Goal: Register for event/course

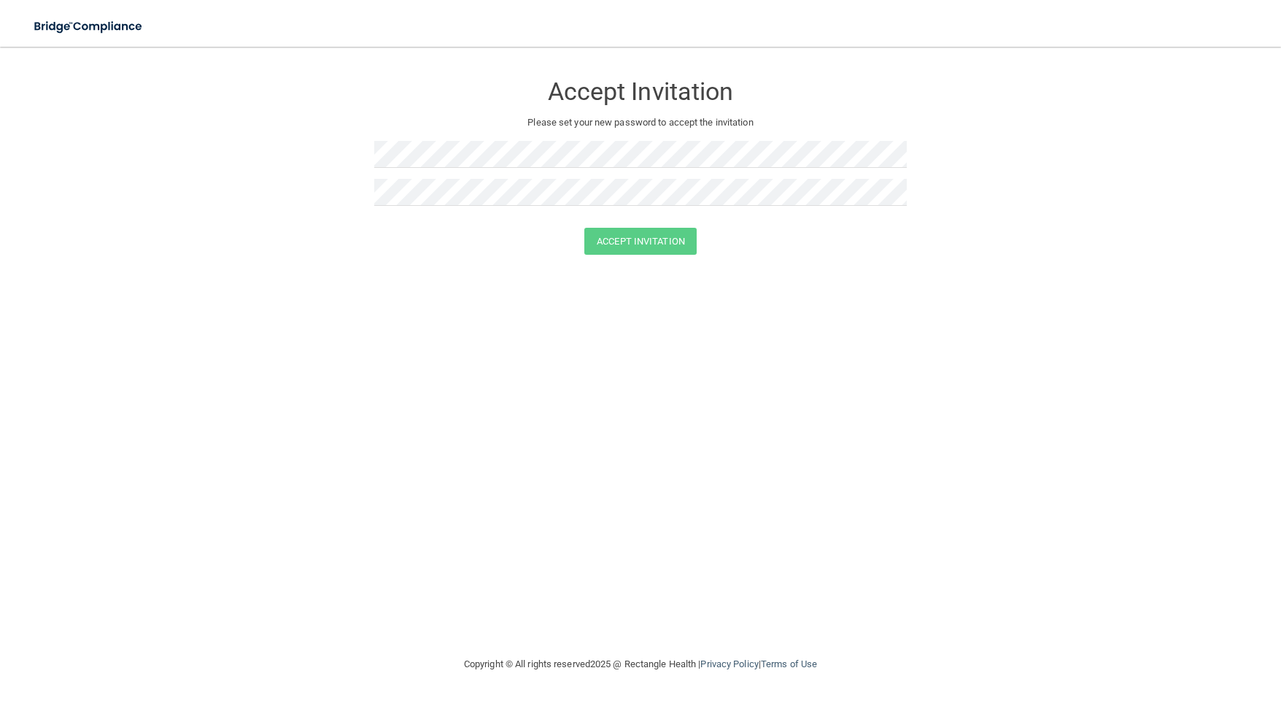
click at [315, 317] on div "Accept Invitation Please set your new password to accept the invitation Accept …" at bounding box center [640, 350] width 1223 height 579
click at [605, 236] on button "Accept Invitation" at bounding box center [640, 241] width 112 height 27
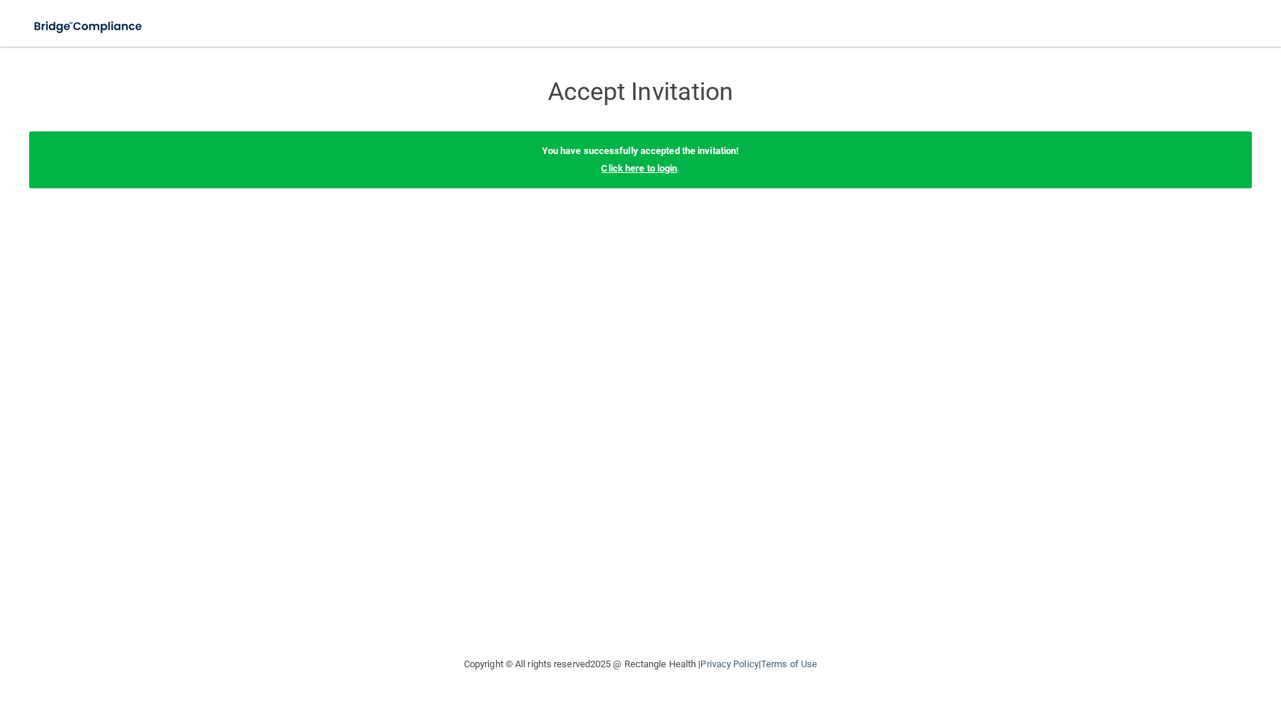
click at [616, 166] on link "Click here to login" at bounding box center [639, 168] width 76 height 11
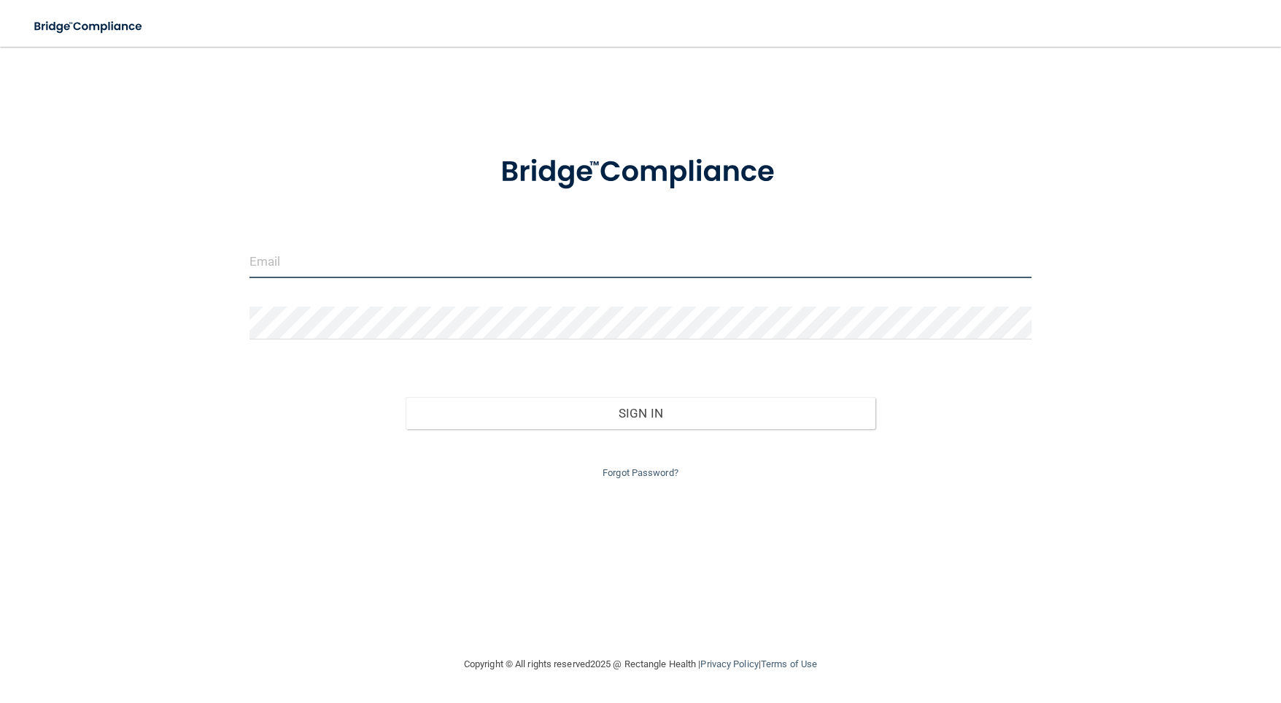
click at [375, 269] on input "email" at bounding box center [641, 261] width 783 height 33
type input "[EMAIL_ADDRESS][DOMAIN_NAME]"
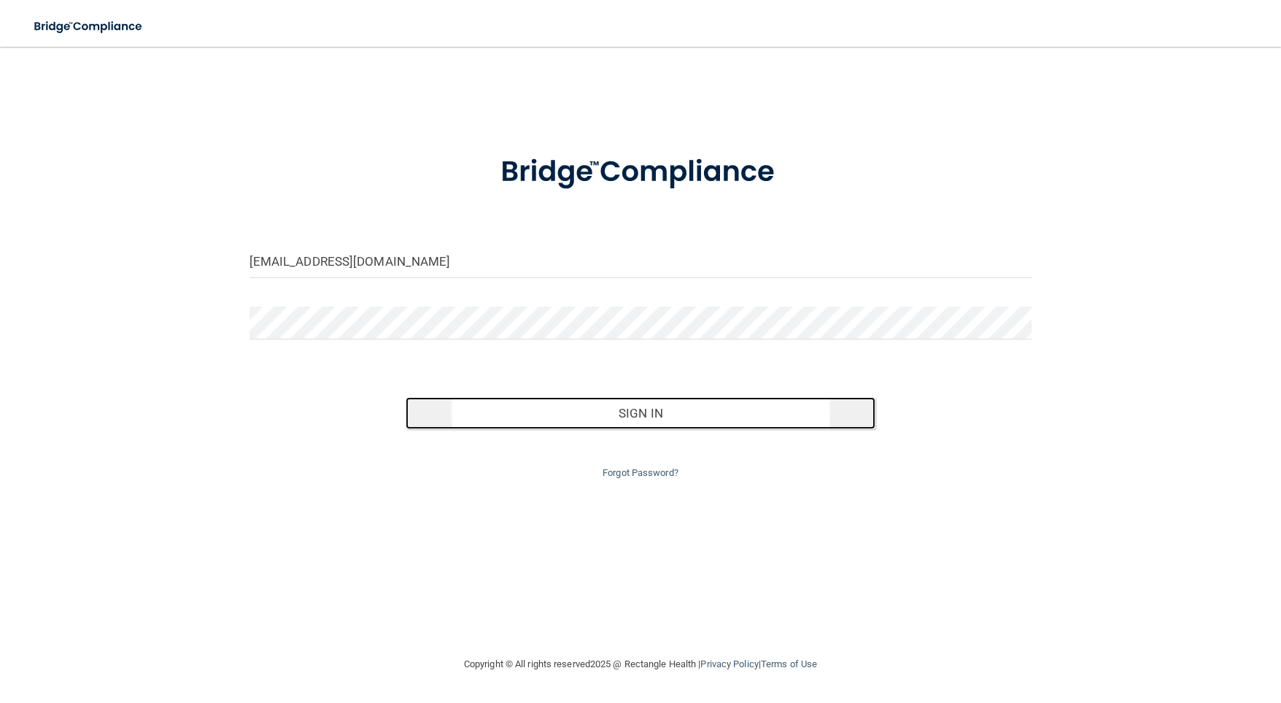
click at [546, 425] on button "Sign In" at bounding box center [641, 413] width 470 height 32
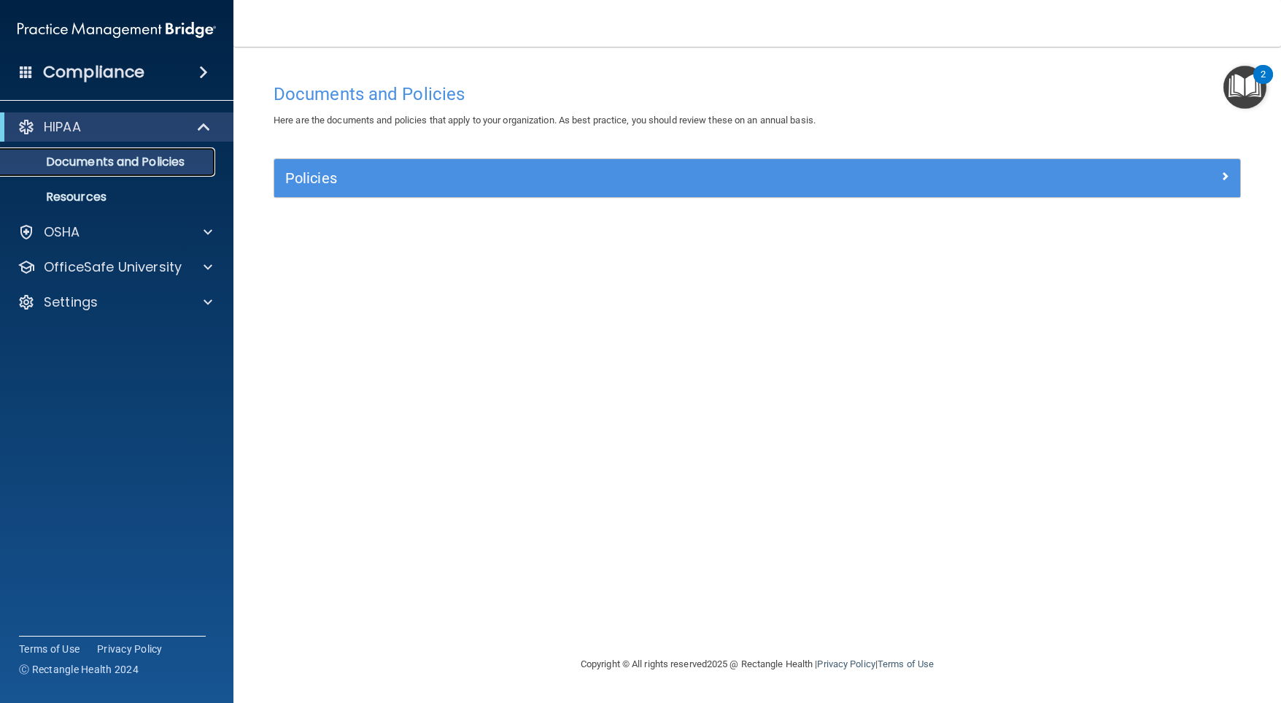
click at [153, 158] on p "Documents and Policies" at bounding box center [108, 162] width 199 height 15
click at [144, 125] on div "HIPAA" at bounding box center [97, 127] width 180 height 18
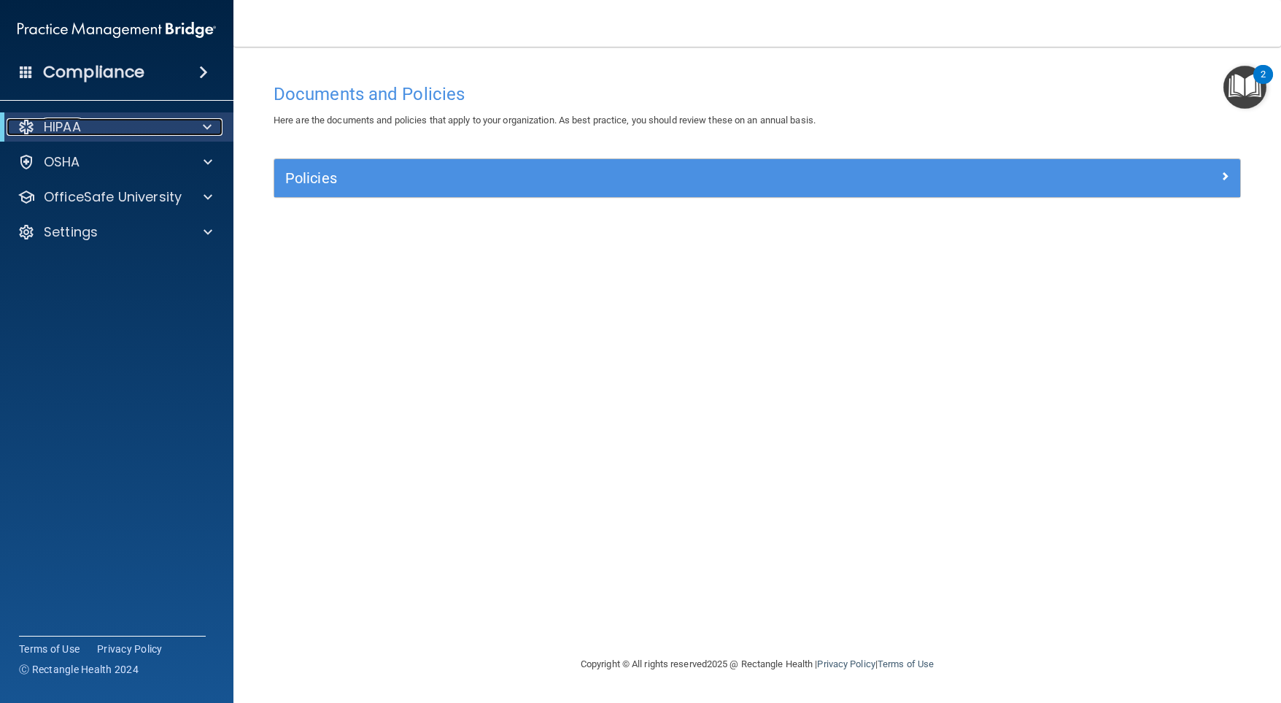
click at [144, 125] on div "HIPAA" at bounding box center [97, 127] width 180 height 18
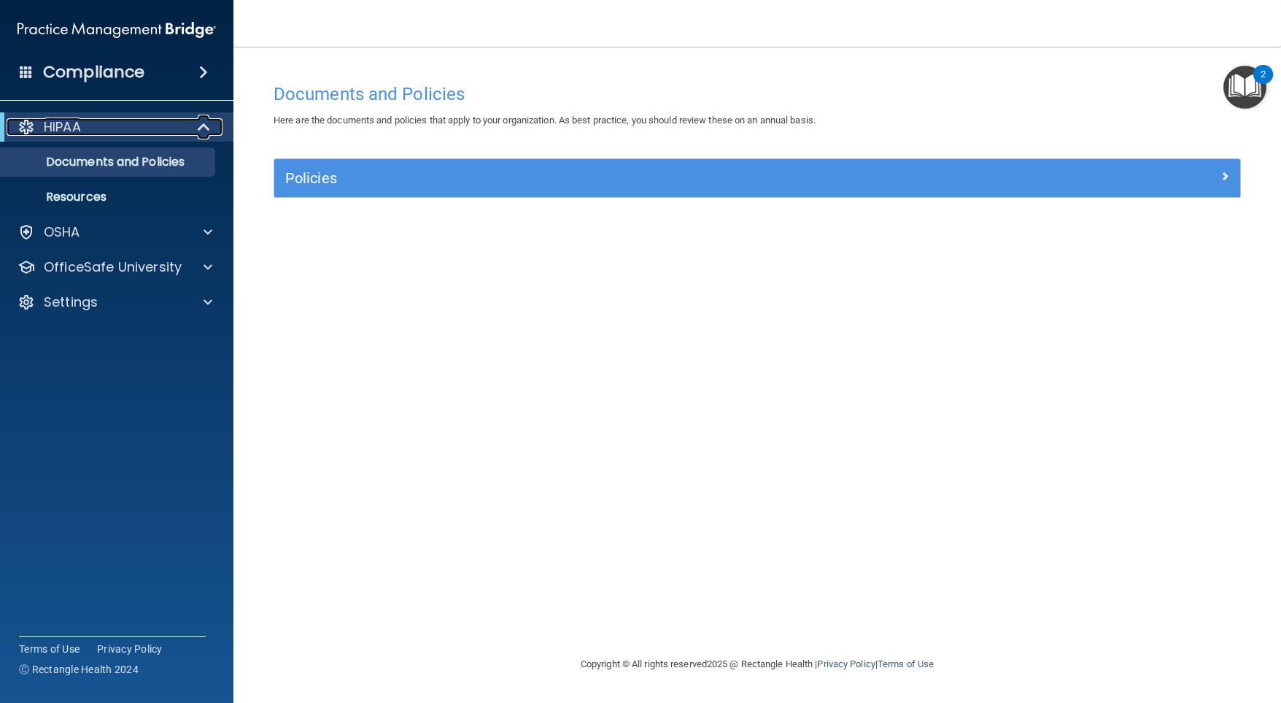
click at [56, 127] on p "HIPAA" at bounding box center [62, 127] width 37 height 18
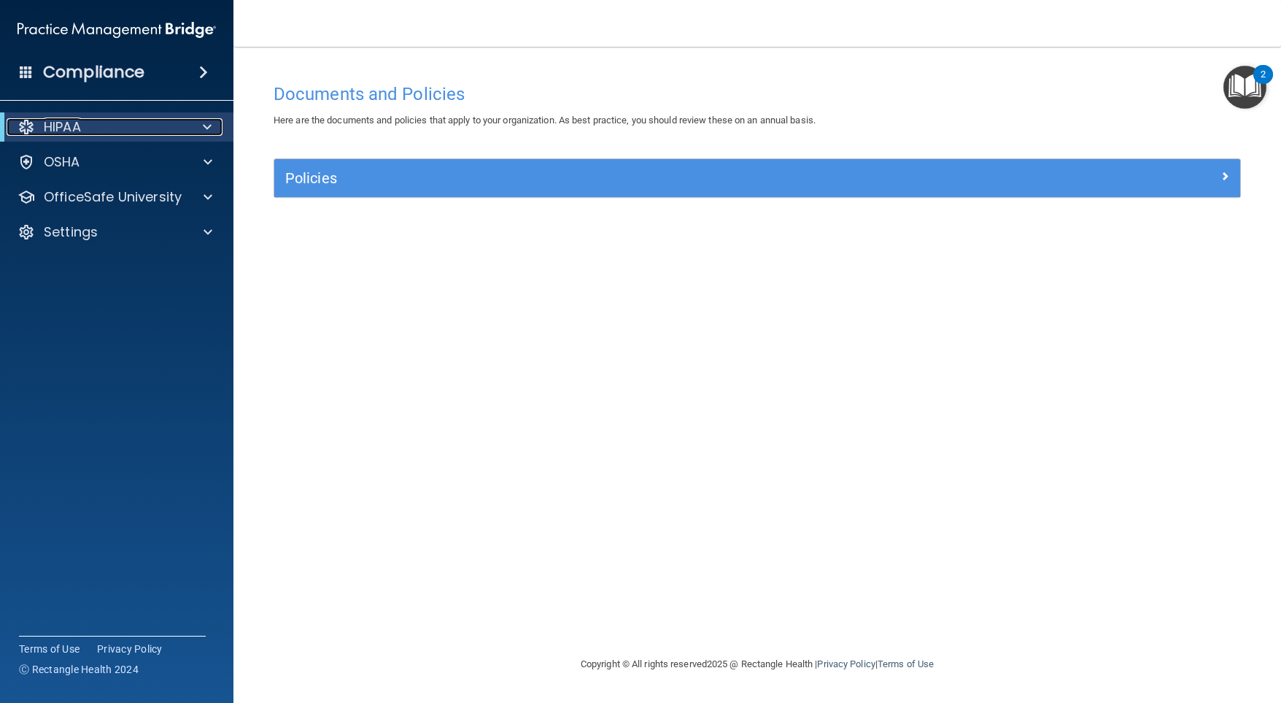
click at [56, 127] on p "HIPAA" at bounding box center [62, 127] width 37 height 18
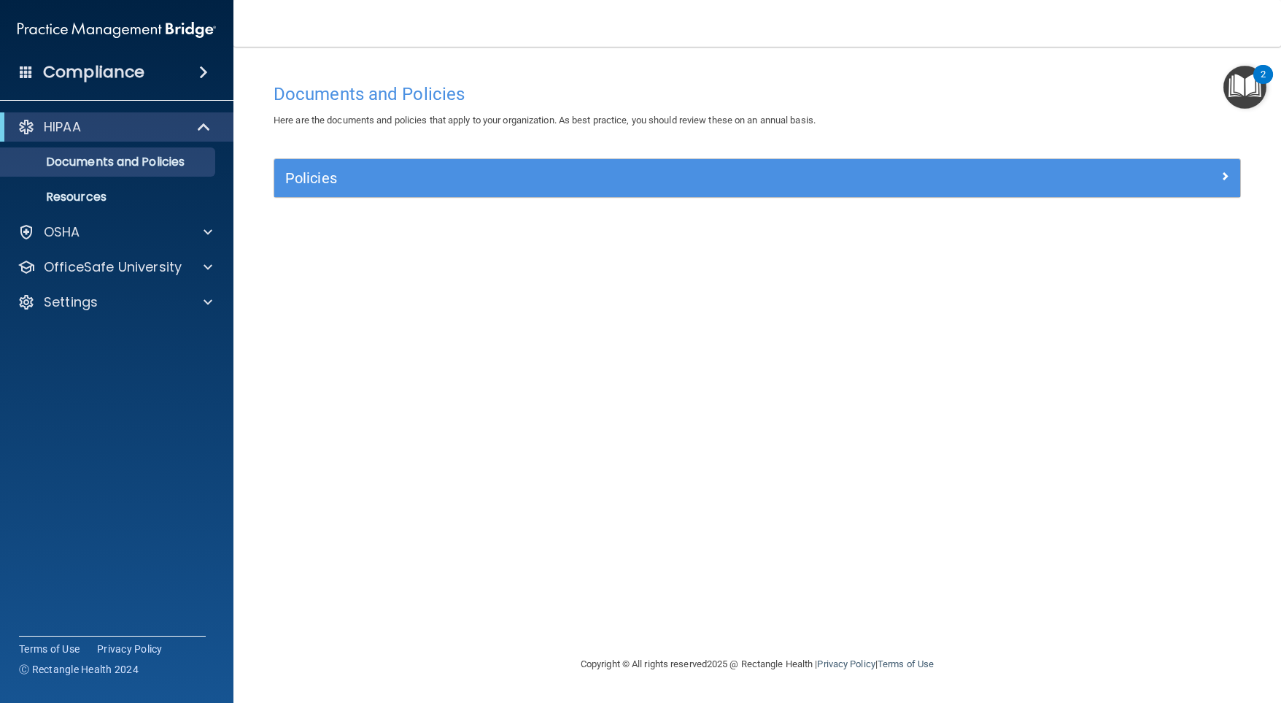
click at [82, 82] on h4 "Compliance" at bounding box center [93, 72] width 101 height 20
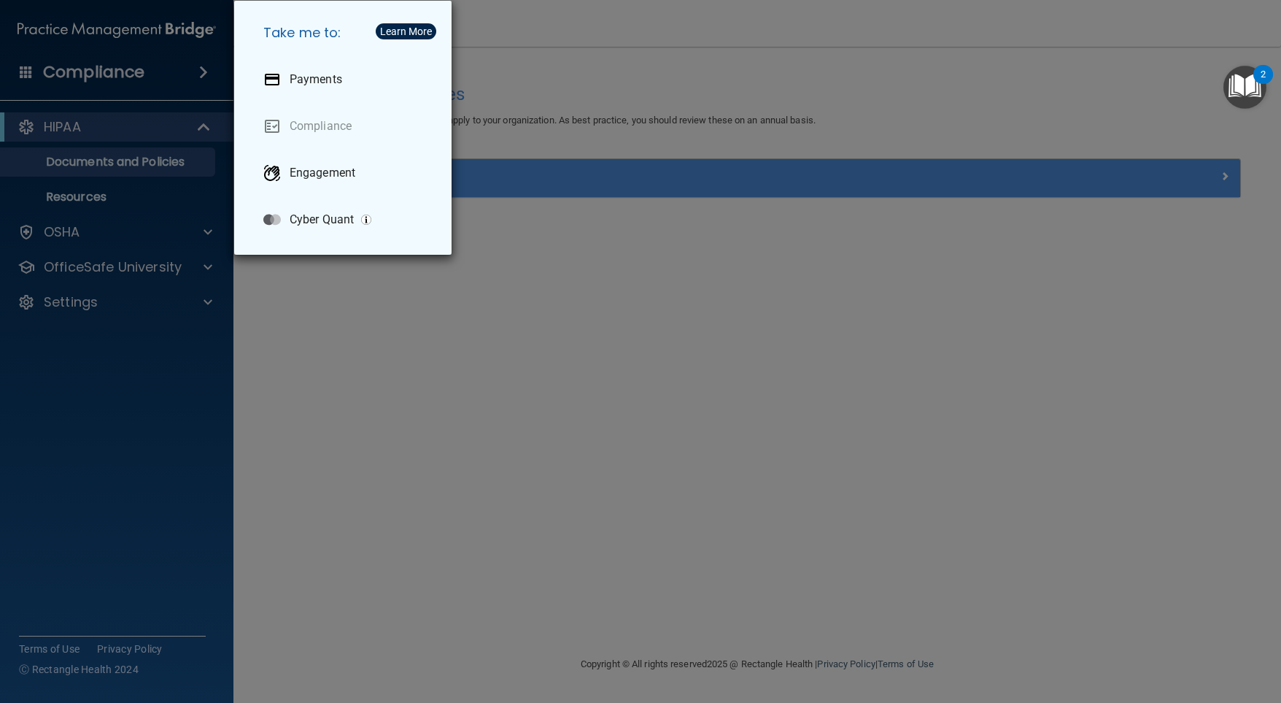
click at [532, 328] on div "Take me to: Payments Compliance Engagement Cyber Quant" at bounding box center [640, 351] width 1281 height 703
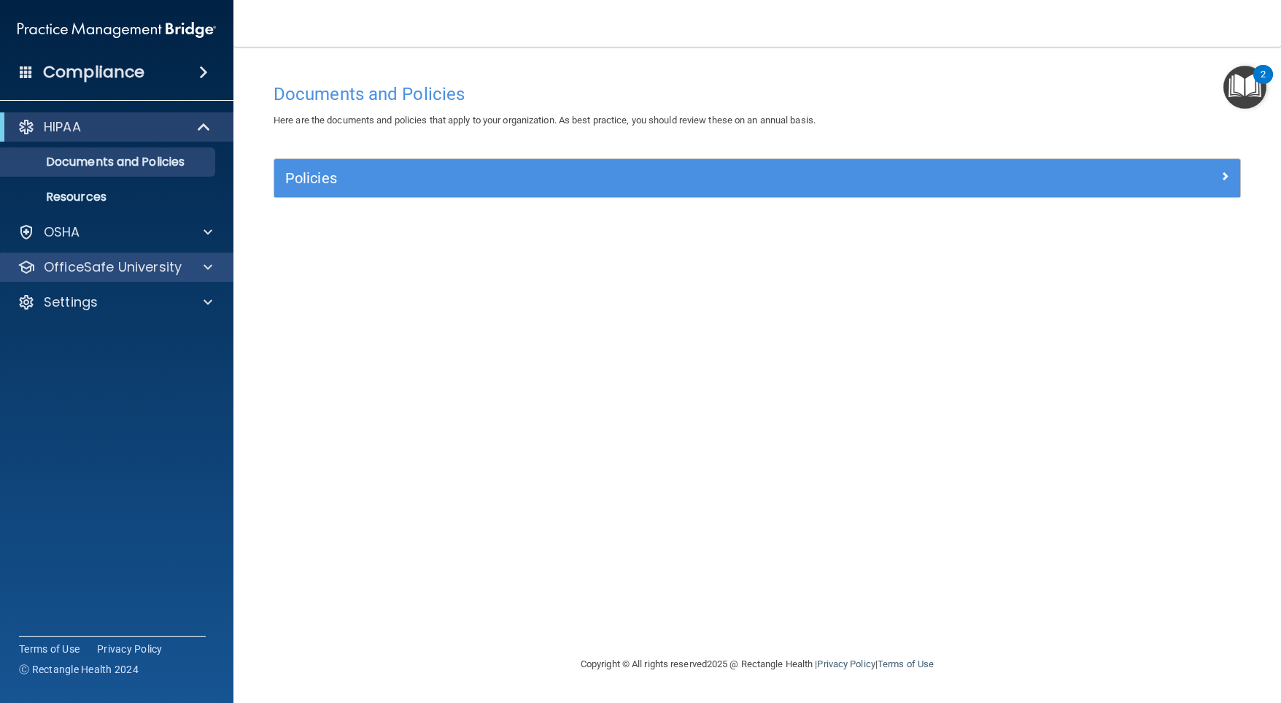
click at [165, 255] on div "OfficeSafe University" at bounding box center [117, 266] width 234 height 29
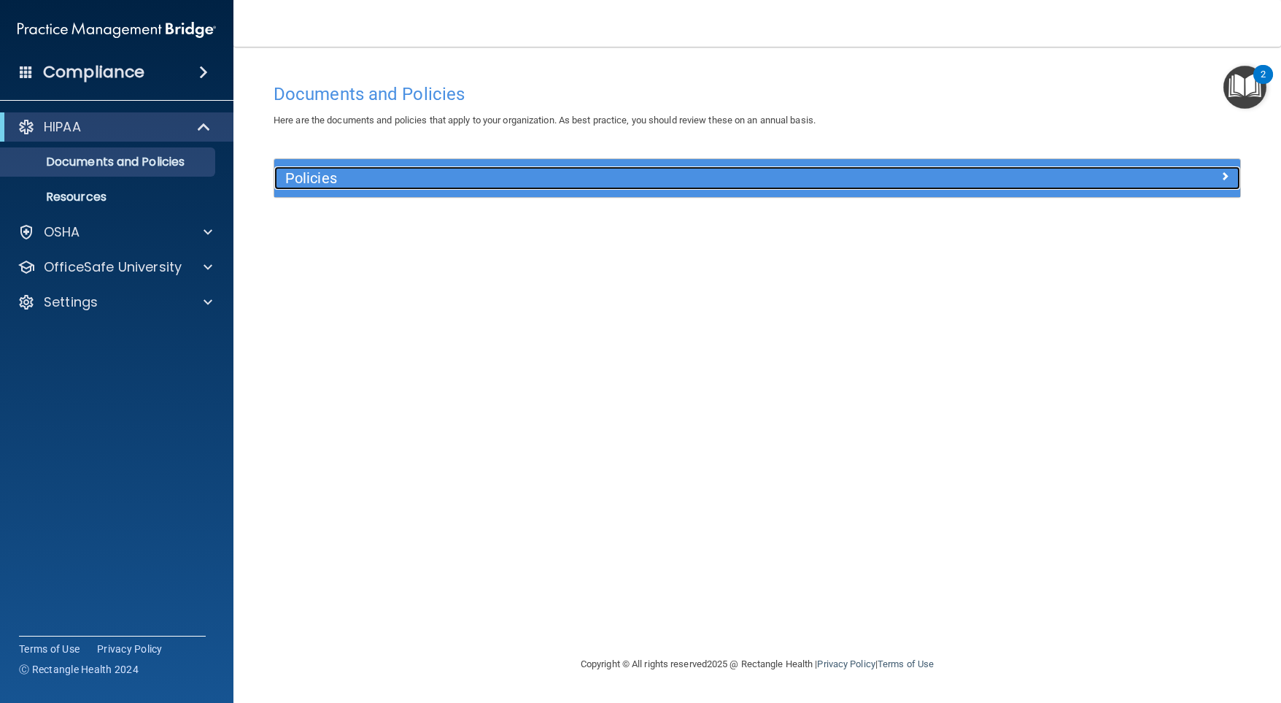
click at [382, 177] on h5 "Policies" at bounding box center [636, 178] width 703 height 16
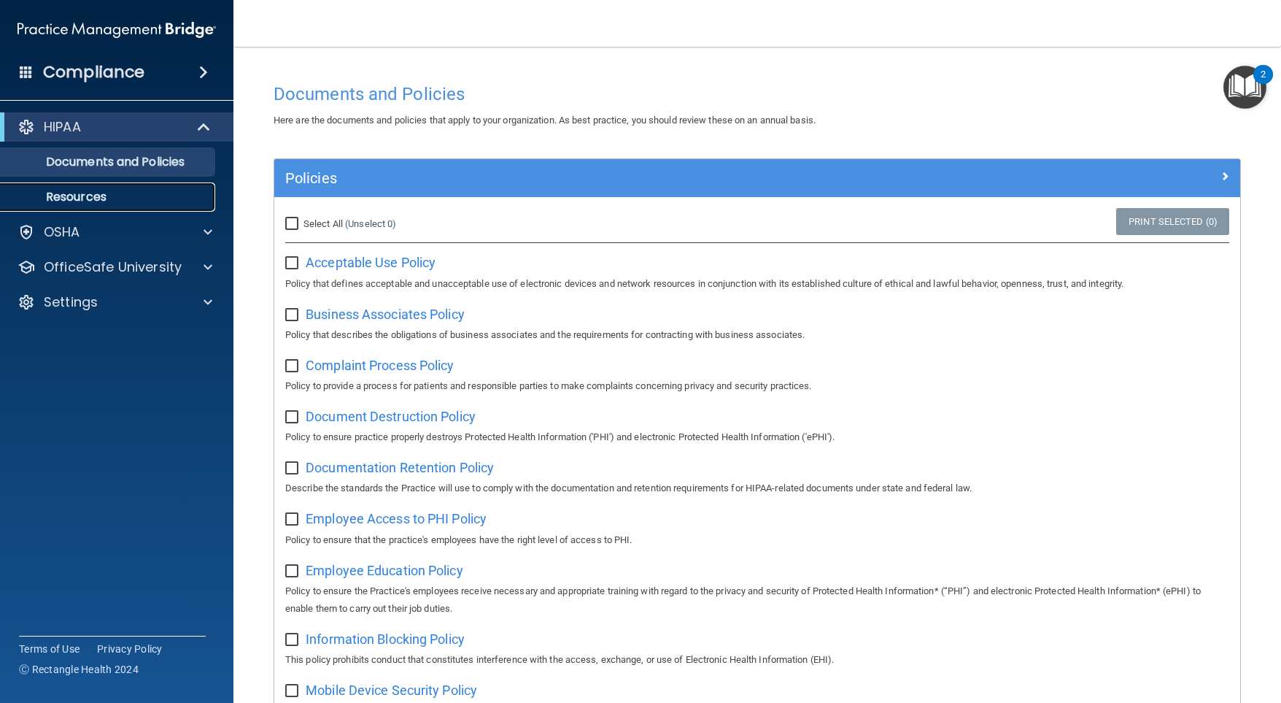
click at [134, 201] on p "Resources" at bounding box center [108, 197] width 199 height 15
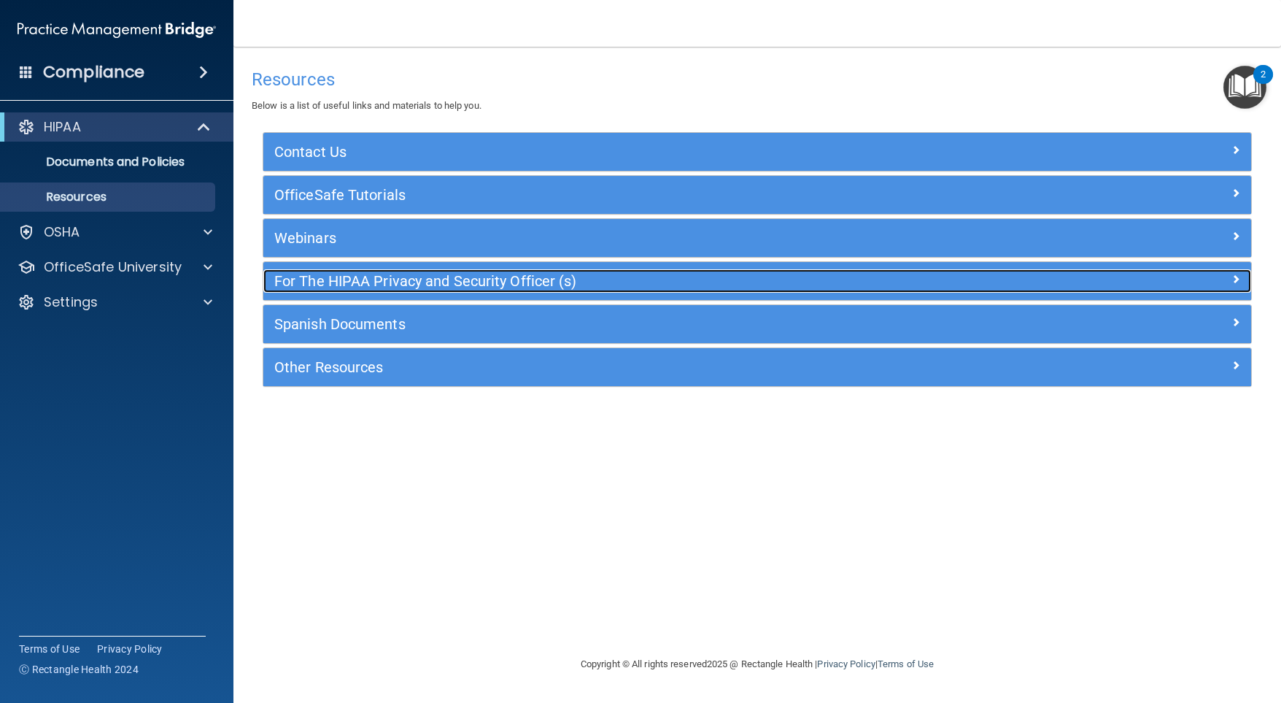
click at [318, 284] on h5 "For The HIPAA Privacy and Security Officer (s)" at bounding box center [633, 281] width 719 height 16
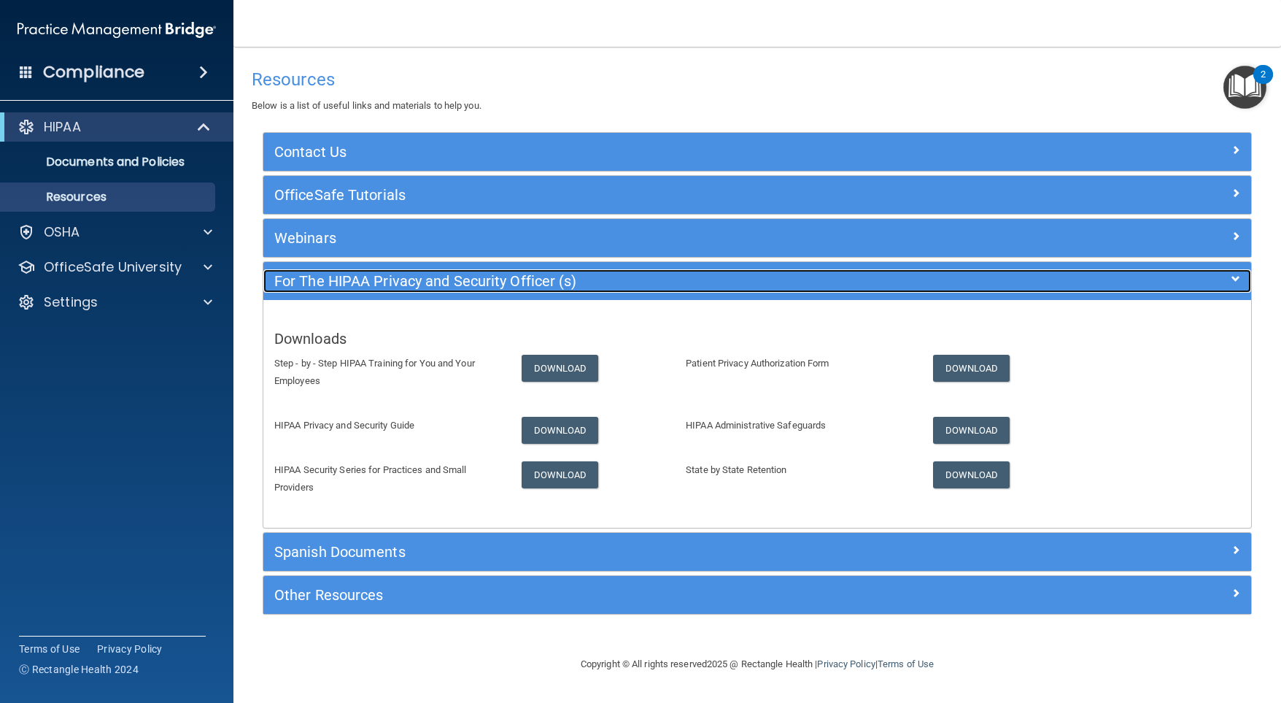
click at [317, 283] on h5 "For The HIPAA Privacy and Security Officer (s)" at bounding box center [633, 281] width 719 height 16
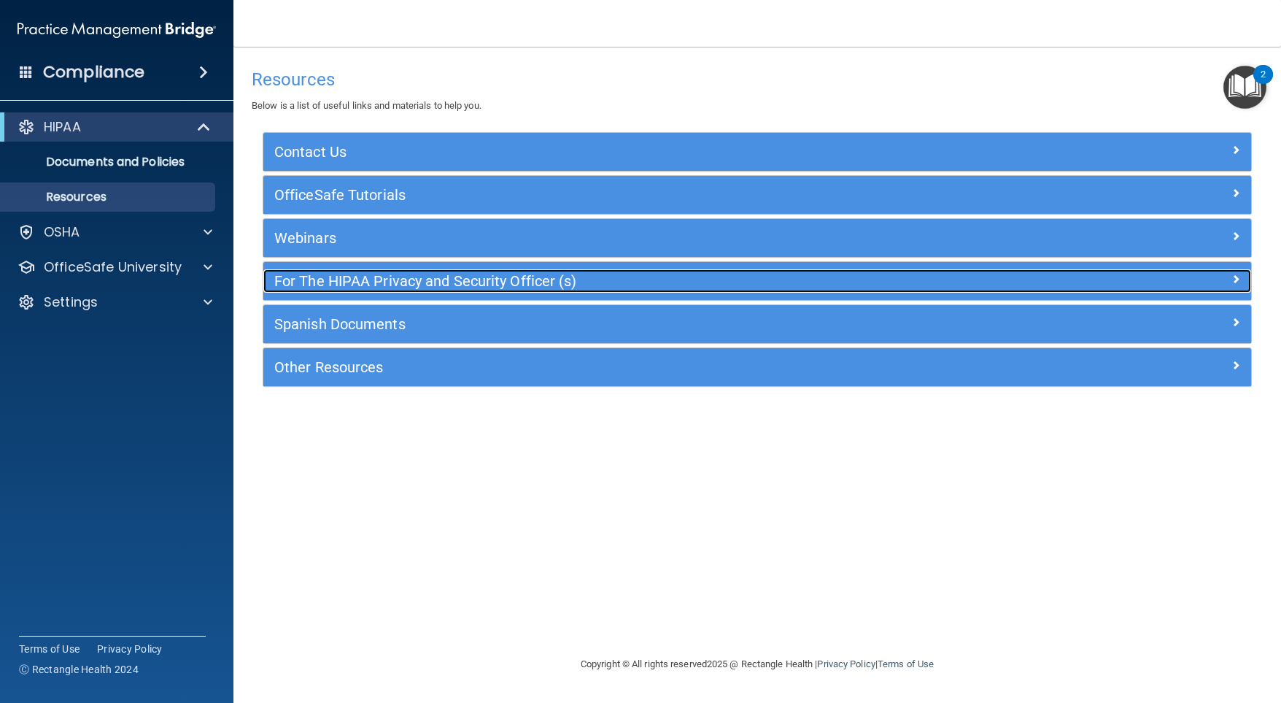
click at [453, 279] on h5 "For The HIPAA Privacy and Security Officer (s)" at bounding box center [633, 281] width 719 height 16
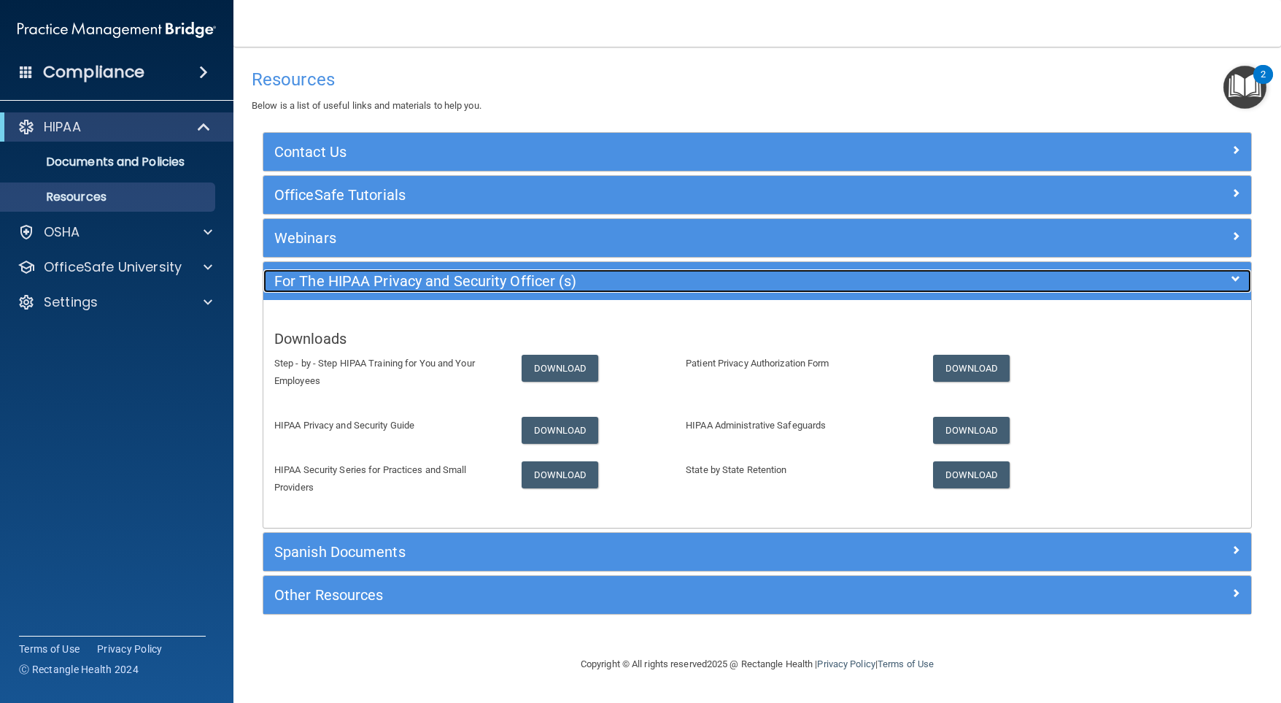
click at [453, 279] on h5 "For The HIPAA Privacy and Security Officer (s)" at bounding box center [633, 281] width 719 height 16
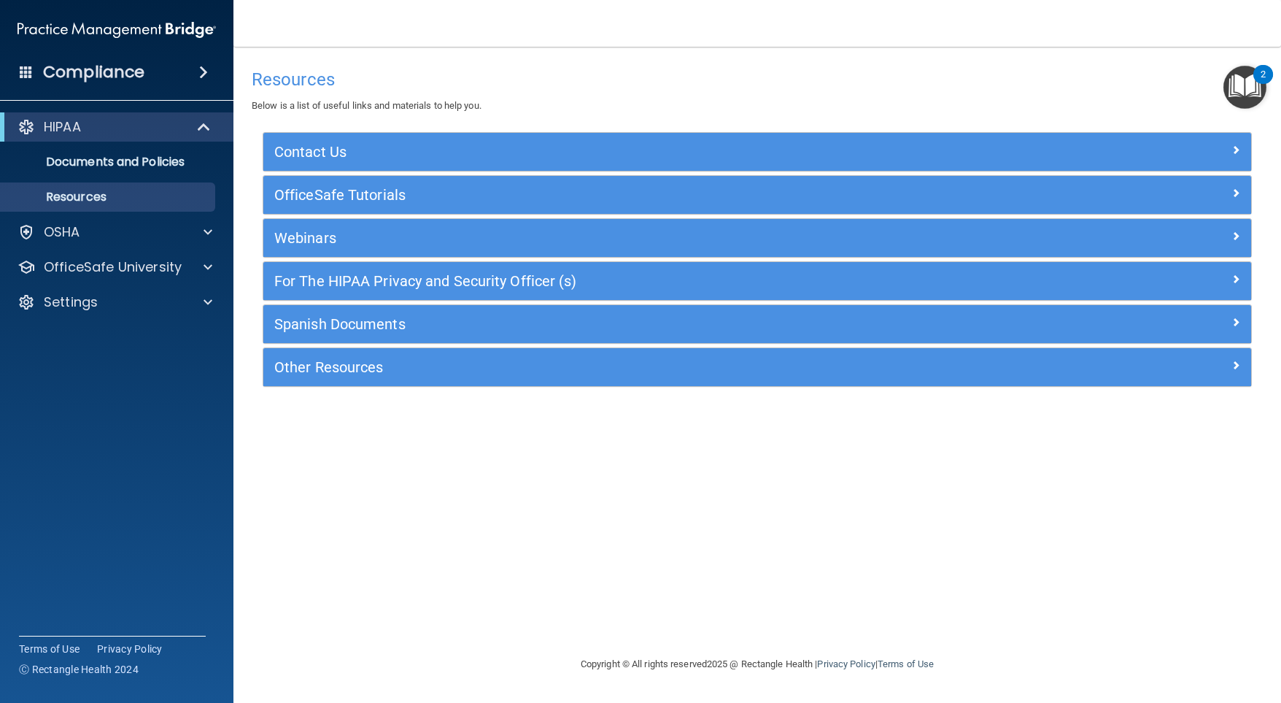
click at [197, 61] on div "Compliance" at bounding box center [116, 72] width 233 height 32
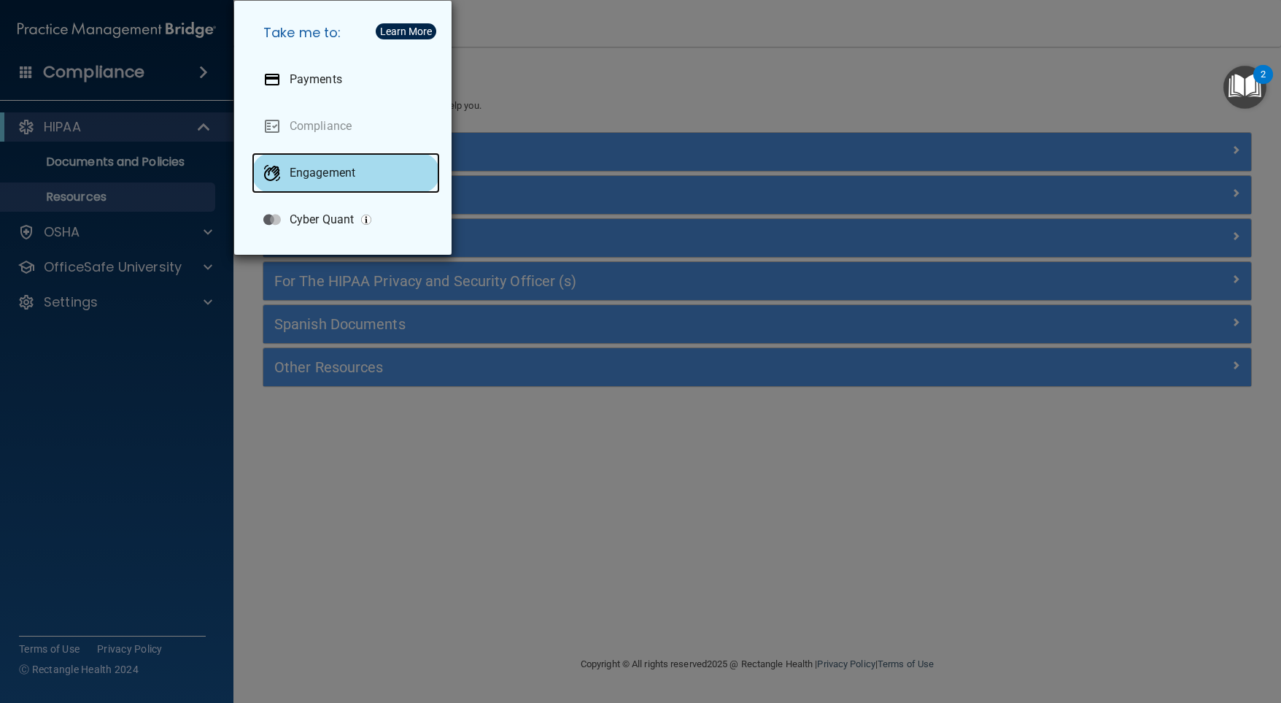
click at [309, 158] on div "Engagement" at bounding box center [346, 172] width 188 height 41
click at [670, 404] on div "Take me to: Payments Compliance Engagement Cyber Quant" at bounding box center [640, 351] width 1281 height 703
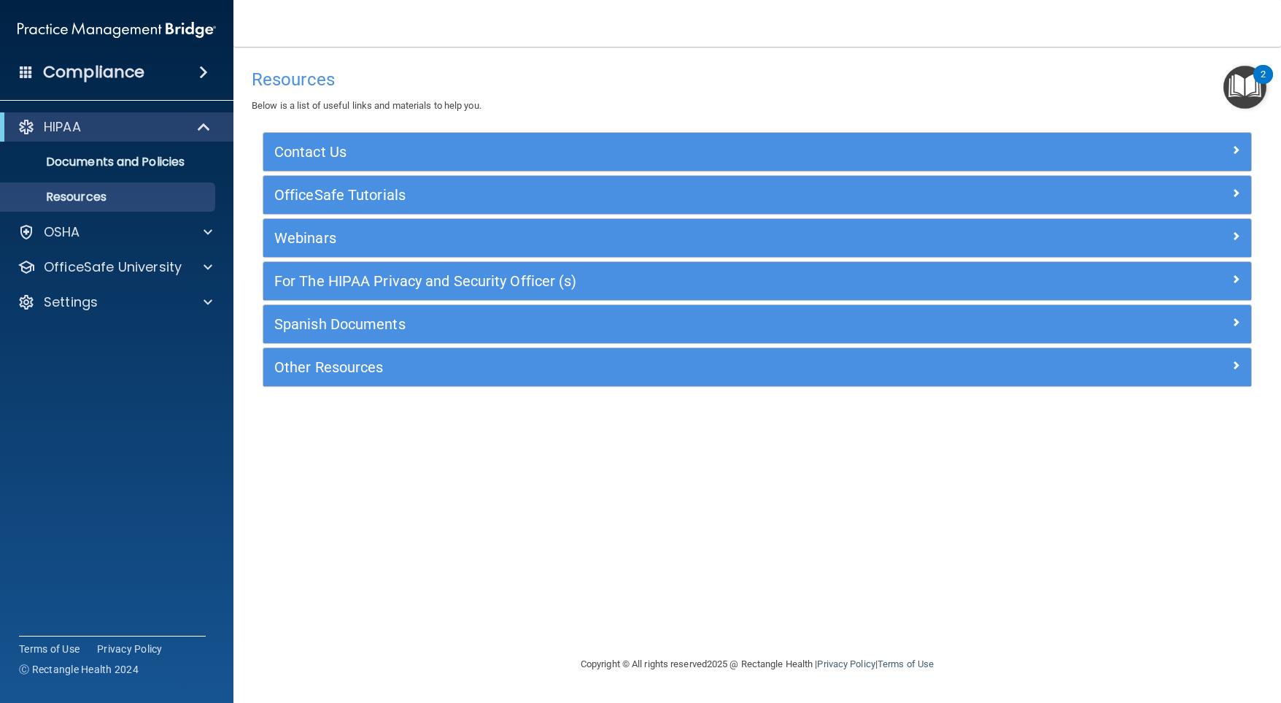
drag, startPoint x: 1232, startPoint y: 60, endPoint x: 1251, endPoint y: 96, distance: 40.5
click at [1232, 59] on main "Resources Below is a list of useful links and materials to help you. Contact Us…" at bounding box center [757, 375] width 1048 height 656
click at [1267, 110] on main "Resources Below is a list of useful links and materials to help you. Contact Us…" at bounding box center [757, 375] width 1048 height 656
click at [1260, 95] on img "Open Resource Center, 2 new notifications" at bounding box center [1244, 87] width 43 height 43
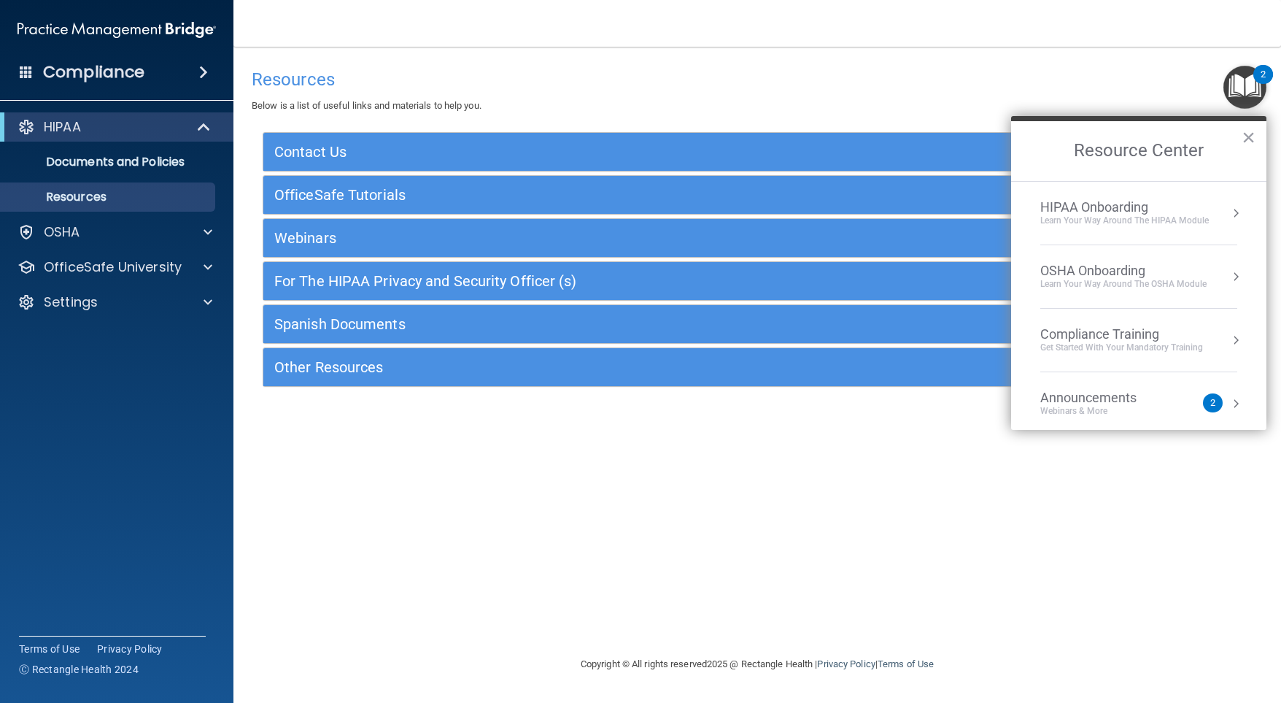
click at [1229, 214] on button "Resource Center" at bounding box center [1236, 213] width 15 height 15
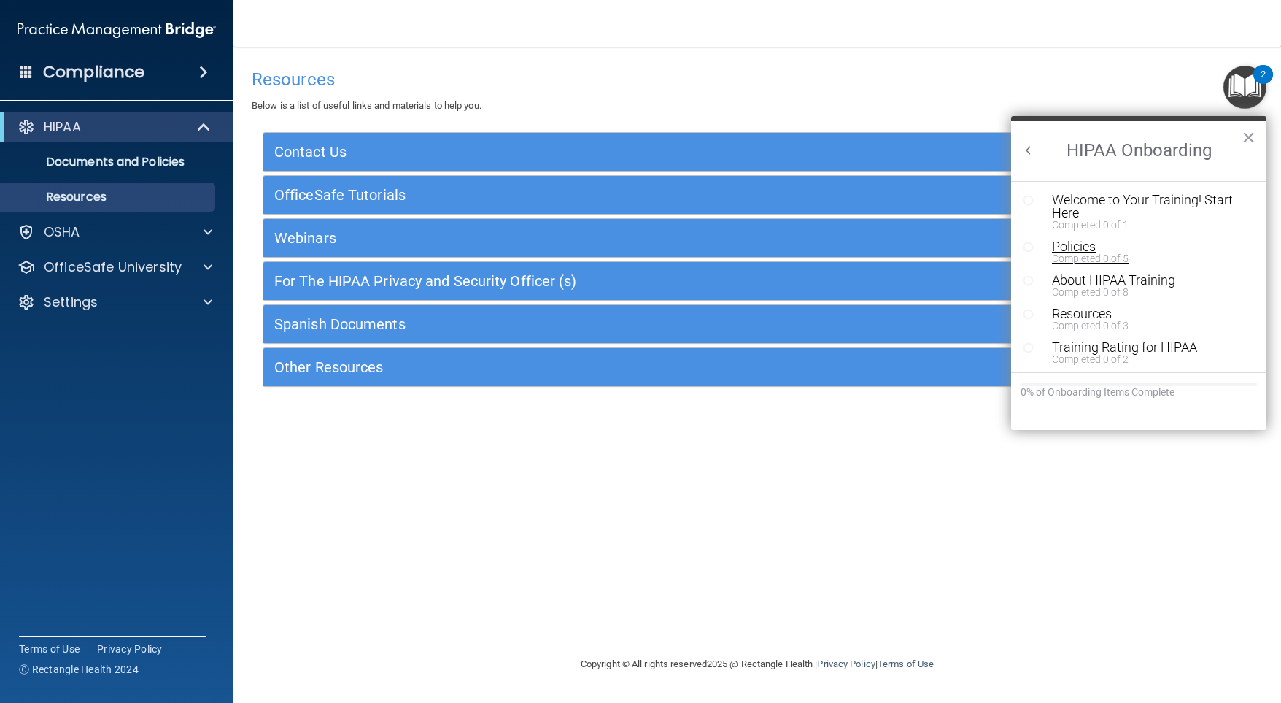
scroll to position [1, 0]
click at [1116, 194] on div "Welcome to Your Training! Start Here" at bounding box center [1144, 205] width 185 height 26
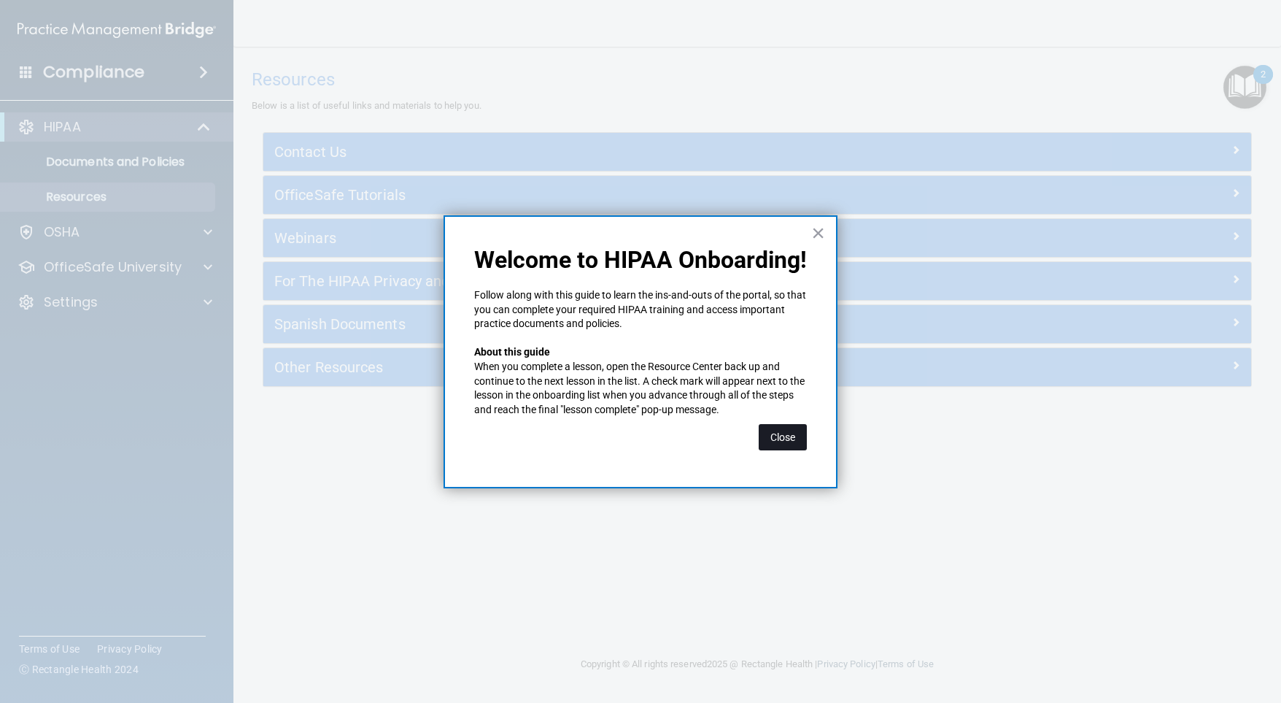
click at [765, 440] on button "Close" at bounding box center [783, 437] width 48 height 26
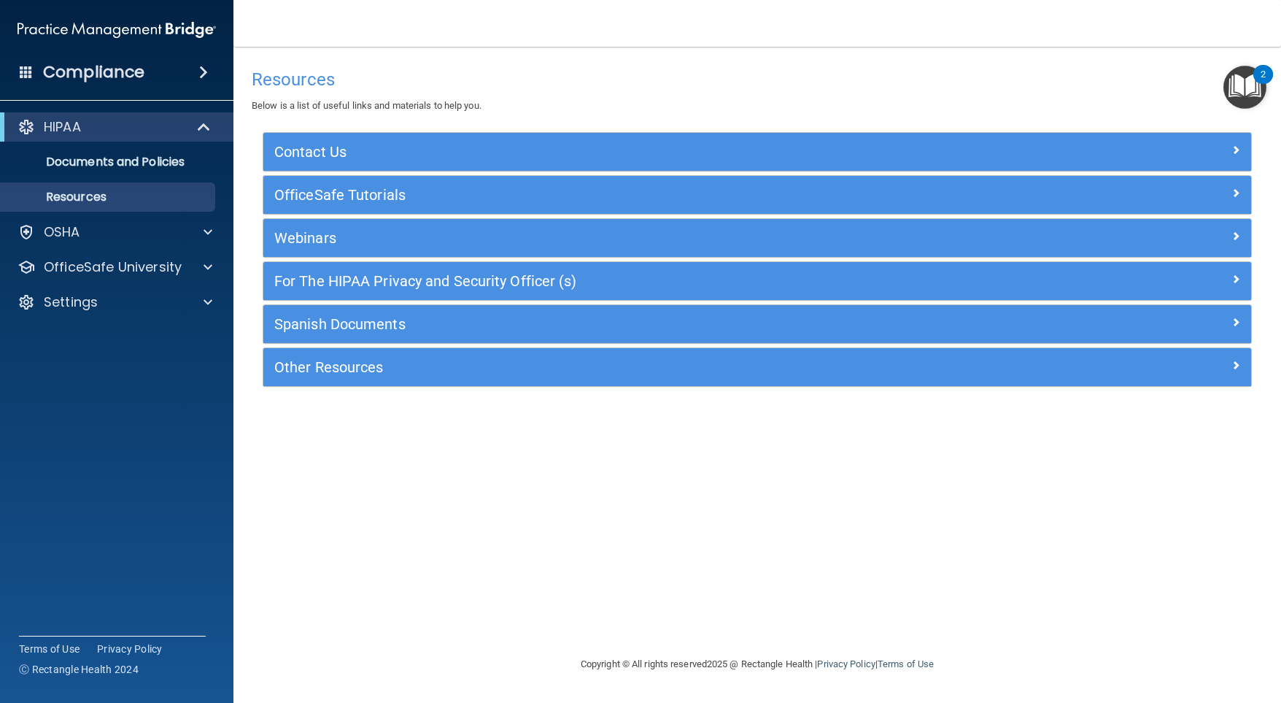
click at [1247, 93] on img "Open Resource Center, 2 new notifications" at bounding box center [1244, 87] width 43 height 43
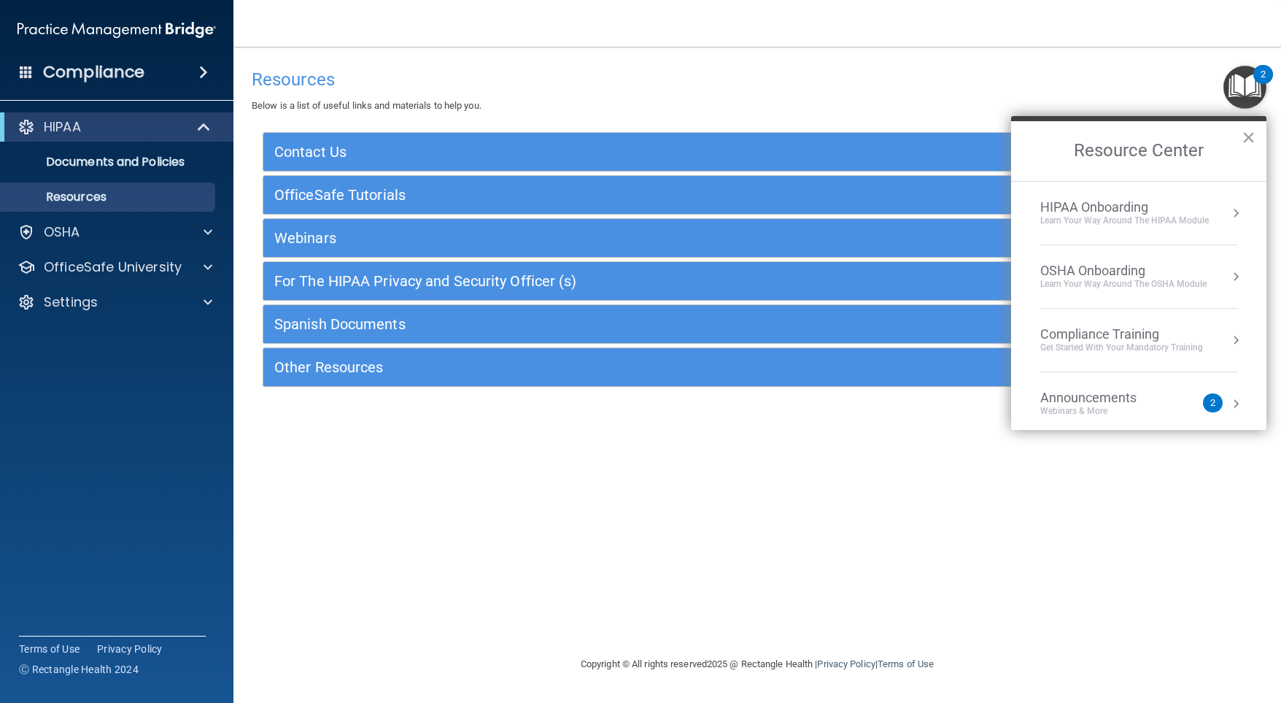
click at [1229, 282] on button "Resource Center" at bounding box center [1236, 276] width 15 height 15
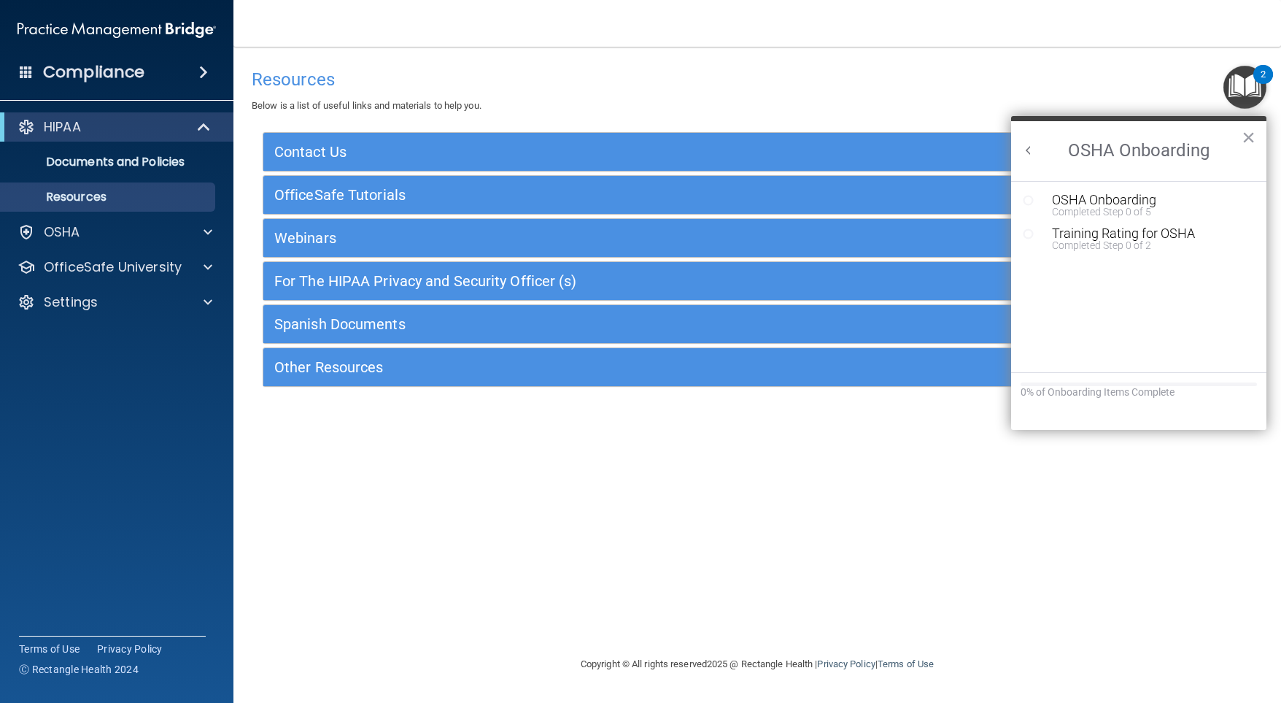
scroll to position [0, 0]
click at [1031, 143] on button "Back to Resource Center Home" at bounding box center [1028, 150] width 15 height 15
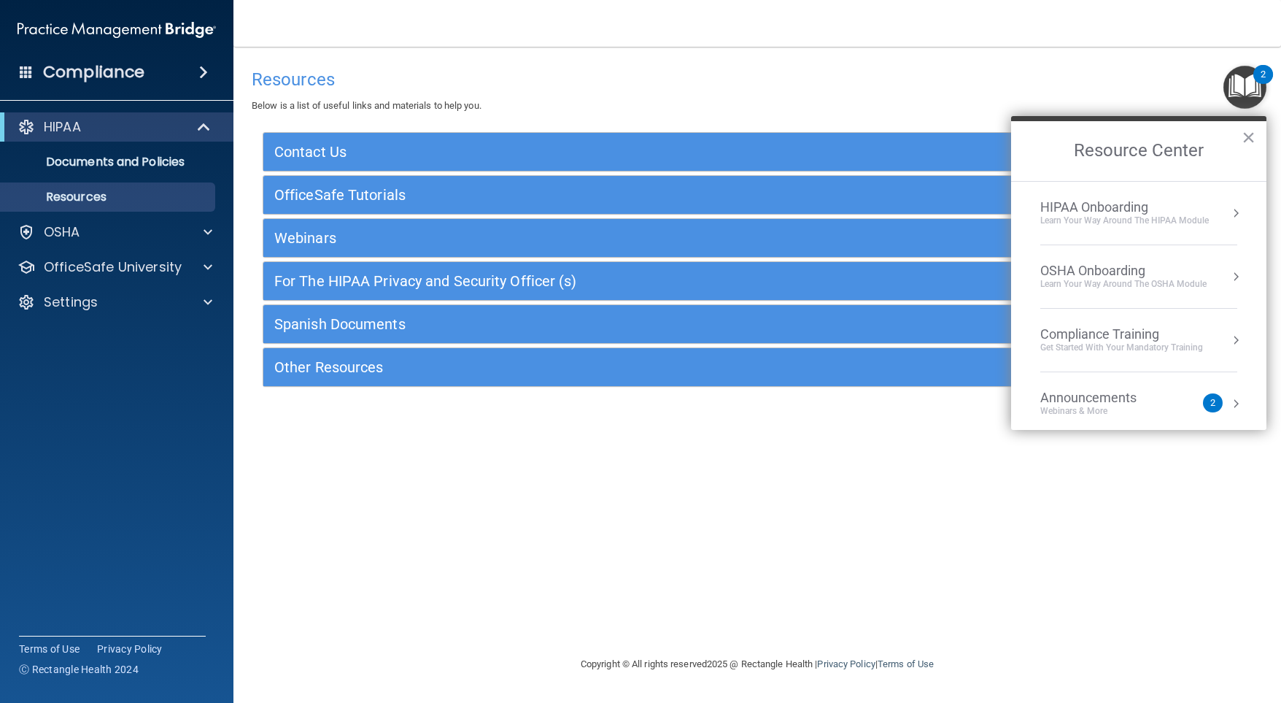
click at [1229, 213] on button "Resource Center" at bounding box center [1236, 213] width 15 height 15
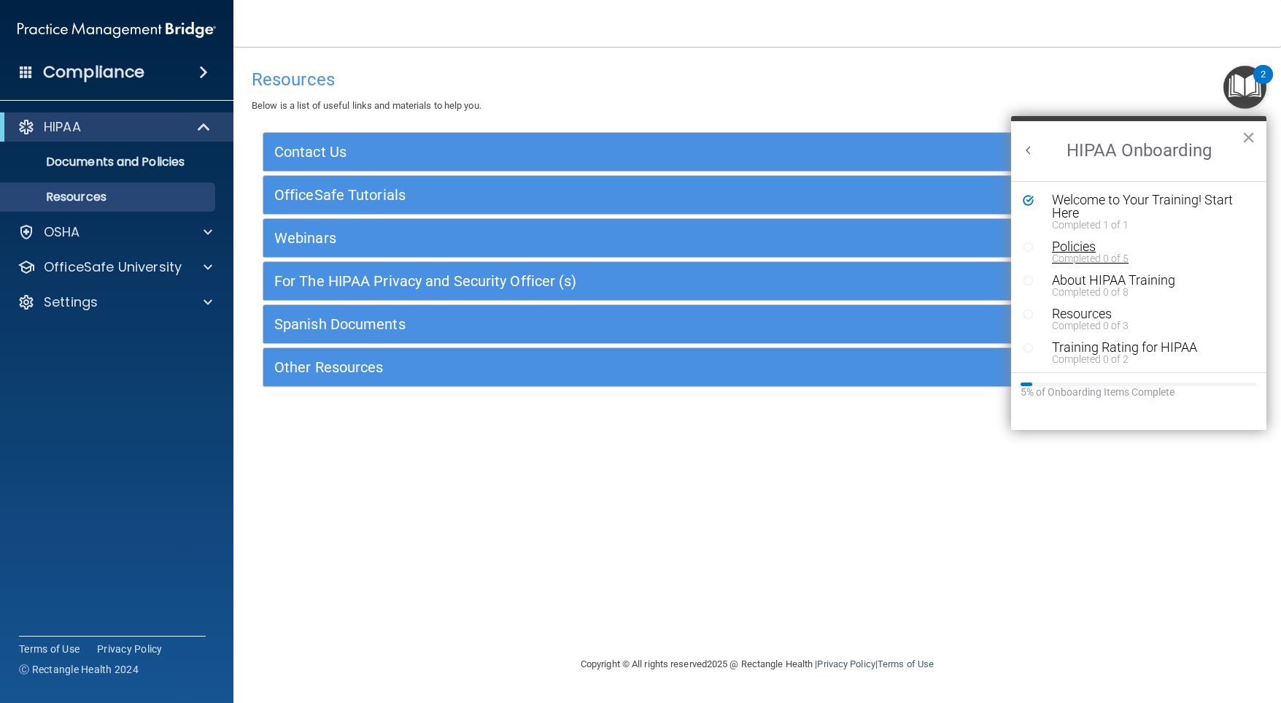
click at [1086, 247] on div "Policies" at bounding box center [1144, 246] width 185 height 13
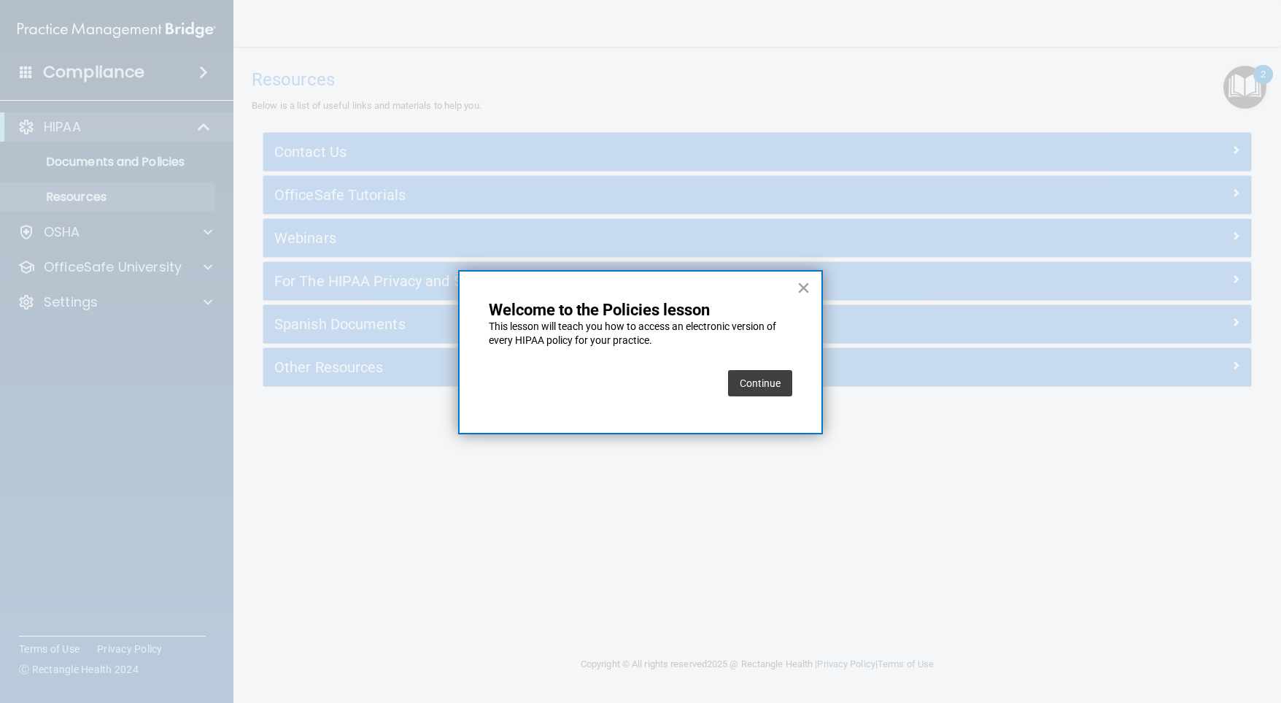
click at [732, 384] on button "Continue" at bounding box center [760, 383] width 64 height 26
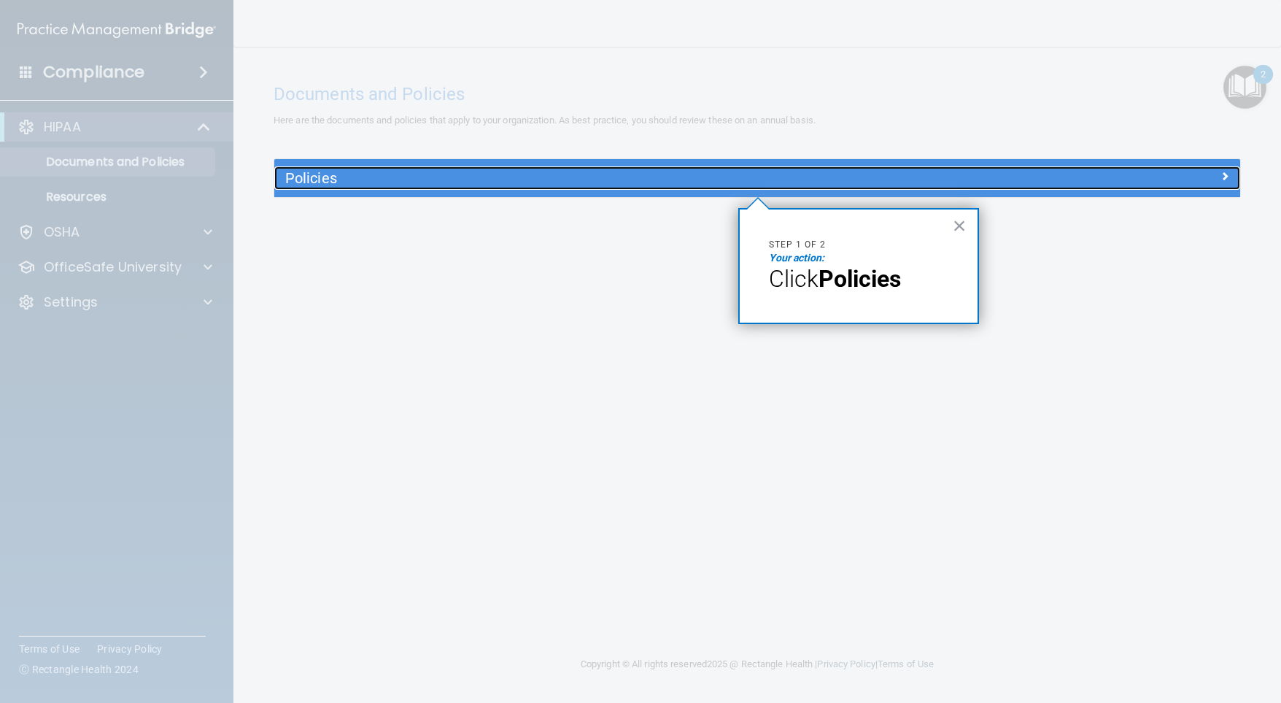
click at [940, 177] on h5 "Policies" at bounding box center [636, 178] width 703 height 16
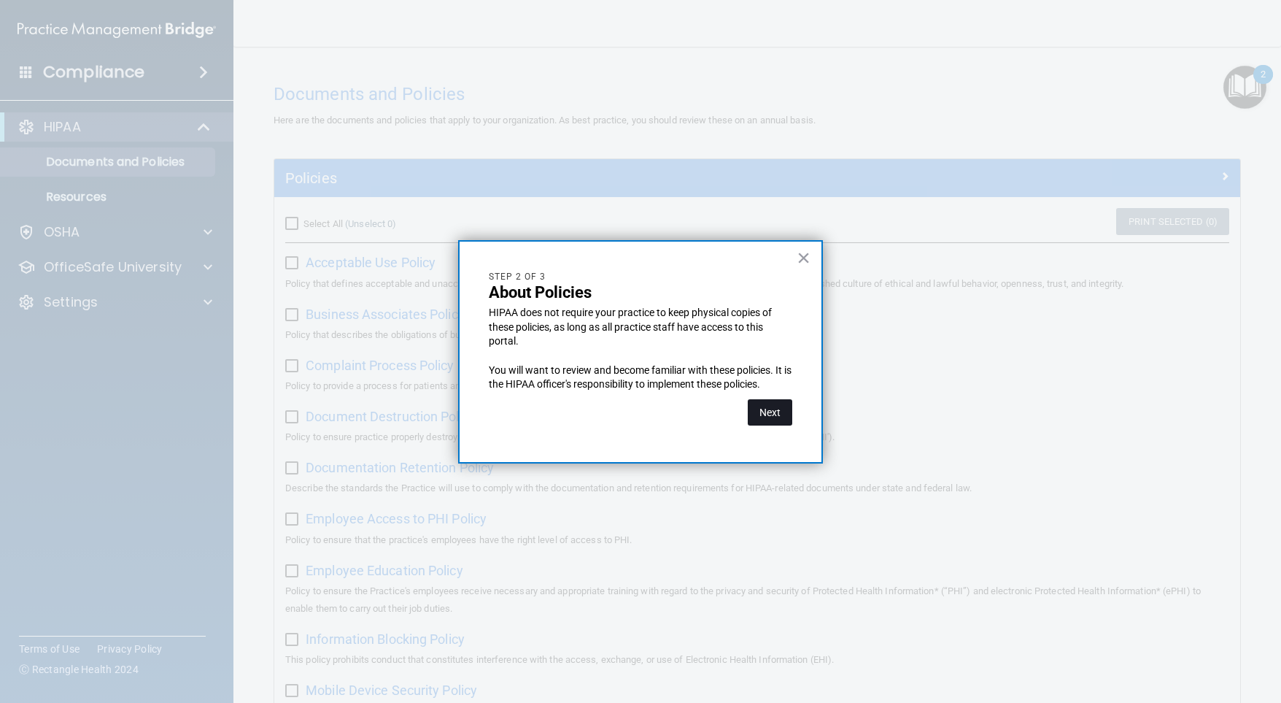
click at [771, 414] on button "Next" at bounding box center [770, 412] width 45 height 26
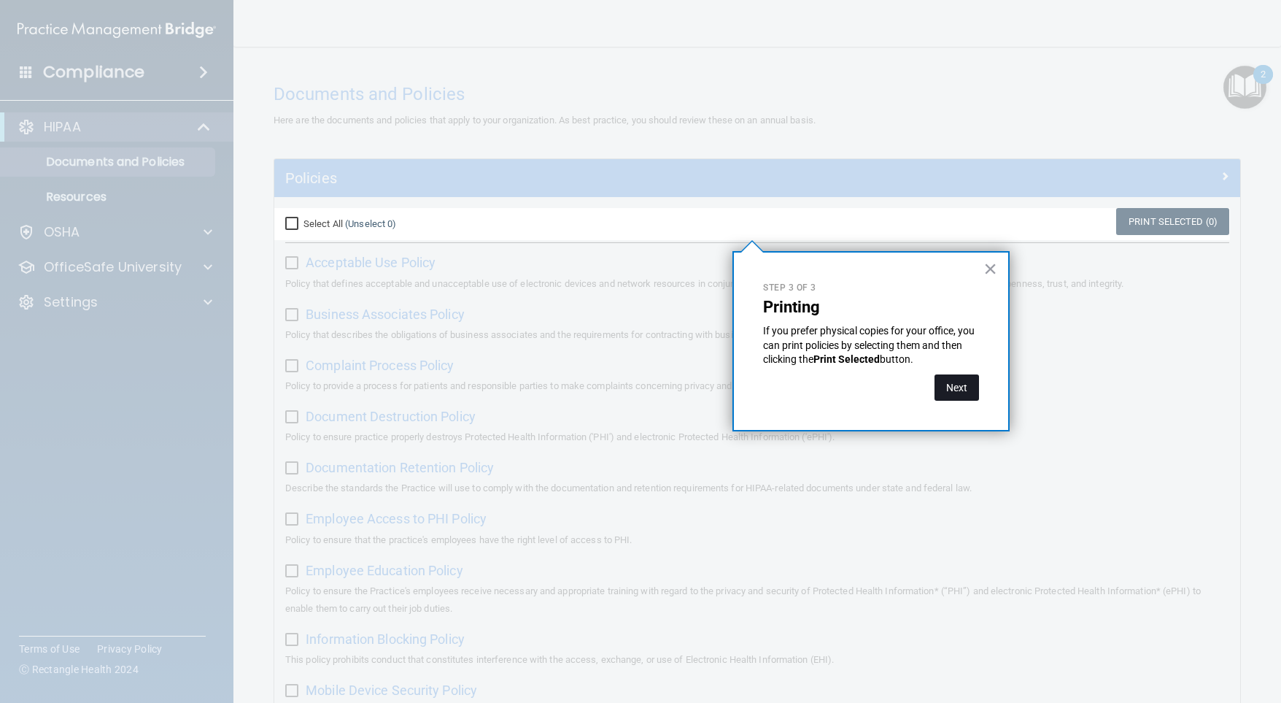
click at [947, 384] on button "Next" at bounding box center [957, 387] width 45 height 26
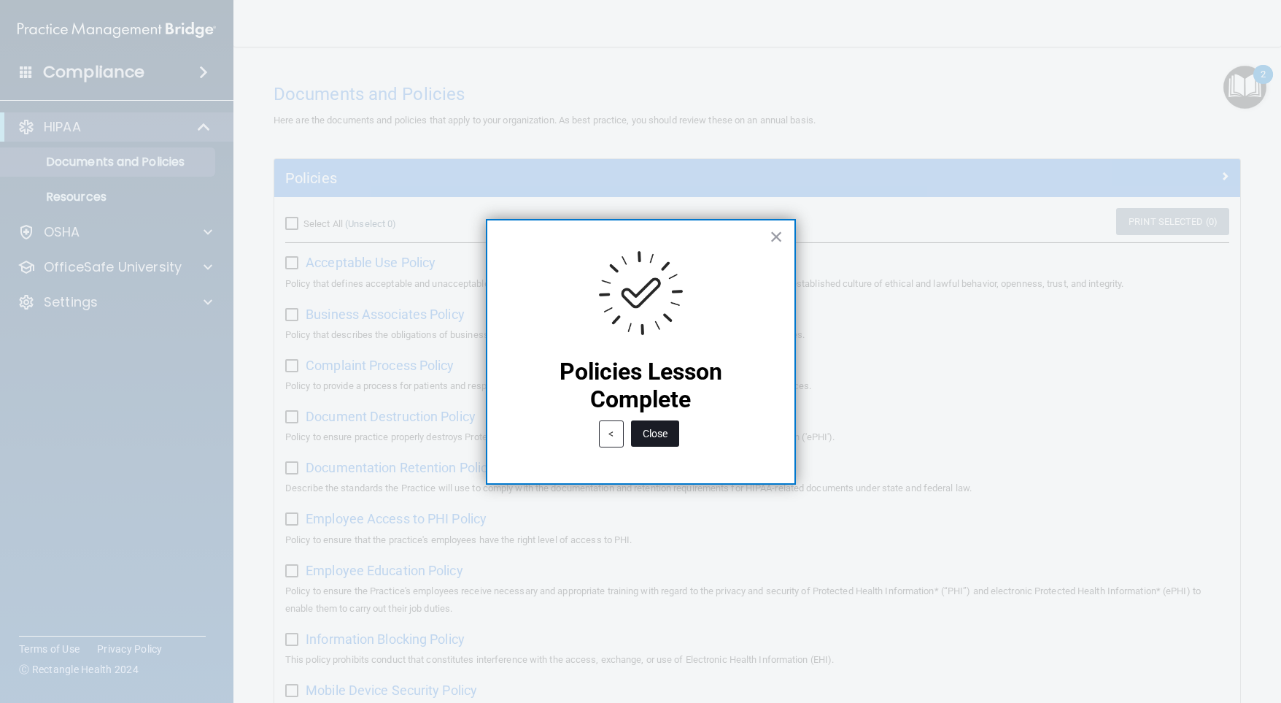
click at [666, 443] on button "Close" at bounding box center [655, 433] width 48 height 26
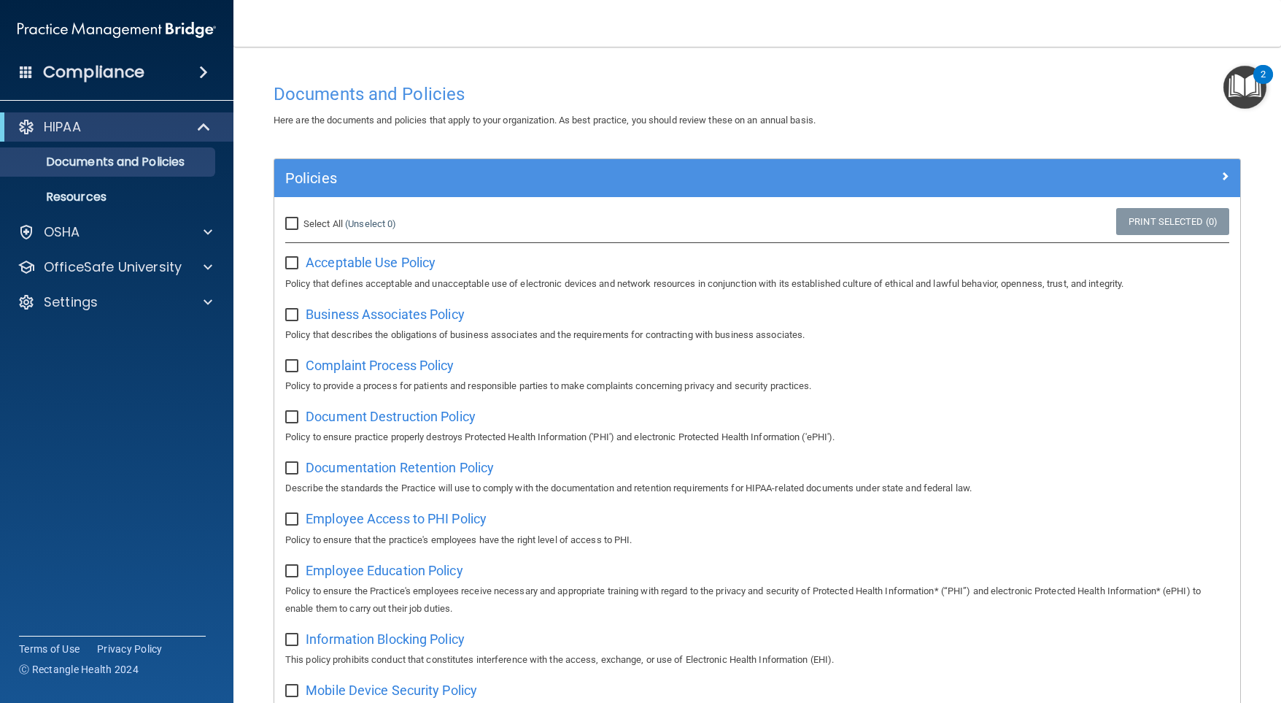
click at [1234, 72] on img "Open Resource Center, 2 new notifications" at bounding box center [1244, 87] width 43 height 43
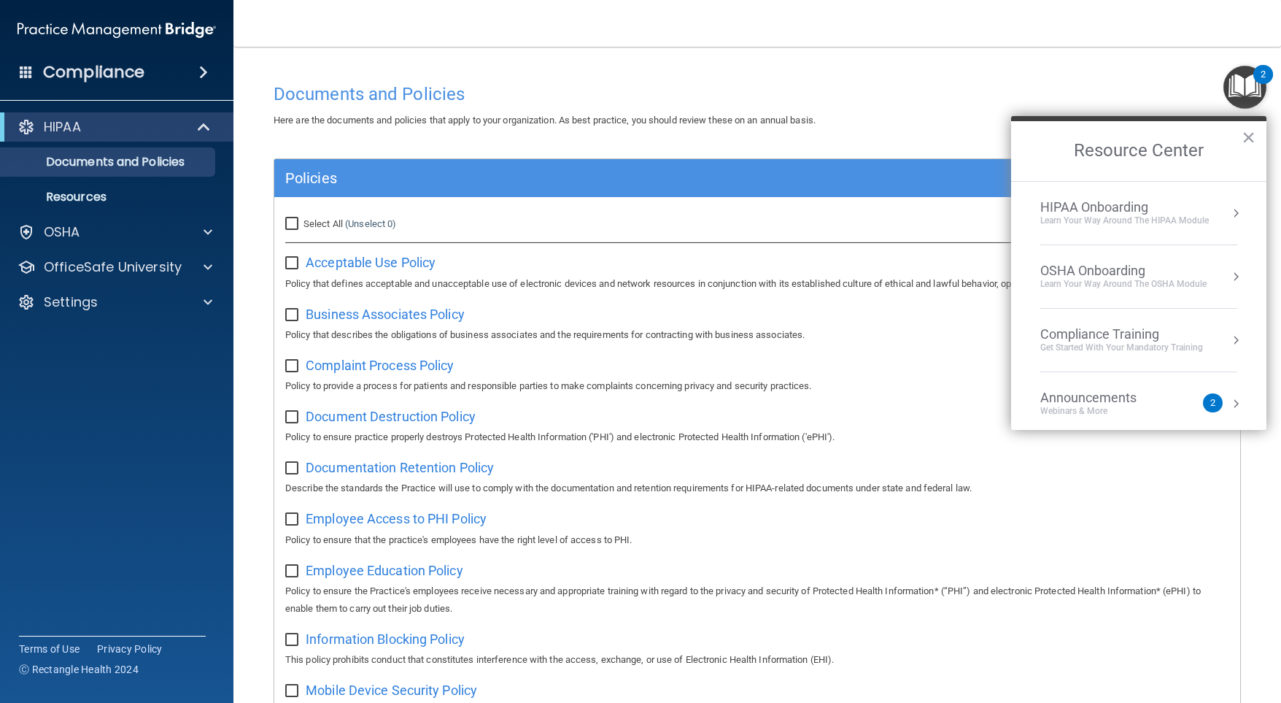
click at [1229, 212] on button "Resource Center" at bounding box center [1236, 213] width 15 height 15
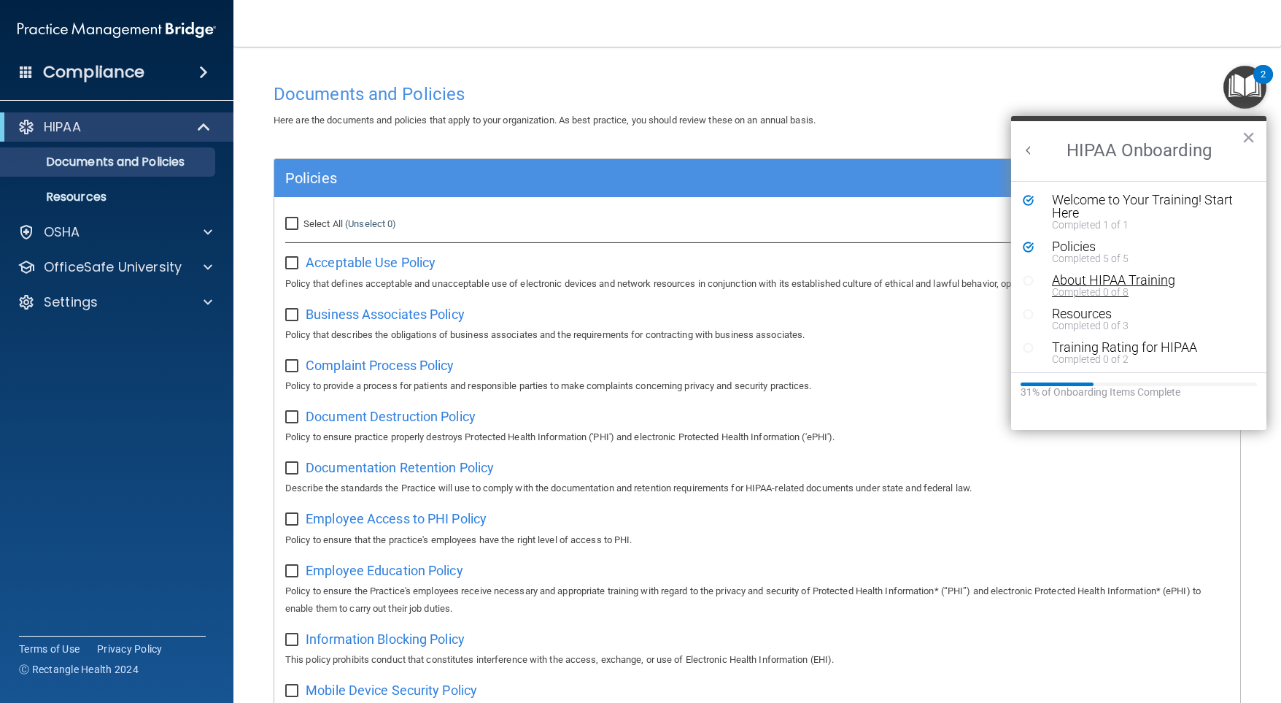
click at [1153, 282] on div "About HIPAA Training" at bounding box center [1144, 280] width 185 height 13
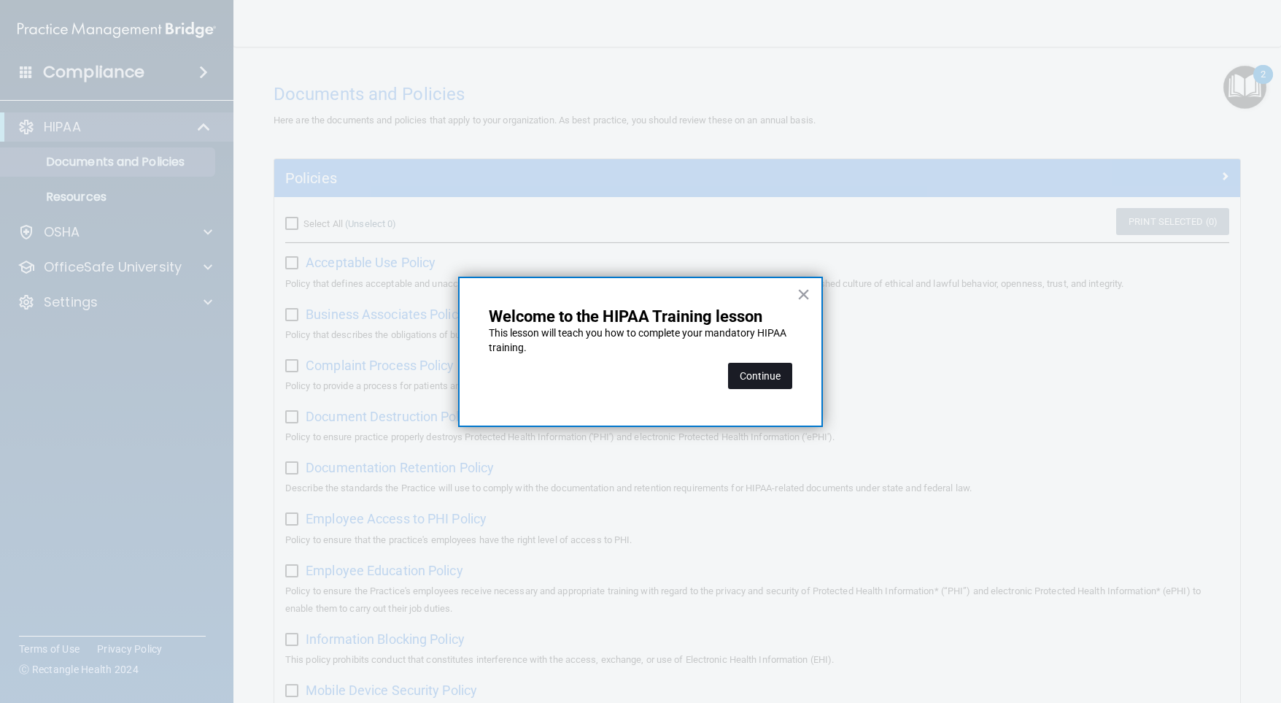
click at [777, 368] on button "Continue" at bounding box center [760, 376] width 64 height 26
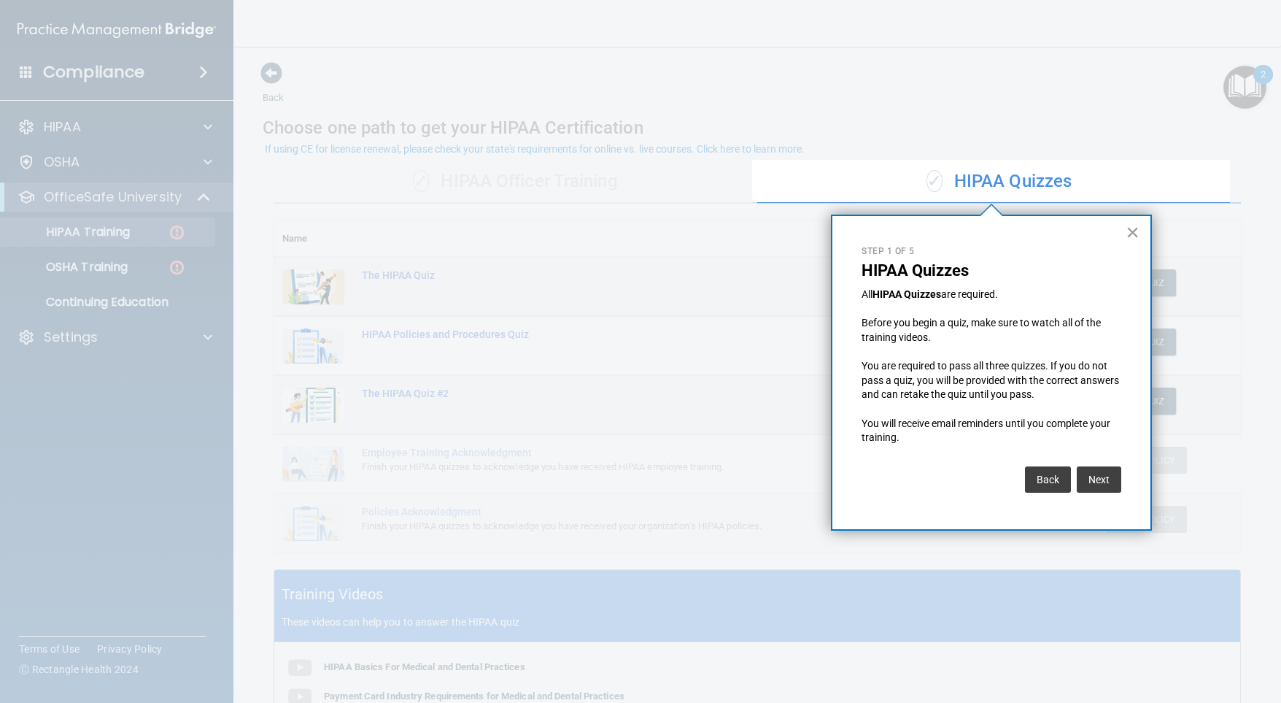
click at [1131, 231] on button "×" at bounding box center [1133, 231] width 14 height 23
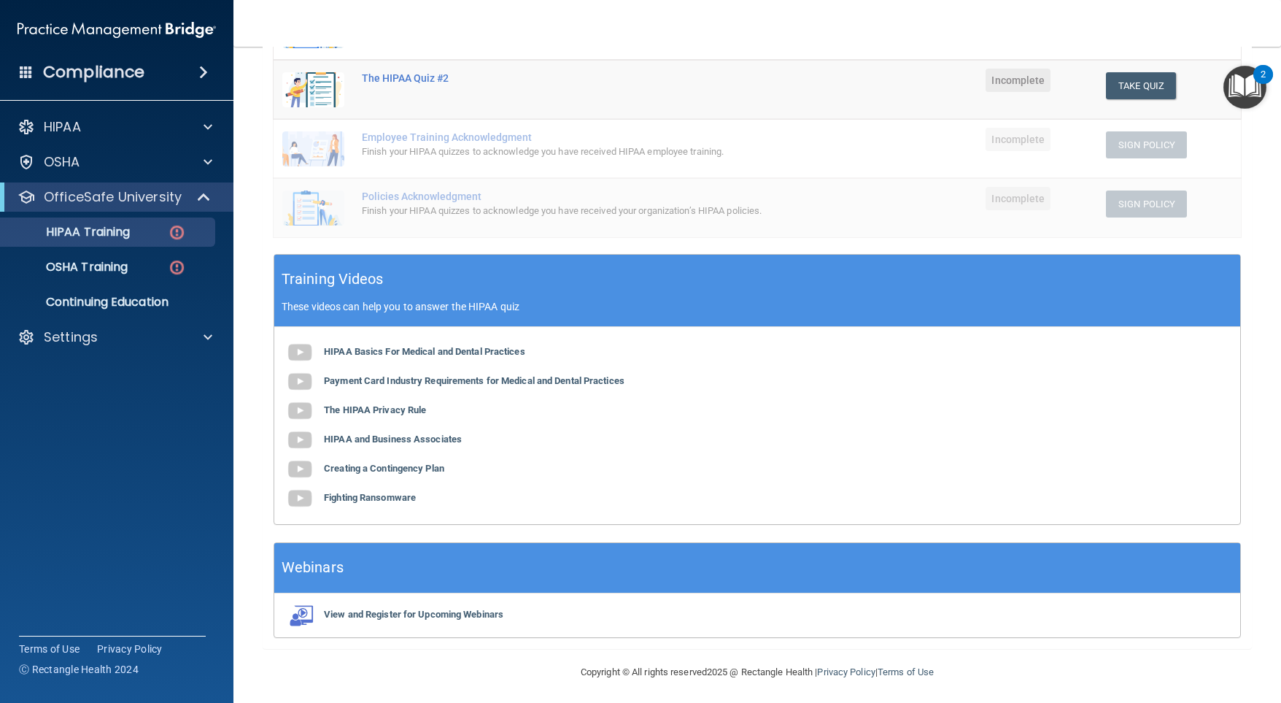
scroll to position [96, 0]
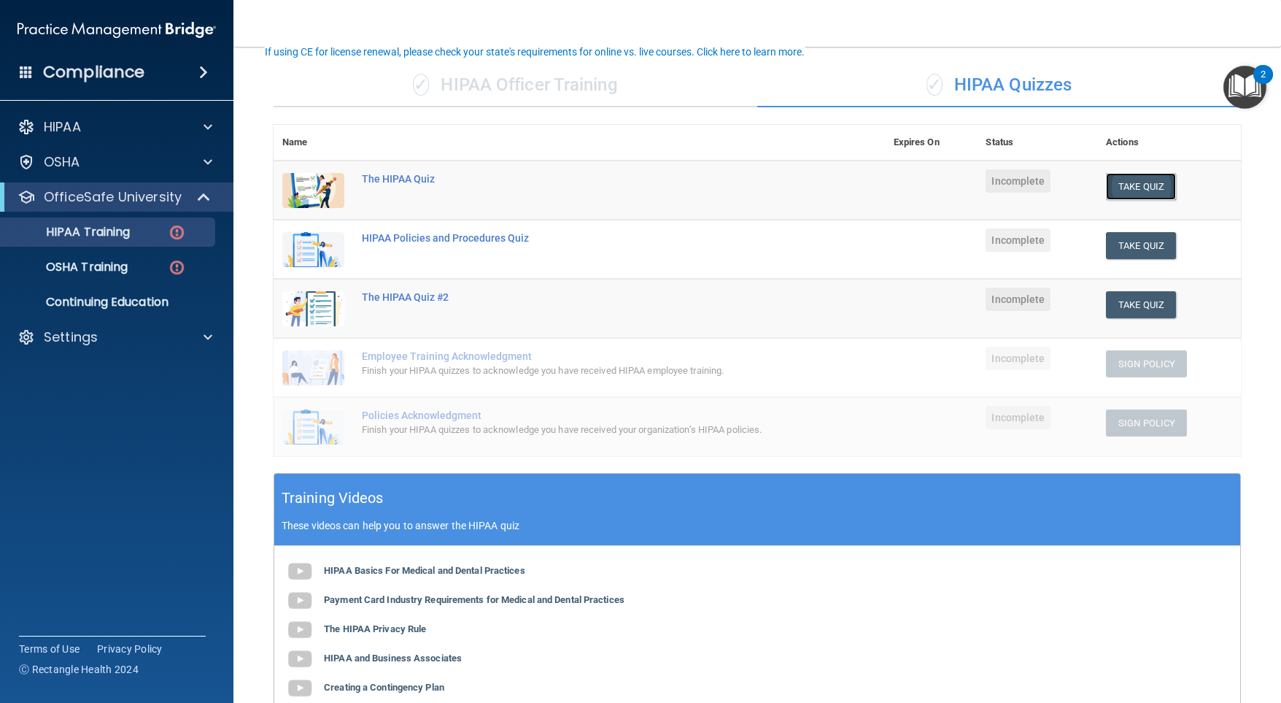
click at [1135, 179] on button "Take Quiz" at bounding box center [1141, 186] width 70 height 27
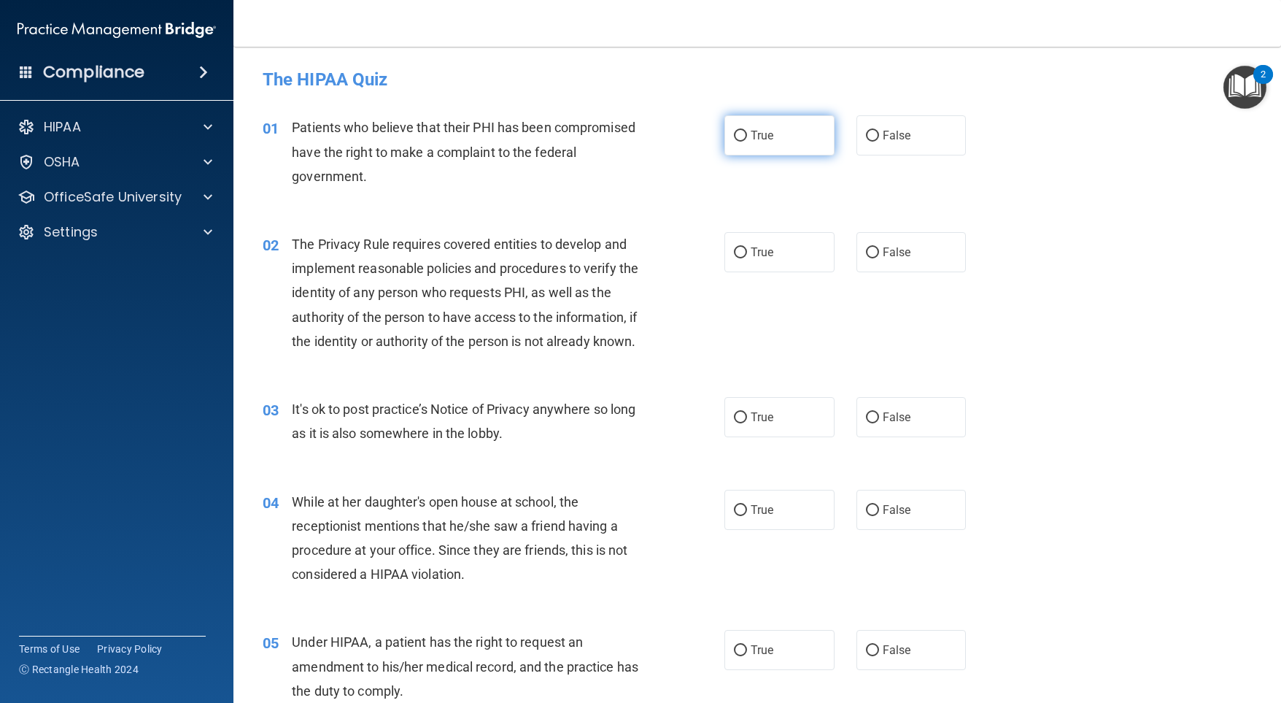
click at [728, 137] on label "True" at bounding box center [779, 135] width 110 height 40
click at [734, 131] on input "True" at bounding box center [740, 136] width 13 height 11
radio input "true"
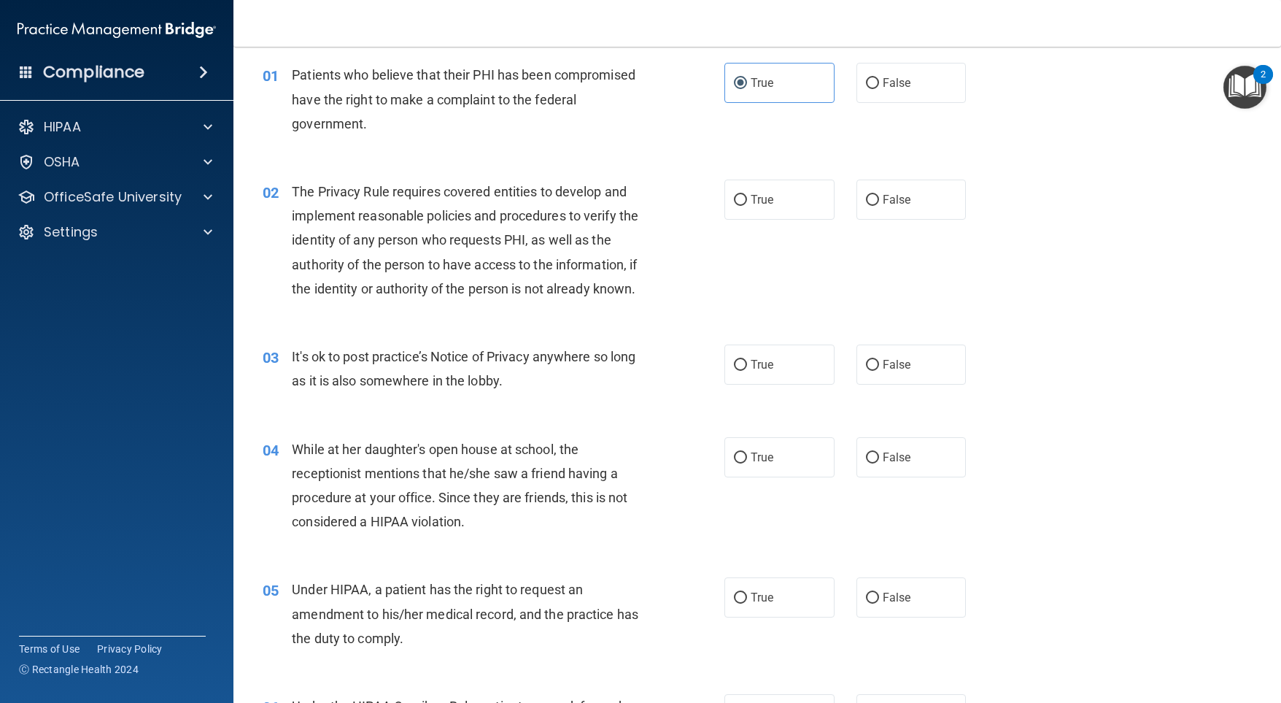
scroll to position [73, 0]
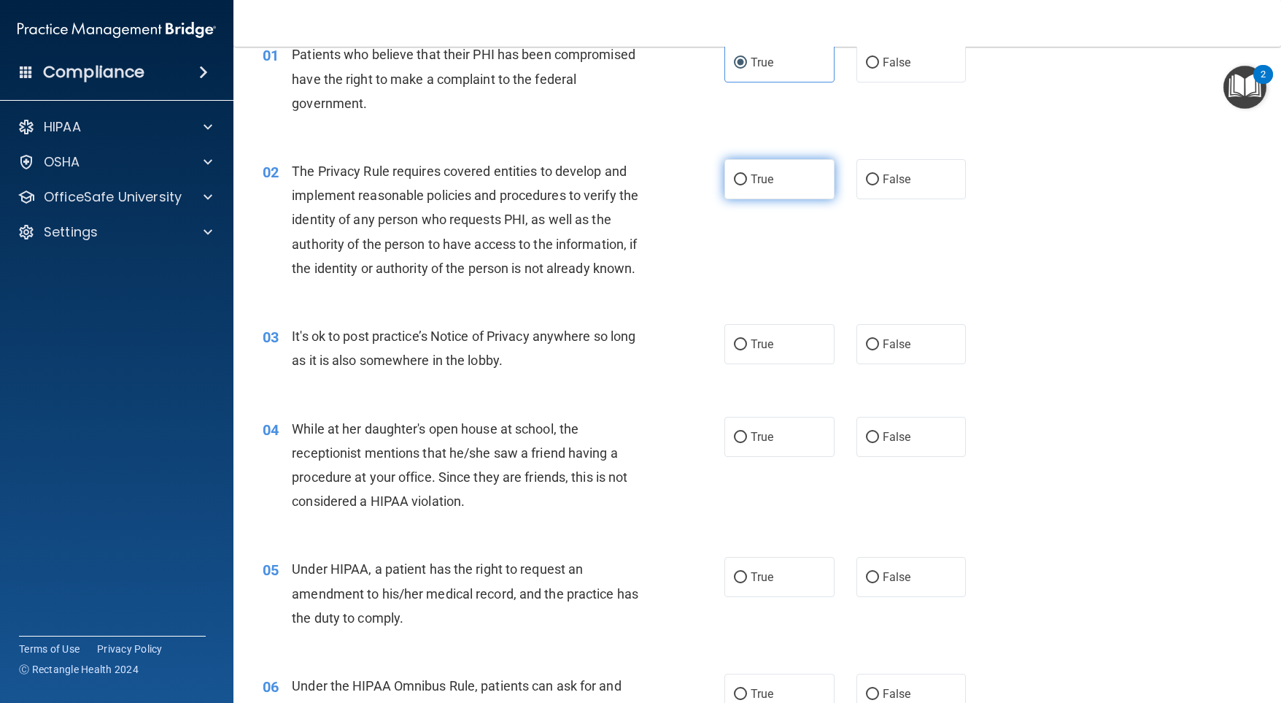
click at [741, 178] on input "True" at bounding box center [740, 179] width 13 height 11
radio input "true"
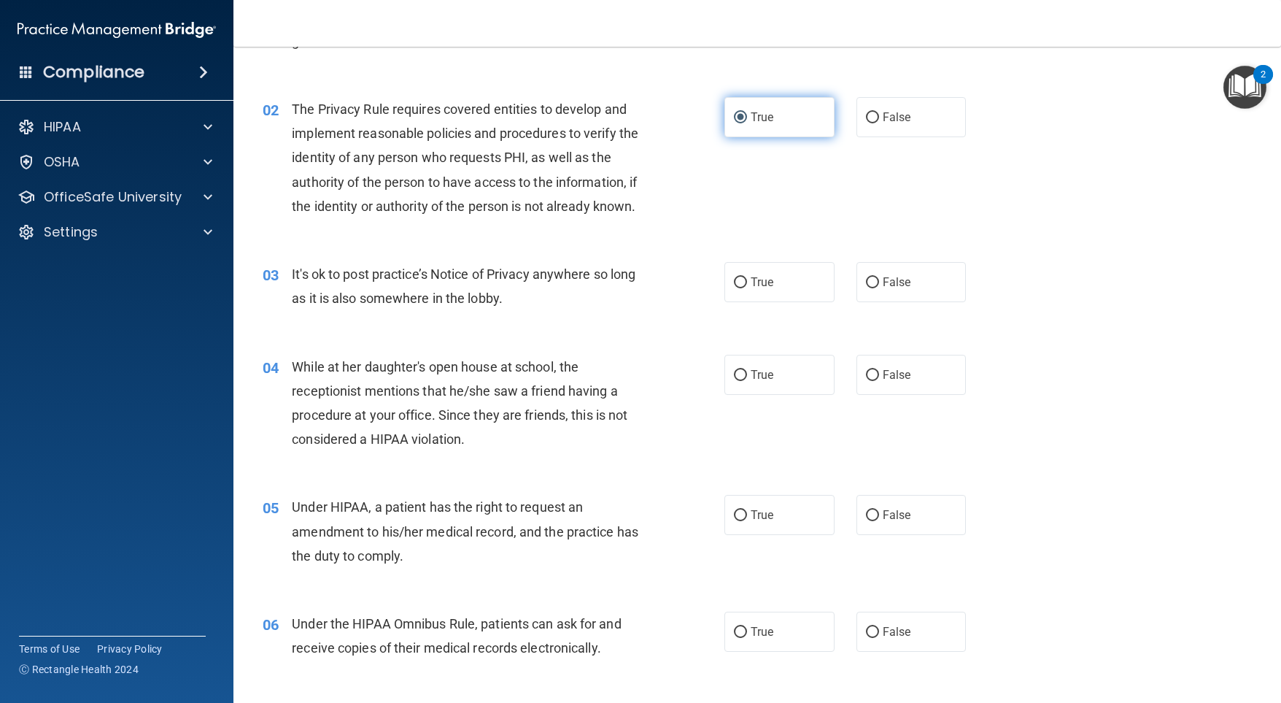
scroll to position [219, 0]
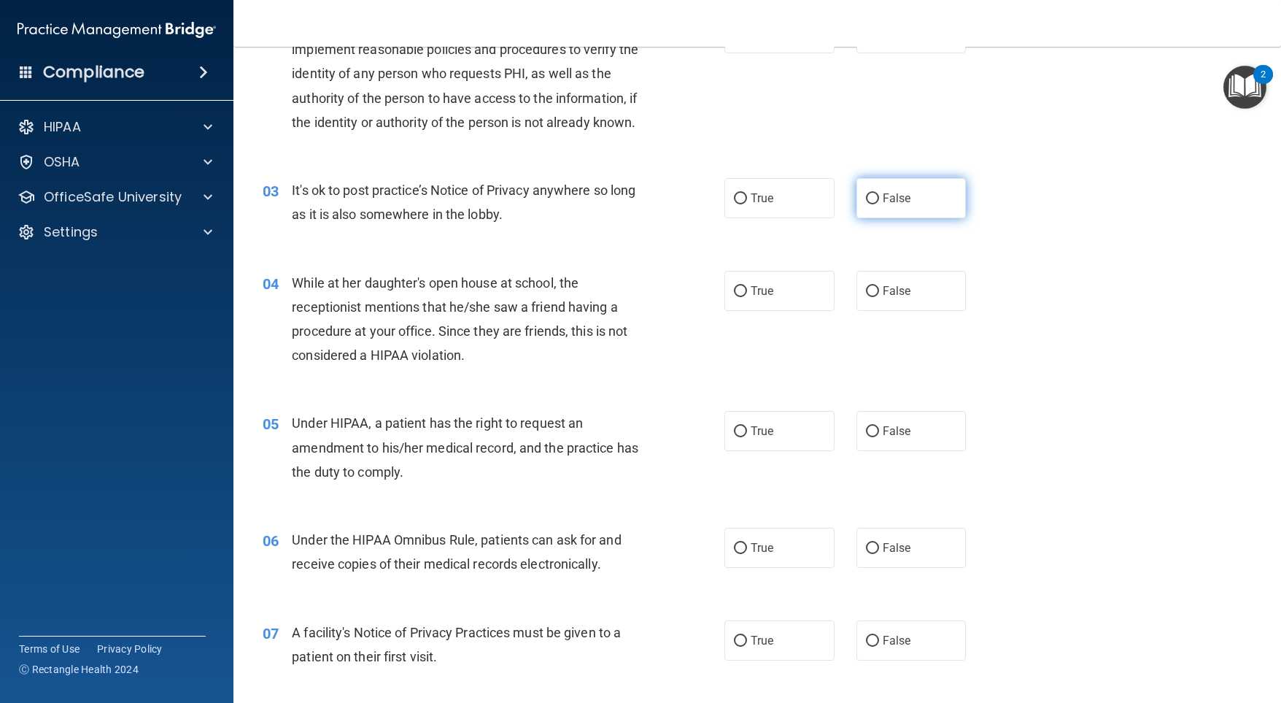
click at [866, 204] on input "False" at bounding box center [872, 198] width 13 height 11
radio input "true"
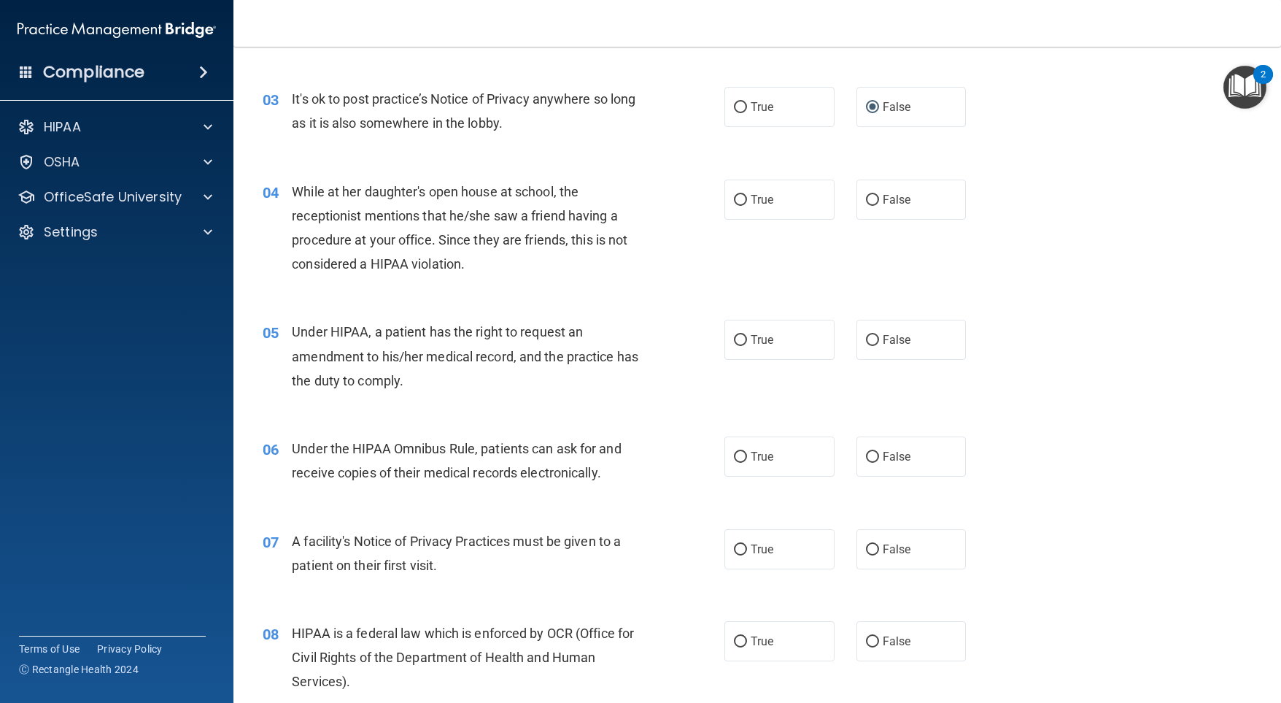
scroll to position [365, 0]
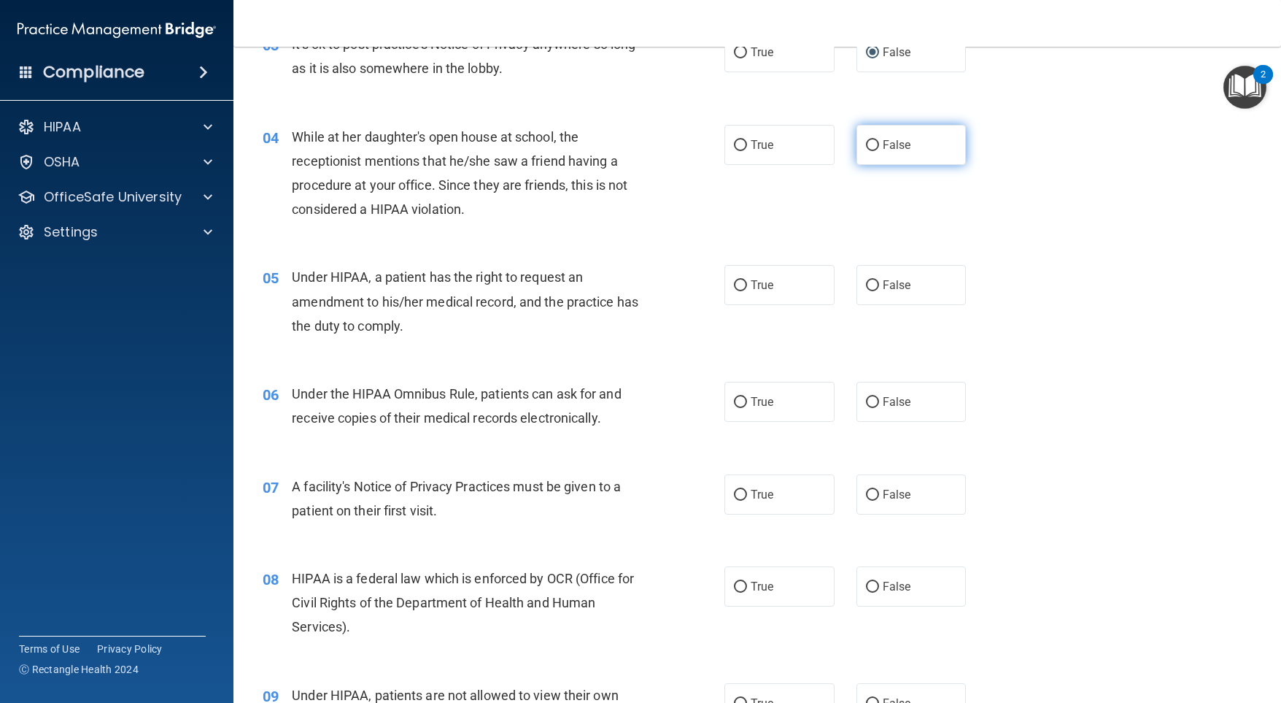
click at [866, 151] on input "False" at bounding box center [872, 145] width 13 height 11
radio input "true"
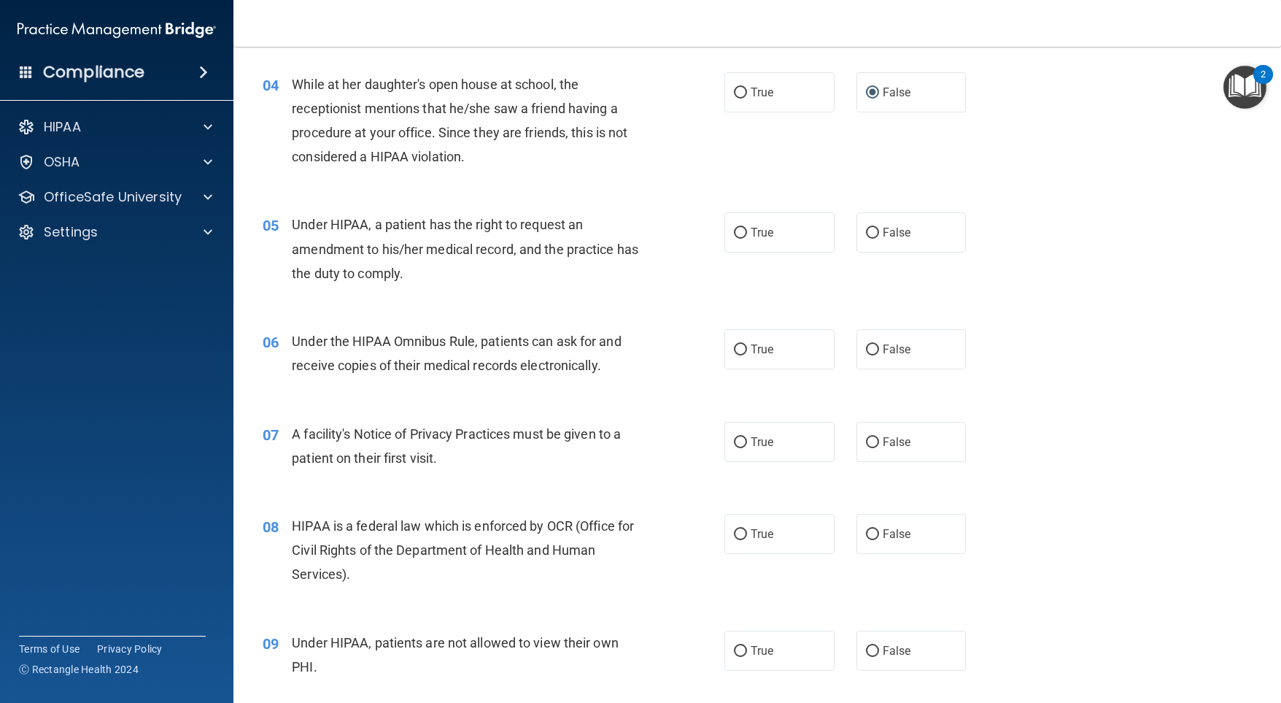
scroll to position [438, 0]
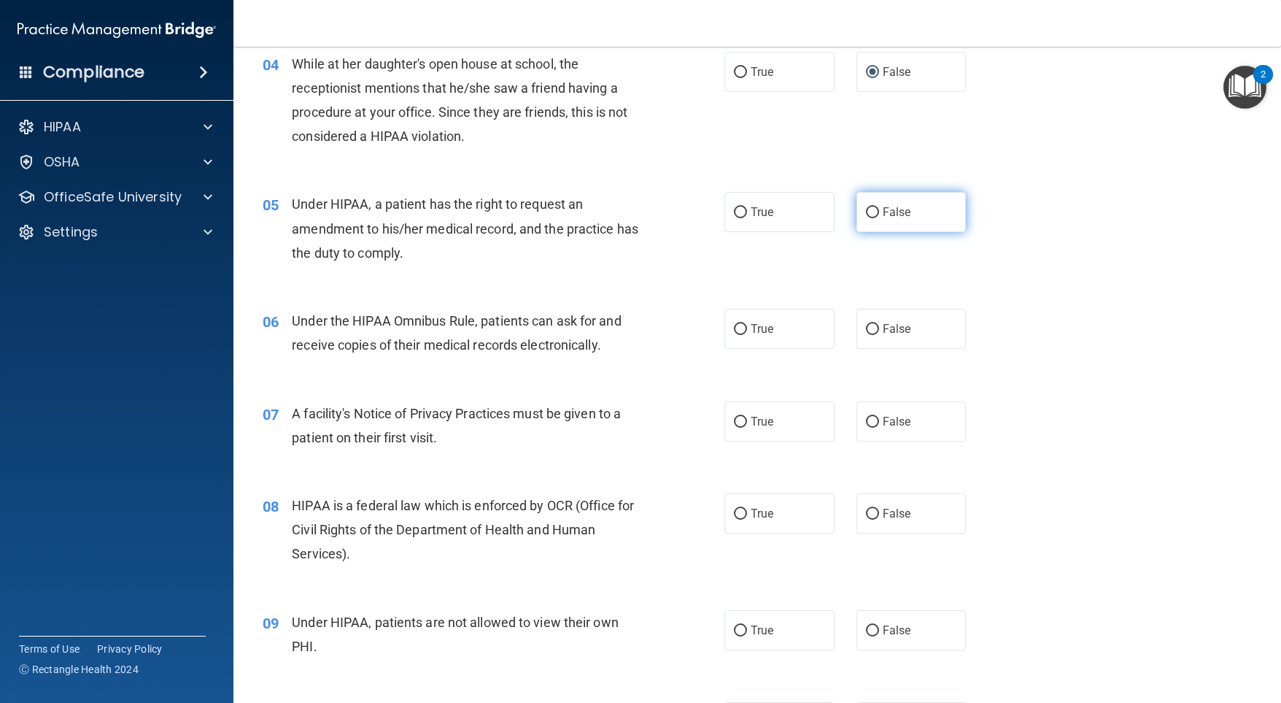
click at [867, 218] on input "False" at bounding box center [872, 212] width 13 height 11
radio input "true"
click at [737, 335] on input "True" at bounding box center [740, 329] width 13 height 11
radio input "true"
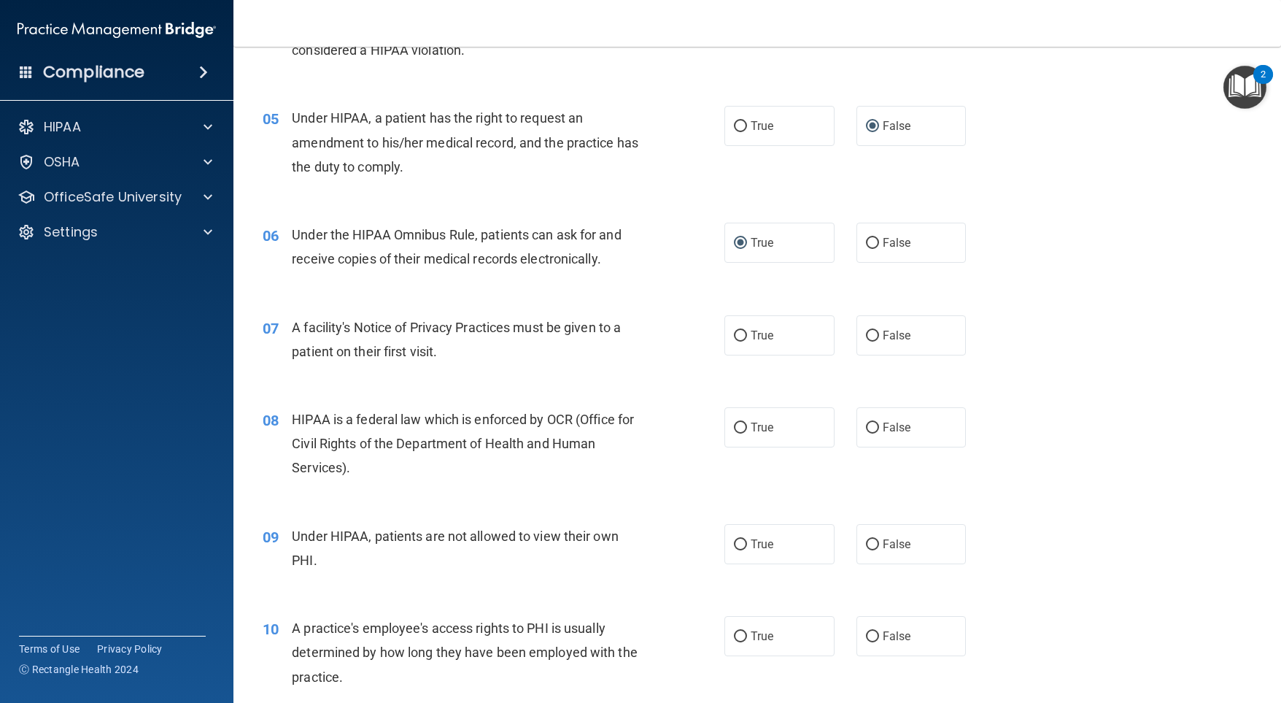
scroll to position [584, 0]
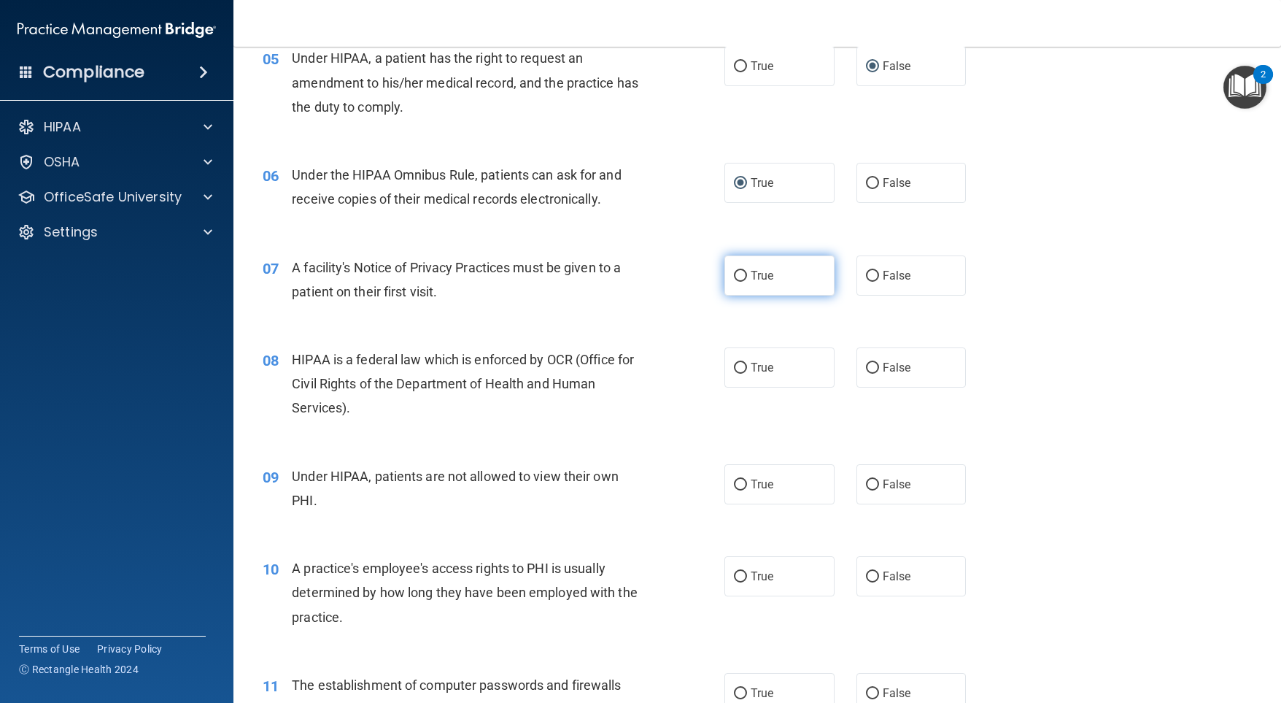
click at [734, 282] on input "True" at bounding box center [740, 276] width 13 height 11
radio input "true"
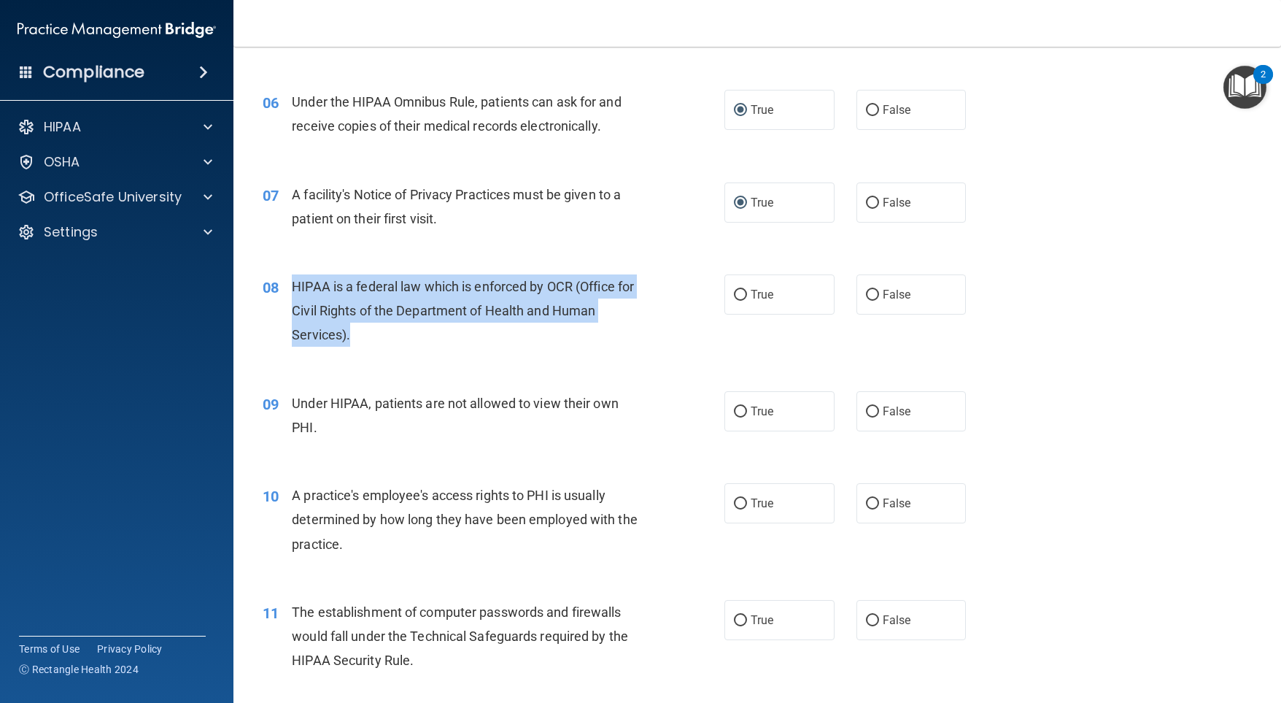
drag, startPoint x: 285, startPoint y: 308, endPoint x: 374, endPoint y: 357, distance: 100.9
click at [374, 355] on div "08 HIPAA is a federal law which is enforced by OCR (Office for Civil Rights of …" at bounding box center [494, 314] width 506 height 80
copy div "HIPAA is a federal law which is enforced by OCR (Office for Civil Rights of the…"
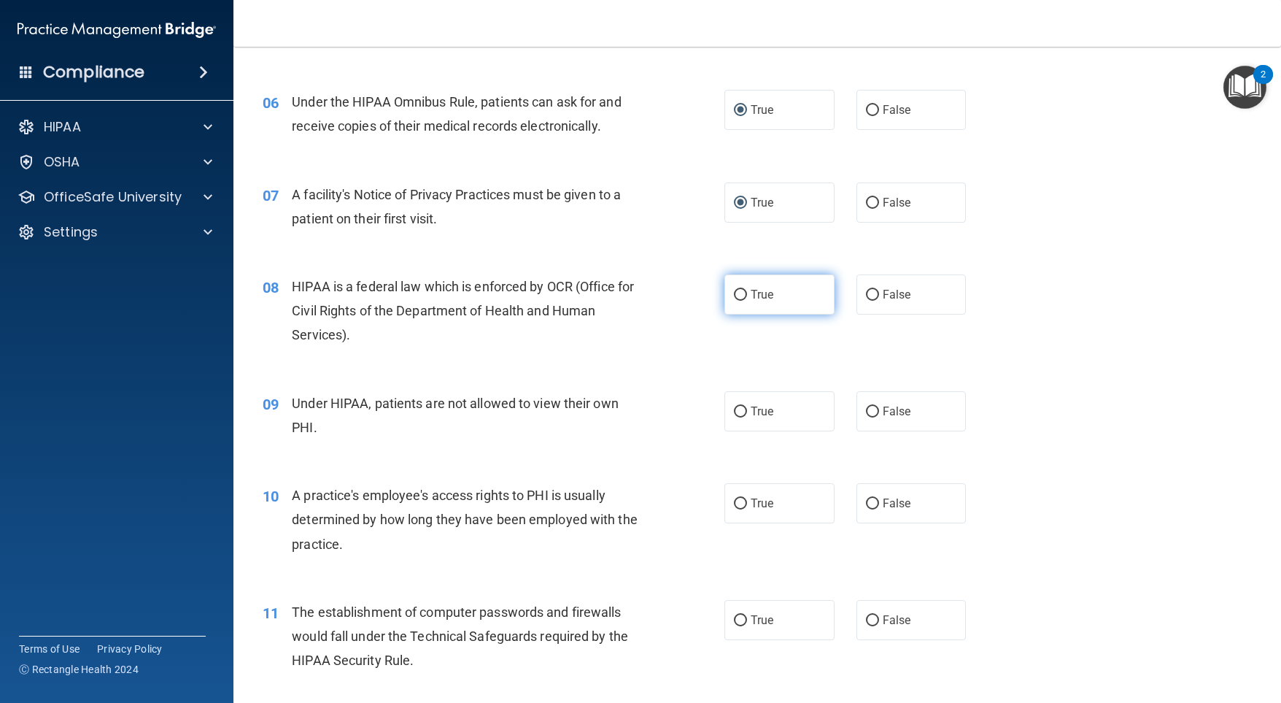
click at [742, 314] on label "True" at bounding box center [779, 294] width 110 height 40
click at [742, 301] on input "True" at bounding box center [740, 295] width 13 height 11
radio input "true"
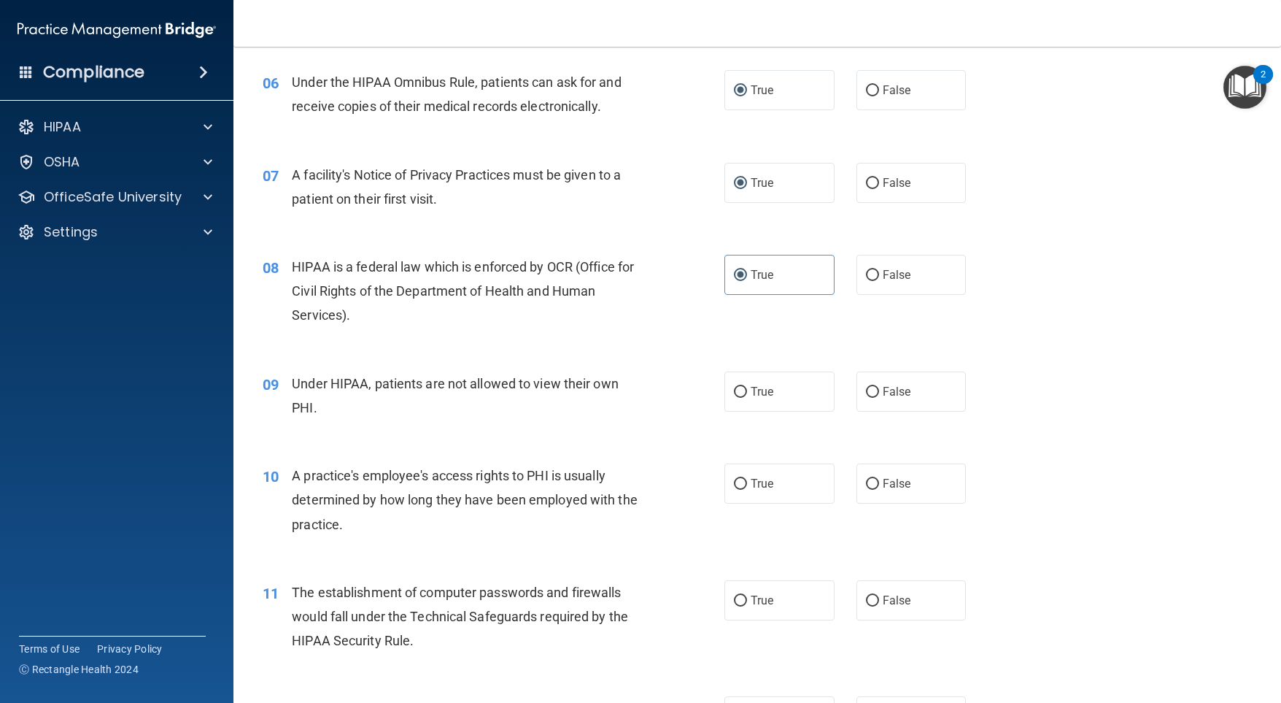
scroll to position [803, 0]
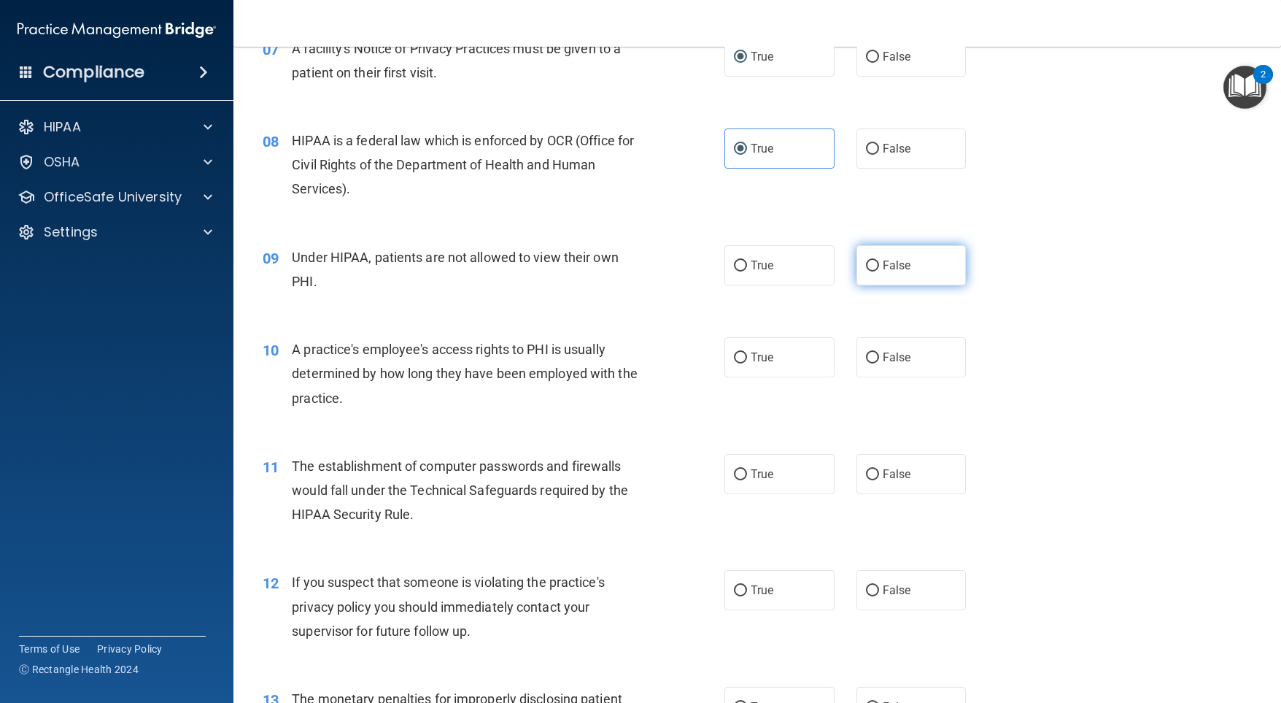
click at [867, 271] on input "False" at bounding box center [872, 265] width 13 height 11
radio input "true"
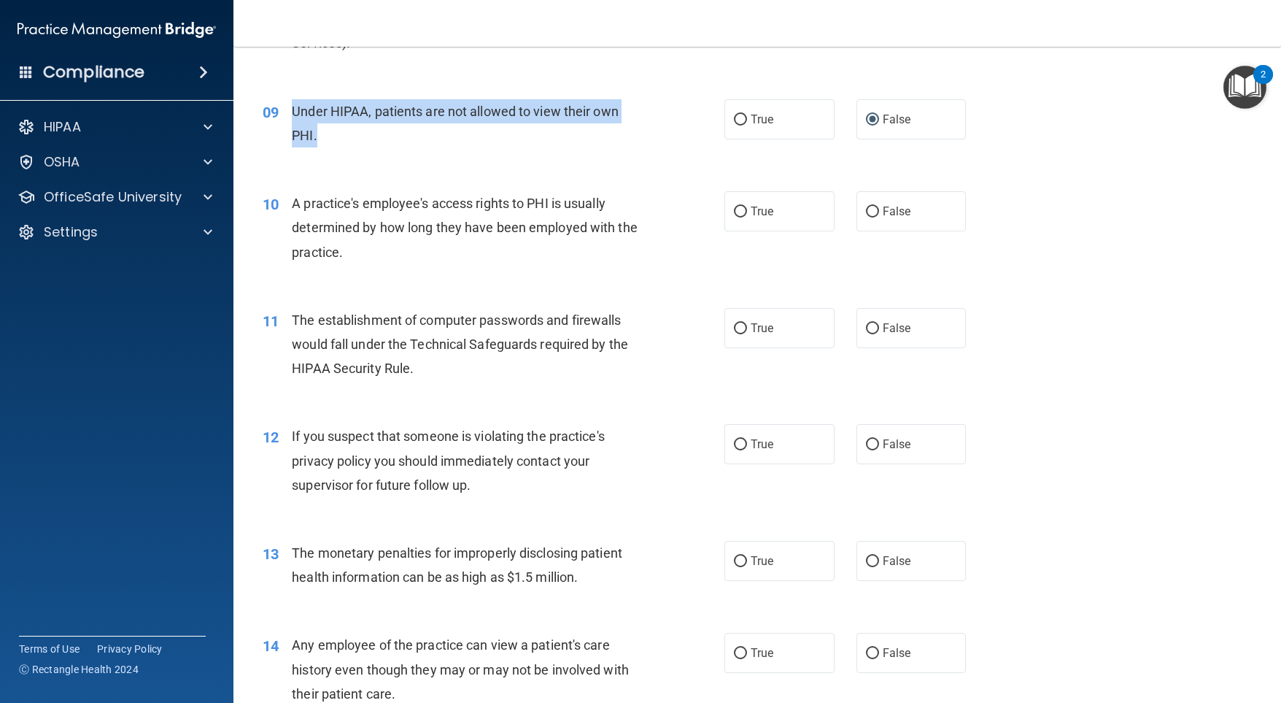
drag, startPoint x: 292, startPoint y: 131, endPoint x: 322, endPoint y: 157, distance: 39.9
click at [322, 147] on div "Under HIPAA, patients are not allowed to view their own PHI." at bounding box center [473, 123] width 363 height 48
copy span "Under HIPAA, patients are not allowed to view their own PHI."
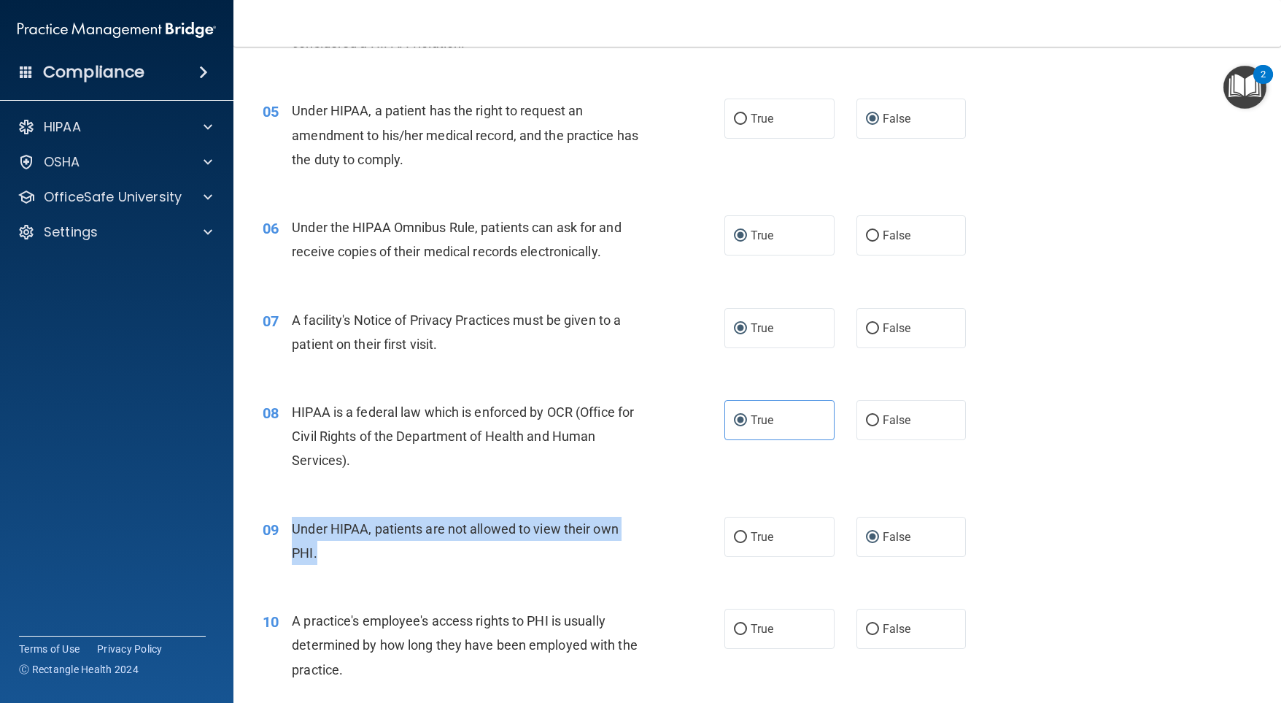
scroll to position [511, 0]
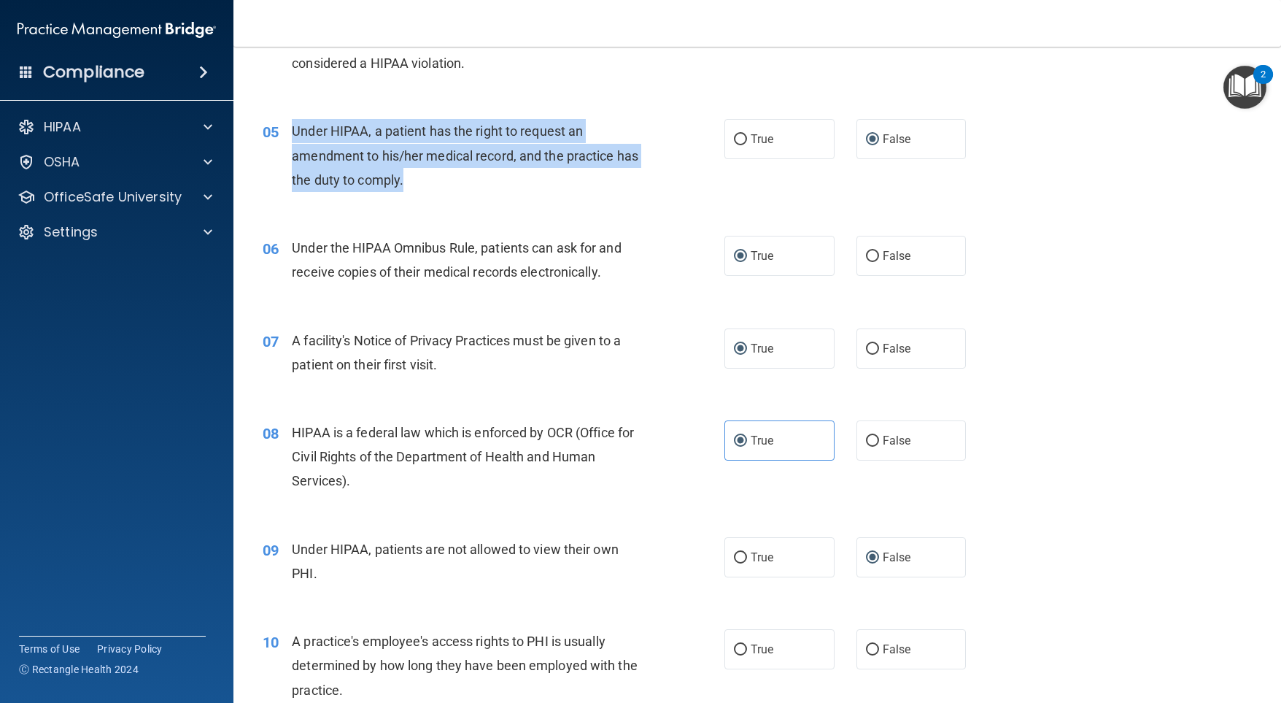
drag, startPoint x: 293, startPoint y: 150, endPoint x: 433, endPoint y: 201, distance: 149.3
click at [433, 192] on div "Under HIPAA, a patient has the right to request an amendment to his/her medical…" at bounding box center [473, 155] width 363 height 73
copy span "Under HIPAA, a patient has the right to request an amendment to his/her medical…"
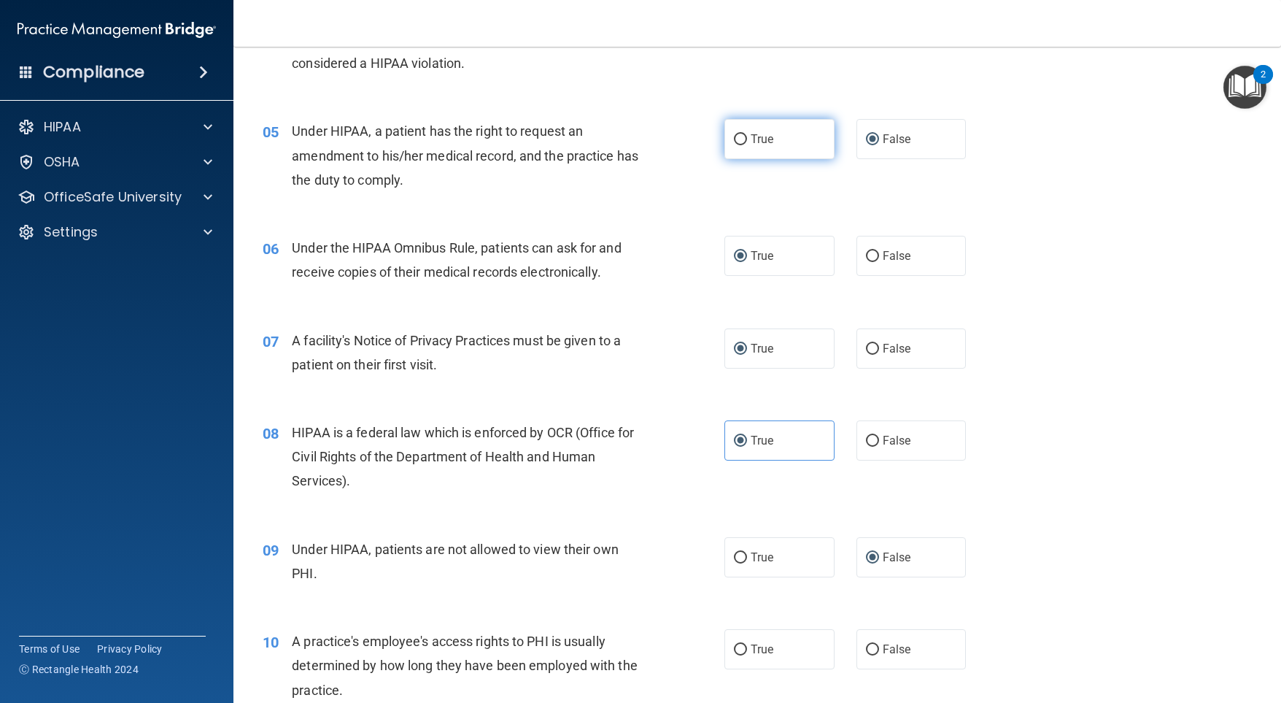
click at [731, 150] on label "True" at bounding box center [779, 139] width 110 height 40
click at [734, 145] on input "True" at bounding box center [740, 139] width 13 height 11
radio input "true"
radio input "false"
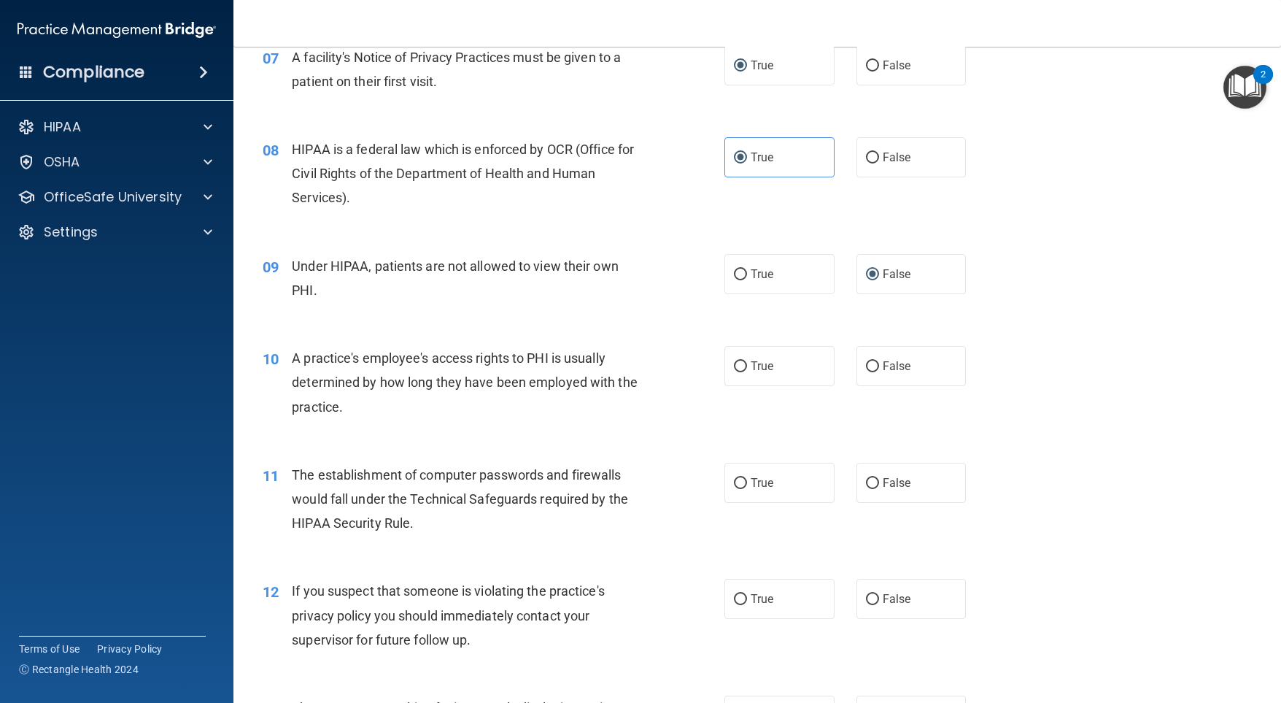
scroll to position [948, 0]
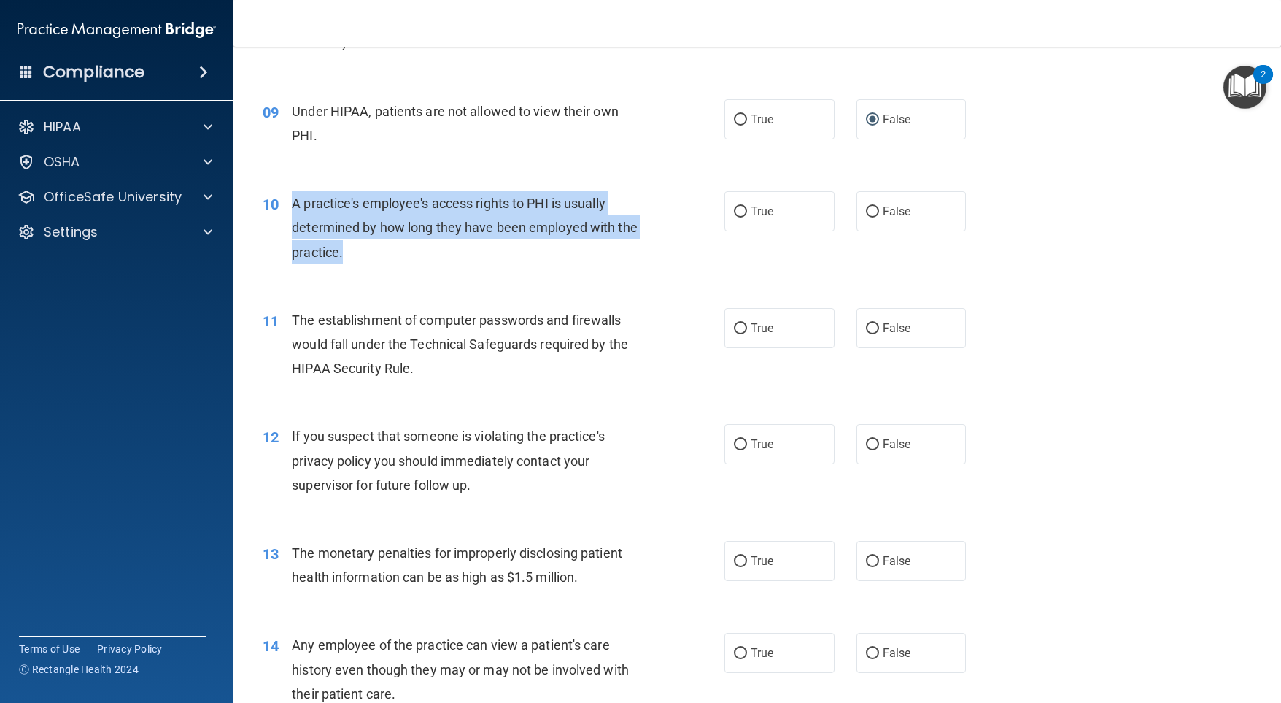
drag, startPoint x: 348, startPoint y: 274, endPoint x: 286, endPoint y: 232, distance: 74.7
click at [286, 232] on div "10 A practice's employee's access rights to PHI is usually determined by how lo…" at bounding box center [494, 231] width 506 height 80
copy div "A practice's employee's access rights to PHI is usually determined by how long …"
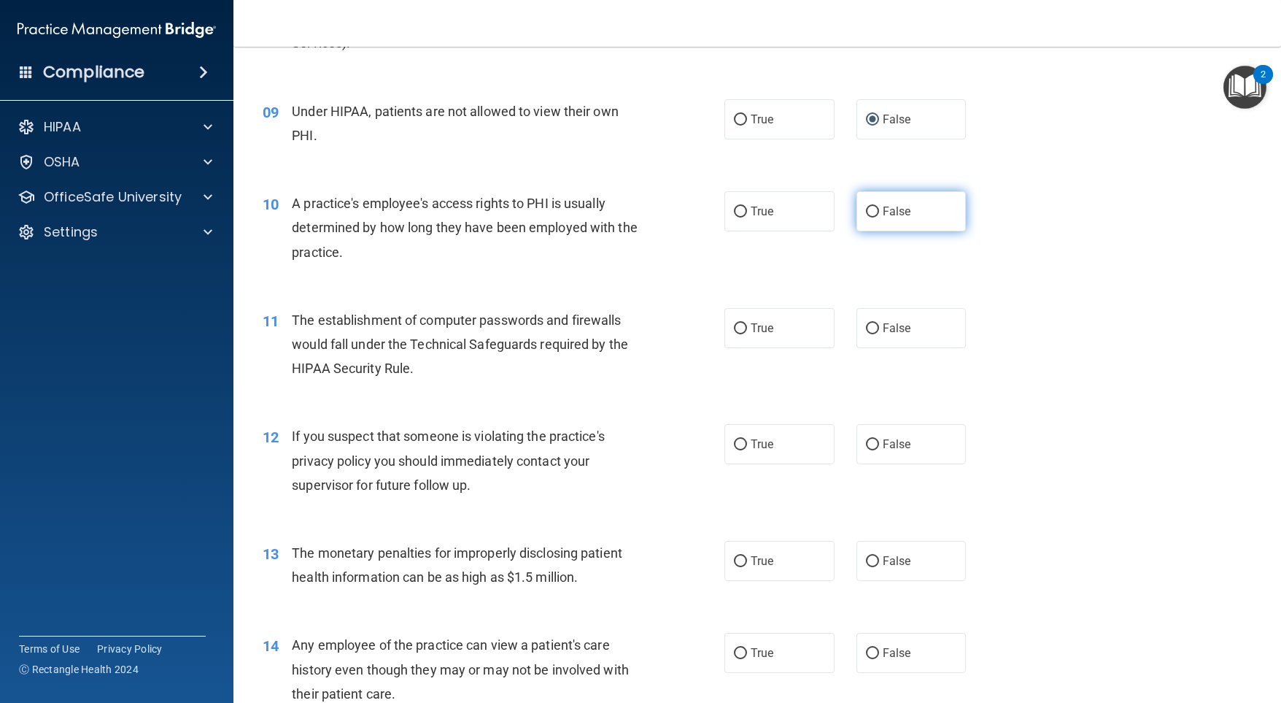
click at [874, 231] on label "False" at bounding box center [912, 211] width 110 height 40
click at [874, 217] on input "False" at bounding box center [872, 211] width 13 height 11
radio input "true"
click at [753, 335] on span "True" at bounding box center [762, 328] width 23 height 14
click at [738, 334] on input "True" at bounding box center [740, 328] width 13 height 11
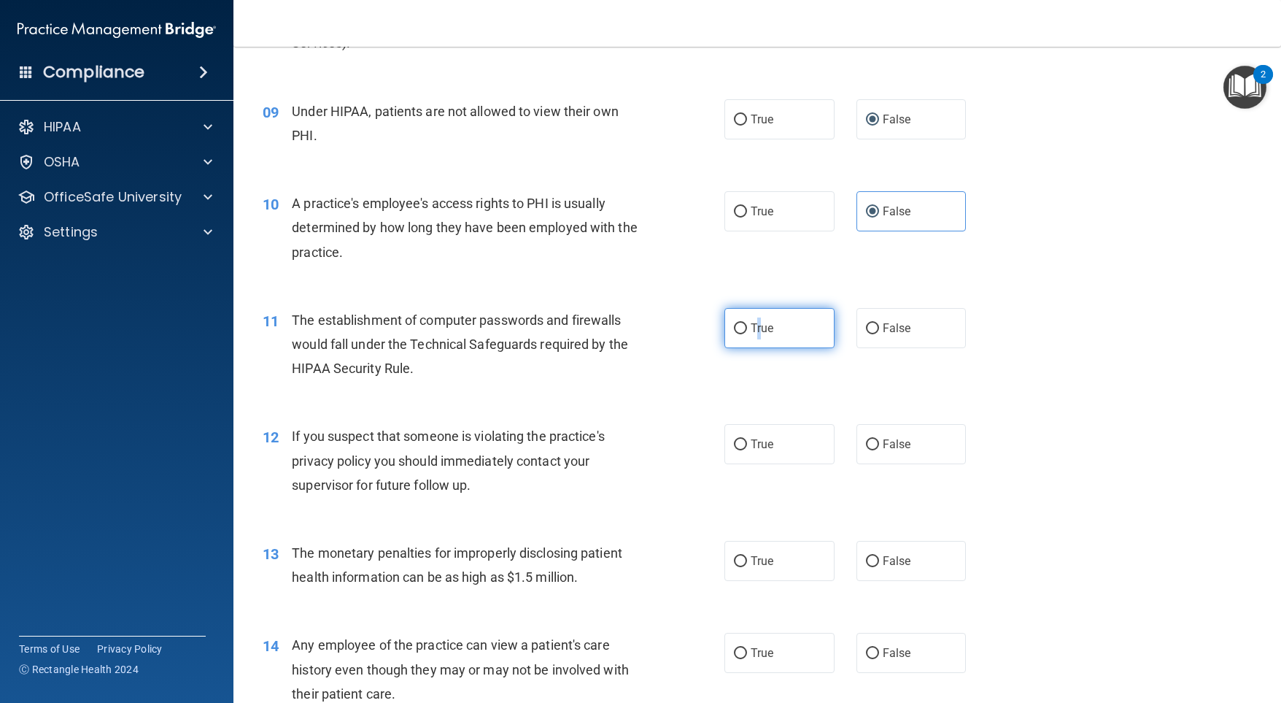
radio input "true"
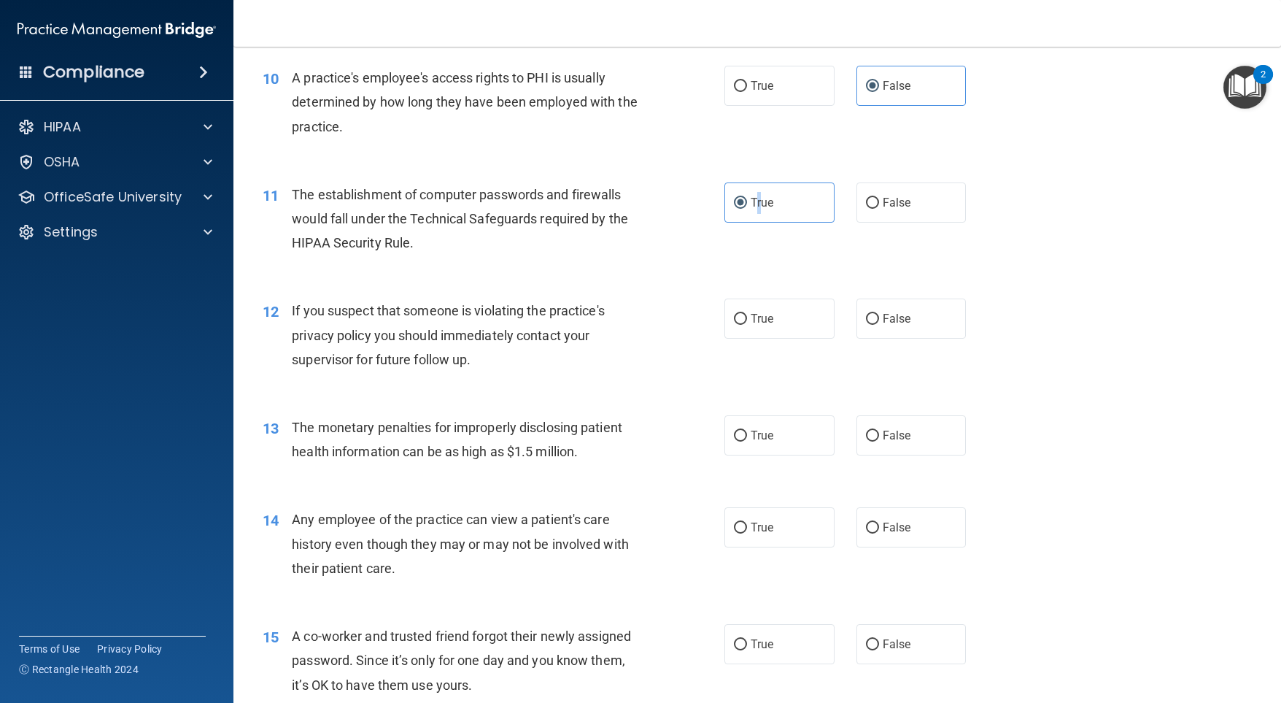
scroll to position [1094, 0]
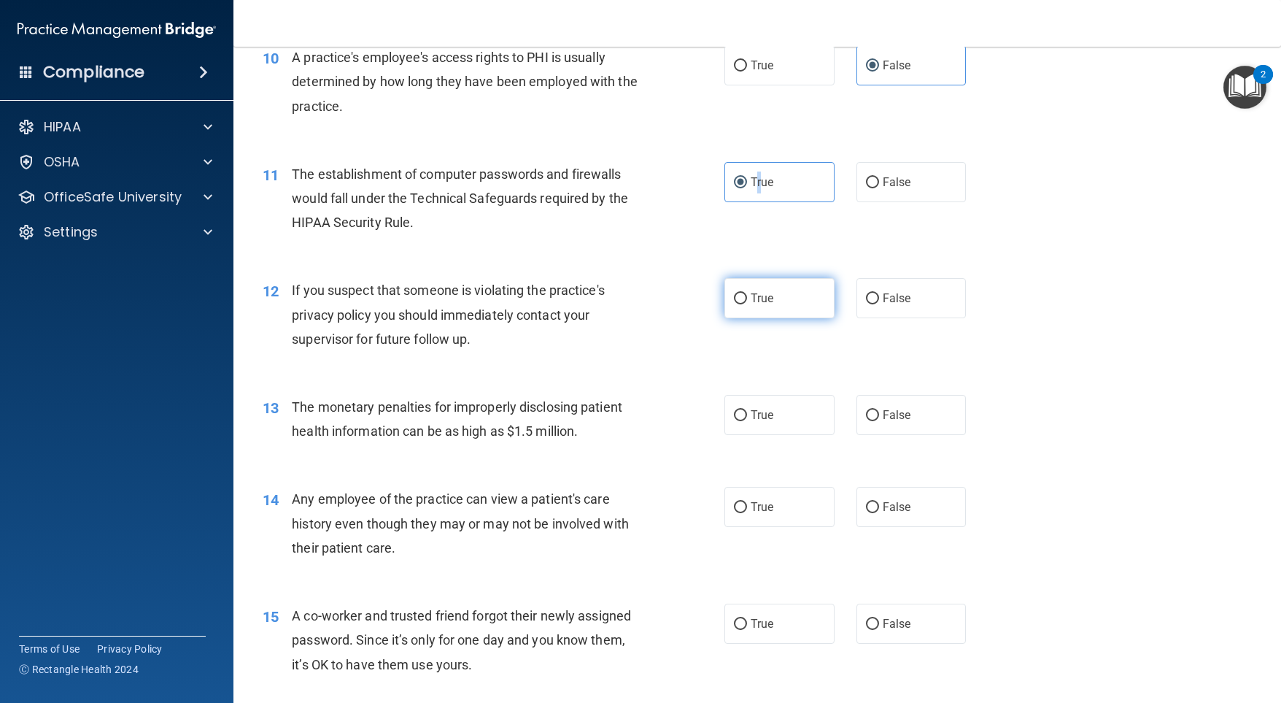
click at [734, 304] on input "True" at bounding box center [740, 298] width 13 height 11
radio input "true"
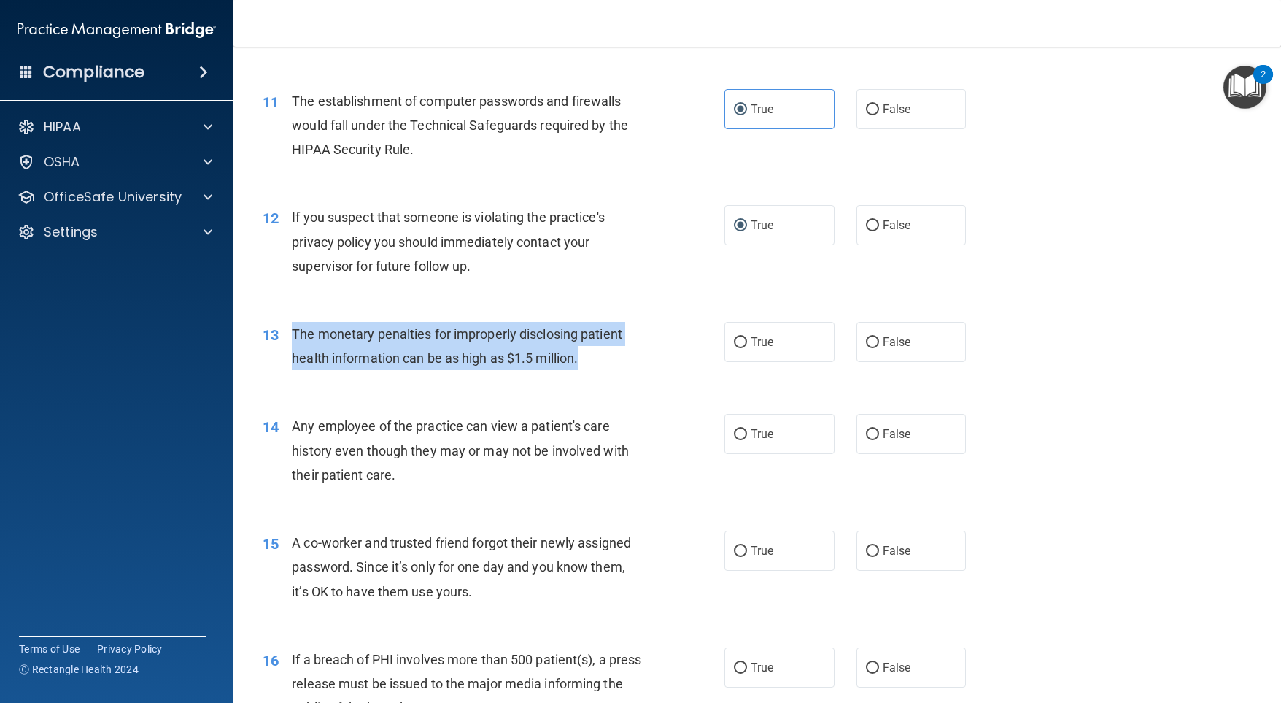
drag, startPoint x: 563, startPoint y: 379, endPoint x: 285, endPoint y: 357, distance: 279.6
click at [285, 357] on div "13 The monetary penalties for improperly disclosing patient health information …" at bounding box center [494, 349] width 506 height 55
copy div "The monetary penalties for improperly disclosing patient health information can…"
click at [734, 348] on input "True" at bounding box center [740, 342] width 13 height 11
radio input "true"
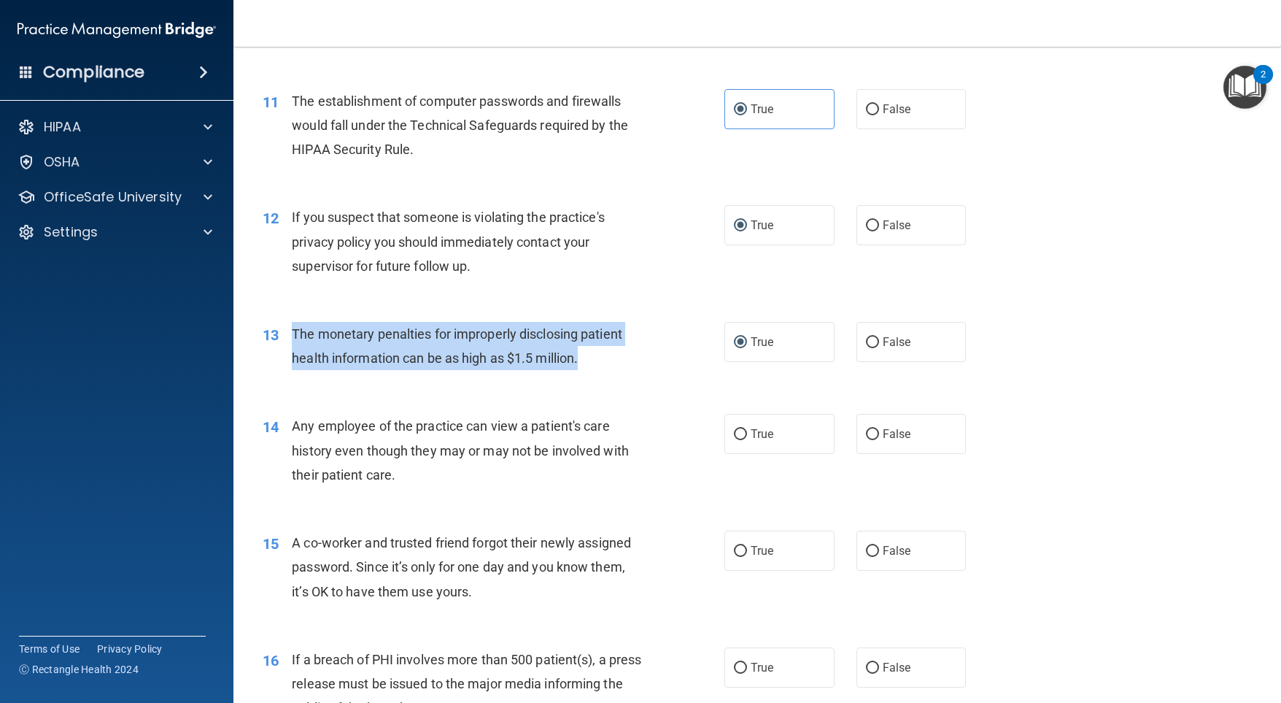
click at [697, 354] on div "13 The monetary penalties for improperly disclosing patient health information …" at bounding box center [494, 349] width 506 height 55
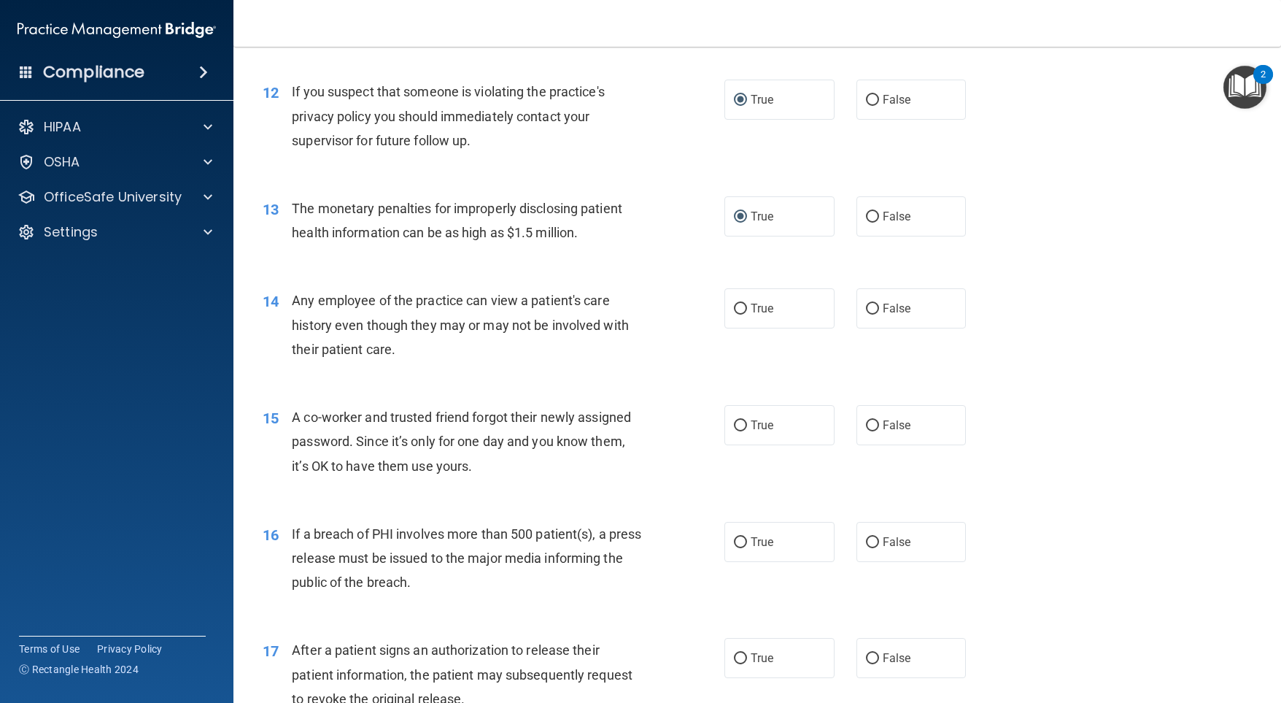
scroll to position [1313, 0]
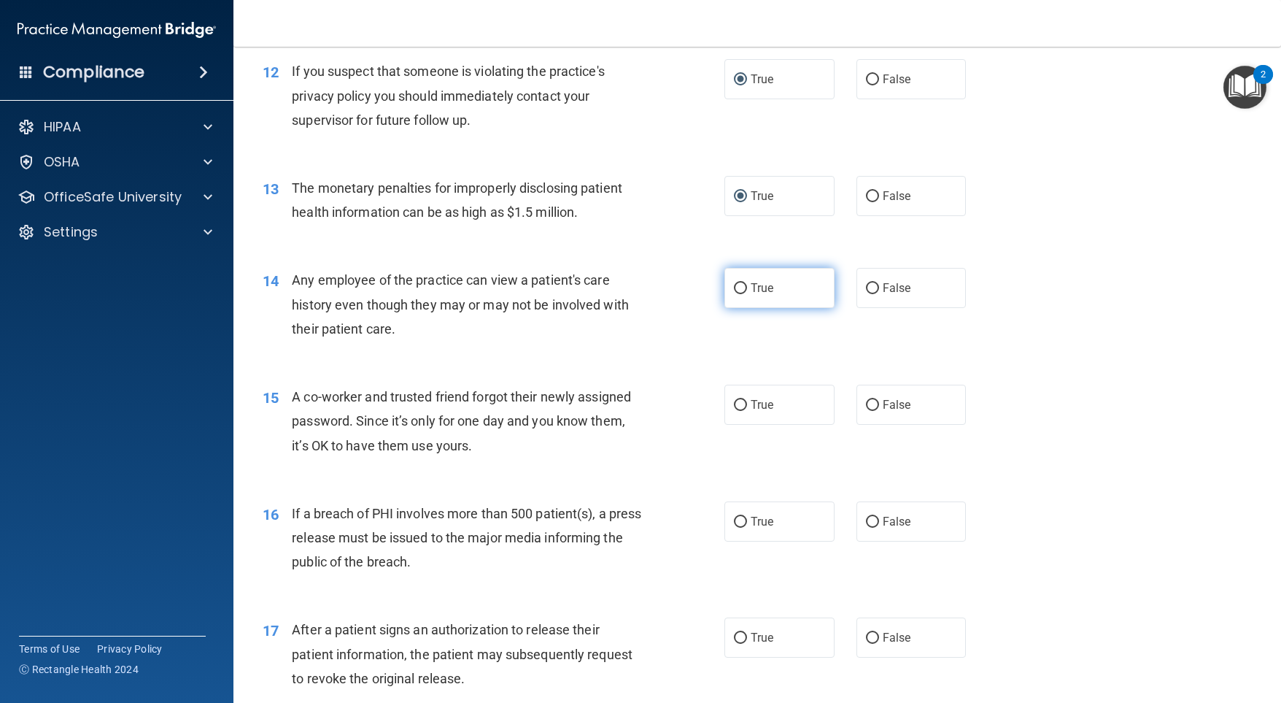
click at [738, 302] on label "True" at bounding box center [779, 288] width 110 height 40
click at [738, 294] on input "True" at bounding box center [740, 288] width 13 height 11
radio input "true"
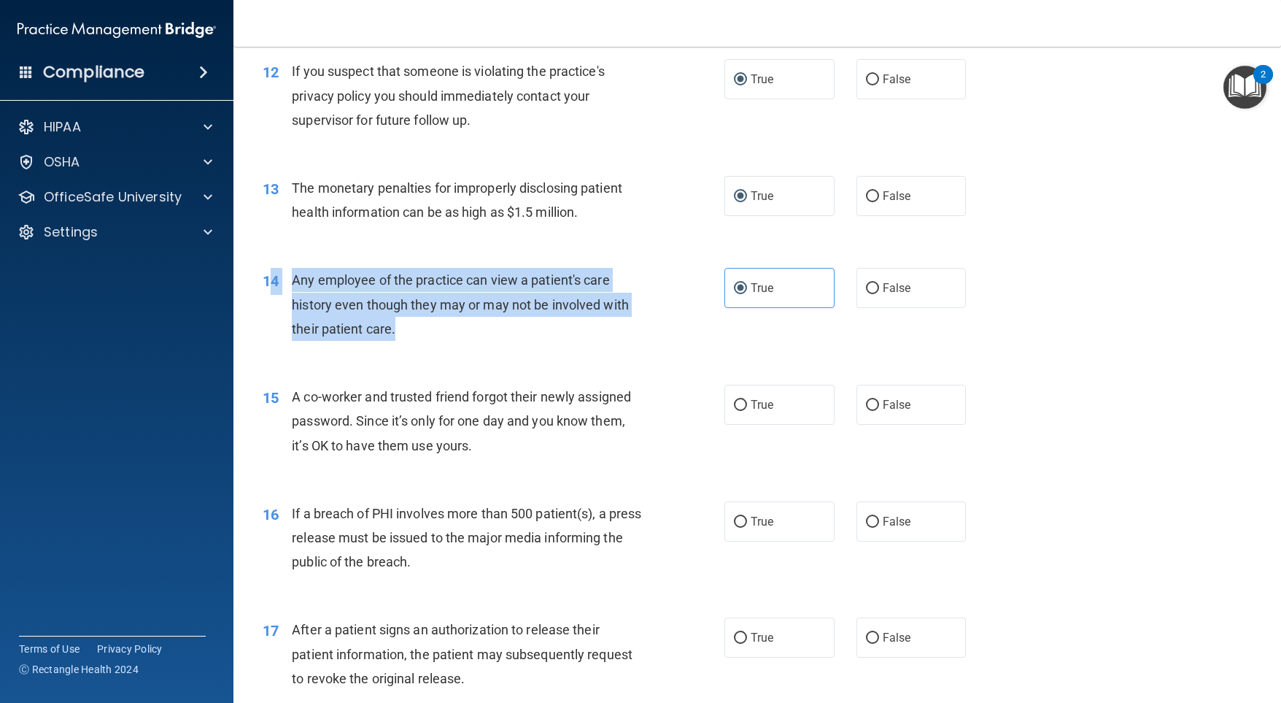
drag, startPoint x: 395, startPoint y: 355, endPoint x: 274, endPoint y: 304, distance: 131.2
click at [274, 304] on div "14 Any employee of the practice can view a patient's care history even though t…" at bounding box center [494, 308] width 506 height 80
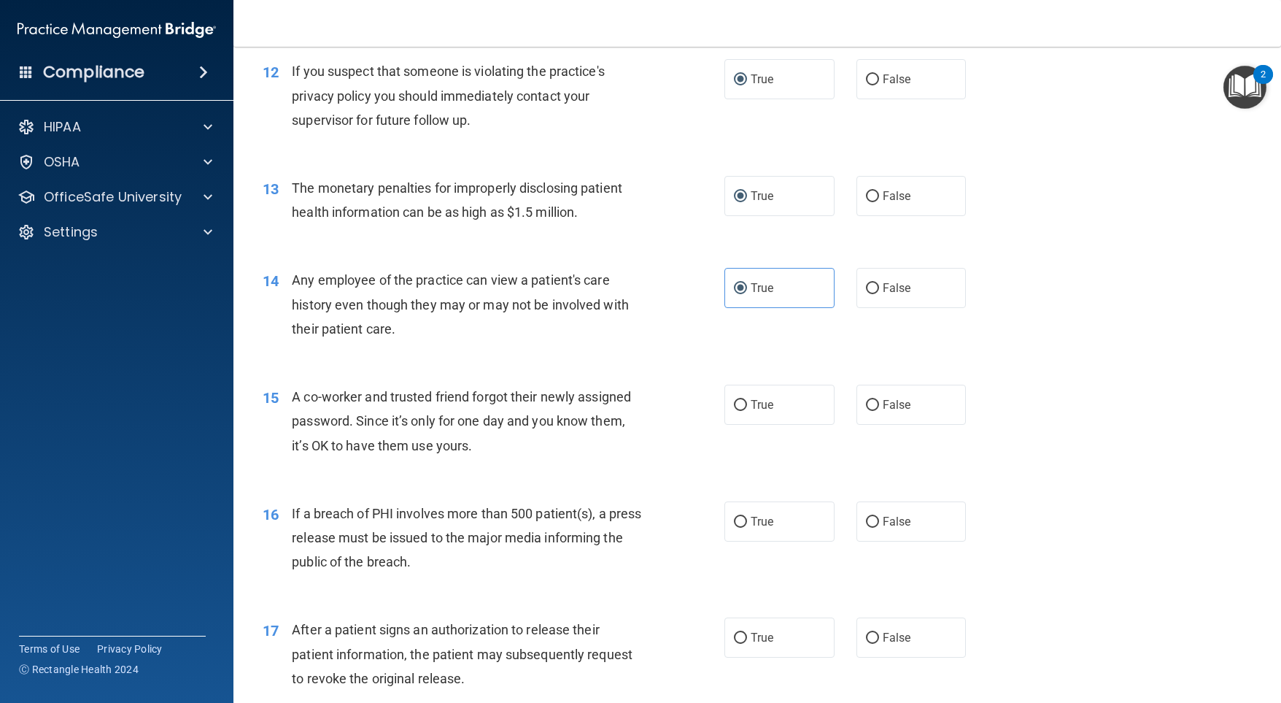
drag, startPoint x: 302, startPoint y: 310, endPoint x: 310, endPoint y: 263, distance: 48.1
click at [310, 250] on div "13 The monetary penalties for improperly disclosing patient health information …" at bounding box center [757, 204] width 1011 height 92
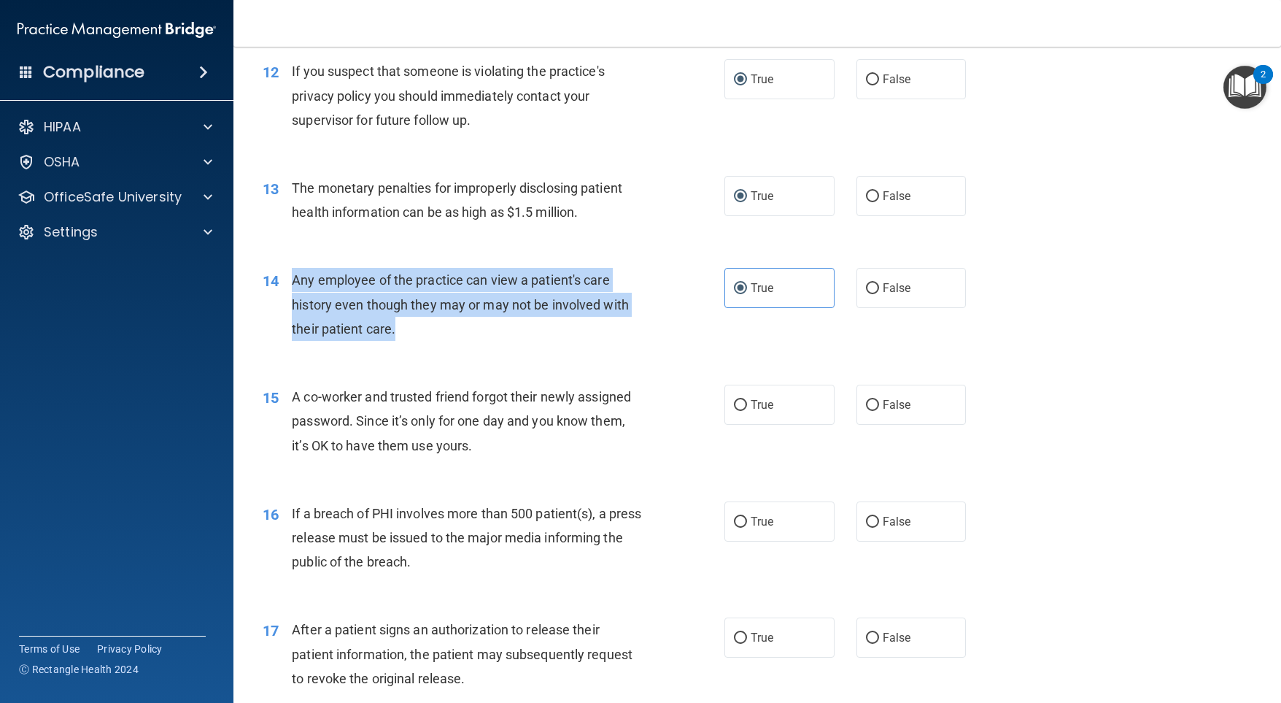
drag, startPoint x: 295, startPoint y: 304, endPoint x: 398, endPoint y: 360, distance: 117.8
click at [398, 341] on div "Any employee of the practice can view a patient's care history even though they…" at bounding box center [473, 304] width 363 height 73
copy span "Any employee of the practice can view a patient's care history even though they…"
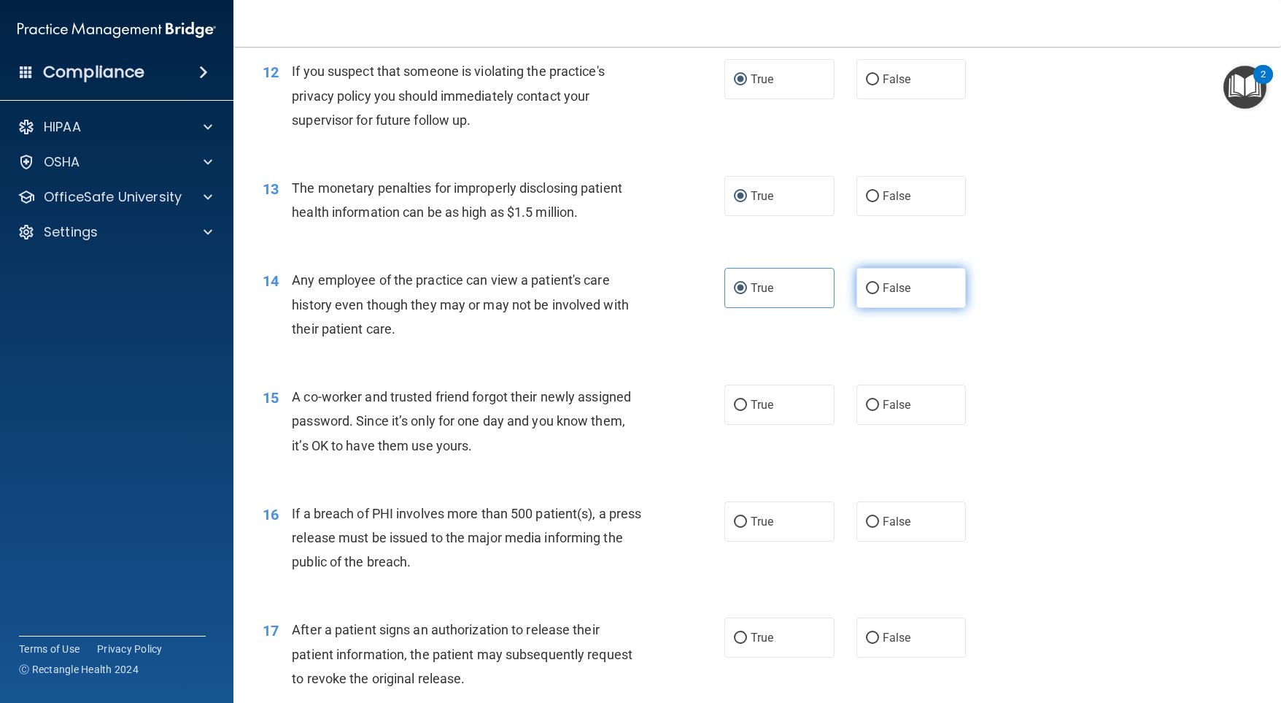
click at [883, 295] on span "False" at bounding box center [897, 288] width 28 height 14
click at [876, 294] on input "False" at bounding box center [872, 288] width 13 height 11
radio input "true"
radio input "false"
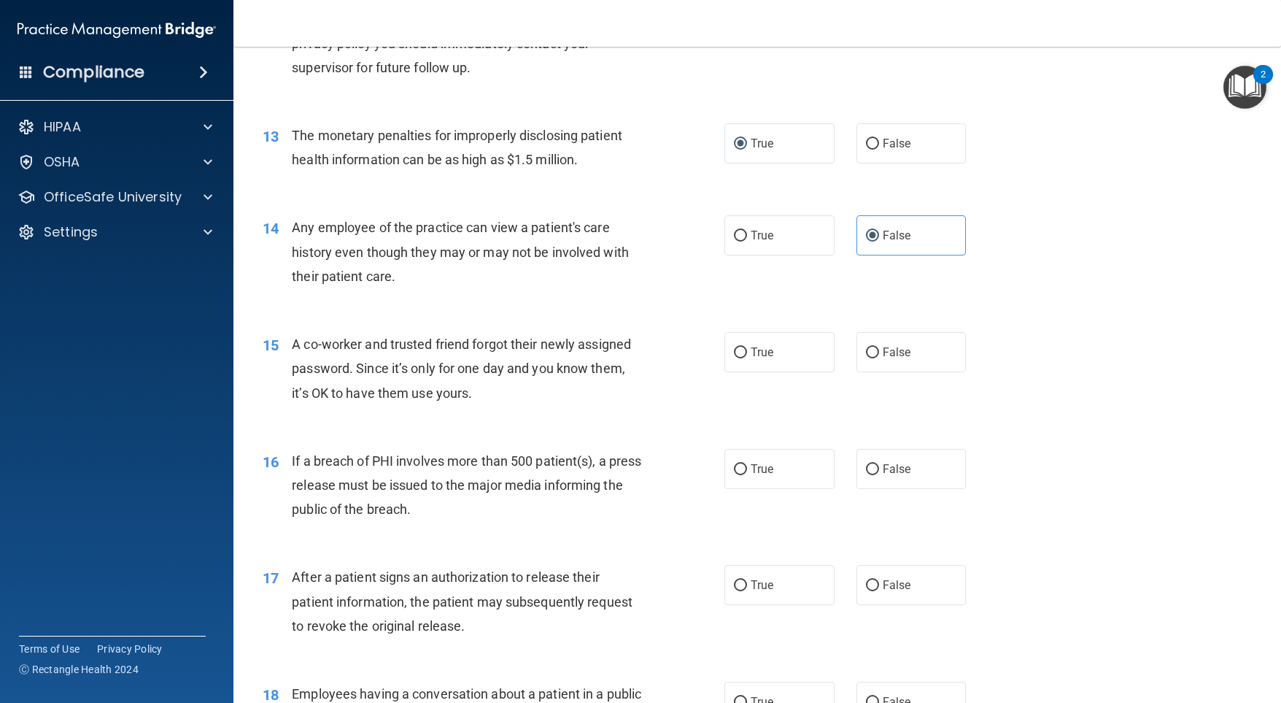
scroll to position [1386, 0]
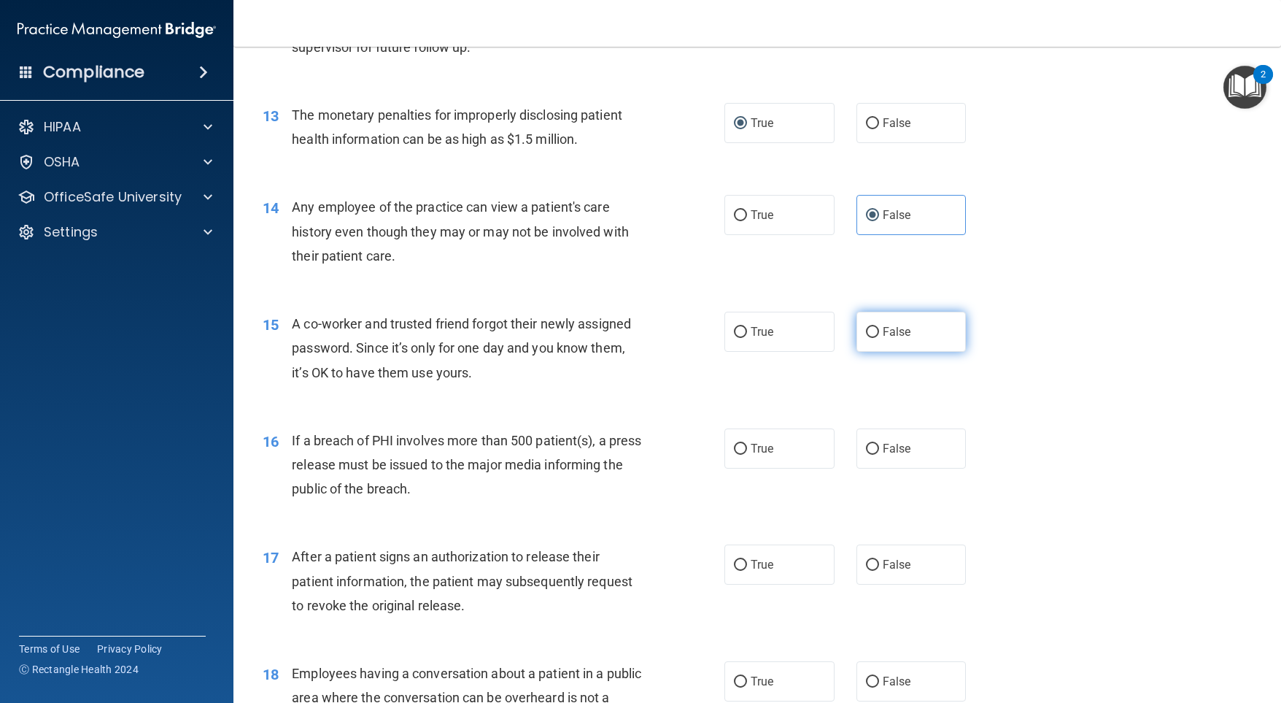
click at [859, 347] on label "False" at bounding box center [912, 332] width 110 height 40
click at [866, 338] on input "False" at bounding box center [872, 332] width 13 height 11
radio input "true"
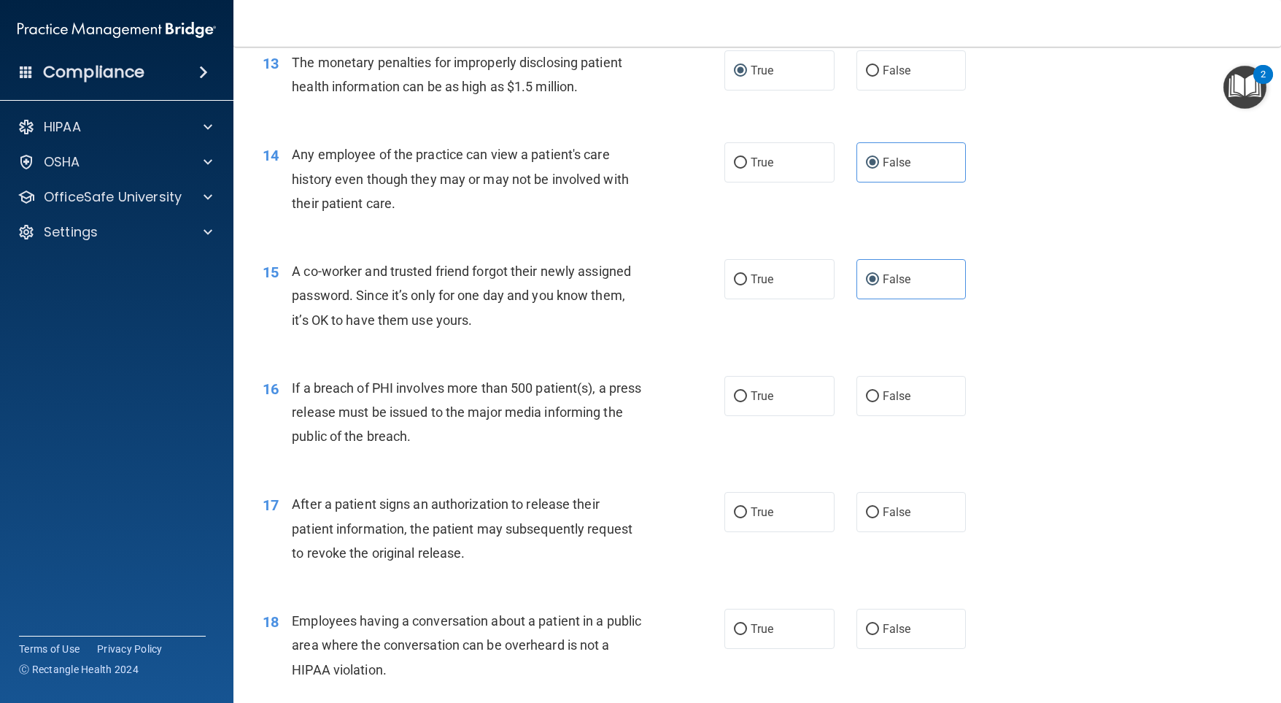
scroll to position [1459, 0]
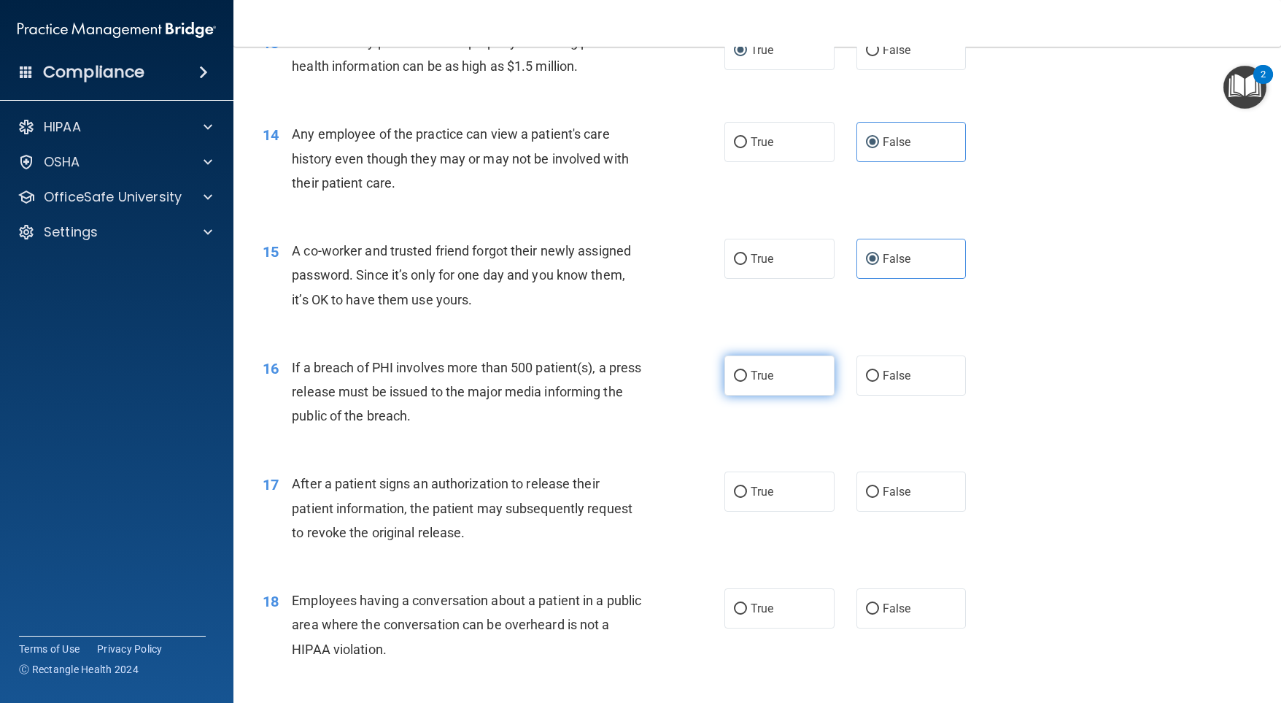
click at [736, 389] on label "True" at bounding box center [779, 375] width 110 height 40
click at [736, 382] on input "True" at bounding box center [740, 376] width 13 height 11
radio input "true"
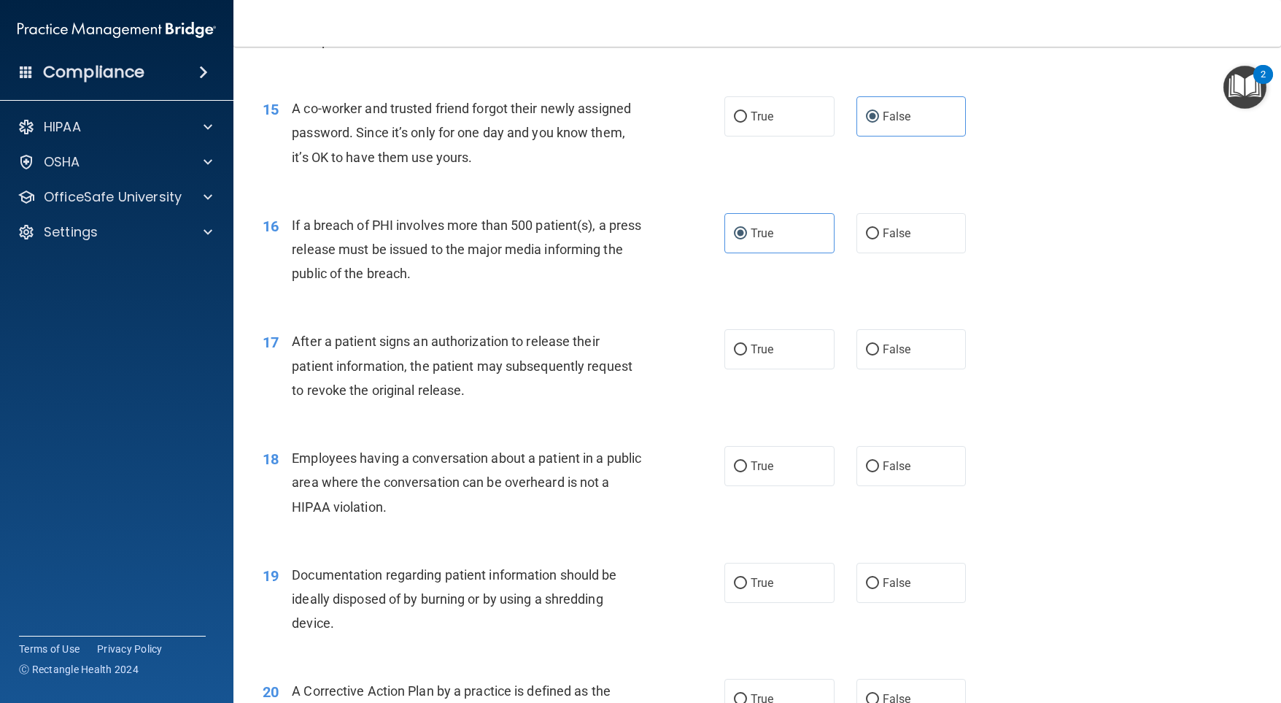
scroll to position [1678, 0]
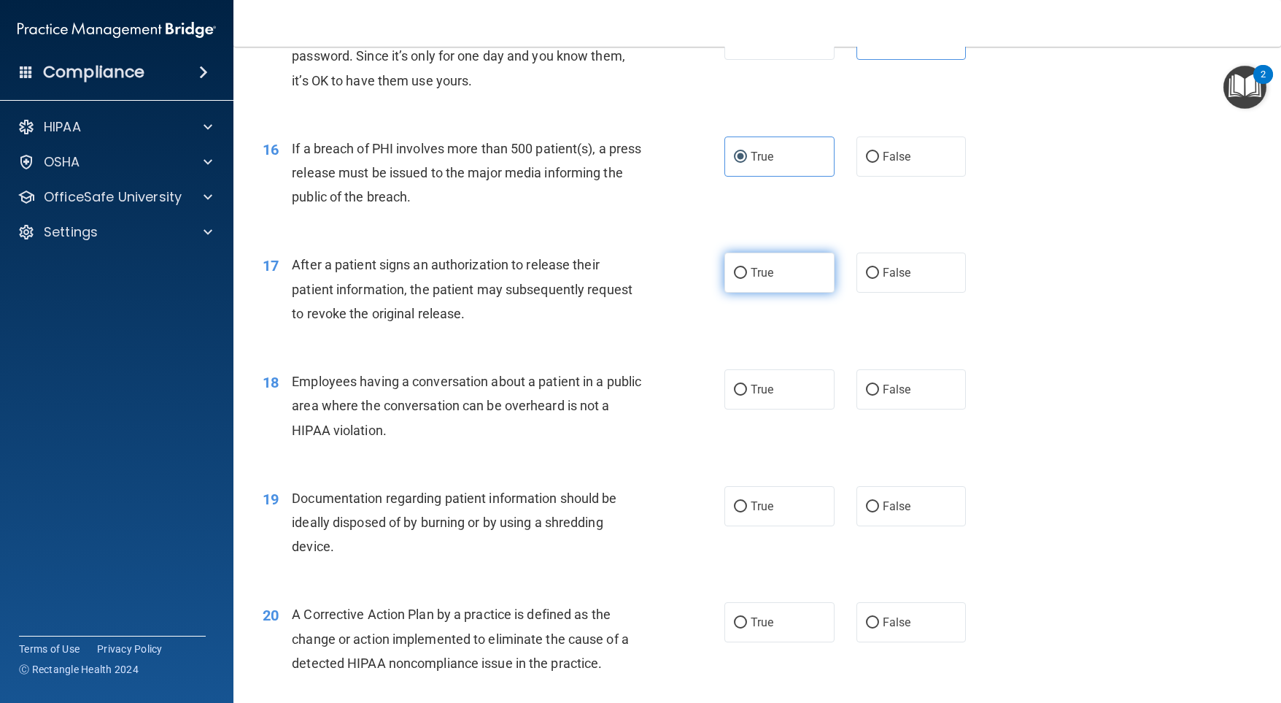
click at [728, 290] on label "True" at bounding box center [779, 272] width 110 height 40
click at [734, 279] on input "True" at bounding box center [740, 273] width 13 height 11
radio input "true"
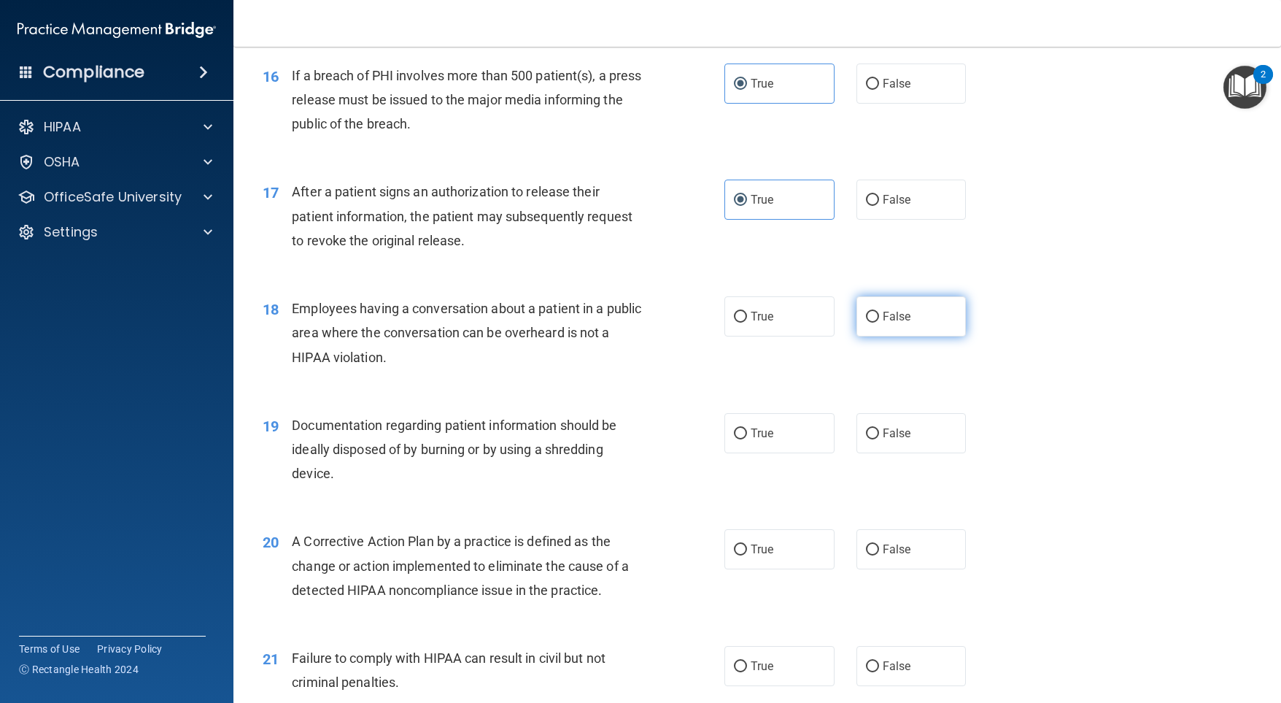
click at [857, 336] on label "False" at bounding box center [912, 316] width 110 height 40
click at [866, 322] on input "False" at bounding box center [872, 317] width 13 height 11
radio input "true"
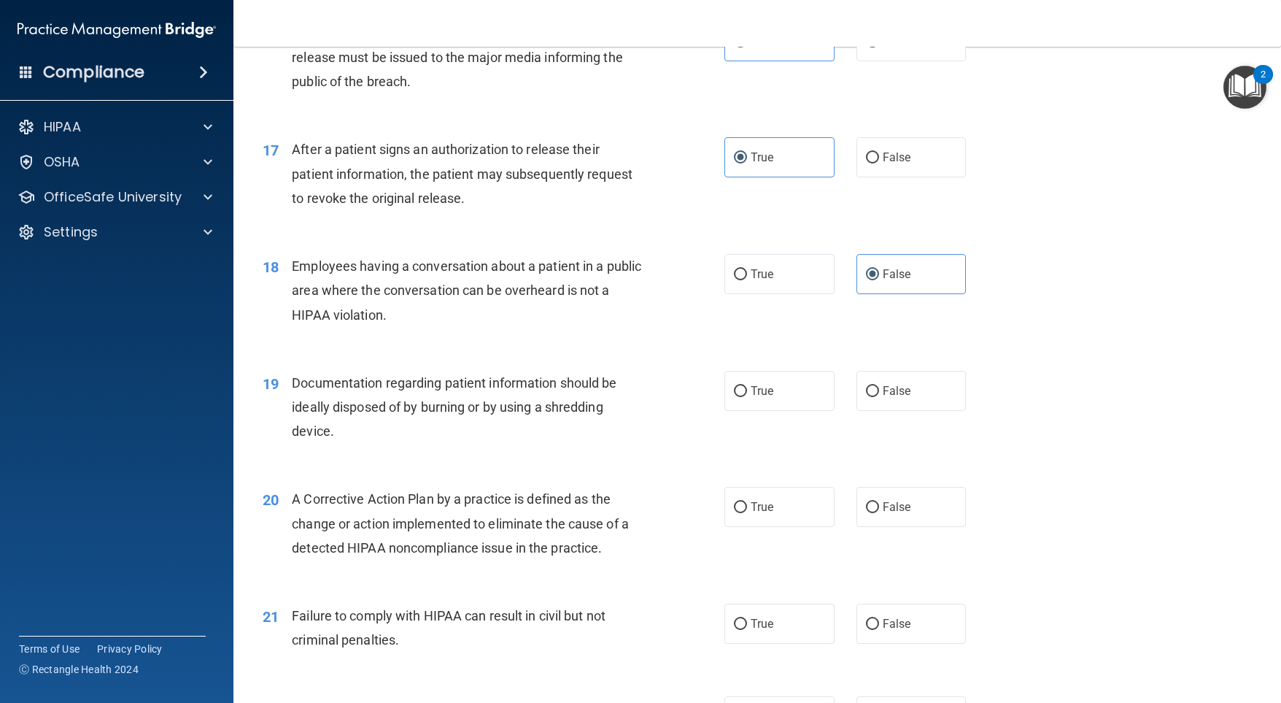
scroll to position [1897, 0]
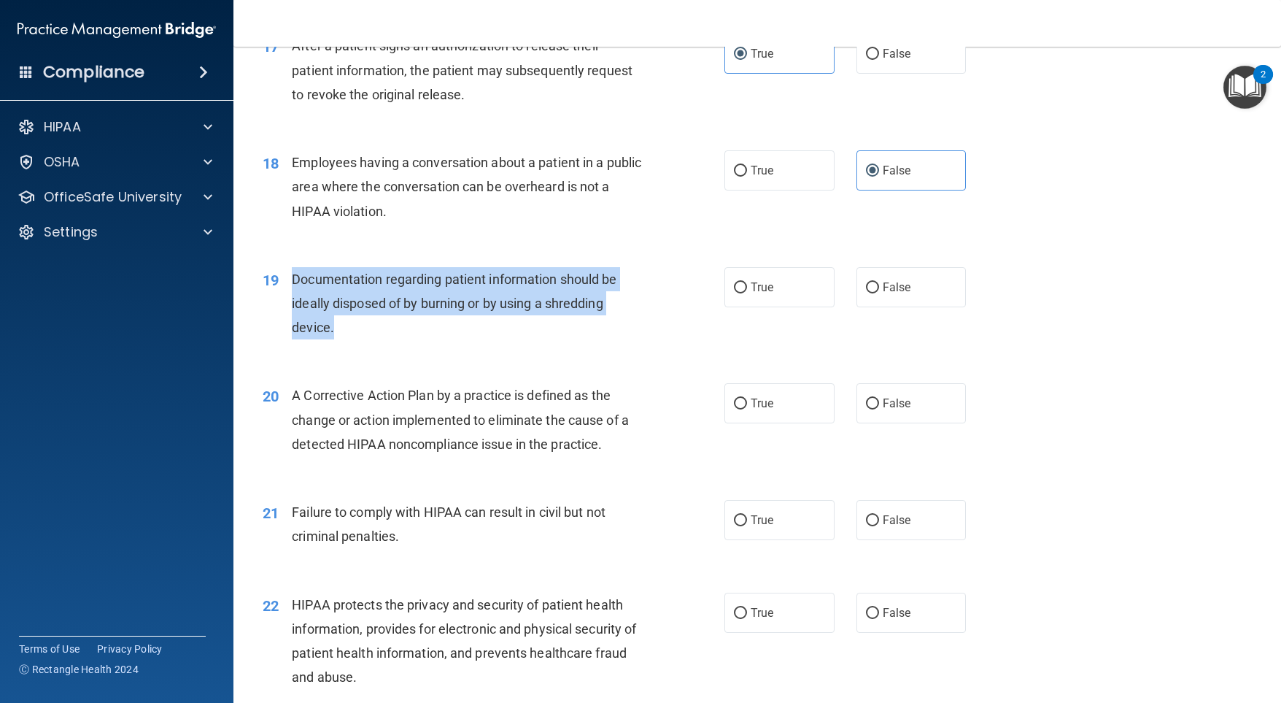
drag, startPoint x: 293, startPoint y: 304, endPoint x: 334, endPoint y: 364, distance: 72.9
click at [334, 347] on div "19 Documentation regarding patient information should be ideally disposed of by…" at bounding box center [494, 307] width 506 height 80
copy span "Documentation regarding patient information should be ideally disposed of by bu…"
click at [734, 293] on input "True" at bounding box center [740, 287] width 13 height 11
radio input "true"
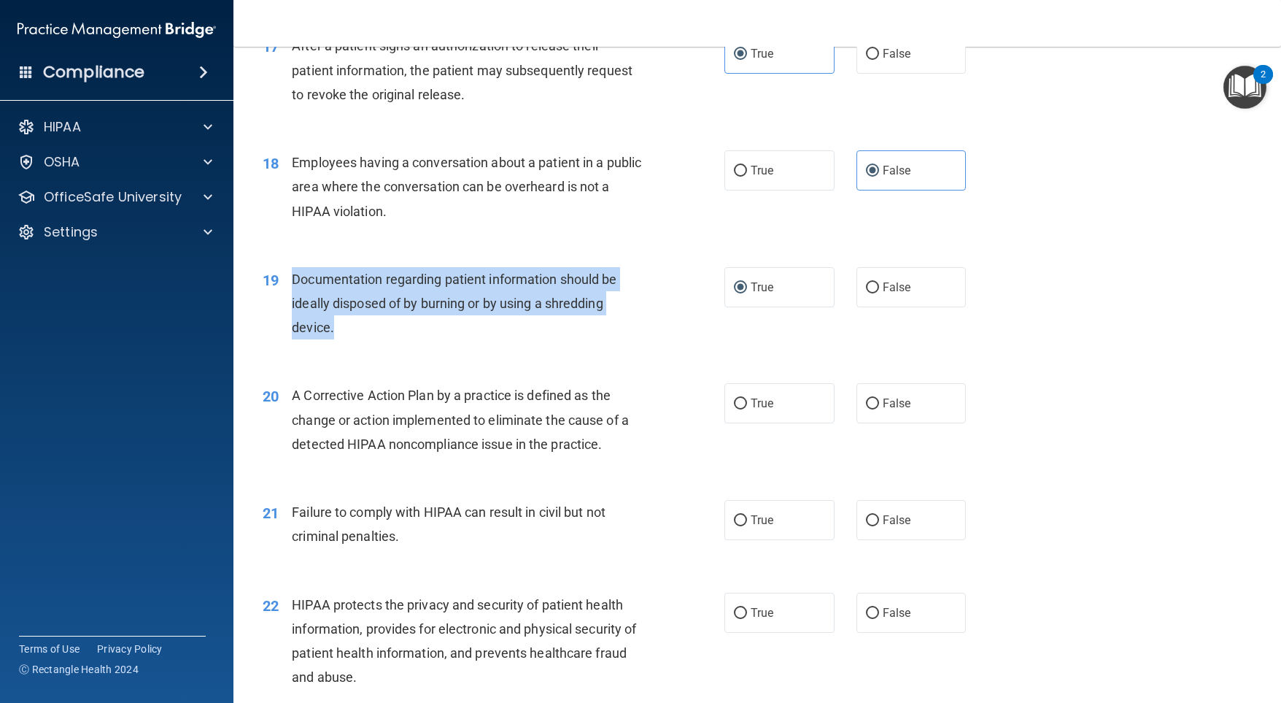
click at [676, 299] on div "19 Documentation regarding patient information should be ideally disposed of by…" at bounding box center [494, 307] width 506 height 80
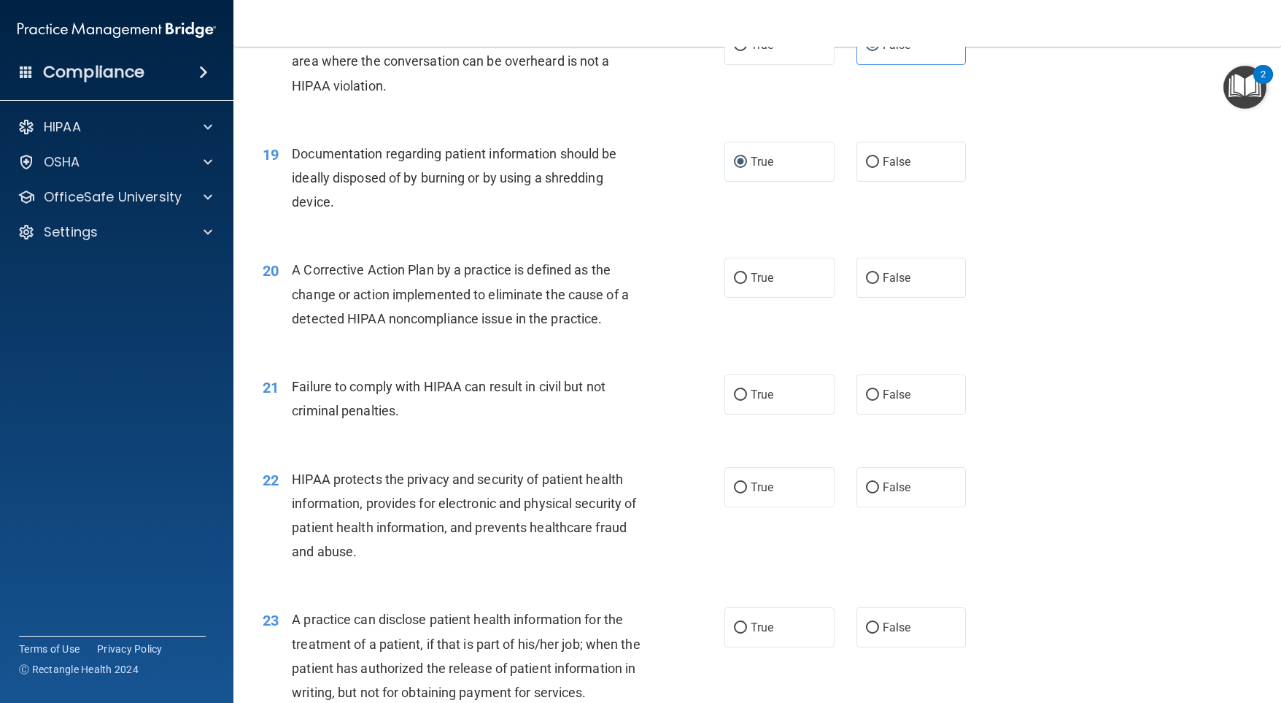
scroll to position [2043, 0]
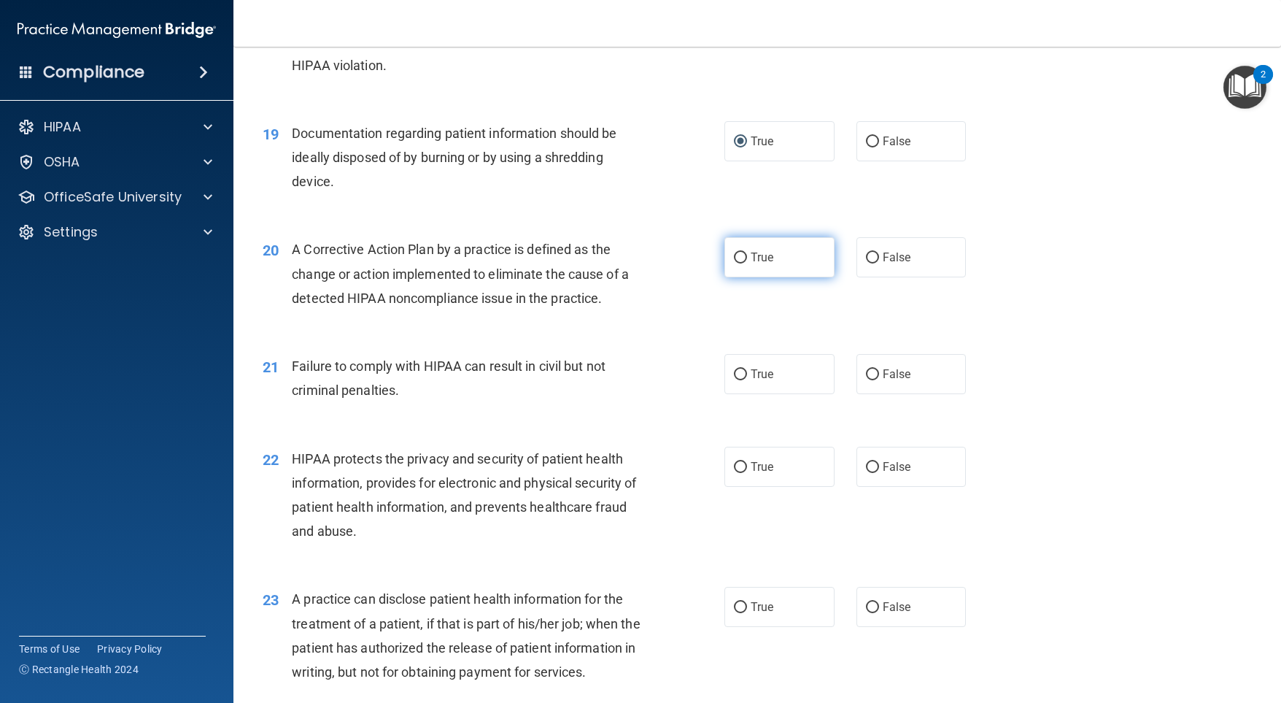
click at [727, 277] on label "True" at bounding box center [779, 257] width 110 height 40
click at [734, 263] on input "True" at bounding box center [740, 257] width 13 height 11
radio input "true"
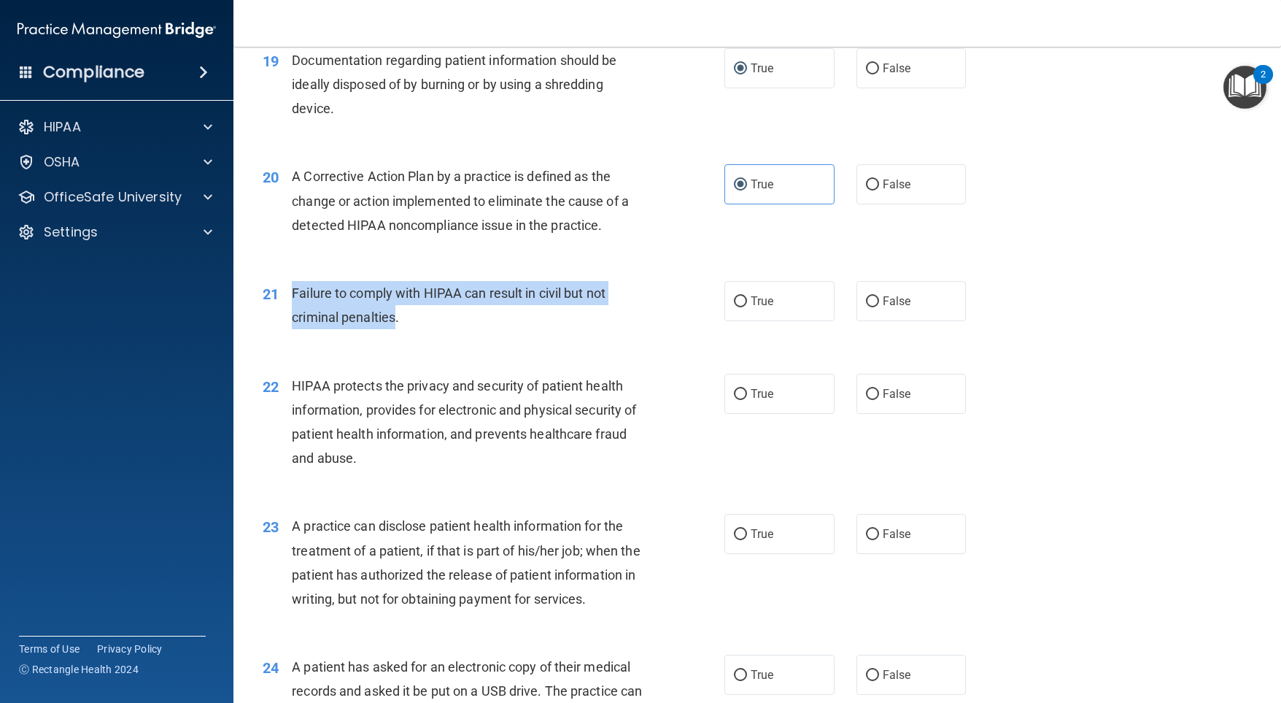
drag, startPoint x: 393, startPoint y: 343, endPoint x: 290, endPoint y: 314, distance: 106.7
click at [290, 314] on div "21 Failure to comply with HIPAA can result in civil but not criminal penalties." at bounding box center [494, 308] width 506 height 55
copy div "Failure to comply with HIPAA can result in civil but not criminal penalties"
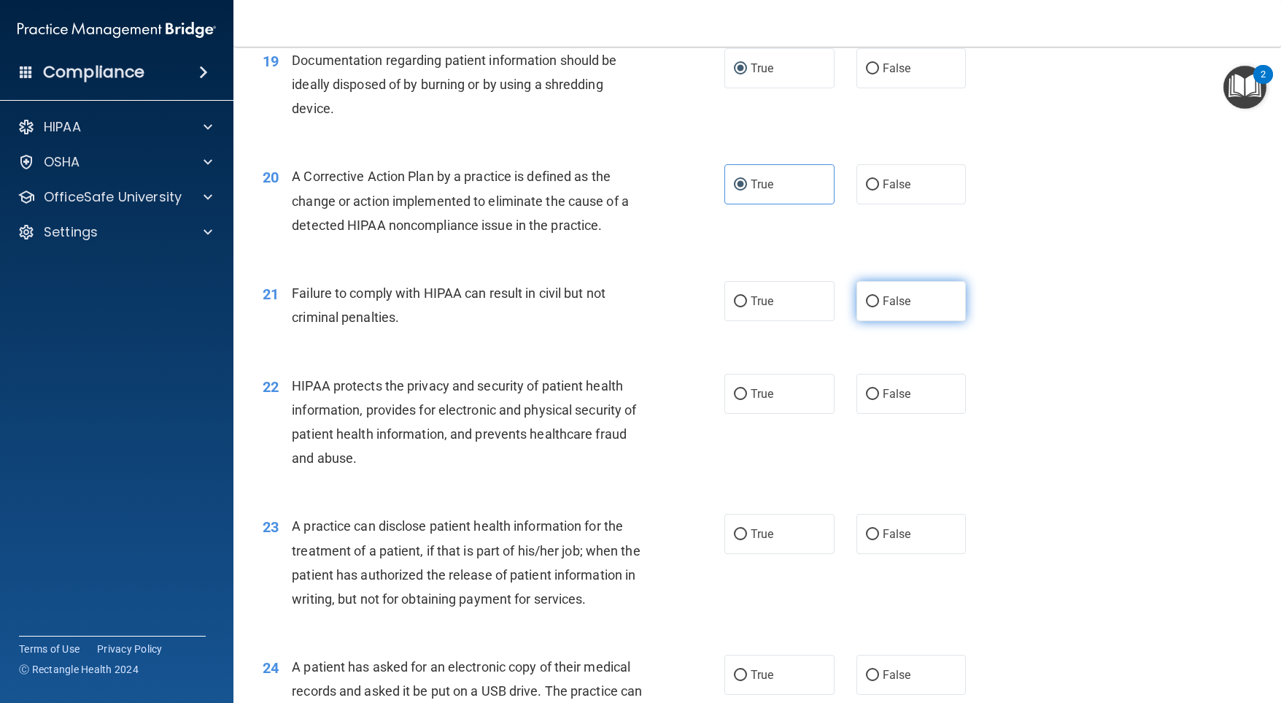
click at [868, 315] on label "False" at bounding box center [912, 301] width 110 height 40
click at [868, 307] on input "False" at bounding box center [872, 301] width 13 height 11
radio input "true"
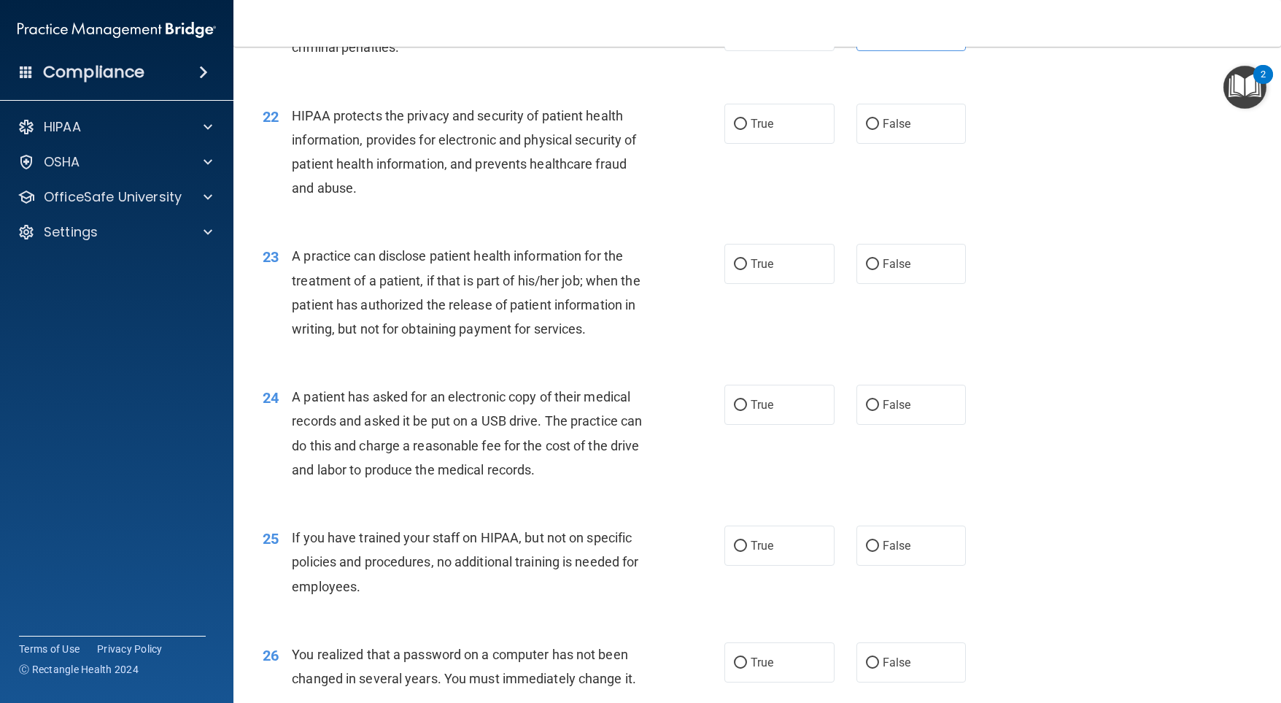
scroll to position [2327, 0]
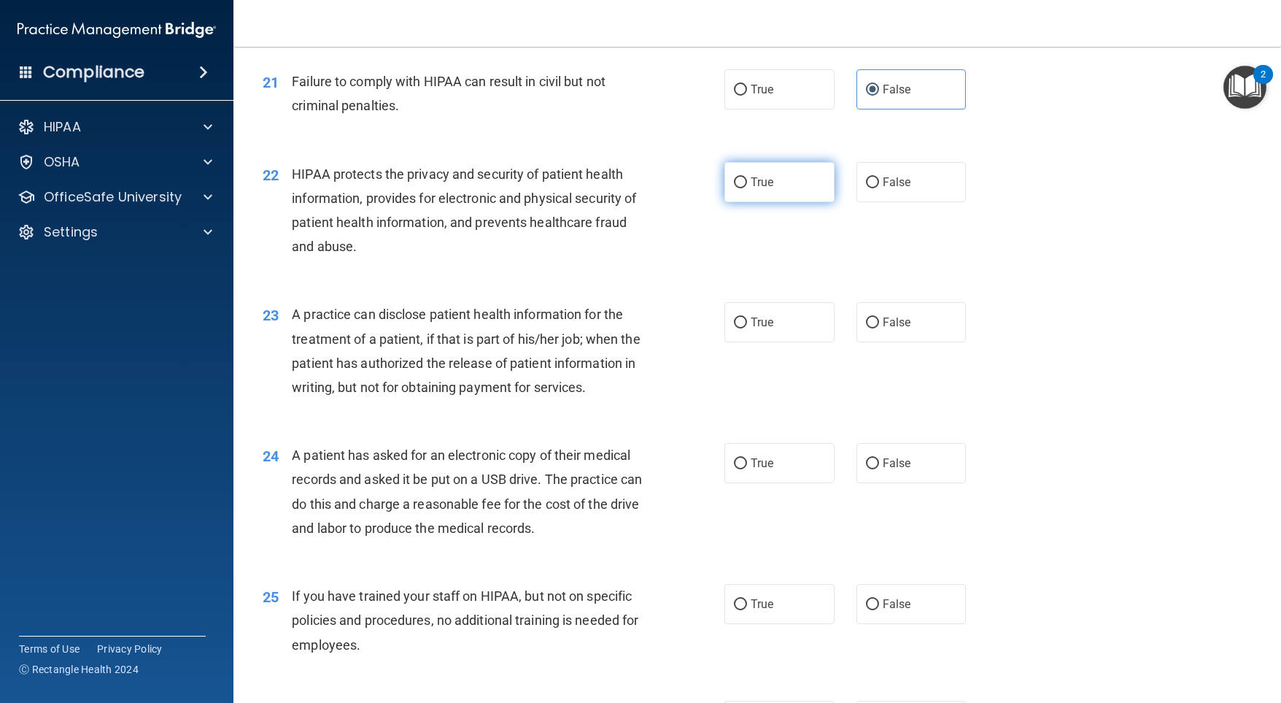
click at [738, 188] on input "True" at bounding box center [740, 182] width 13 height 11
radio input "true"
click at [867, 328] on input "False" at bounding box center [872, 322] width 13 height 11
radio input "true"
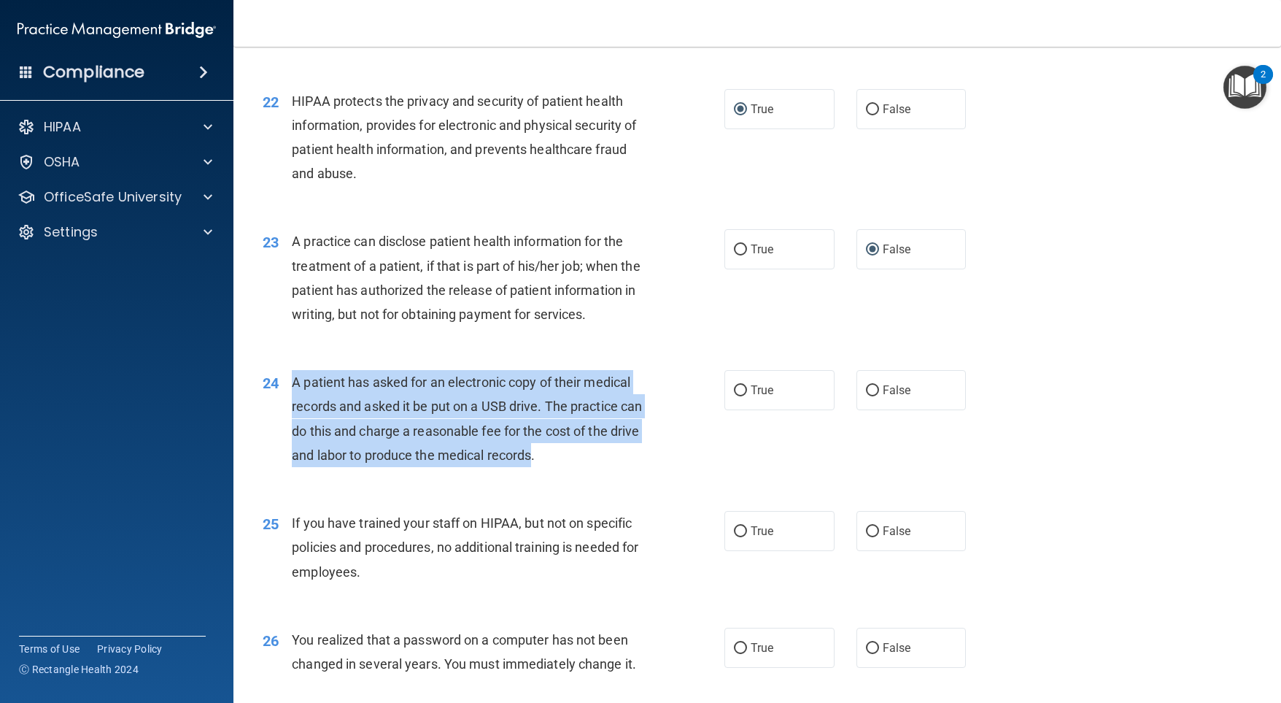
drag, startPoint x: 564, startPoint y: 500, endPoint x: 316, endPoint y: 433, distance: 257.0
click at [289, 424] on div "24 A patient has asked for an electronic copy of their medical records and aske…" at bounding box center [494, 422] width 506 height 104
copy div "A patient has asked for an electronic copy of their medical records and asked i…"
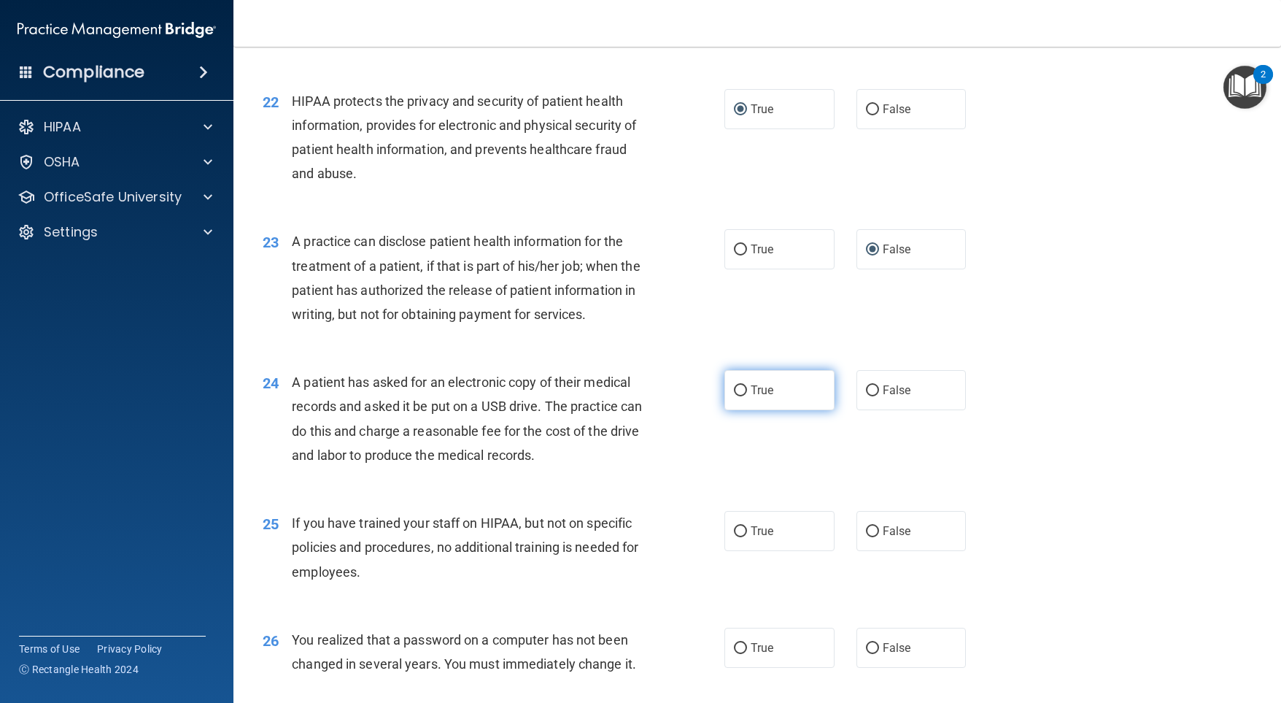
click at [742, 410] on label "True" at bounding box center [779, 390] width 110 height 40
click at [742, 396] on input "True" at bounding box center [740, 390] width 13 height 11
radio input "true"
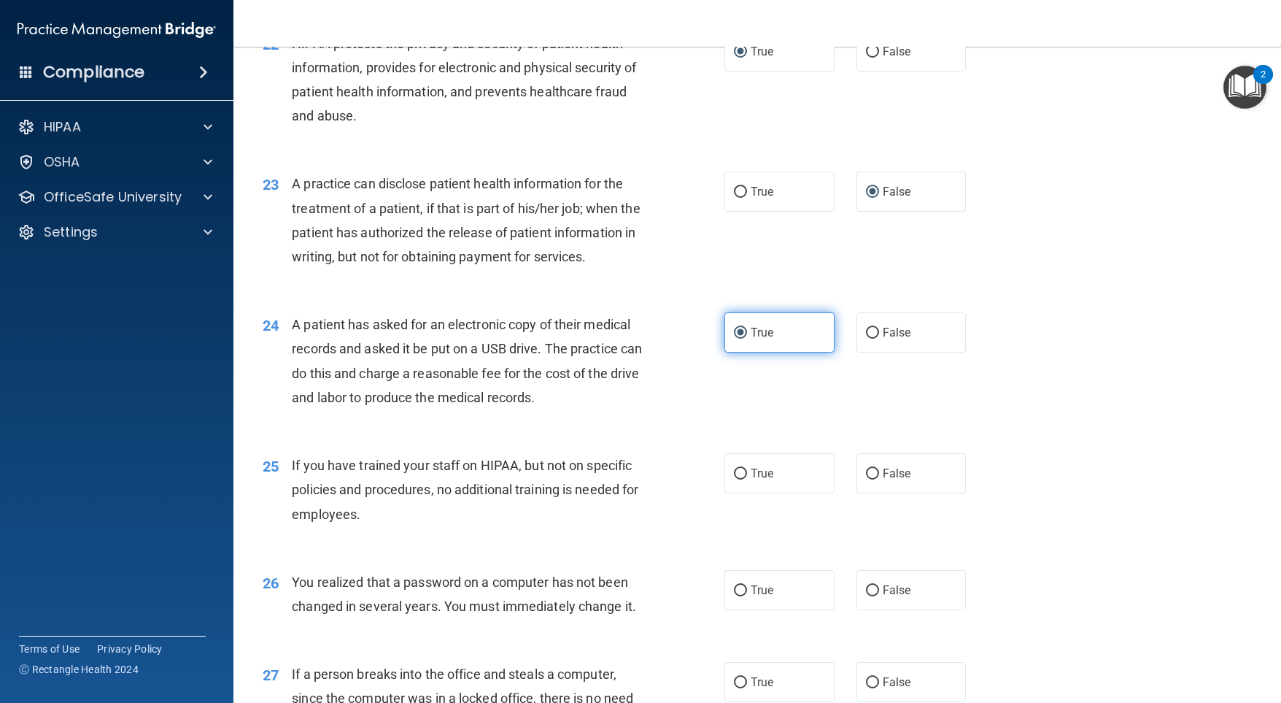
scroll to position [2546, 0]
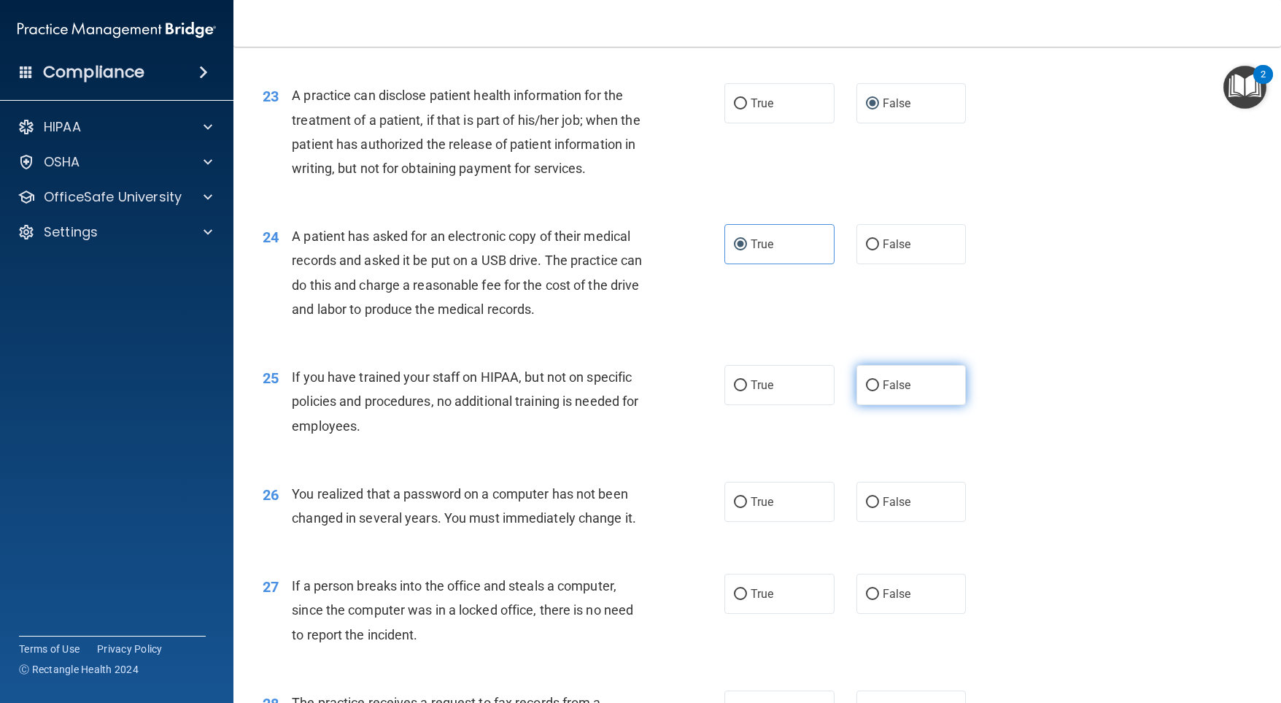
click at [857, 405] on label "False" at bounding box center [912, 385] width 110 height 40
click at [866, 391] on input "False" at bounding box center [872, 385] width 13 height 11
radio input "true"
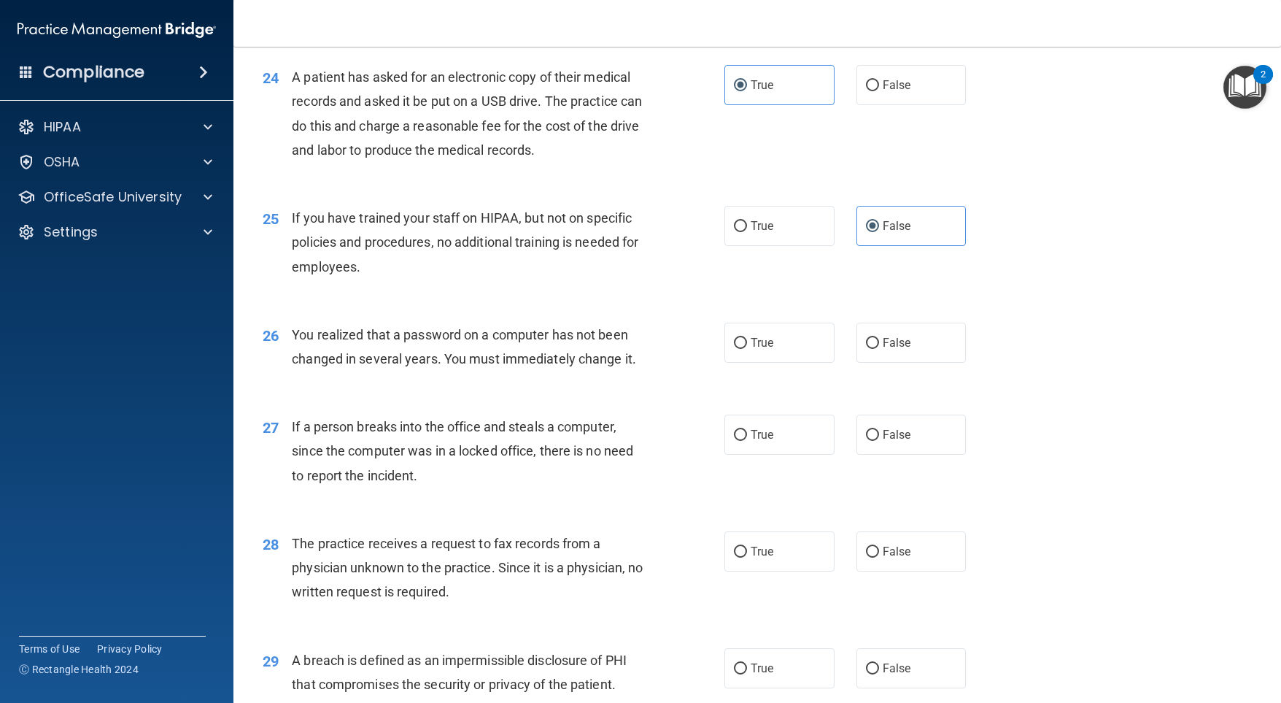
scroll to position [2765, 0]
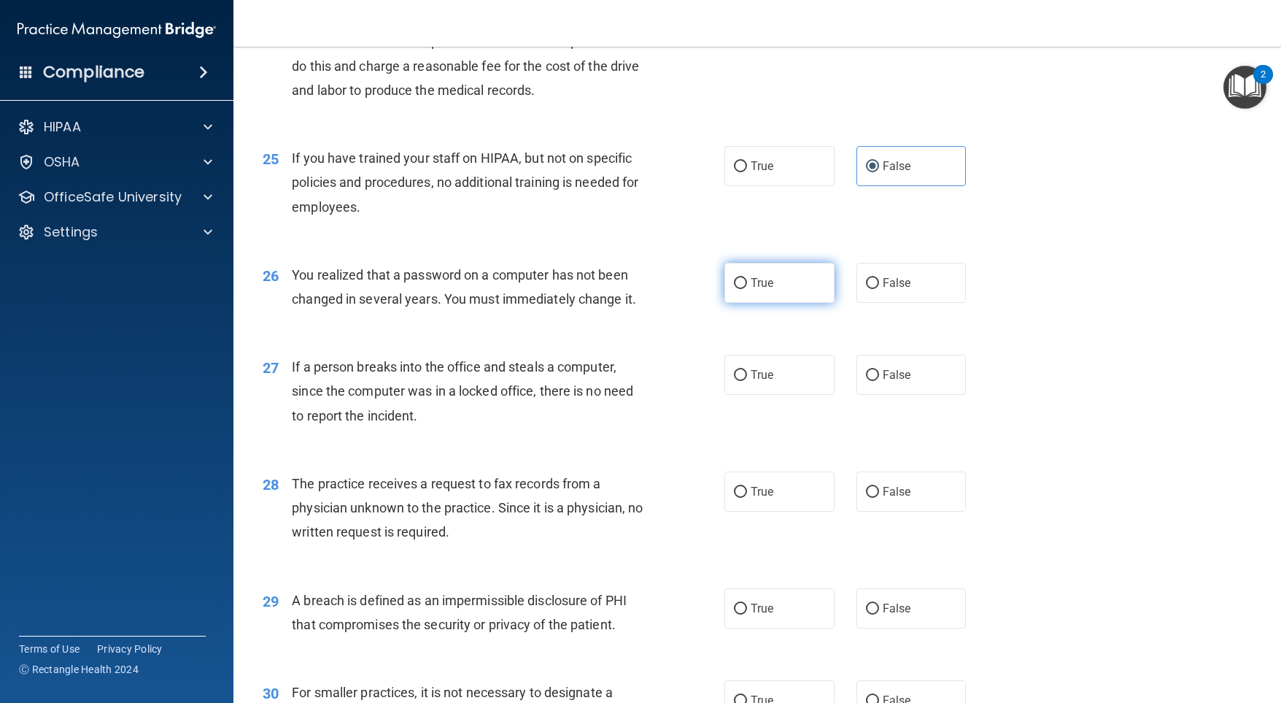
click at [743, 303] on label "True" at bounding box center [779, 283] width 110 height 40
click at [743, 289] on input "True" at bounding box center [740, 283] width 13 height 11
radio input "true"
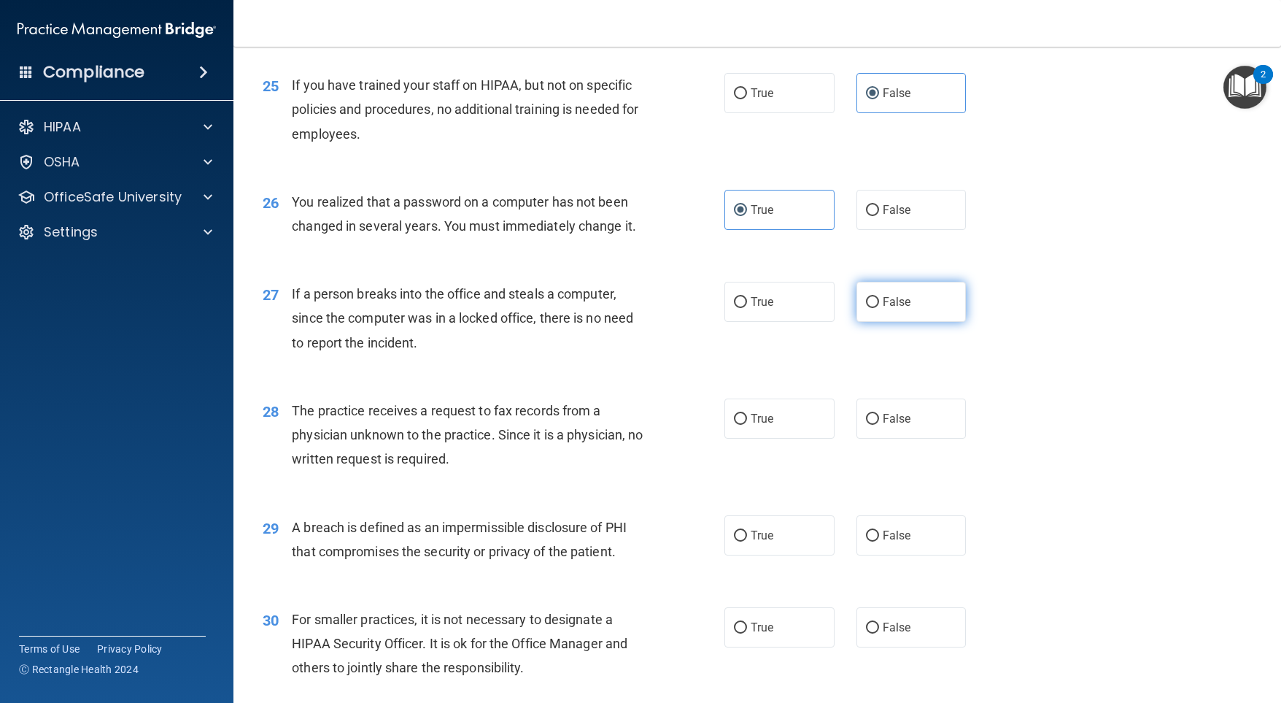
click at [894, 322] on label "False" at bounding box center [912, 302] width 110 height 40
click at [858, 322] on label "False" at bounding box center [912, 302] width 110 height 40
click at [866, 308] on input "False" at bounding box center [872, 302] width 13 height 11
radio input "true"
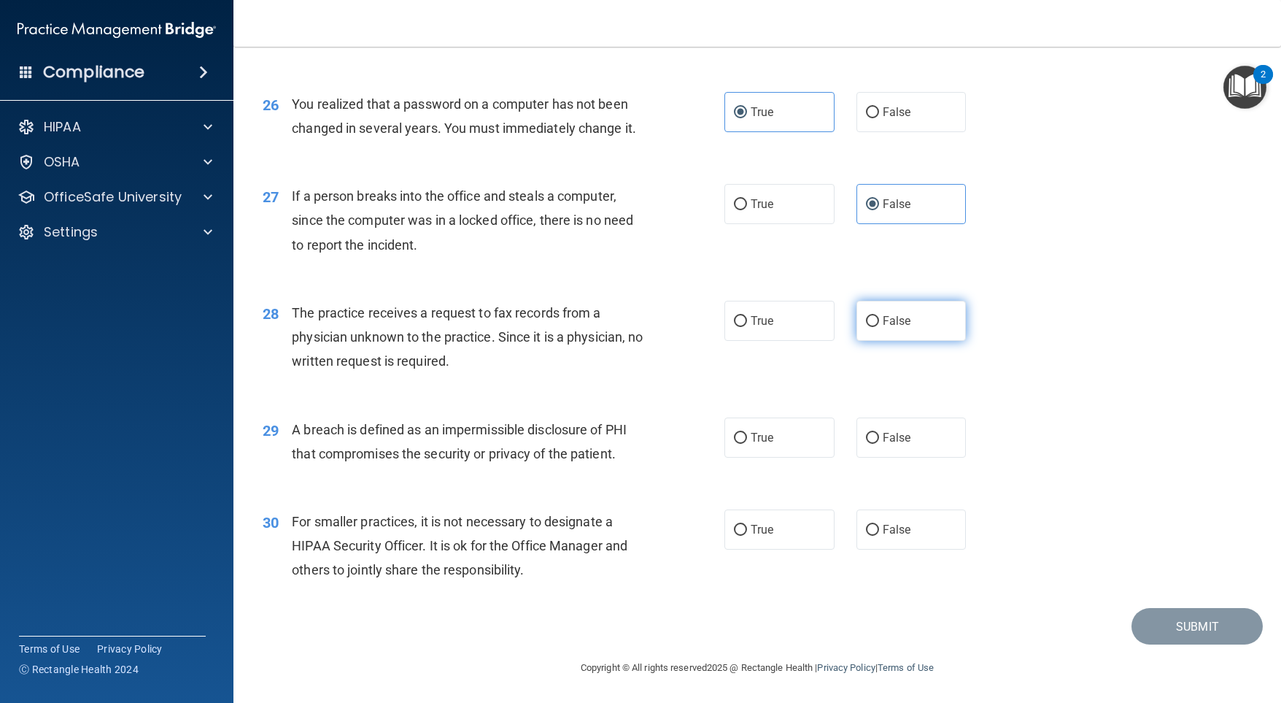
click at [866, 317] on input "False" at bounding box center [872, 321] width 13 height 11
radio input "true"
click at [740, 441] on input "True" at bounding box center [740, 438] width 13 height 11
radio input "true"
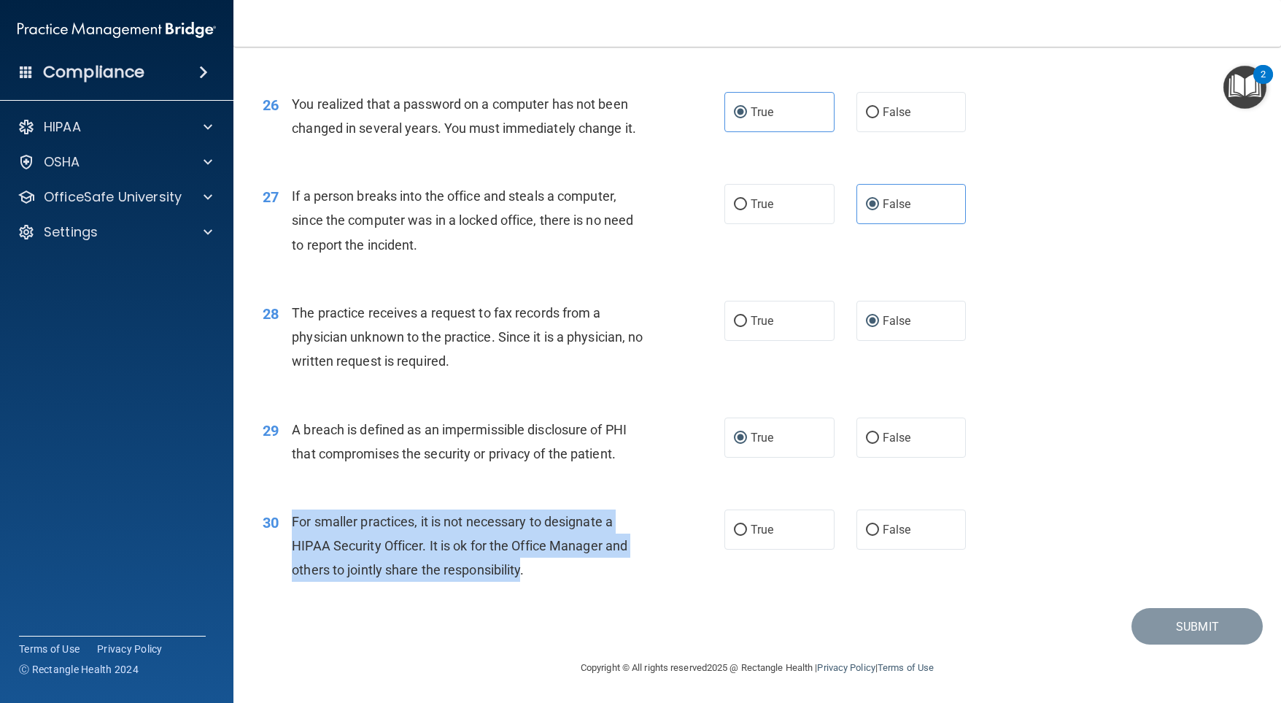
drag, startPoint x: 522, startPoint y: 571, endPoint x: 300, endPoint y: 520, distance: 227.4
click at [292, 522] on span "For smaller practices, it is not necessary to designate a HIPAA Security Office…" at bounding box center [460, 545] width 336 height 63
copy span "For smaller practices, it is not necessary to designate a HIPAA Security Office…"
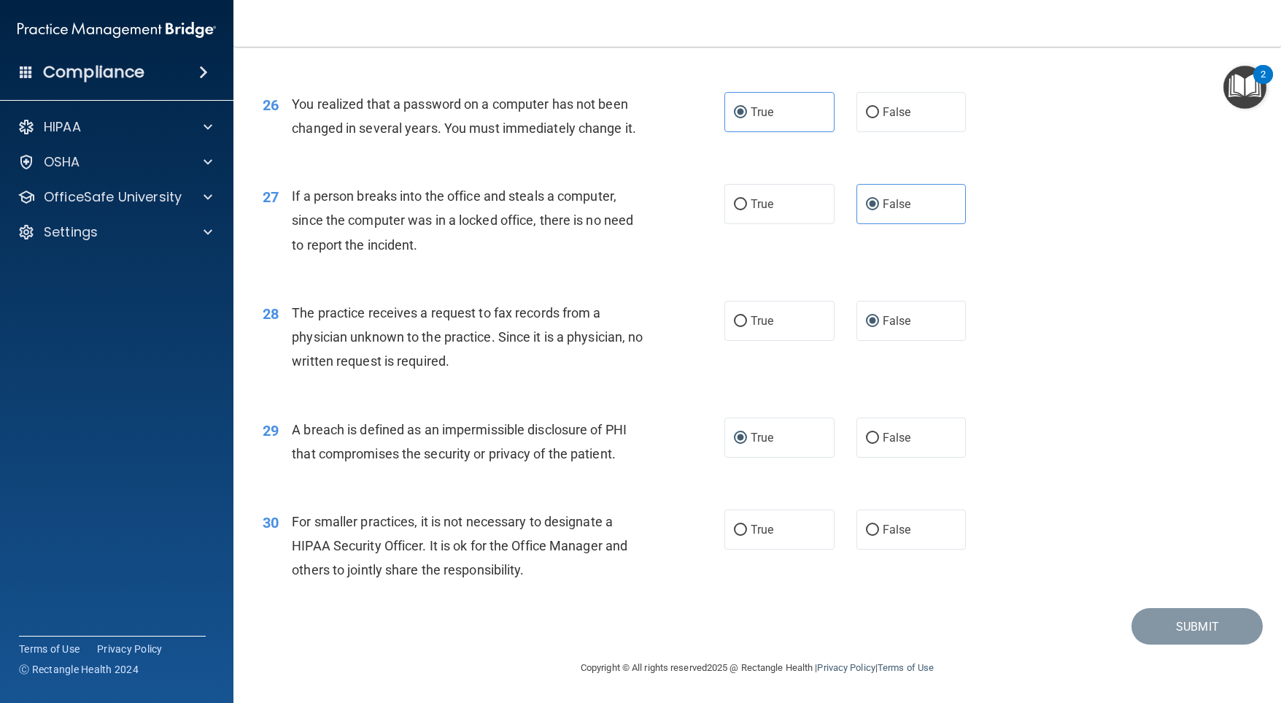
click at [576, 598] on div "30 For smaller practices, it is not necessary to designate a HIPAA Security Off…" at bounding box center [757, 549] width 1011 height 117
click at [866, 530] on input "False" at bounding box center [872, 530] width 13 height 11
radio input "true"
click at [1145, 622] on button "Submit" at bounding box center [1197, 626] width 131 height 37
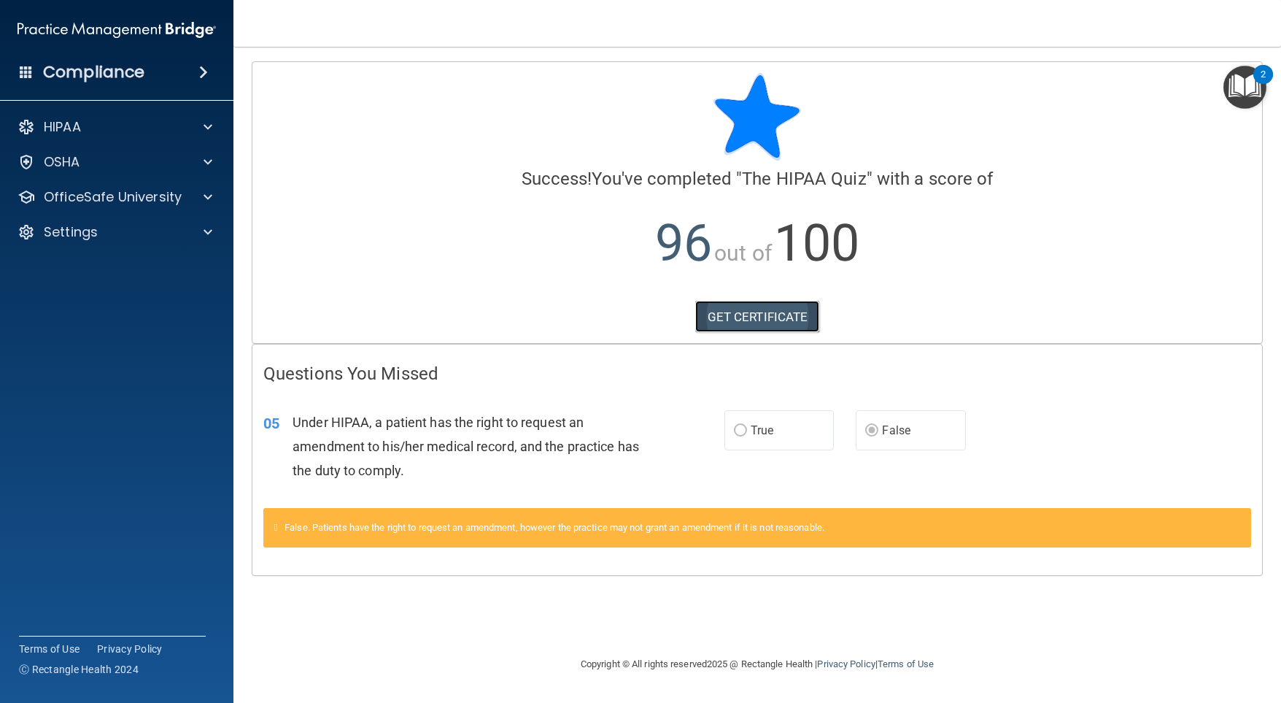
click at [807, 312] on link "GET CERTIFICATE" at bounding box center [757, 317] width 125 height 32
click at [1234, 83] on img "Open Resource Center, 2 new notifications" at bounding box center [1244, 87] width 43 height 43
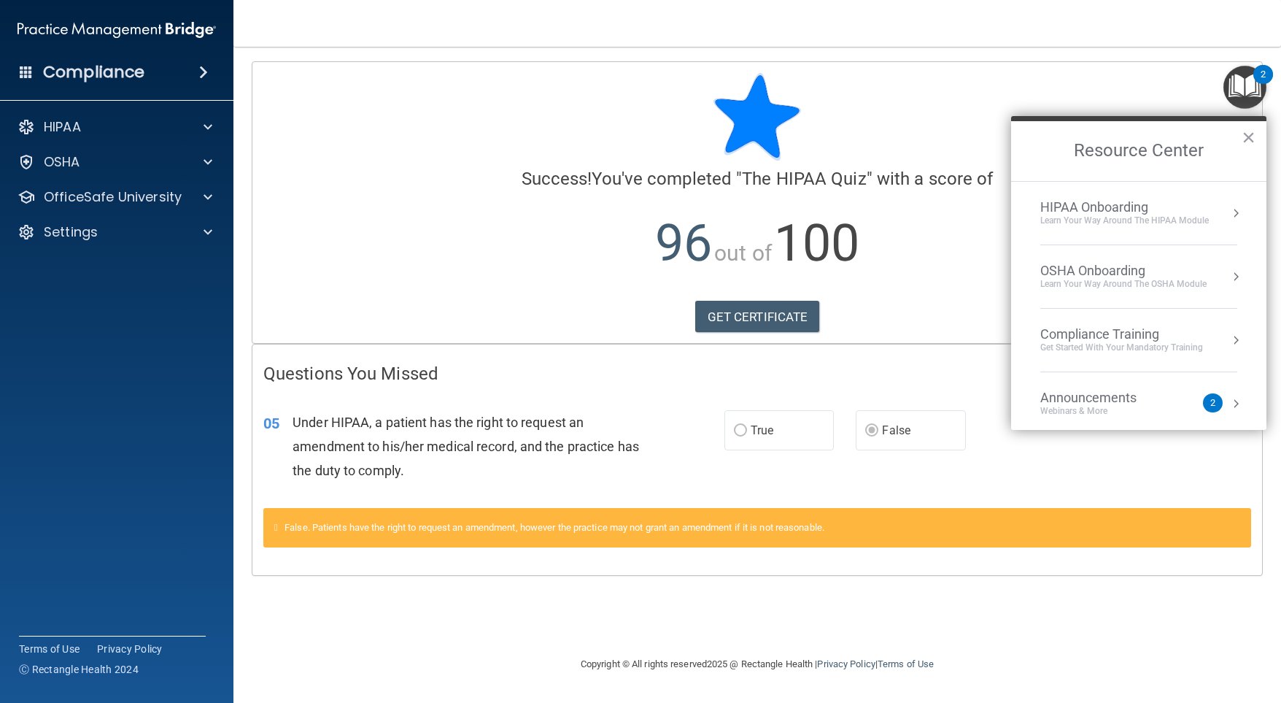
click at [819, 618] on div "Calculating your score.... Success! You've completed " The HIPAA Quiz " with a …" at bounding box center [757, 350] width 989 height 579
click at [1229, 212] on button "Resource Center" at bounding box center [1236, 213] width 15 height 15
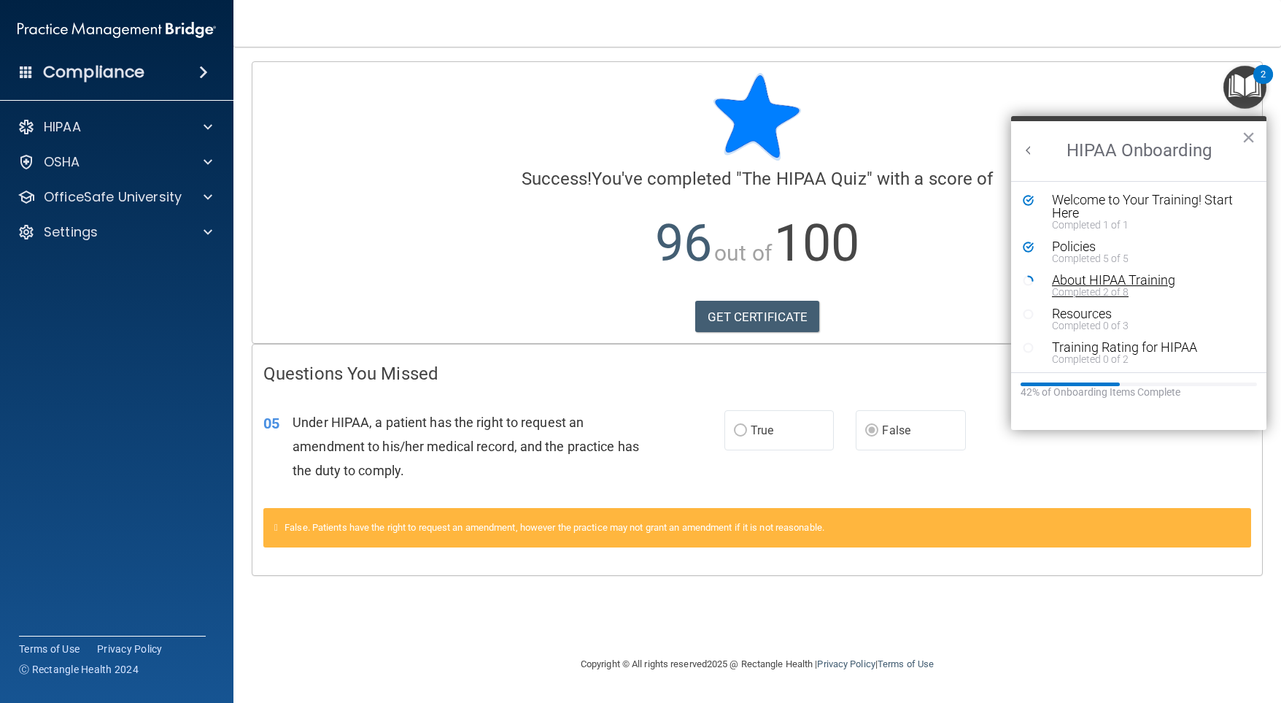
click at [1131, 276] on div "About HIPAA Training" at bounding box center [1144, 280] width 185 height 13
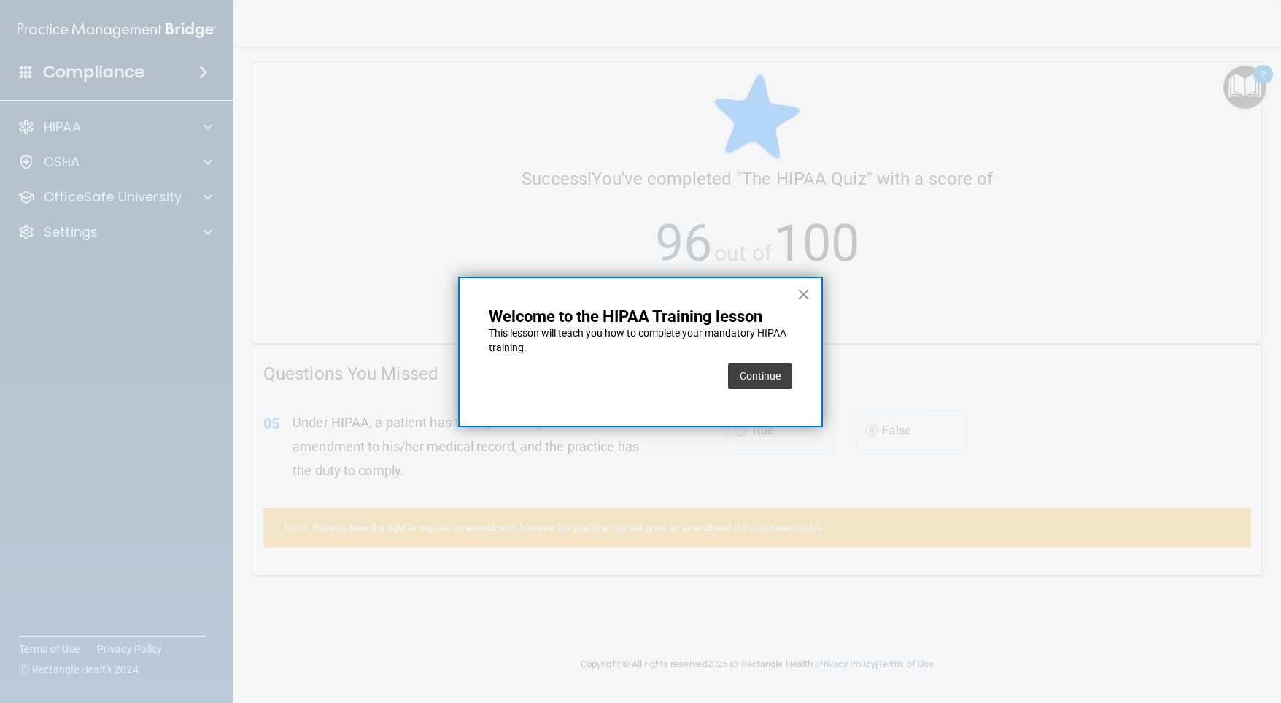
click at [761, 371] on button "Continue" at bounding box center [760, 376] width 64 height 26
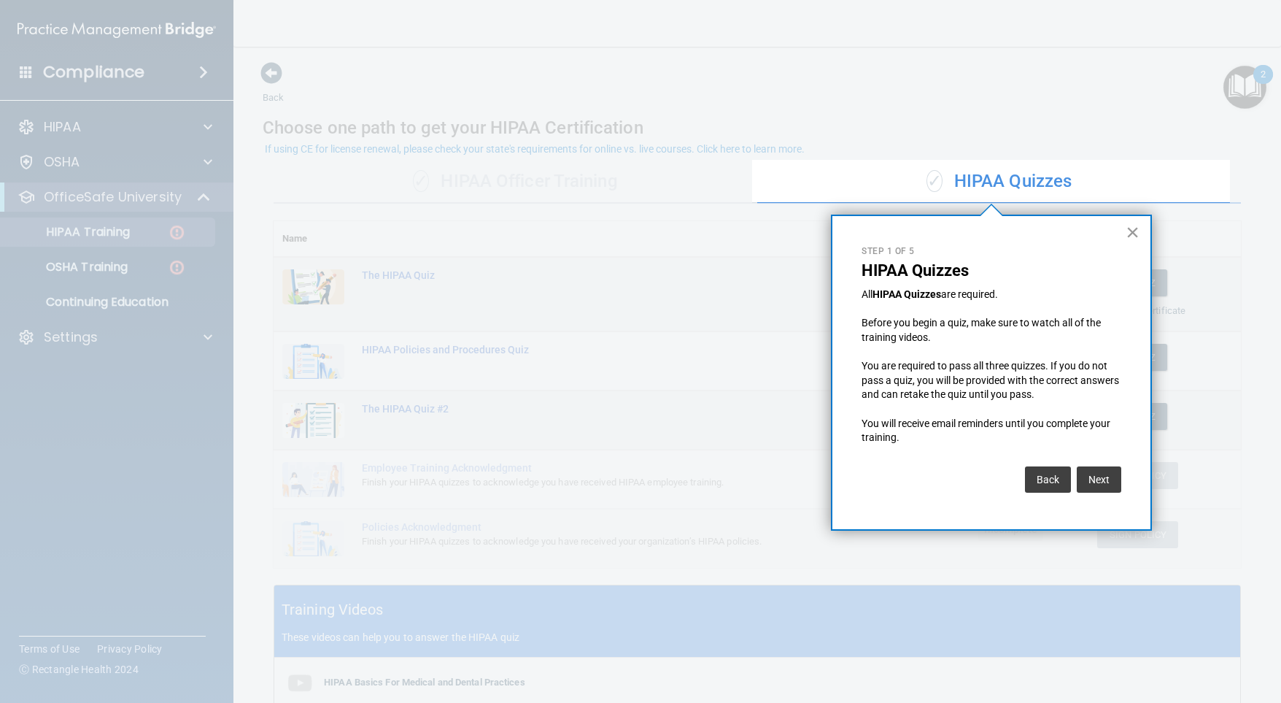
click at [1127, 231] on button "×" at bounding box center [1133, 231] width 14 height 23
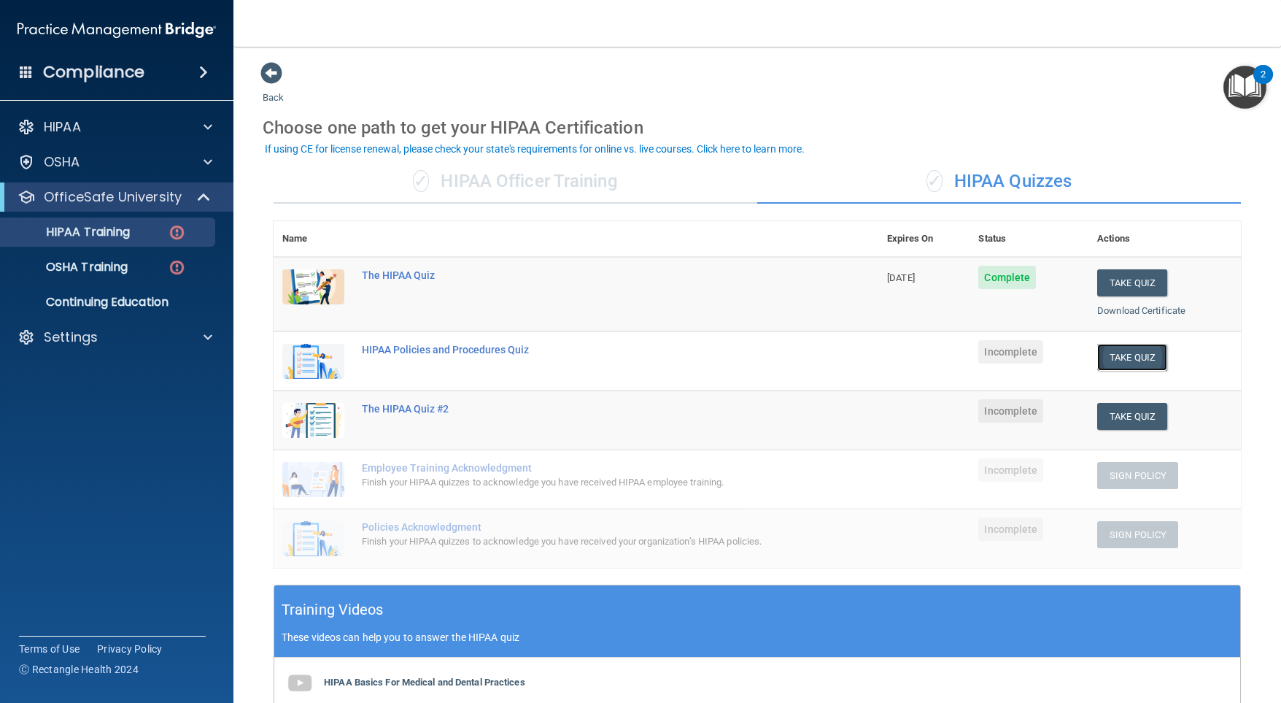
click at [1110, 355] on button "Take Quiz" at bounding box center [1132, 357] width 70 height 27
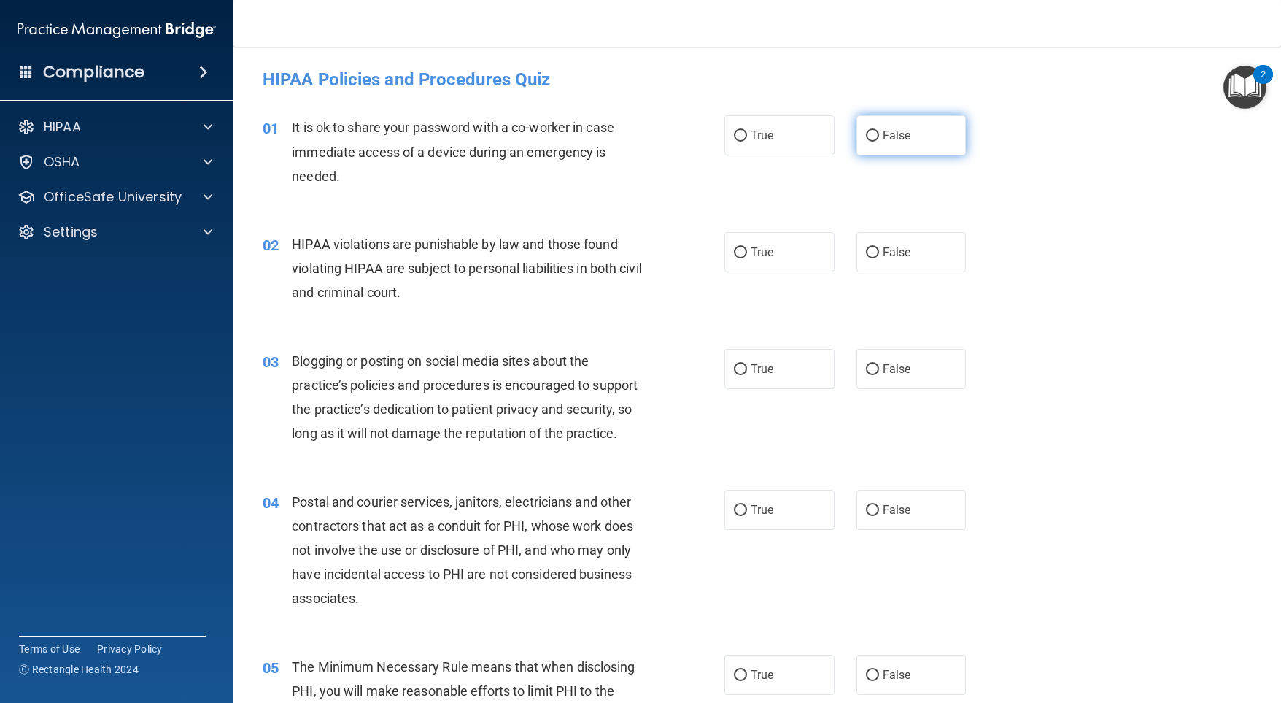
click at [883, 135] on span "False" at bounding box center [897, 135] width 28 height 14
click at [878, 135] on input "False" at bounding box center [872, 136] width 13 height 11
radio input "true"
click at [754, 249] on span "True" at bounding box center [762, 252] width 23 height 14
click at [747, 249] on input "True" at bounding box center [740, 252] width 13 height 11
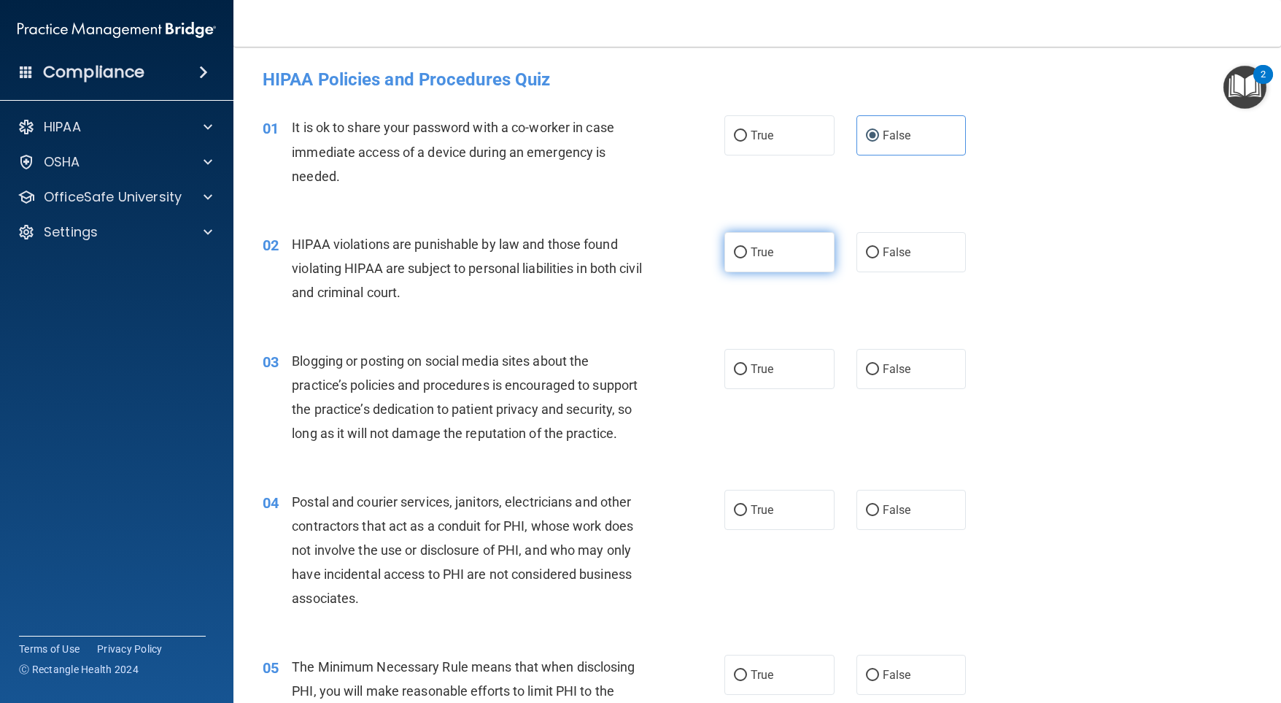
radio input "true"
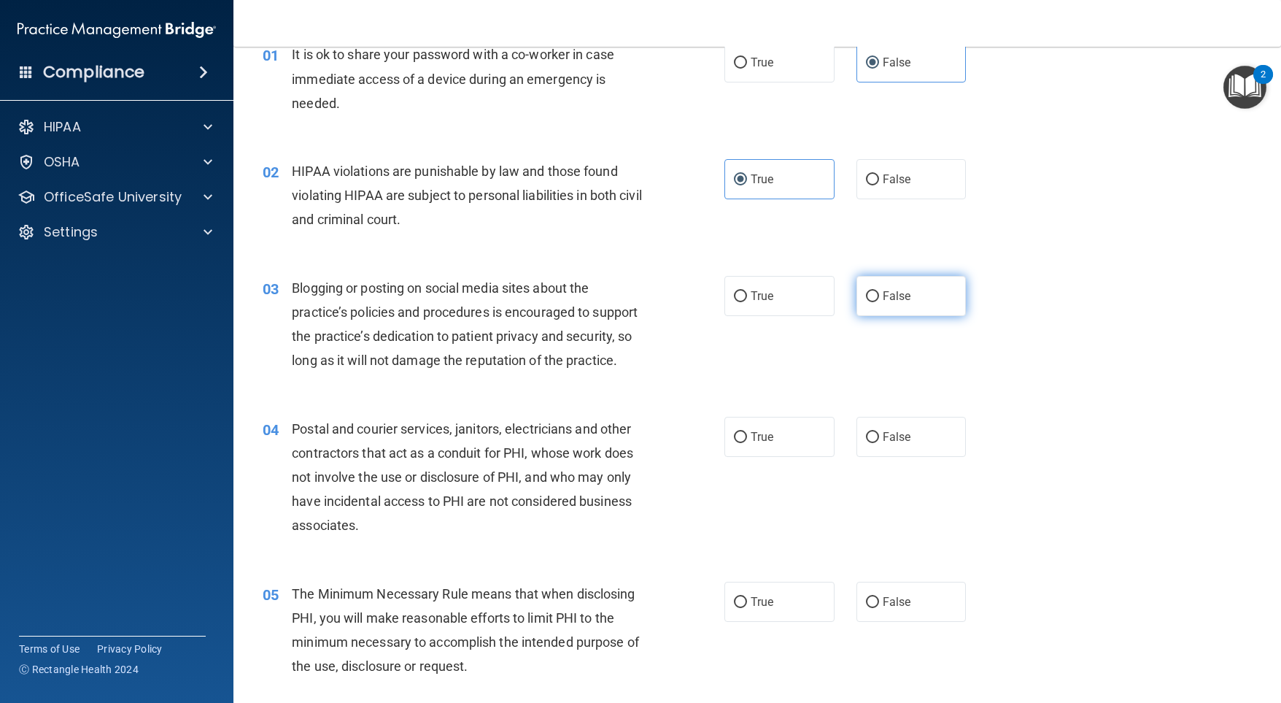
click at [866, 298] on input "False" at bounding box center [872, 296] width 13 height 11
radio input "true"
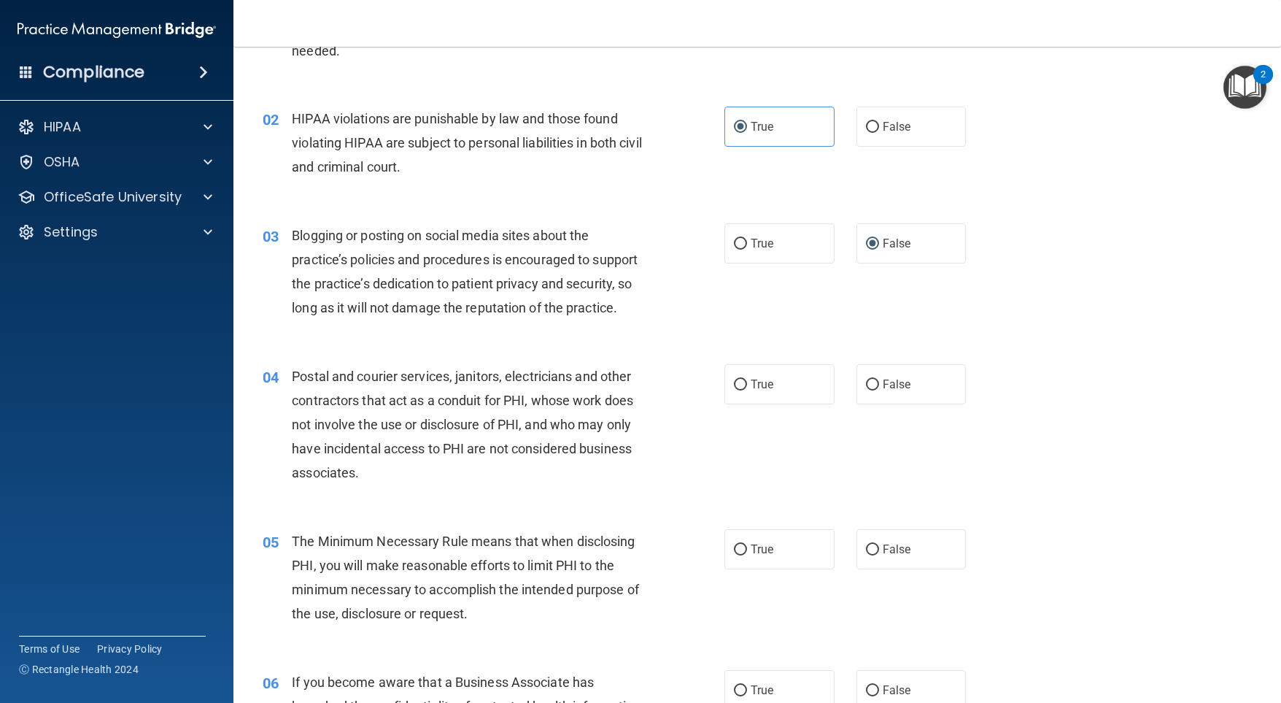
scroll to position [146, 0]
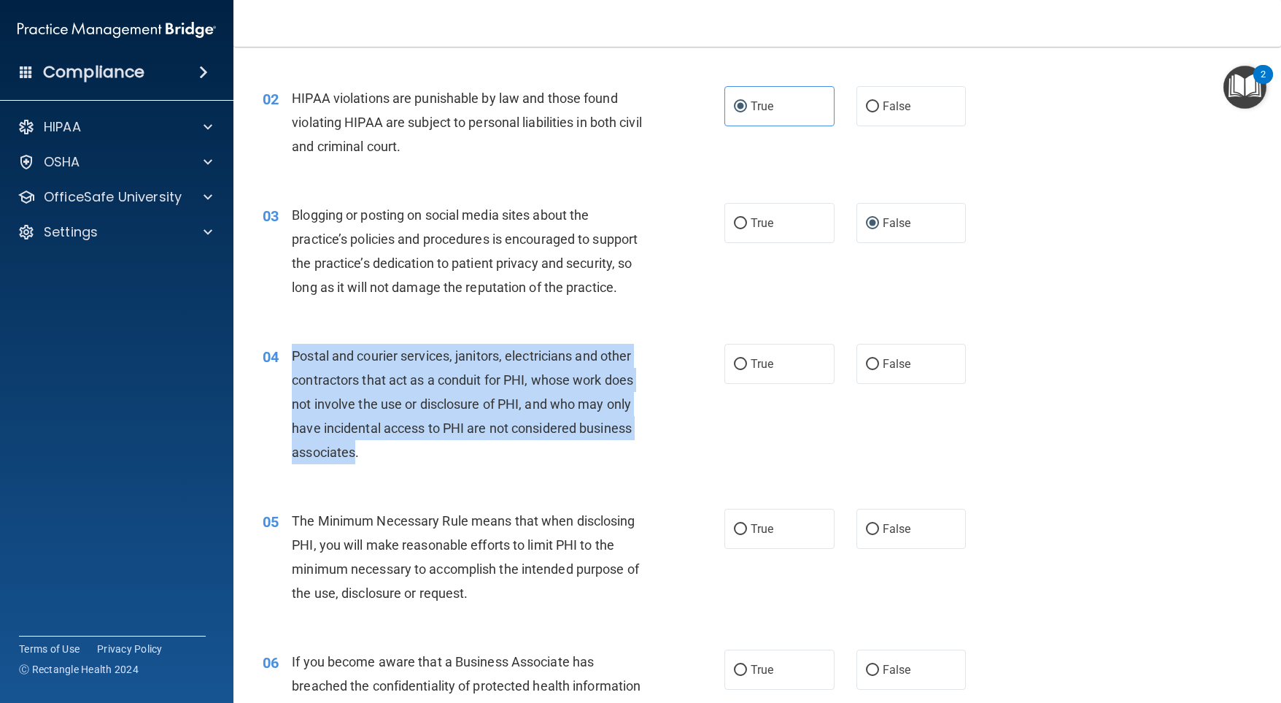
drag, startPoint x: 354, startPoint y: 476, endPoint x: 286, endPoint y: 376, distance: 121.4
click at [286, 376] on div "04 Postal and courier services, janitors, electricians and other contractors th…" at bounding box center [494, 408] width 506 height 128
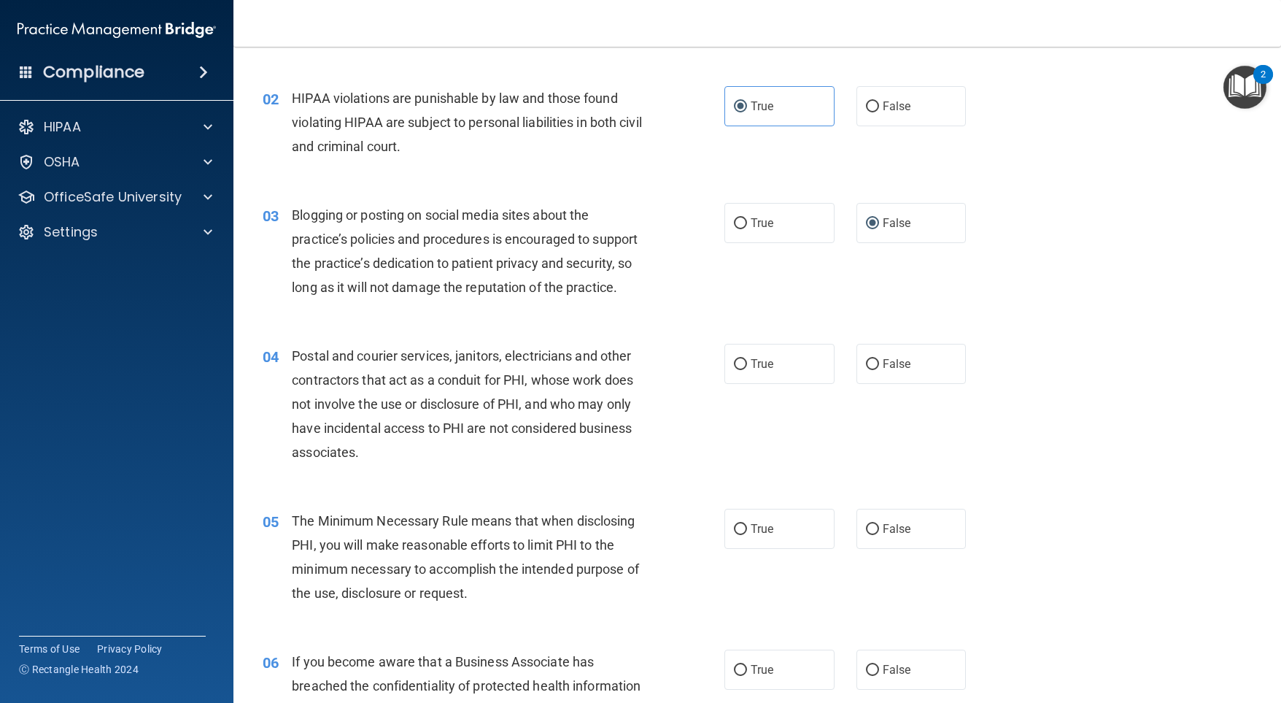
click at [743, 420] on div "04 Postal and courier services, janitors, electricians and other contractors th…" at bounding box center [757, 407] width 1011 height 165
click at [736, 370] on input "True" at bounding box center [740, 364] width 13 height 11
radio input "true"
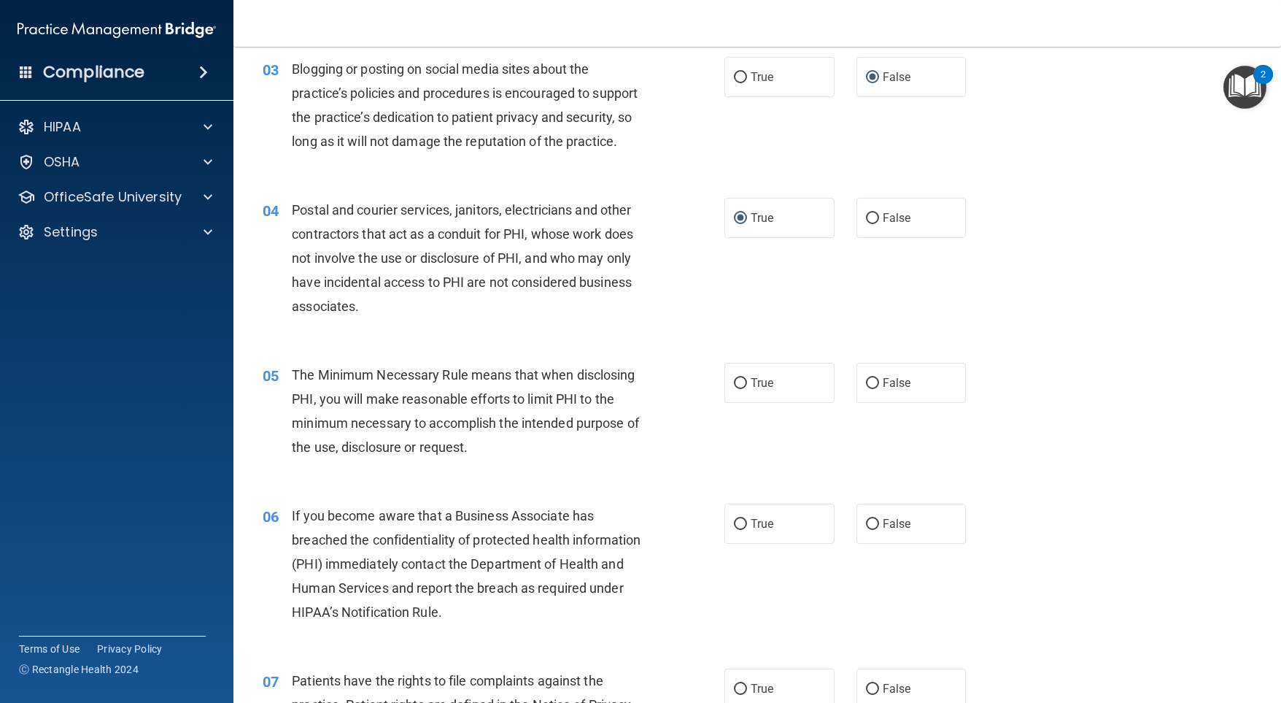
scroll to position [365, 0]
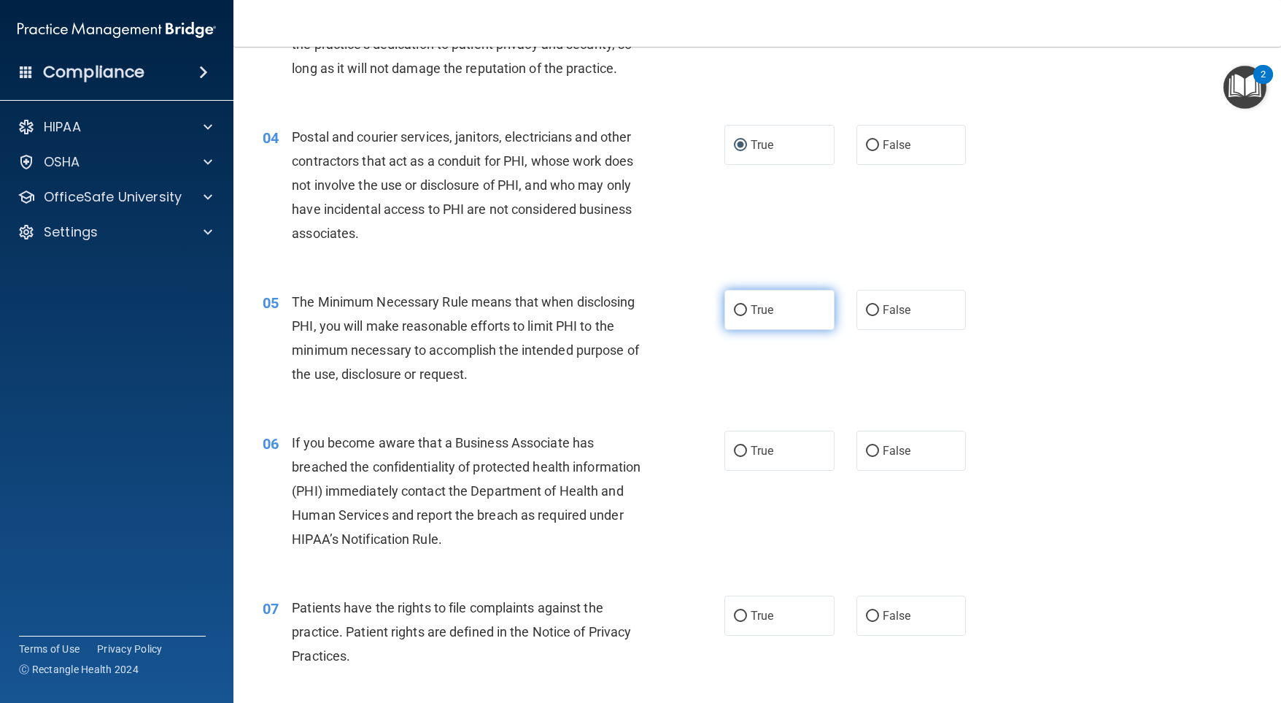
click at [743, 322] on label "True" at bounding box center [779, 310] width 110 height 40
click at [743, 316] on input "True" at bounding box center [740, 310] width 13 height 11
radio input "true"
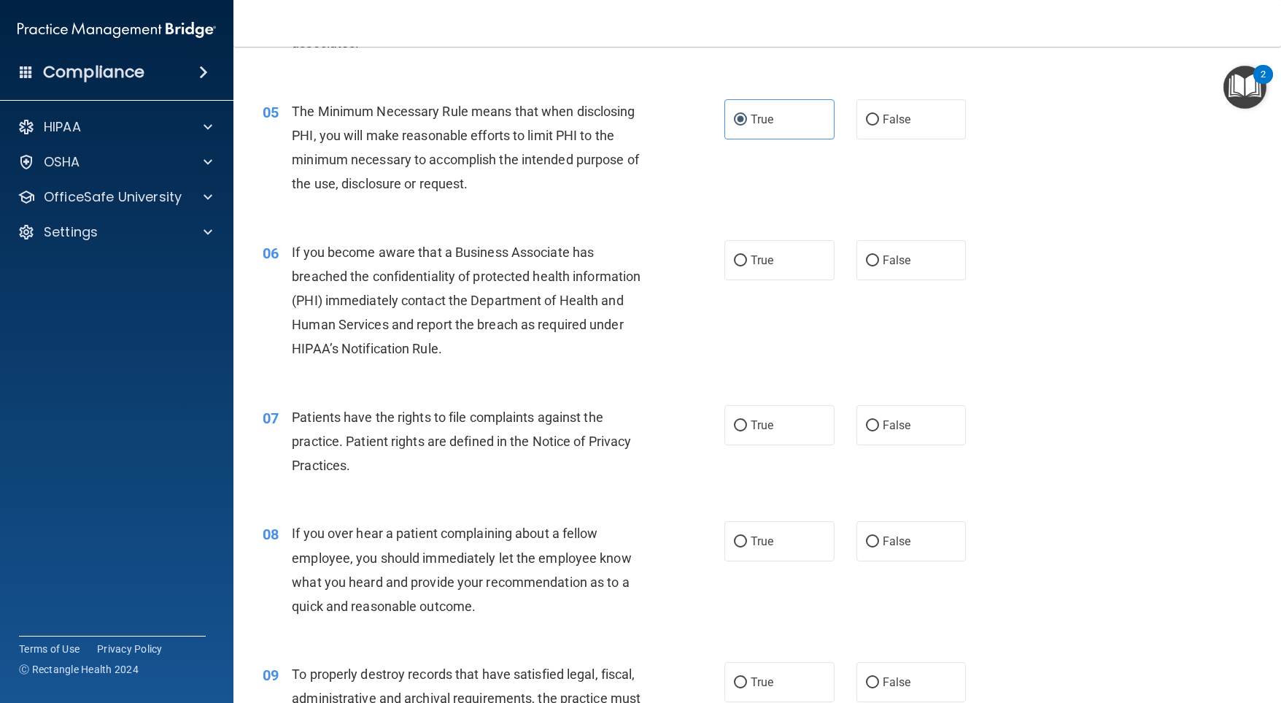
scroll to position [584, 0]
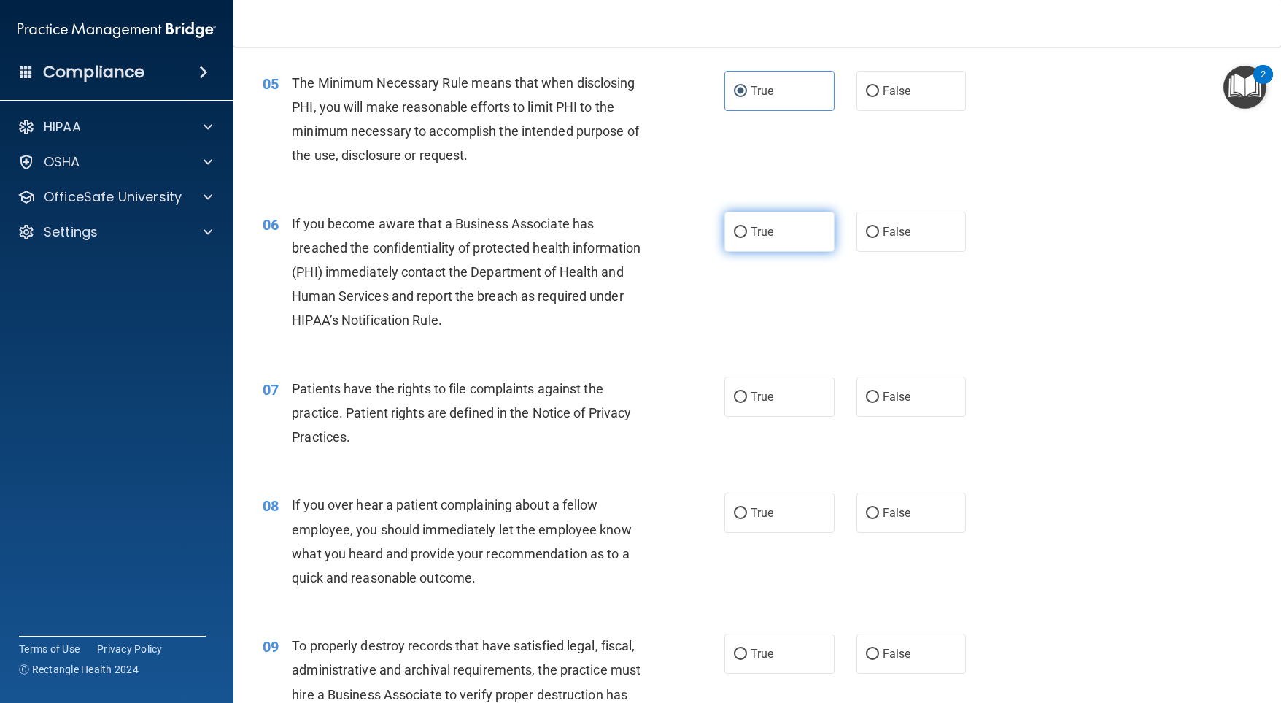
click at [735, 238] on input "True" at bounding box center [740, 232] width 13 height 11
radio input "true"
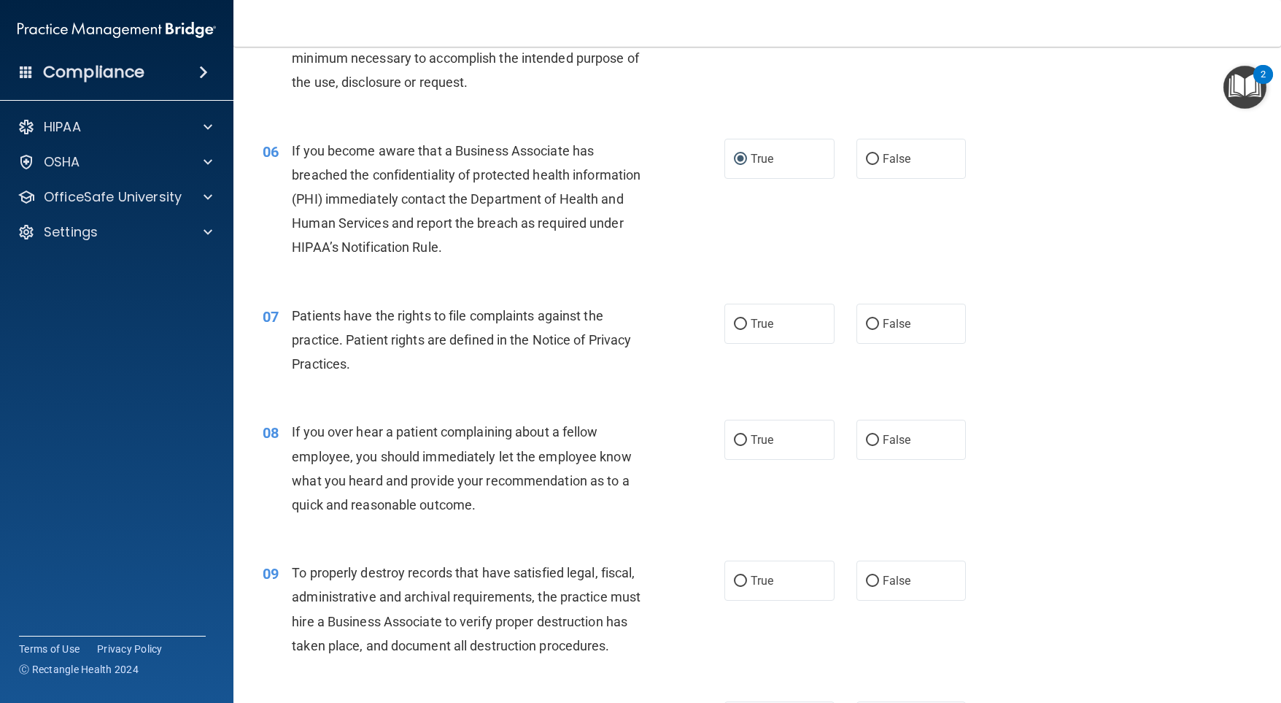
scroll to position [875, 0]
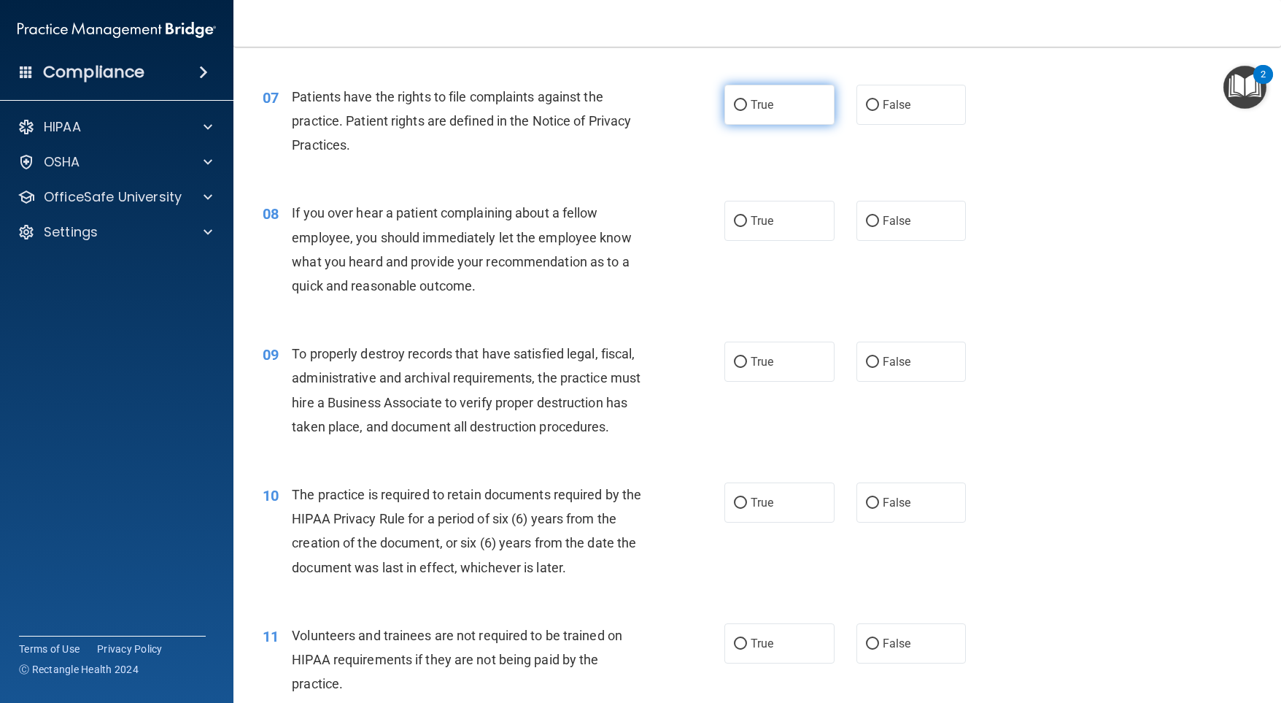
click at [734, 111] on input "True" at bounding box center [740, 105] width 13 height 11
radio input "true"
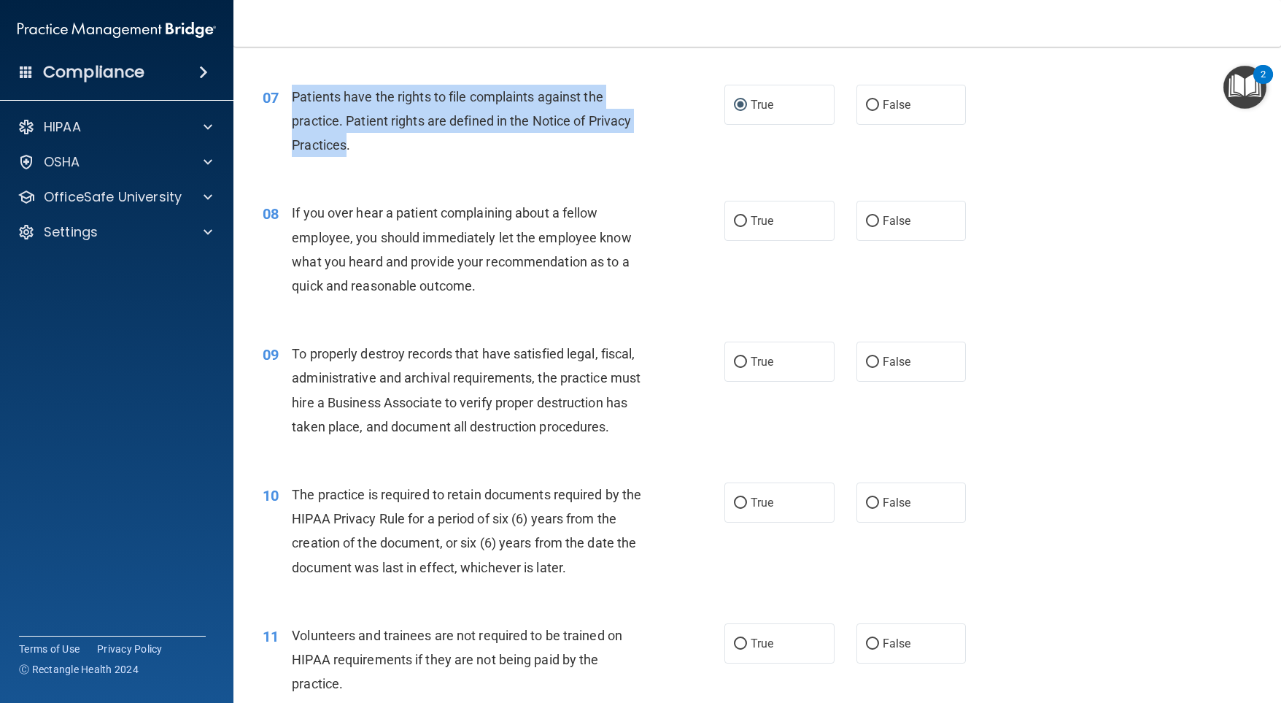
drag, startPoint x: 346, startPoint y: 170, endPoint x: 293, endPoint y: 117, distance: 74.8
click at [293, 117] on span "Patients have the rights to file complaints against the practice. Patient right…" at bounding box center [461, 120] width 339 height 63
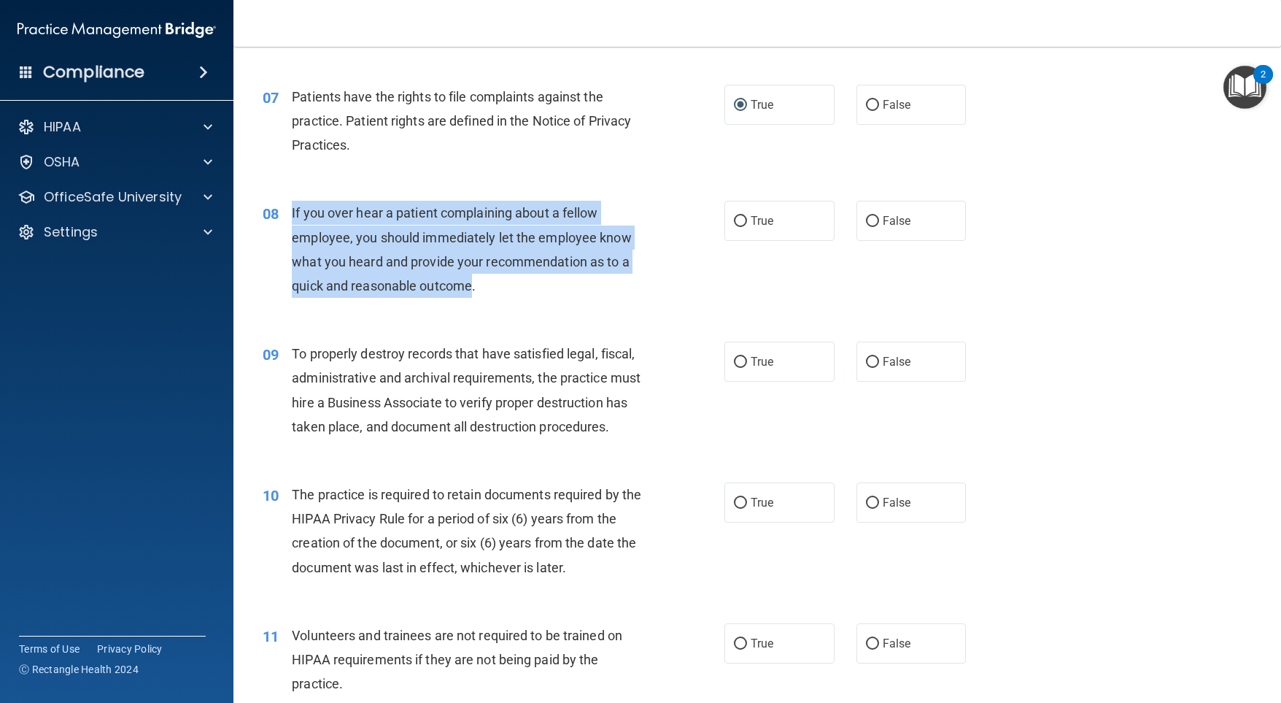
drag, startPoint x: 471, startPoint y: 308, endPoint x: 292, endPoint y: 241, distance: 190.7
click at [292, 241] on span "If you over hear a patient complaining about a fellow employee, you should imme…" at bounding box center [461, 249] width 339 height 88
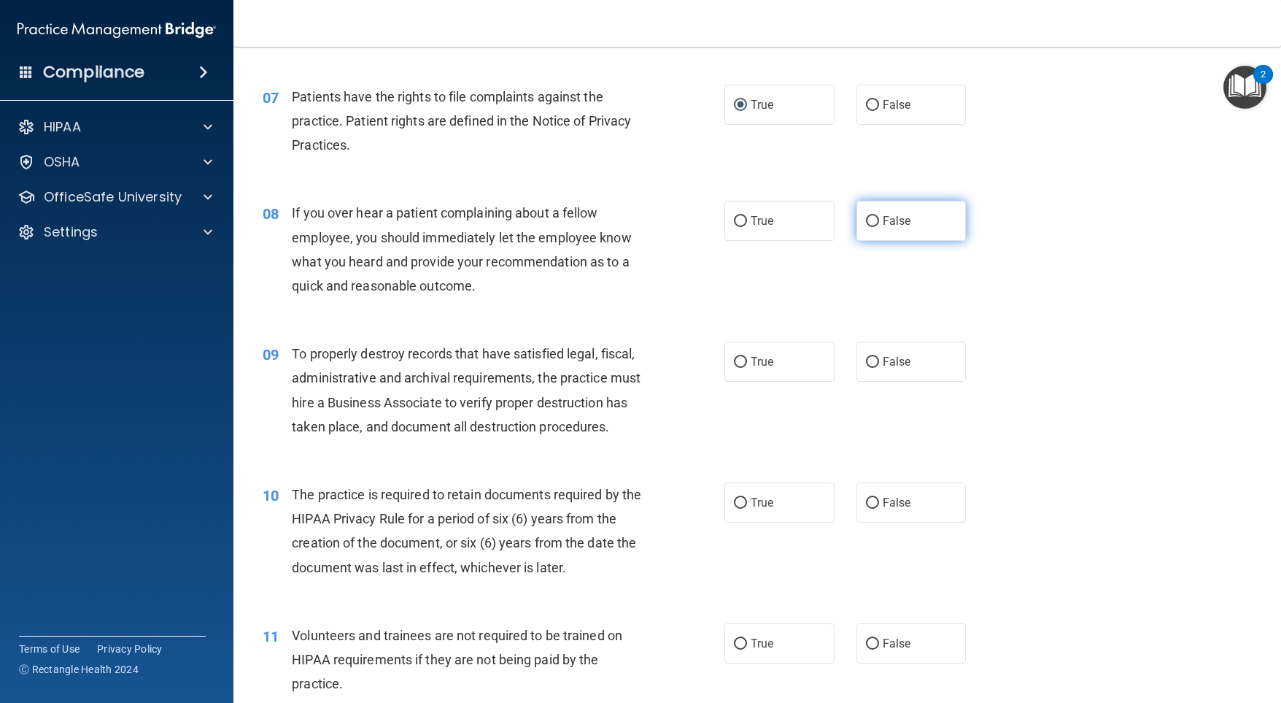
click at [862, 238] on label "False" at bounding box center [912, 221] width 110 height 40
click at [866, 227] on input "False" at bounding box center [872, 221] width 13 height 11
radio input "true"
click at [742, 382] on label "True" at bounding box center [779, 361] width 110 height 40
click at [742, 368] on input "True" at bounding box center [740, 362] width 13 height 11
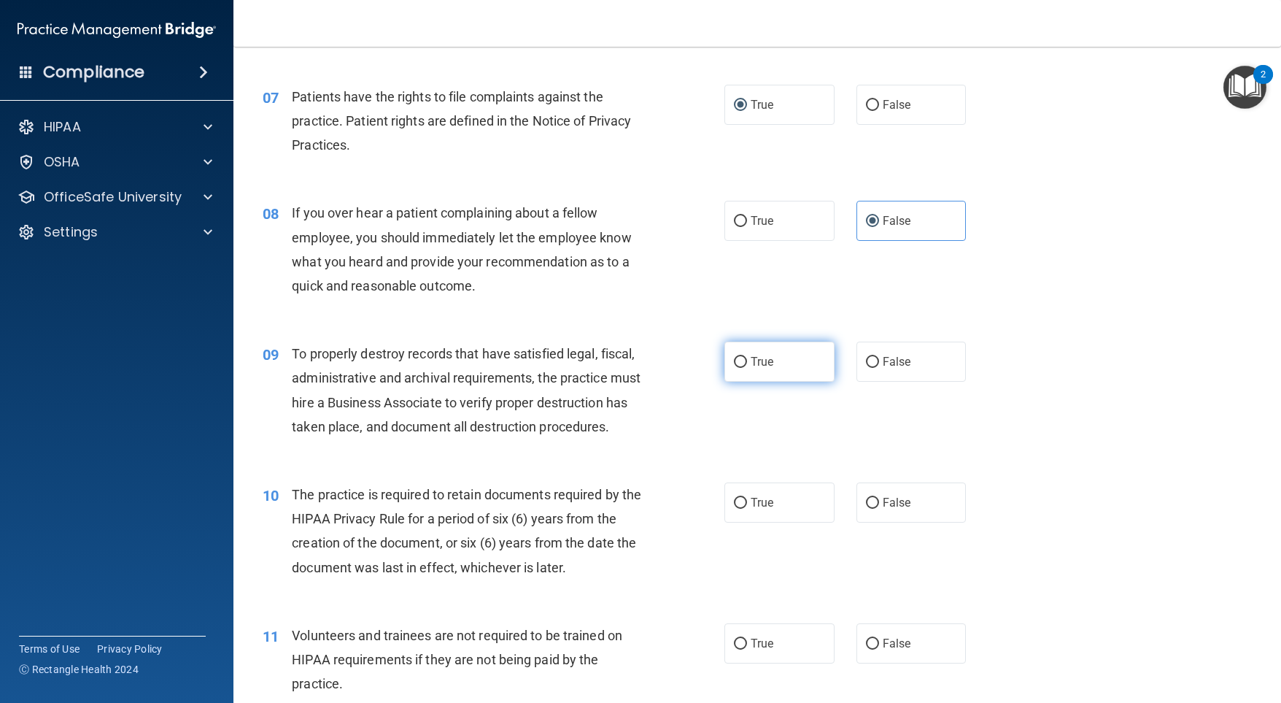
radio input "true"
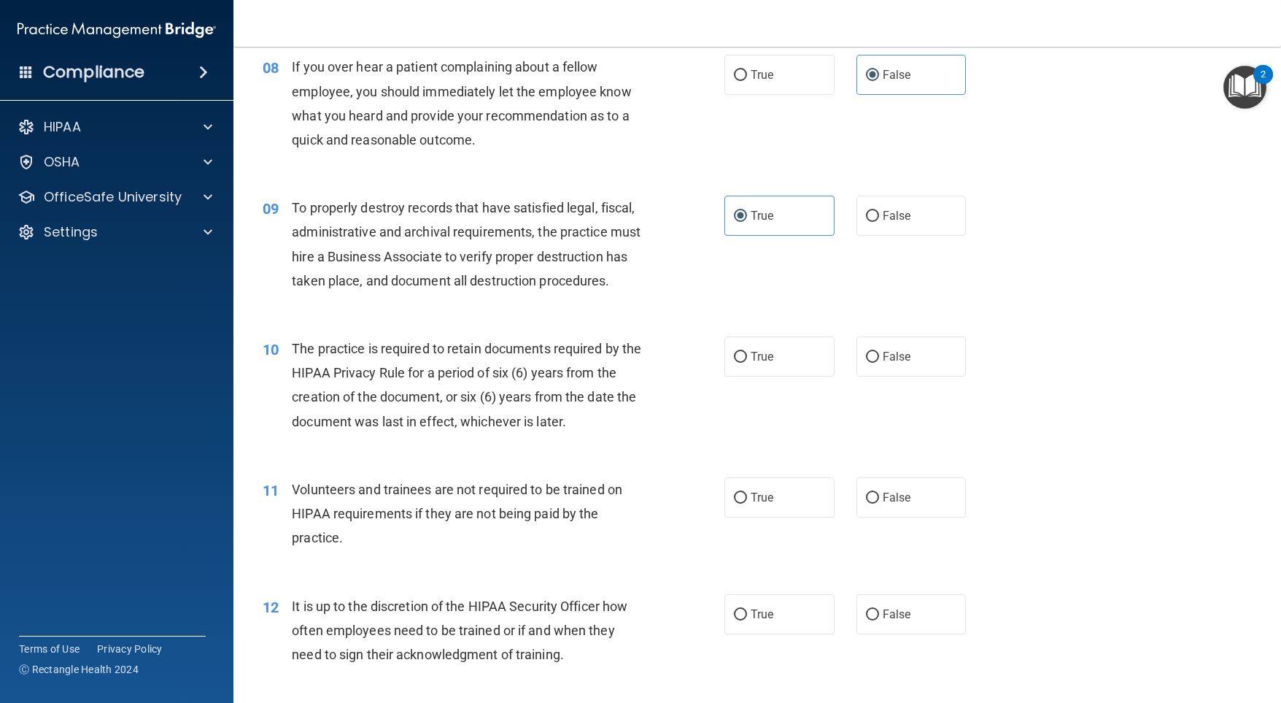
scroll to position [1094, 0]
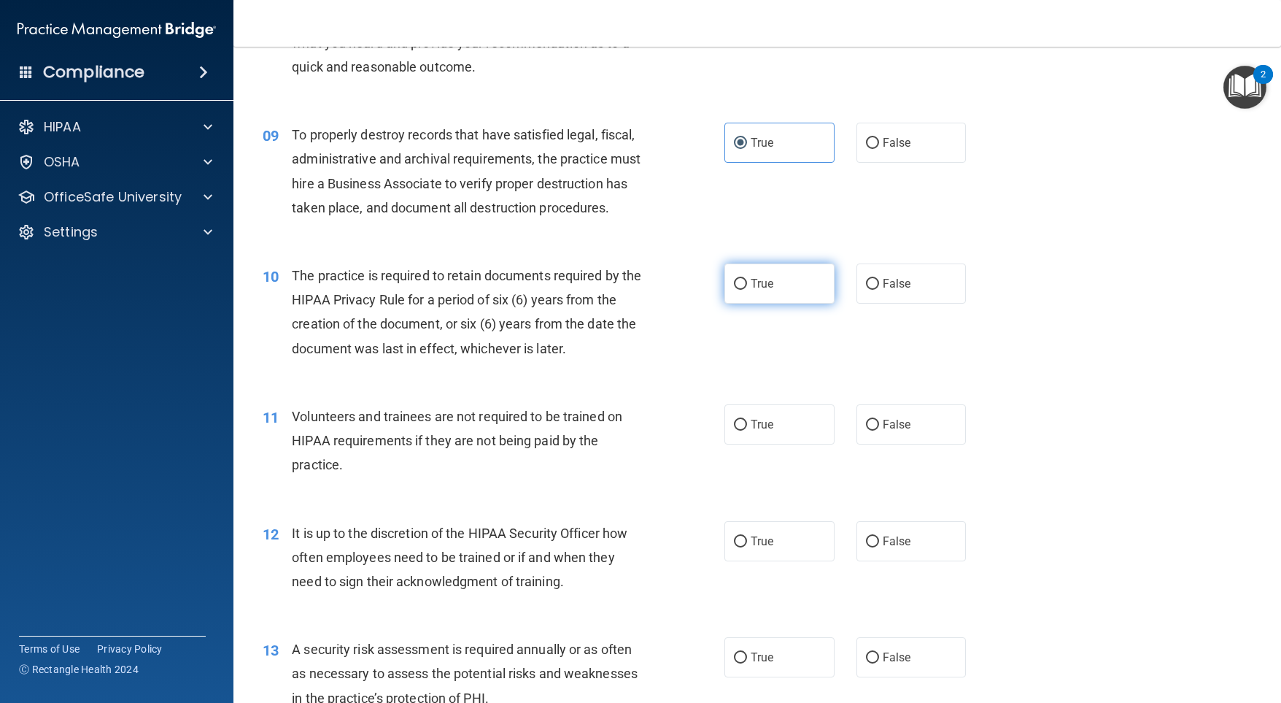
click at [735, 290] on input "True" at bounding box center [740, 284] width 13 height 11
radio input "true"
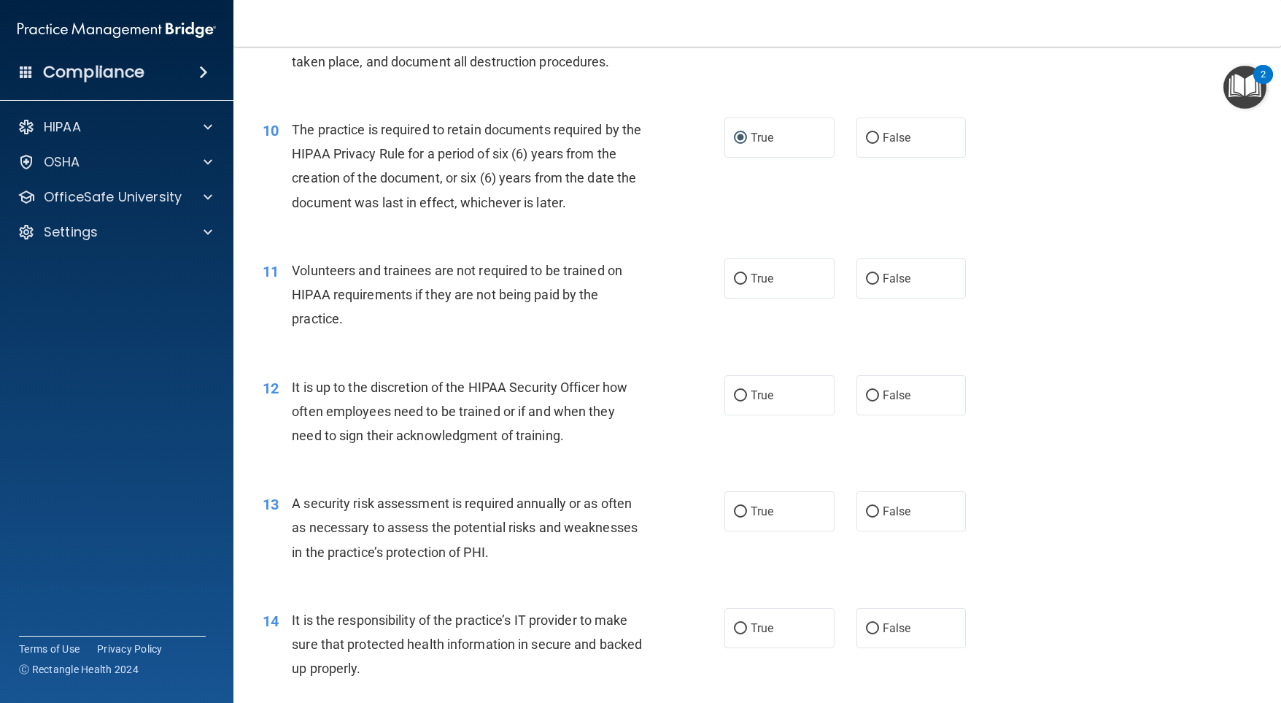
scroll to position [1313, 0]
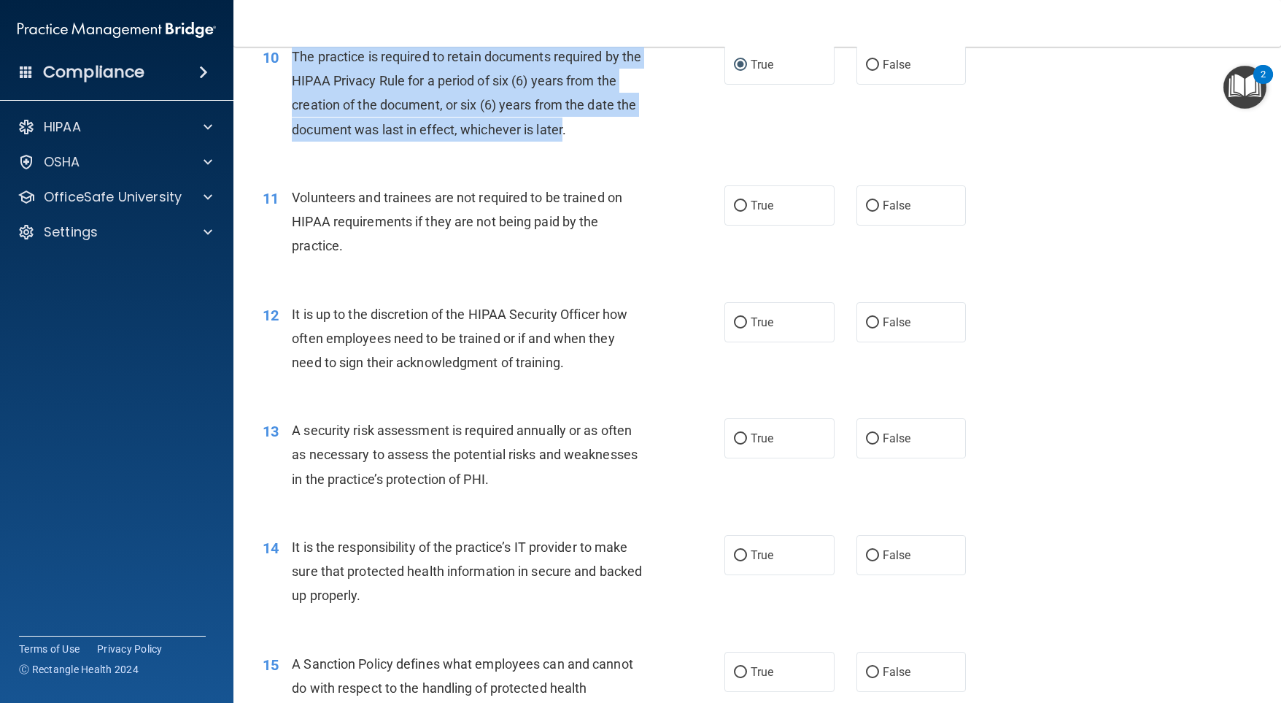
drag, startPoint x: 584, startPoint y: 176, endPoint x: 291, endPoint y: 94, distance: 303.8
click at [292, 94] on div "The practice is required to retain documents required by the HIPAA Privacy Rule…" at bounding box center [473, 93] width 363 height 97
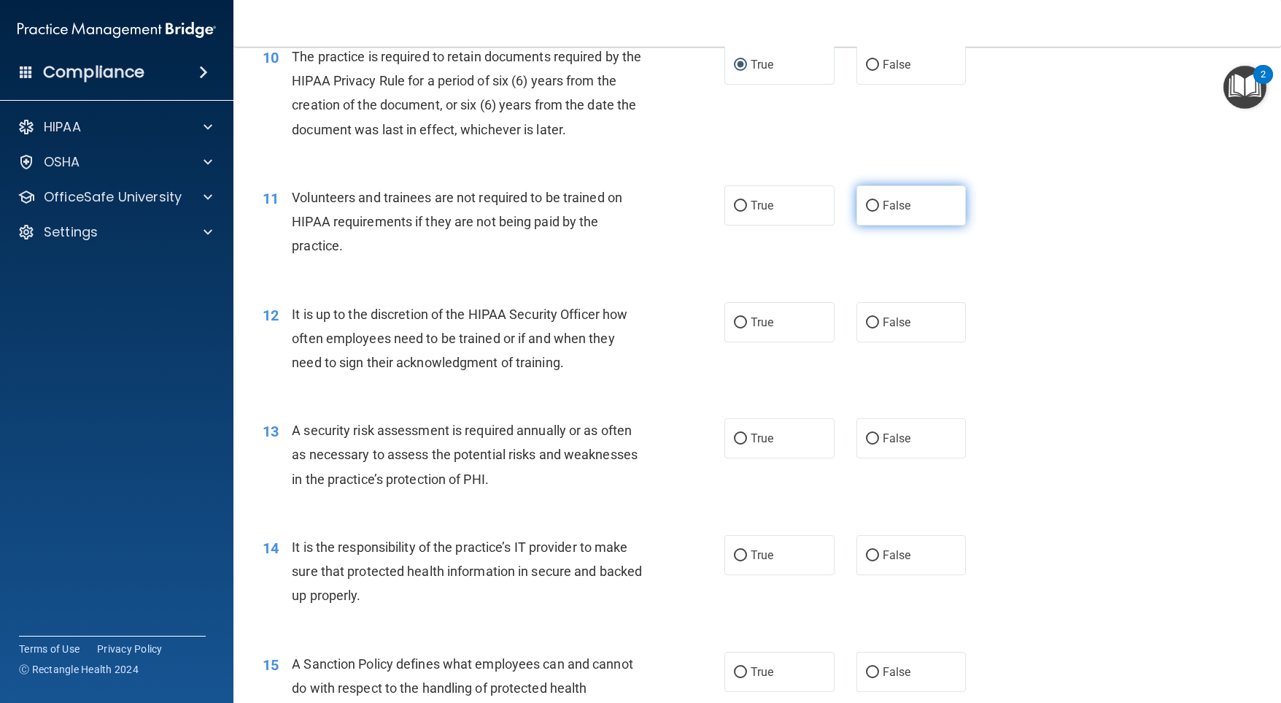
click at [859, 225] on label "False" at bounding box center [912, 205] width 110 height 40
click at [867, 212] on input "False" at bounding box center [872, 206] width 13 height 11
radio input "true"
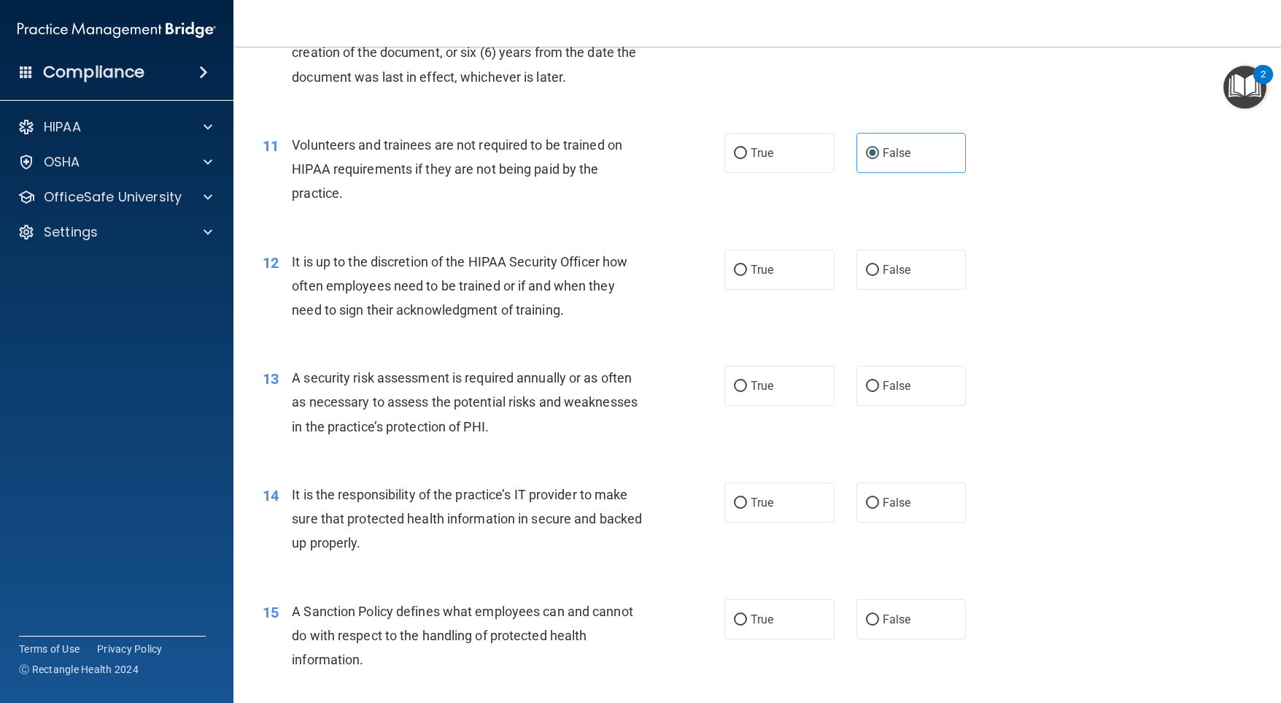
scroll to position [1386, 0]
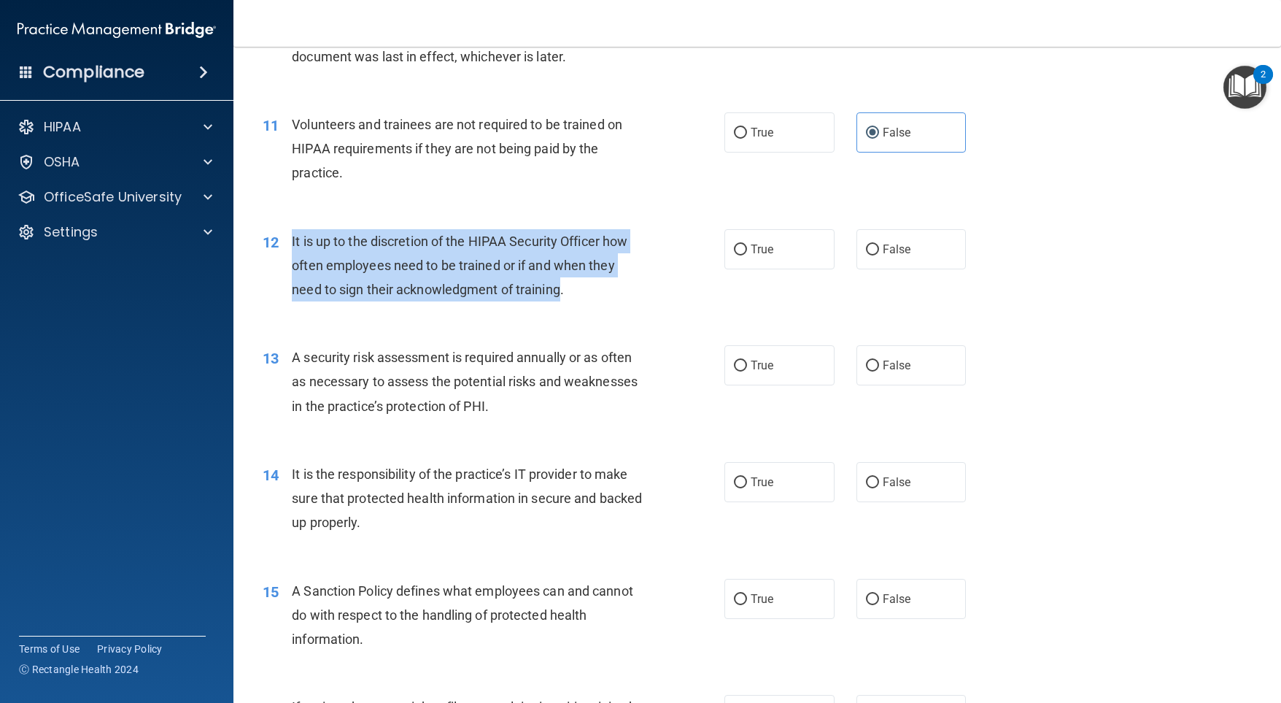
drag, startPoint x: 559, startPoint y: 337, endPoint x: 292, endPoint y: 288, distance: 271.5
click at [292, 288] on span "It is up to the discretion of the HIPAA Security Officer how often employees ne…" at bounding box center [460, 264] width 336 height 63
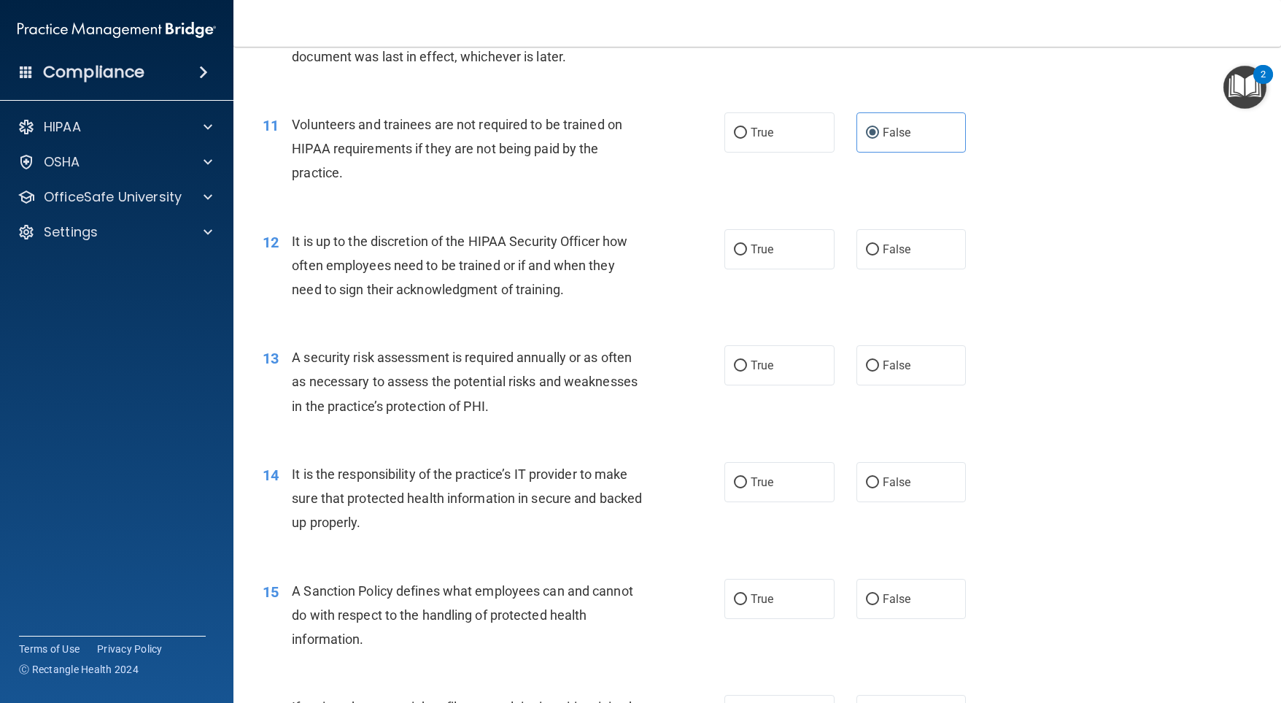
click at [641, 302] on div "It is up to the discretion of the HIPAA Security Officer how often employees ne…" at bounding box center [473, 265] width 363 height 73
click at [739, 255] on input "True" at bounding box center [740, 249] width 13 height 11
radio input "true"
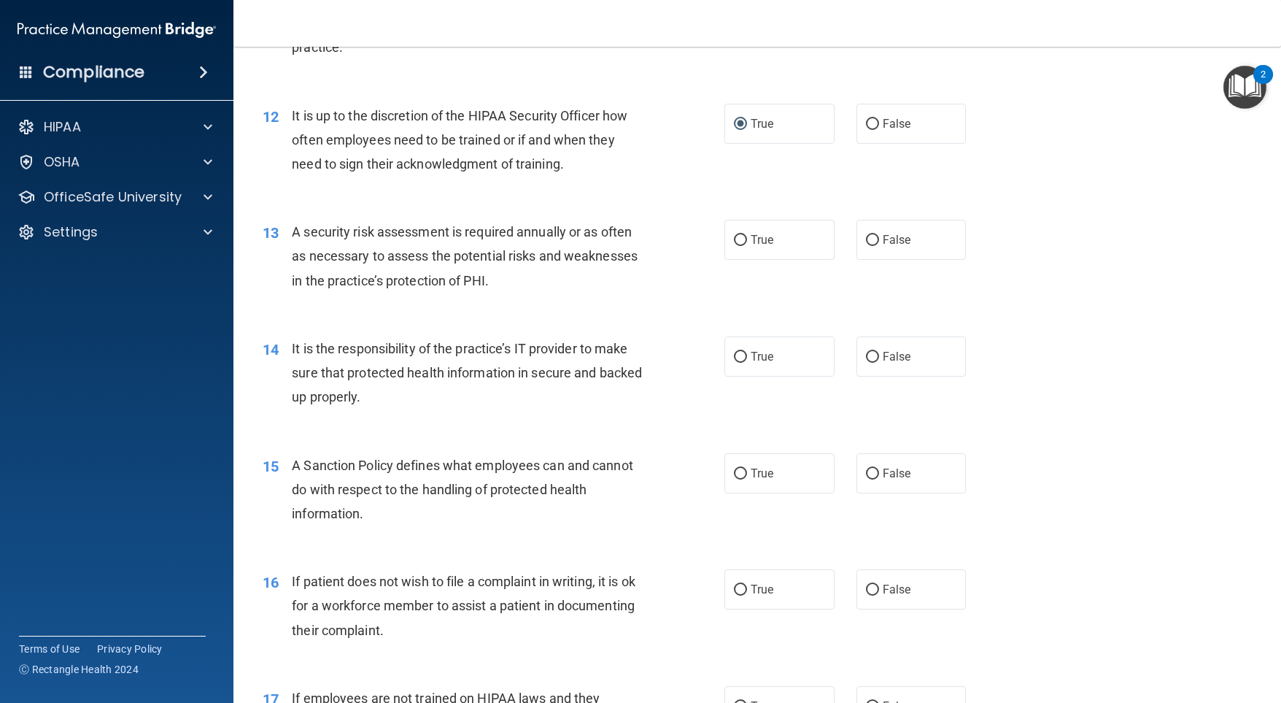
scroll to position [1532, 0]
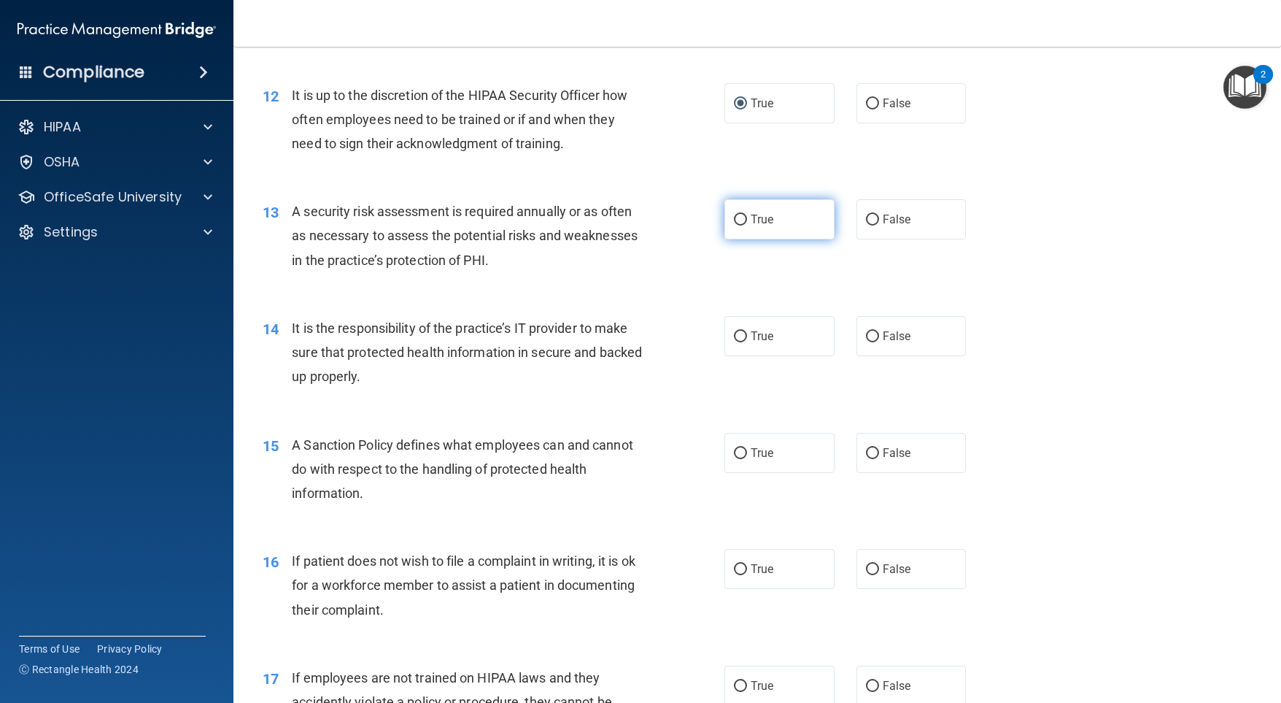
click at [743, 239] on label "True" at bounding box center [779, 219] width 110 height 40
click at [743, 225] on input "True" at bounding box center [740, 219] width 13 height 11
radio input "true"
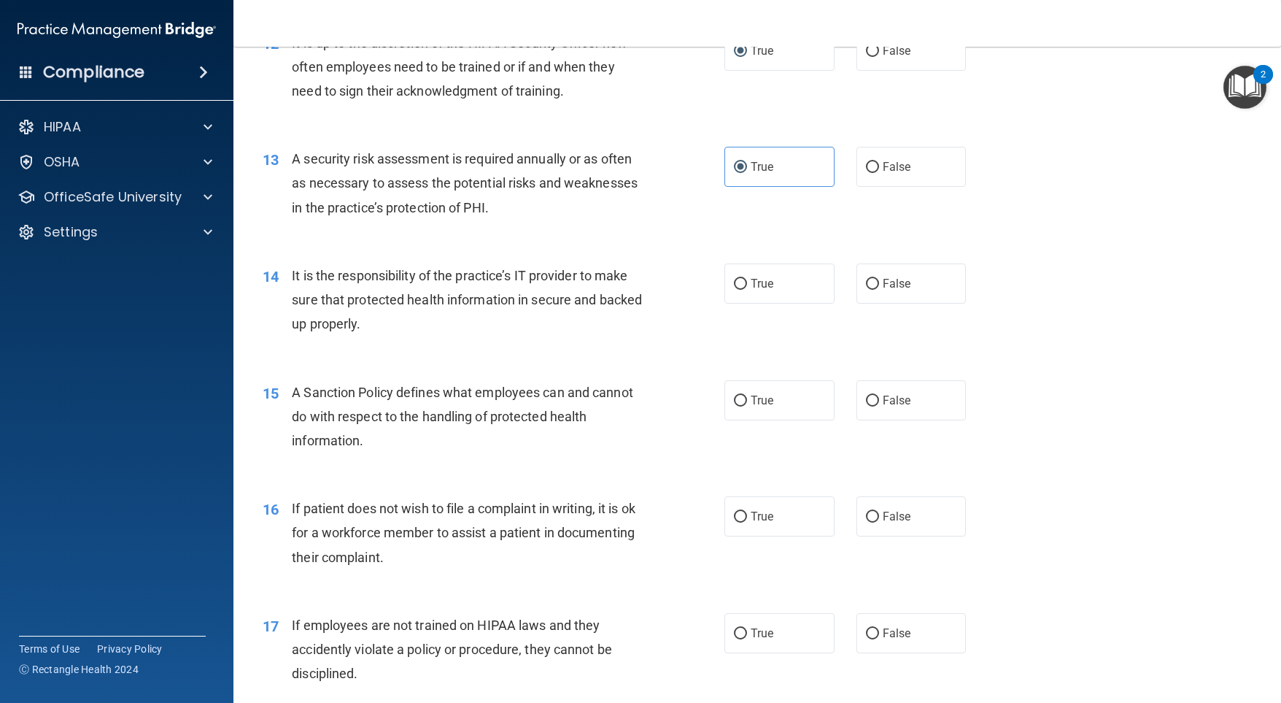
scroll to position [1605, 0]
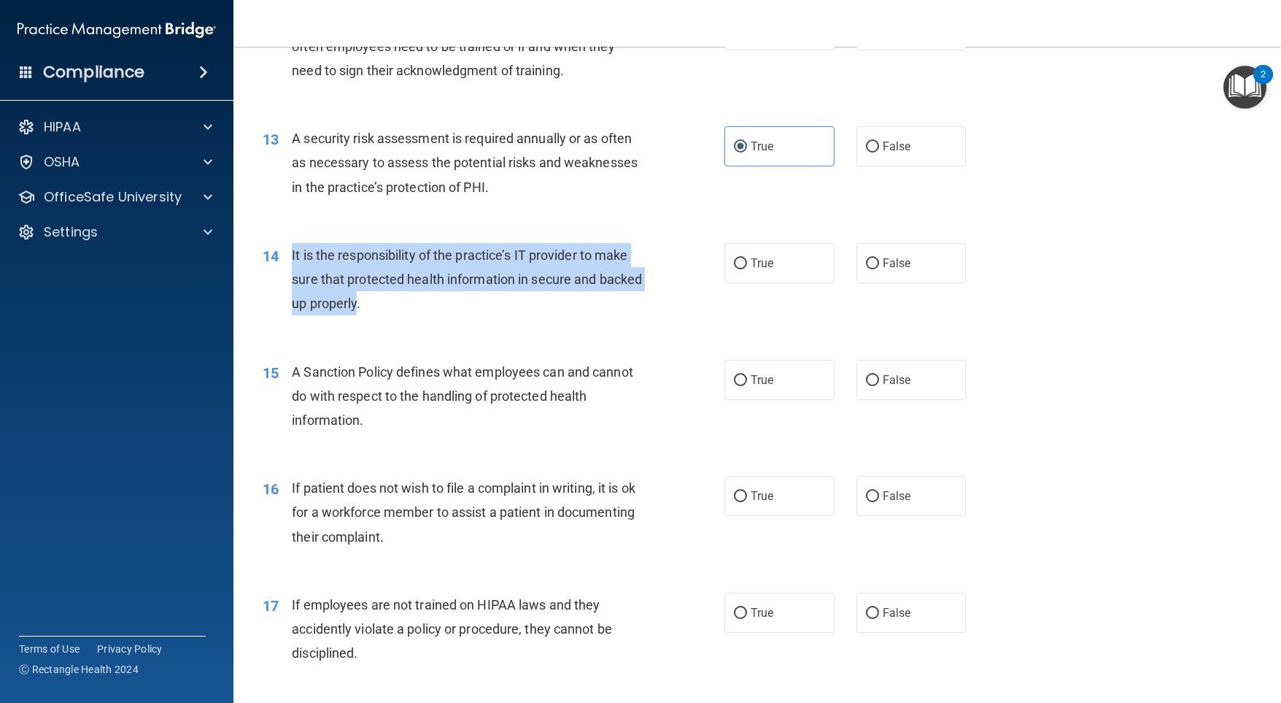
drag, startPoint x: 401, startPoint y: 350, endPoint x: 300, endPoint y: 302, distance: 111.6
click at [292, 306] on span "It is the responsibility of the practice’s IT provider to make sure that protec…" at bounding box center [467, 278] width 350 height 63
click at [735, 269] on input "True" at bounding box center [740, 263] width 13 height 11
radio input "true"
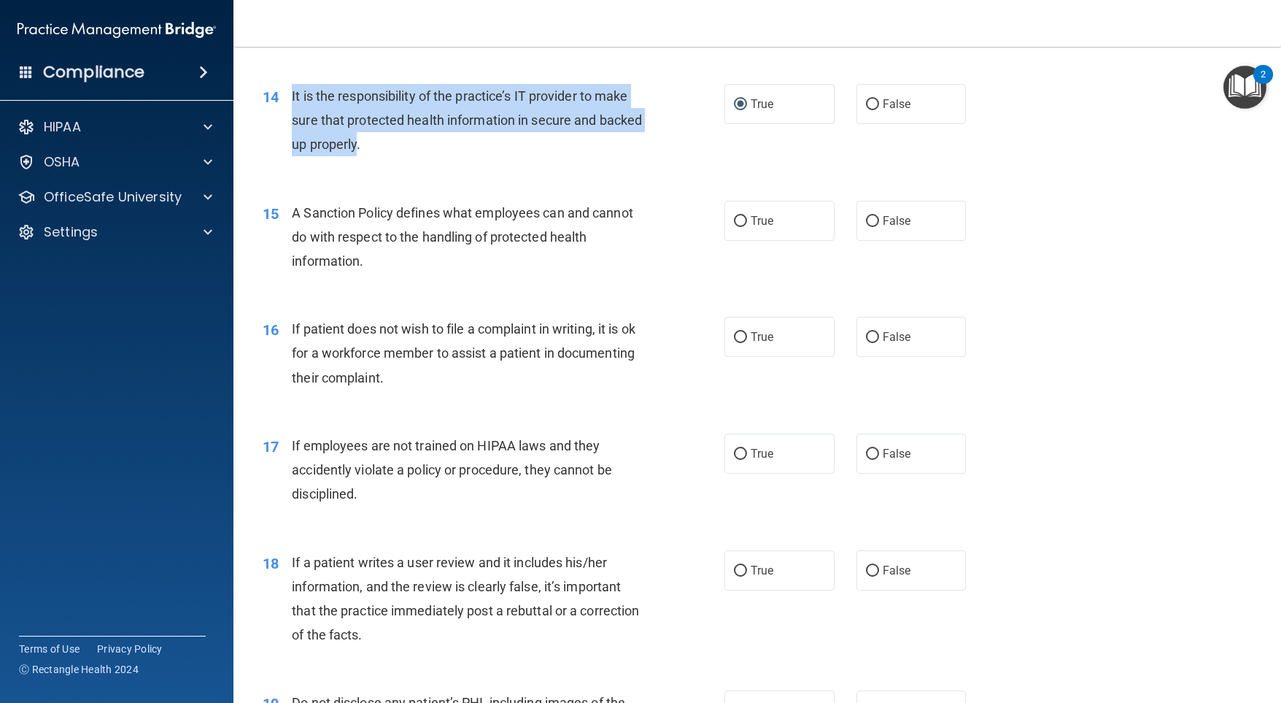
scroll to position [1678, 0]
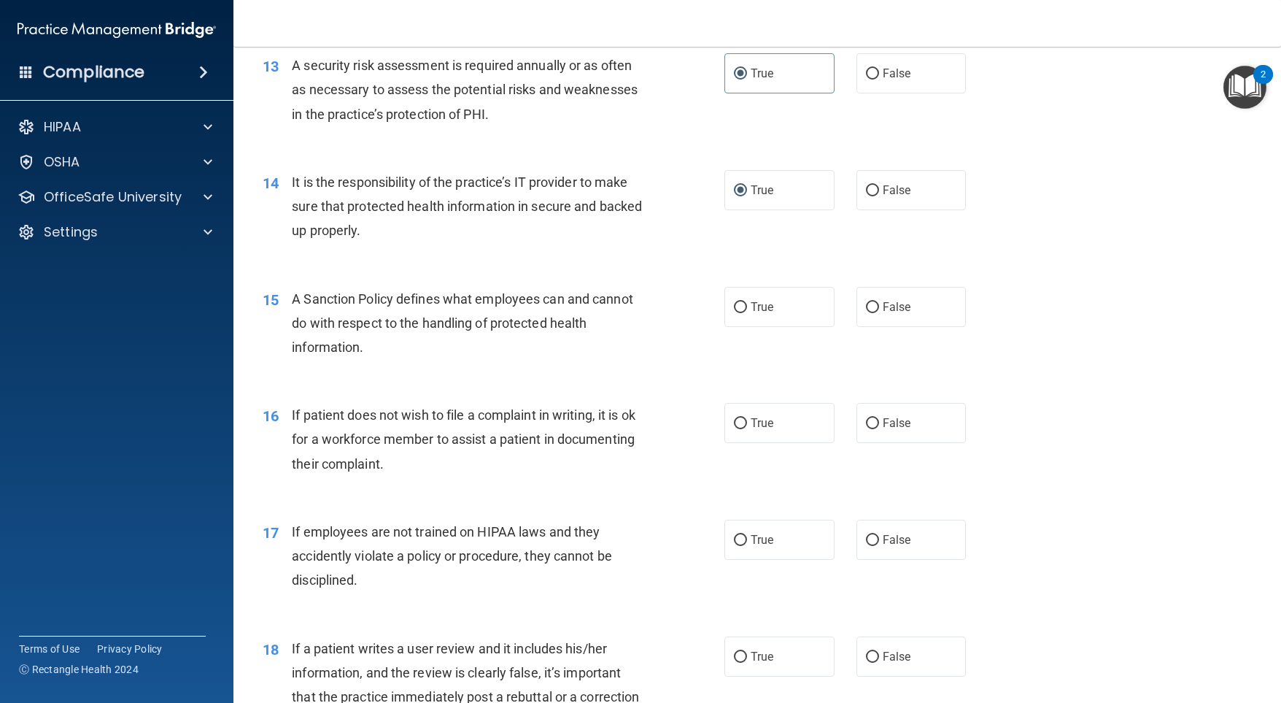
click at [466, 360] on div "A Sanction Policy defines what employees can and cannot do with respect to the …" at bounding box center [473, 323] width 363 height 73
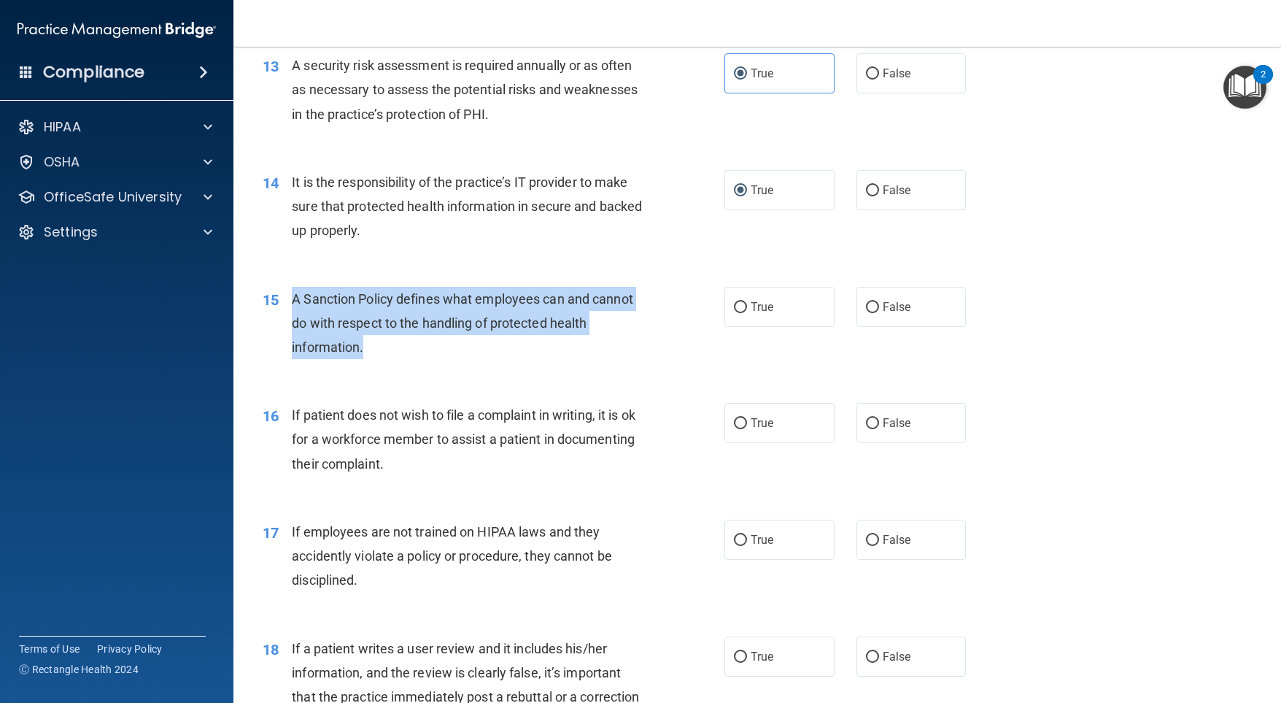
drag, startPoint x: 291, startPoint y: 347, endPoint x: 356, endPoint y: 384, distance: 74.8
click at [374, 360] on div "A Sanction Policy defines what employees can and cannot do with respect to the …" at bounding box center [473, 323] width 363 height 73
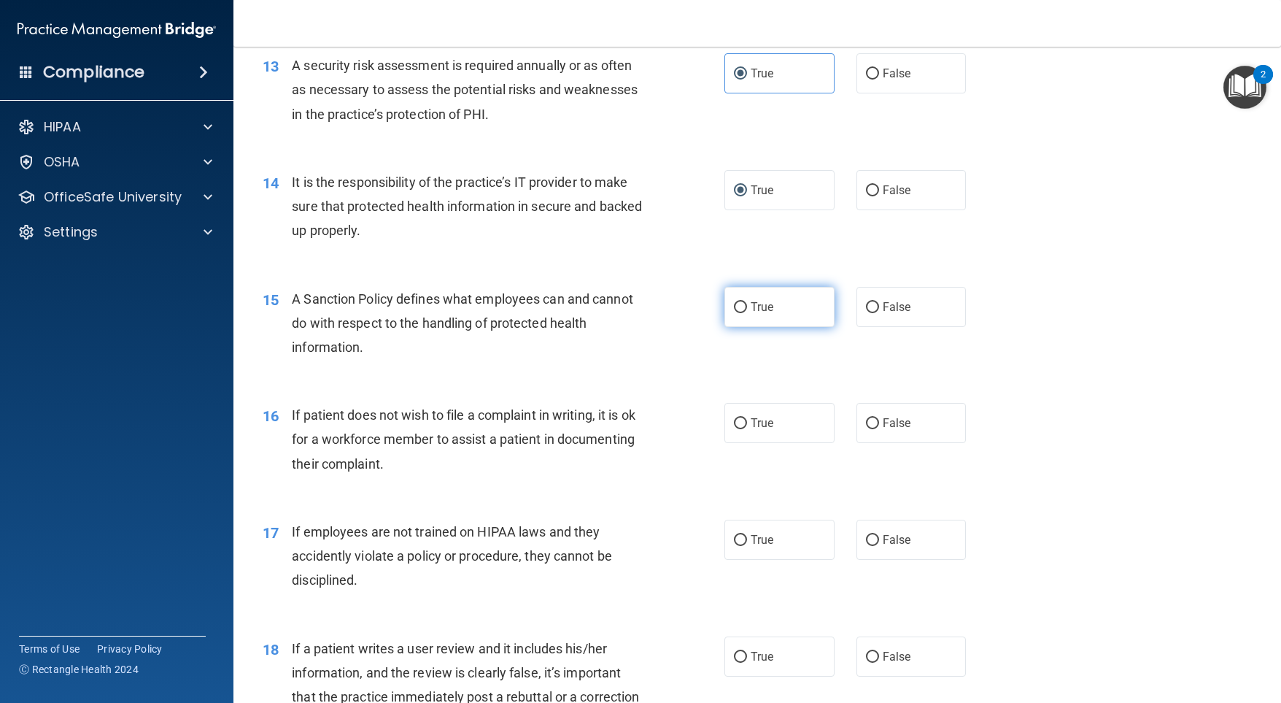
click at [751, 314] on span "True" at bounding box center [762, 307] width 23 height 14
click at [746, 313] on input "True" at bounding box center [740, 307] width 13 height 11
radio input "true"
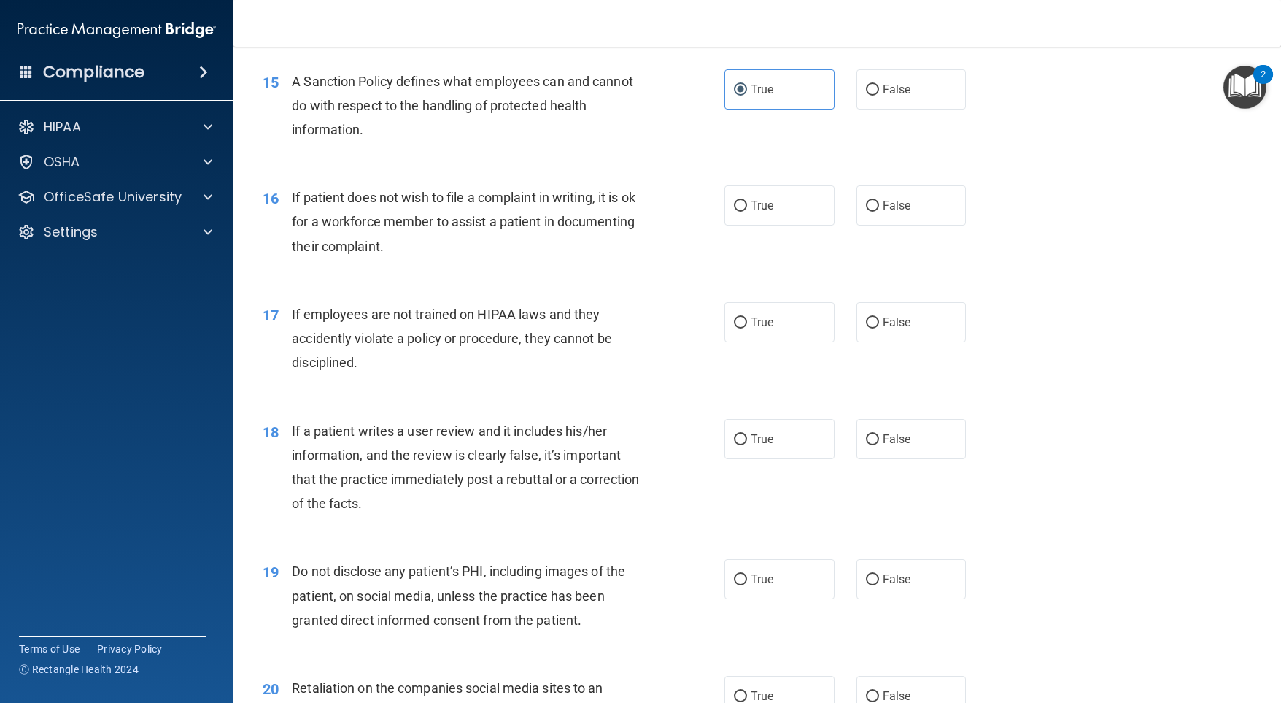
scroll to position [1897, 0]
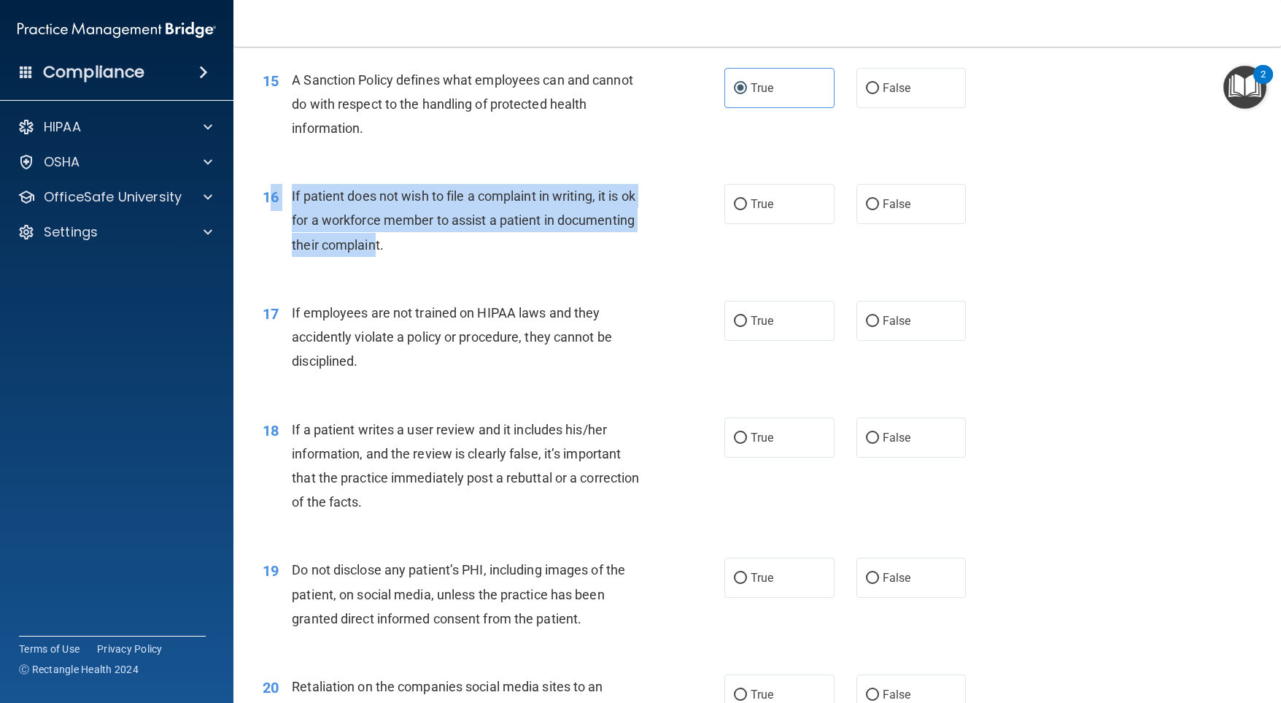
drag, startPoint x: 459, startPoint y: 293, endPoint x: 290, endPoint y: 246, distance: 174.9
click at [275, 246] on div "16 If patient does not wish to file a complaint in writing, it is ok for a work…" at bounding box center [494, 224] width 506 height 80
click at [292, 239] on span "If patient does not wish to file a complaint in writing, it is ok for a workfor…" at bounding box center [464, 219] width 344 height 63
drag, startPoint x: 292, startPoint y: 239, endPoint x: 458, endPoint y: 295, distance: 175.8
click at [458, 252] on span "If patient does not wish to file a complaint in writing, it is ok for a workfor…" at bounding box center [464, 219] width 344 height 63
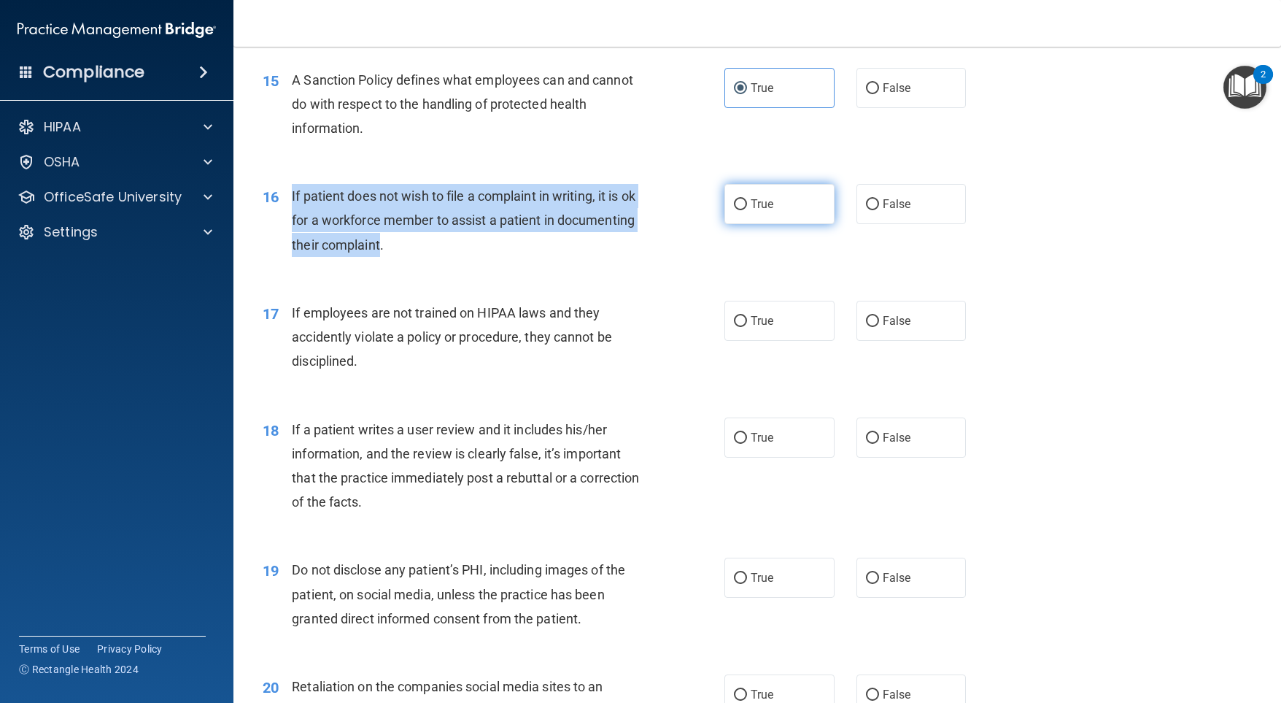
click at [739, 210] on input "True" at bounding box center [740, 204] width 13 height 11
radio input "true"
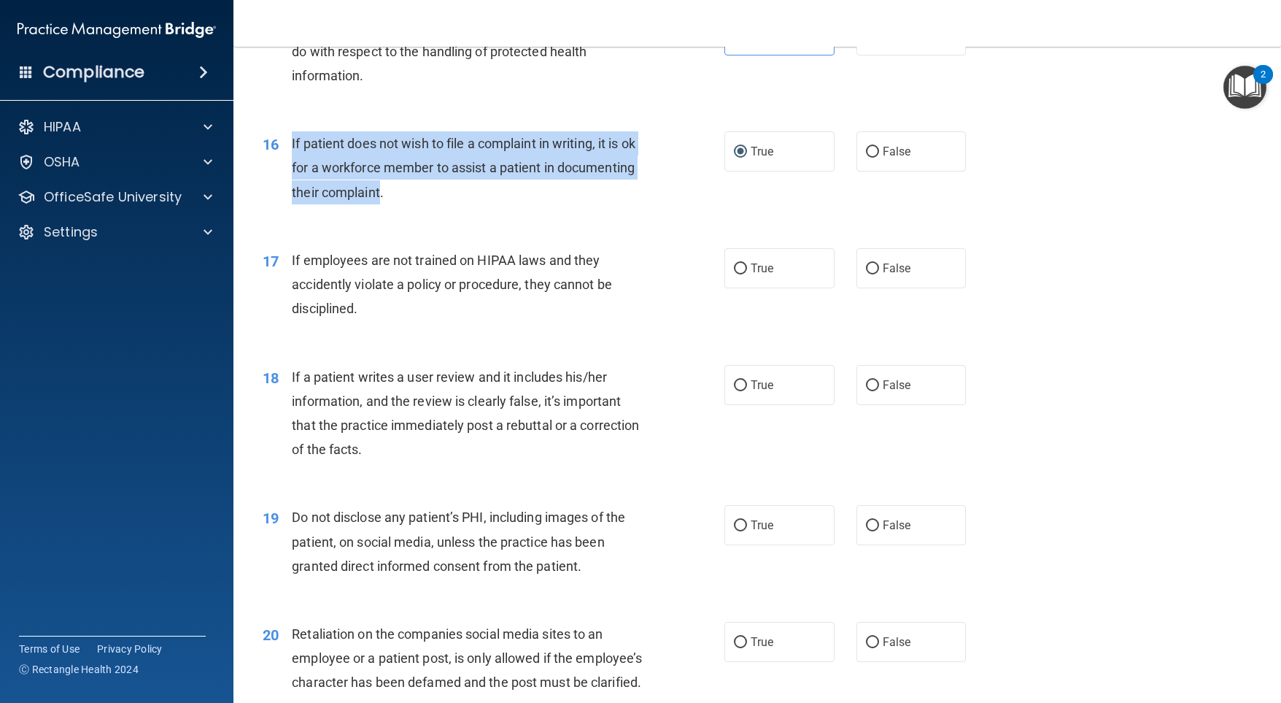
scroll to position [1970, 0]
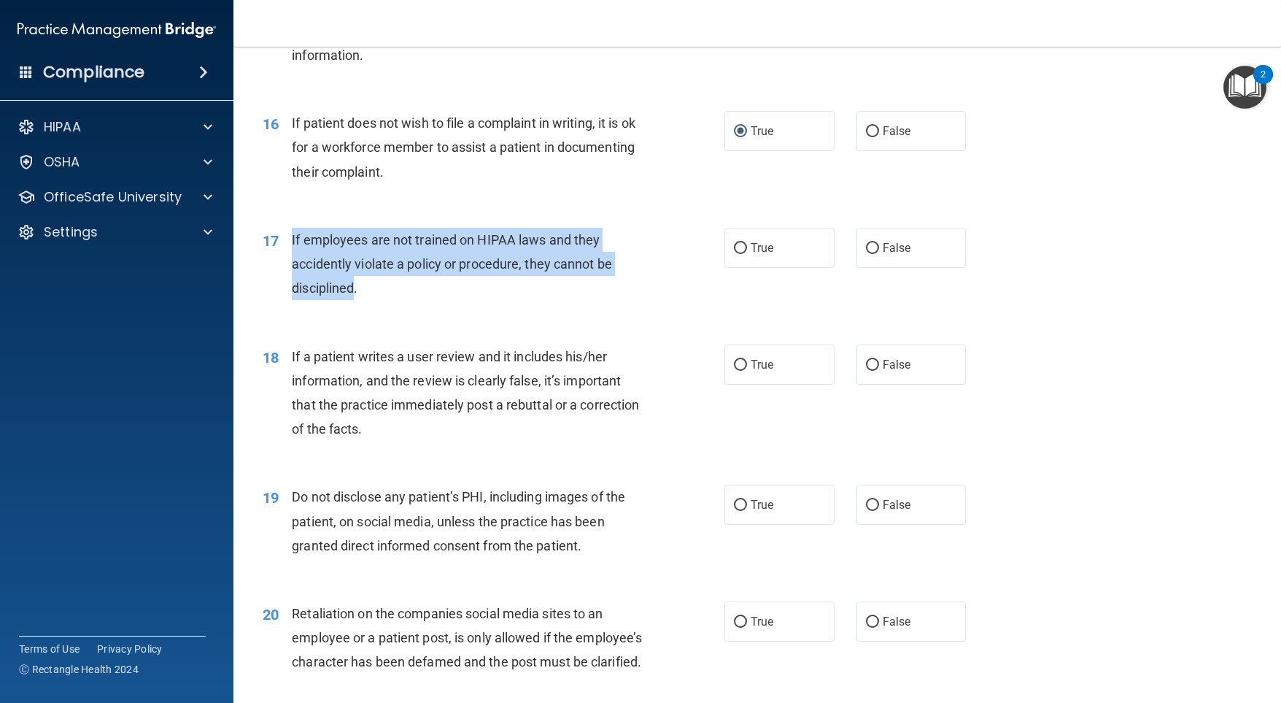
drag, startPoint x: 353, startPoint y: 335, endPoint x: 291, endPoint y: 280, distance: 82.7
click at [292, 280] on span "If employees are not trained on HIPAA laws and they accidently violate a policy…" at bounding box center [452, 263] width 320 height 63
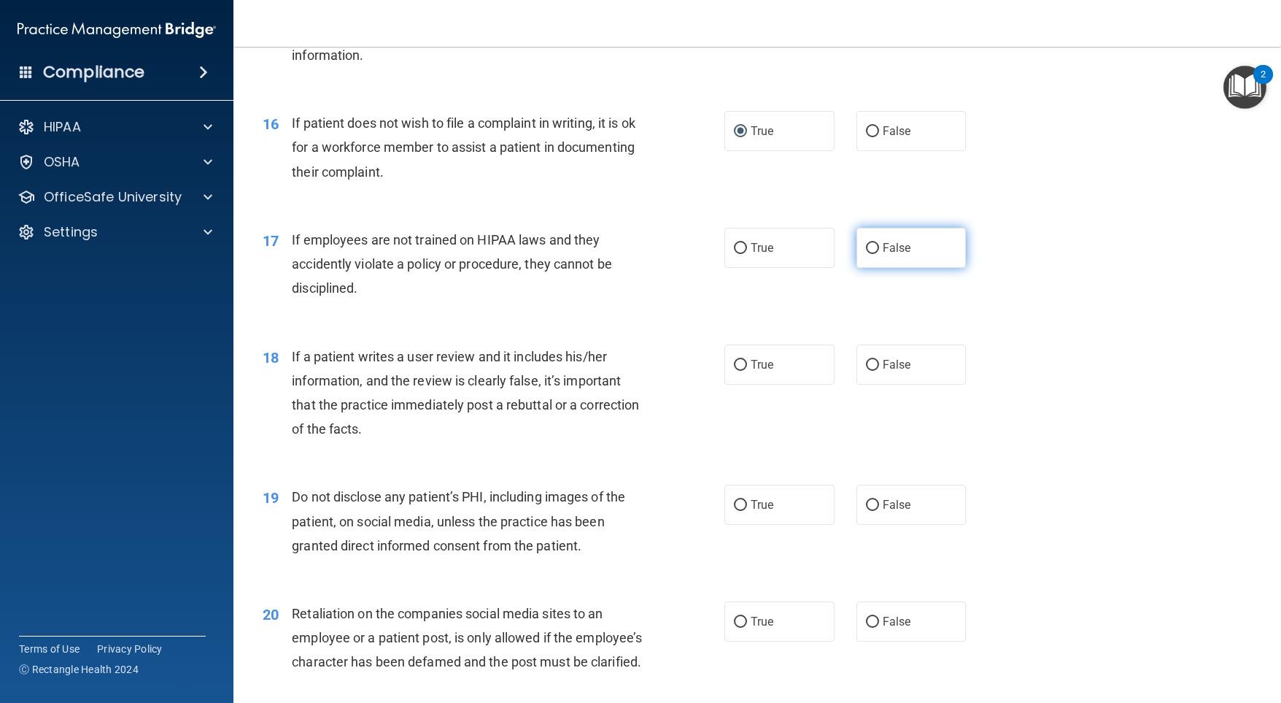
click at [871, 268] on label "False" at bounding box center [912, 248] width 110 height 40
click at [866, 254] on input "False" at bounding box center [872, 248] width 13 height 11
radio input "true"
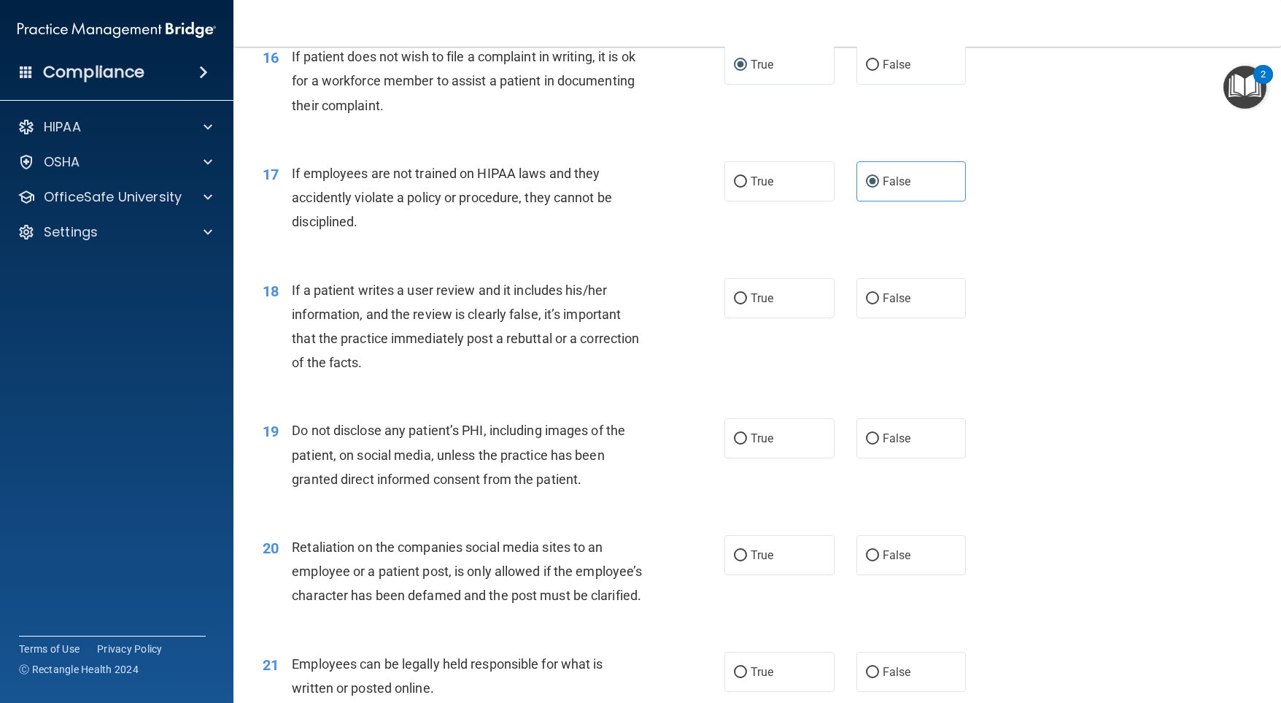
scroll to position [2116, 0]
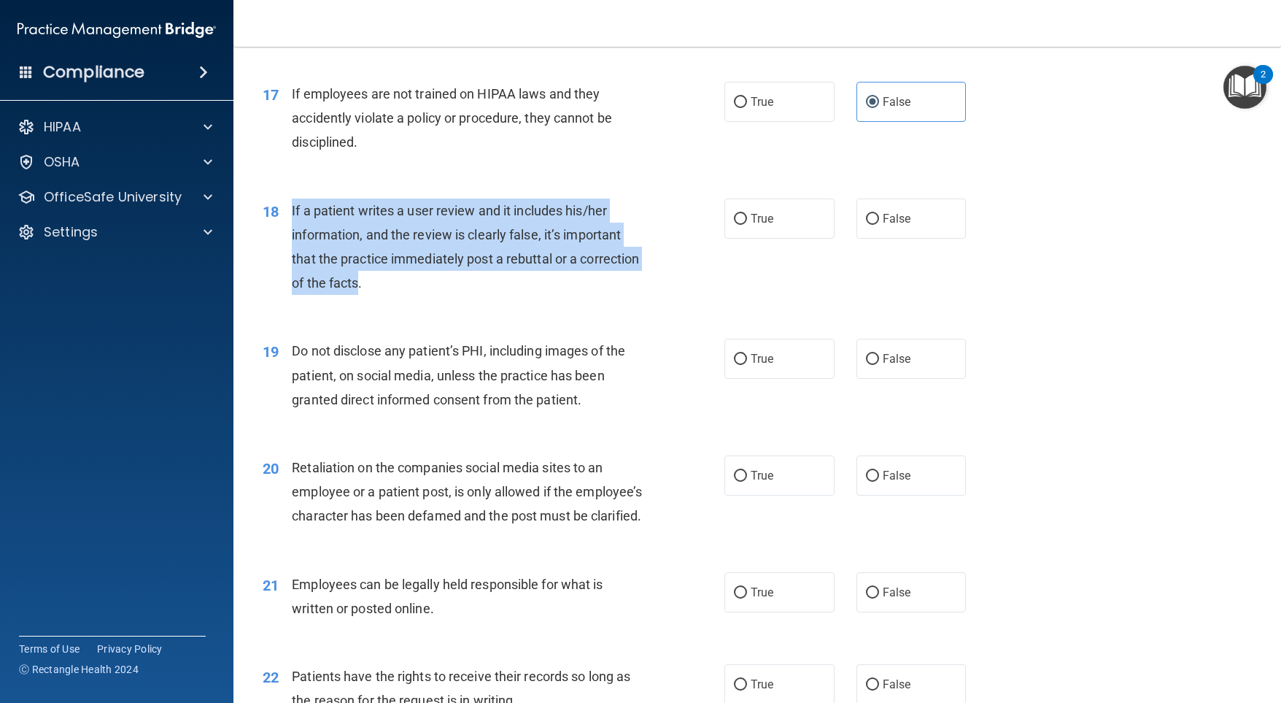
drag, startPoint x: 421, startPoint y: 334, endPoint x: 298, endPoint y: 258, distance: 144.8
click at [290, 258] on div "18 If a patient writes a user review and it includes his/her information, and t…" at bounding box center [494, 250] width 506 height 104
click at [866, 225] on input "False" at bounding box center [872, 219] width 13 height 11
radio input "true"
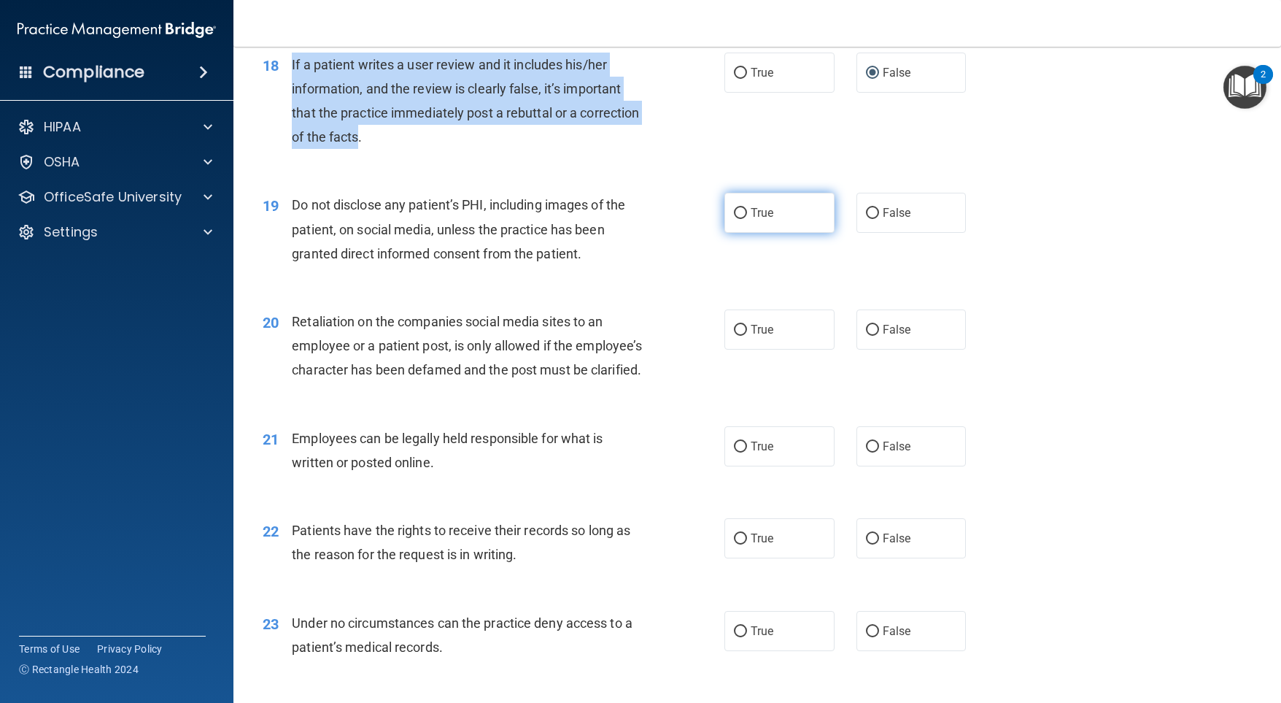
click at [727, 233] on label "True" at bounding box center [779, 213] width 110 height 40
click at [734, 219] on input "True" at bounding box center [740, 213] width 13 height 11
radio input "true"
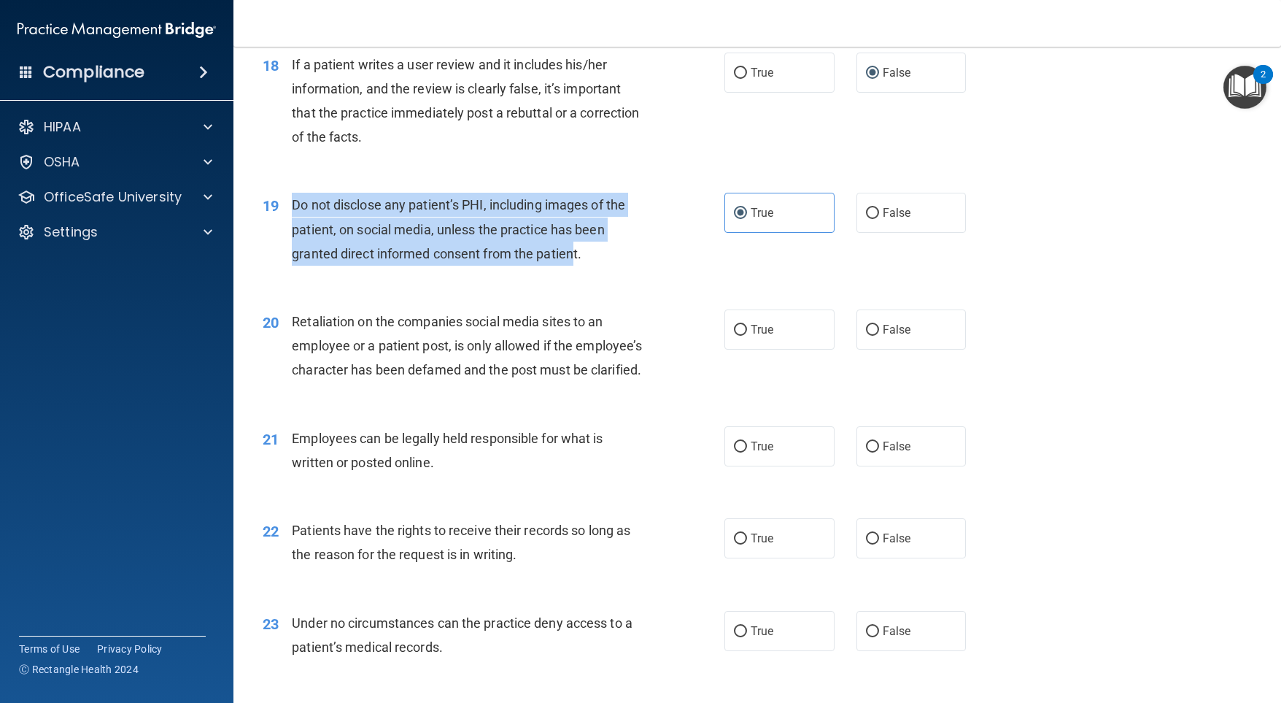
drag, startPoint x: 576, startPoint y: 299, endPoint x: 305, endPoint y: 250, distance: 275.8
click at [296, 250] on span "Do not disclose any patient’s PHI, including images of the patient, on social m…" at bounding box center [458, 228] width 333 height 63
click at [312, 252] on span "Do not disclose any patient’s PHI, including images of the patient, on social m…" at bounding box center [458, 228] width 333 height 63
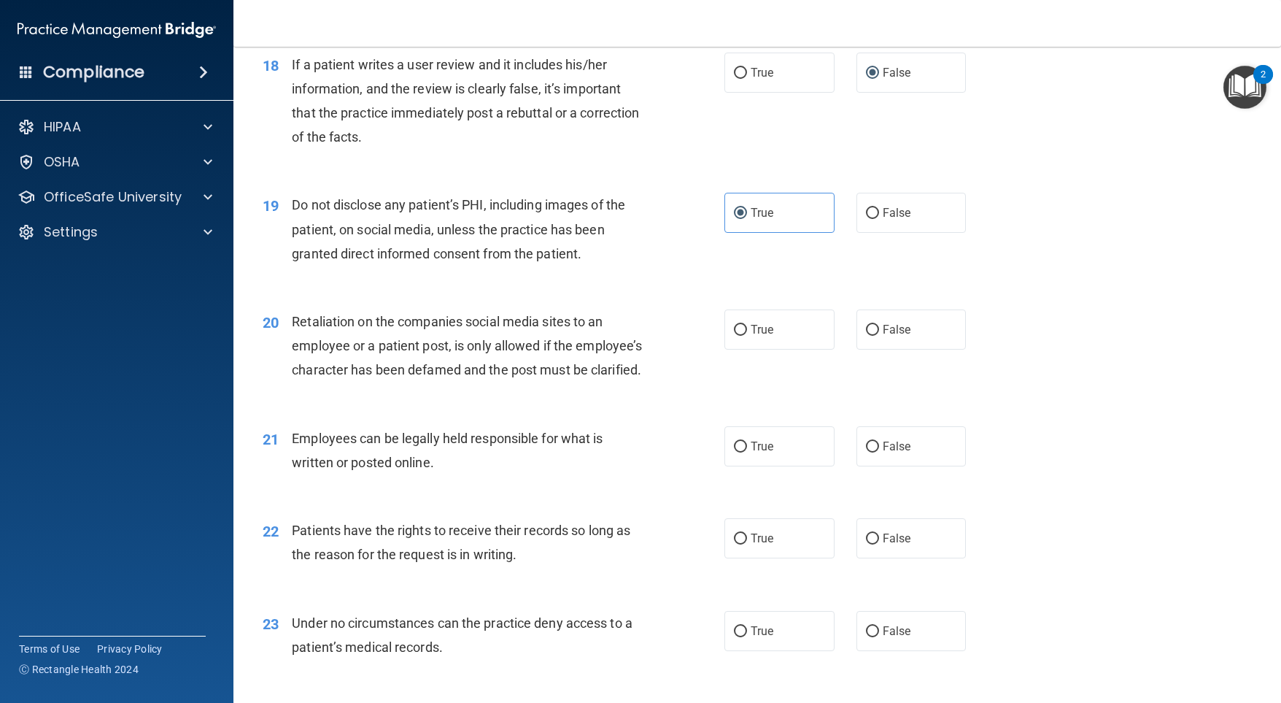
drag, startPoint x: 301, startPoint y: 230, endPoint x: 292, endPoint y: 239, distance: 12.9
click at [300, 231] on div "19 Do not disclose any patient’s PHI, including images of the patient, on socia…" at bounding box center [757, 232] width 1011 height 117
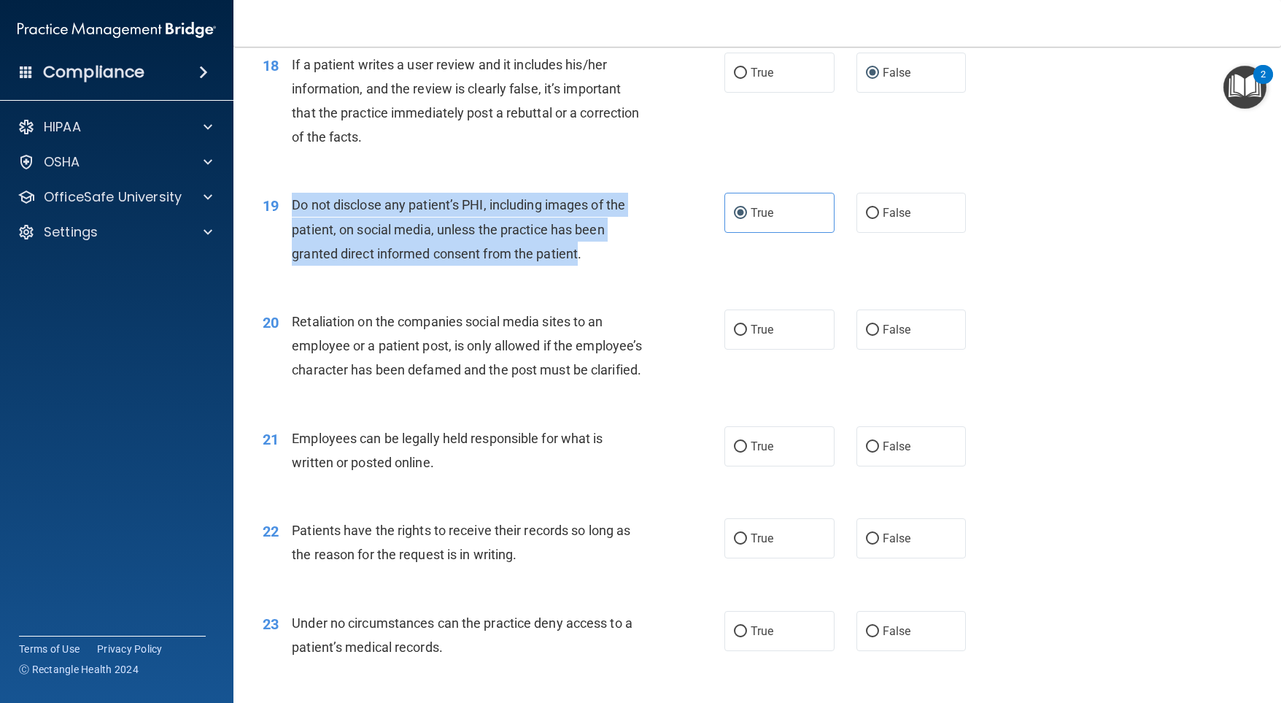
drag, startPoint x: 290, startPoint y: 252, endPoint x: 579, endPoint y: 297, distance: 293.1
click at [579, 273] on div "19 Do not disclose any patient’s PHI, including images of the patient, on socia…" at bounding box center [494, 233] width 506 height 80
click at [618, 266] on div "Do not disclose any patient’s PHI, including images of the patient, on social m…" at bounding box center [473, 229] width 363 height 73
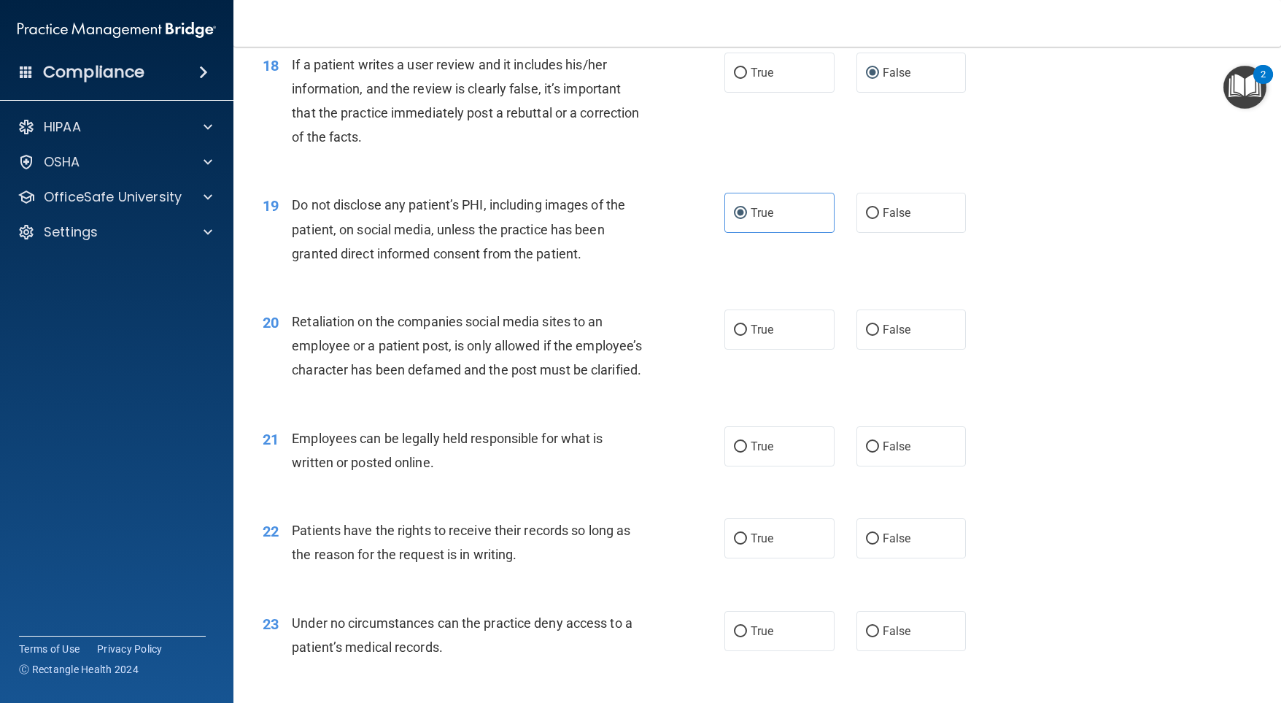
click at [660, 273] on div "19 Do not disclose any patient’s PHI, including images of the patient, on socia…" at bounding box center [494, 233] width 506 height 80
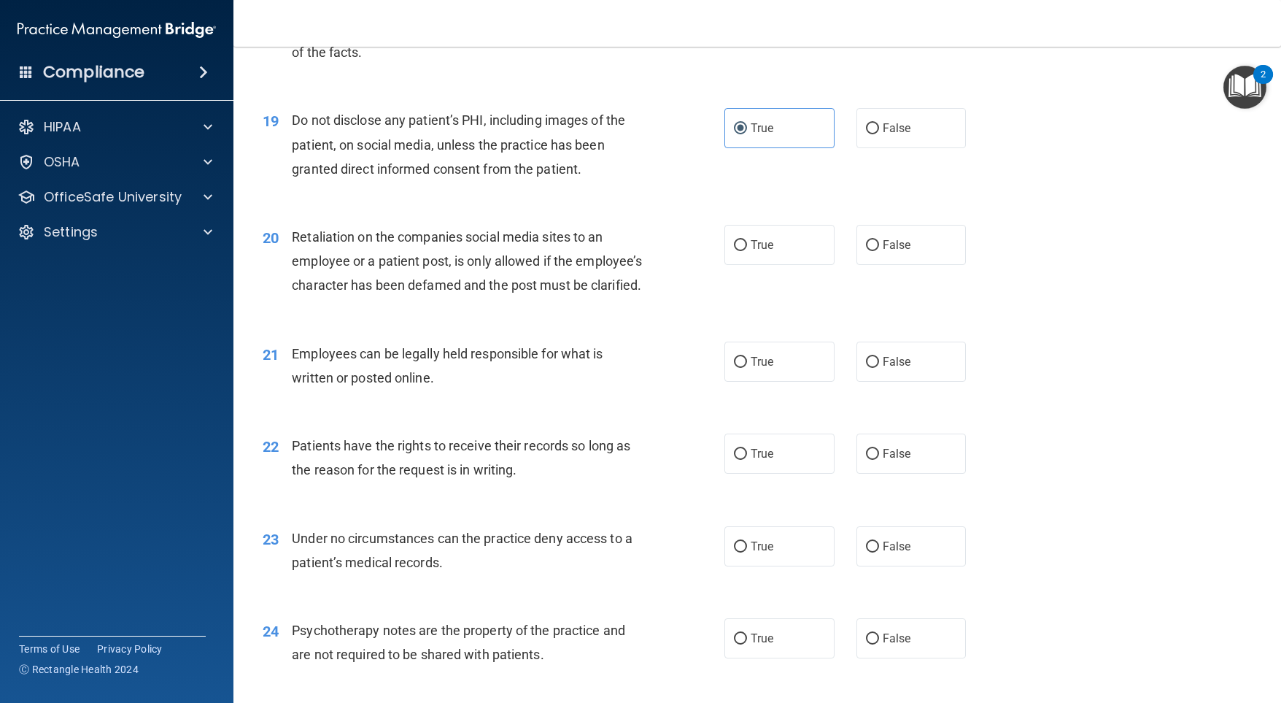
scroll to position [2408, 0]
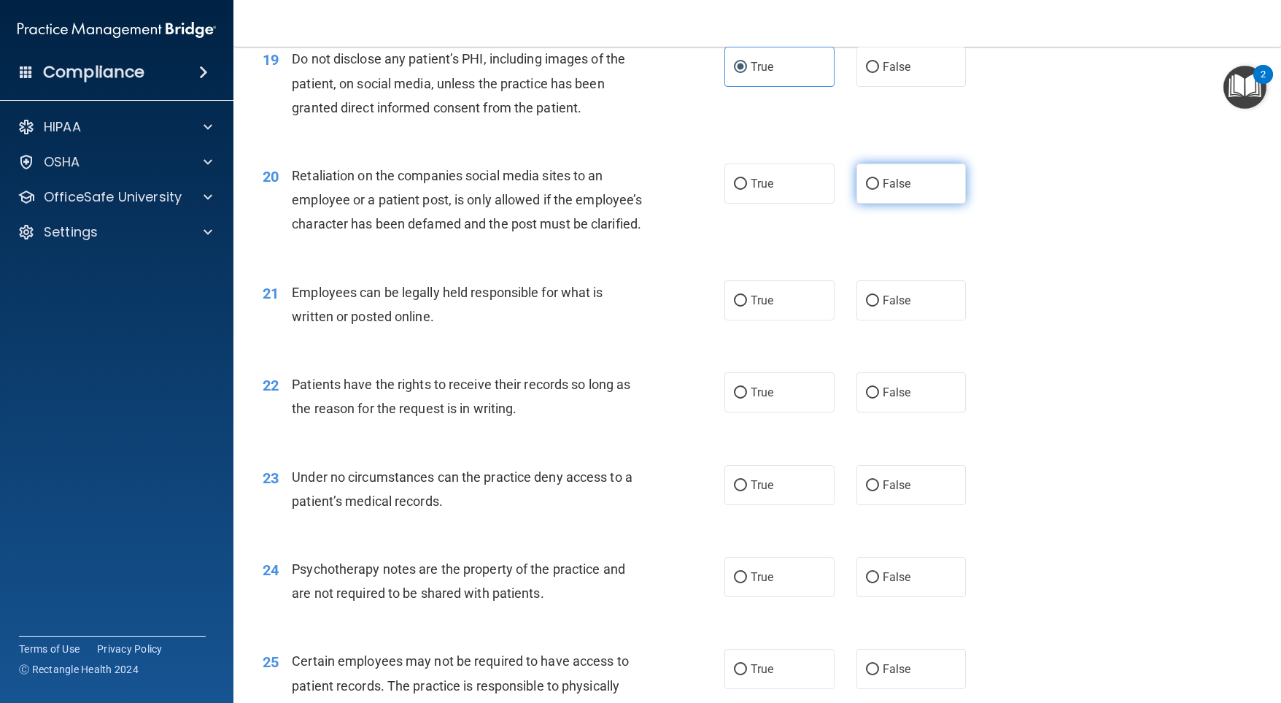
click at [866, 190] on input "False" at bounding box center [872, 184] width 13 height 11
radio input "true"
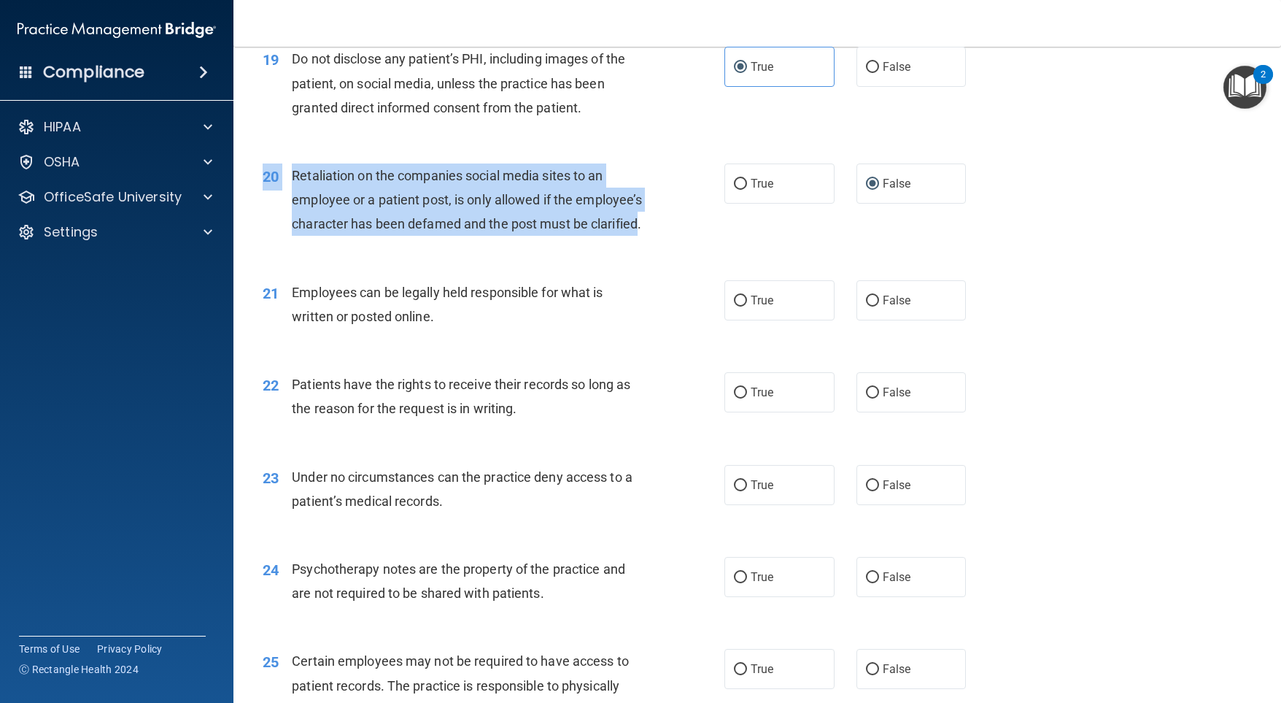
drag, startPoint x: 357, startPoint y: 293, endPoint x: 284, endPoint y: 208, distance: 112.3
click at [283, 208] on div "20 Retaliation on the companies social media sites to an employee or a patient …" at bounding box center [757, 203] width 1011 height 117
click at [297, 216] on span "Retaliation on the companies social media sites to an employee or a patient pos…" at bounding box center [467, 199] width 350 height 63
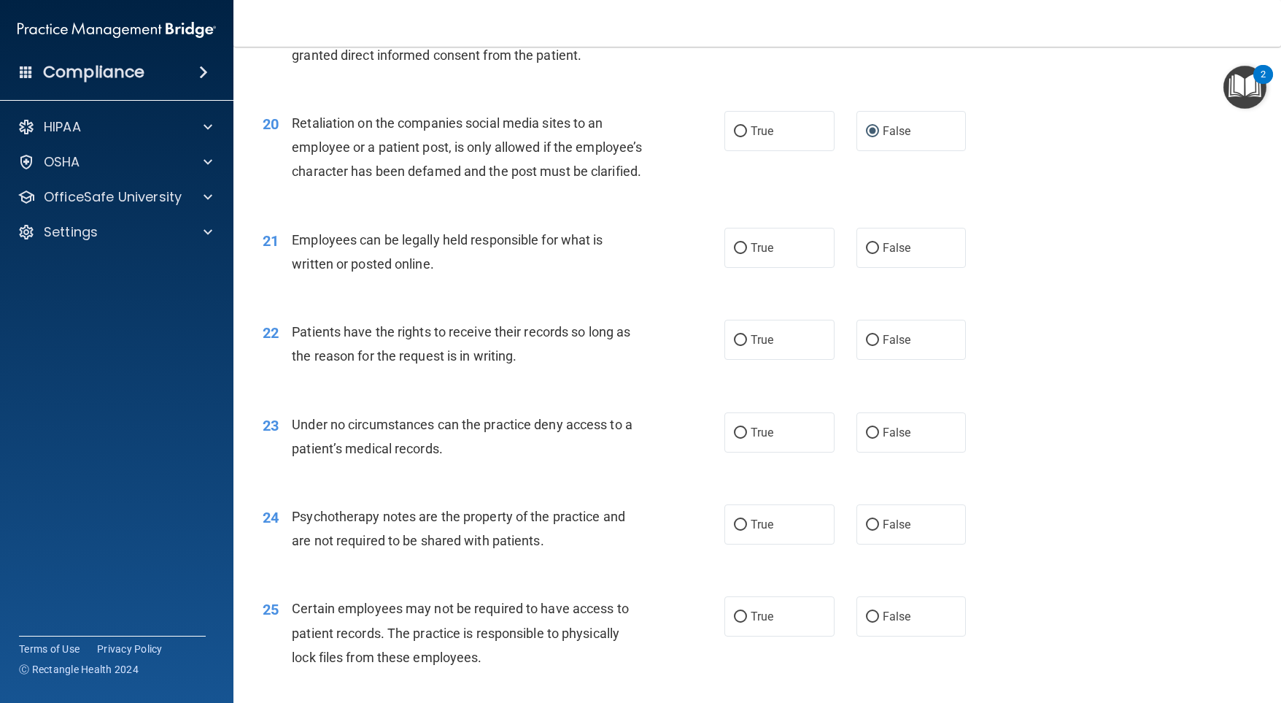
scroll to position [2481, 0]
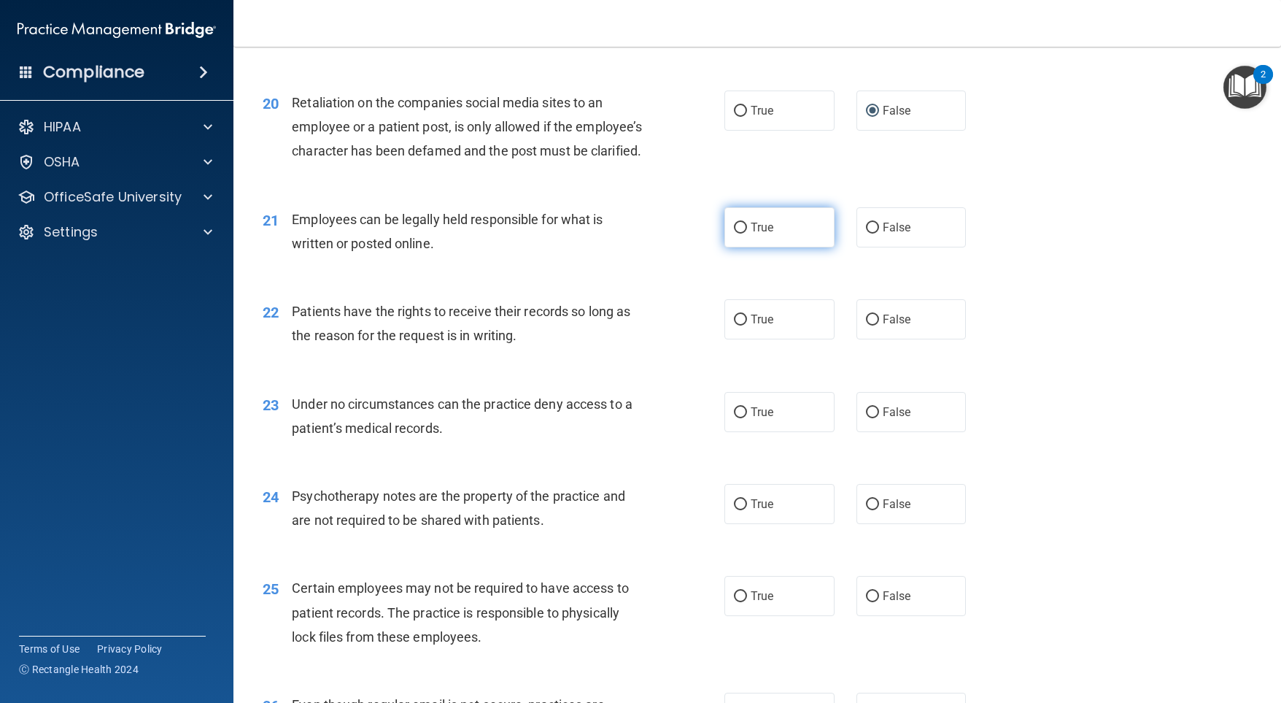
click at [734, 233] on input "True" at bounding box center [740, 228] width 13 height 11
radio input "true"
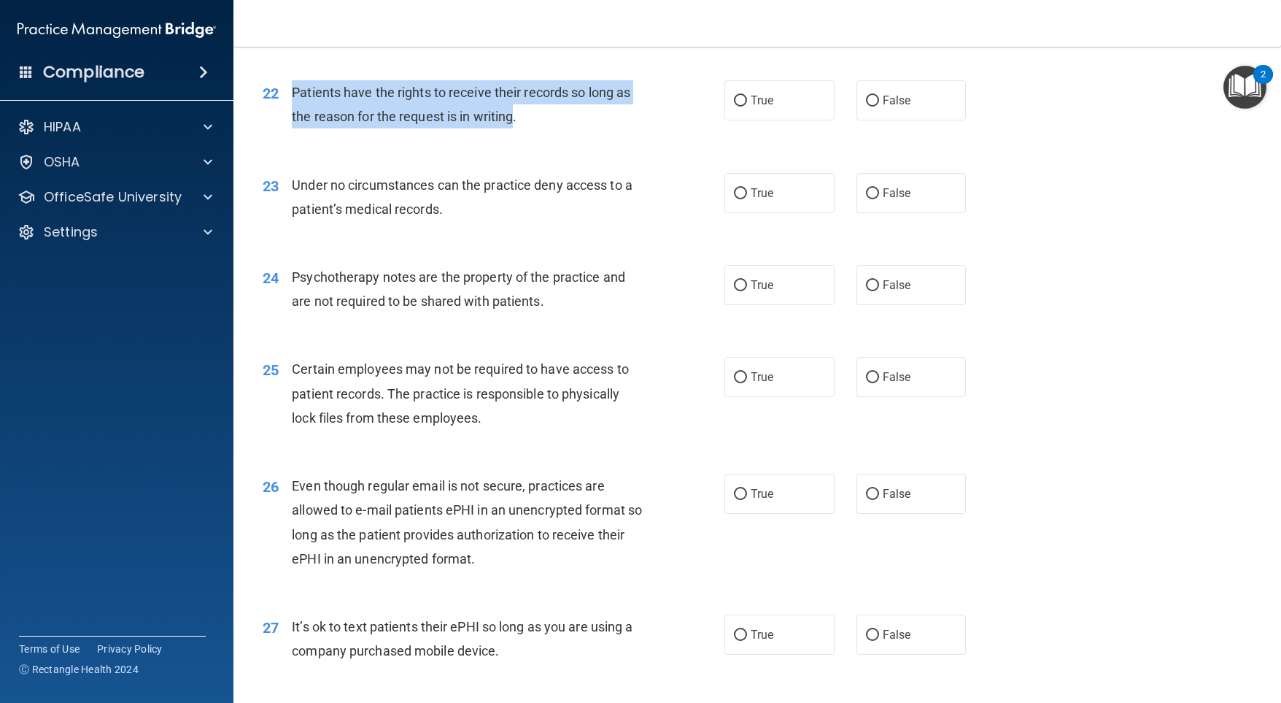
drag, startPoint x: 514, startPoint y: 188, endPoint x: 295, endPoint y: 159, distance: 221.5
click at [292, 124] on span "Patients have the rights to receive their records so long as the reason for the…" at bounding box center [461, 104] width 339 height 39
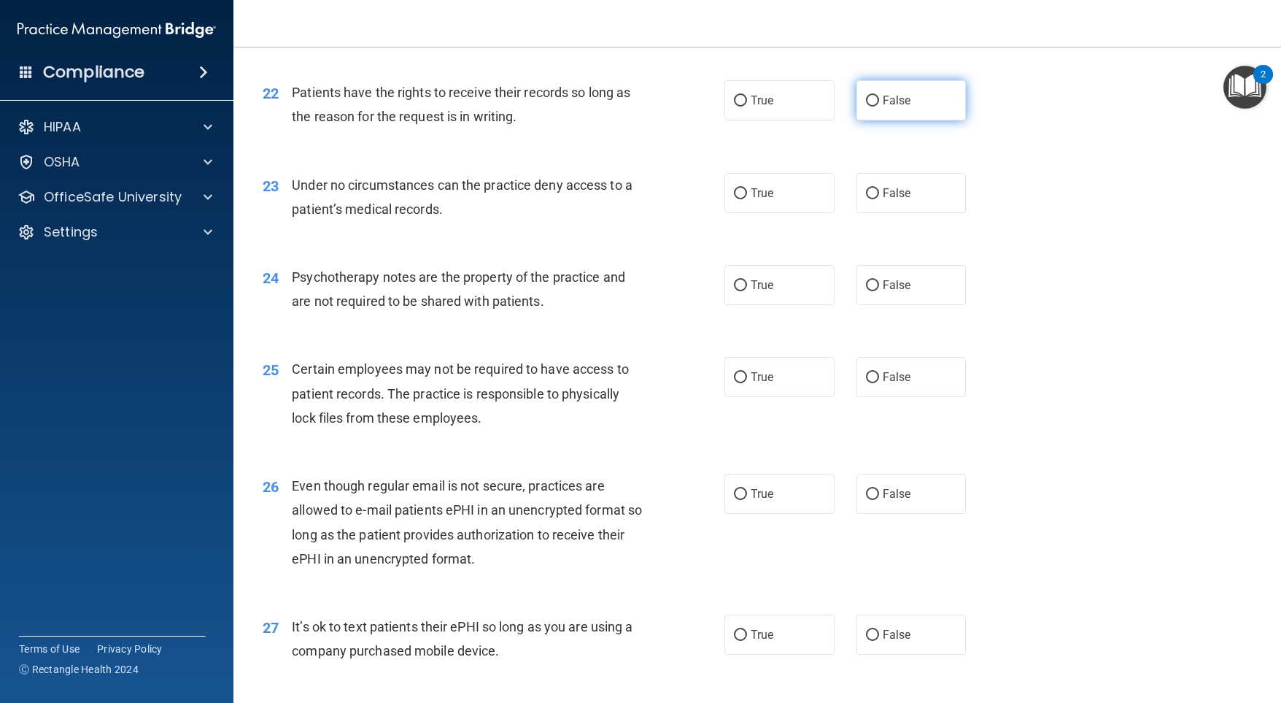
click at [858, 120] on label "False" at bounding box center [912, 100] width 110 height 40
click at [866, 107] on input "False" at bounding box center [872, 101] width 13 height 11
radio input "true"
click at [866, 199] on input "False" at bounding box center [872, 193] width 13 height 11
radio input "true"
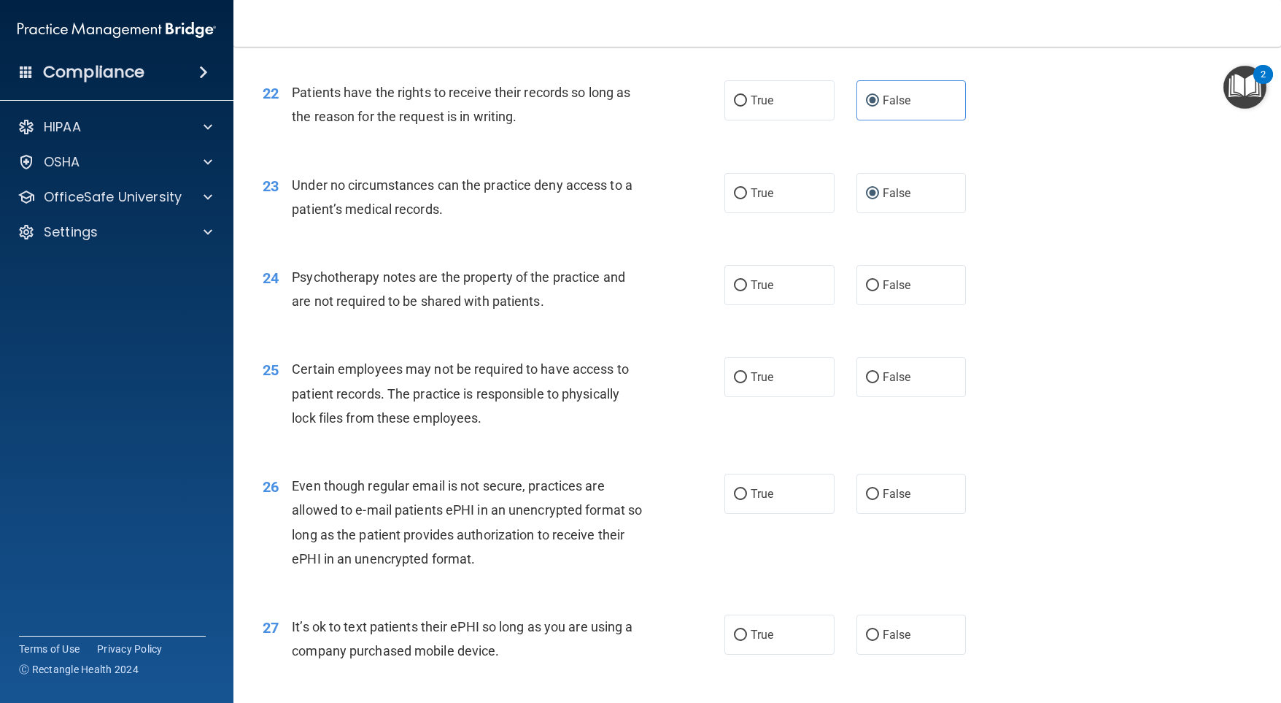
scroll to position [2845, 0]
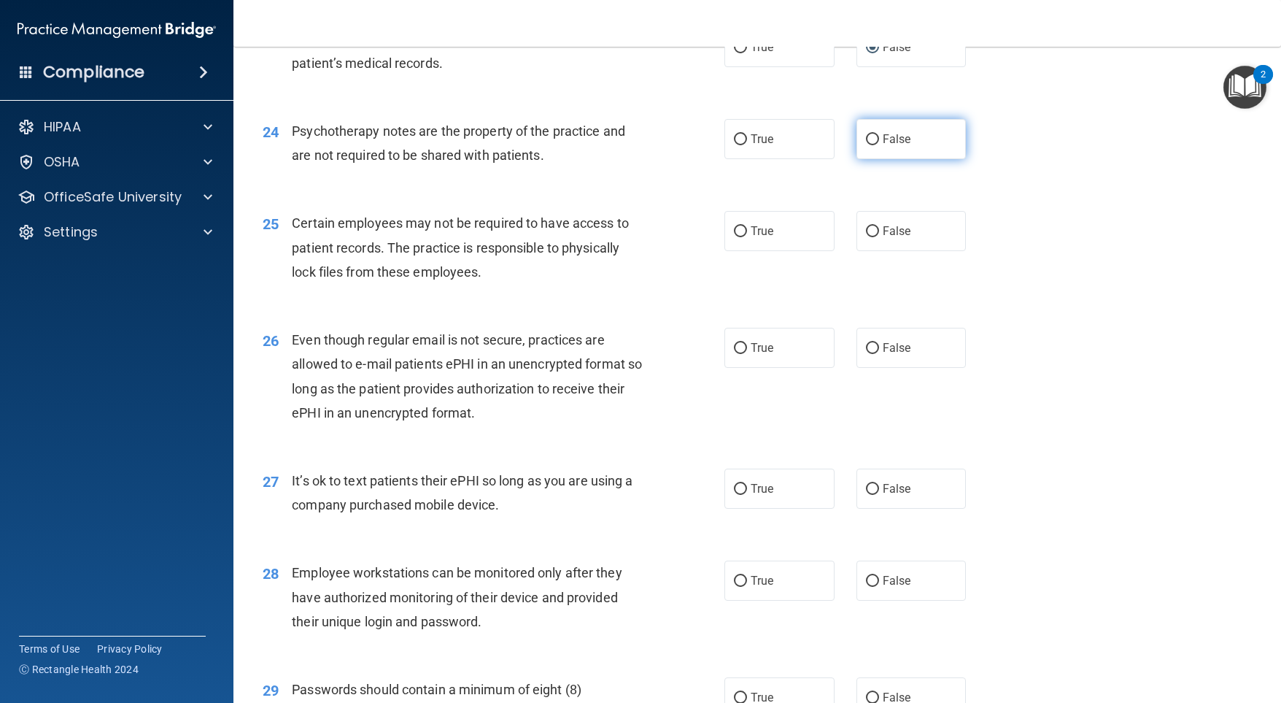
click at [869, 145] on input "False" at bounding box center [872, 139] width 13 height 11
radio input "true"
drag, startPoint x: 750, startPoint y: 291, endPoint x: 744, endPoint y: 296, distance: 7.8
click at [749, 251] on label "True" at bounding box center [779, 231] width 110 height 40
click at [747, 237] on input "True" at bounding box center [740, 231] width 13 height 11
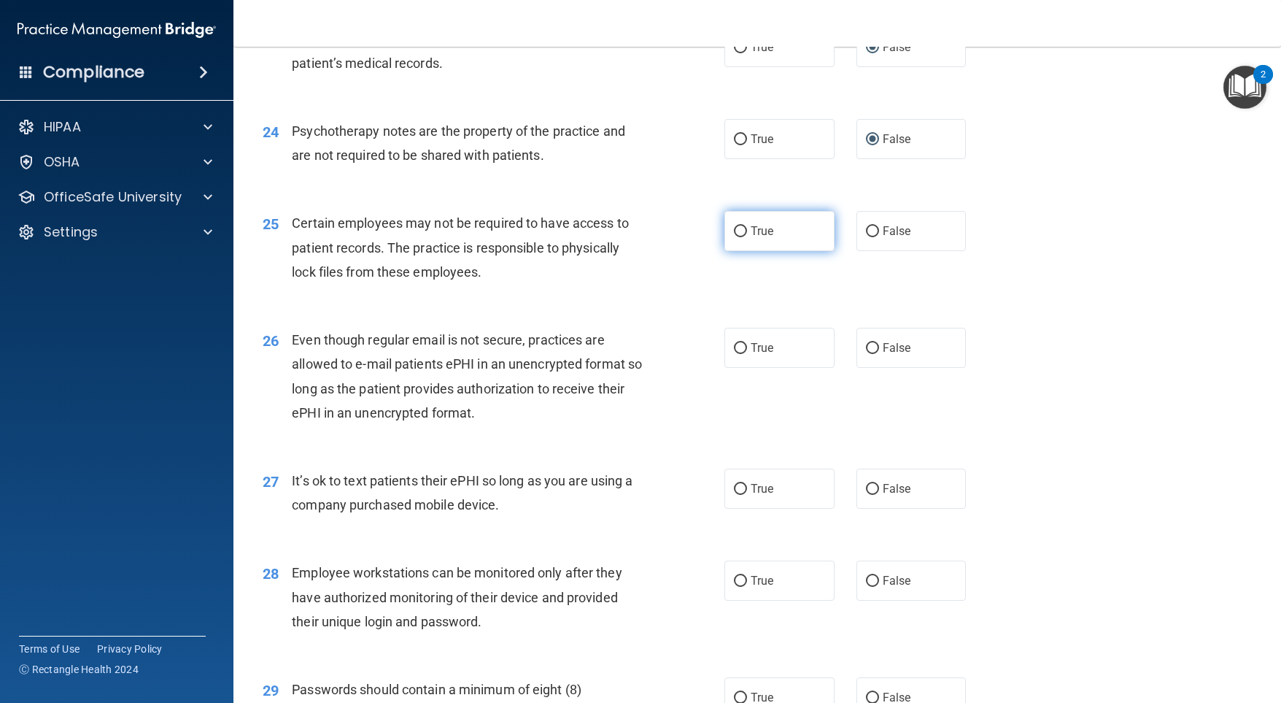
radio input "true"
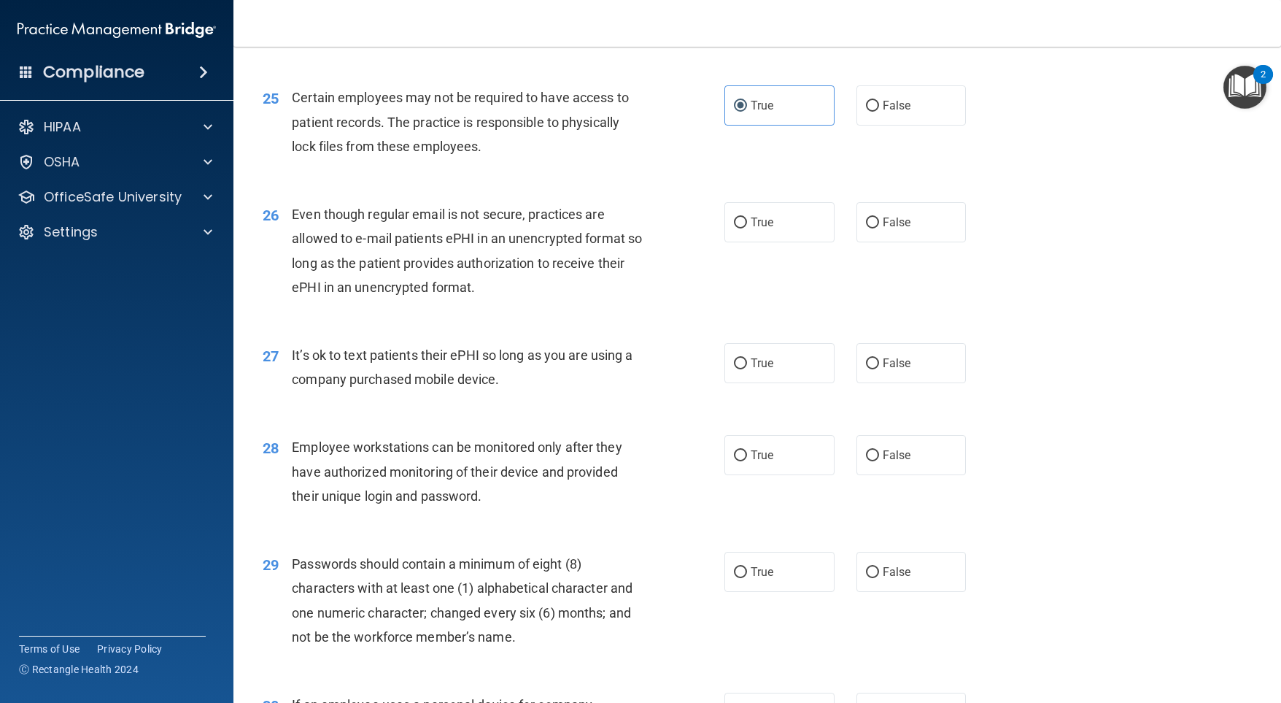
scroll to position [2991, 0]
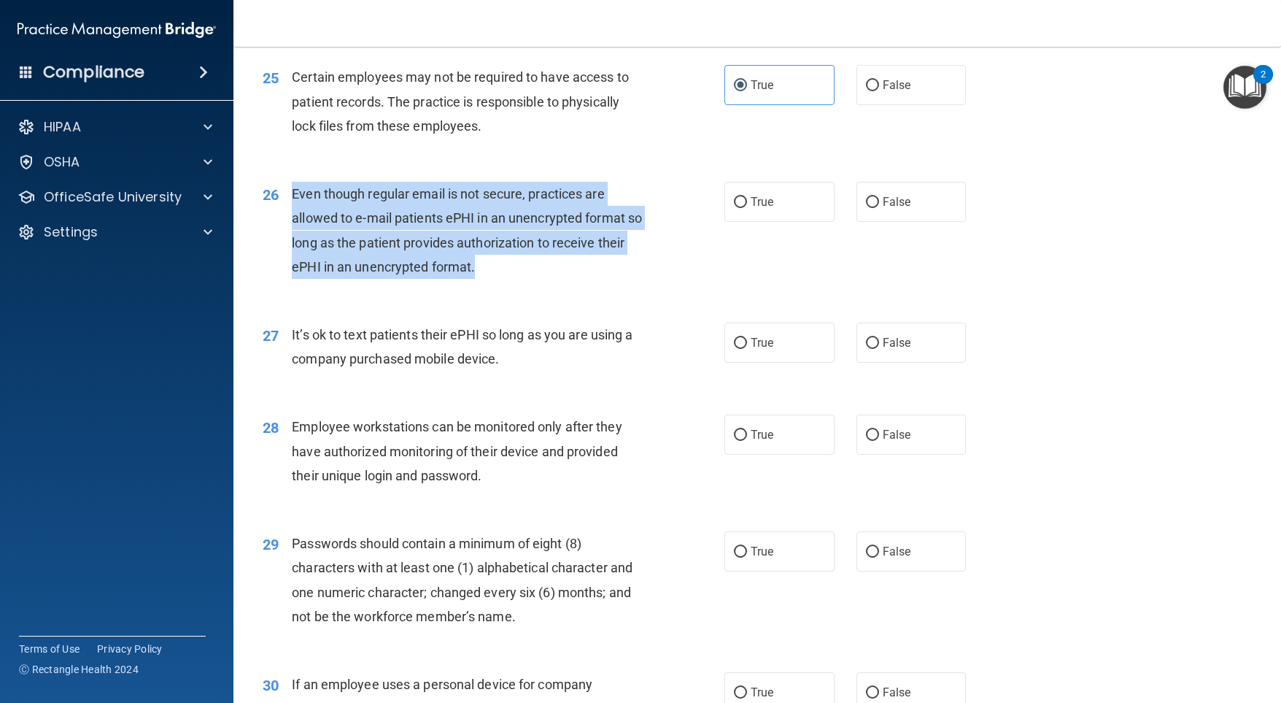
drag, startPoint x: 505, startPoint y: 337, endPoint x: 293, endPoint y: 261, distance: 225.5
click at [293, 261] on div "Even though regular email is not secure, practices are allowed to e-mail patien…" at bounding box center [473, 230] width 363 height 97
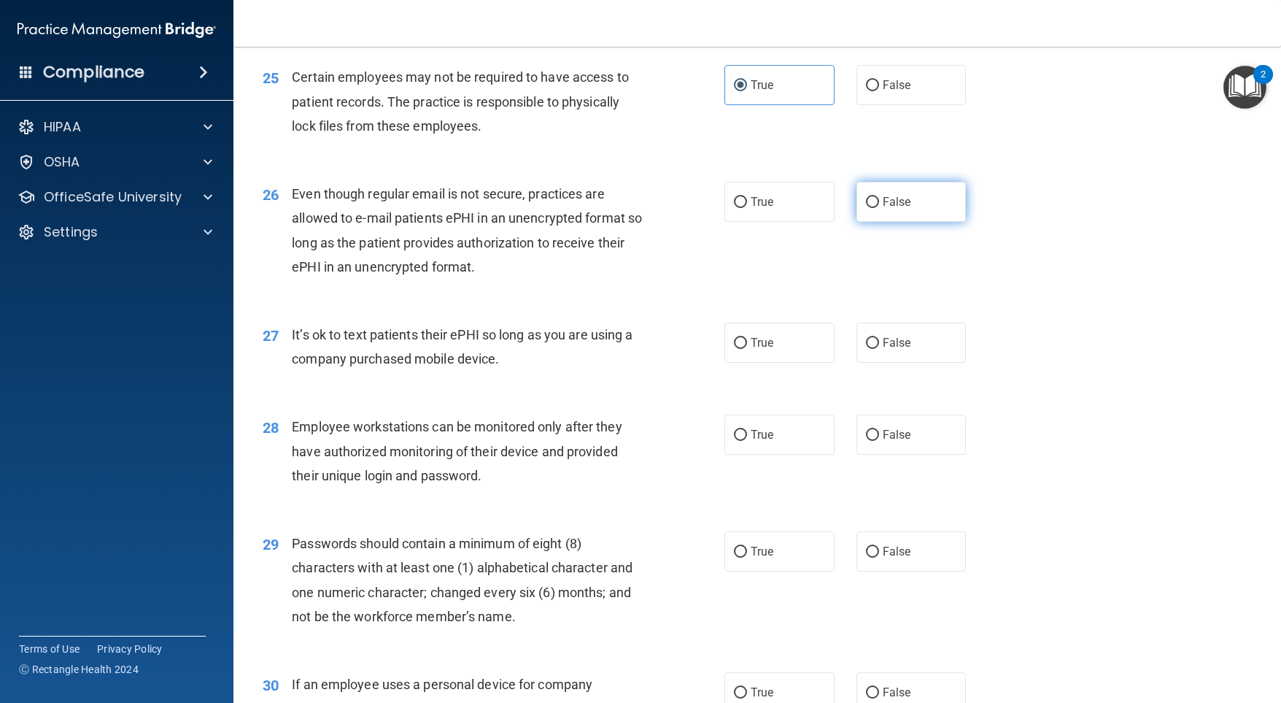
click at [872, 222] on label "False" at bounding box center [912, 202] width 110 height 40
click at [872, 208] on input "False" at bounding box center [872, 202] width 13 height 11
radio input "true"
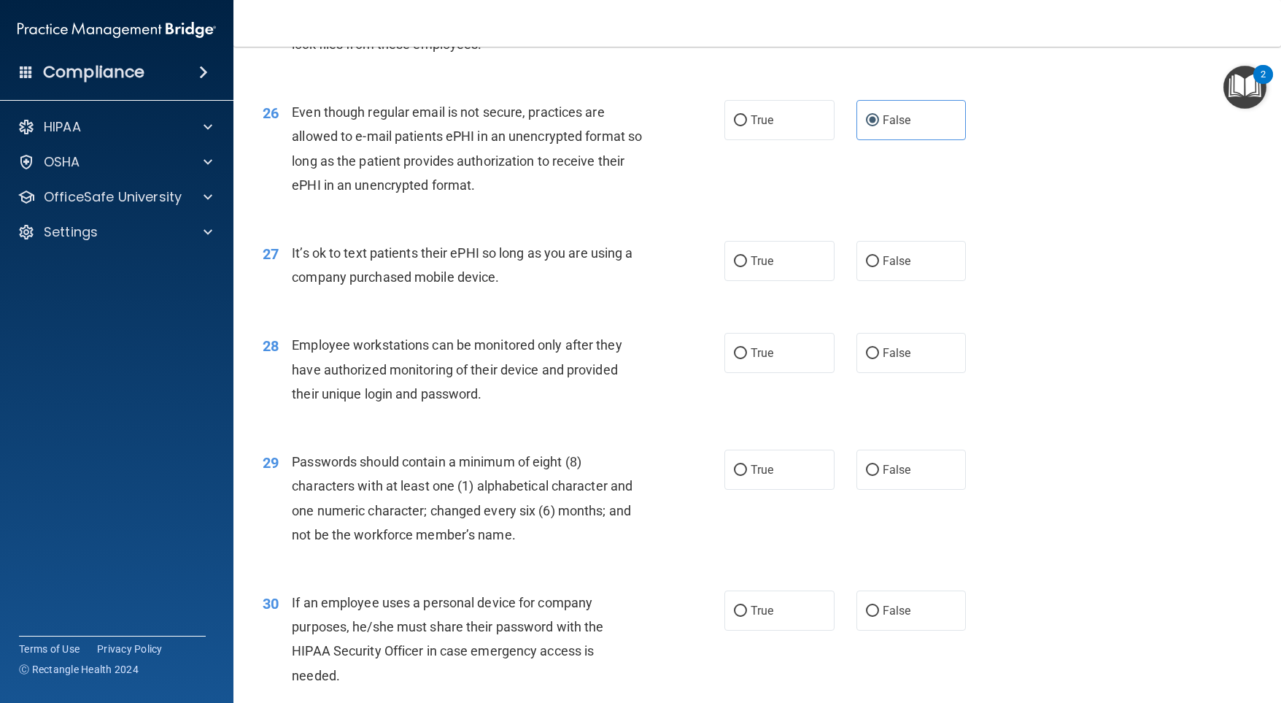
scroll to position [3137, 0]
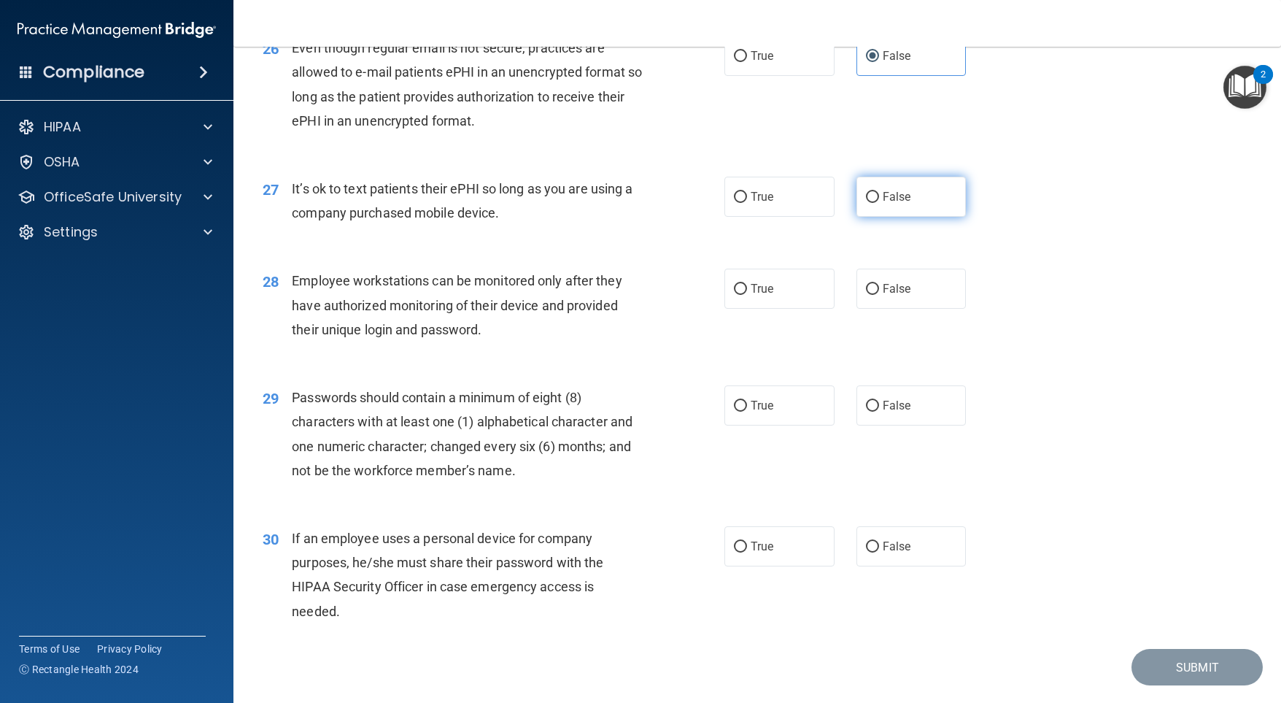
click at [857, 217] on label "False" at bounding box center [912, 197] width 110 height 40
click at [866, 203] on input "False" at bounding box center [872, 197] width 13 height 11
radio input "true"
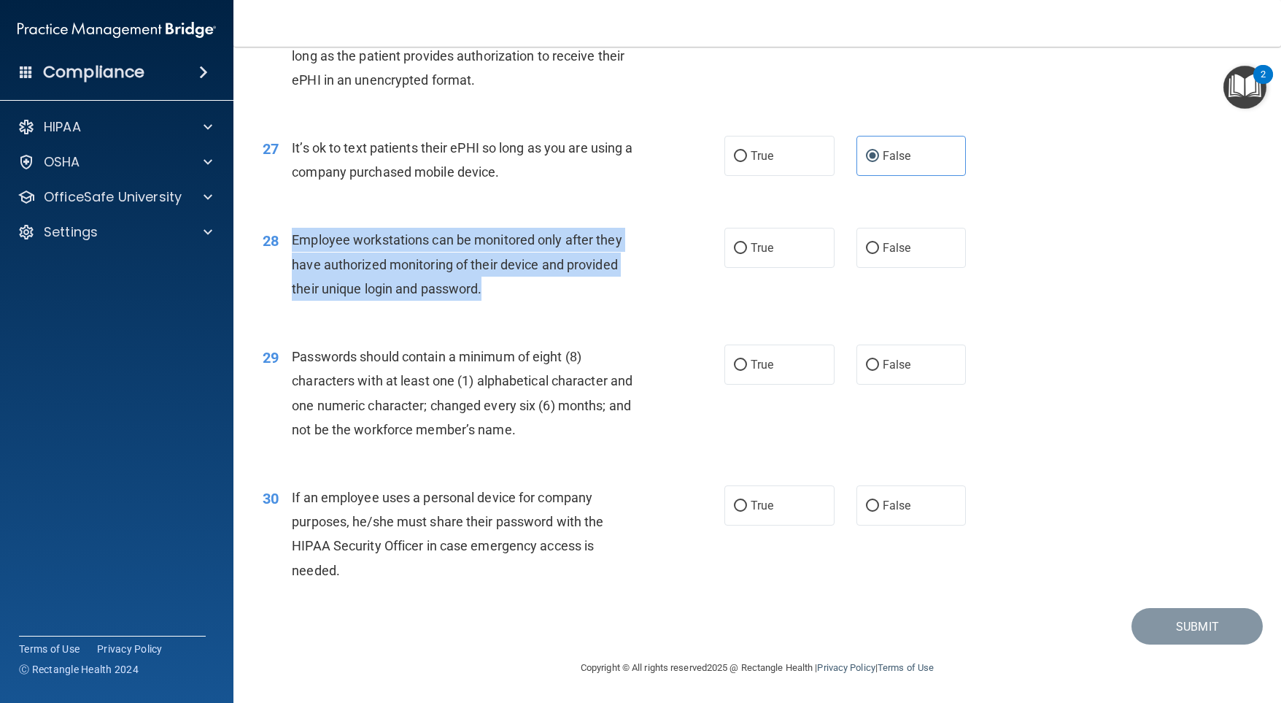
drag, startPoint x: 487, startPoint y: 335, endPoint x: 303, endPoint y: 276, distance: 193.1
click at [287, 282] on div "28 Employee workstations can be monitored only after they have authorized monit…" at bounding box center [494, 268] width 506 height 80
click at [673, 308] on div "28 Employee workstations can be monitored only after they have authorized monit…" at bounding box center [494, 268] width 506 height 80
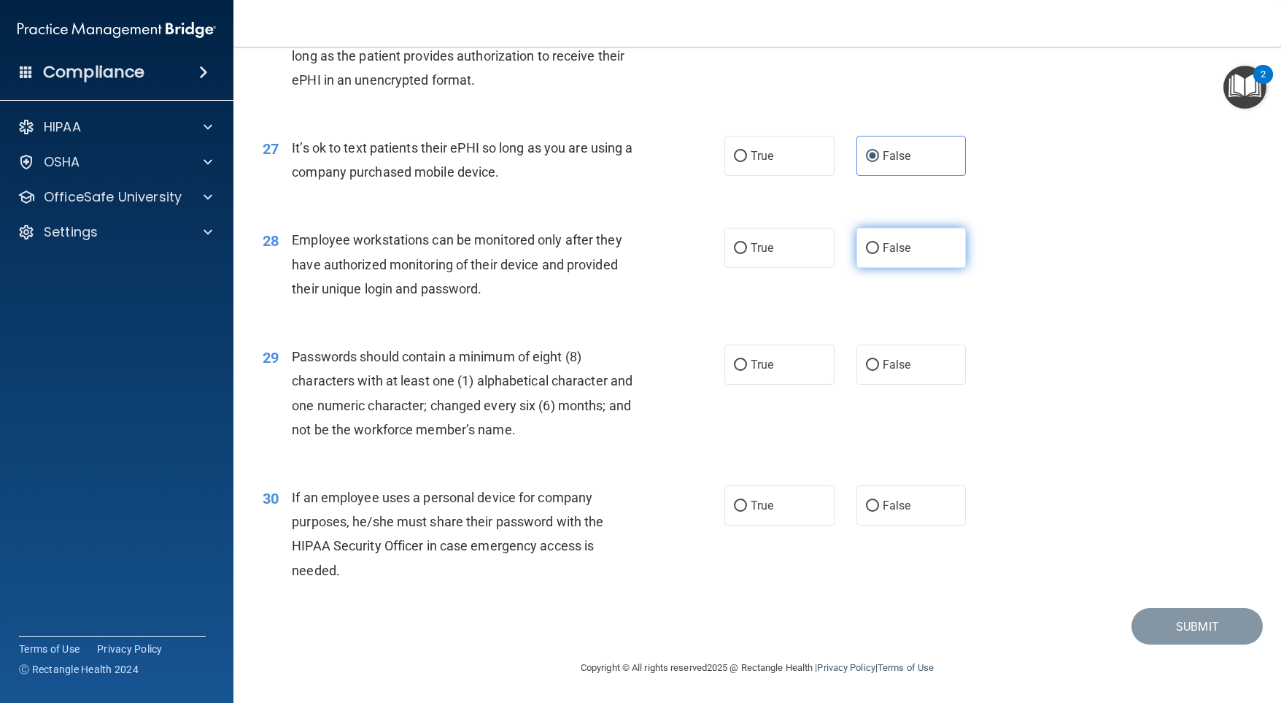
click at [858, 268] on label "False" at bounding box center [912, 248] width 110 height 40
click at [866, 254] on input "False" at bounding box center [872, 248] width 13 height 11
radio input "true"
click at [739, 372] on label "True" at bounding box center [779, 364] width 110 height 40
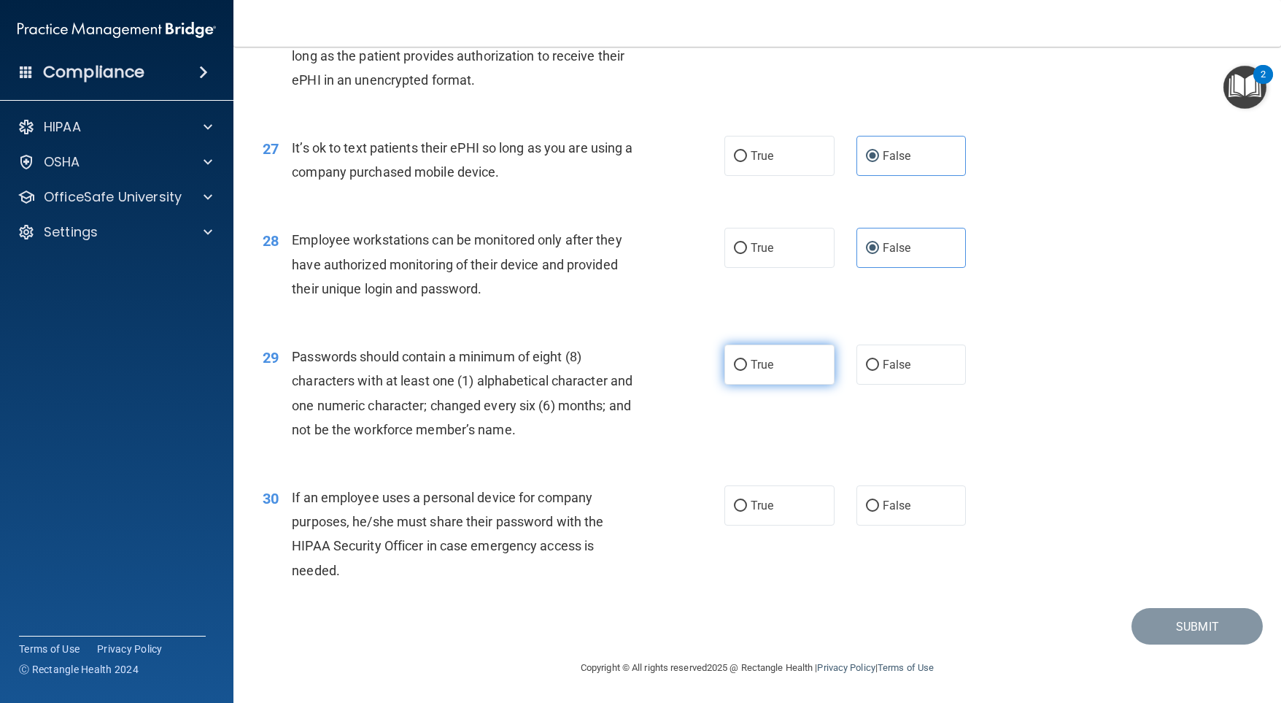
click at [739, 371] on input "True" at bounding box center [740, 365] width 13 height 11
radio input "true"
click at [861, 517] on label "False" at bounding box center [912, 505] width 110 height 40
click at [866, 511] on input "False" at bounding box center [872, 505] width 13 height 11
radio input "true"
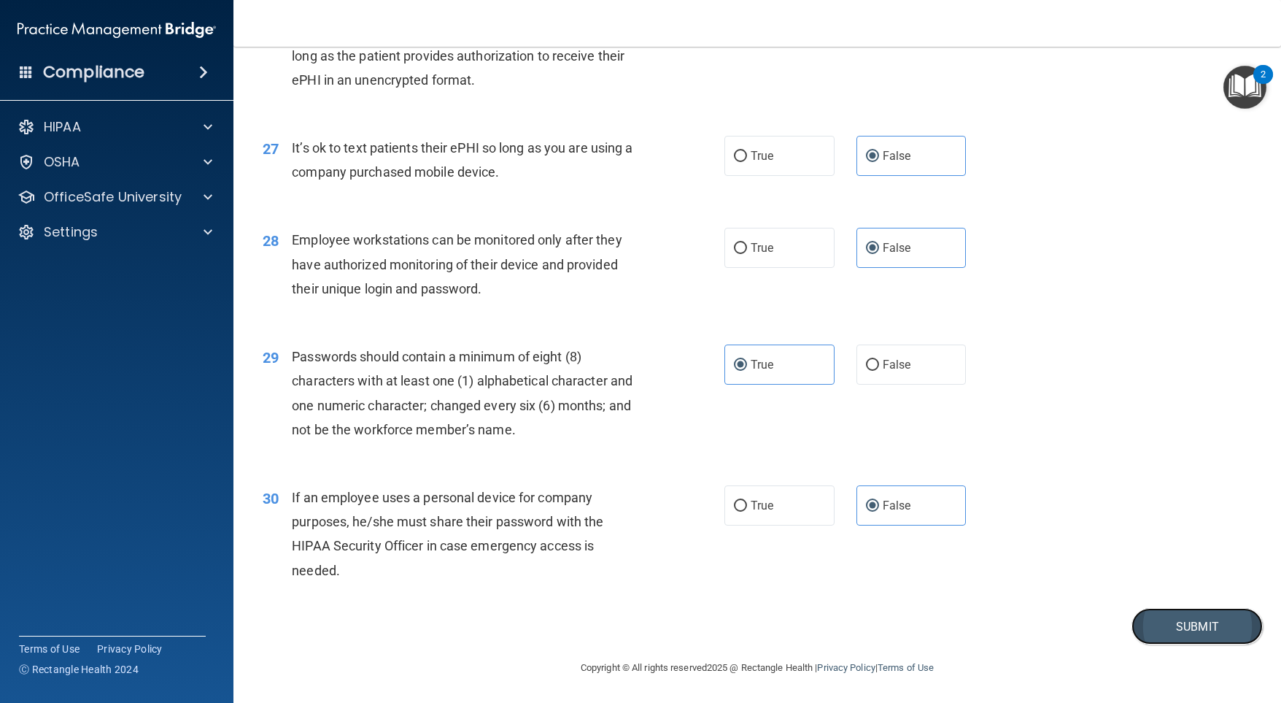
click at [1182, 629] on button "Submit" at bounding box center [1197, 626] width 131 height 37
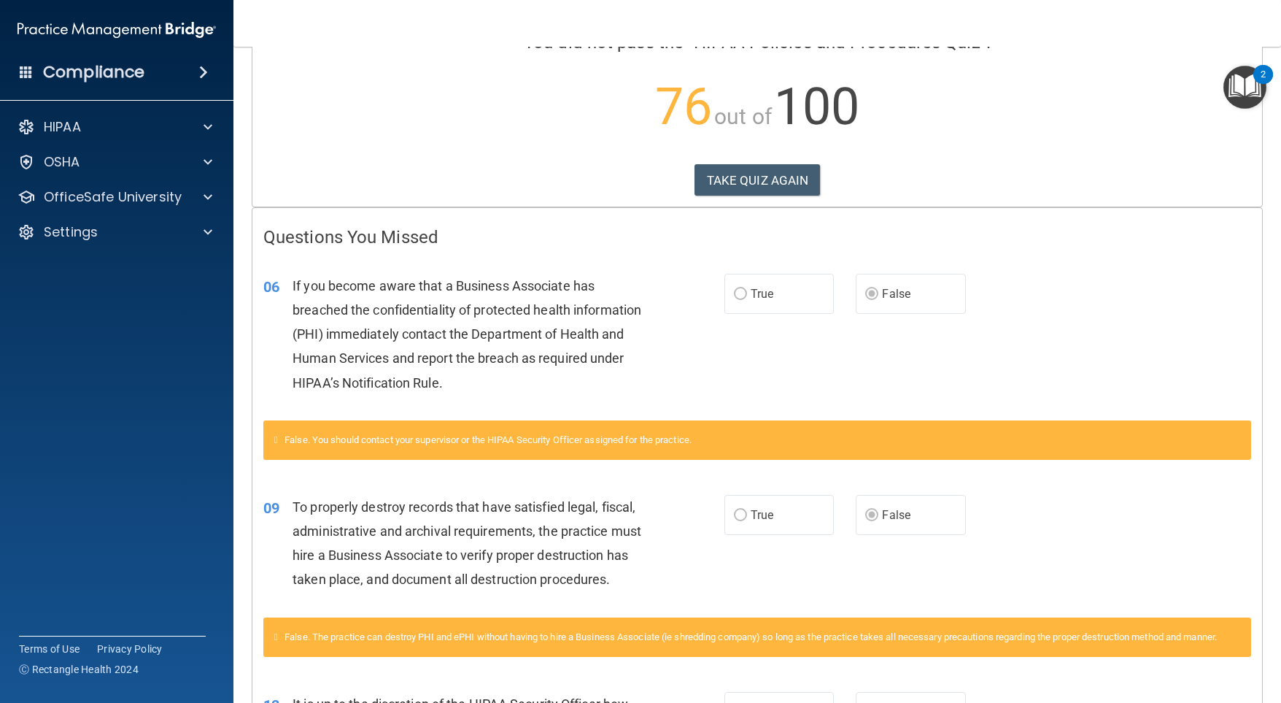
scroll to position [146, 0]
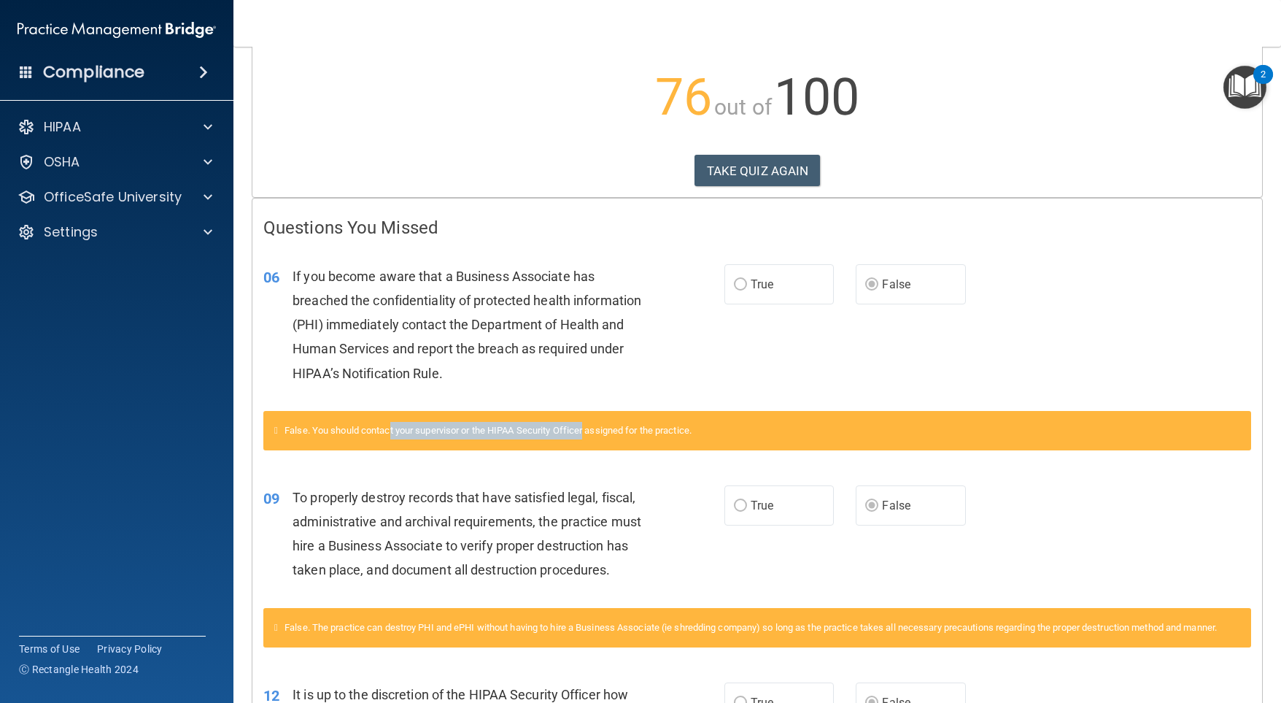
drag, startPoint x: 396, startPoint y: 433, endPoint x: 596, endPoint y: 427, distance: 200.0
click at [595, 428] on span "False. You should contact your supervisor or the HIPAA Security Officer assigne…" at bounding box center [488, 430] width 407 height 11
click at [597, 427] on span "False. You should contact your supervisor or the HIPAA Security Officer assigne…" at bounding box center [488, 430] width 407 height 11
click at [761, 299] on label "True" at bounding box center [778, 284] width 109 height 40
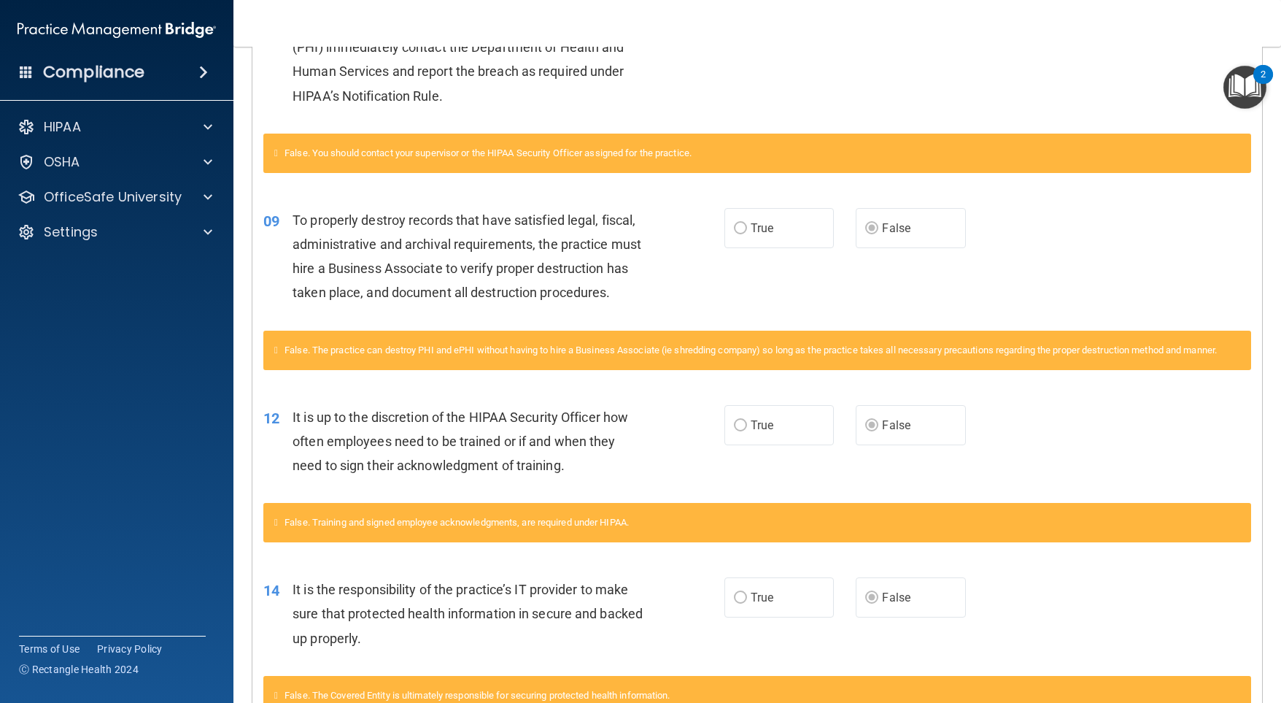
scroll to position [0, 0]
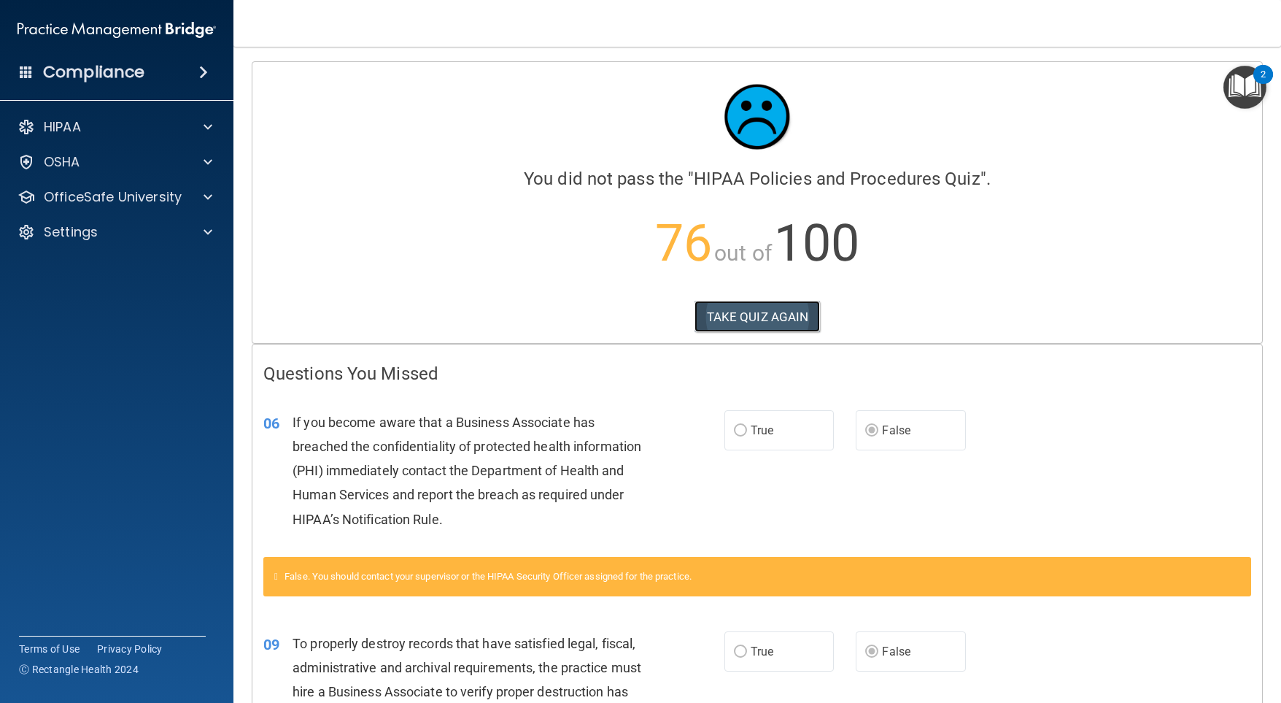
click at [741, 315] on button "TAKE QUIZ AGAIN" at bounding box center [758, 317] width 126 height 32
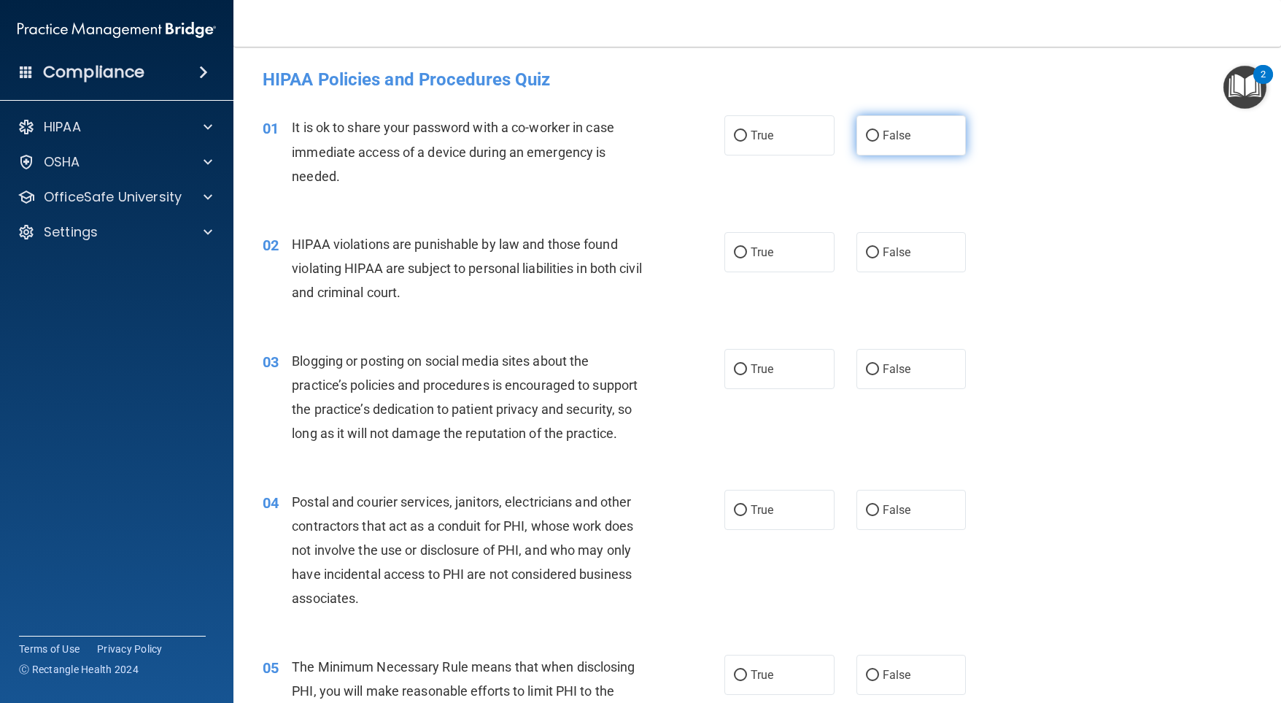
click at [866, 136] on input "False" at bounding box center [872, 136] width 13 height 11
radio input "true"
click at [734, 251] on input "True" at bounding box center [740, 252] width 13 height 11
radio input "true"
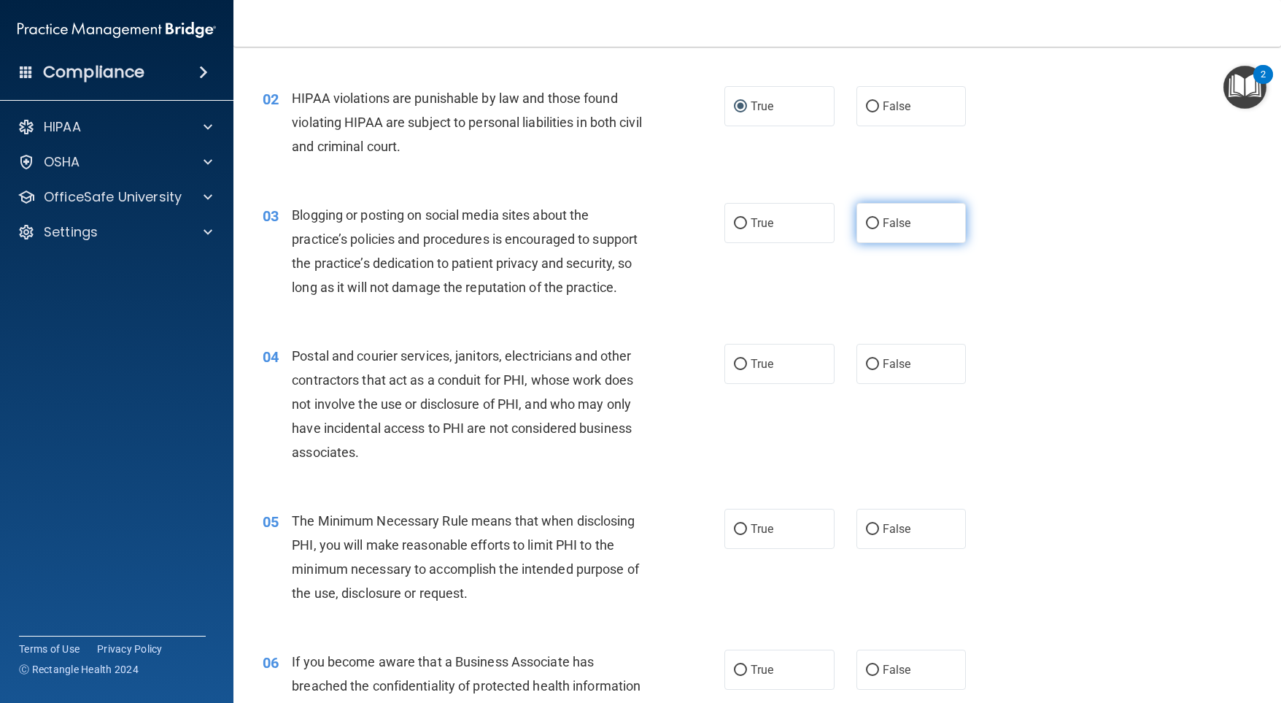
click at [873, 217] on label "False" at bounding box center [912, 223] width 110 height 40
click at [873, 218] on input "False" at bounding box center [872, 223] width 13 height 11
radio input "true"
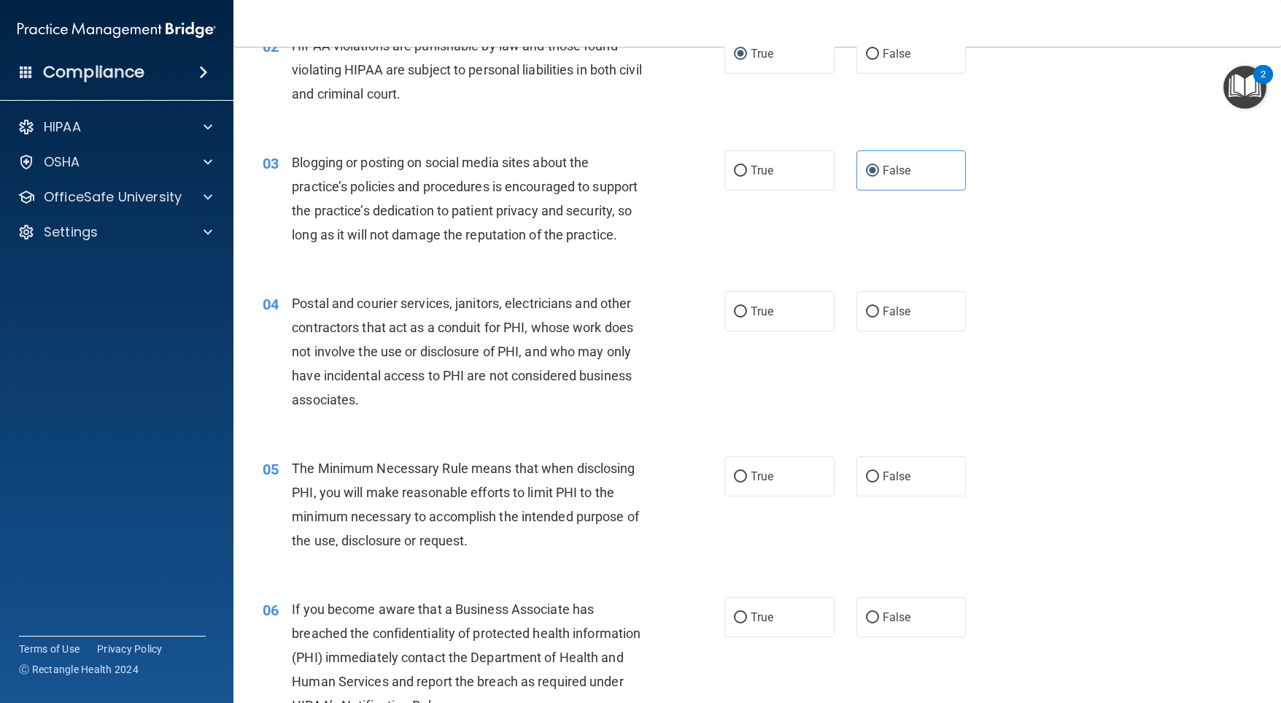
scroll to position [219, 0]
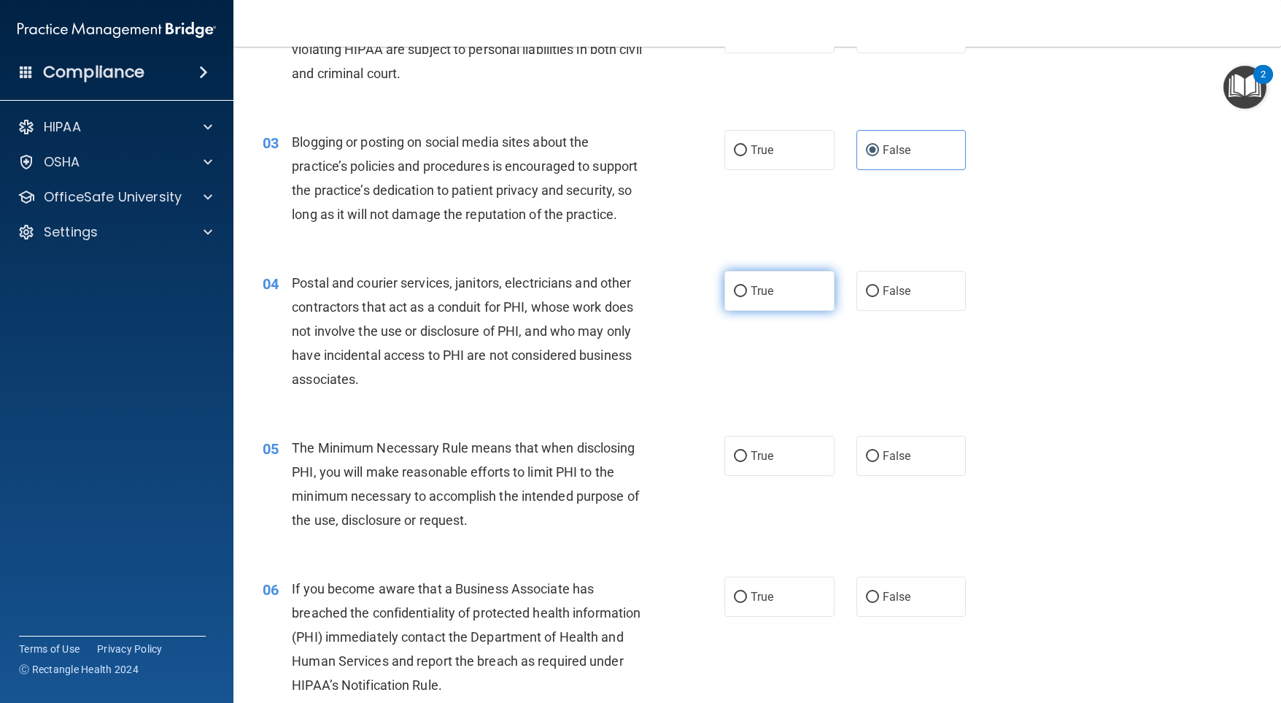
click at [734, 297] on input "True" at bounding box center [740, 291] width 13 height 11
radio input "true"
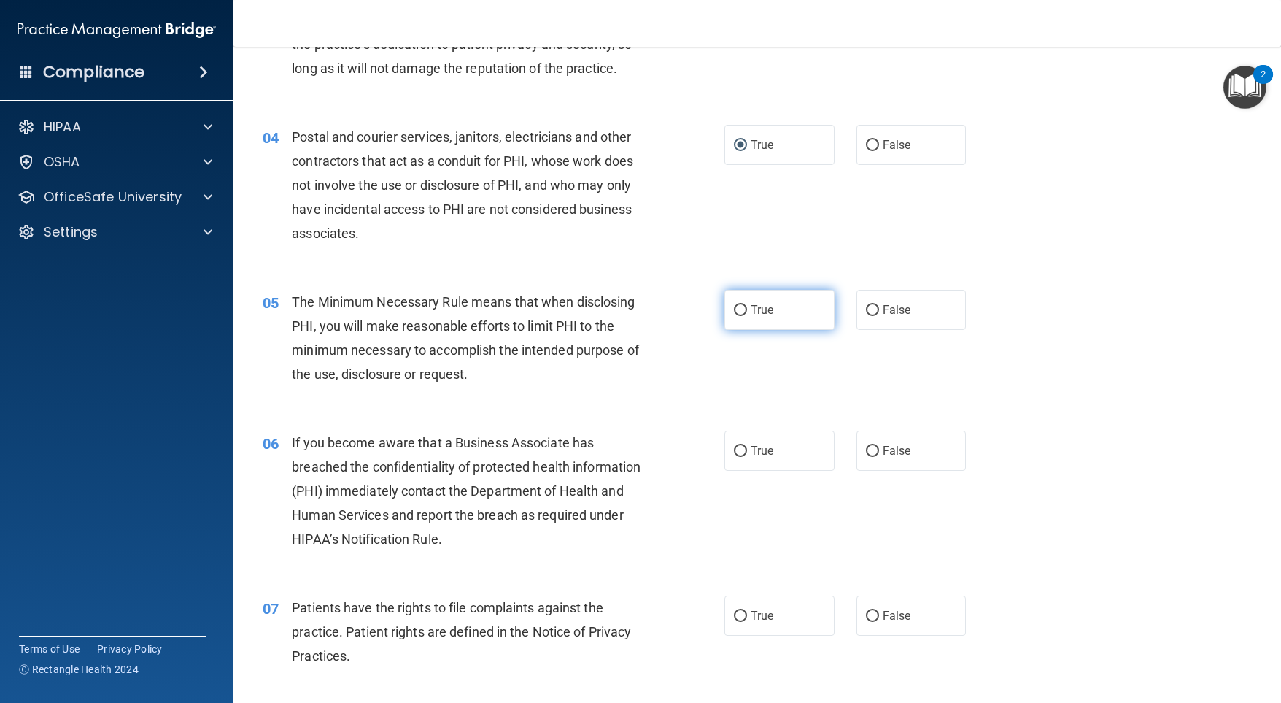
click at [734, 316] on input "True" at bounding box center [740, 310] width 13 height 11
radio input "true"
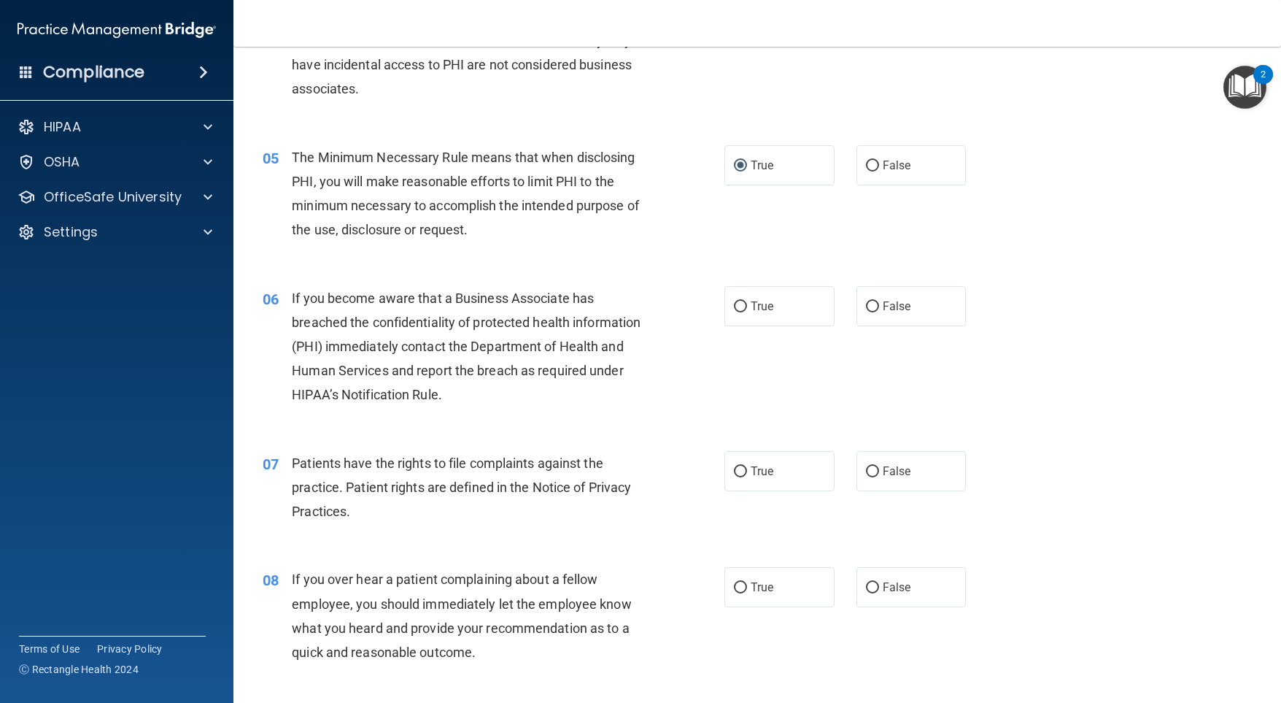
scroll to position [511, 0]
click at [871, 311] on input "False" at bounding box center [872, 305] width 13 height 11
radio input "true"
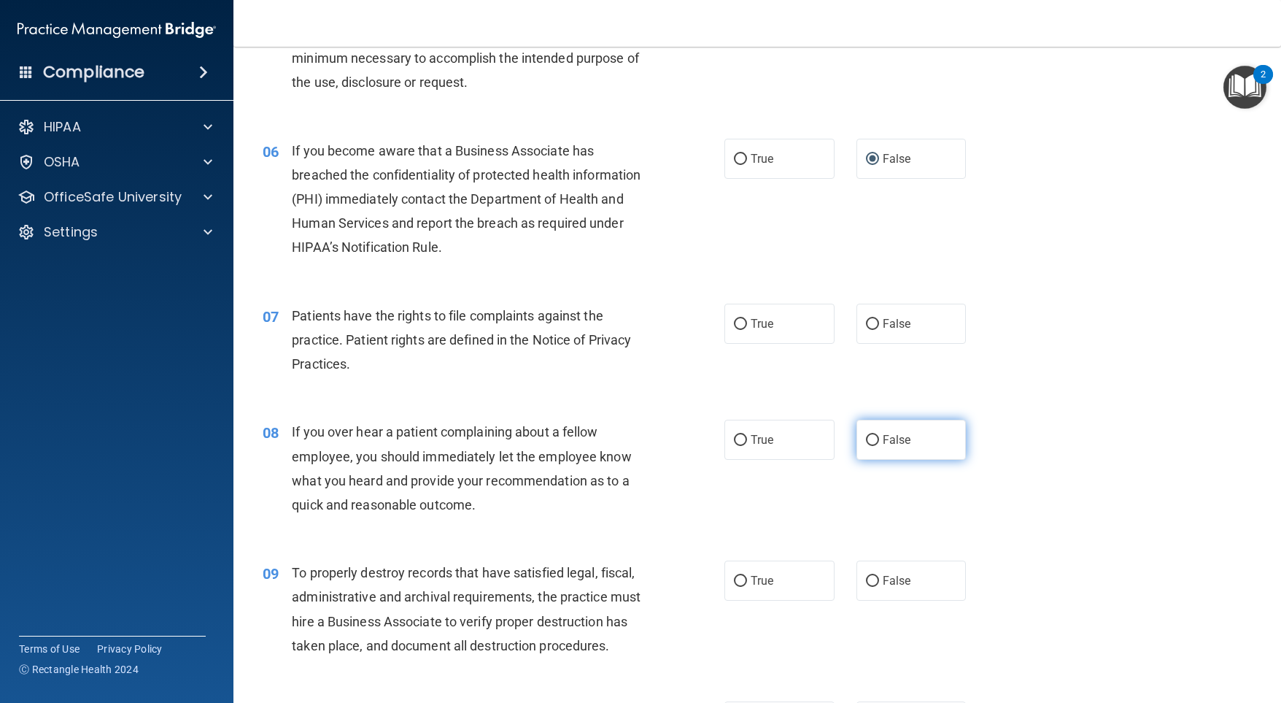
click at [866, 446] on input "False" at bounding box center [872, 440] width 13 height 11
radio input "true"
click at [735, 344] on label "True" at bounding box center [779, 323] width 110 height 40
click at [735, 330] on input "True" at bounding box center [740, 324] width 13 height 11
radio input "true"
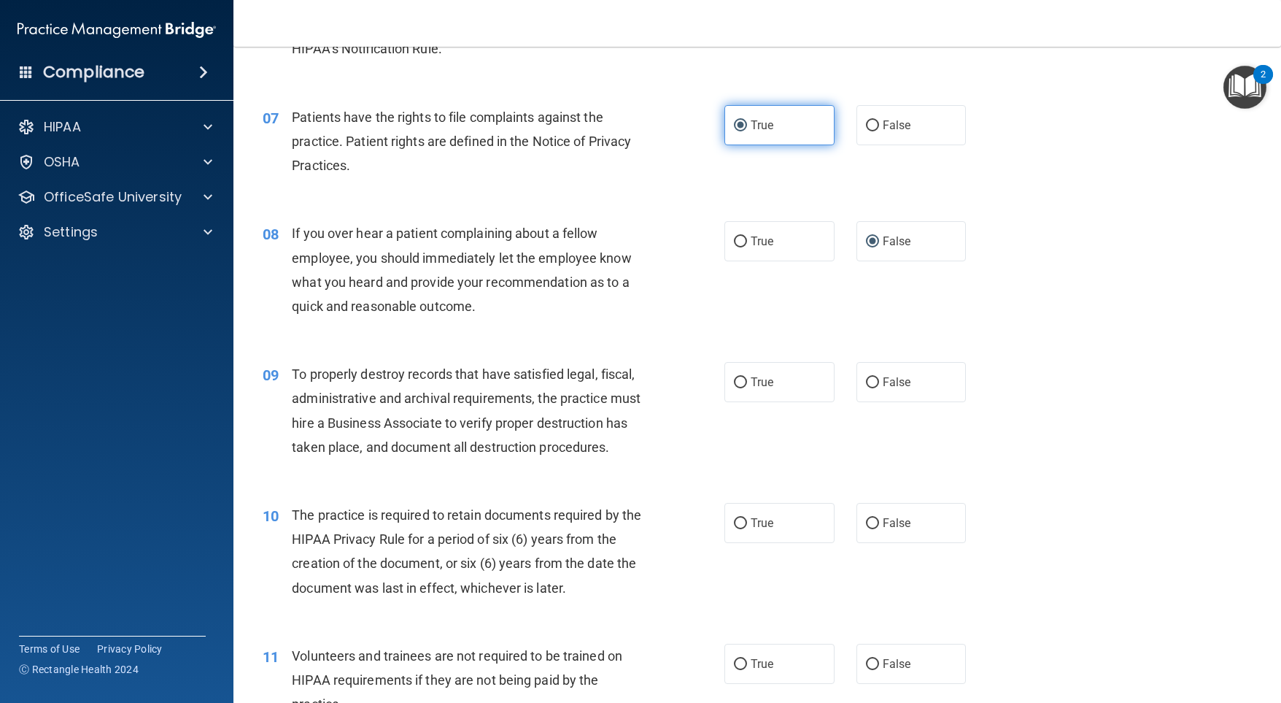
scroll to position [875, 0]
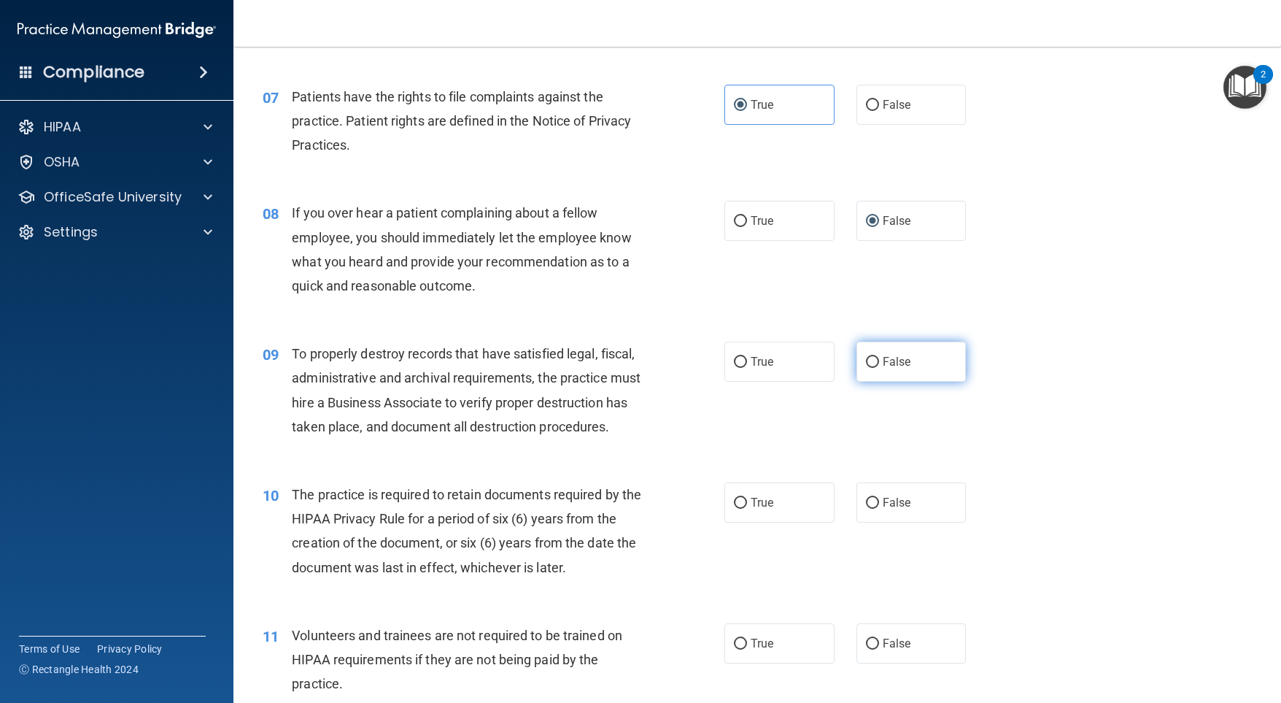
click at [867, 368] on input "False" at bounding box center [872, 362] width 13 height 11
radio input "true"
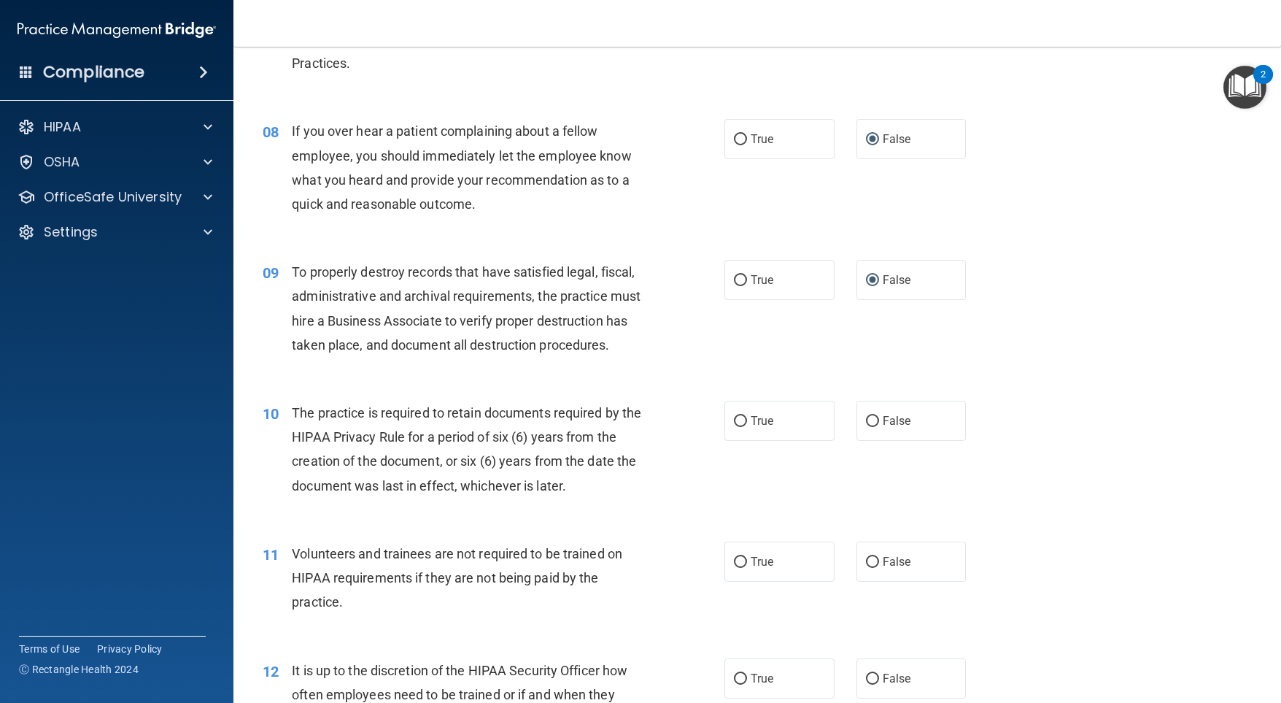
scroll to position [1021, 0]
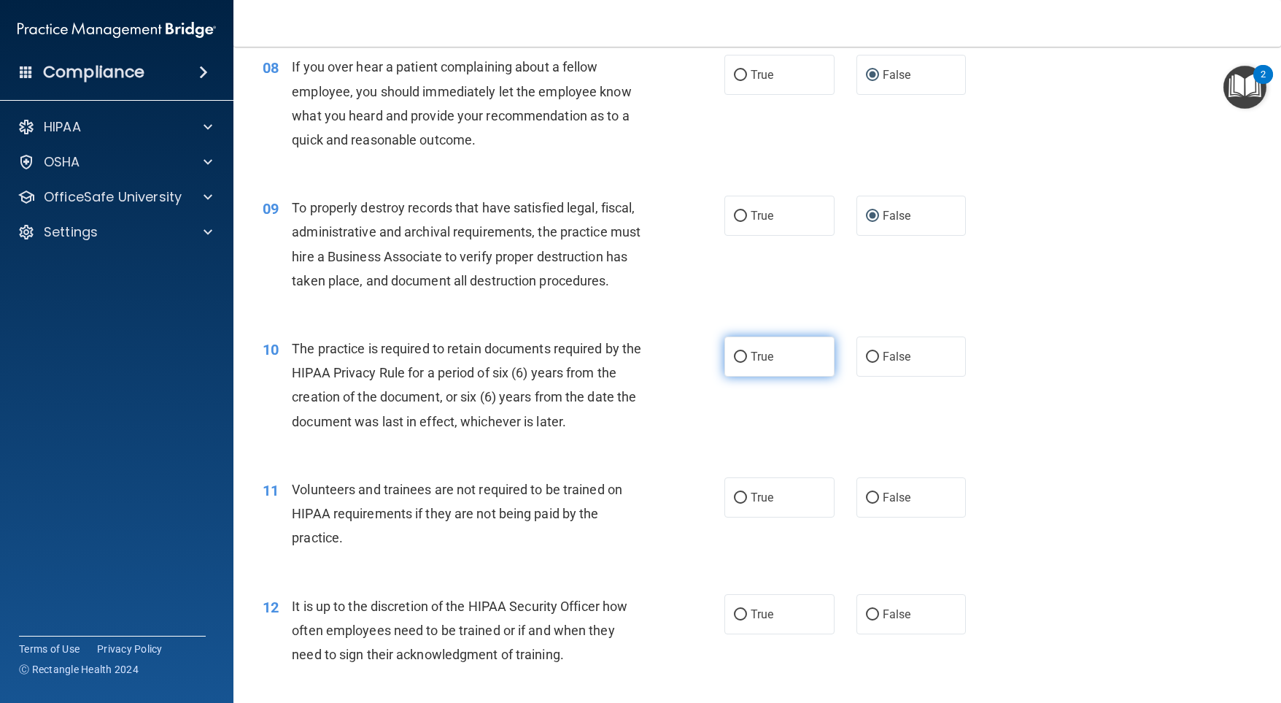
click at [737, 363] on input "True" at bounding box center [740, 357] width 13 height 11
radio input "true"
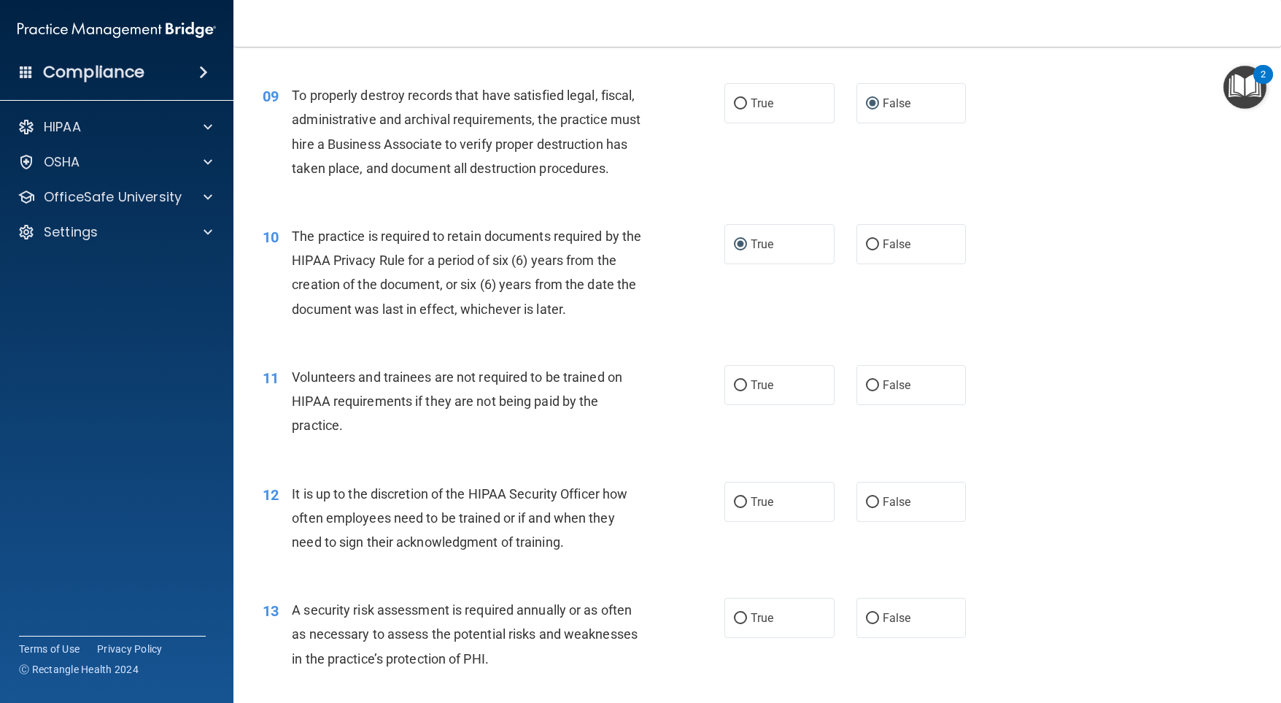
scroll to position [1167, 0]
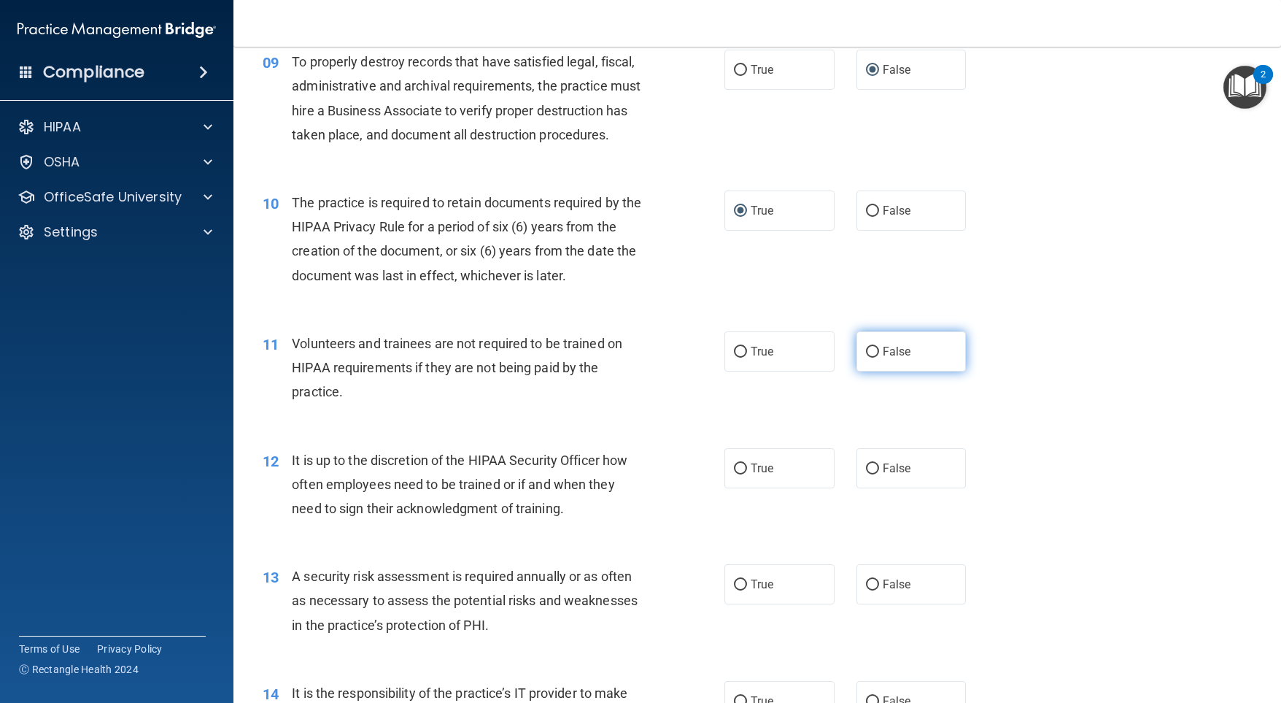
click at [859, 371] on label "False" at bounding box center [912, 351] width 110 height 40
click at [866, 357] on input "False" at bounding box center [872, 352] width 13 height 11
radio input "true"
click at [862, 488] on label "False" at bounding box center [912, 468] width 110 height 40
click at [866, 474] on input "False" at bounding box center [872, 468] width 13 height 11
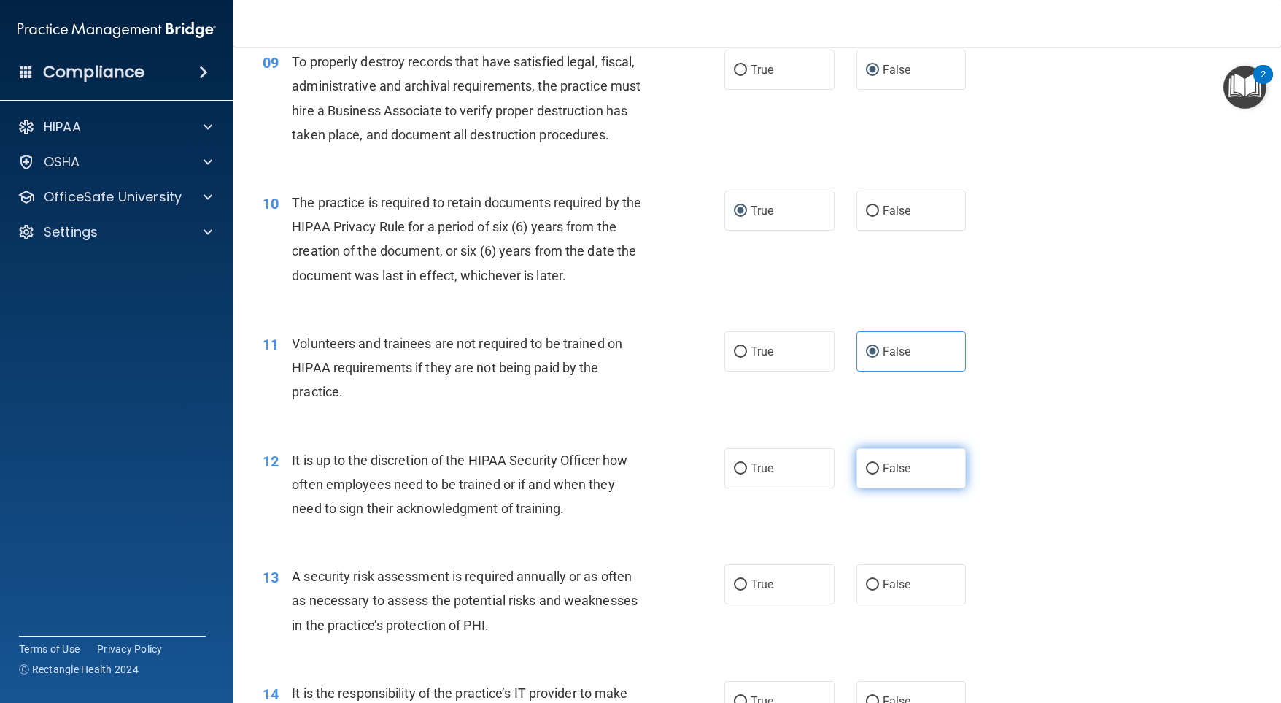
radio input "true"
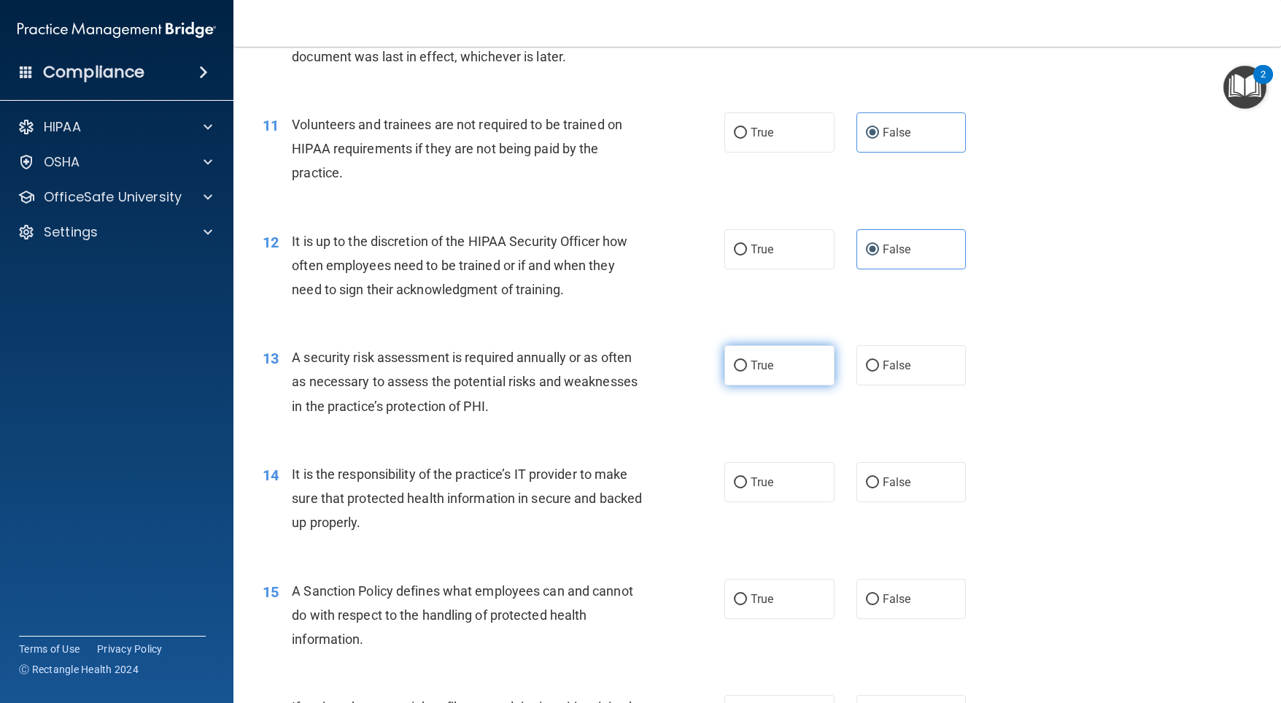
click at [737, 371] on input "True" at bounding box center [740, 365] width 13 height 11
radio input "true"
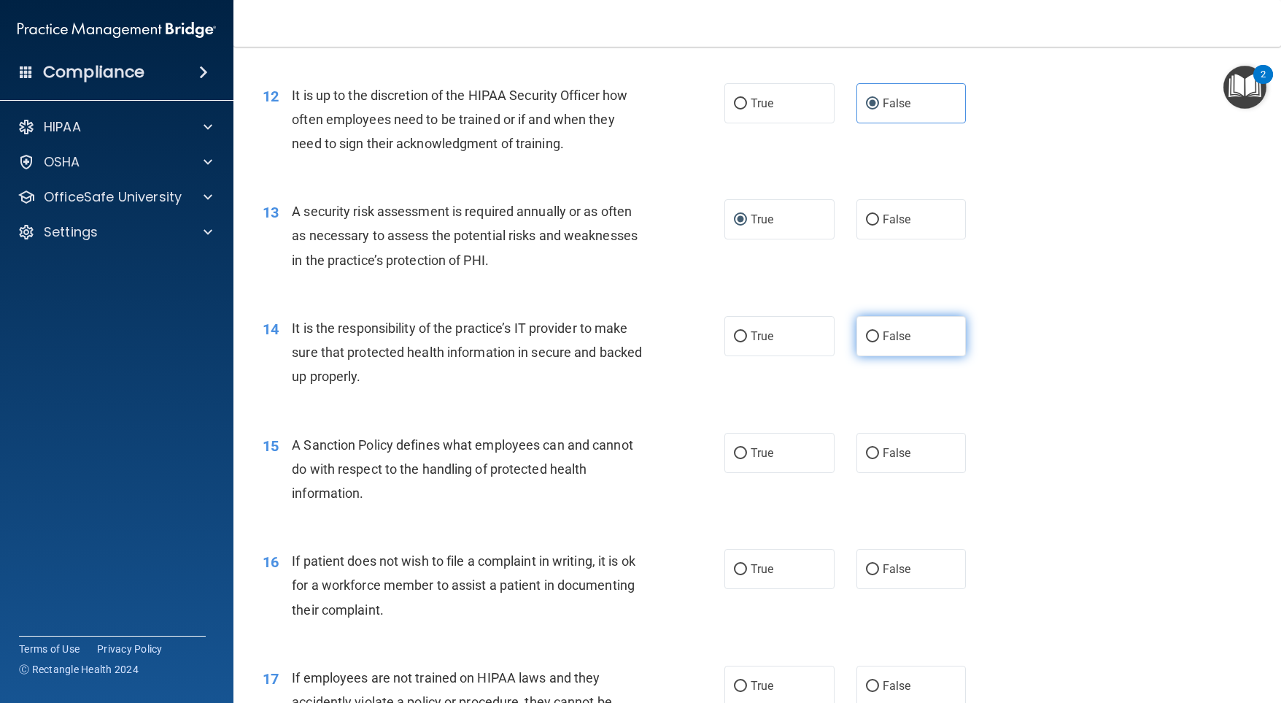
click at [883, 343] on span "False" at bounding box center [897, 336] width 28 height 14
click at [875, 342] on input "False" at bounding box center [872, 336] width 13 height 11
radio input "true"
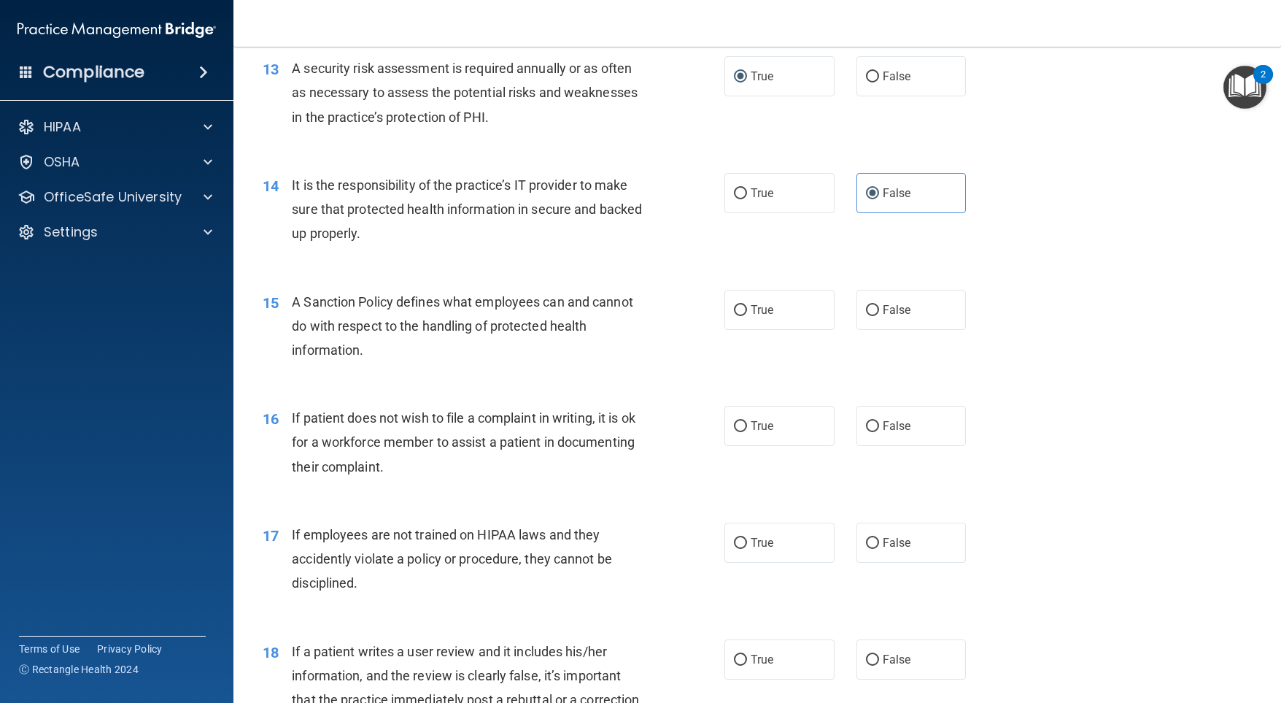
scroll to position [1678, 0]
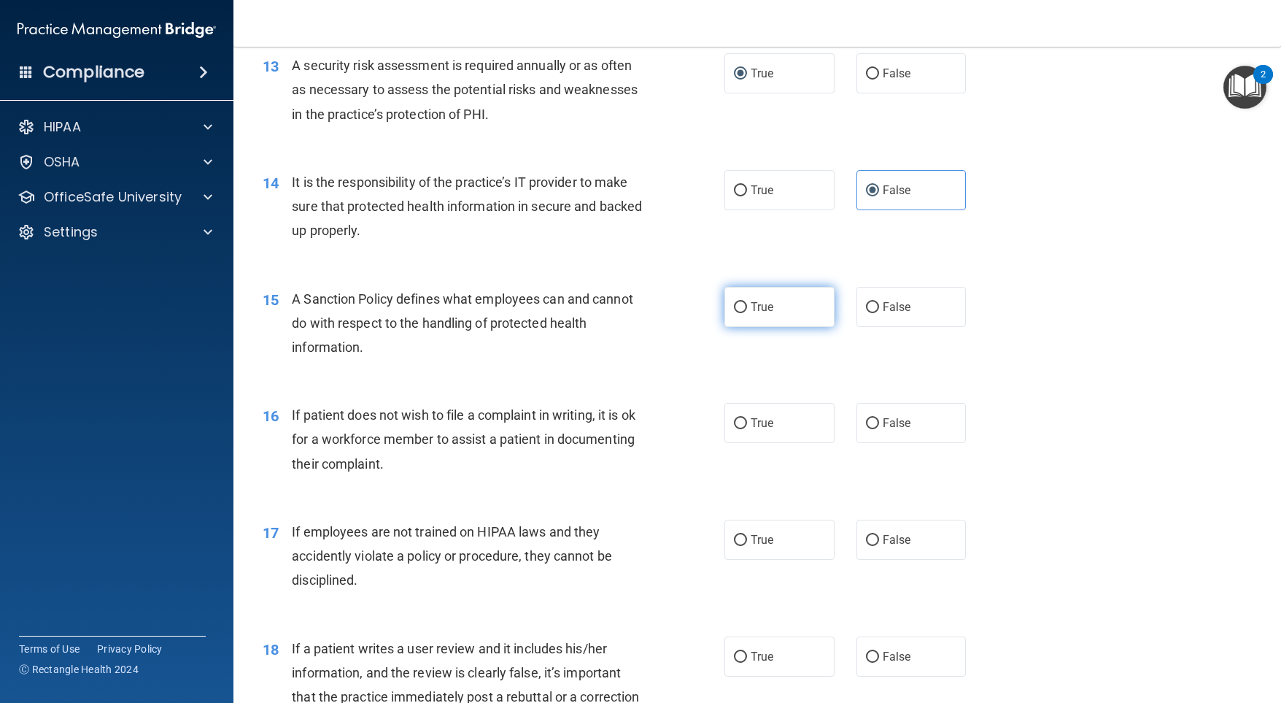
click at [734, 313] on input "True" at bounding box center [740, 307] width 13 height 11
radio input "true"
click at [735, 429] on input "True" at bounding box center [740, 423] width 13 height 11
radio input "true"
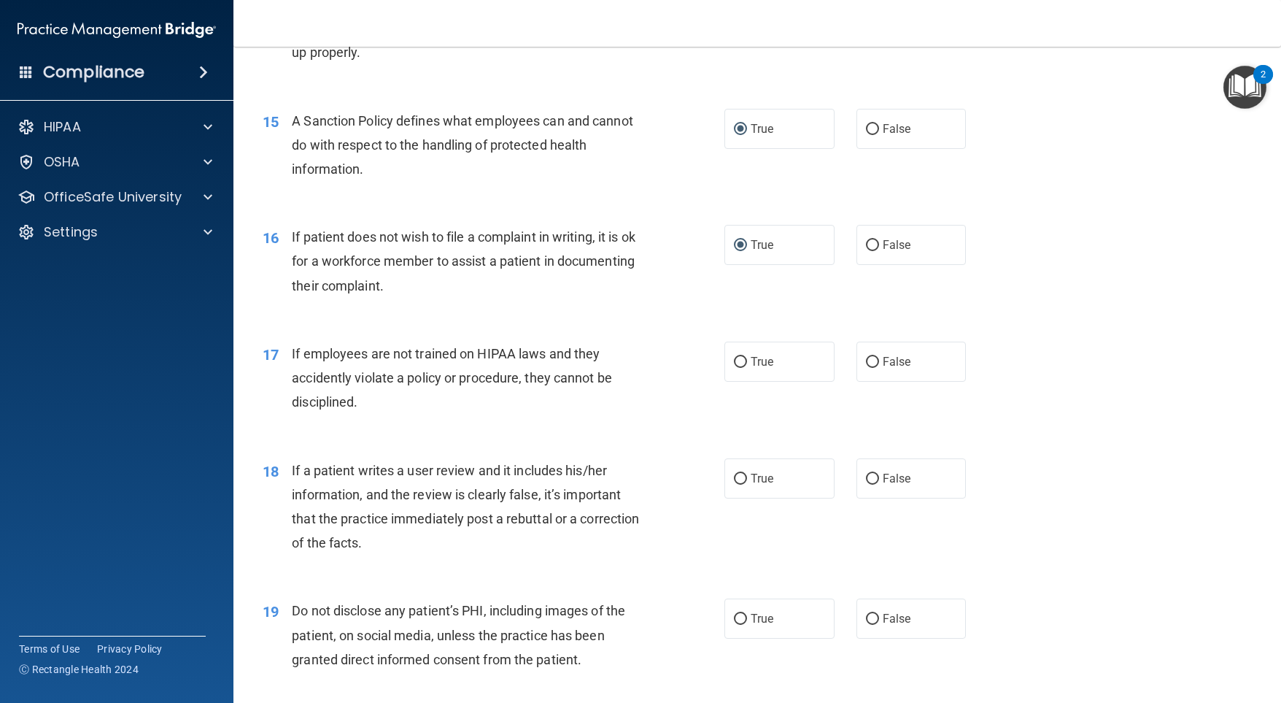
scroll to position [1897, 0]
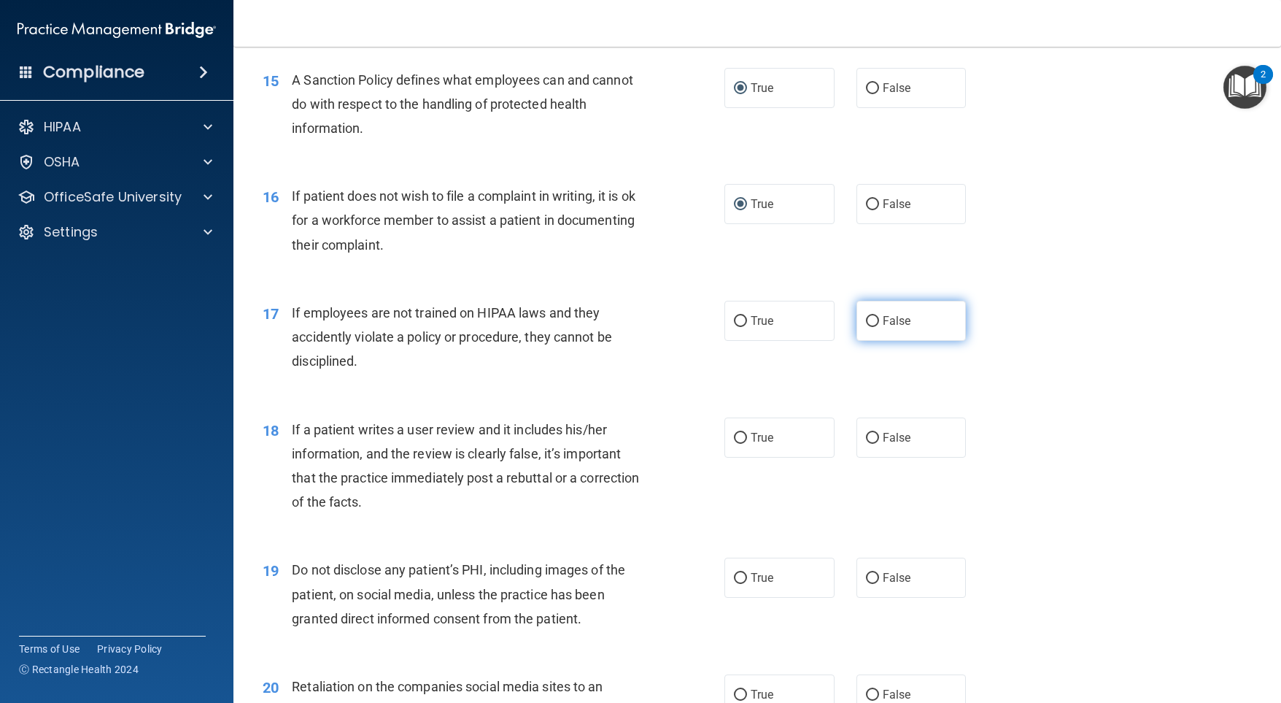
click at [867, 327] on input "False" at bounding box center [872, 321] width 13 height 11
radio input "true"
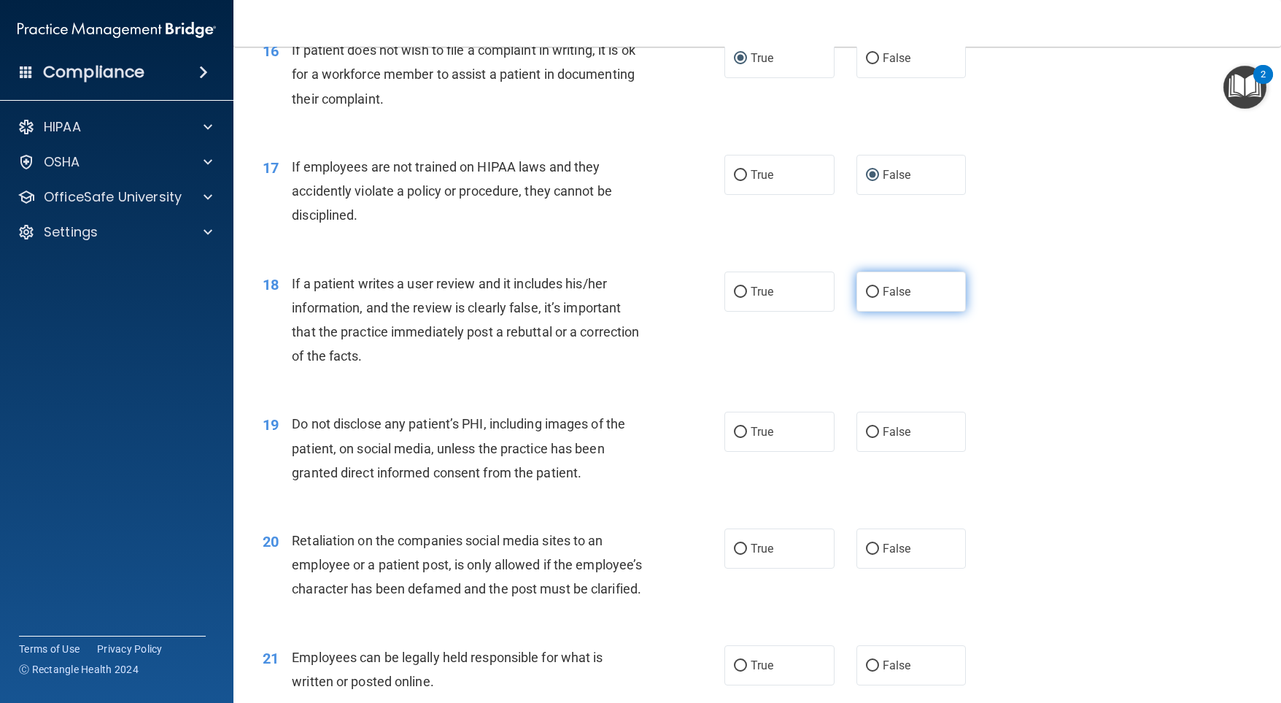
click at [866, 298] on input "False" at bounding box center [872, 292] width 13 height 11
radio input "true"
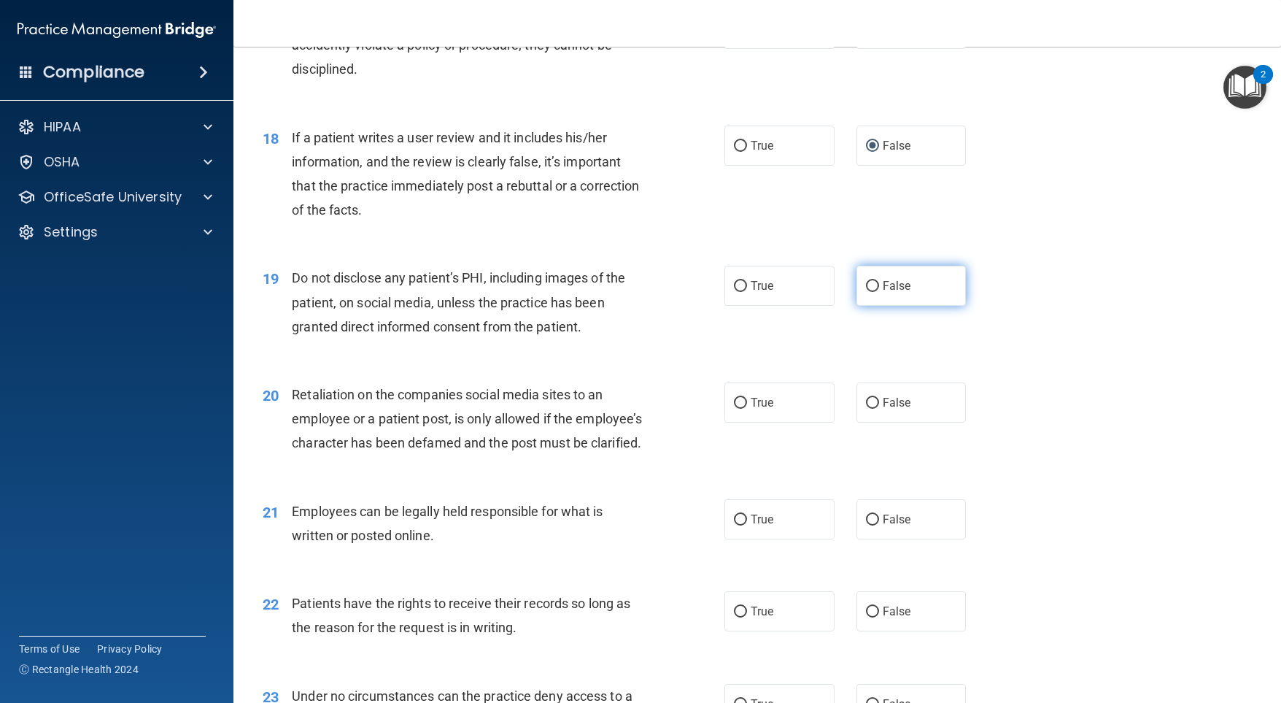
click at [859, 306] on label "False" at bounding box center [912, 286] width 110 height 40
click at [866, 292] on input "False" at bounding box center [872, 286] width 13 height 11
radio input "true"
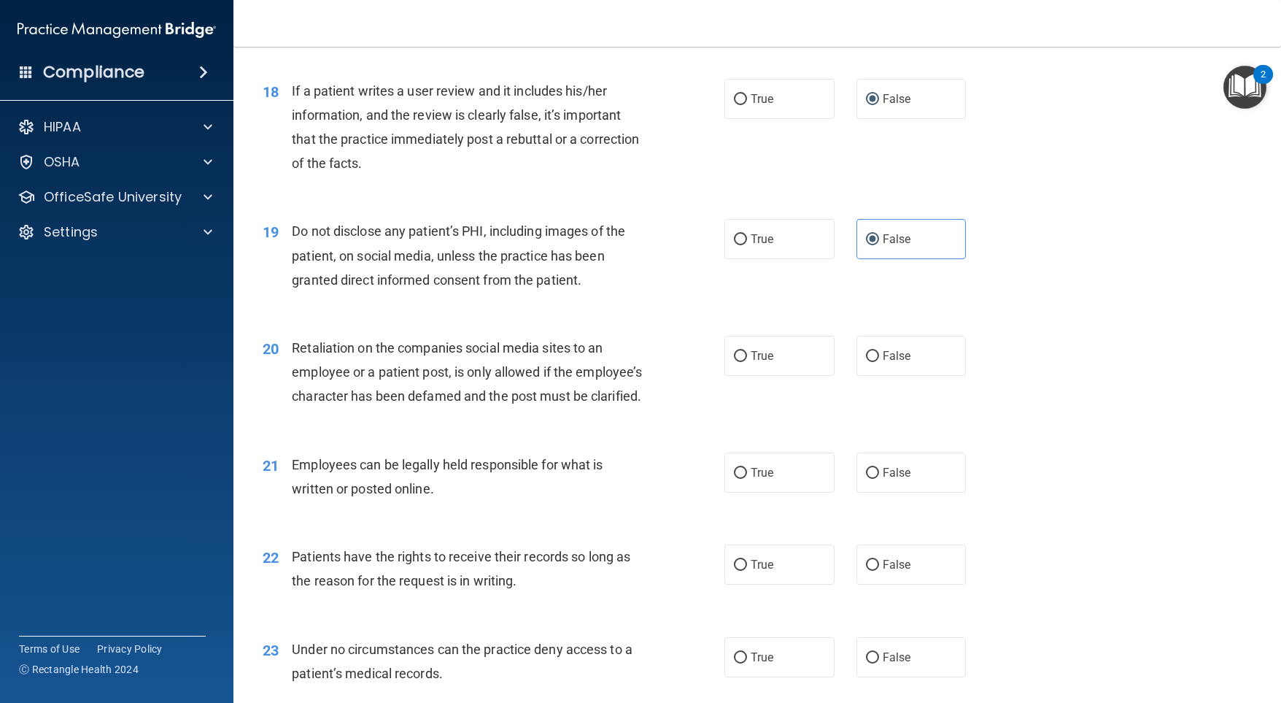
scroll to position [2335, 0]
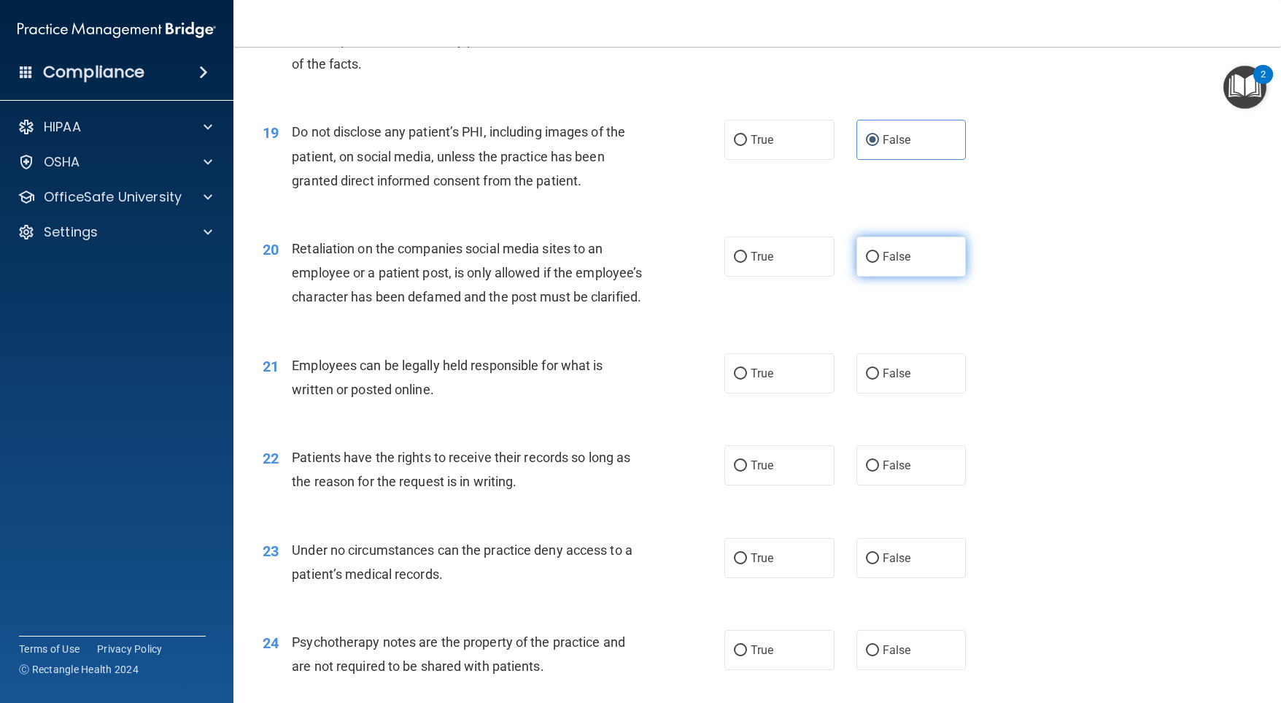
click at [866, 263] on input "False" at bounding box center [872, 257] width 13 height 11
radio input "true"
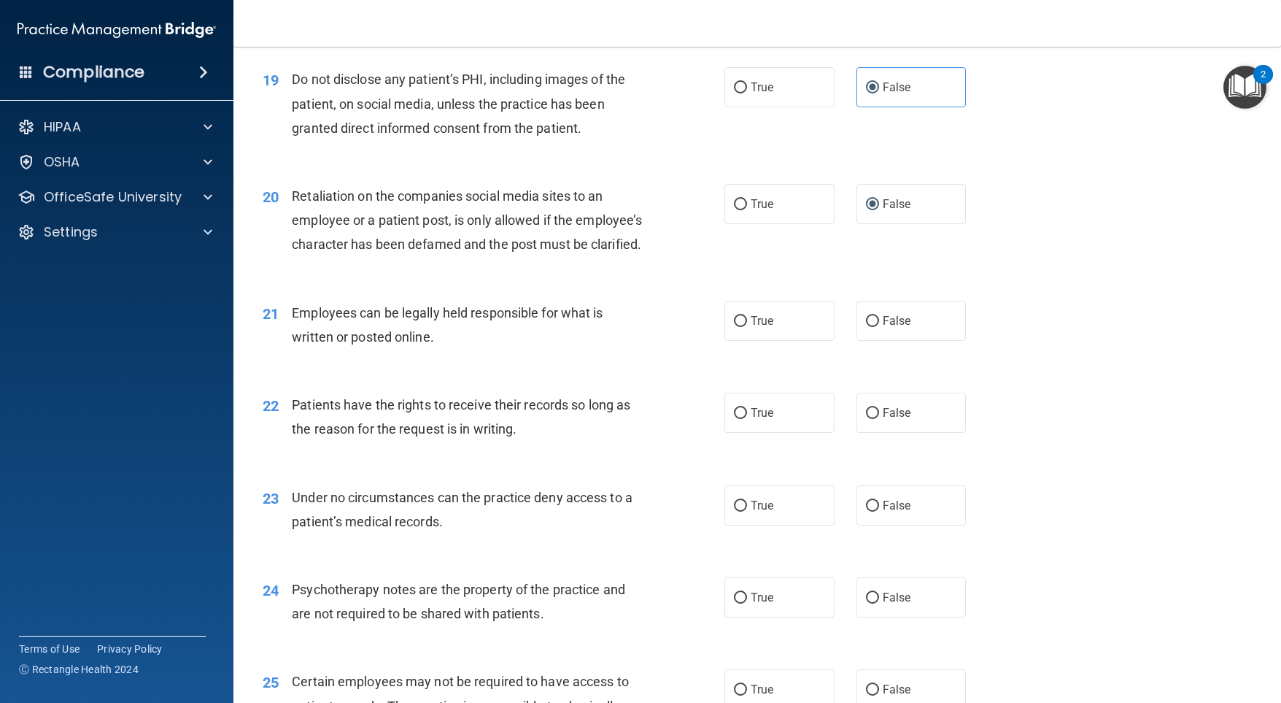
scroll to position [2408, 0]
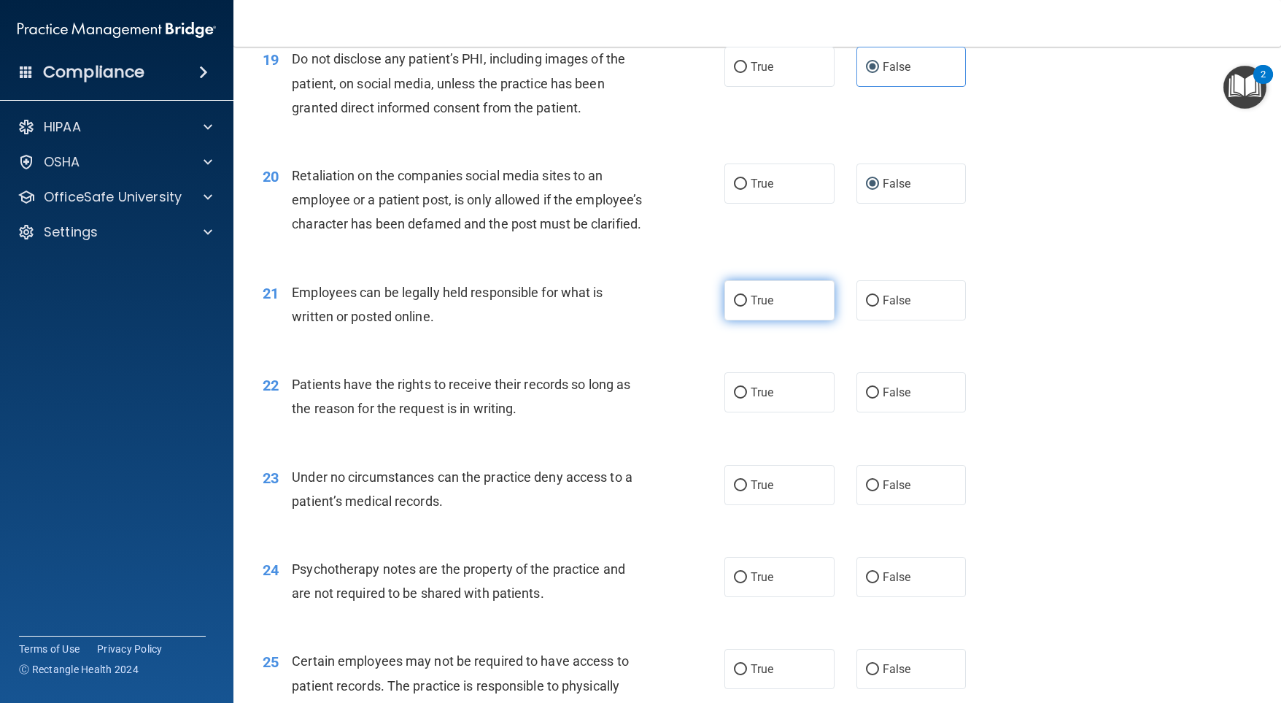
click at [734, 306] on input "True" at bounding box center [740, 300] width 13 height 11
radio input "true"
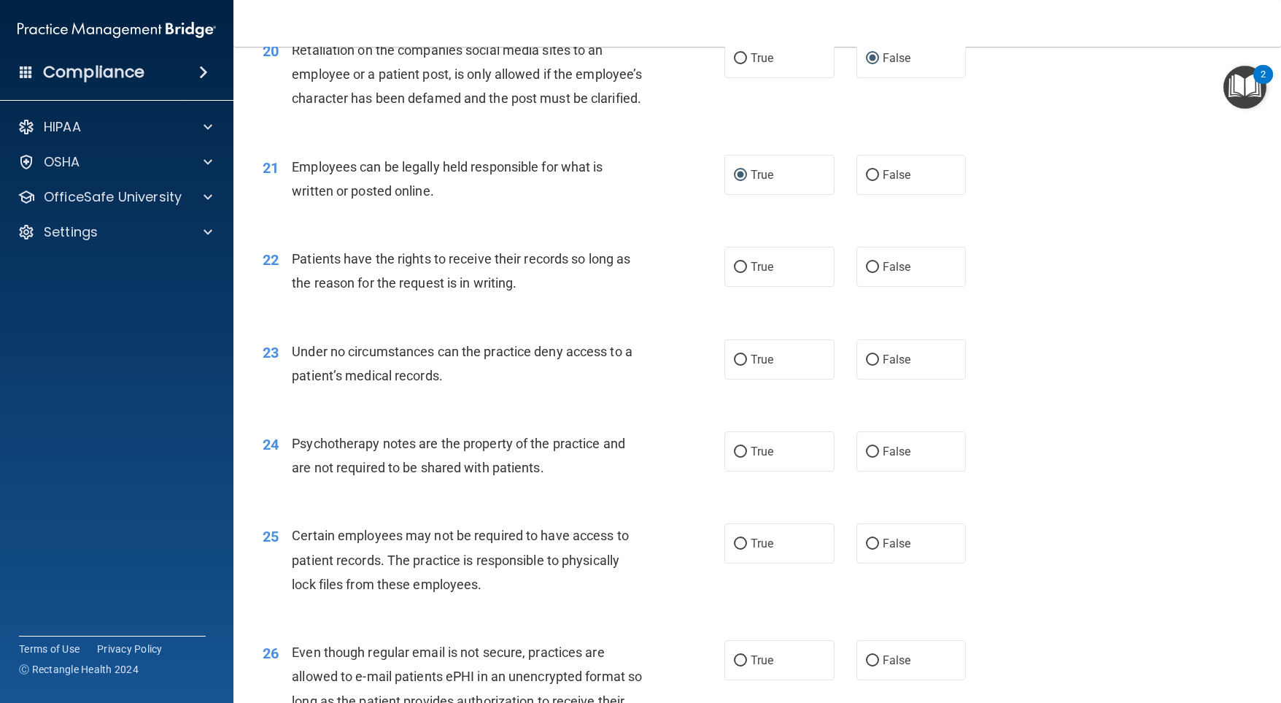
scroll to position [2553, 0]
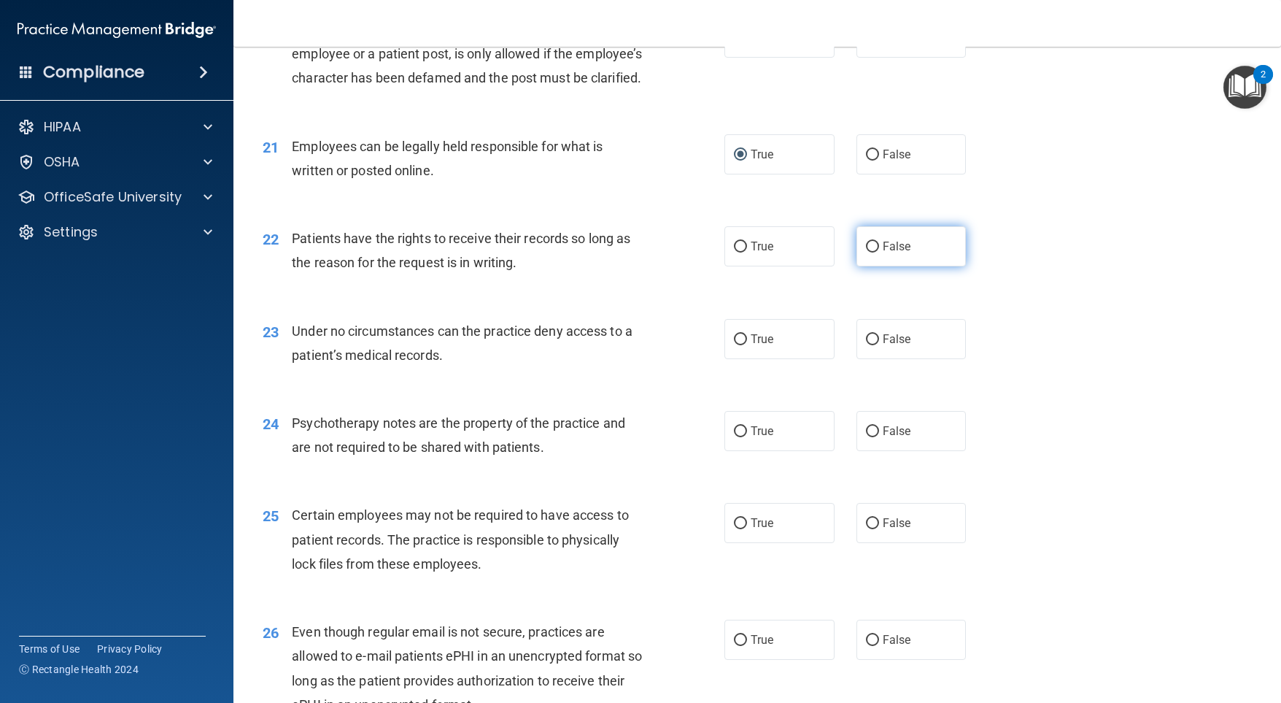
click at [868, 252] on input "False" at bounding box center [872, 246] width 13 height 11
radio input "true"
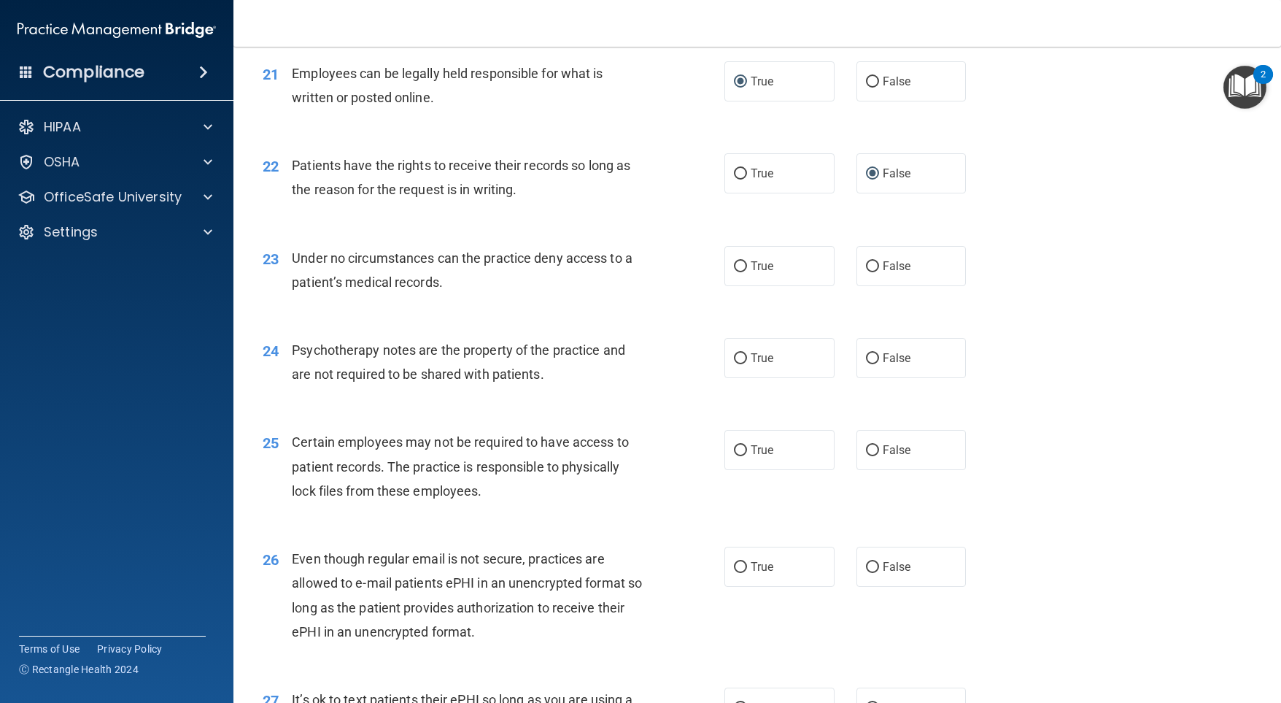
scroll to position [2699, 0]
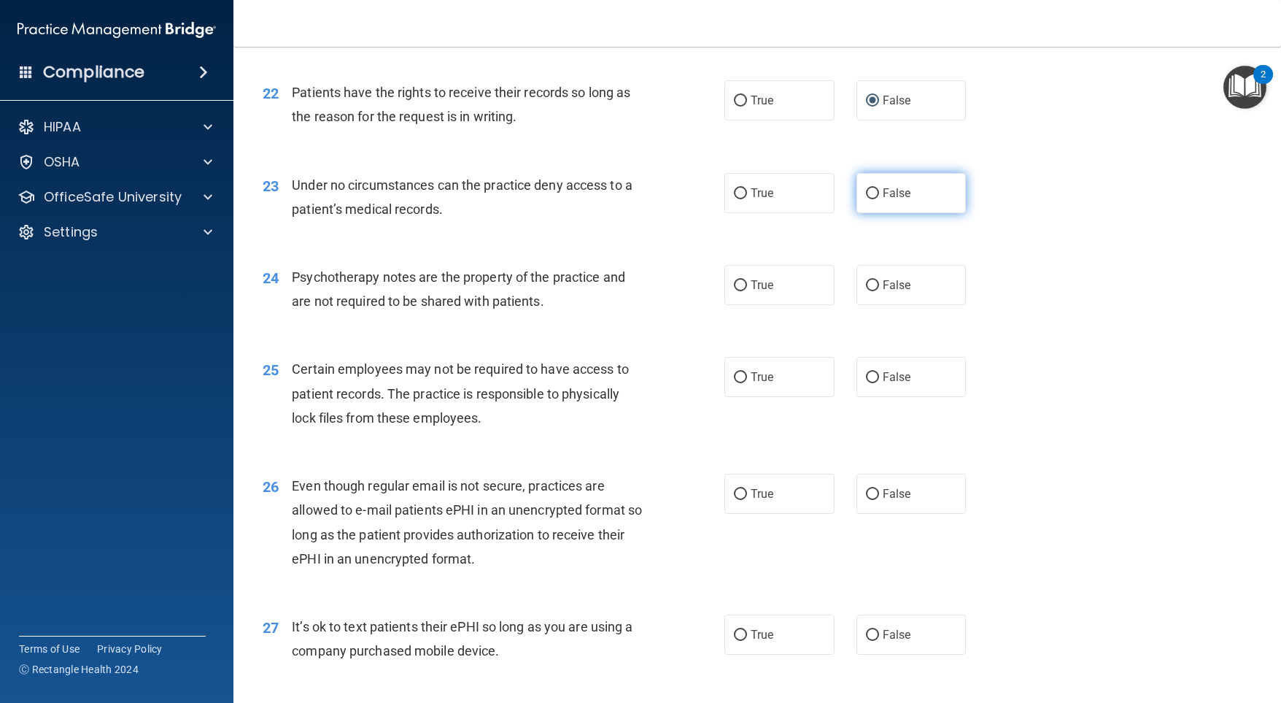
click at [858, 213] on label "False" at bounding box center [912, 193] width 110 height 40
click at [866, 199] on input "False" at bounding box center [872, 193] width 13 height 11
radio input "true"
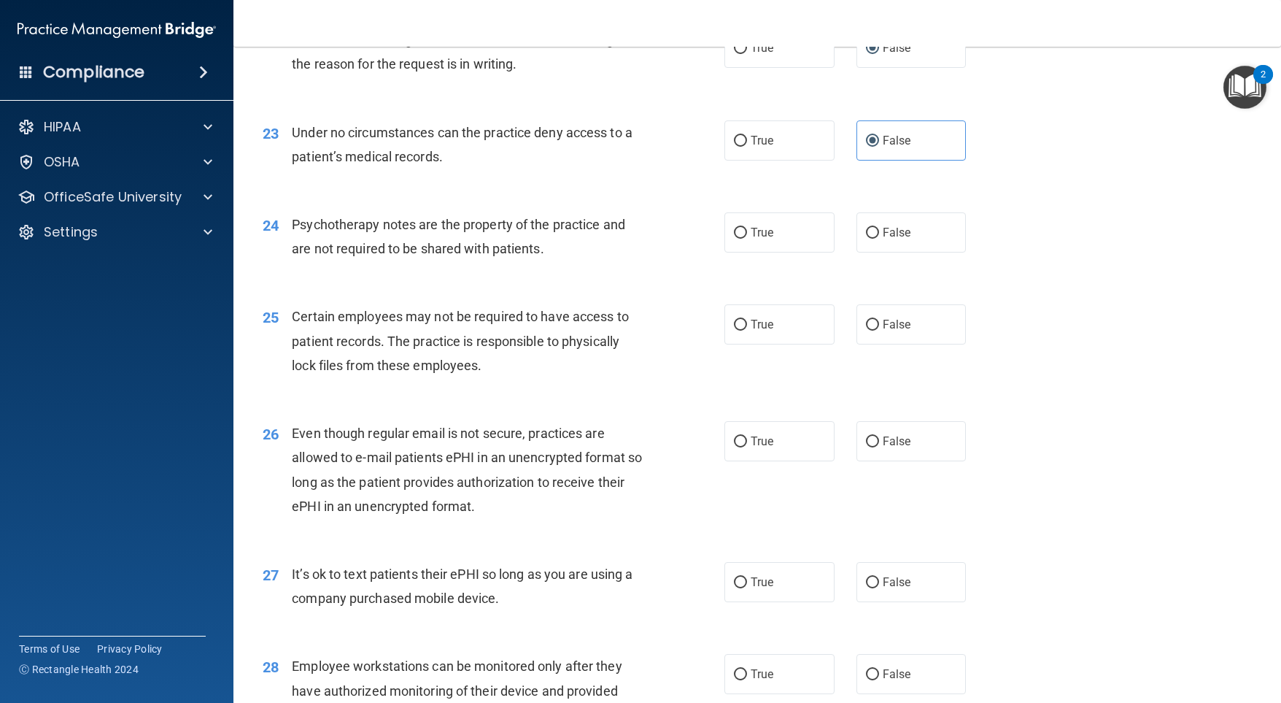
scroll to position [2772, 0]
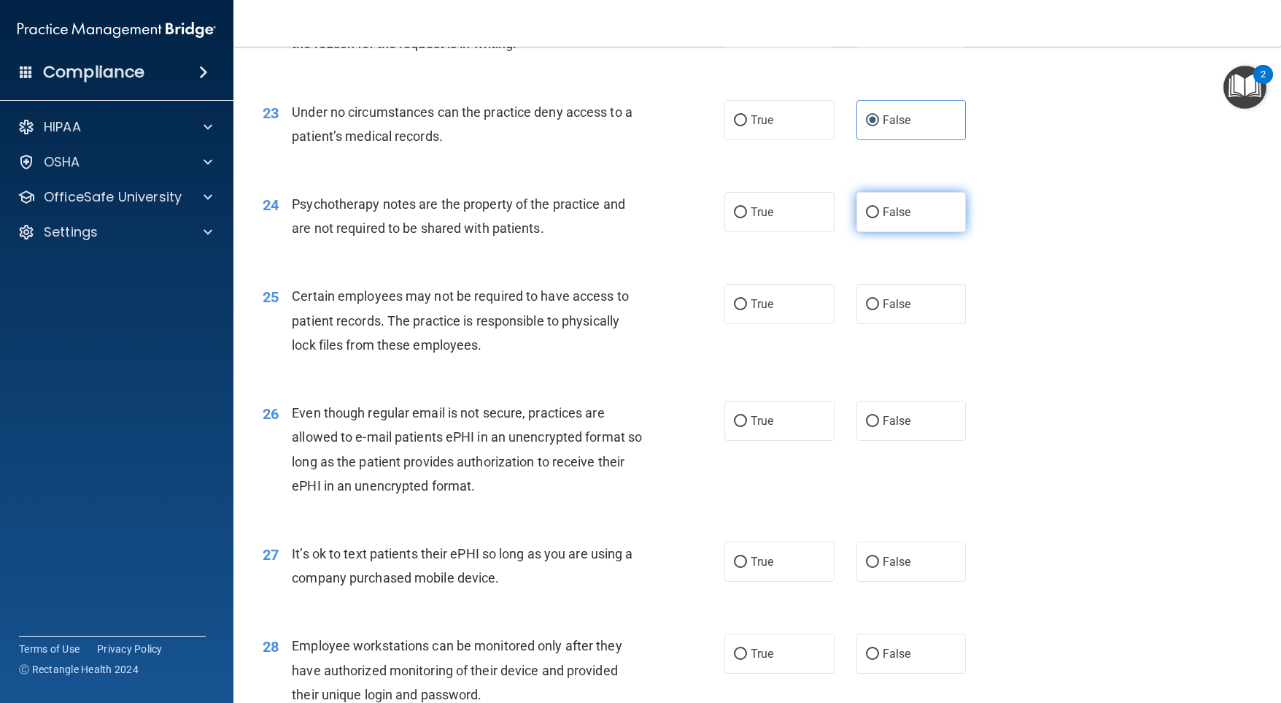
click at [866, 218] on input "False" at bounding box center [872, 212] width 13 height 11
radio input "true"
click at [735, 310] on input "True" at bounding box center [740, 304] width 13 height 11
radio input "true"
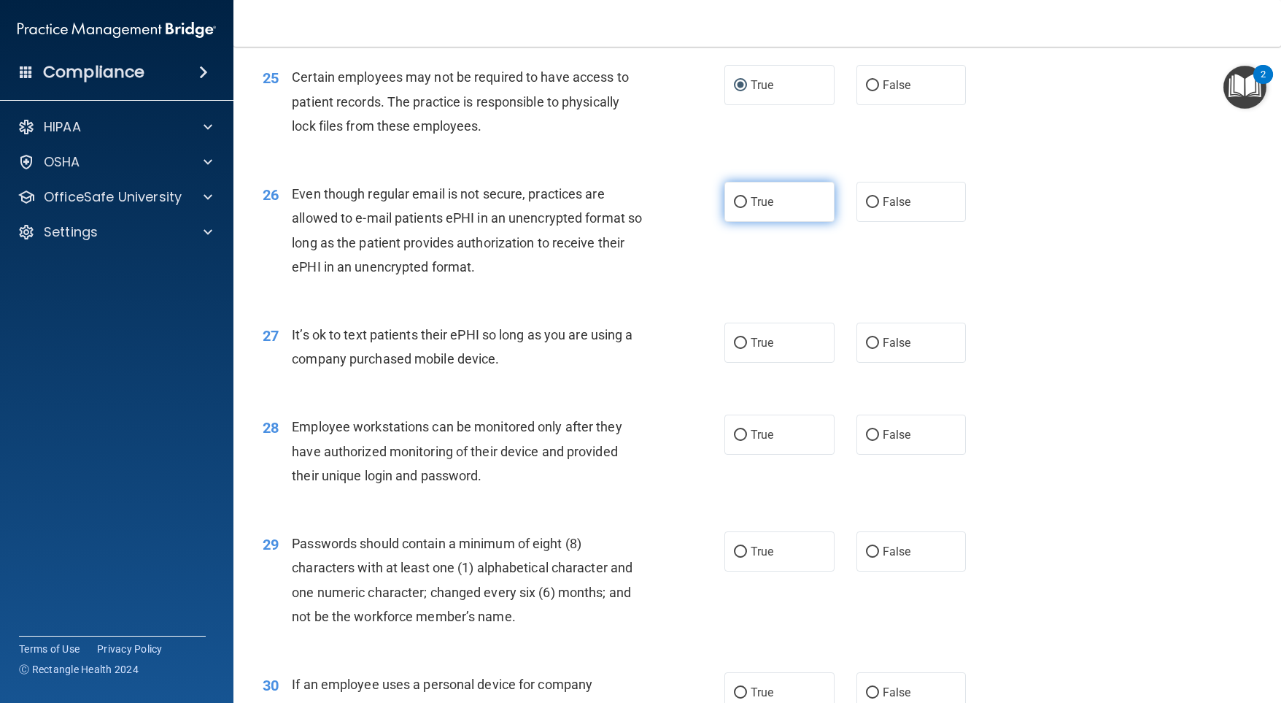
click at [735, 208] on input "True" at bounding box center [740, 202] width 13 height 11
radio input "true"
click at [870, 349] on input "False" at bounding box center [872, 343] width 13 height 11
radio input "true"
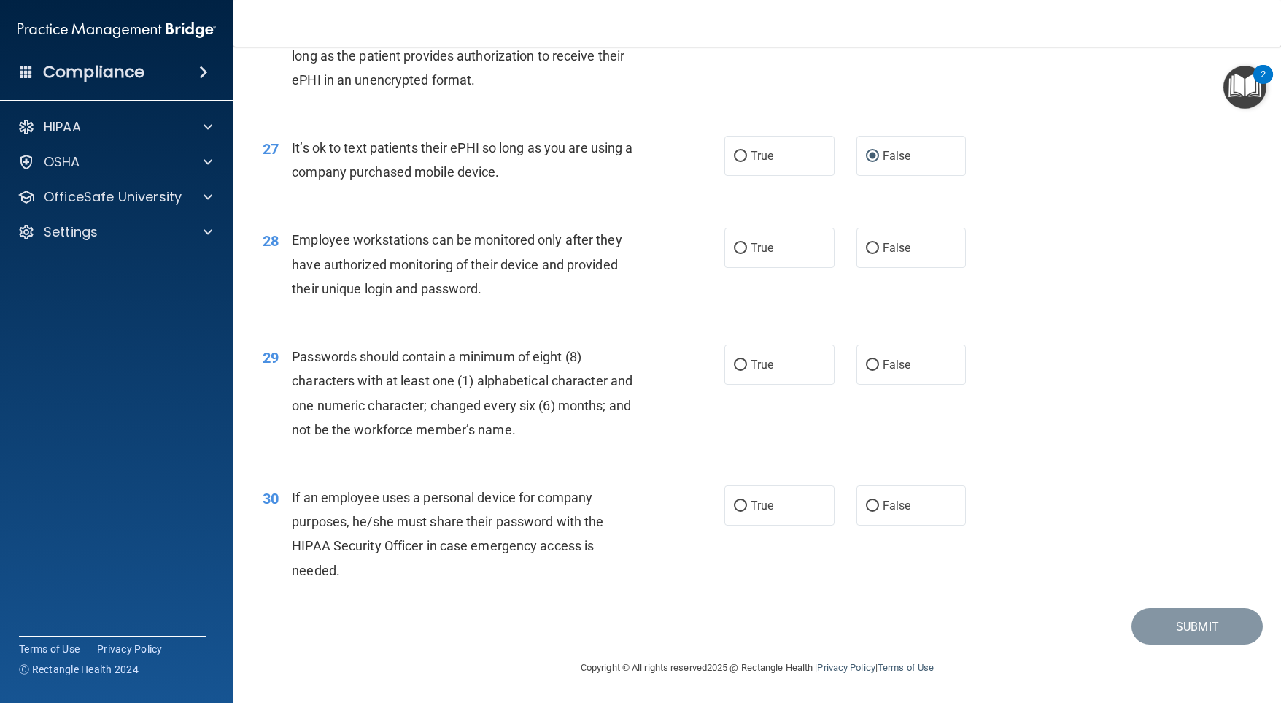
scroll to position [3210, 0]
click at [866, 254] on input "False" at bounding box center [872, 248] width 13 height 11
radio input "true"
click at [734, 371] on input "True" at bounding box center [740, 365] width 13 height 11
radio input "true"
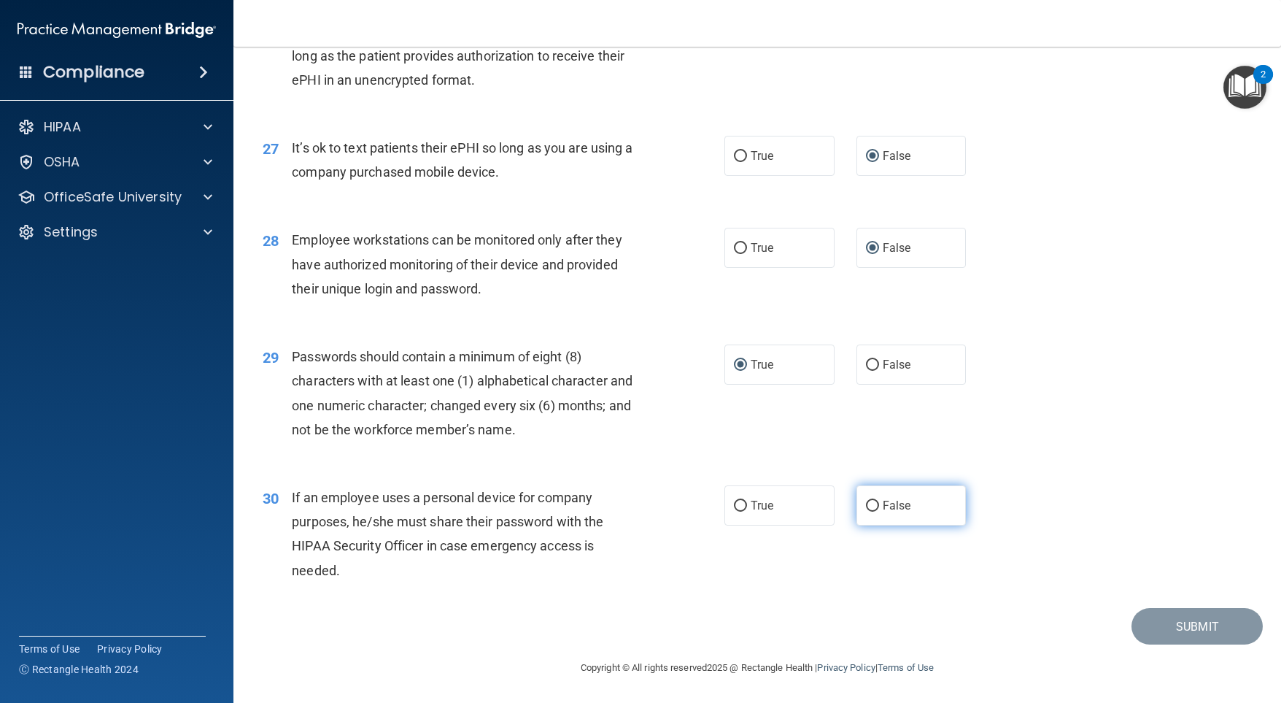
click at [867, 511] on input "False" at bounding box center [872, 505] width 13 height 11
radio input "true"
click at [1194, 626] on button "Submit" at bounding box center [1197, 626] width 131 height 37
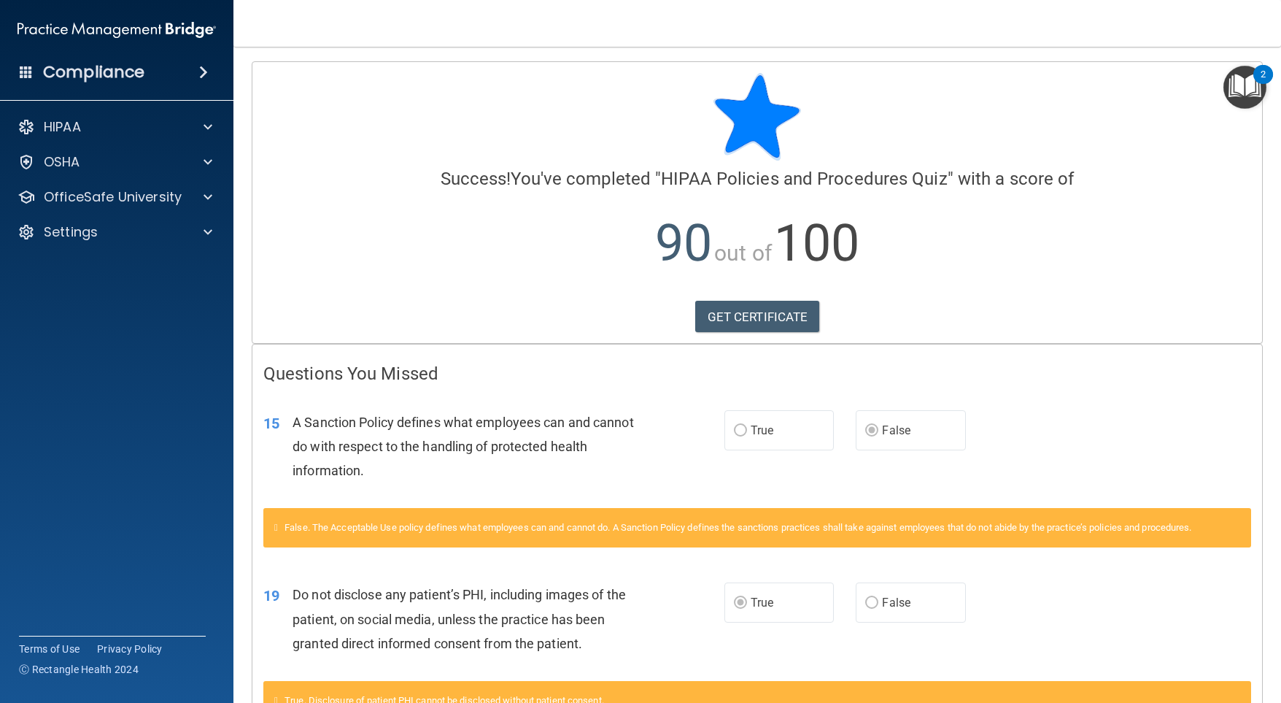
scroll to position [251, 0]
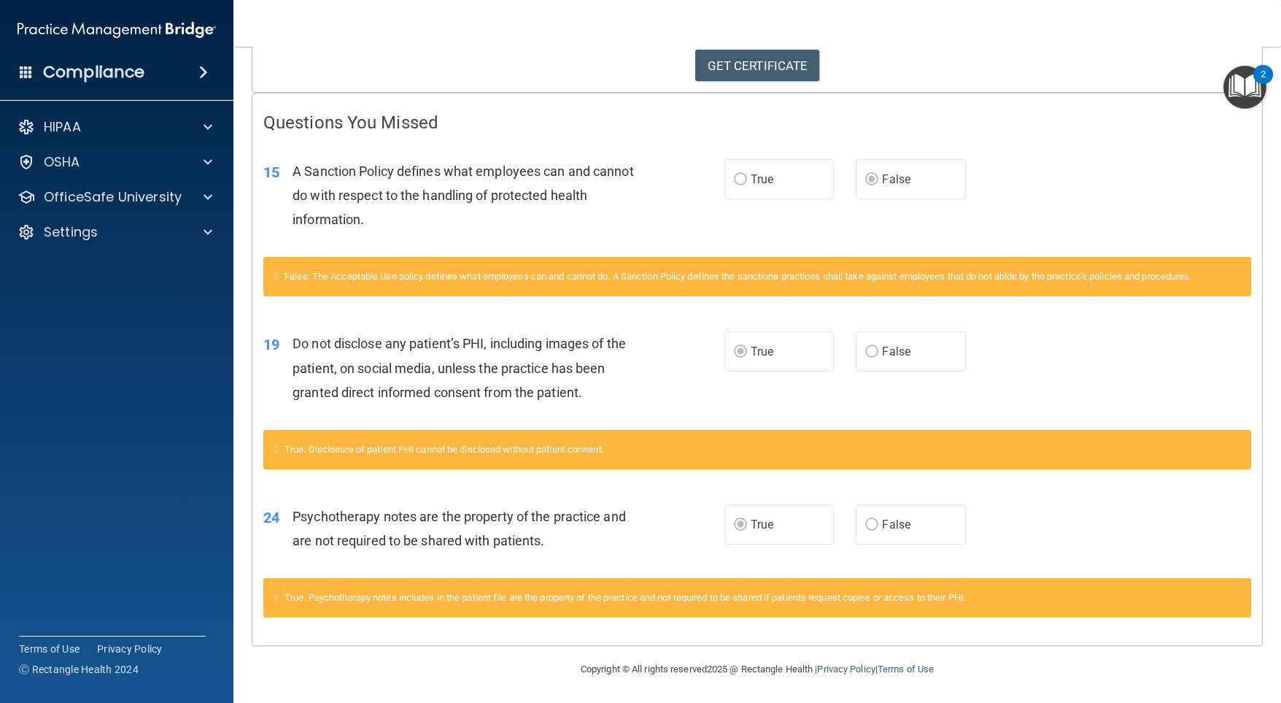
click at [1238, 98] on img "Open Resource Center, 2 new notifications" at bounding box center [1244, 87] width 43 height 43
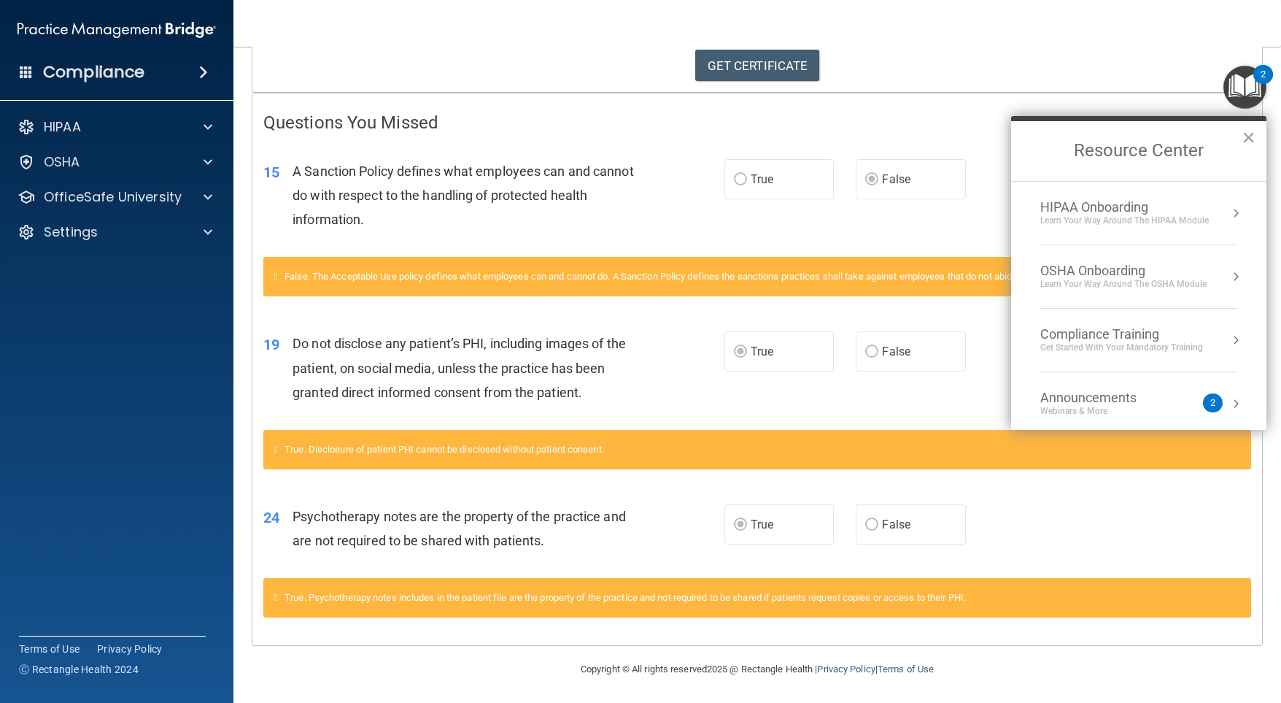
click at [1229, 212] on button "Resource Center" at bounding box center [1236, 213] width 15 height 15
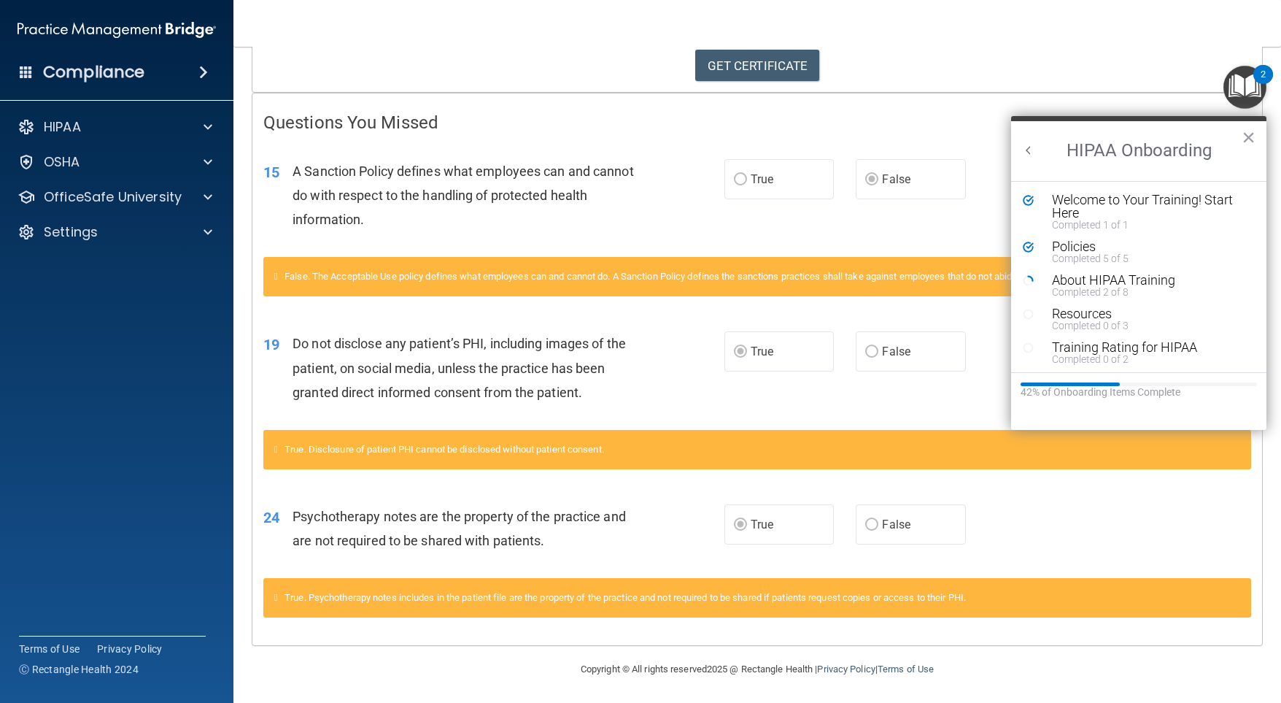
scroll to position [0, 0]
click at [1173, 274] on div "About HIPAA Training" at bounding box center [1144, 280] width 185 height 13
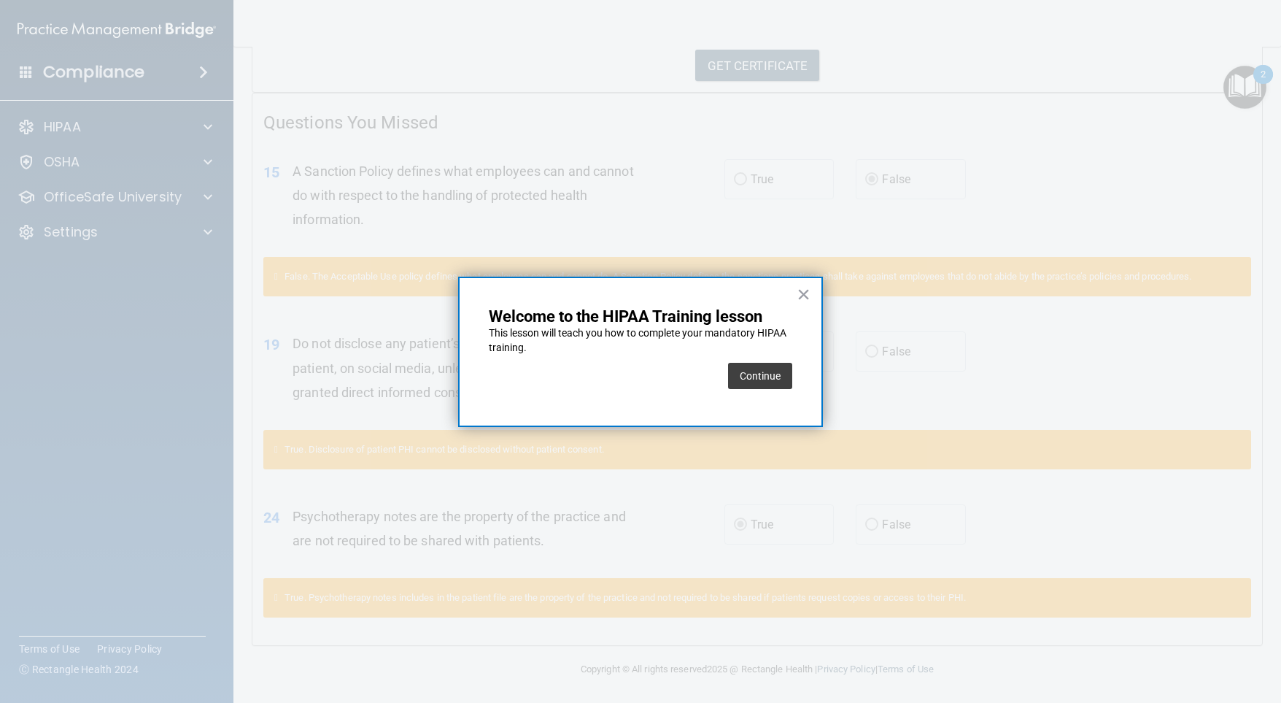
click at [777, 376] on button "Continue" at bounding box center [760, 376] width 64 height 26
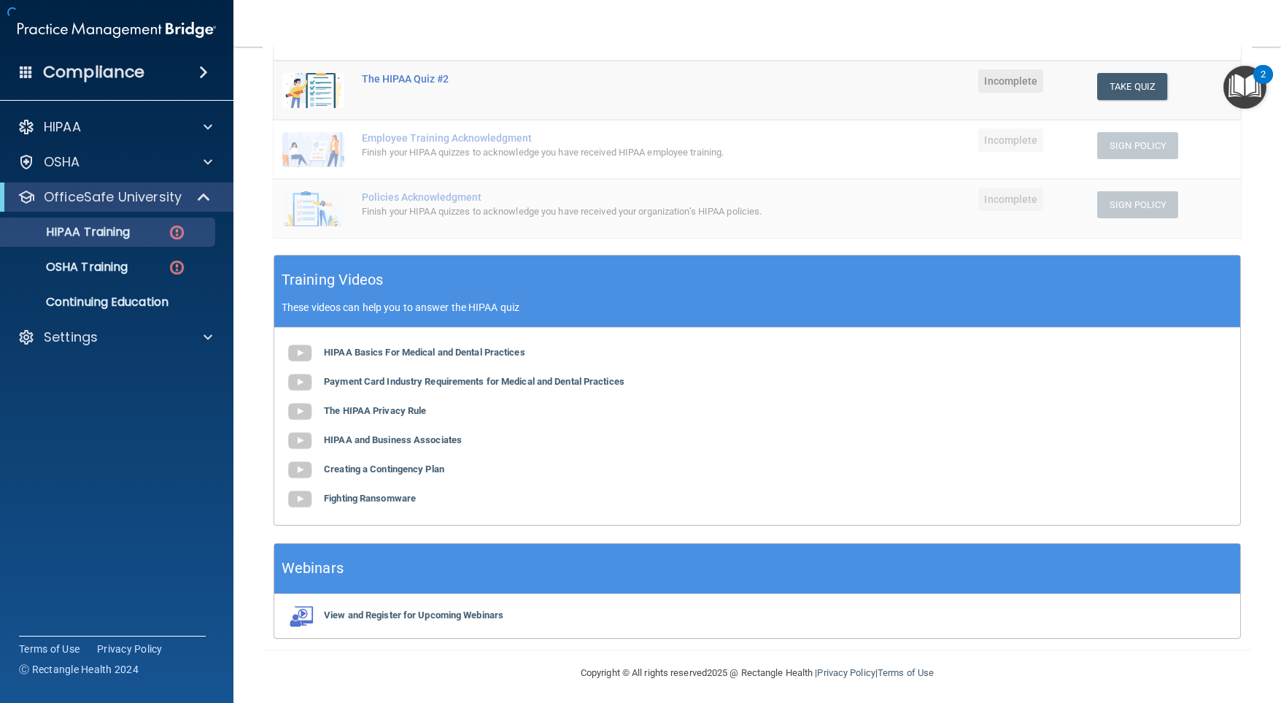
scroll to position [112, 0]
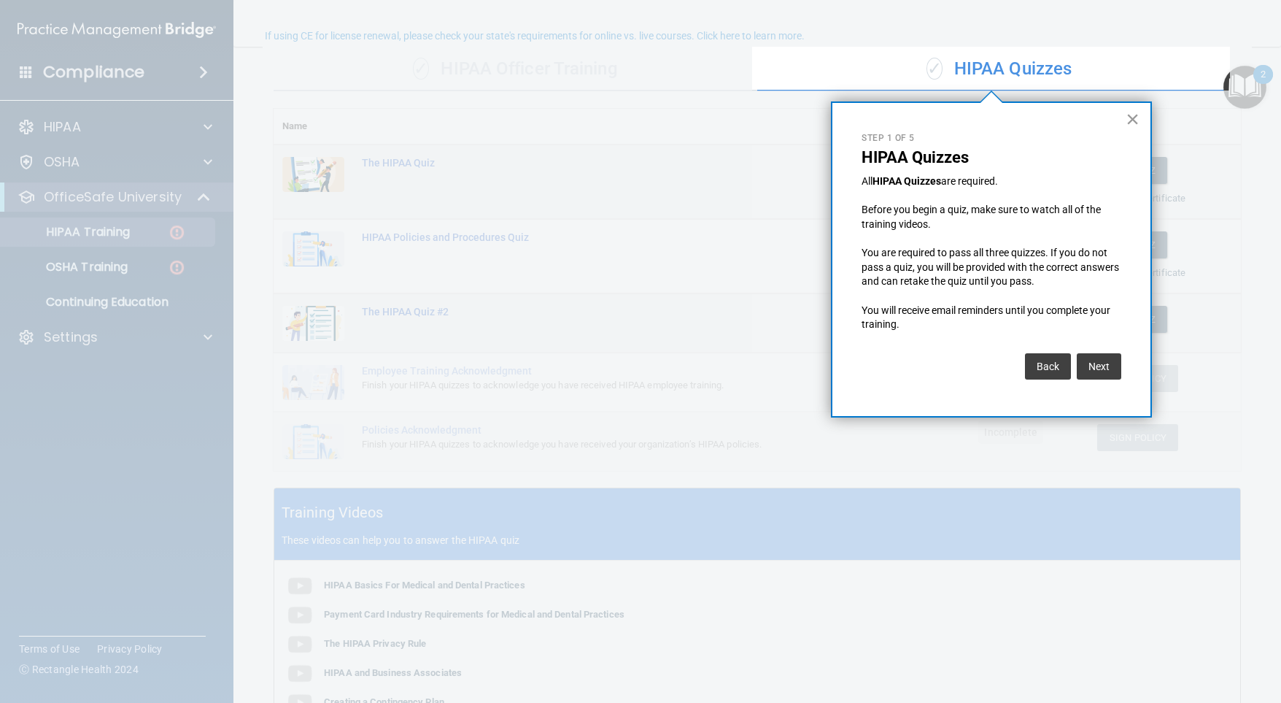
click at [1135, 116] on button "×" at bounding box center [1133, 118] width 14 height 23
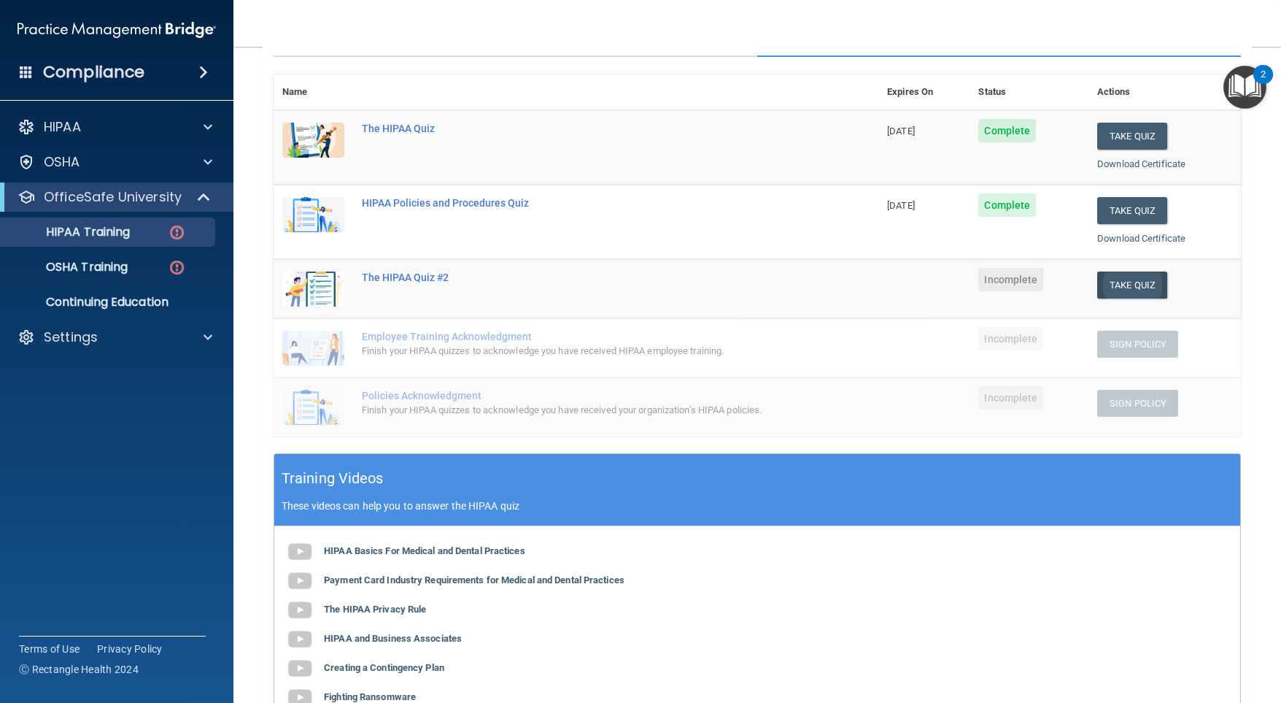
scroll to position [126, 0]
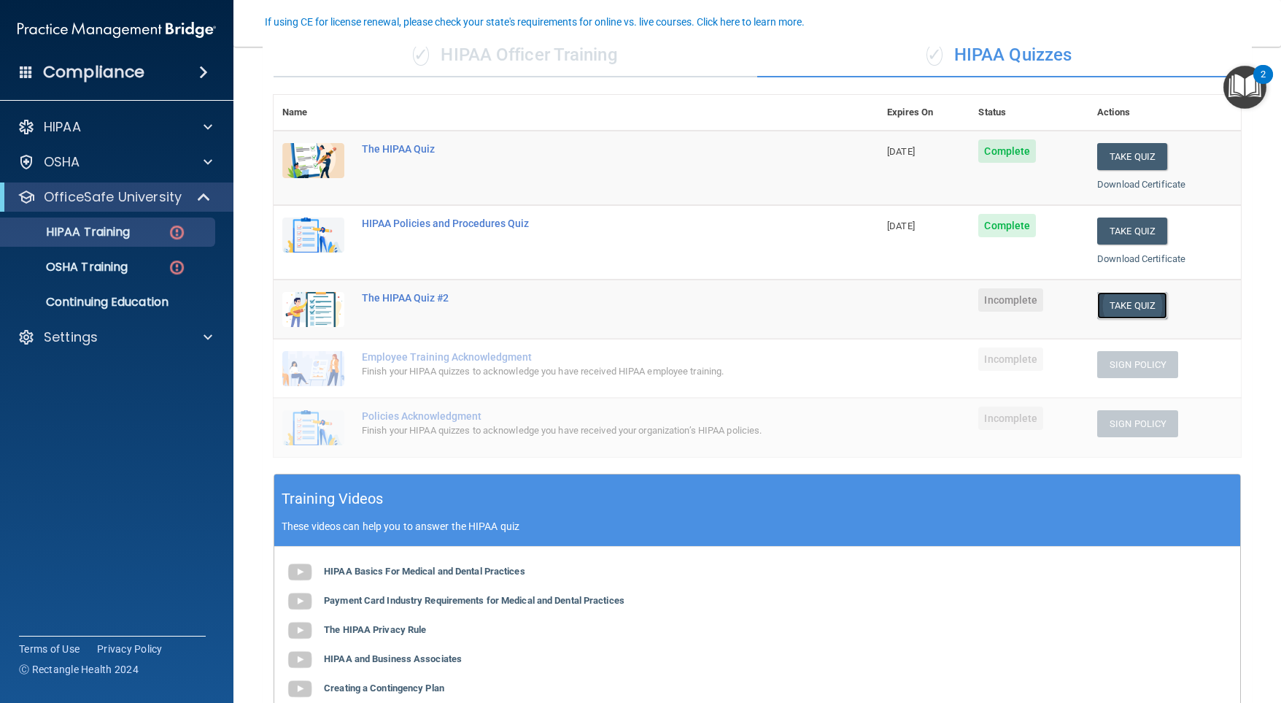
click at [1120, 304] on button "Take Quiz" at bounding box center [1132, 305] width 70 height 27
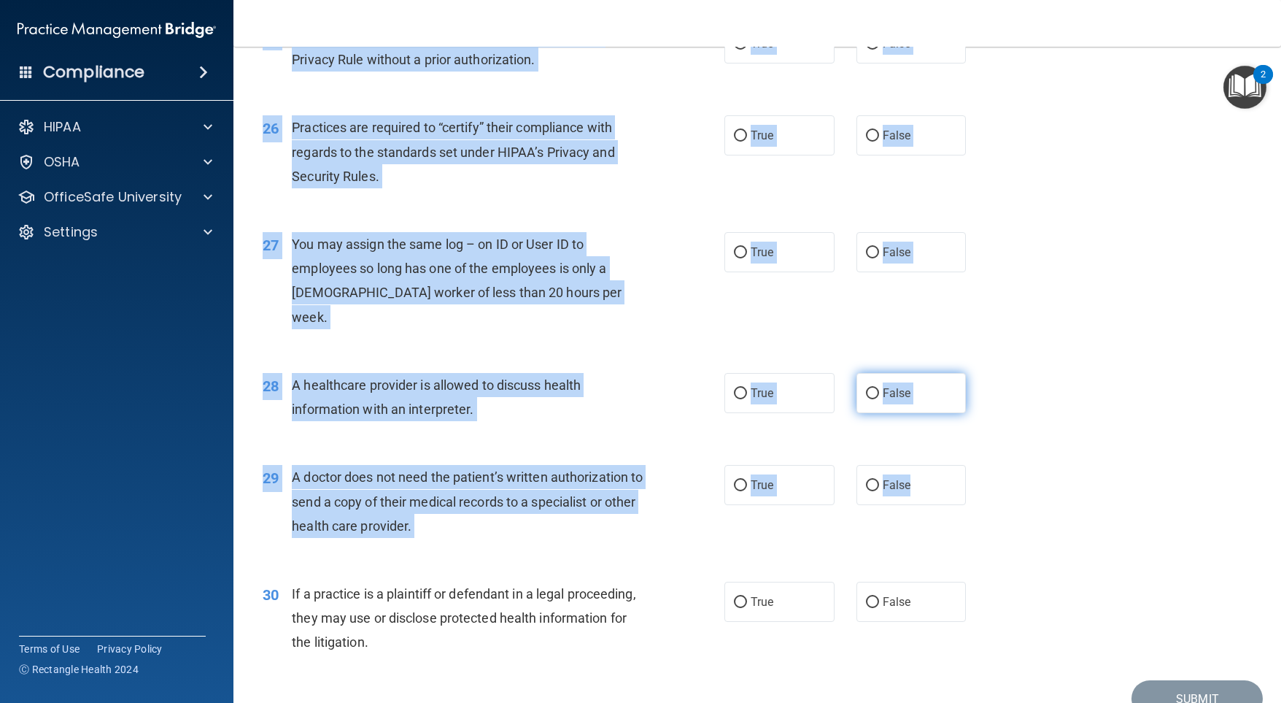
scroll to position [2960, 0]
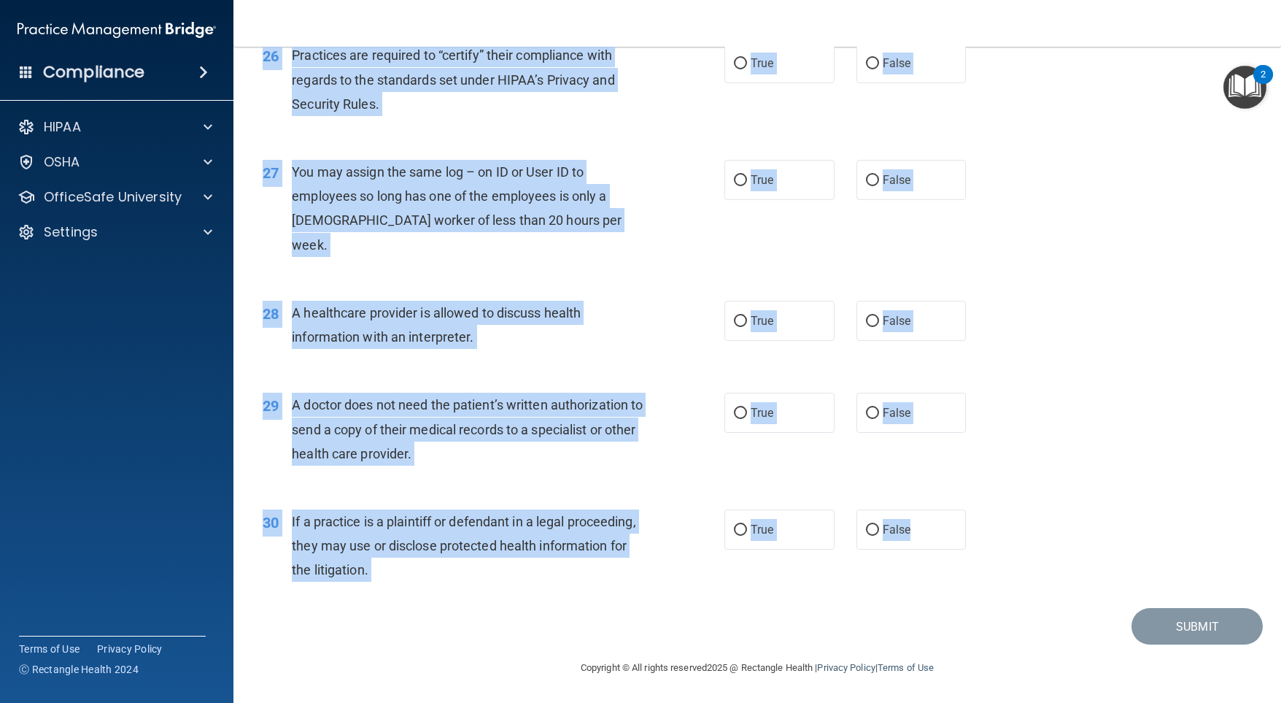
drag, startPoint x: 292, startPoint y: 123, endPoint x: 959, endPoint y: 536, distance: 784.3
click at [625, 123] on div "26 Practices are required to “certify” their compliance with regards to the sta…" at bounding box center [494, 83] width 506 height 80
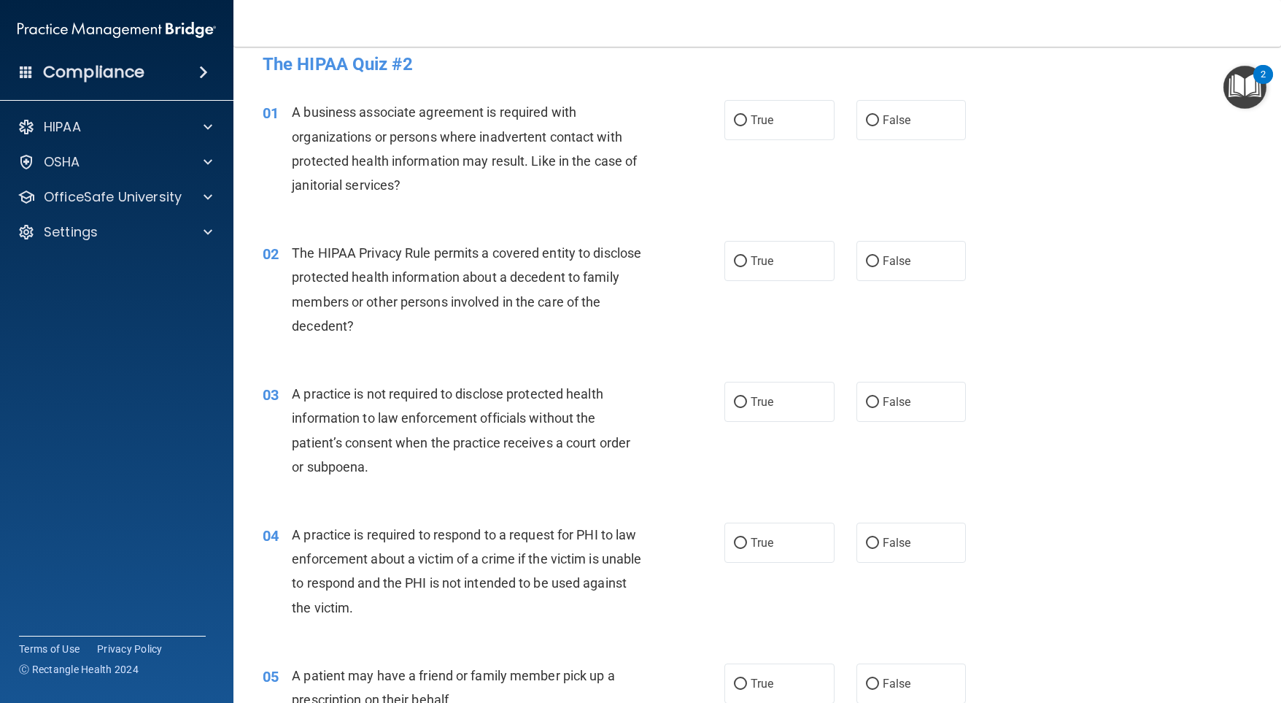
scroll to position [0, 0]
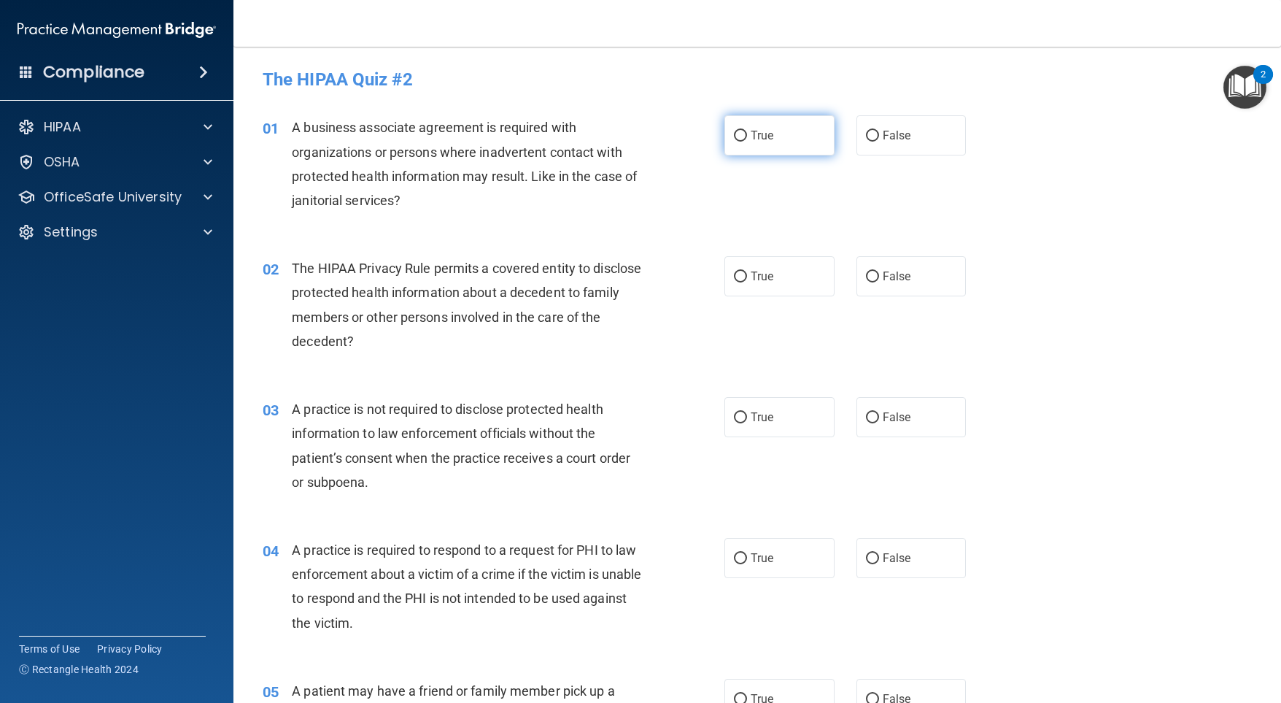
click at [735, 136] on input "True" at bounding box center [740, 136] width 13 height 11
radio input "true"
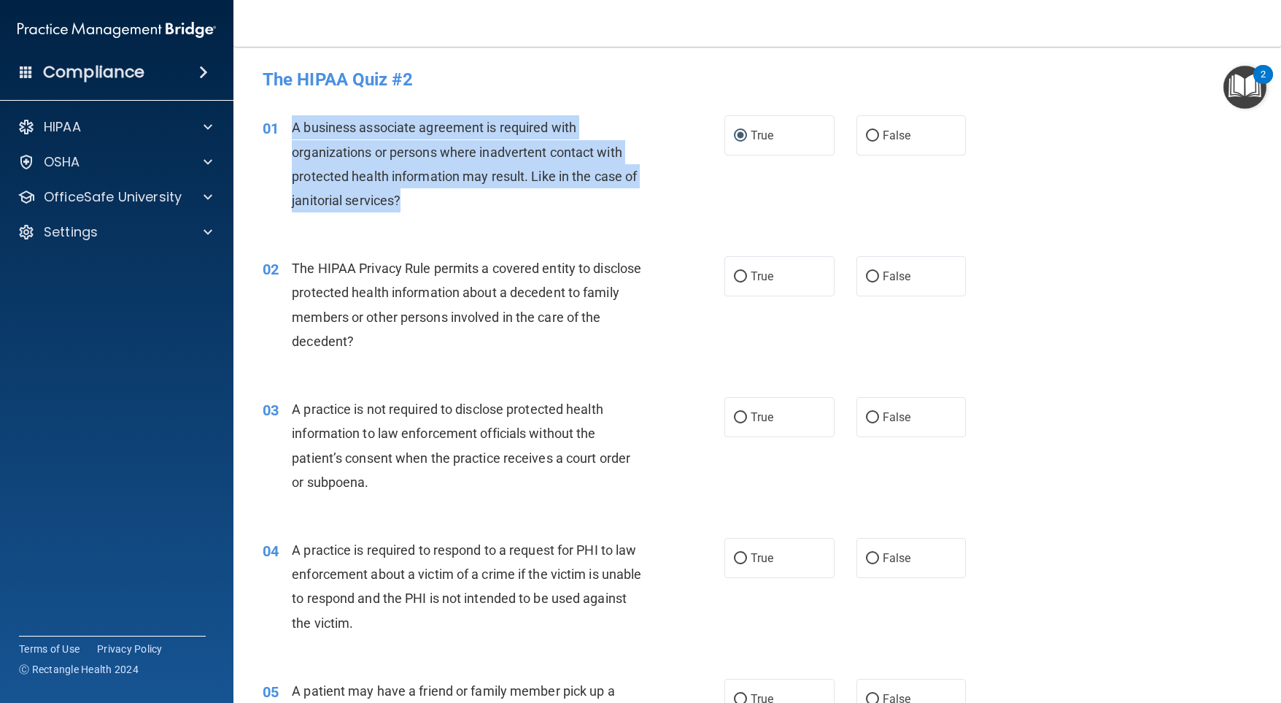
drag, startPoint x: 401, startPoint y: 200, endPoint x: 307, endPoint y: 128, distance: 118.2
click at [292, 123] on div "A business associate agreement is required with organizations or persons where …" at bounding box center [473, 163] width 363 height 97
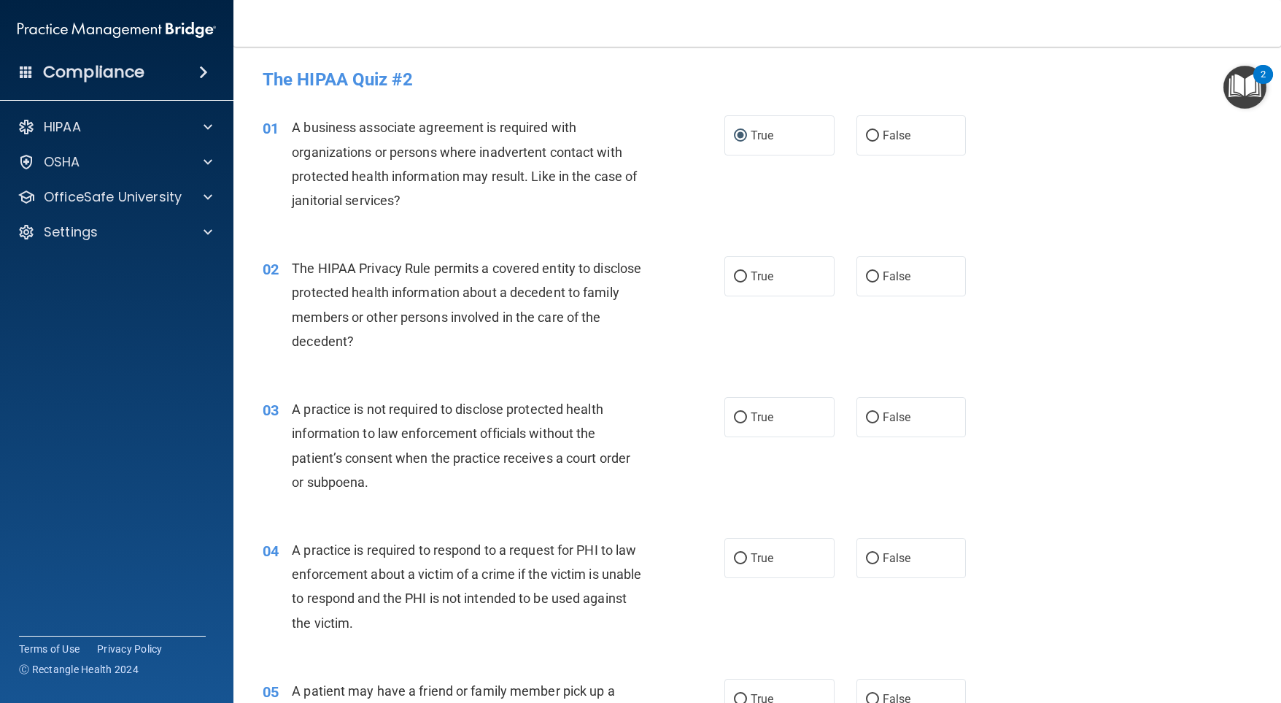
click at [492, 246] on div "02 The HIPAA Privacy Rule permits a covered entity to disclose protected health…" at bounding box center [757, 308] width 1011 height 141
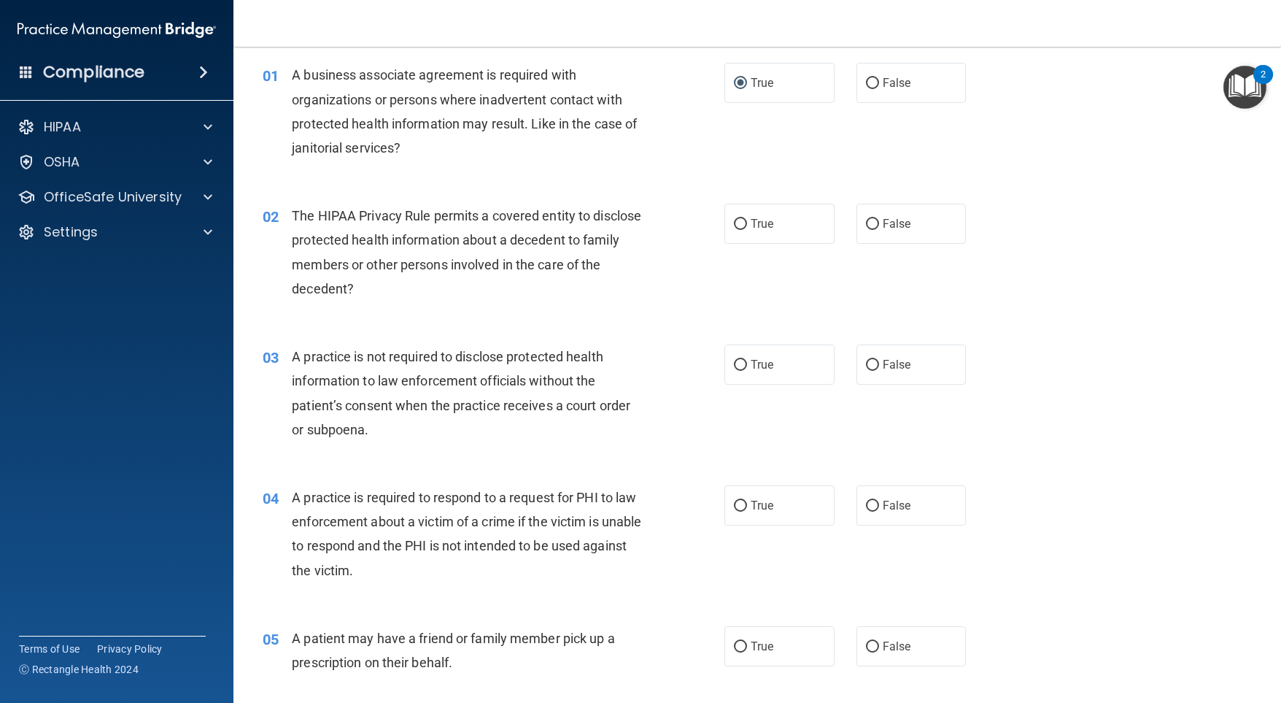
scroll to position [73, 0]
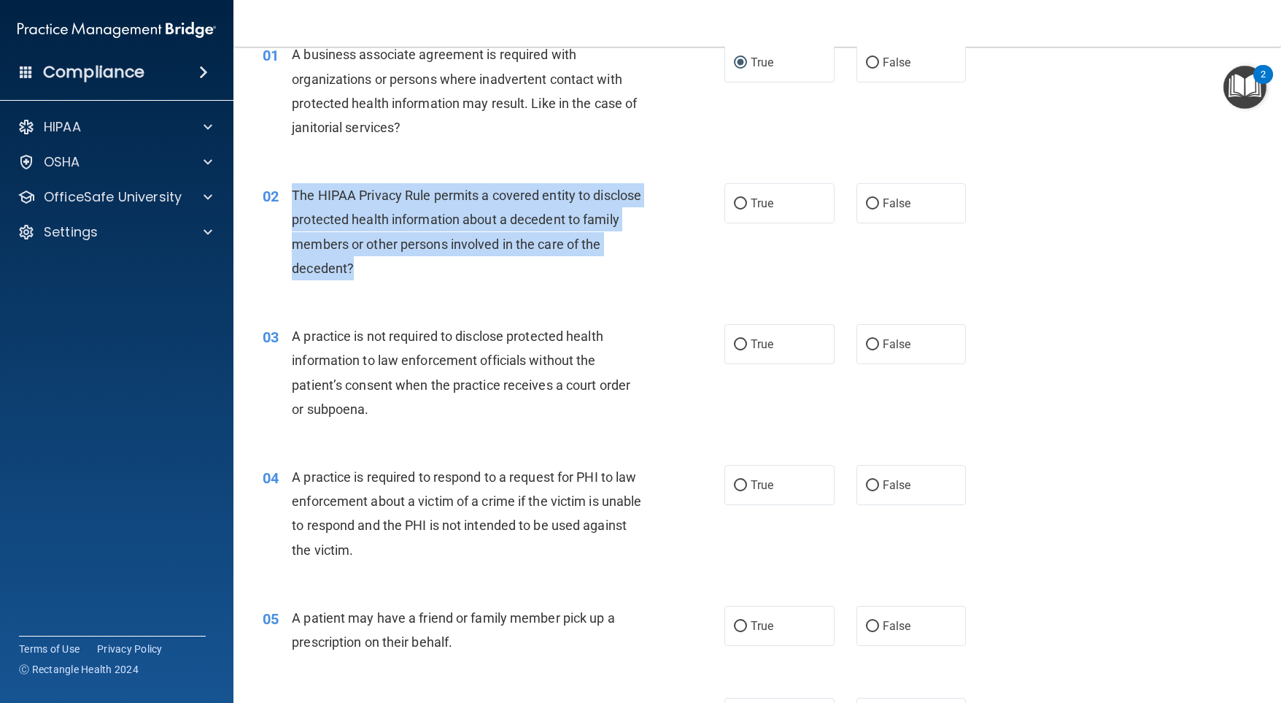
drag, startPoint x: 376, startPoint y: 263, endPoint x: 292, endPoint y: 187, distance: 113.1
click at [292, 187] on div "The HIPAA Privacy Rule permits a covered entity to disclose protected health in…" at bounding box center [473, 231] width 363 height 97
click at [671, 258] on div "02 The HIPAA Privacy Rule permits a covered entity to disclose protected health…" at bounding box center [494, 235] width 506 height 104
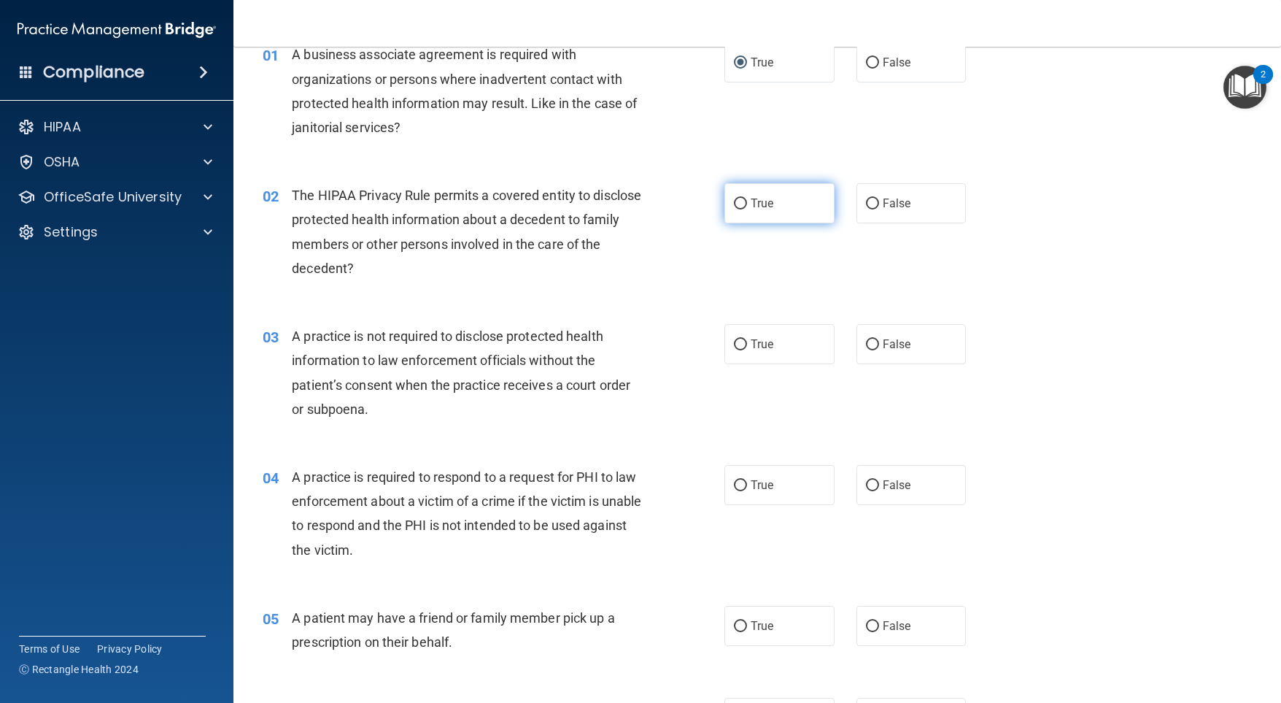
click at [734, 201] on input "True" at bounding box center [740, 203] width 13 height 11
radio input "true"
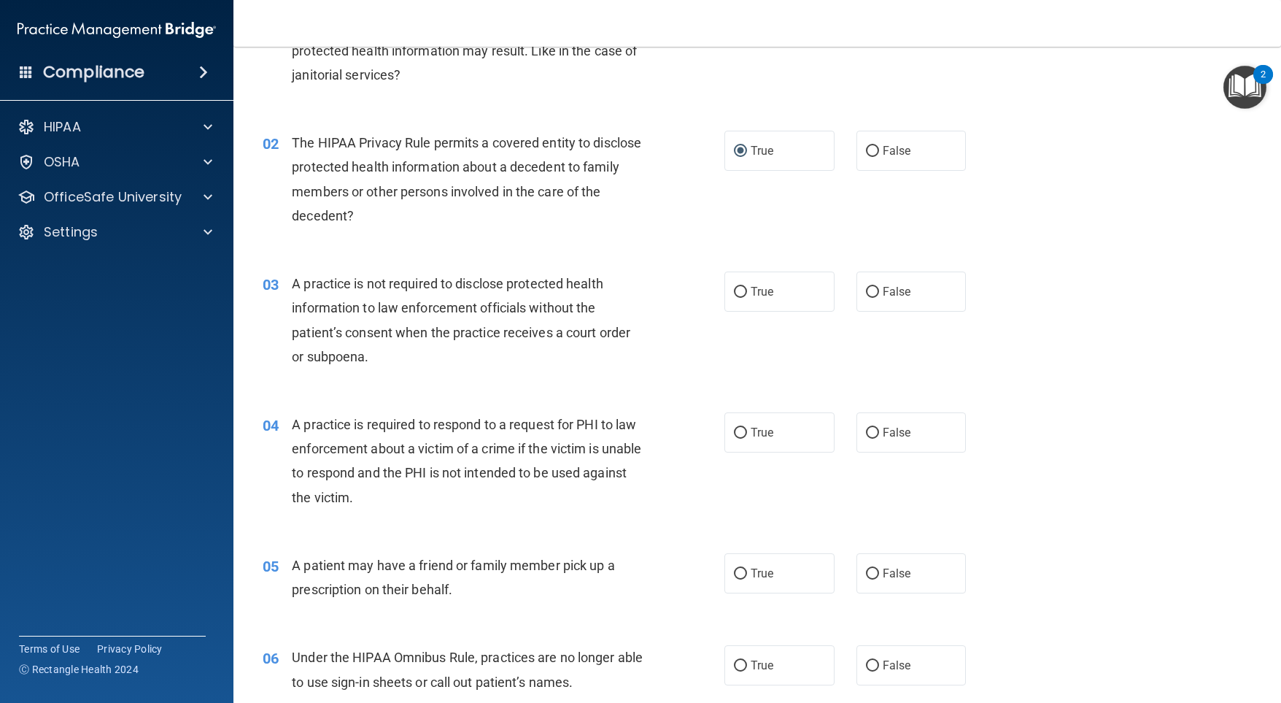
scroll to position [146, 0]
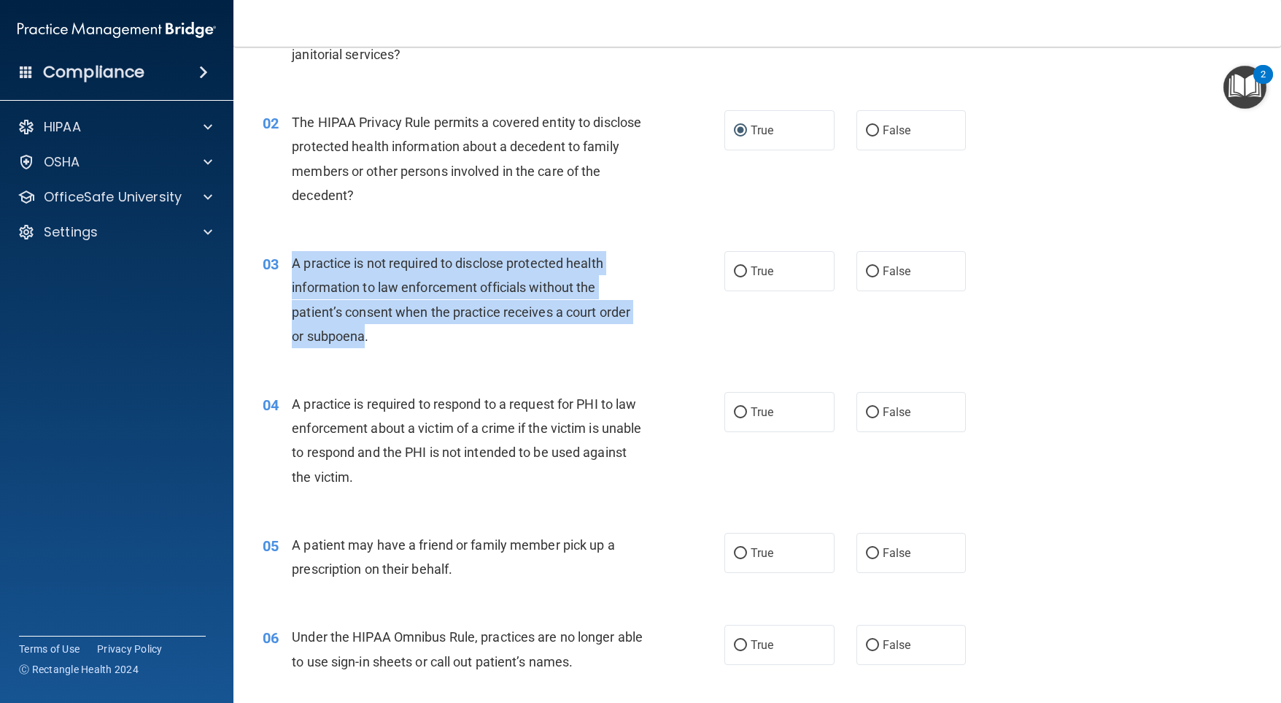
drag, startPoint x: 366, startPoint y: 339, endPoint x: 316, endPoint y: 270, distance: 84.6
click at [286, 261] on div "03 A practice is not required to disclose protected health information to law e…" at bounding box center [494, 303] width 506 height 104
click at [741, 266] on input "True" at bounding box center [740, 271] width 13 height 11
radio input "true"
click at [869, 271] on input "False" at bounding box center [872, 271] width 13 height 11
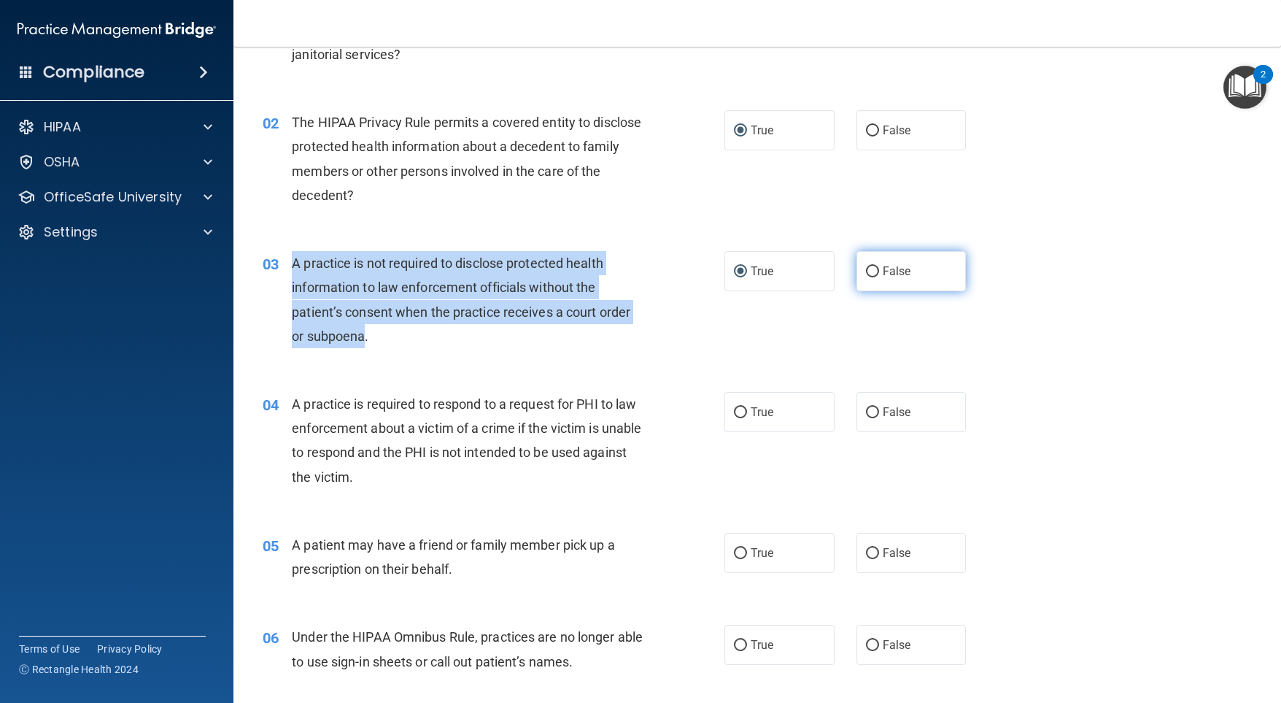
radio input "true"
radio input "false"
click at [727, 310] on div "03 A practice is not required to disclose protected health information to law e…" at bounding box center [494, 303] width 506 height 104
click at [675, 292] on div "03 A practice is not required to disclose protected health information to law e…" at bounding box center [494, 303] width 506 height 104
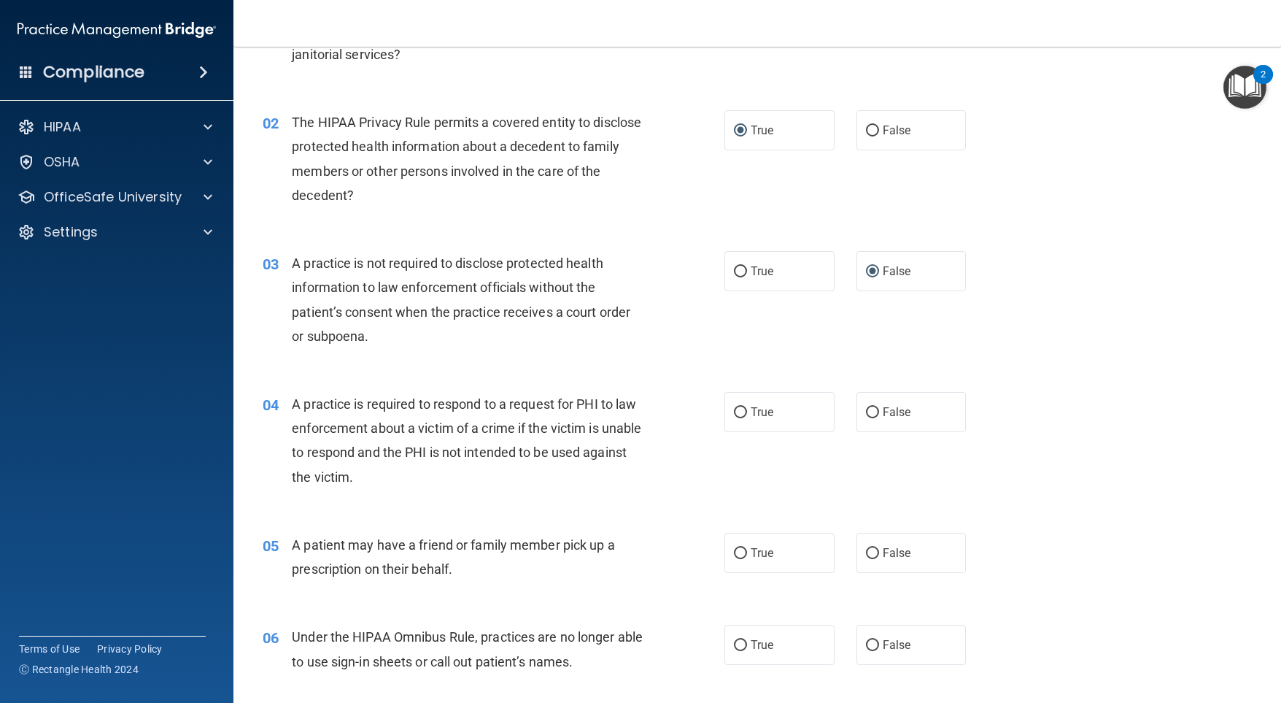
click at [426, 231] on div "02 The HIPAA Privacy Rule permits a covered entity to disclose protected health…" at bounding box center [757, 162] width 1011 height 141
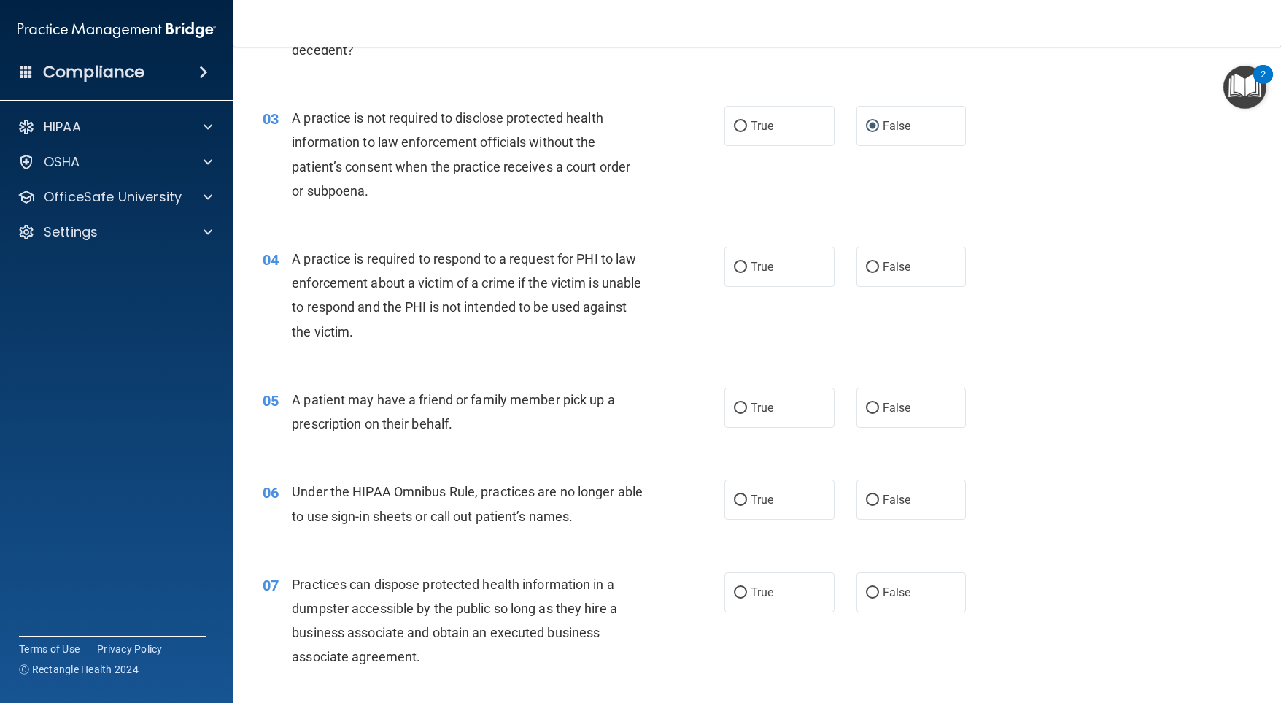
scroll to position [292, 0]
click at [867, 267] on input "False" at bounding box center [872, 266] width 13 height 11
radio input "true"
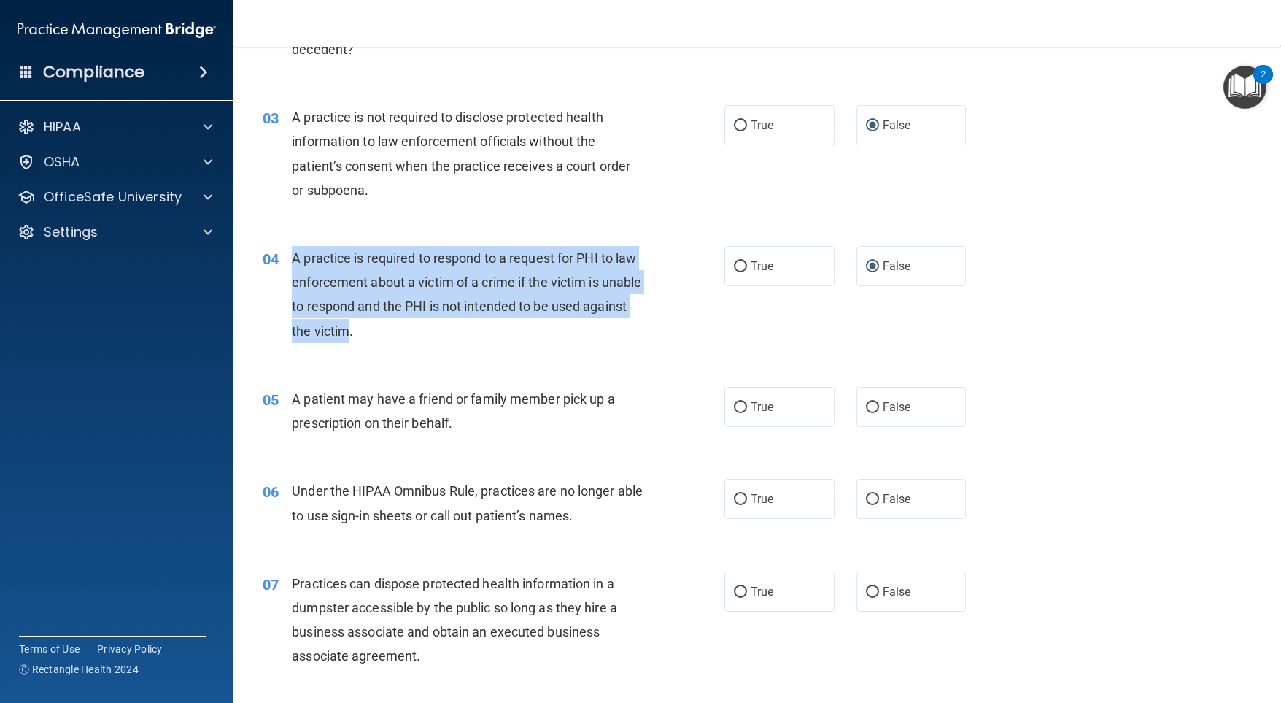
drag, startPoint x: 295, startPoint y: 252, endPoint x: 394, endPoint y: 330, distance: 126.7
click at [394, 330] on span "A practice is required to respond to a request for PHI to law enforcement about…" at bounding box center [466, 294] width 349 height 88
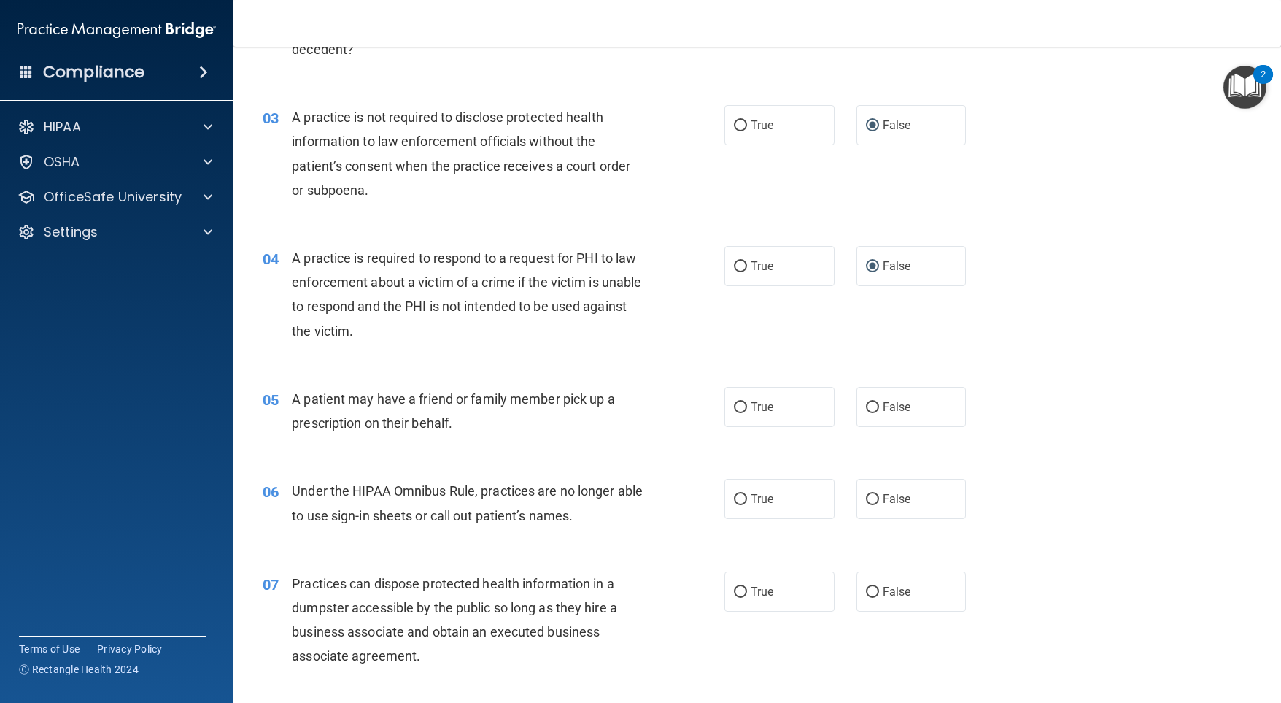
click at [641, 355] on div "04 A practice is required to respond to a request for PHI to law enforcement ab…" at bounding box center [757, 298] width 1011 height 141
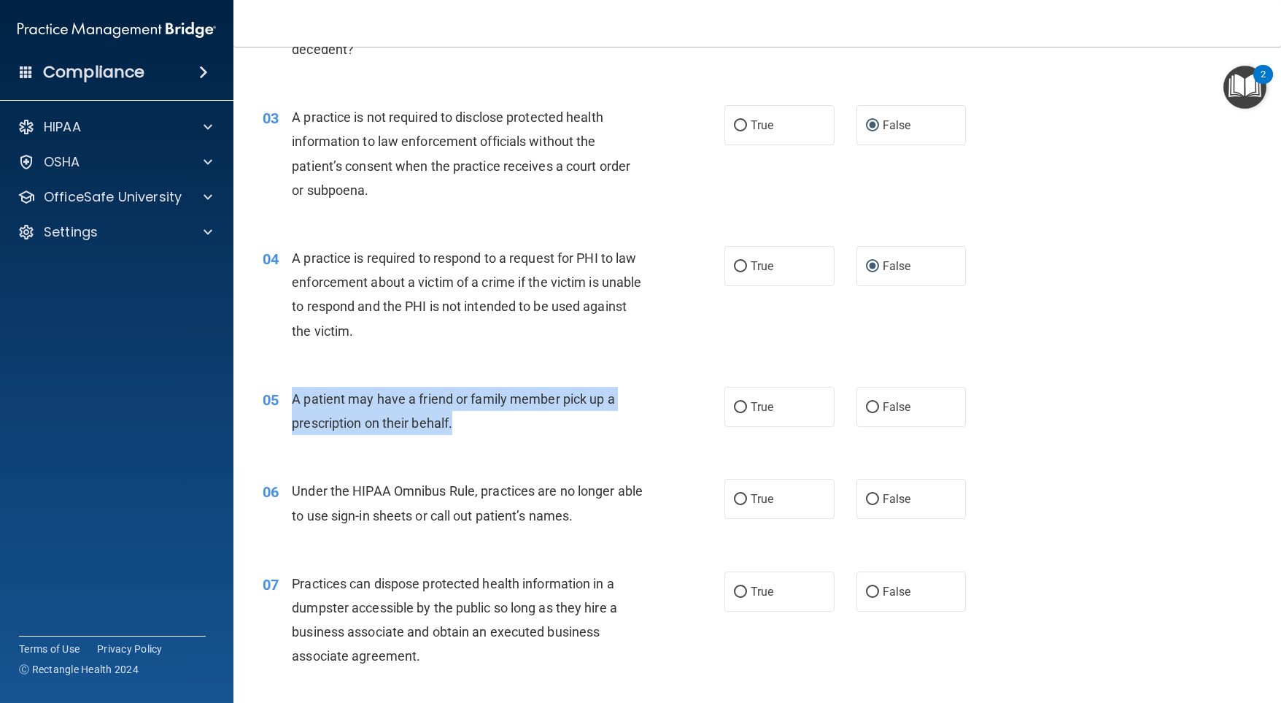
drag, startPoint x: 465, startPoint y: 427, endPoint x: 291, endPoint y: 400, distance: 176.4
click at [292, 400] on div "A patient may have a friend or family member pick up a prescription on their be…" at bounding box center [473, 411] width 363 height 48
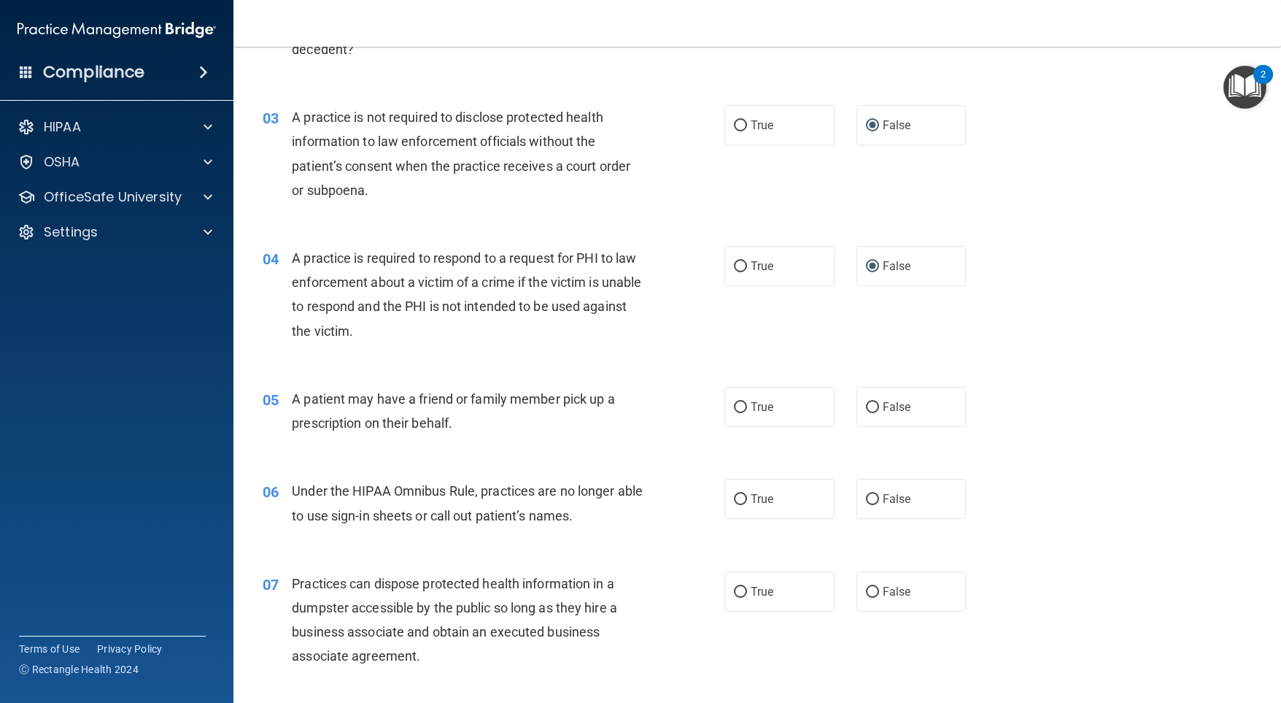
click at [643, 322] on div "A practice is required to respond to a request for PHI to law enforcement about…" at bounding box center [473, 294] width 363 height 97
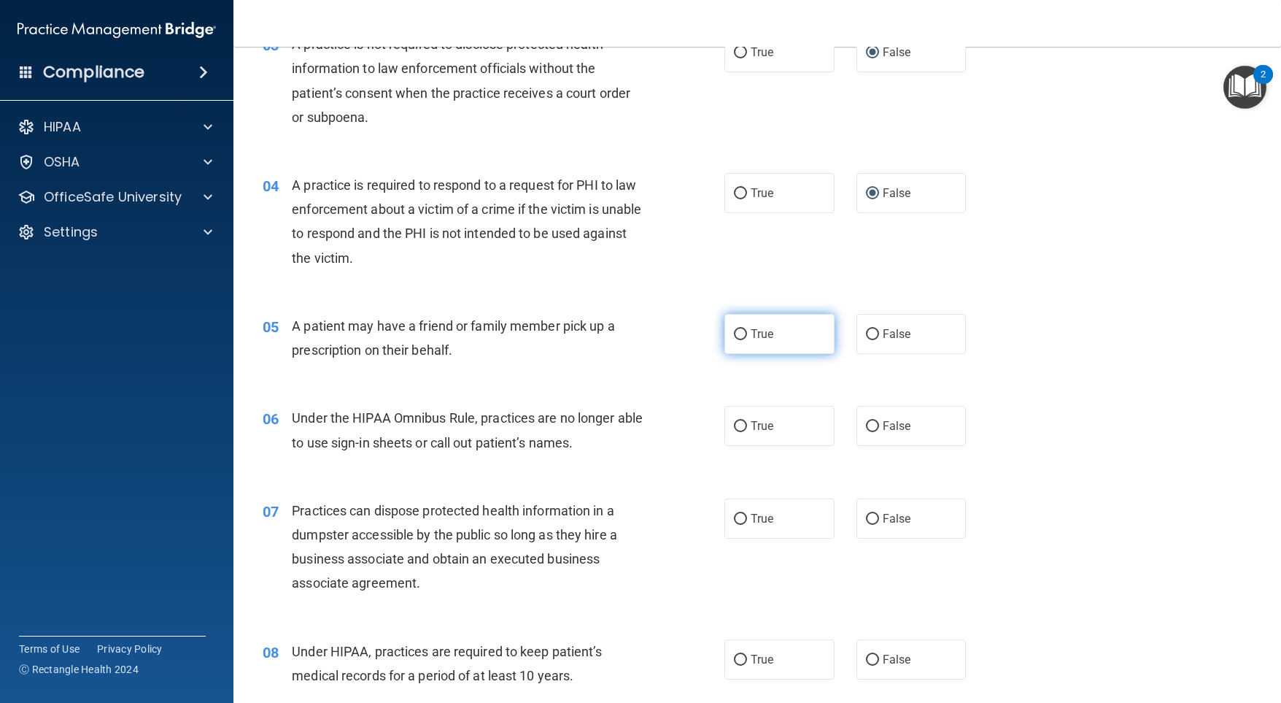
click at [734, 334] on input "True" at bounding box center [740, 334] width 13 height 11
radio input "true"
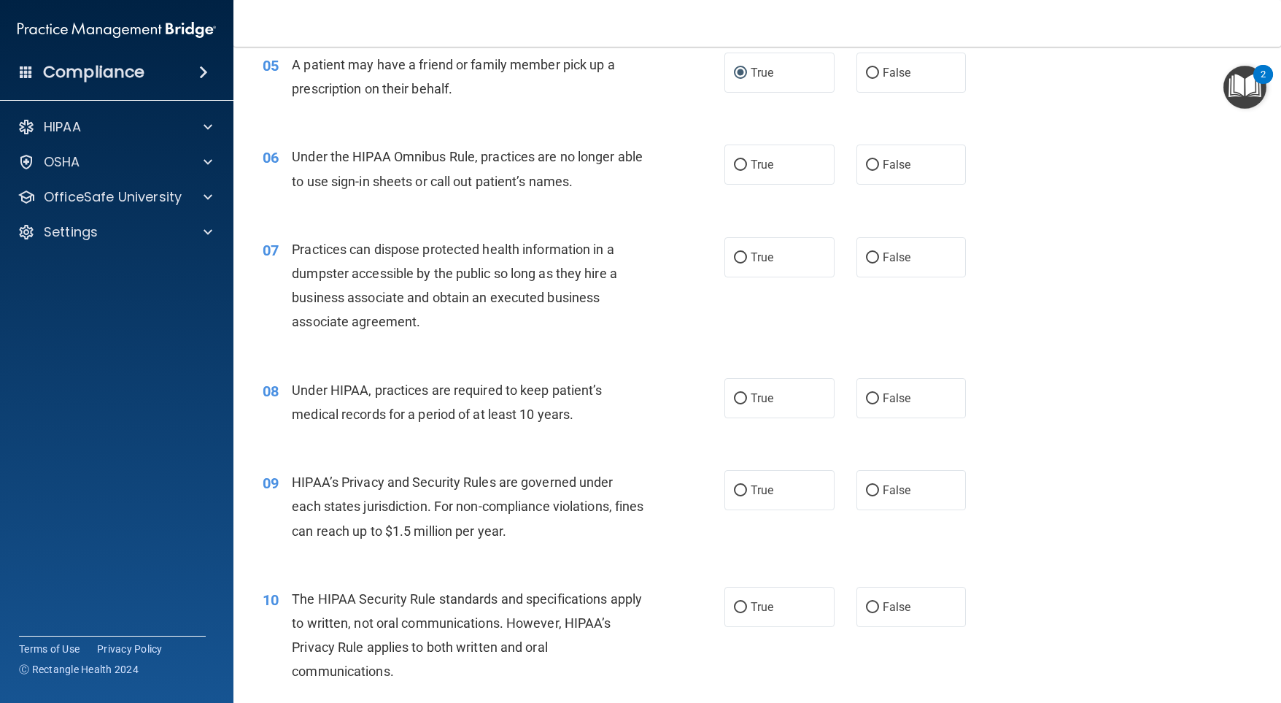
scroll to position [657, 0]
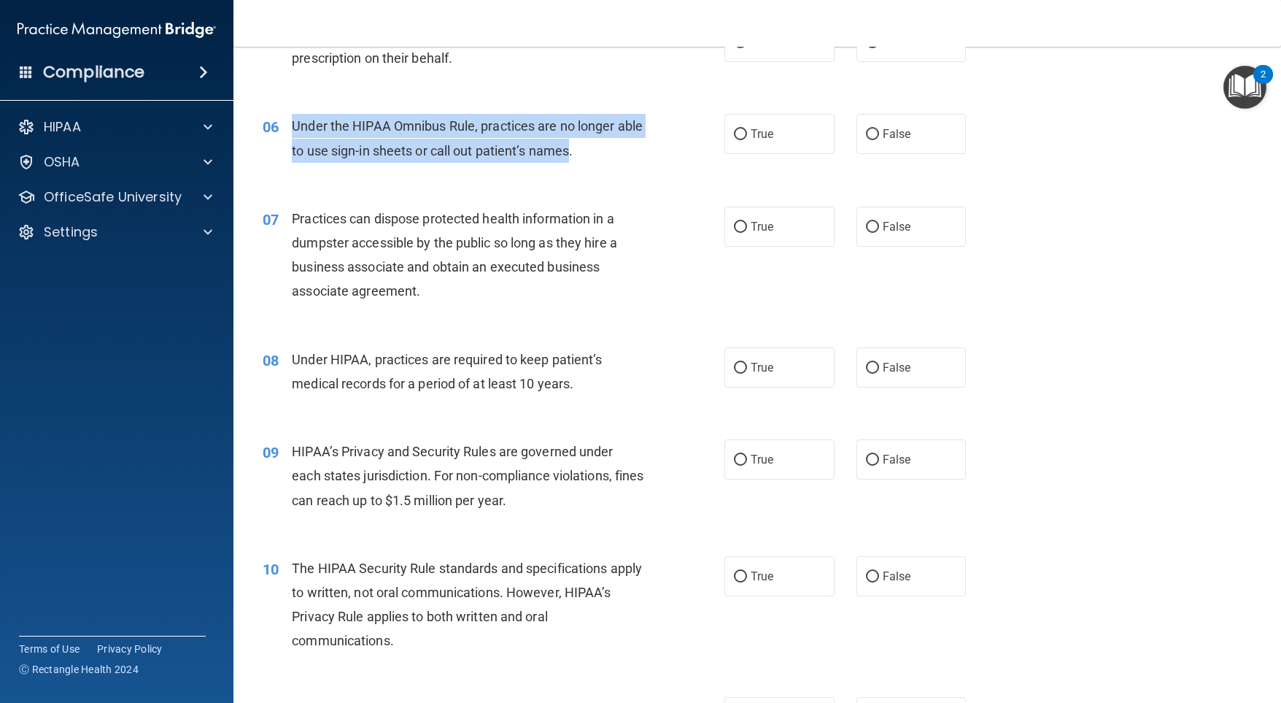
drag, startPoint x: 290, startPoint y: 119, endPoint x: 598, endPoint y: 147, distance: 309.8
click at [598, 147] on div "06 Under the HIPAA Omnibus Rule, practices are no longer able to use sign-in sh…" at bounding box center [494, 141] width 506 height 55
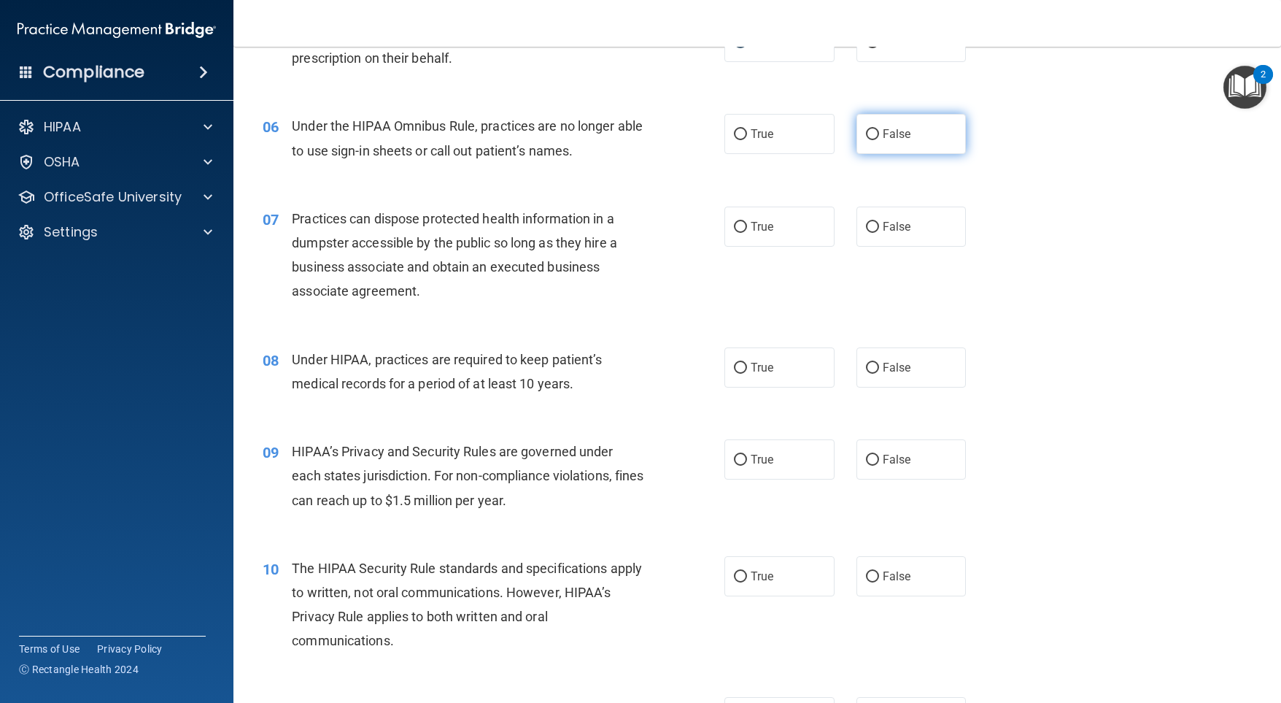
click at [867, 142] on label "False" at bounding box center [912, 134] width 110 height 40
click at [867, 140] on input "False" at bounding box center [872, 134] width 13 height 11
radio input "true"
click at [874, 230] on label "False" at bounding box center [912, 226] width 110 height 40
click at [874, 230] on input "False" at bounding box center [872, 227] width 13 height 11
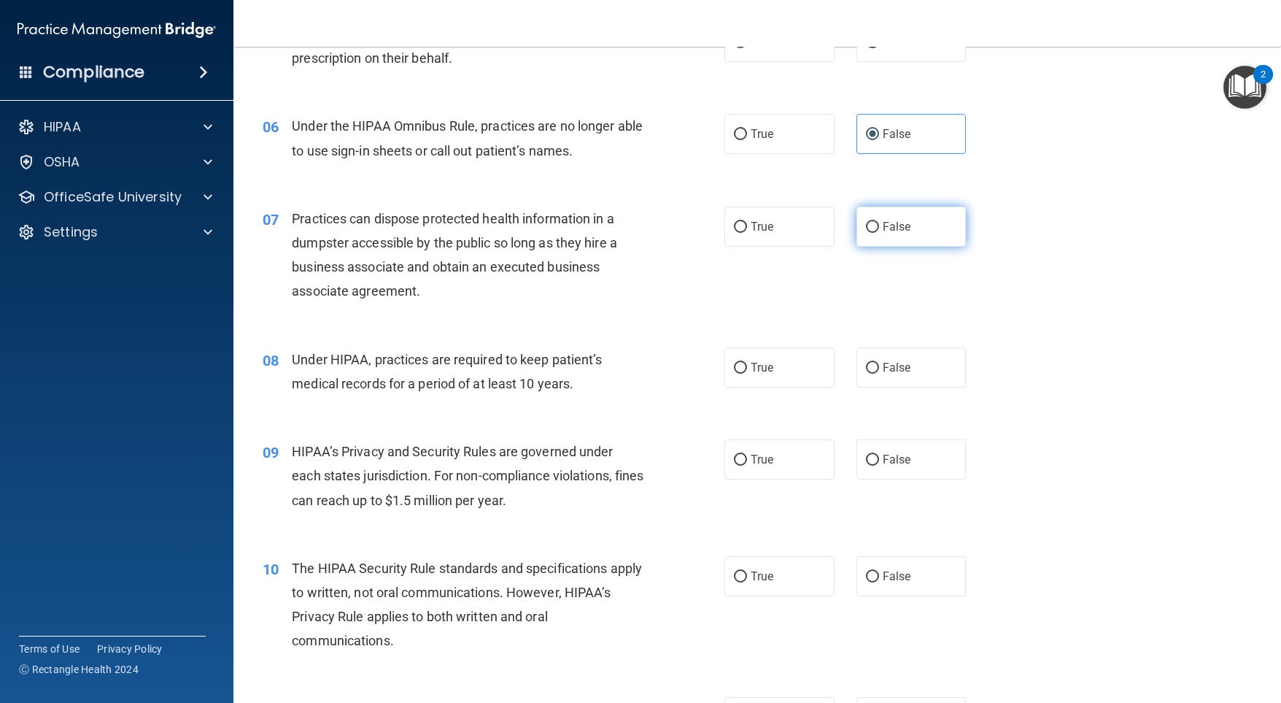
radio input "true"
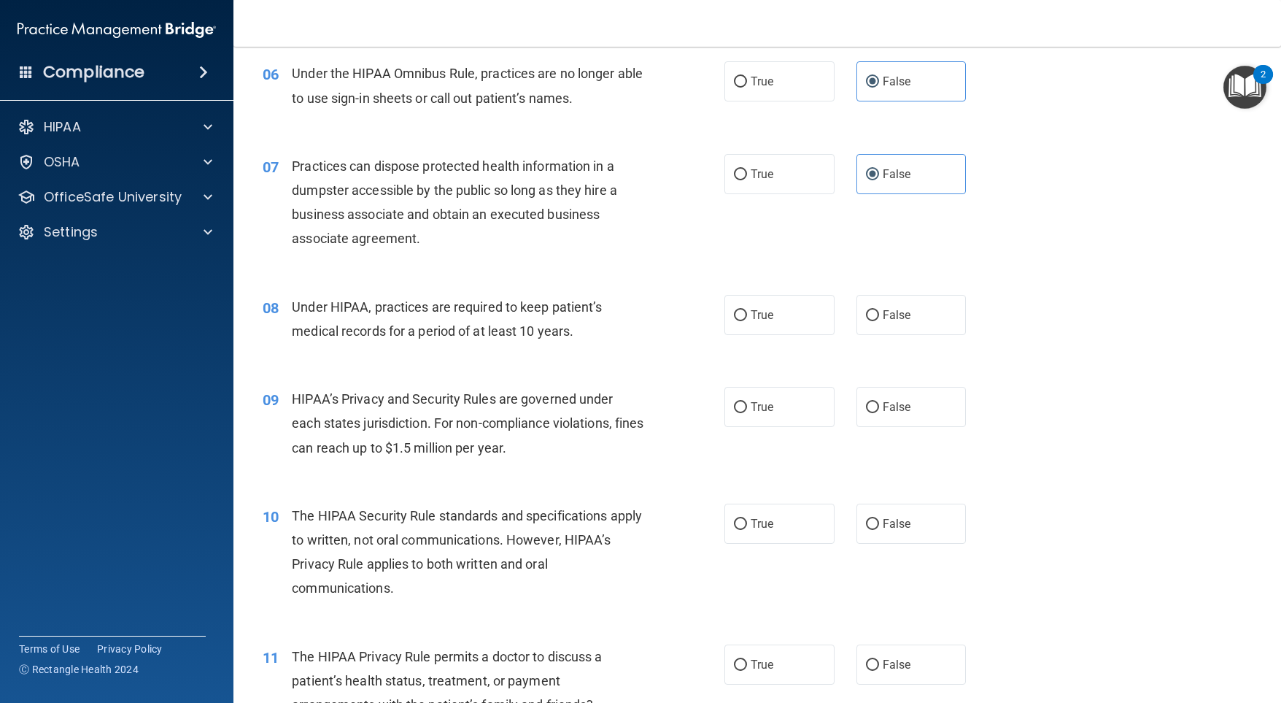
scroll to position [730, 0]
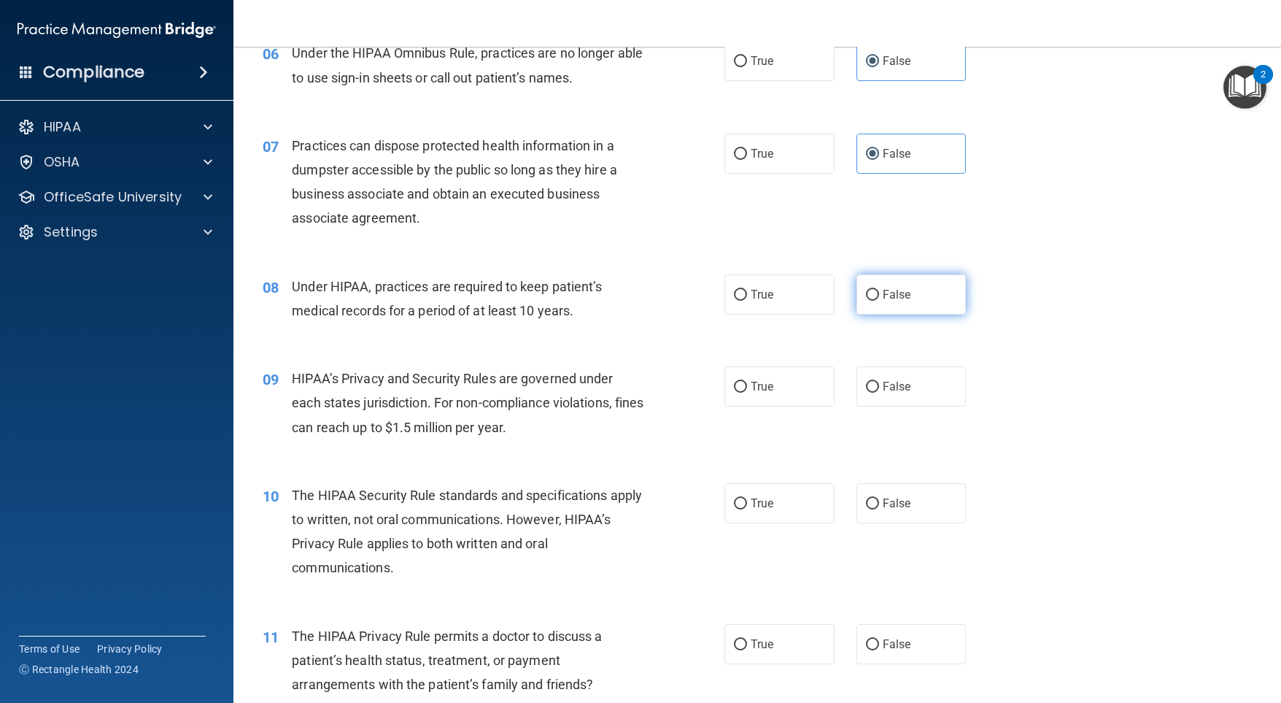
click at [875, 298] on label "False" at bounding box center [912, 294] width 110 height 40
click at [875, 298] on input "False" at bounding box center [872, 295] width 13 height 11
radio input "true"
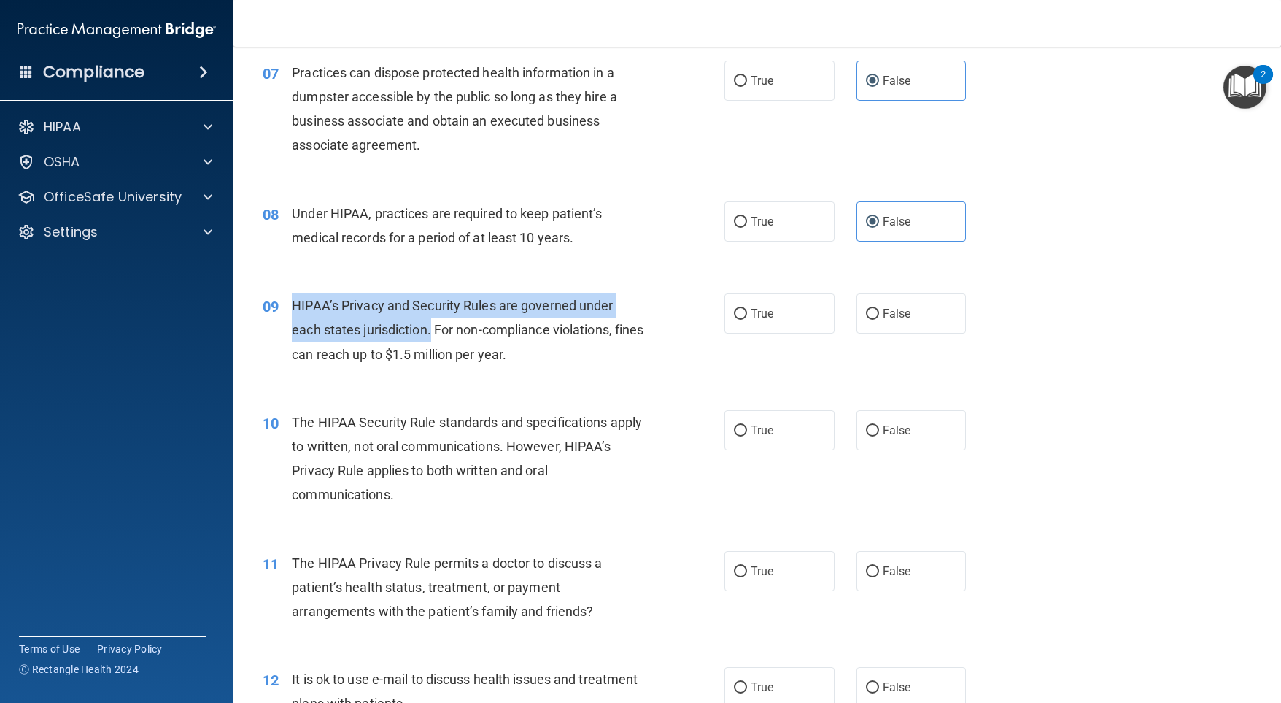
drag, startPoint x: 430, startPoint y: 330, endPoint x: 296, endPoint y: 308, distance: 136.0
click at [290, 309] on div "09 HIPAA’s Privacy and Security Rules are governed under each states jurisdicti…" at bounding box center [494, 333] width 506 height 80
click at [866, 310] on input "False" at bounding box center [872, 314] width 13 height 11
radio input "true"
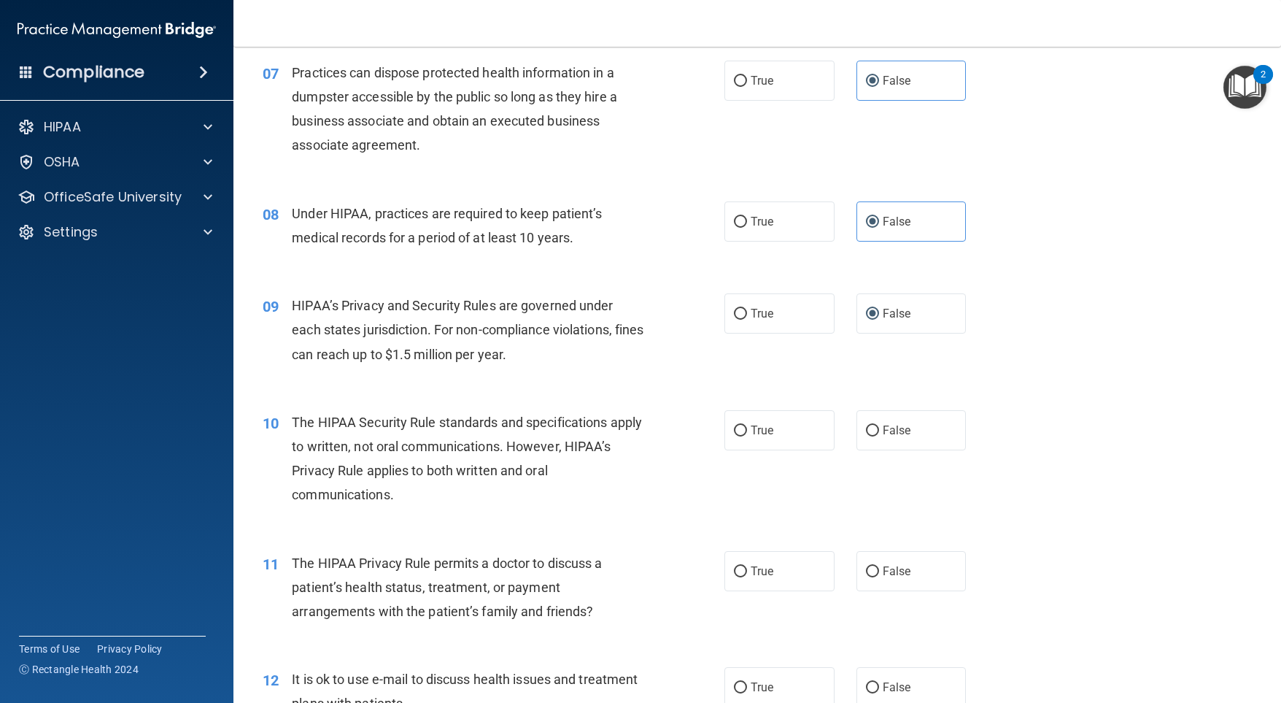
click at [1036, 262] on div "08 Under HIPAA, practices are required to keep patient’s medical records for a …" at bounding box center [757, 229] width 1011 height 92
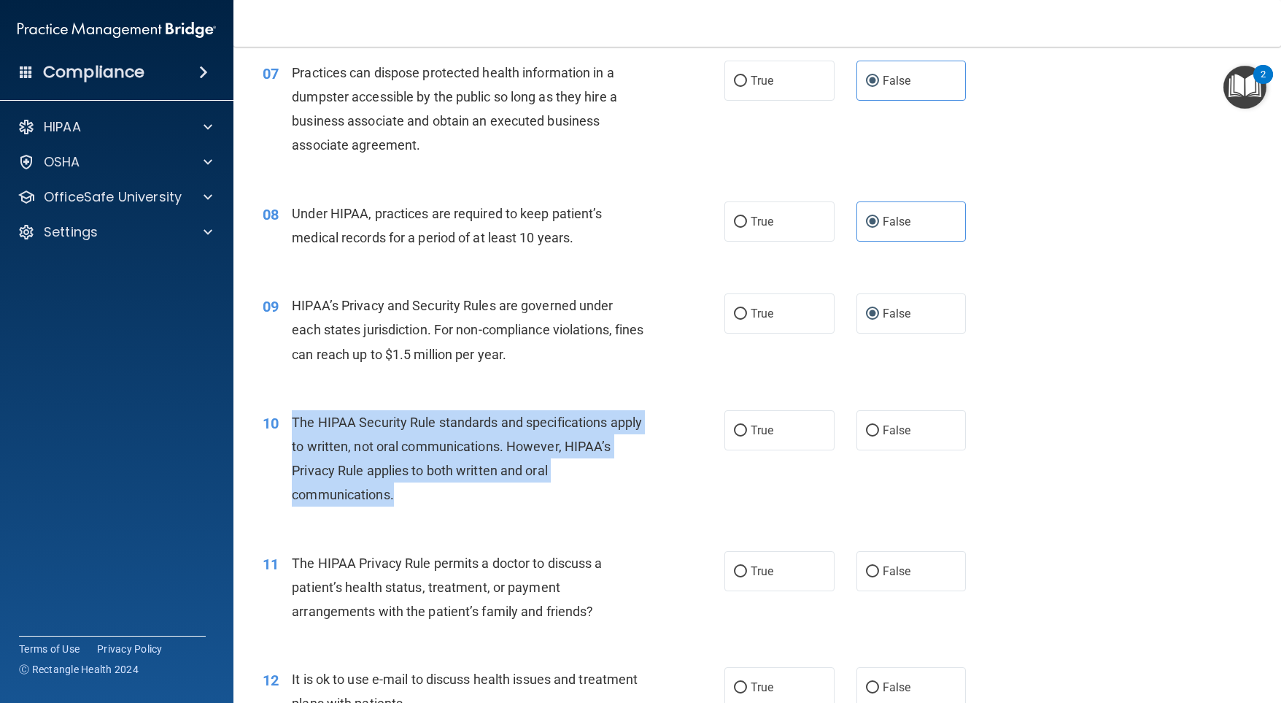
drag, startPoint x: 397, startPoint y: 498, endPoint x: 290, endPoint y: 424, distance: 129.9
click at [290, 424] on div "10 The HIPAA Security Rule standards and specifications apply to written, not o…" at bounding box center [494, 462] width 506 height 104
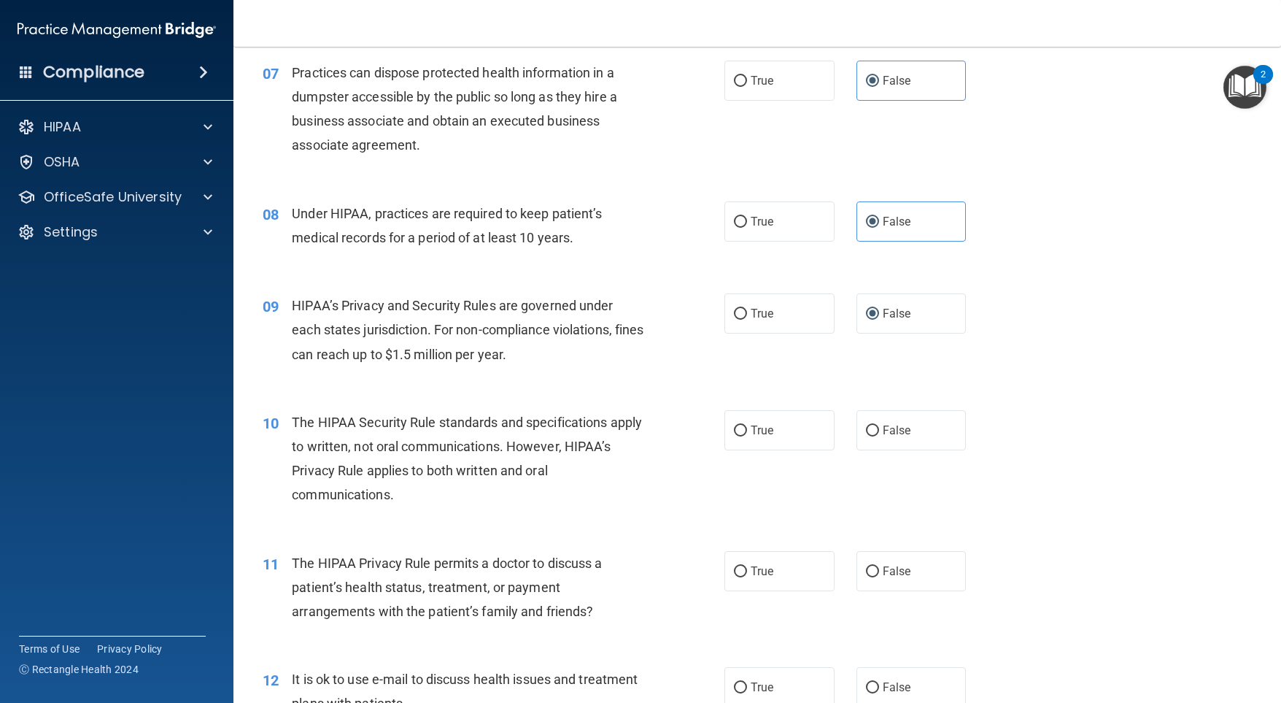
click at [623, 316] on div "HIPAA’s Privacy and Security Rules are governed under each states jurisdiction.…" at bounding box center [473, 329] width 363 height 73
click at [734, 428] on input "True" at bounding box center [740, 430] width 13 height 11
radio input "true"
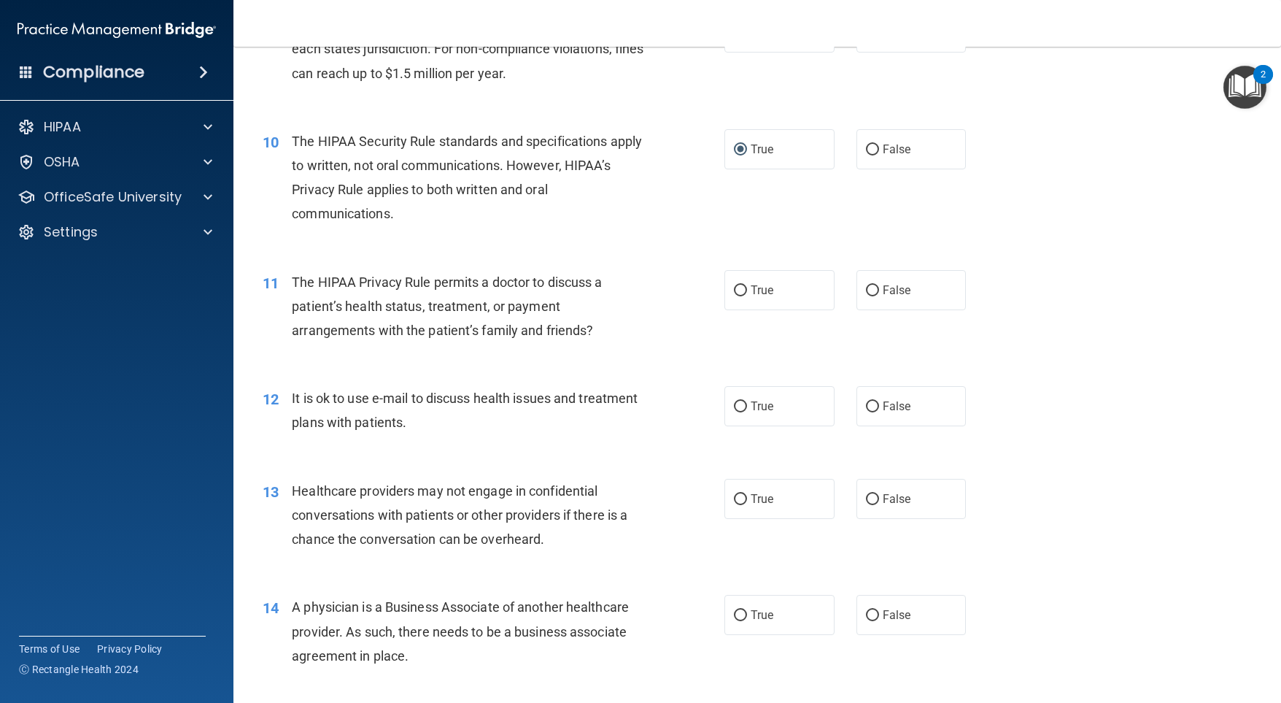
scroll to position [1094, 0]
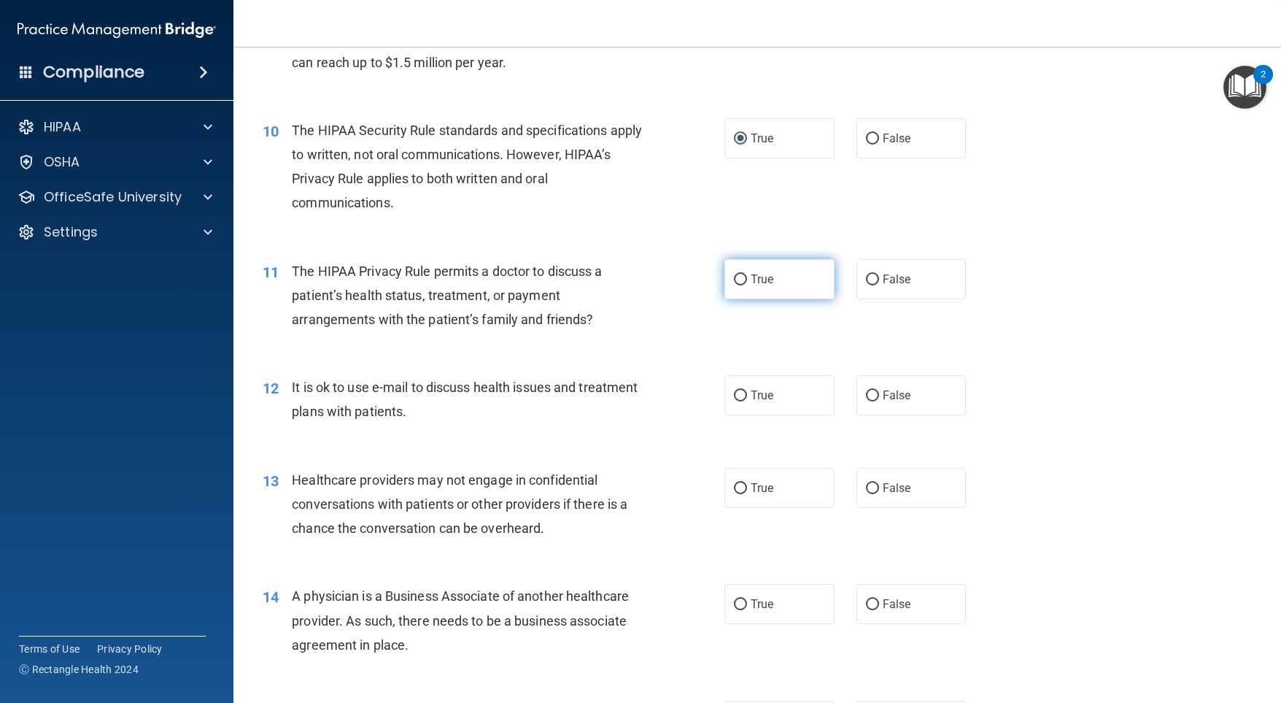
click at [734, 278] on input "True" at bounding box center [740, 279] width 13 height 11
radio input "true"
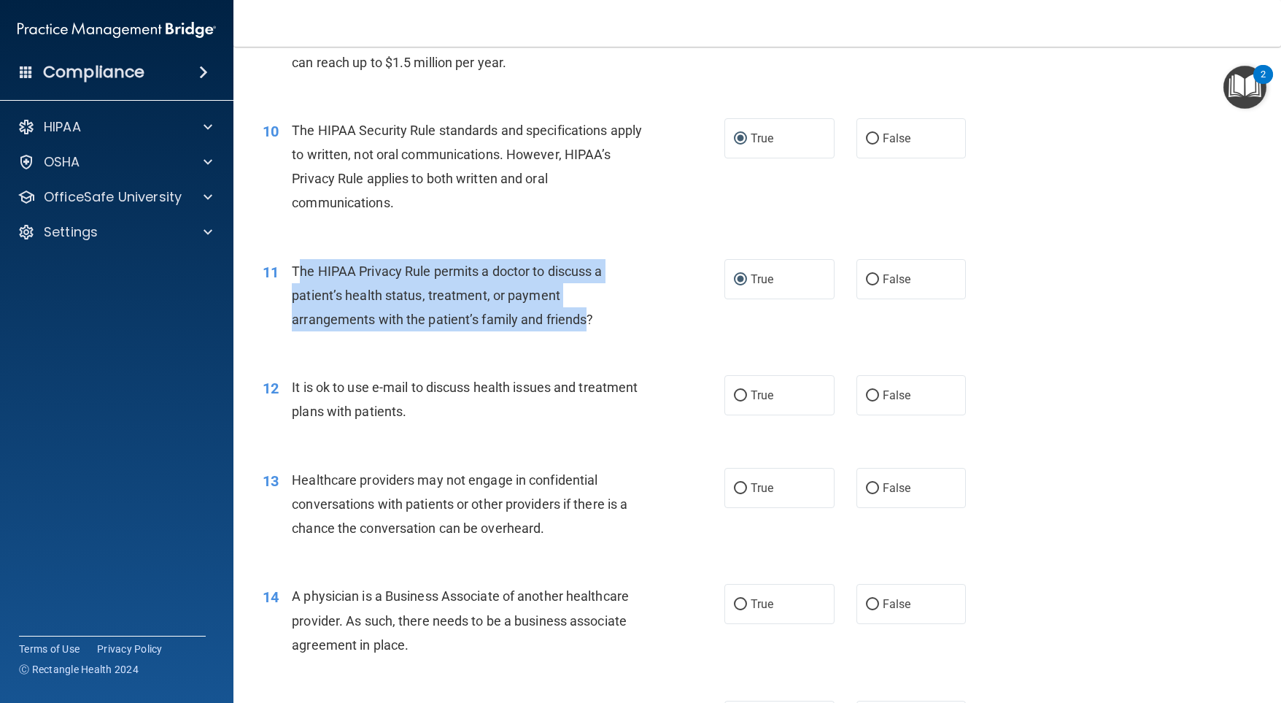
drag, startPoint x: 587, startPoint y: 320, endPoint x: 299, endPoint y: 282, distance: 290.0
click at [299, 282] on div "The HIPAA Privacy Rule permits a doctor to discuss a patient’s health status, t…" at bounding box center [473, 295] width 363 height 73
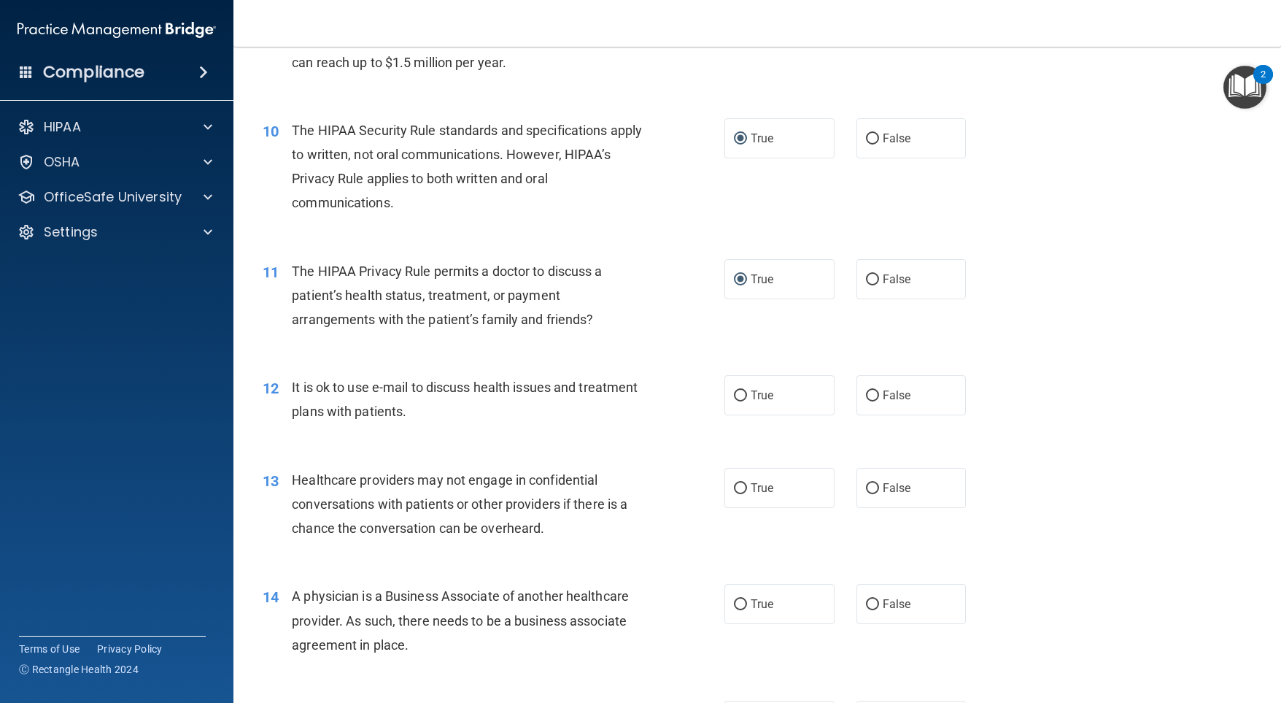
click at [333, 232] on div "10 The HIPAA Security Rule standards and specifications apply to written, not o…" at bounding box center [757, 170] width 1011 height 141
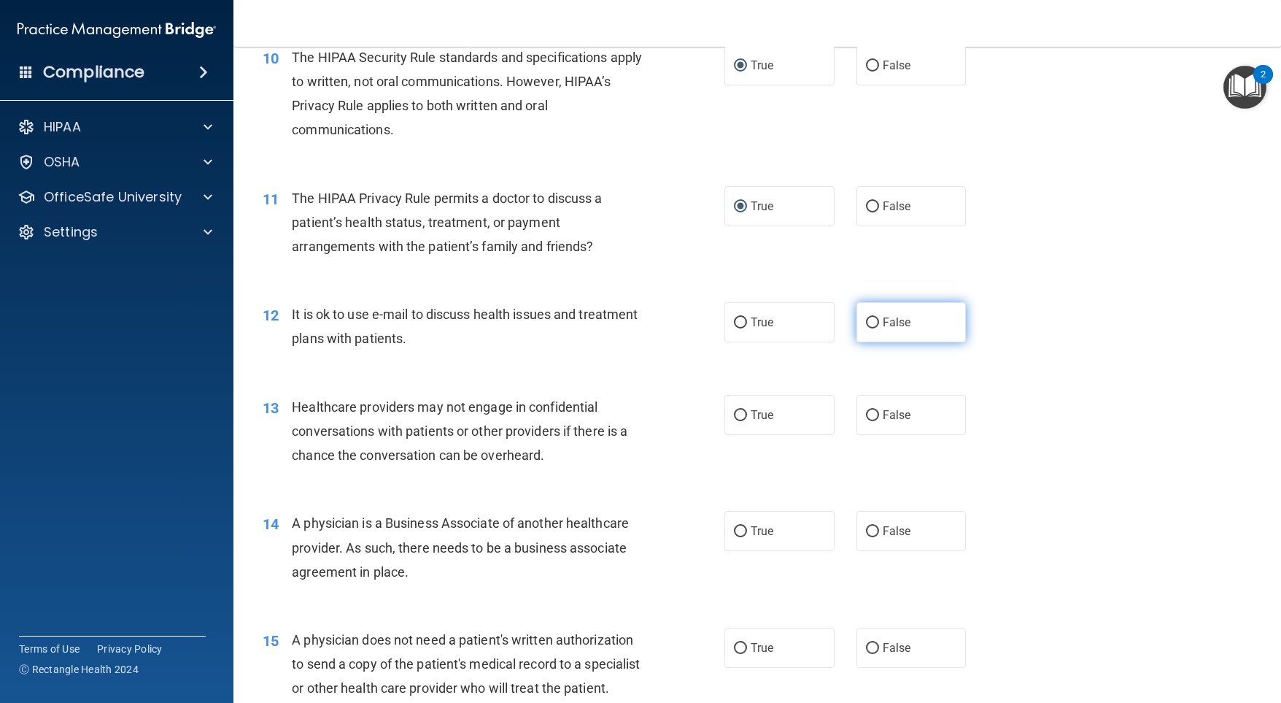
click at [866, 320] on input "False" at bounding box center [872, 322] width 13 height 11
radio input "true"
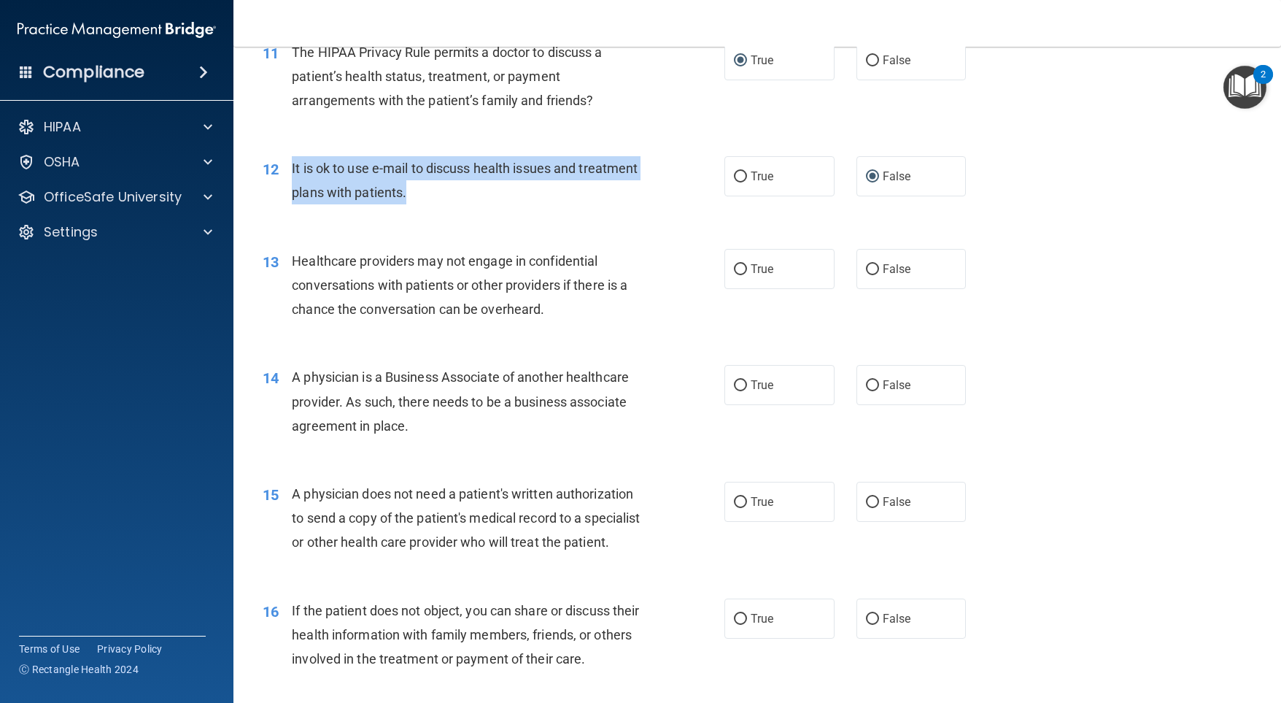
drag, startPoint x: 472, startPoint y: 194, endPoint x: 290, endPoint y: 171, distance: 183.1
click at [290, 171] on div "12 It is ok to use e-mail to discuss health issues and treatment plans with pat…" at bounding box center [494, 183] width 506 height 55
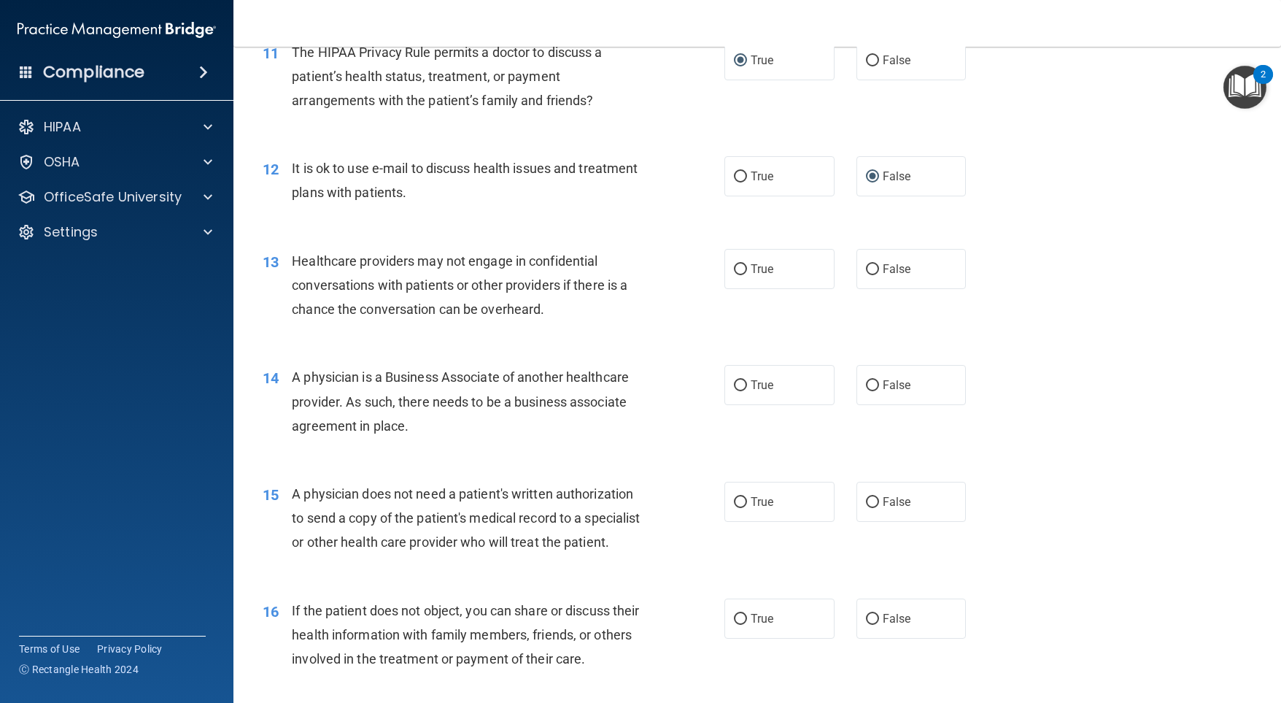
click at [585, 220] on div "12 It is ok to use e-mail to discuss health issues and treatment plans with pat…" at bounding box center [757, 184] width 1011 height 92
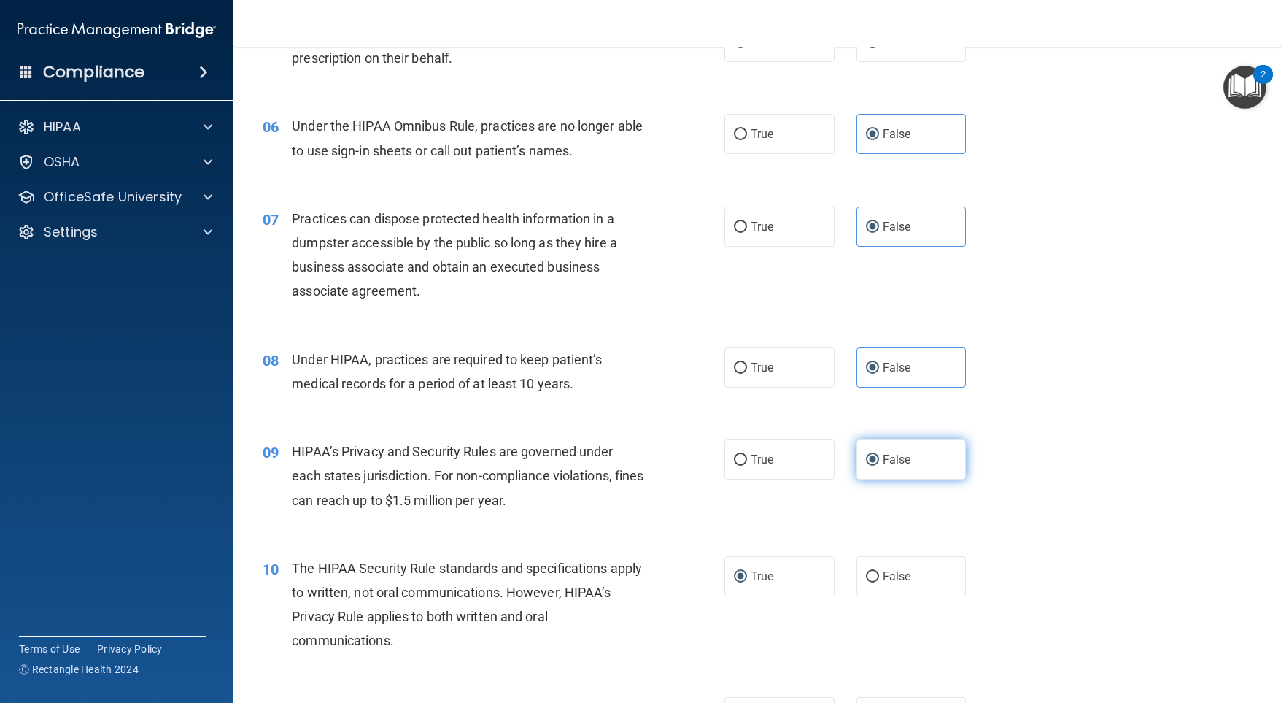
scroll to position [875, 0]
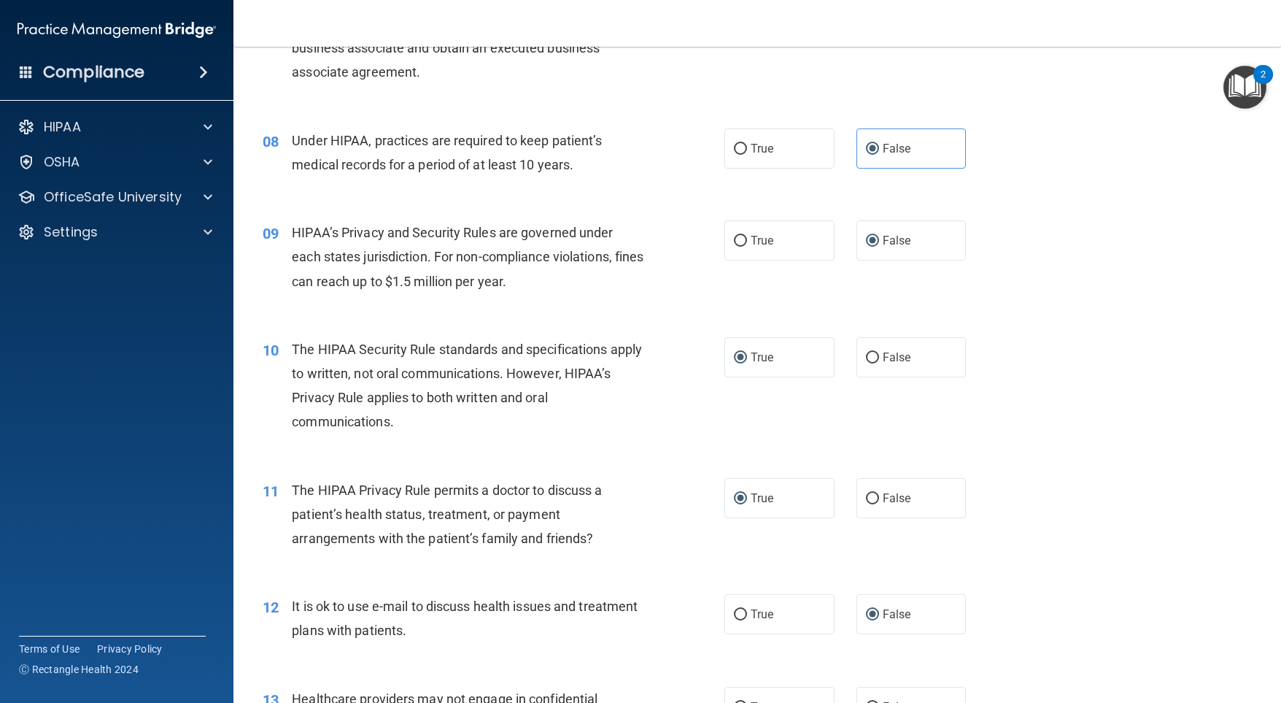
click at [641, 381] on div "The HIPAA Security Rule standards and specifications apply to written, not oral…" at bounding box center [473, 385] width 363 height 97
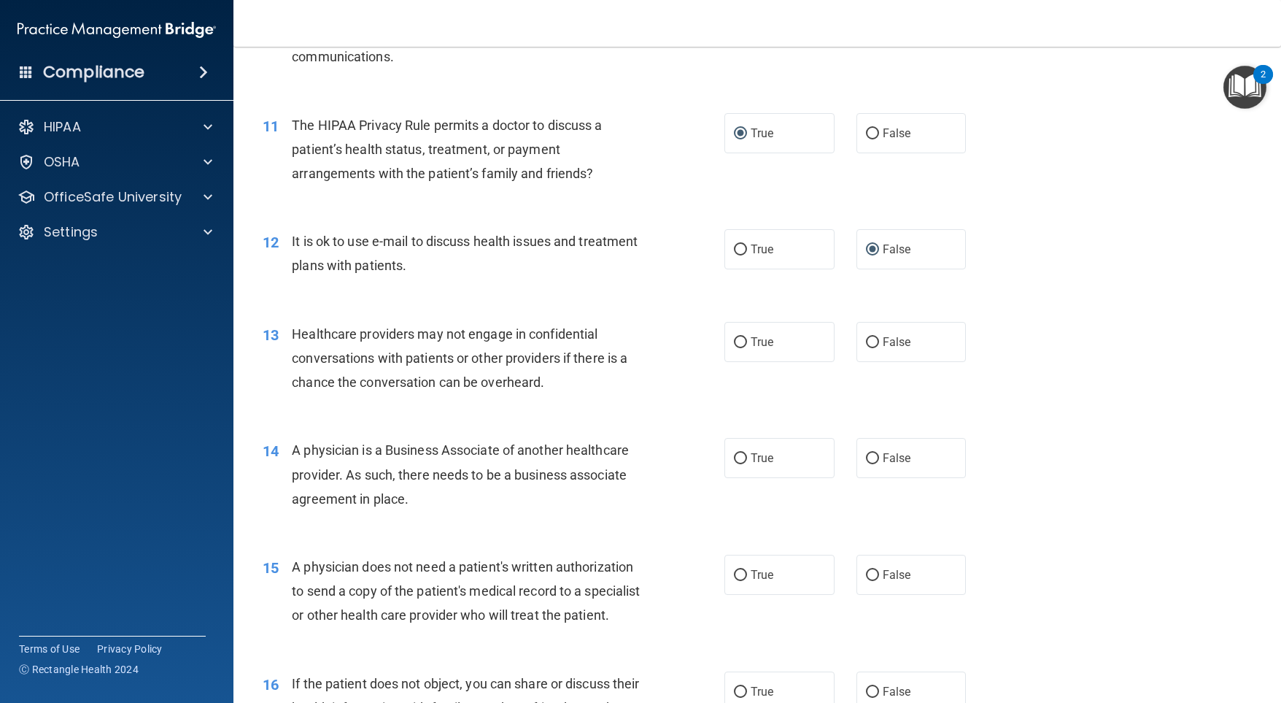
scroll to position [1313, 0]
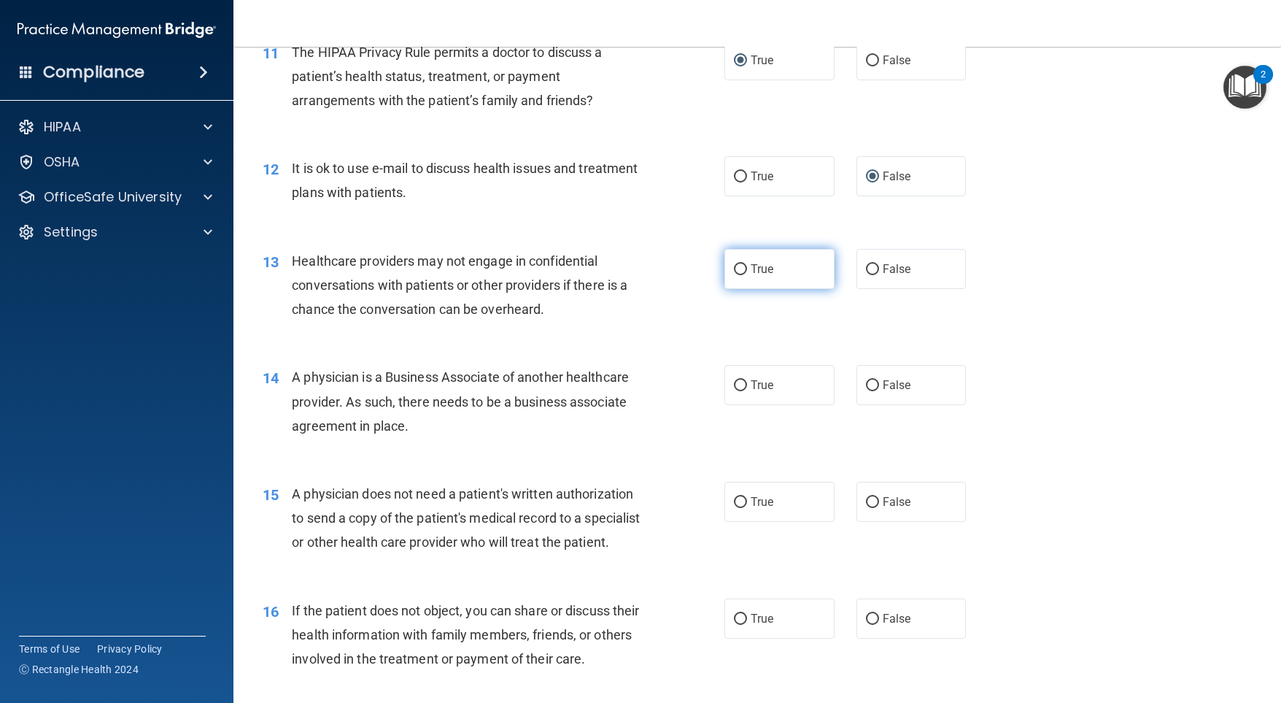
click at [734, 266] on input "True" at bounding box center [740, 269] width 13 height 11
radio input "true"
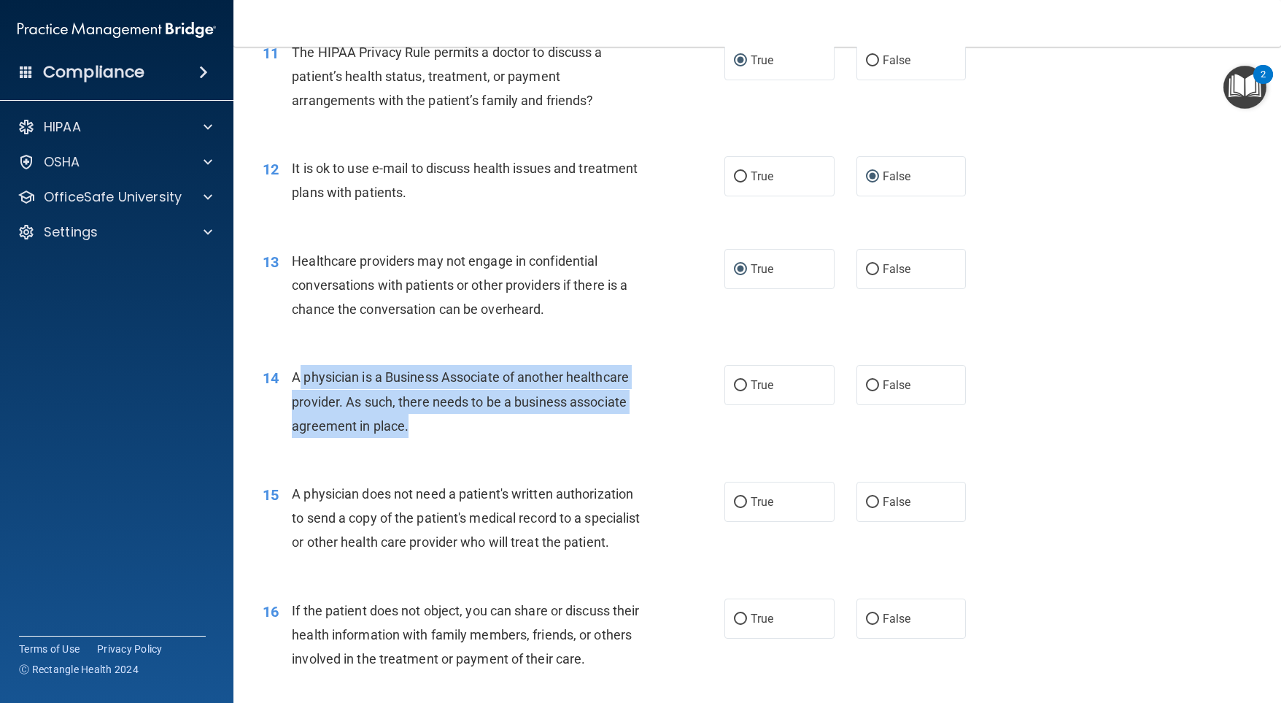
drag, startPoint x: 404, startPoint y: 426, endPoint x: 311, endPoint y: 371, distance: 108.2
click at [292, 380] on span "A physician is a Business Associate of another healthcare provider. As such, th…" at bounding box center [460, 400] width 337 height 63
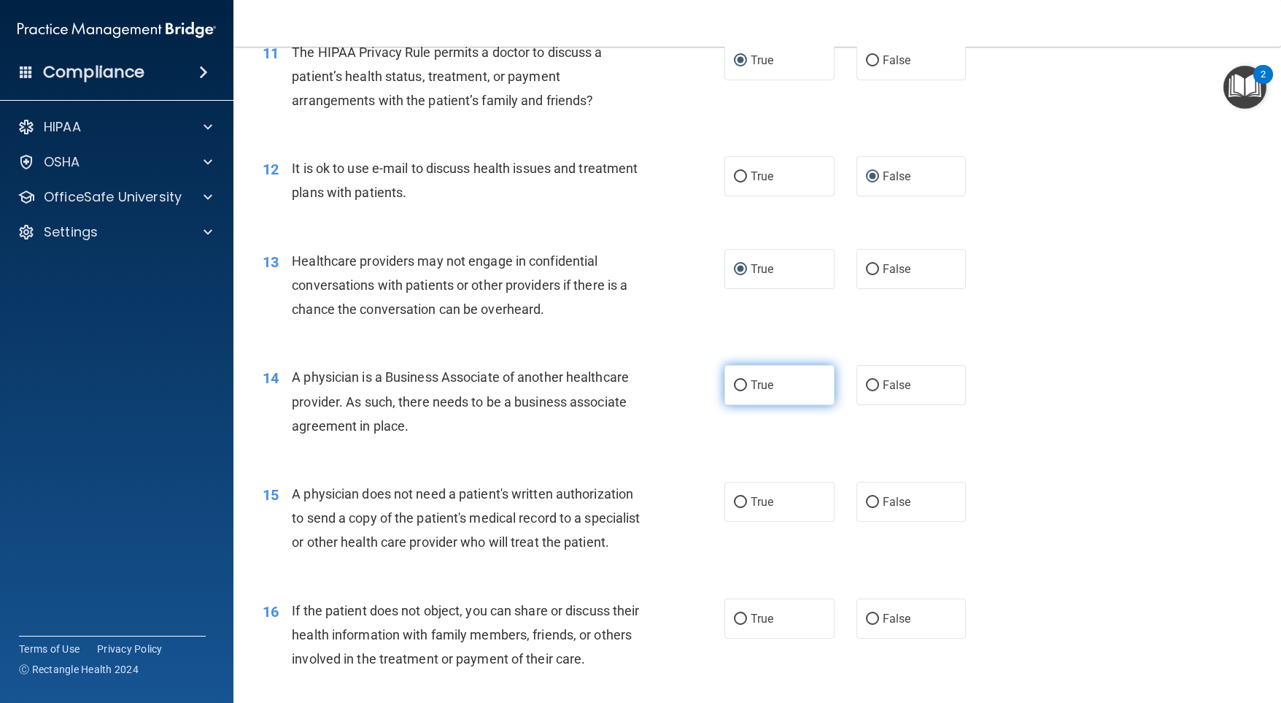
click at [724, 382] on label "True" at bounding box center [779, 385] width 110 height 40
click at [734, 382] on input "True" at bounding box center [740, 385] width 13 height 11
radio input "true"
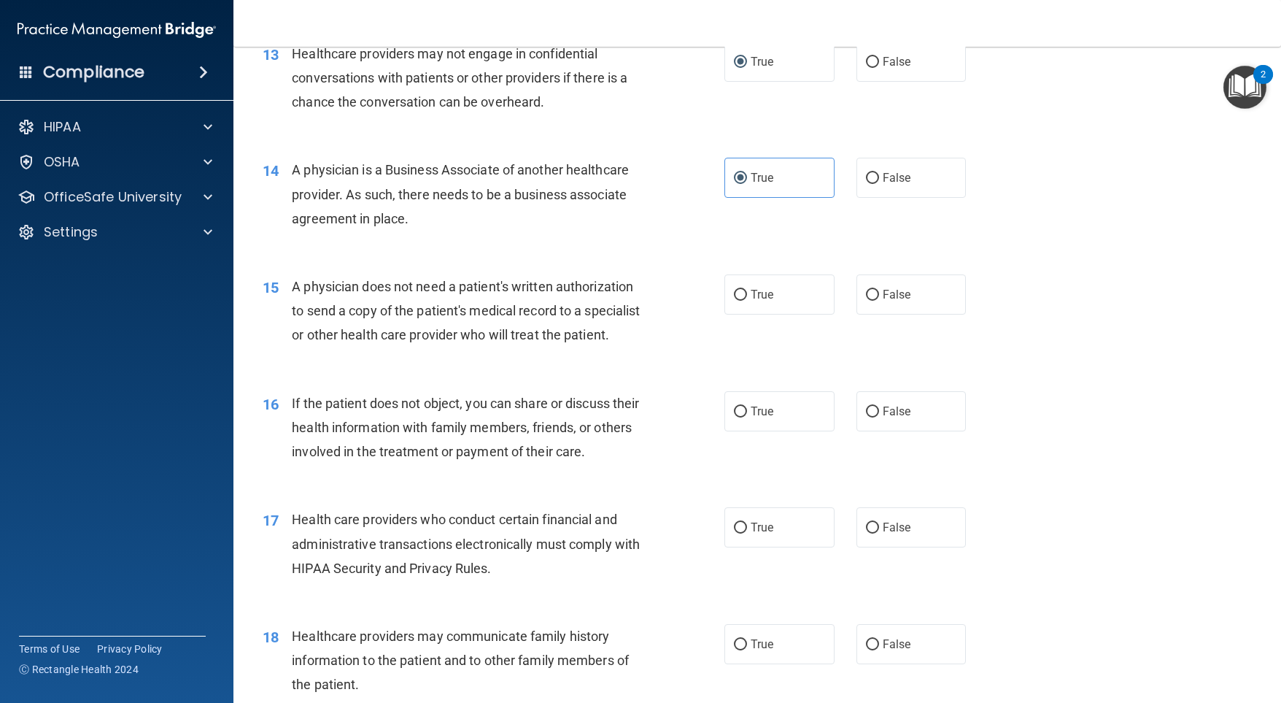
scroll to position [1532, 0]
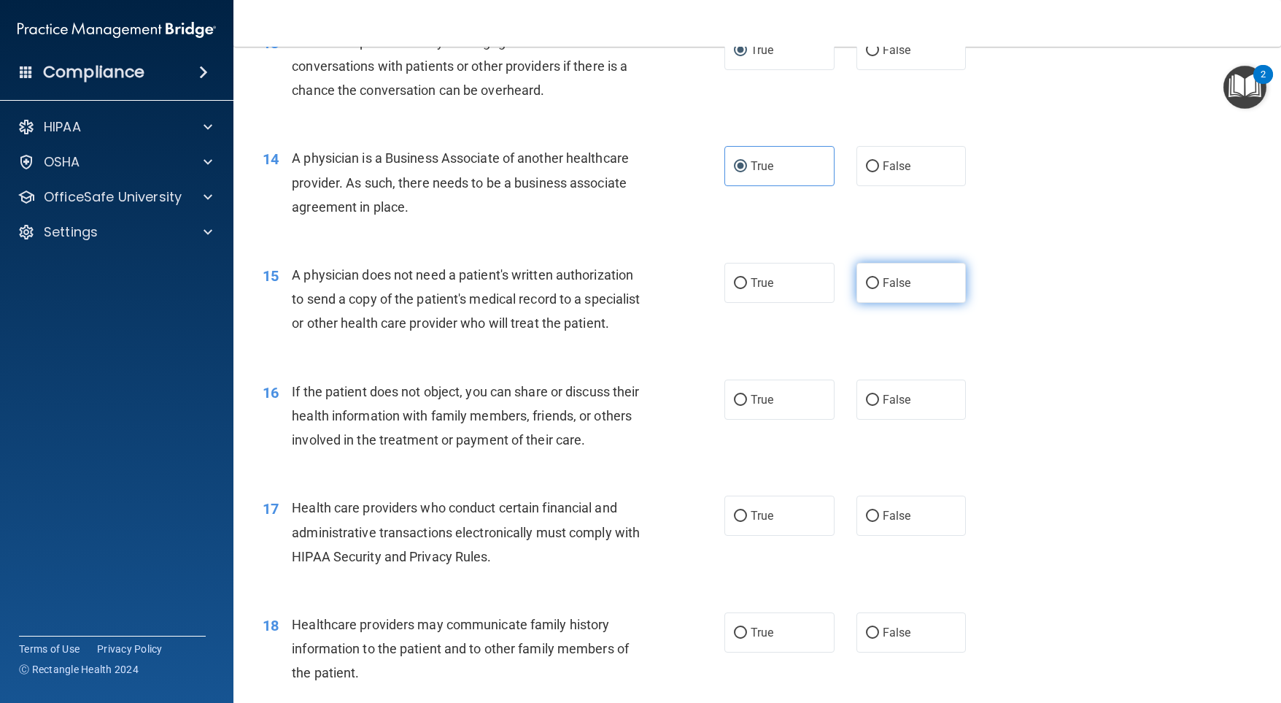
click at [866, 282] on input "False" at bounding box center [872, 283] width 13 height 11
radio input "true"
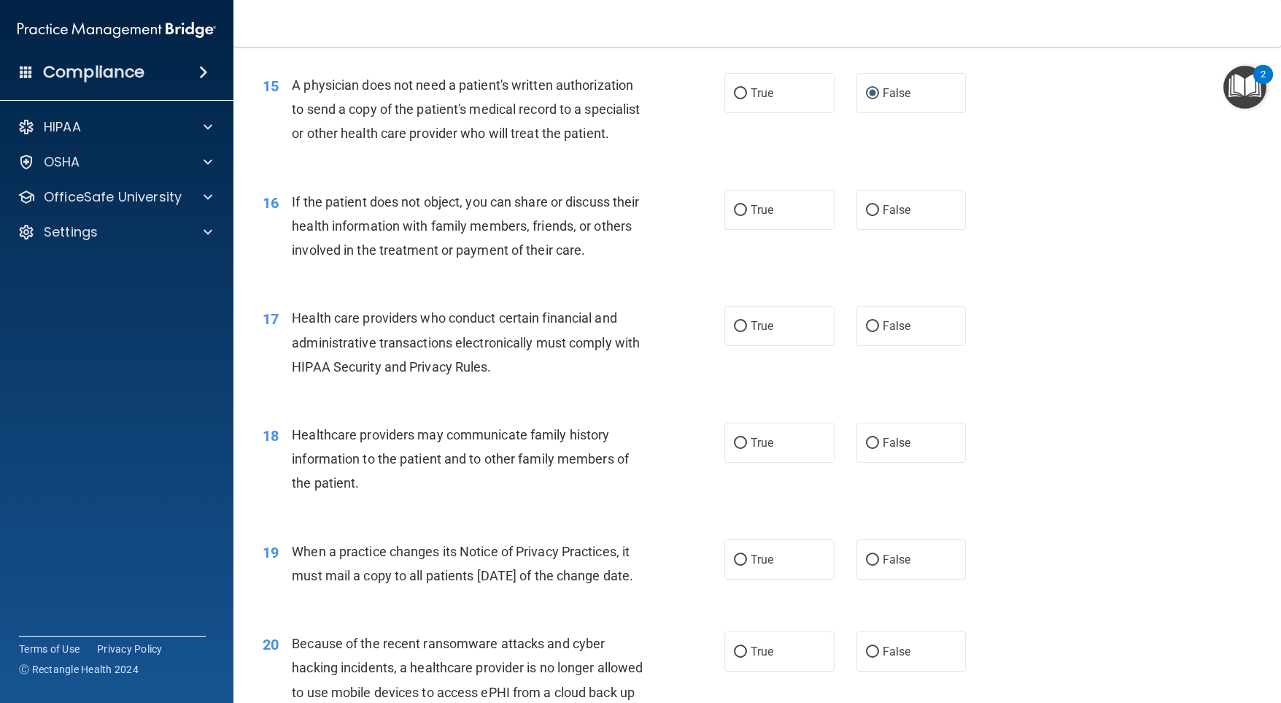
scroll to position [1751, 0]
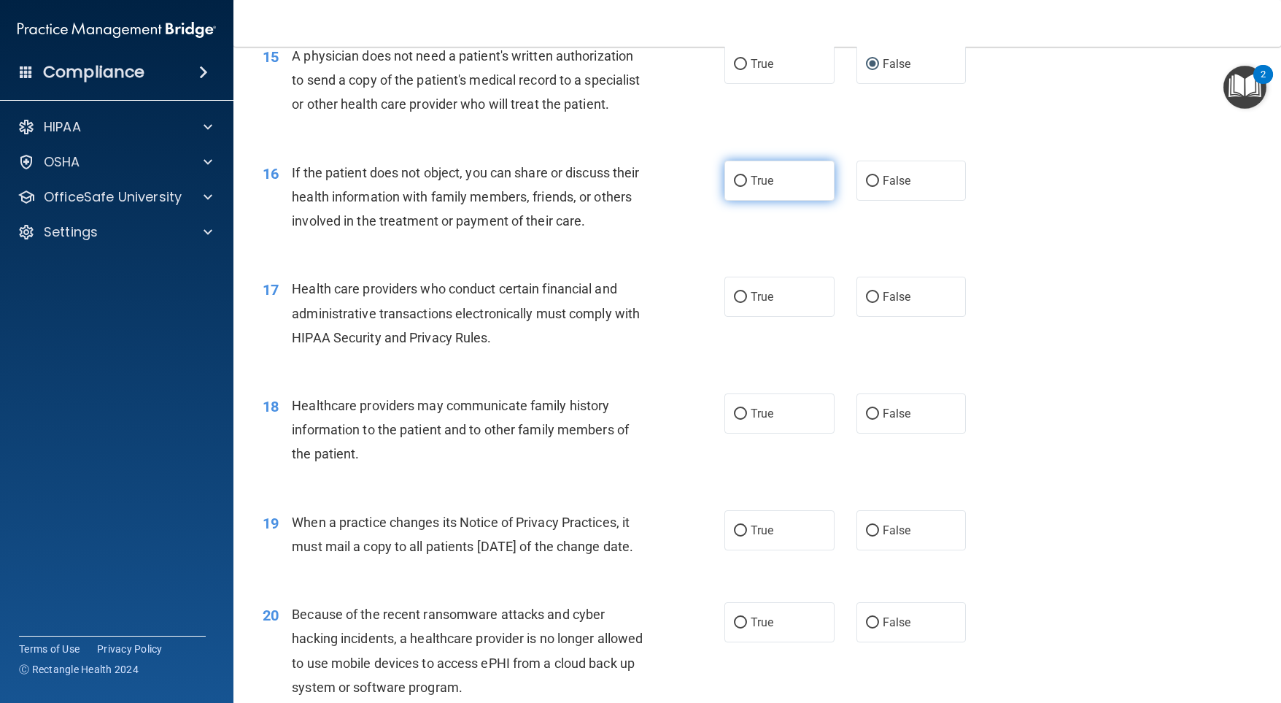
click at [734, 187] on input "True" at bounding box center [740, 181] width 13 height 11
radio input "true"
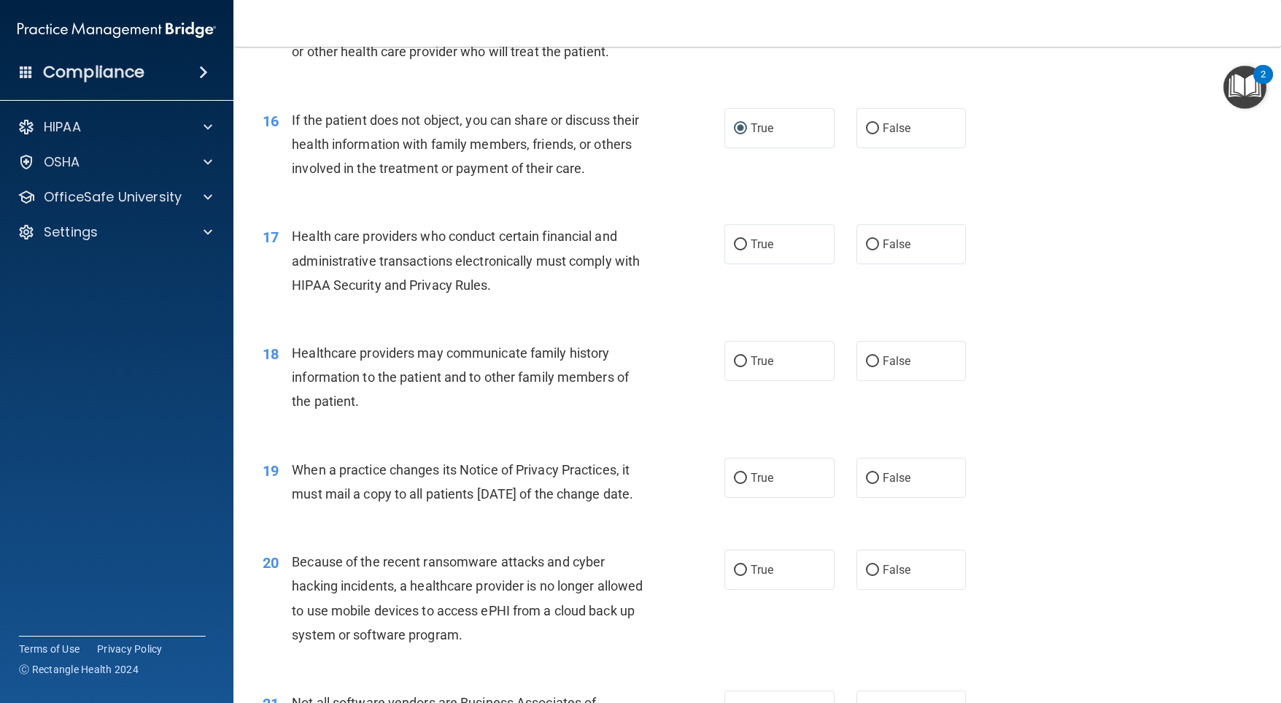
scroll to position [1824, 0]
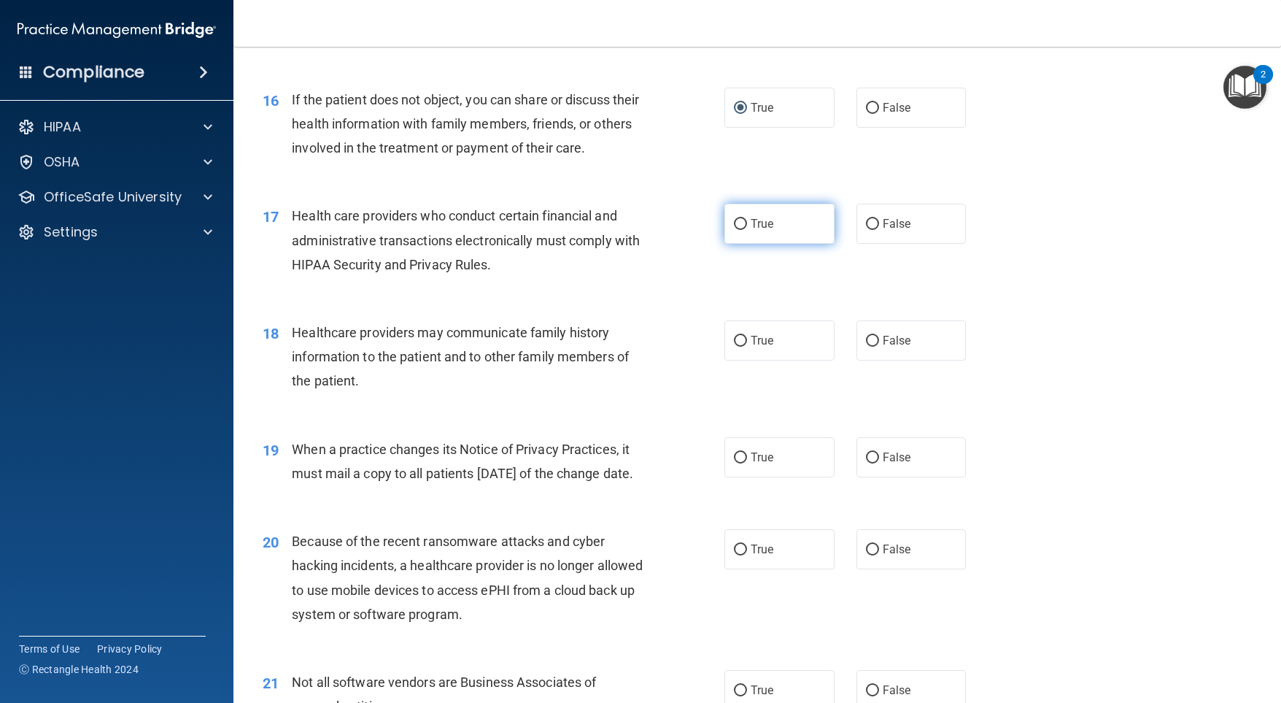
click at [738, 230] on input "True" at bounding box center [740, 224] width 13 height 11
radio input "true"
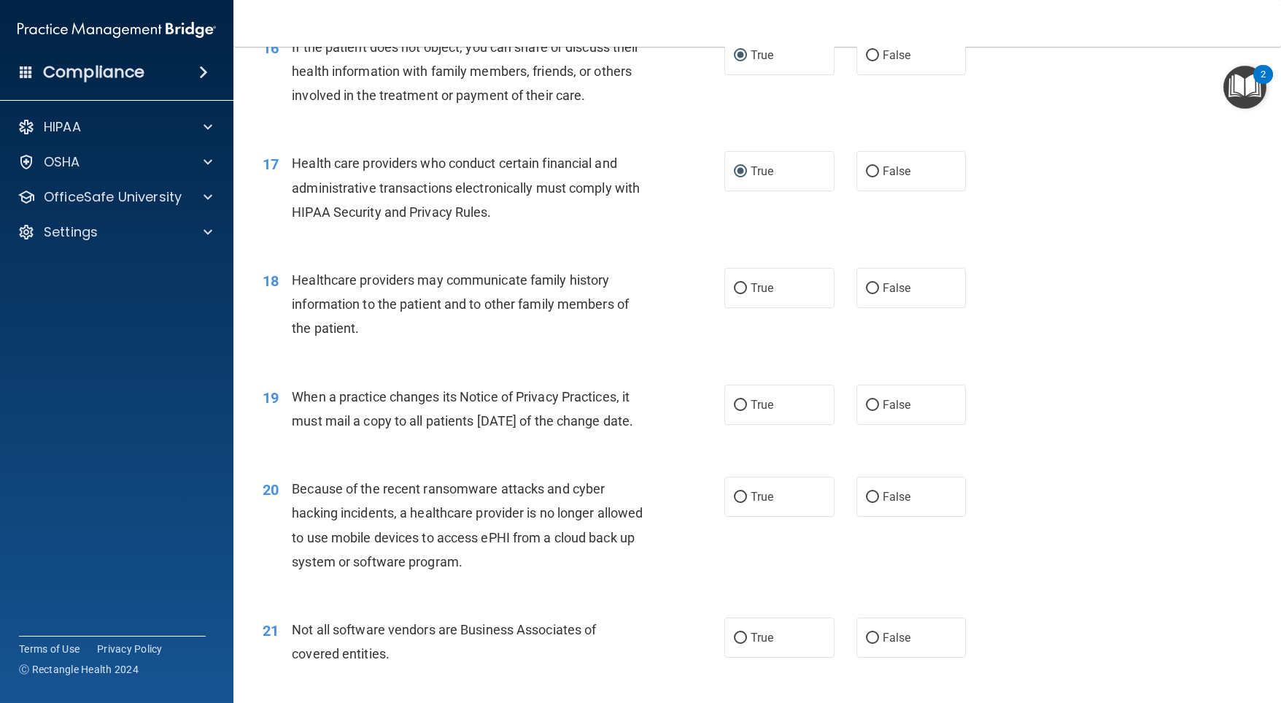
scroll to position [1897, 0]
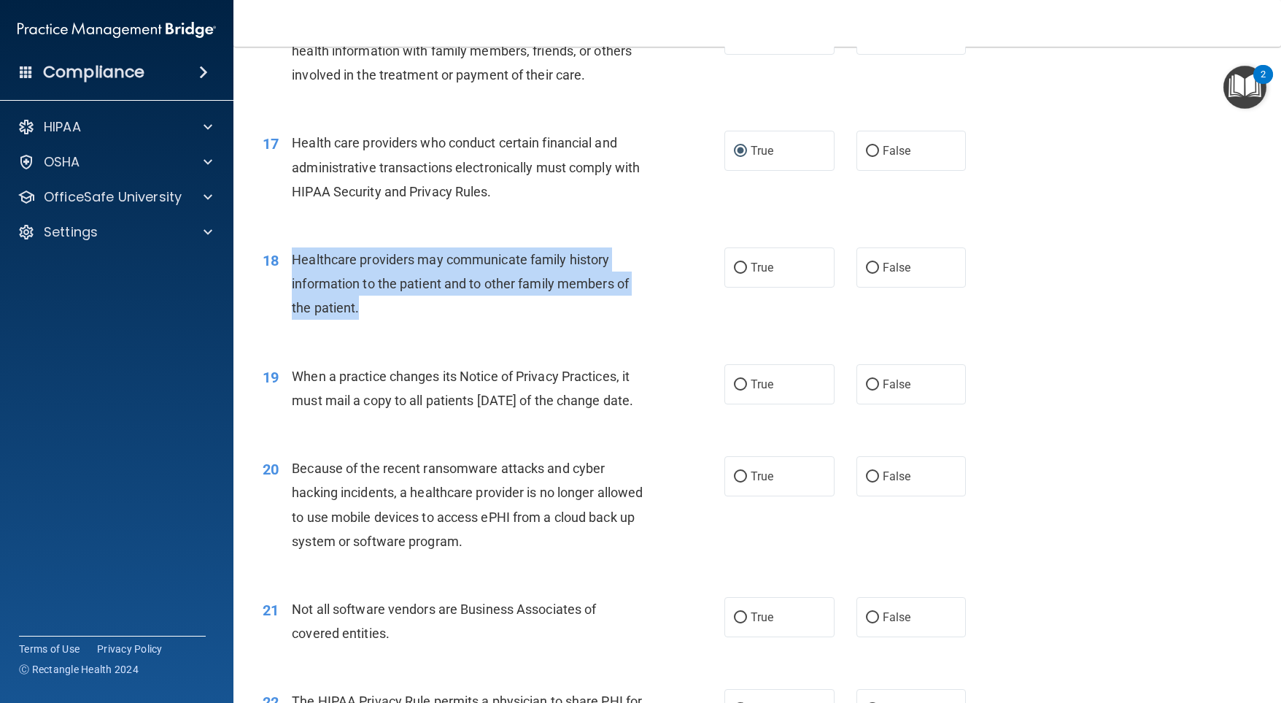
drag, startPoint x: 360, startPoint y: 332, endPoint x: 295, endPoint y: 281, distance: 82.6
click at [295, 281] on div "Healthcare providers may communicate family history information to the patient …" at bounding box center [473, 283] width 363 height 73
click at [738, 274] on input "True" at bounding box center [740, 268] width 13 height 11
radio input "true"
click at [636, 309] on div "Healthcare providers may communicate family history information to the patient …" at bounding box center [473, 283] width 363 height 73
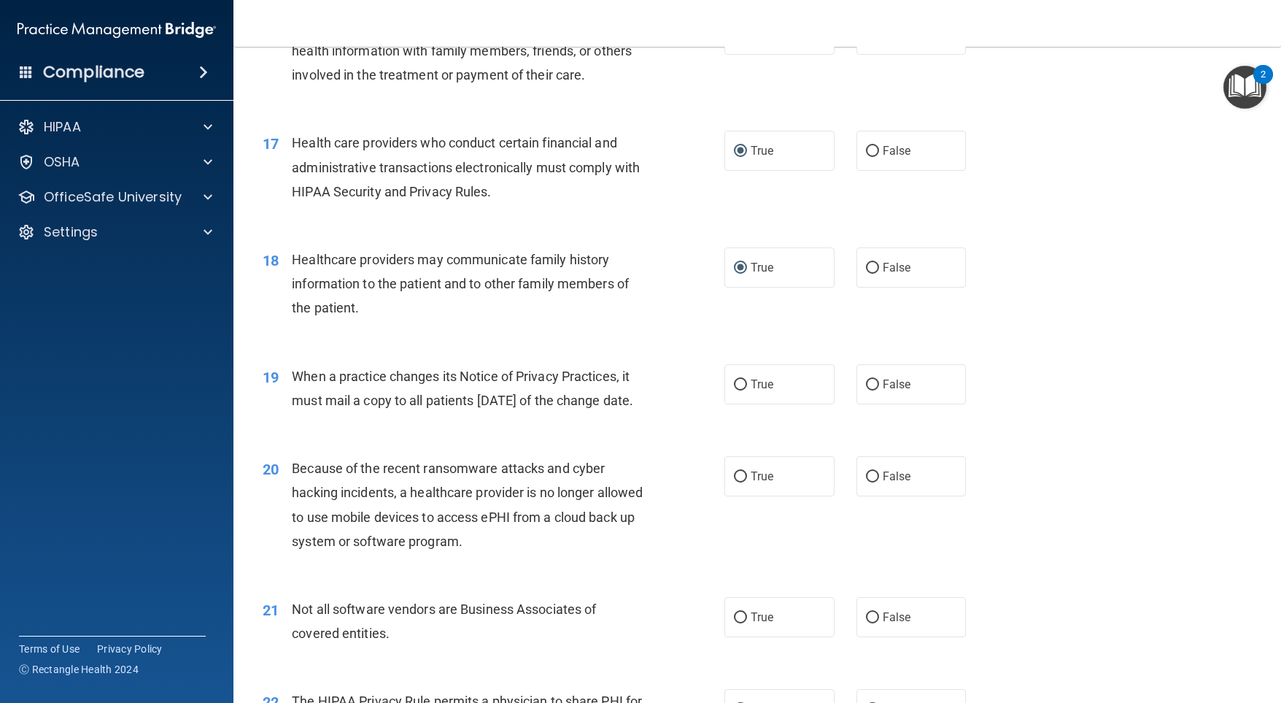
drag, startPoint x: 362, startPoint y: 453, endPoint x: 290, endPoint y: 401, distance: 88.7
click at [290, 401] on div "19 When a practice changes its Notice of Privacy Practices, it must mail a copy…" at bounding box center [494, 391] width 506 height 55
click at [738, 390] on input "True" at bounding box center [740, 384] width 13 height 11
radio input "true"
click at [661, 328] on div "18 Healthcare providers may communicate family history information to the patie…" at bounding box center [494, 287] width 506 height 80
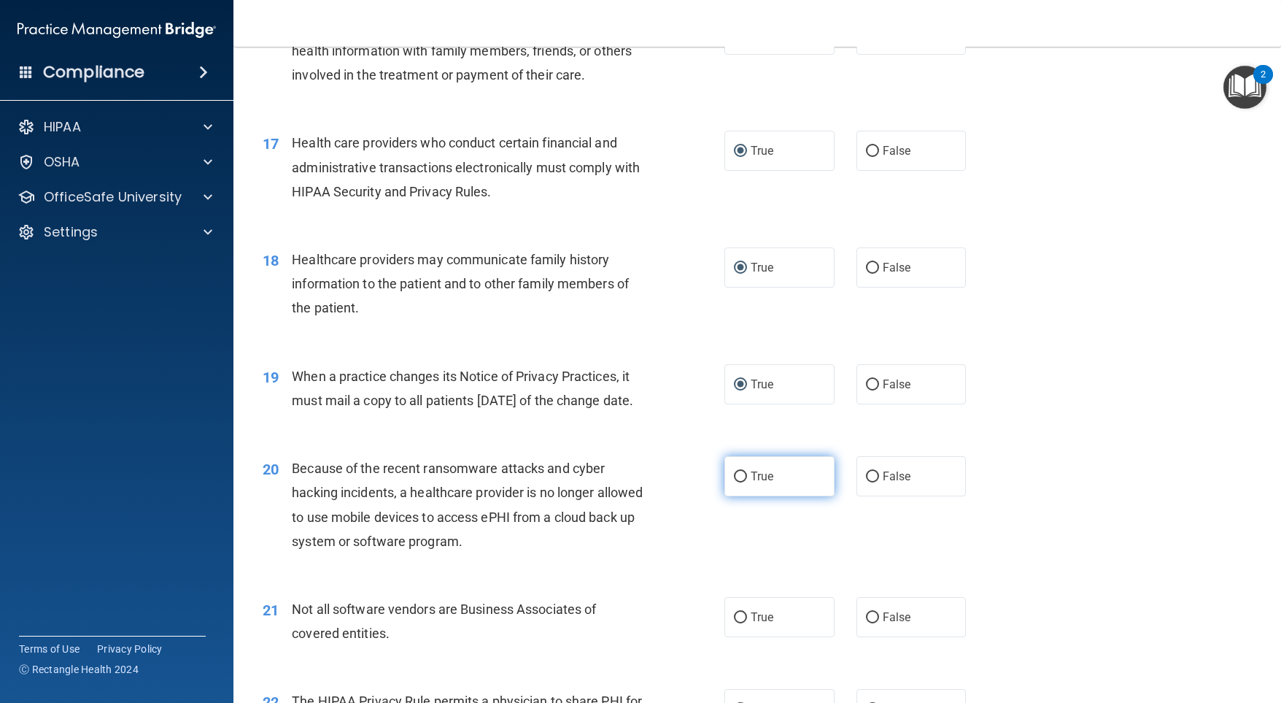
click at [742, 496] on label "True" at bounding box center [779, 476] width 110 height 40
click at [742, 482] on input "True" at bounding box center [740, 476] width 13 height 11
radio input "true"
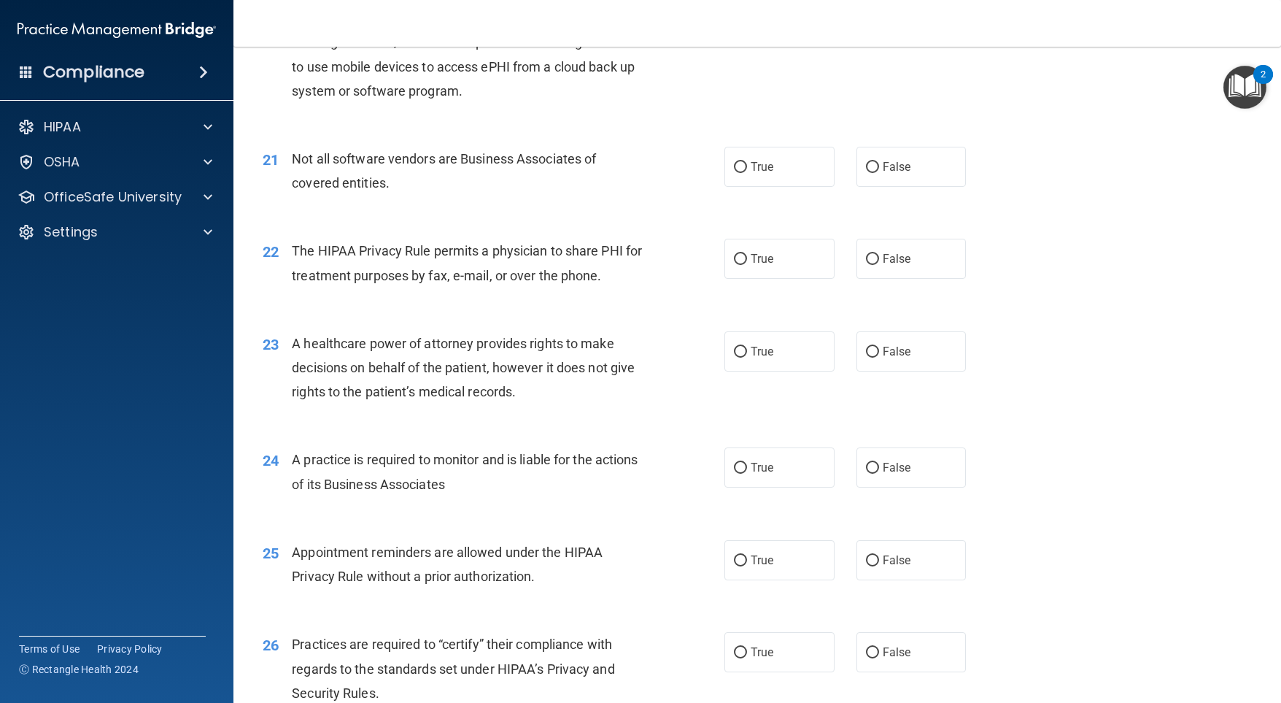
scroll to position [2449, 0]
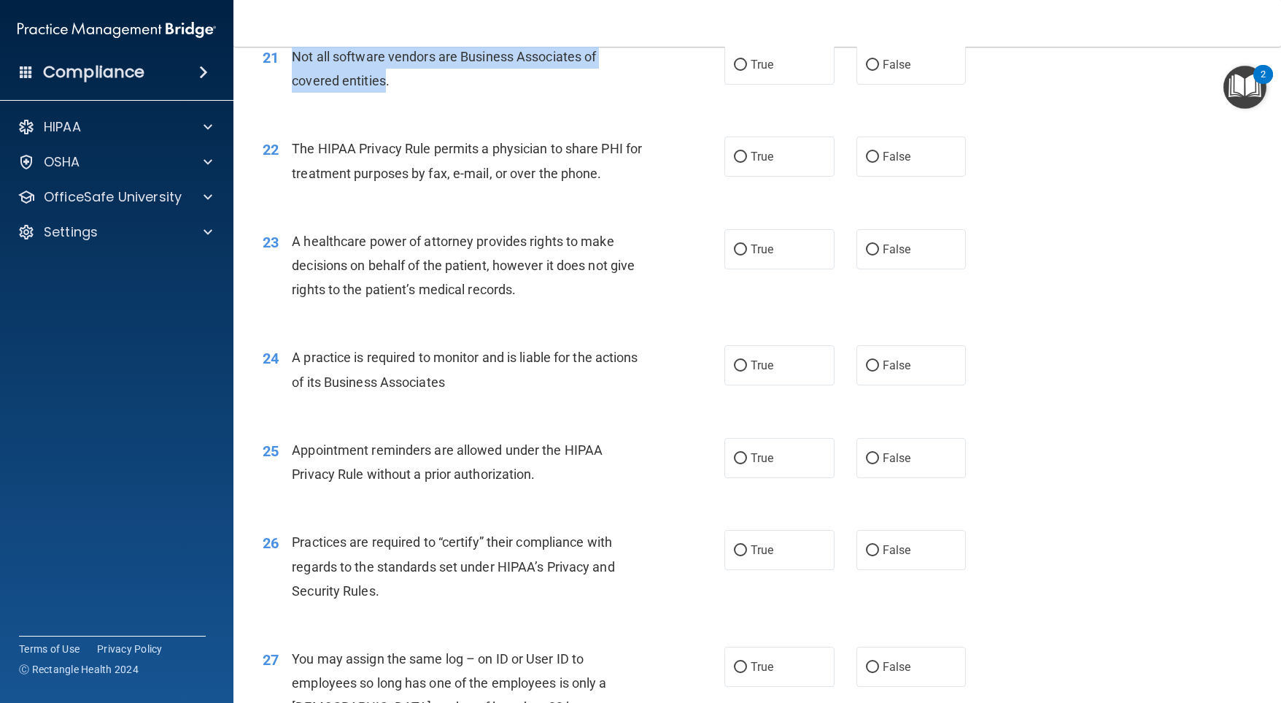
drag, startPoint x: 289, startPoint y: 100, endPoint x: 385, endPoint y: 123, distance: 98.9
click at [385, 100] on div "21 Not all software vendors are Business Associates of covered entities." at bounding box center [494, 72] width 506 height 55
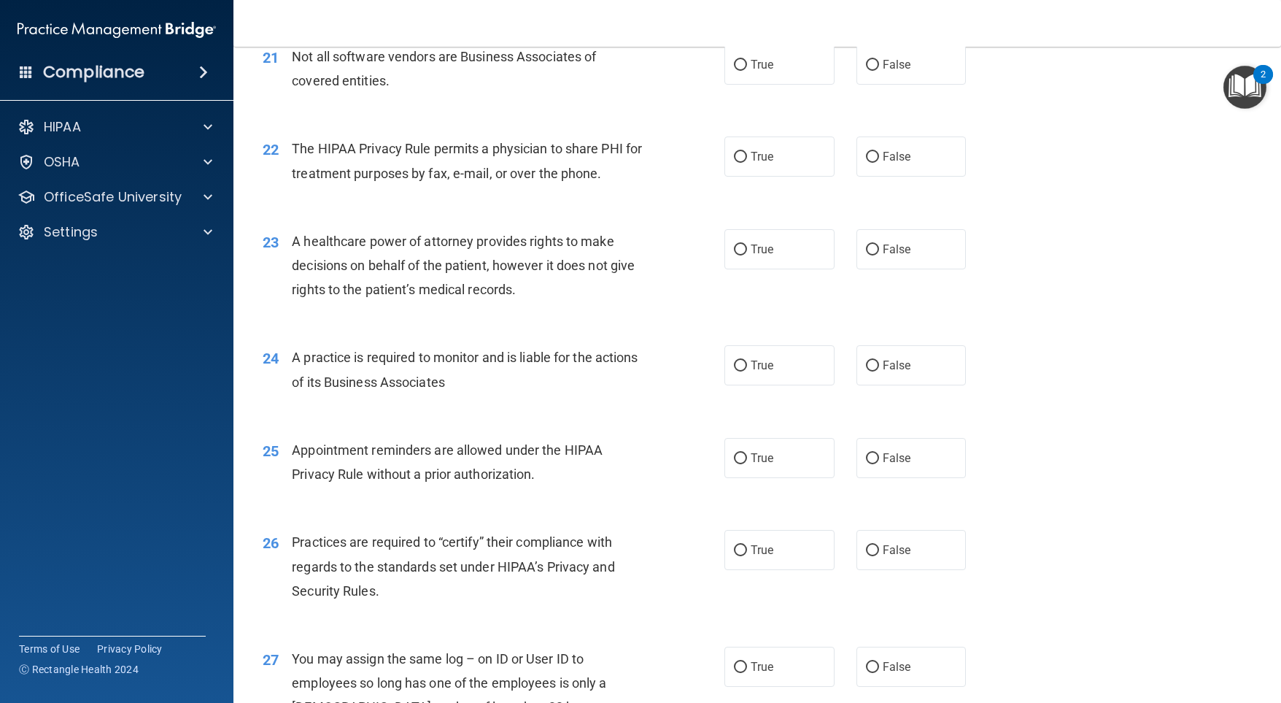
click at [432, 172] on div "22 The HIPAA Privacy Rule permits a physician to share PHI for treatment purpos…" at bounding box center [757, 164] width 1011 height 92
click at [734, 71] on input "True" at bounding box center [740, 65] width 13 height 11
radio input "true"
click at [866, 163] on input "False" at bounding box center [872, 157] width 13 height 11
radio input "true"
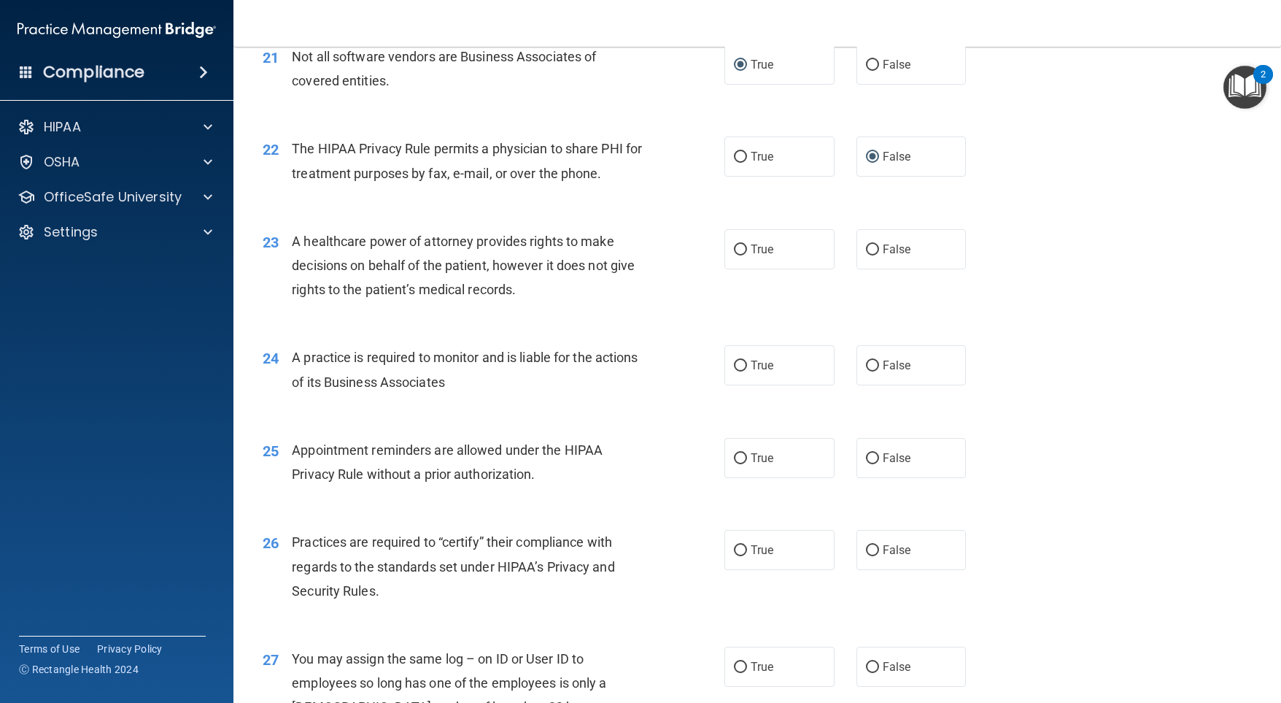
scroll to position [2522, 0]
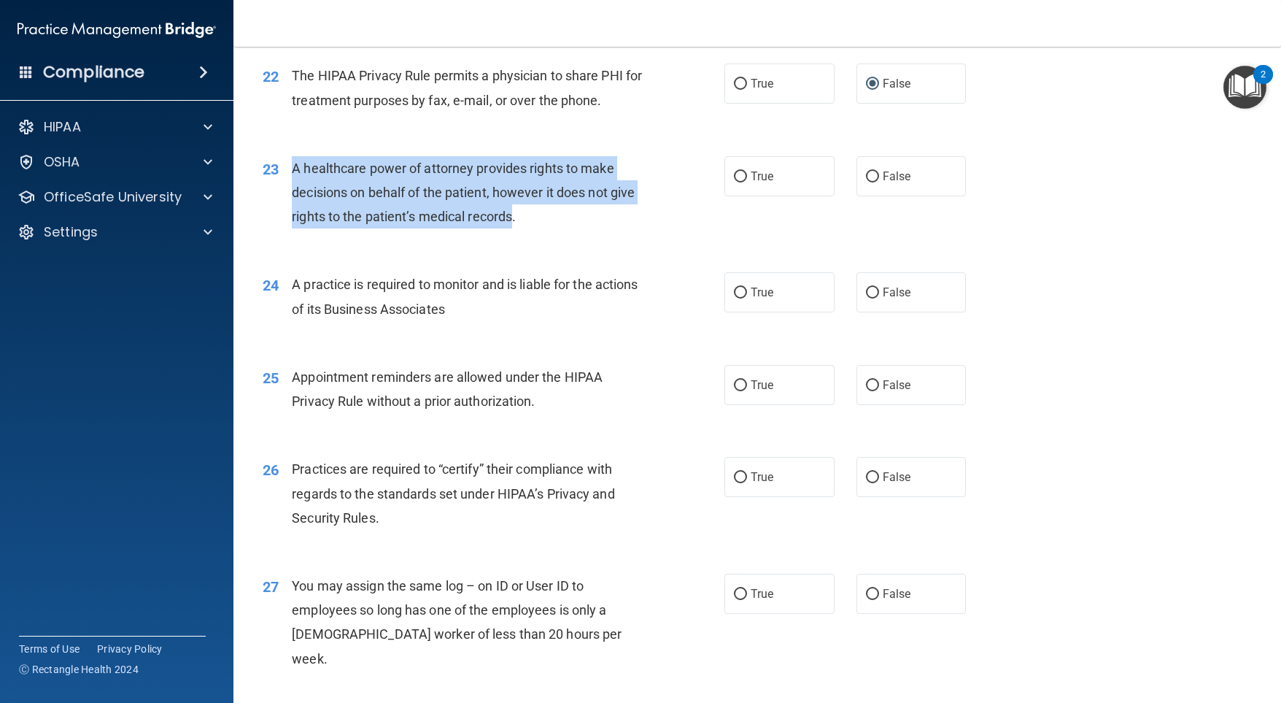
drag, startPoint x: 515, startPoint y: 263, endPoint x: 290, endPoint y: 217, distance: 230.2
click at [290, 217] on div "23 A healthcare power of attorney provides rights to make decisions on behalf o…" at bounding box center [494, 196] width 506 height 80
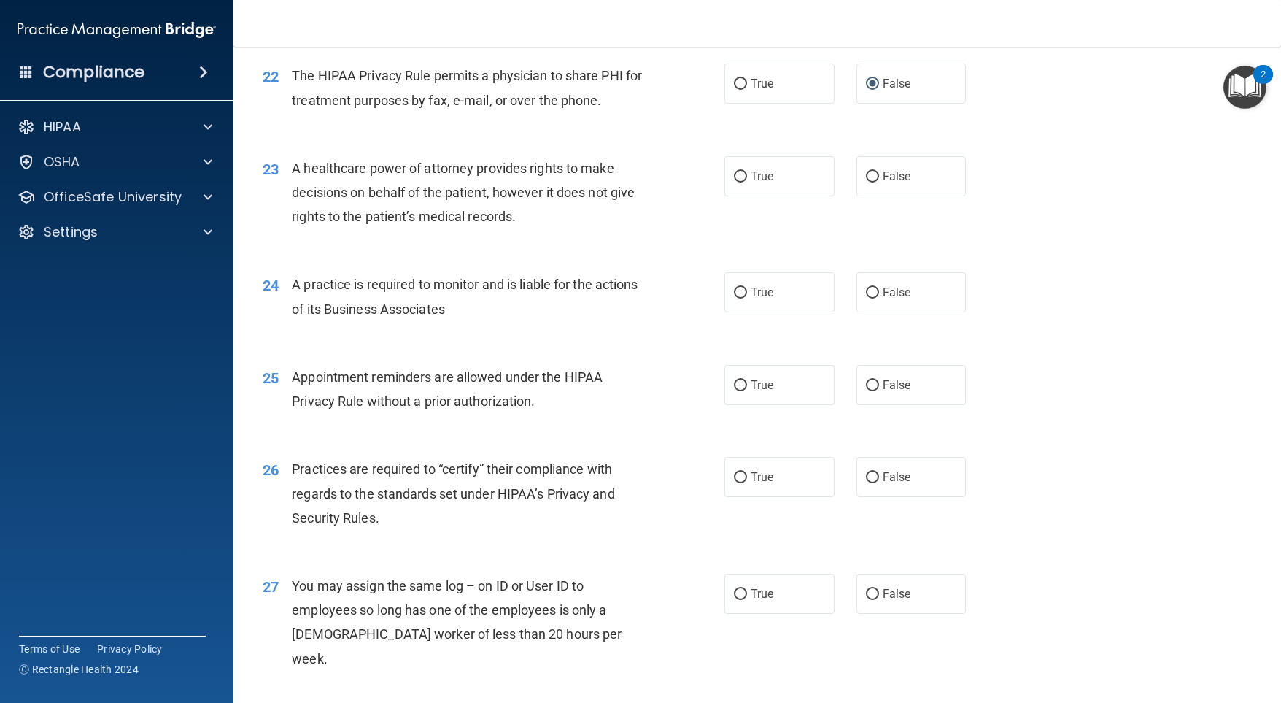
click at [754, 255] on div "23 A healthcare power of attorney provides rights to make decisions on behalf o…" at bounding box center [757, 196] width 1011 height 117
click at [867, 196] on label "False" at bounding box center [912, 176] width 110 height 40
click at [867, 182] on input "False" at bounding box center [872, 176] width 13 height 11
radio input "true"
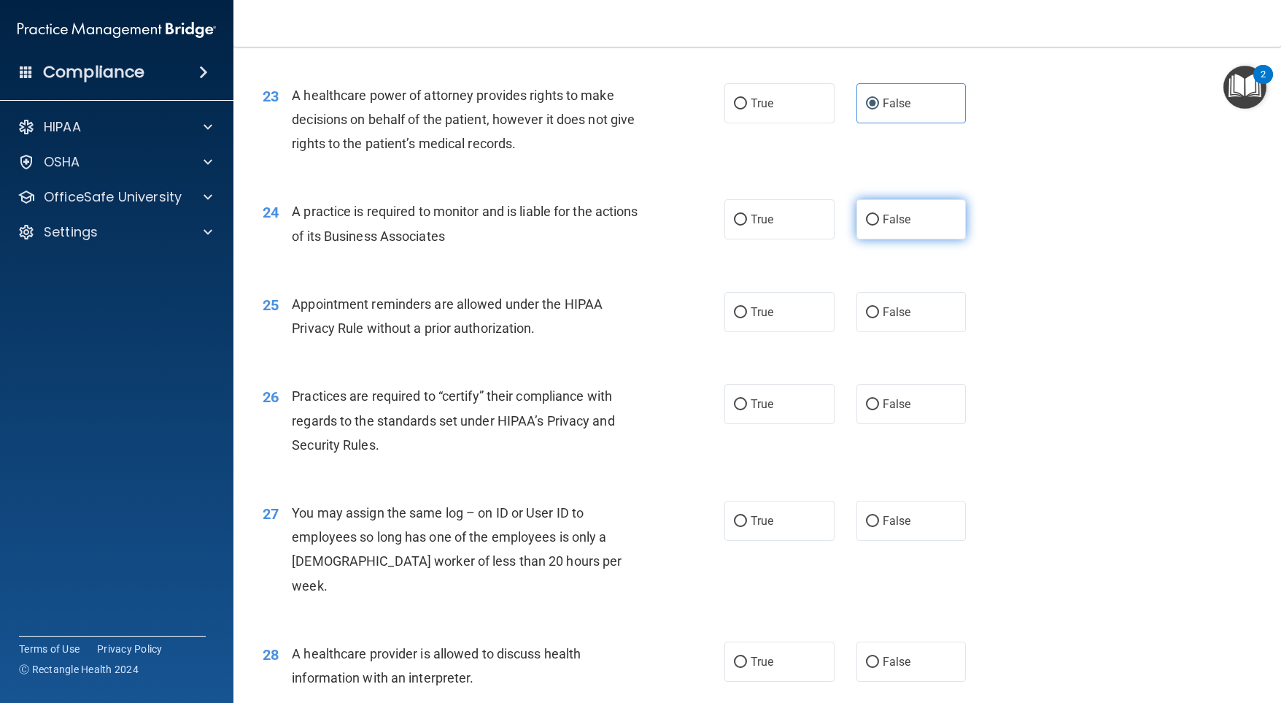
click at [866, 225] on input "False" at bounding box center [872, 219] width 13 height 11
radio input "true"
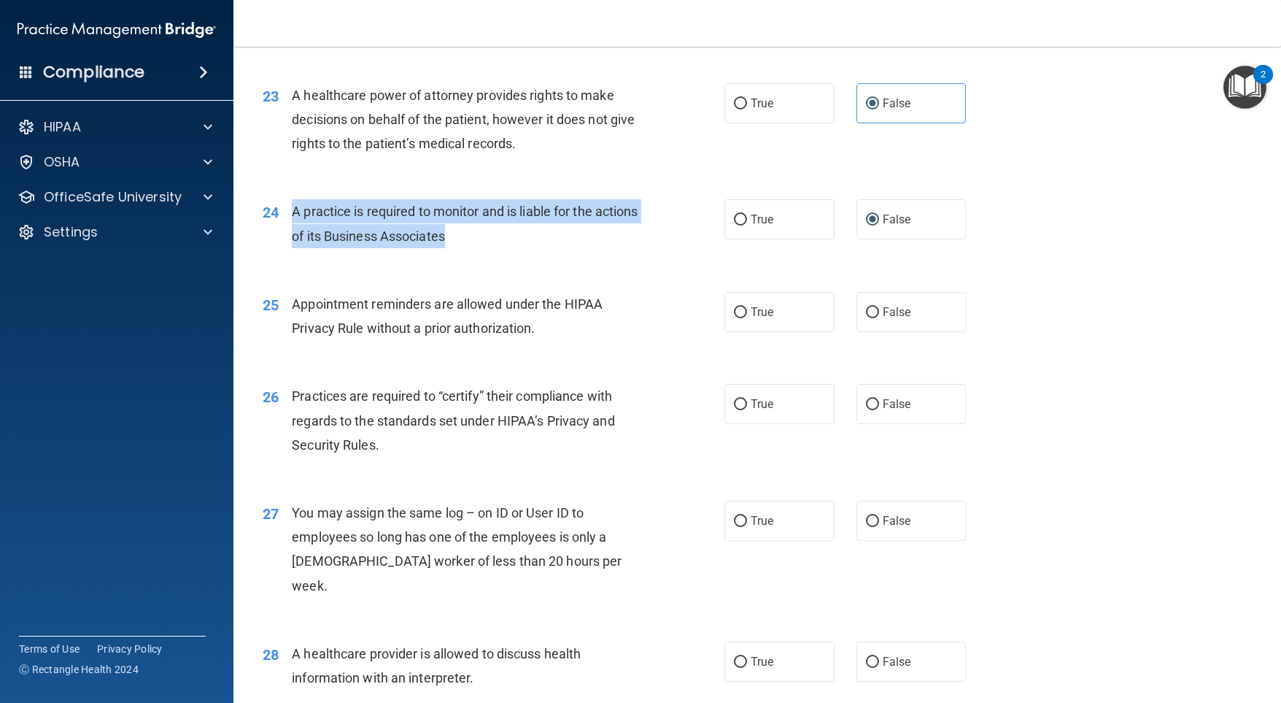
drag, startPoint x: 507, startPoint y: 282, endPoint x: 293, endPoint y: 250, distance: 216.2
click at [293, 247] on div "A practice is required to monitor and is liable for the actions of its Business…" at bounding box center [473, 223] width 363 height 48
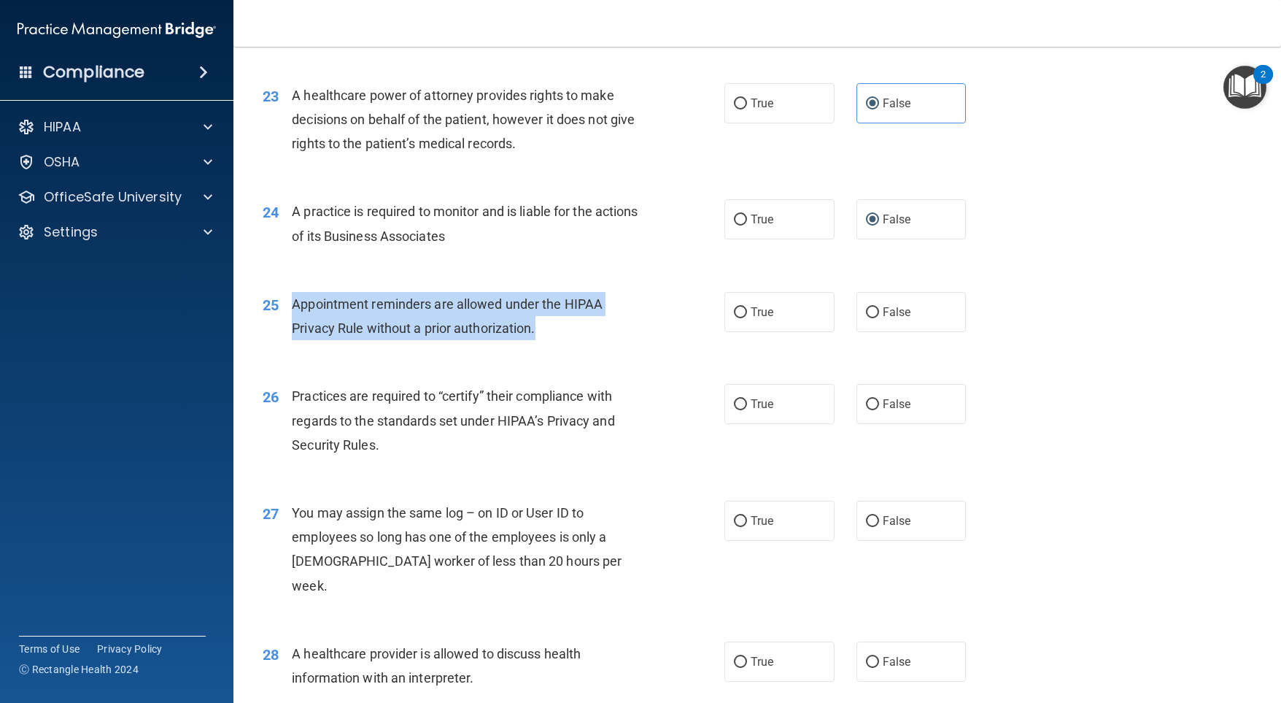
drag, startPoint x: 535, startPoint y: 381, endPoint x: 298, endPoint y: 352, distance: 238.2
click at [287, 347] on div "25 Appointment reminders are allowed under the HIPAA Privacy Rule without a pri…" at bounding box center [494, 319] width 506 height 55
click at [737, 318] on input "True" at bounding box center [740, 312] width 13 height 11
radio input "true"
click at [684, 341] on div "25 Appointment reminders are allowed under the HIPAA Privacy Rule without a pri…" at bounding box center [494, 319] width 506 height 55
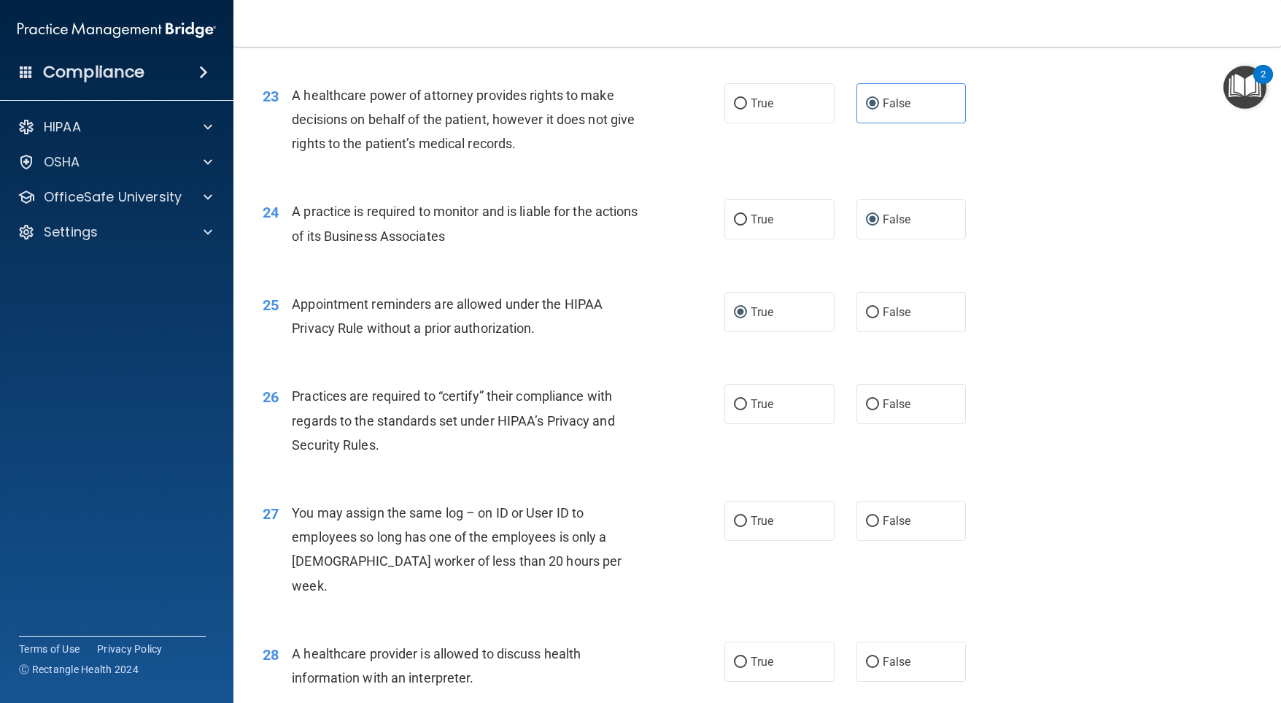
click at [663, 273] on div "24 A practice is required to monitor and is liable for the actions of its Busin…" at bounding box center [757, 227] width 1011 height 92
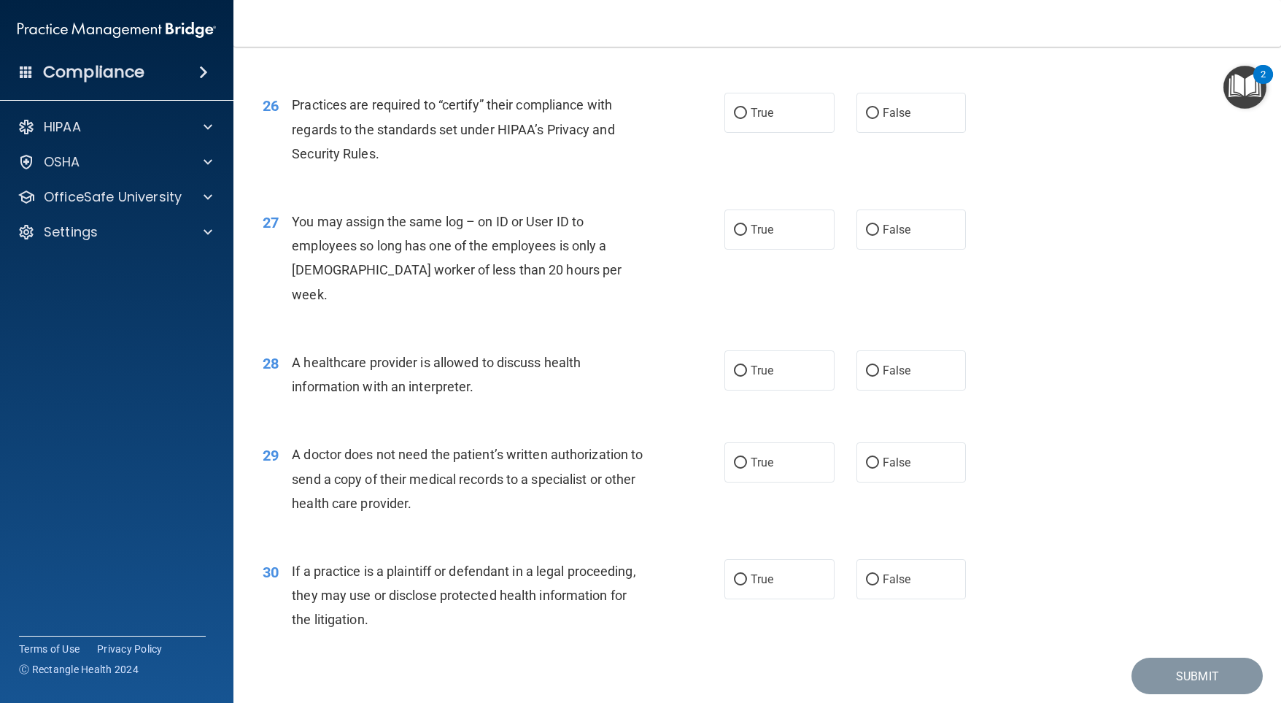
scroll to position [2887, 0]
click at [735, 118] on input "True" at bounding box center [740, 112] width 13 height 11
radio input "true"
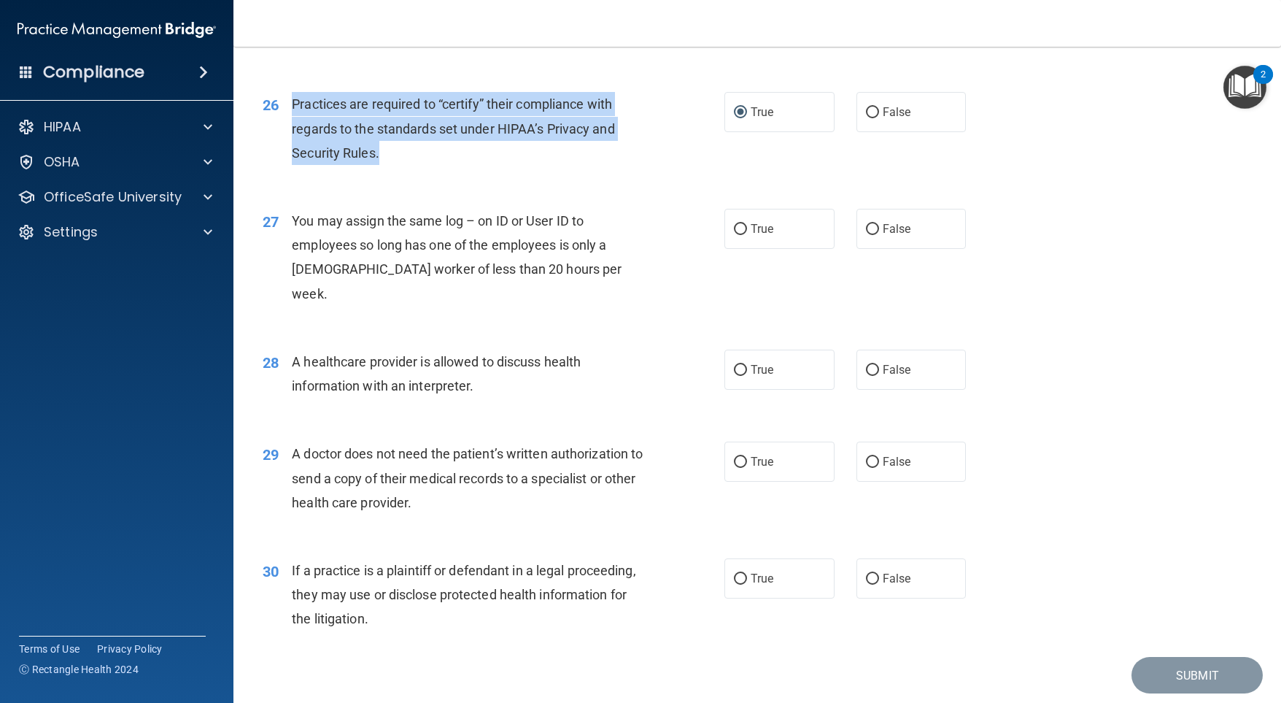
drag, startPoint x: 393, startPoint y: 203, endPoint x: 295, endPoint y: 159, distance: 106.4
click at [281, 162] on div "26 Practices are required to “certify” their compliance with regards to the sta…" at bounding box center [494, 132] width 506 height 80
click at [867, 118] on input "False" at bounding box center [872, 112] width 13 height 11
radio input "true"
radio input "false"
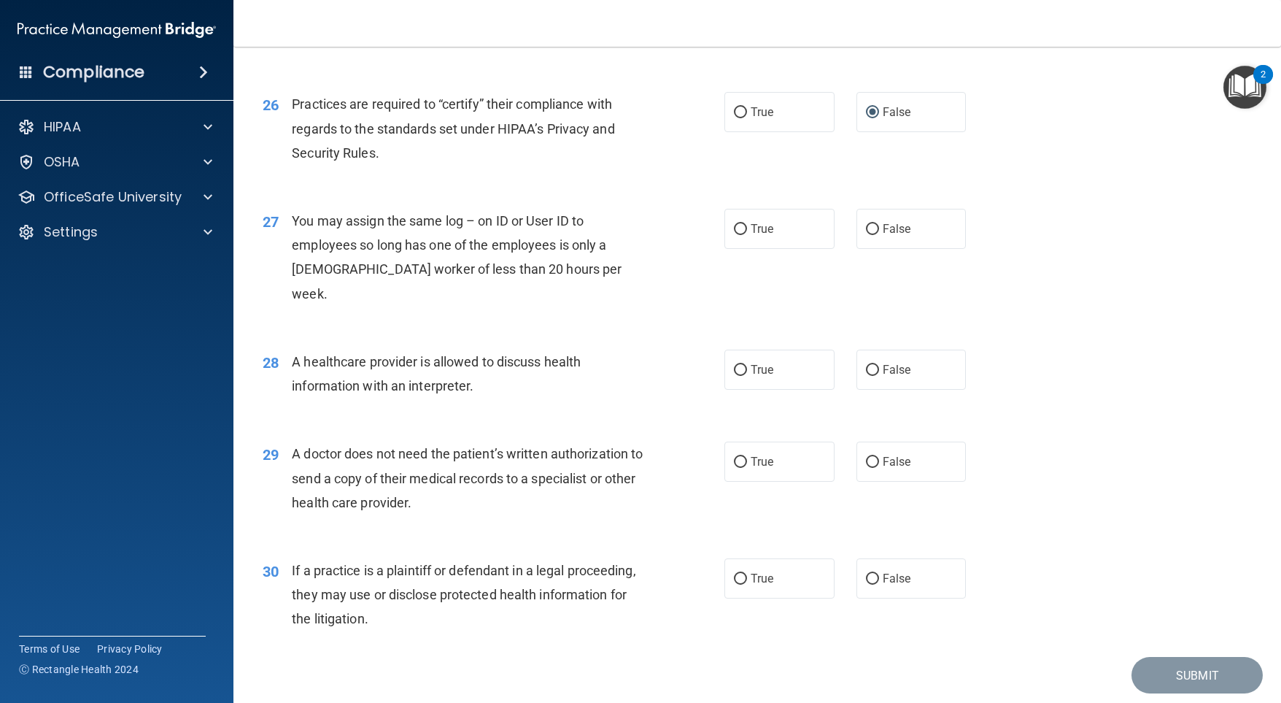
click at [643, 190] on div "26 Practices are required to “certify” their compliance with regards to the sta…" at bounding box center [757, 132] width 1011 height 117
click at [734, 235] on input "True" at bounding box center [740, 229] width 13 height 11
radio input "true"
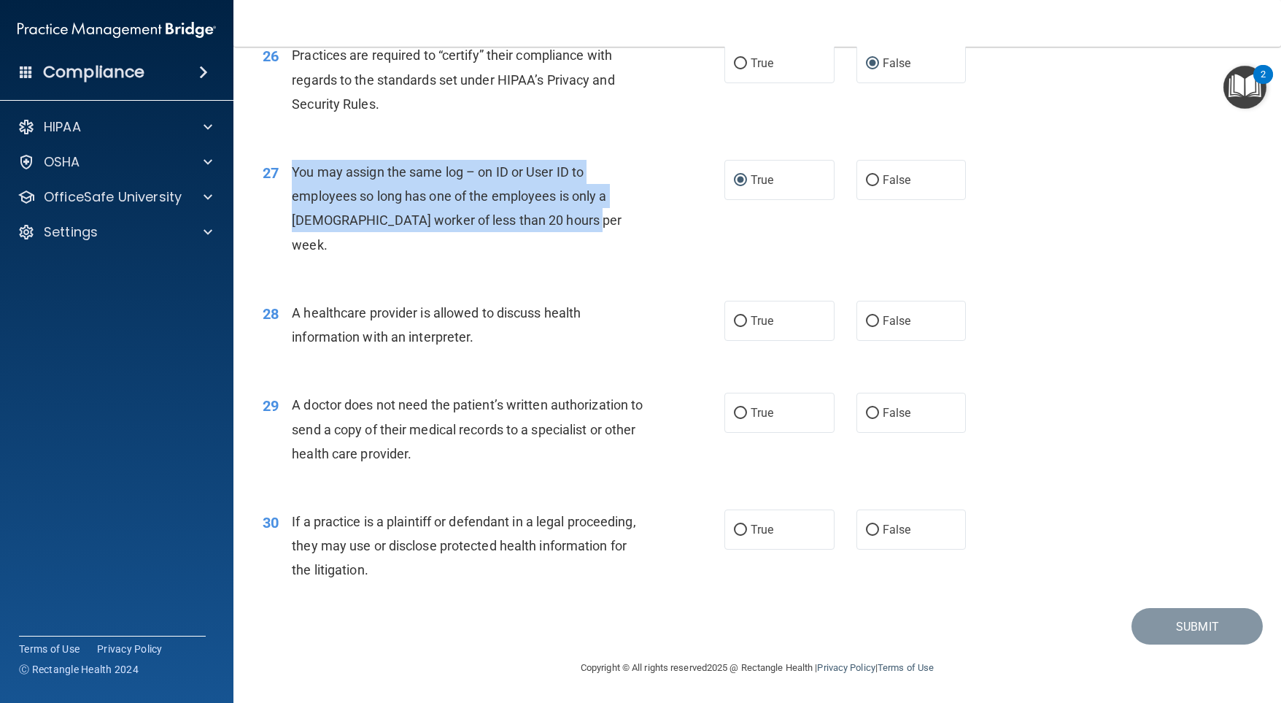
drag, startPoint x: 576, startPoint y: 243, endPoint x: 294, endPoint y: 198, distance: 285.9
click at [294, 198] on div "You may assign the same log – on ID or User ID to employees so long has one of …" at bounding box center [473, 208] width 363 height 97
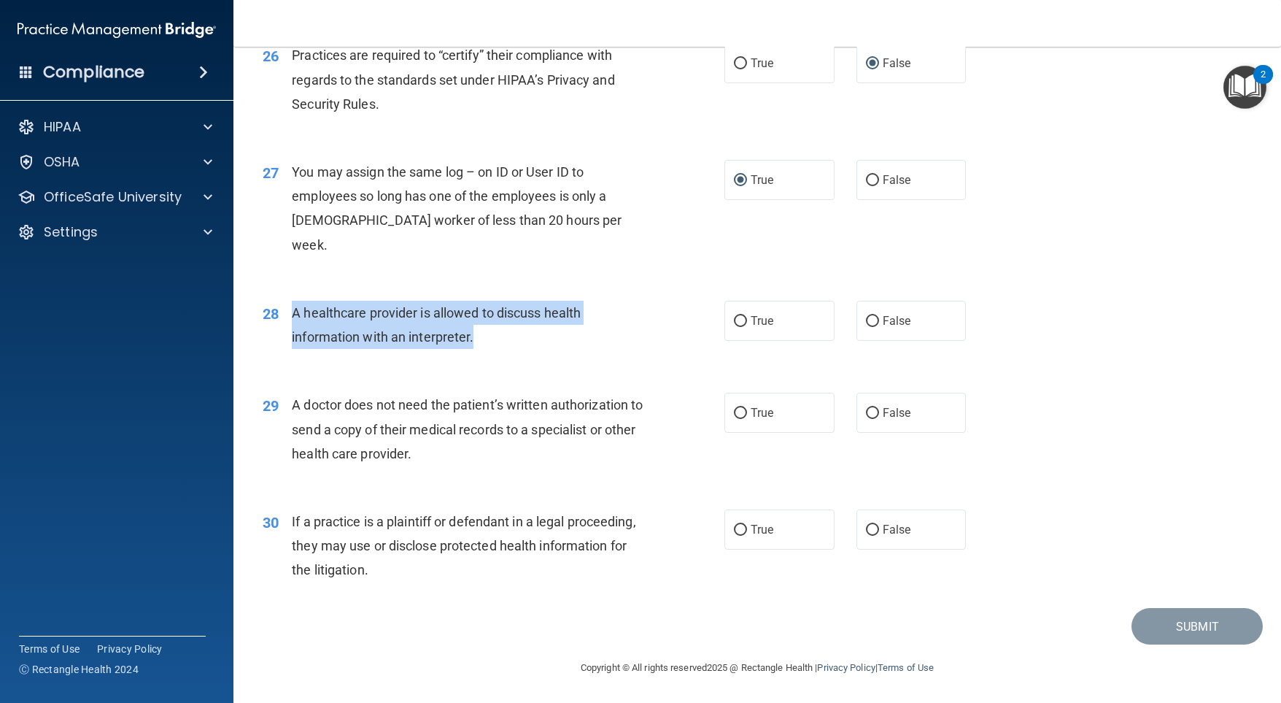
drag, startPoint x: 473, startPoint y: 338, endPoint x: 290, endPoint y: 310, distance: 184.5
click at [290, 309] on div "28 A healthcare provider is allowed to discuss health information with an inter…" at bounding box center [494, 328] width 506 height 55
click at [736, 323] on input "True" at bounding box center [740, 321] width 13 height 11
radio input "true"
click at [866, 414] on input "False" at bounding box center [872, 413] width 13 height 11
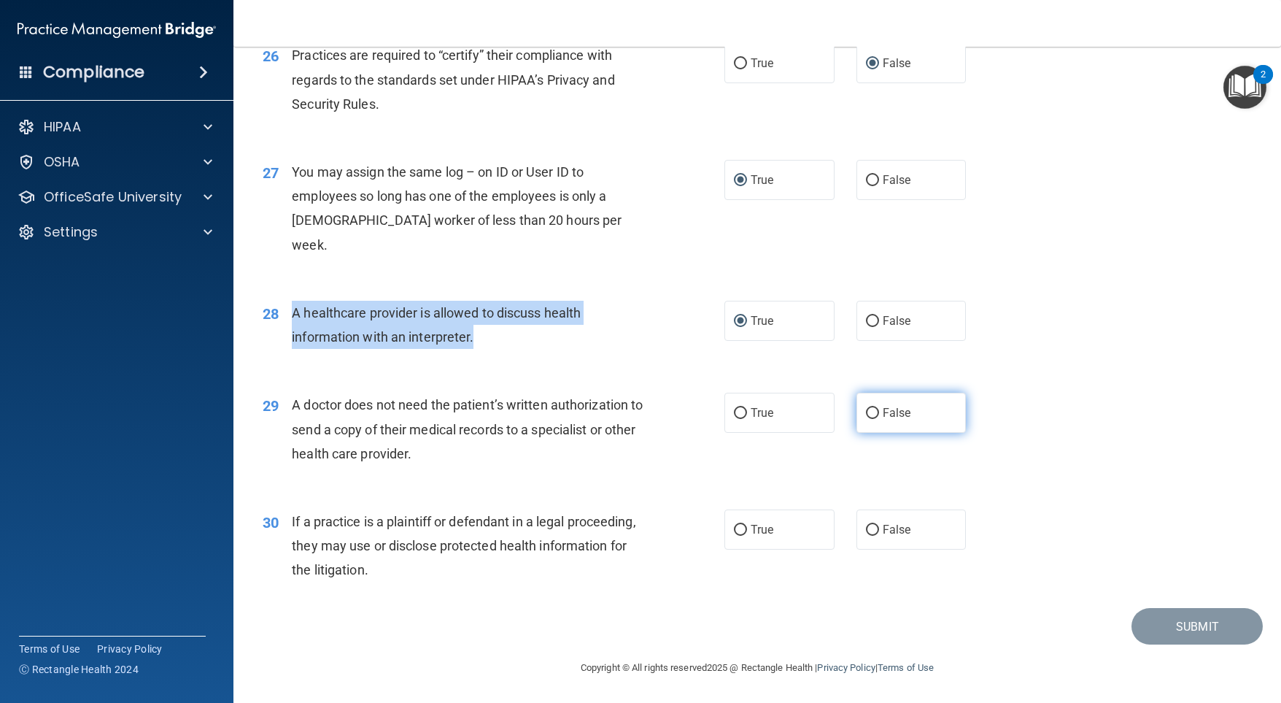
radio input "true"
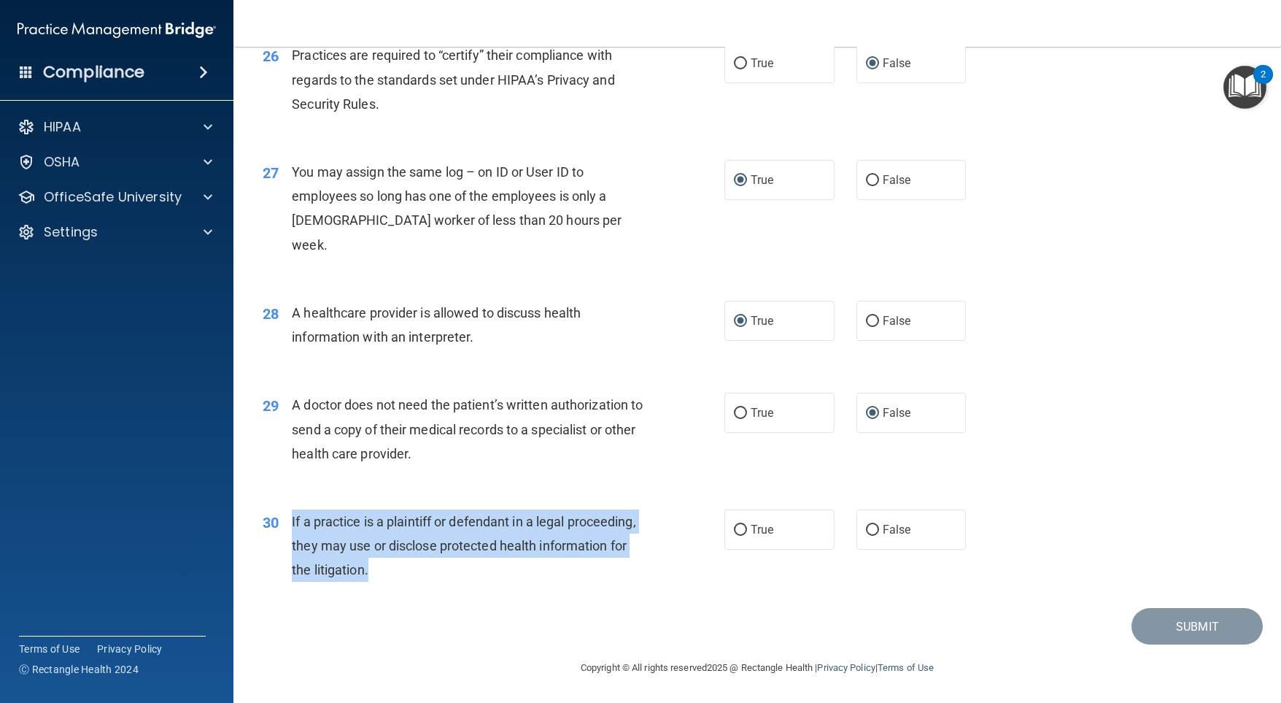
drag, startPoint x: 484, startPoint y: 564, endPoint x: 285, endPoint y: 516, distance: 204.9
click at [285, 516] on div "30 If a practice is a plaintiff or defendant in a legal proceeding, they may us…" at bounding box center [494, 549] width 506 height 80
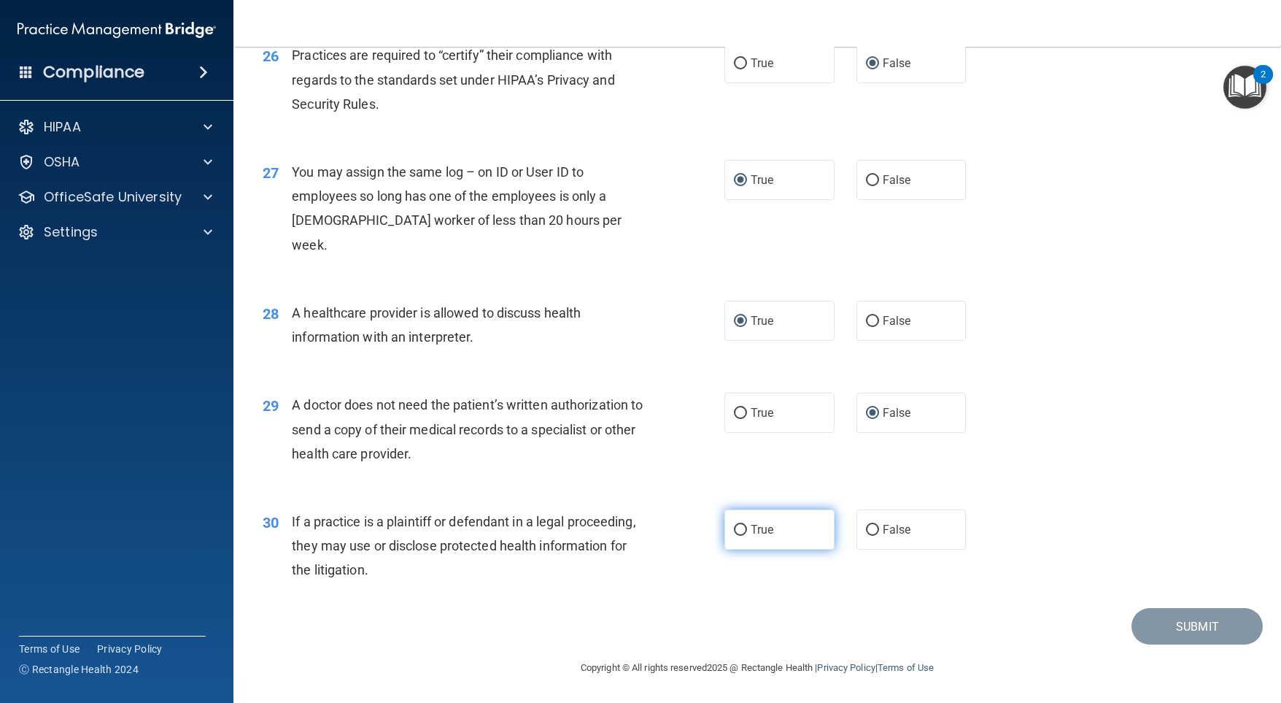
click at [744, 530] on label "True" at bounding box center [779, 529] width 110 height 40
click at [744, 530] on input "True" at bounding box center [740, 530] width 13 height 11
radio input "true"
click at [1156, 617] on button "Submit" at bounding box center [1197, 626] width 131 height 37
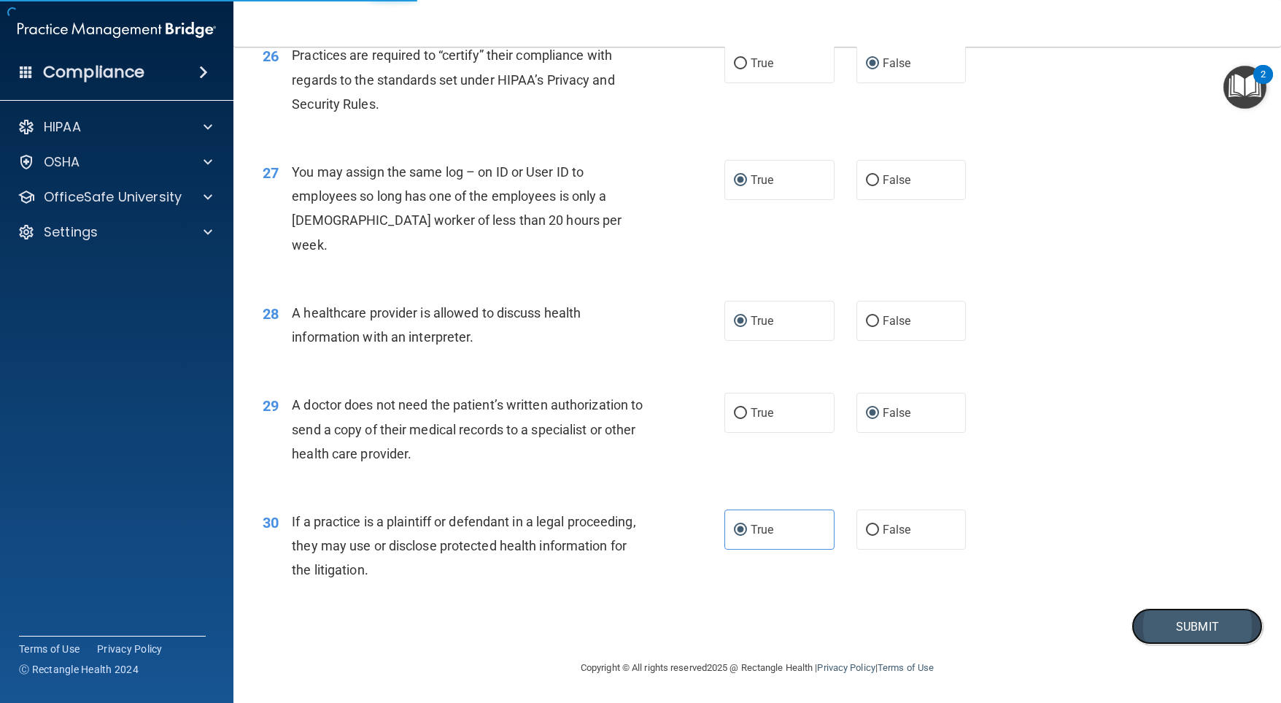
click at [1186, 616] on button "Submit" at bounding box center [1197, 626] width 131 height 37
click at [1186, 619] on button "Submit" at bounding box center [1197, 626] width 131 height 37
click at [1188, 616] on button "Submit" at bounding box center [1197, 626] width 131 height 37
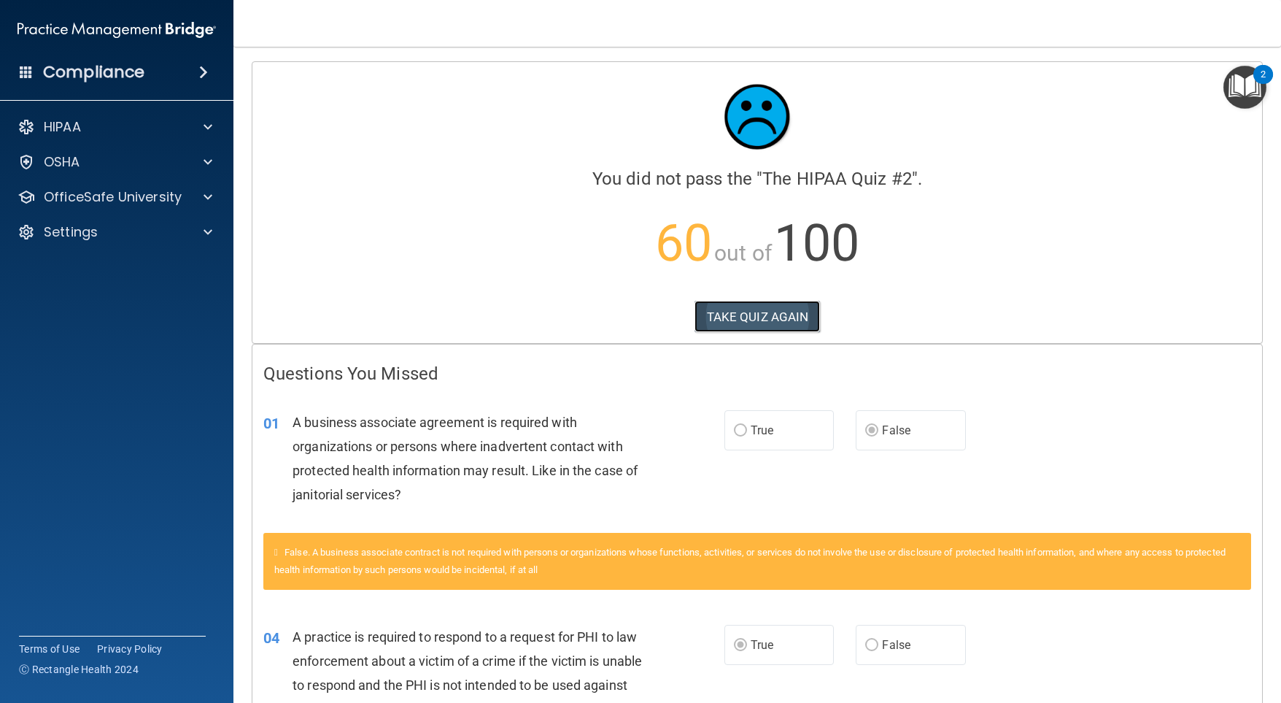
click at [768, 309] on button "TAKE QUIZ AGAIN" at bounding box center [758, 317] width 126 height 32
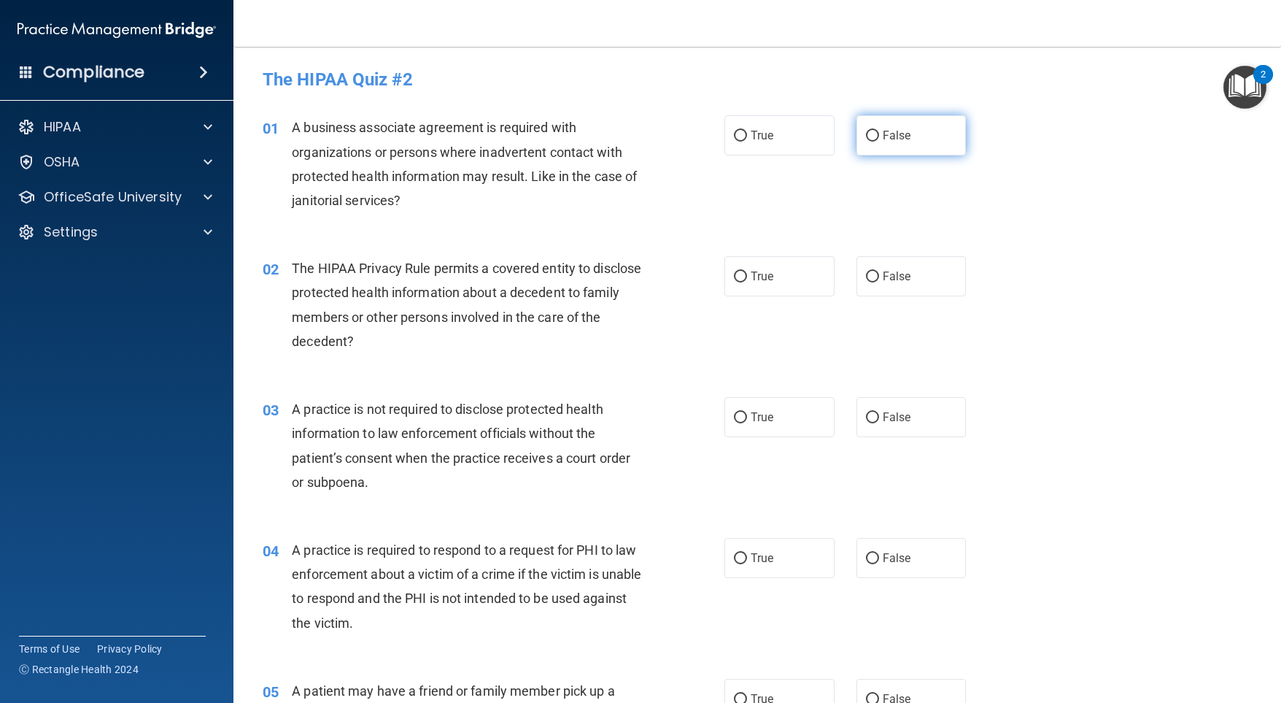
click at [866, 136] on input "False" at bounding box center [872, 136] width 13 height 11
radio input "true"
click at [735, 271] on input "True" at bounding box center [740, 276] width 13 height 11
radio input "true"
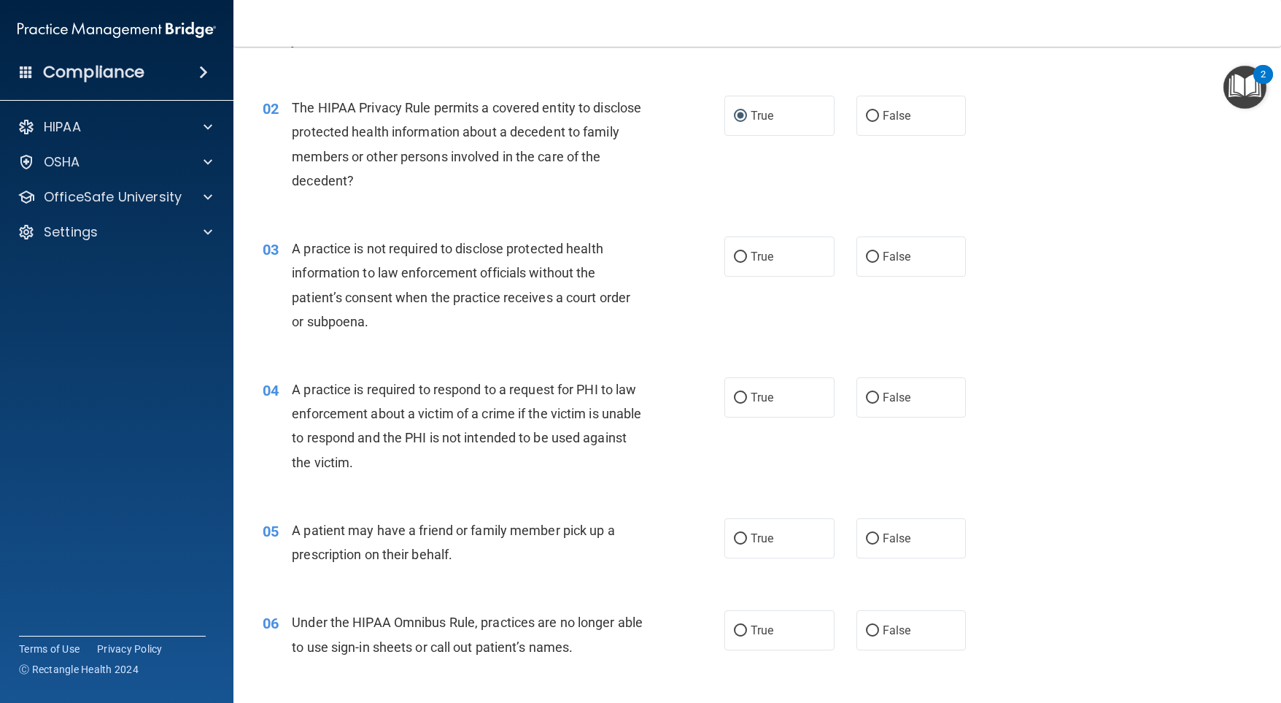
scroll to position [219, 0]
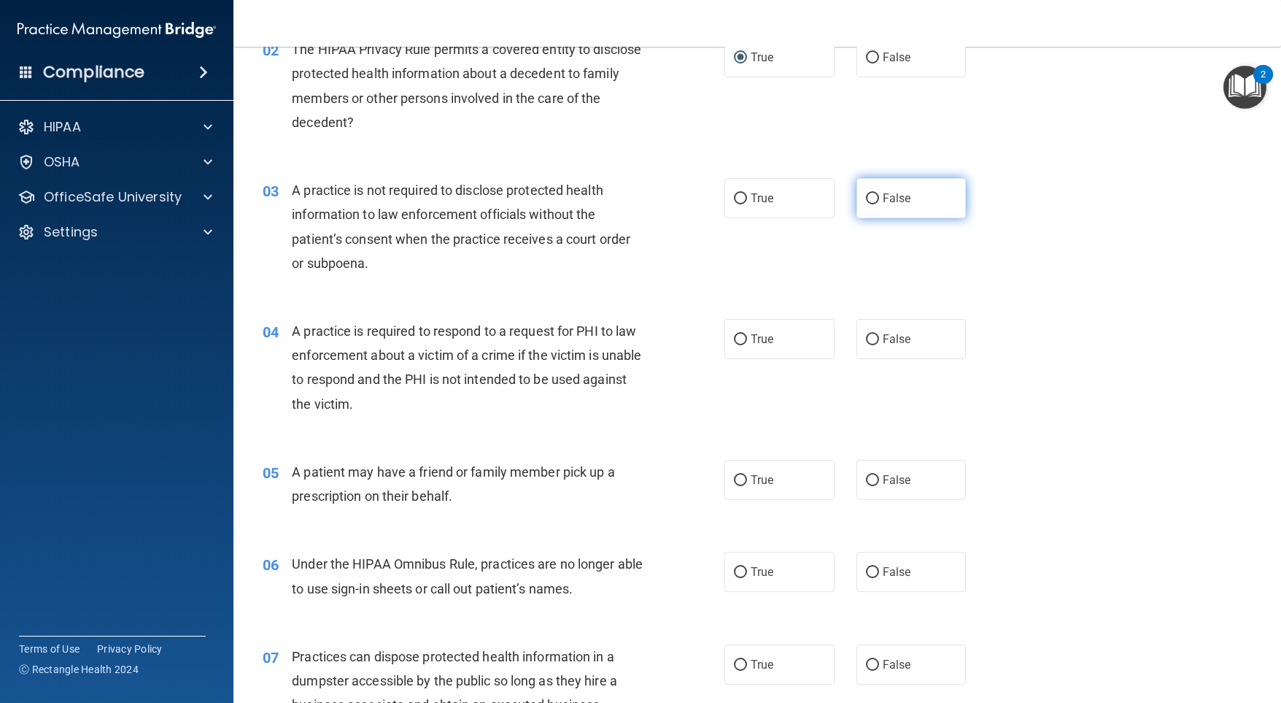
click at [858, 185] on label "False" at bounding box center [912, 198] width 110 height 40
click at [866, 193] on input "False" at bounding box center [872, 198] width 13 height 11
radio input "true"
click at [741, 341] on input "True" at bounding box center [740, 339] width 13 height 11
radio input "true"
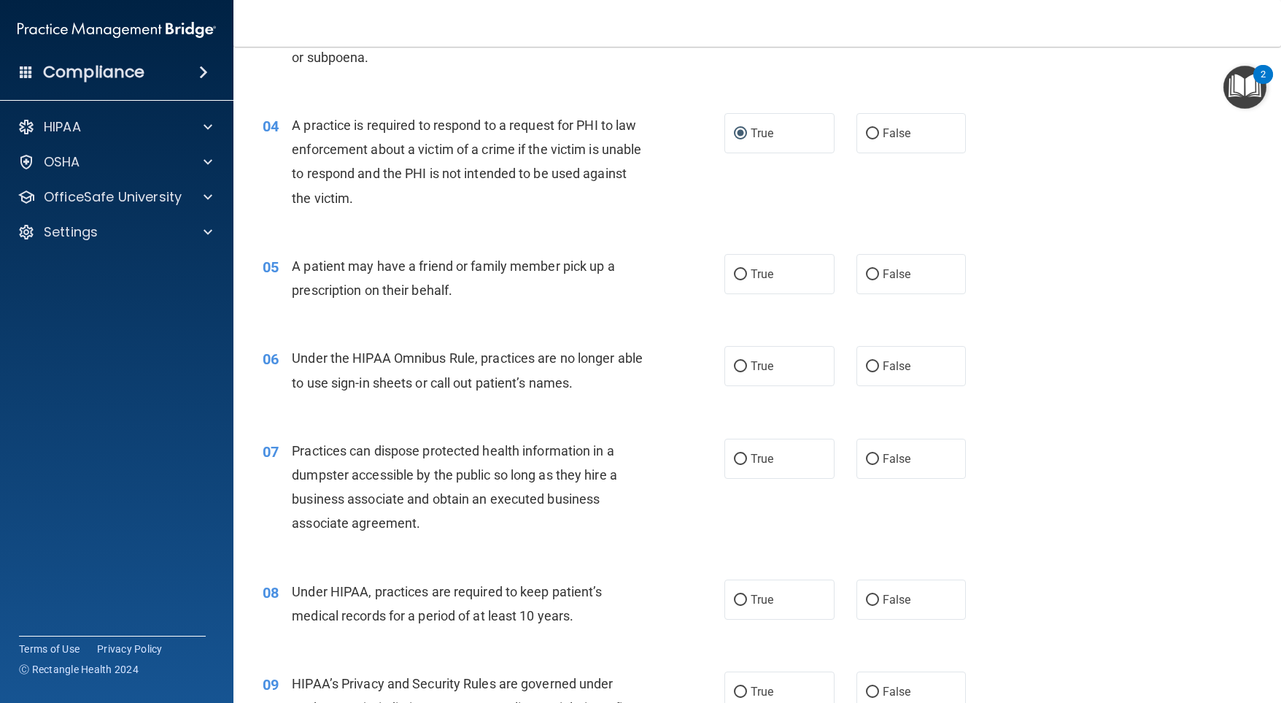
scroll to position [511, 0]
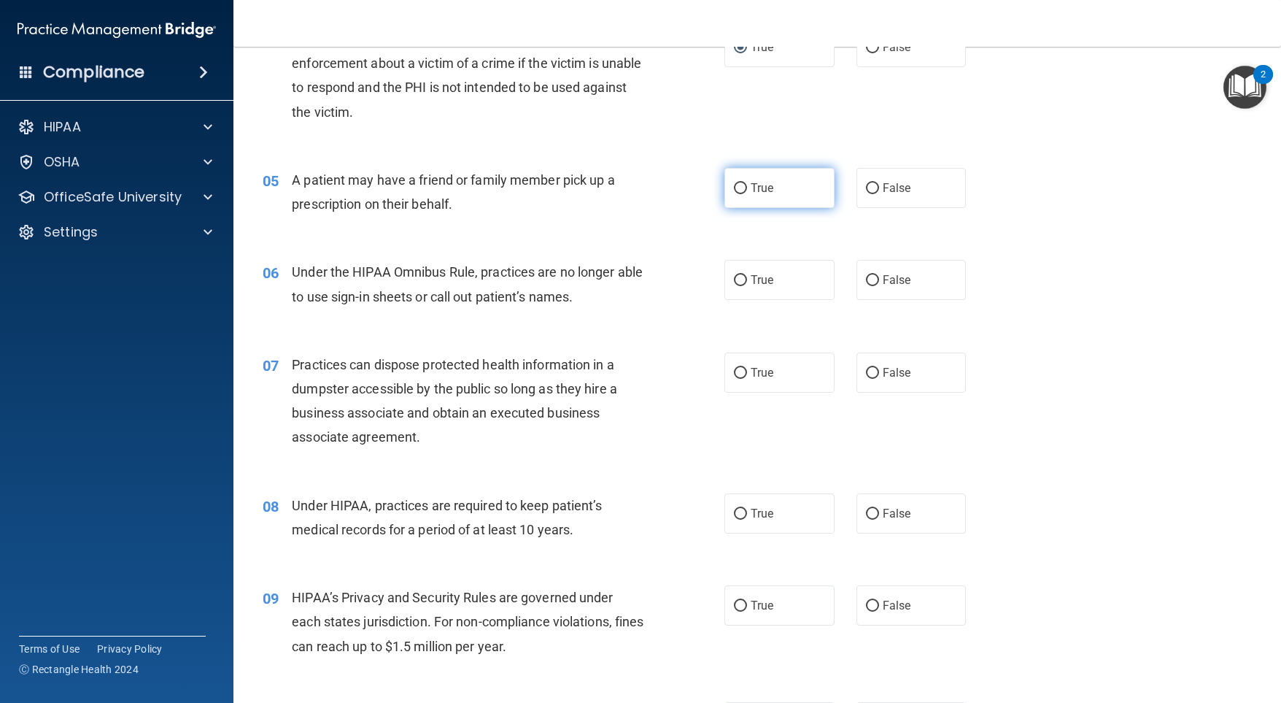
click at [737, 177] on label "True" at bounding box center [779, 188] width 110 height 40
click at [737, 183] on input "True" at bounding box center [740, 188] width 13 height 11
radio input "true"
click at [866, 276] on input "False" at bounding box center [872, 280] width 13 height 11
radio input "true"
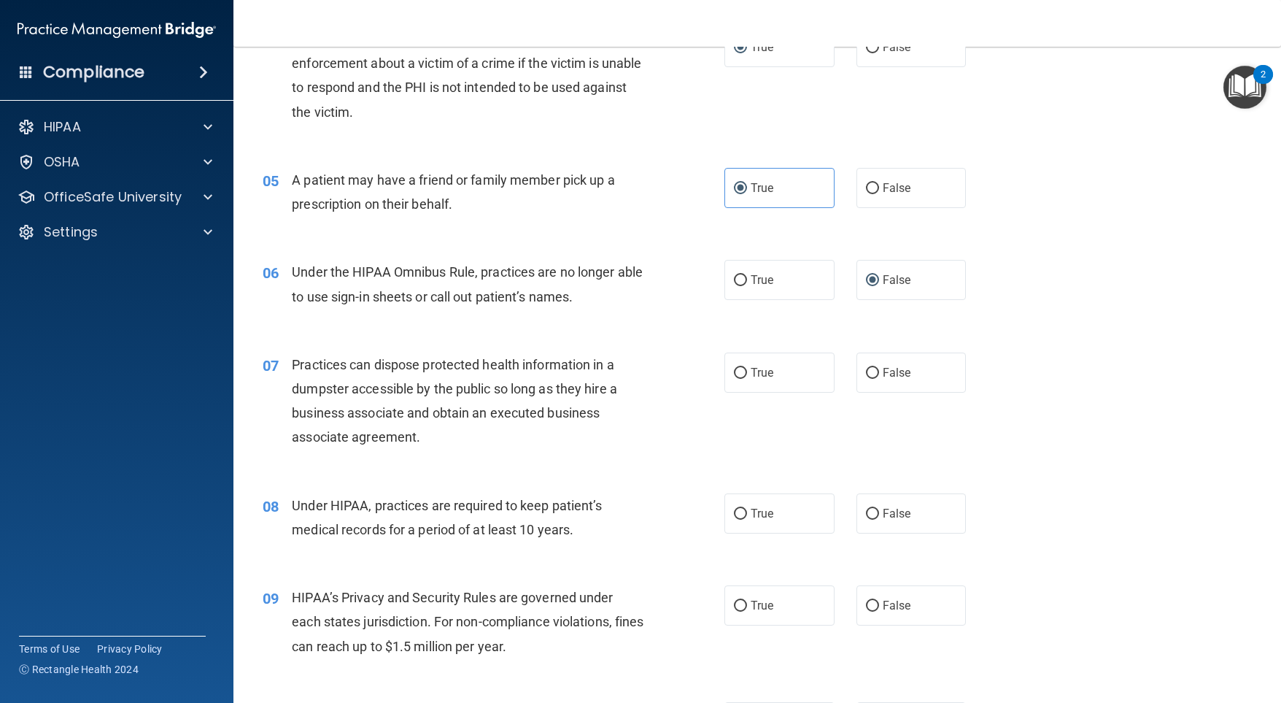
scroll to position [584, 0]
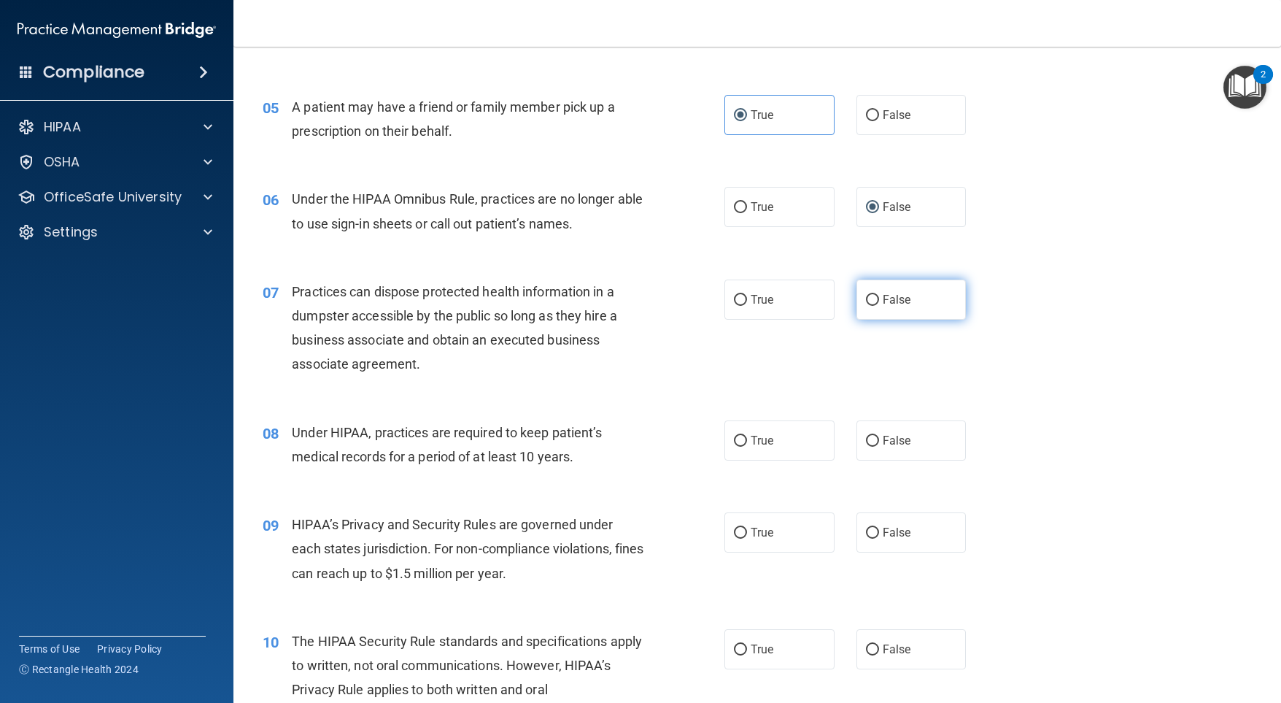
click at [866, 299] on input "False" at bounding box center [872, 300] width 13 height 11
radio input "true"
click at [866, 436] on input "False" at bounding box center [872, 441] width 13 height 11
radio input "true"
click at [866, 527] on input "False" at bounding box center [872, 532] width 13 height 11
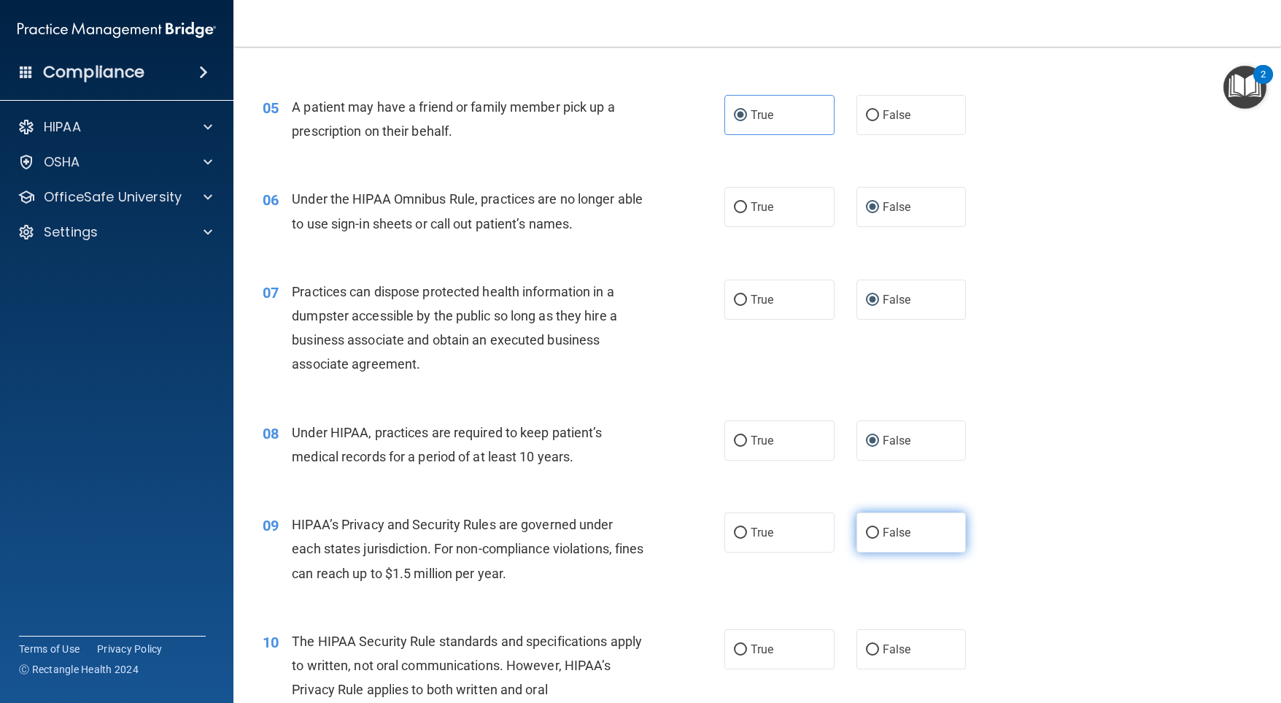
radio input "true"
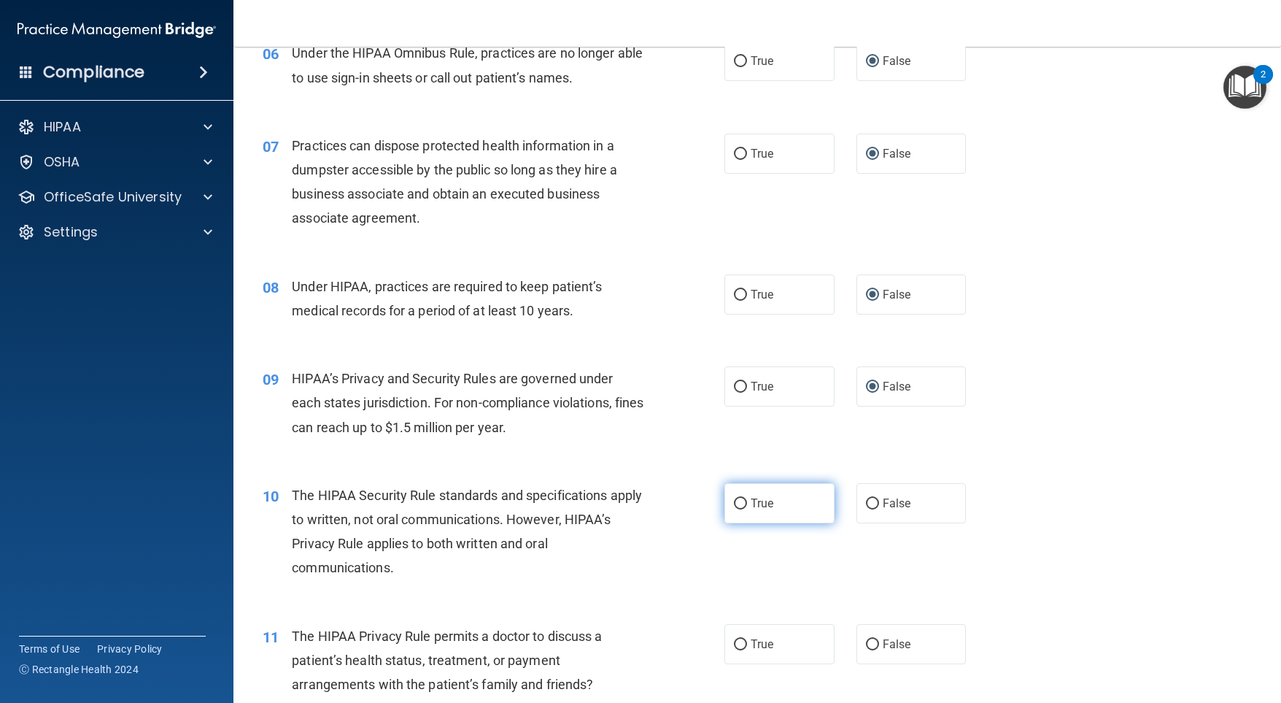
click at [726, 506] on label "True" at bounding box center [779, 503] width 110 height 40
click at [734, 506] on input "True" at bounding box center [740, 503] width 13 height 11
radio input "true"
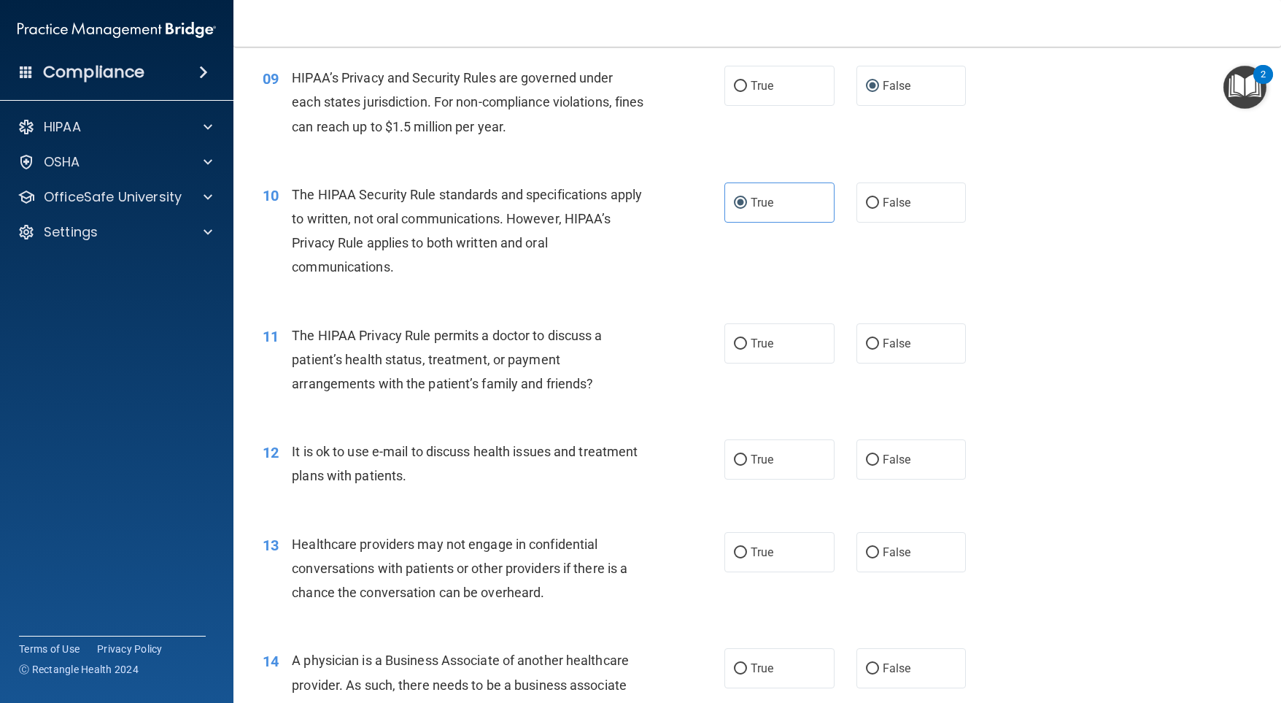
scroll to position [1094, 0]
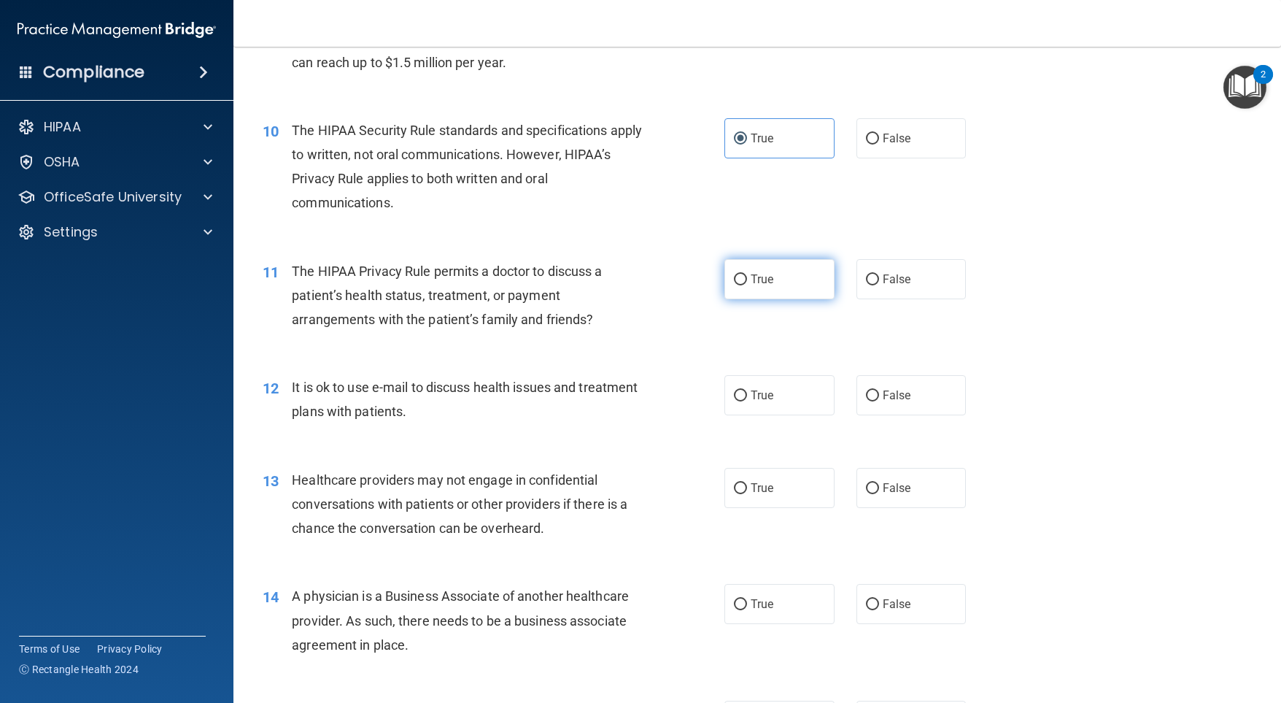
click at [740, 280] on input "True" at bounding box center [740, 279] width 13 height 11
radio input "true"
click at [734, 394] on input "True" at bounding box center [740, 395] width 13 height 11
radio input "true"
click at [866, 483] on input "False" at bounding box center [872, 488] width 13 height 11
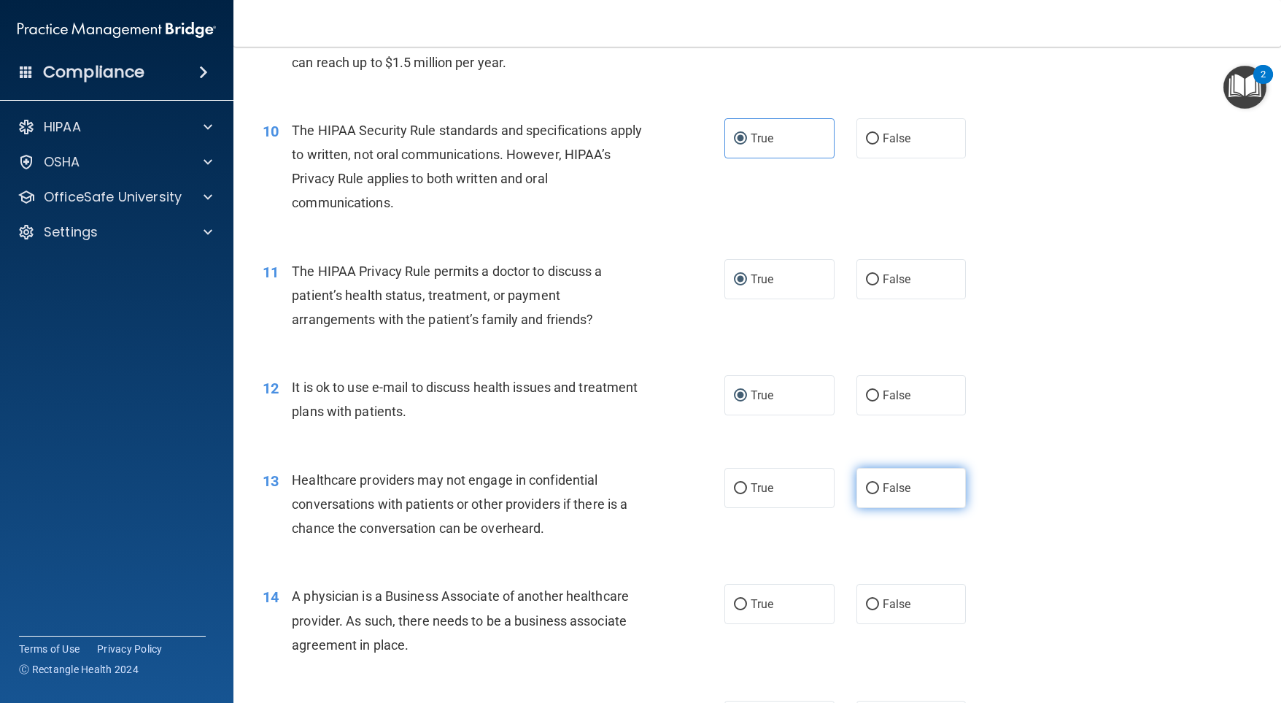
radio input "true"
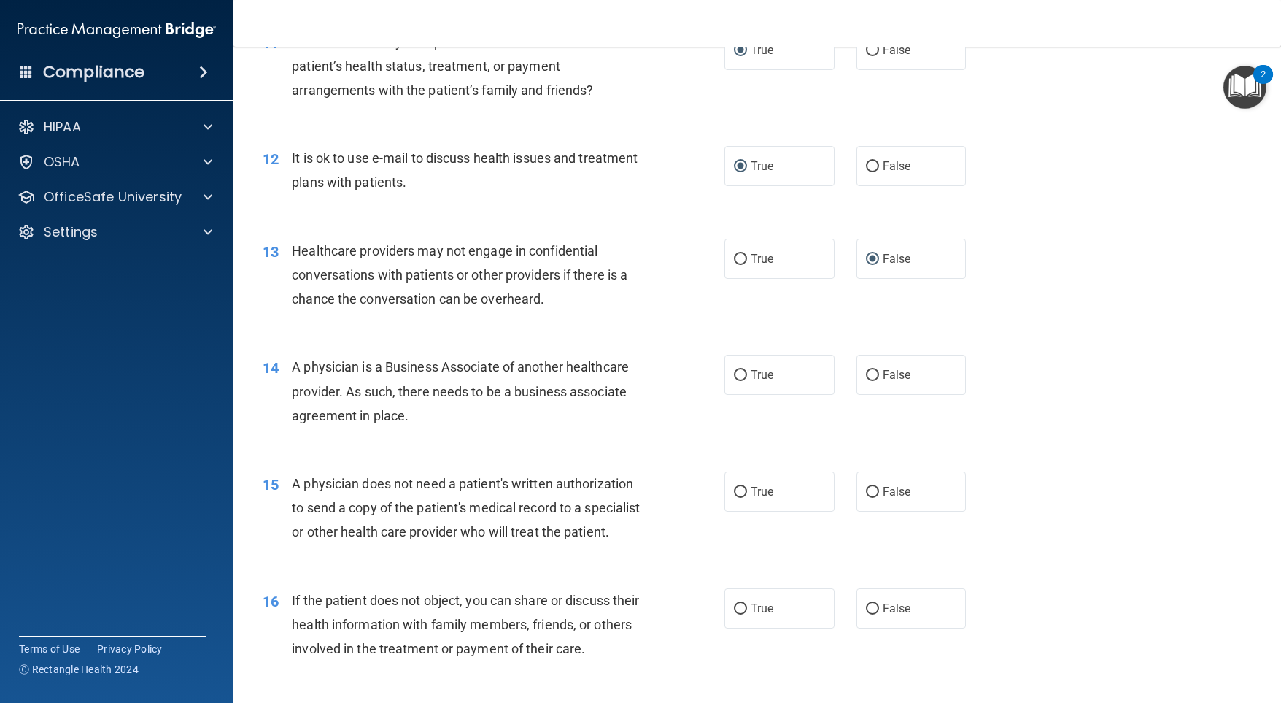
scroll to position [1386, 0]
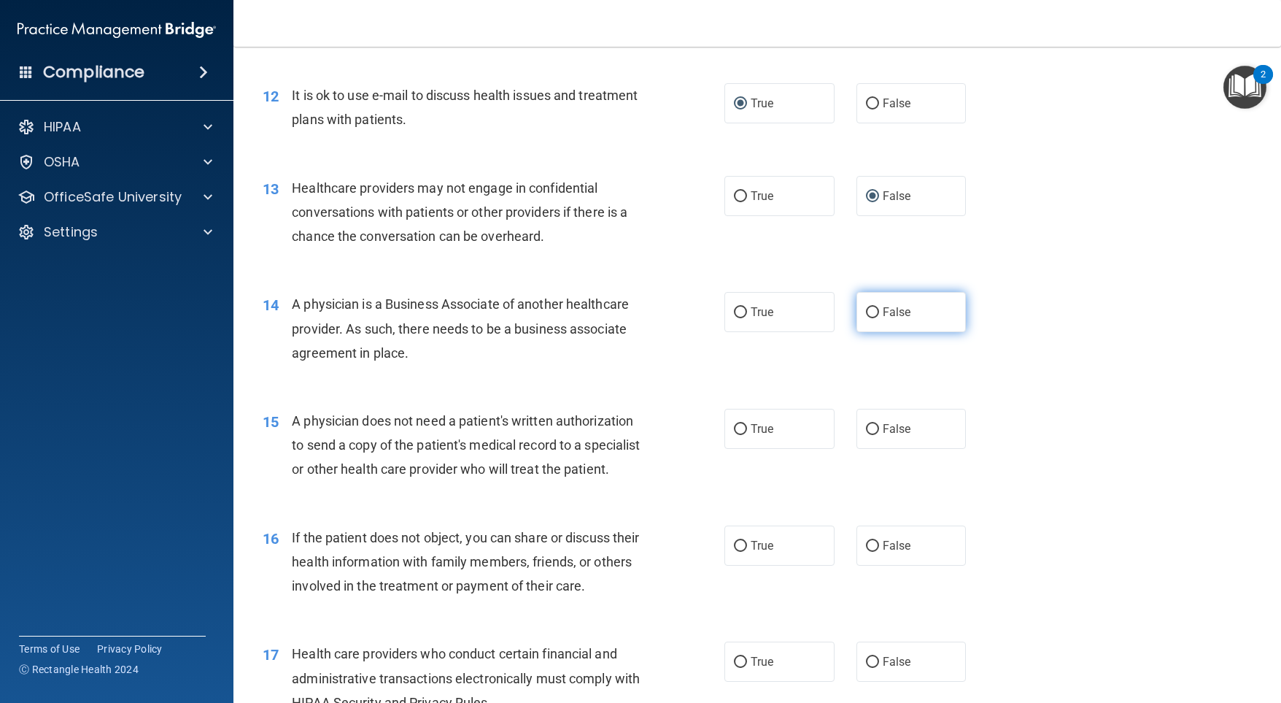
click at [867, 307] on input "False" at bounding box center [872, 312] width 13 height 11
radio input "true"
click at [736, 433] on input "True" at bounding box center [740, 429] width 13 height 11
radio input "true"
click at [866, 552] on input "False" at bounding box center [872, 546] width 13 height 11
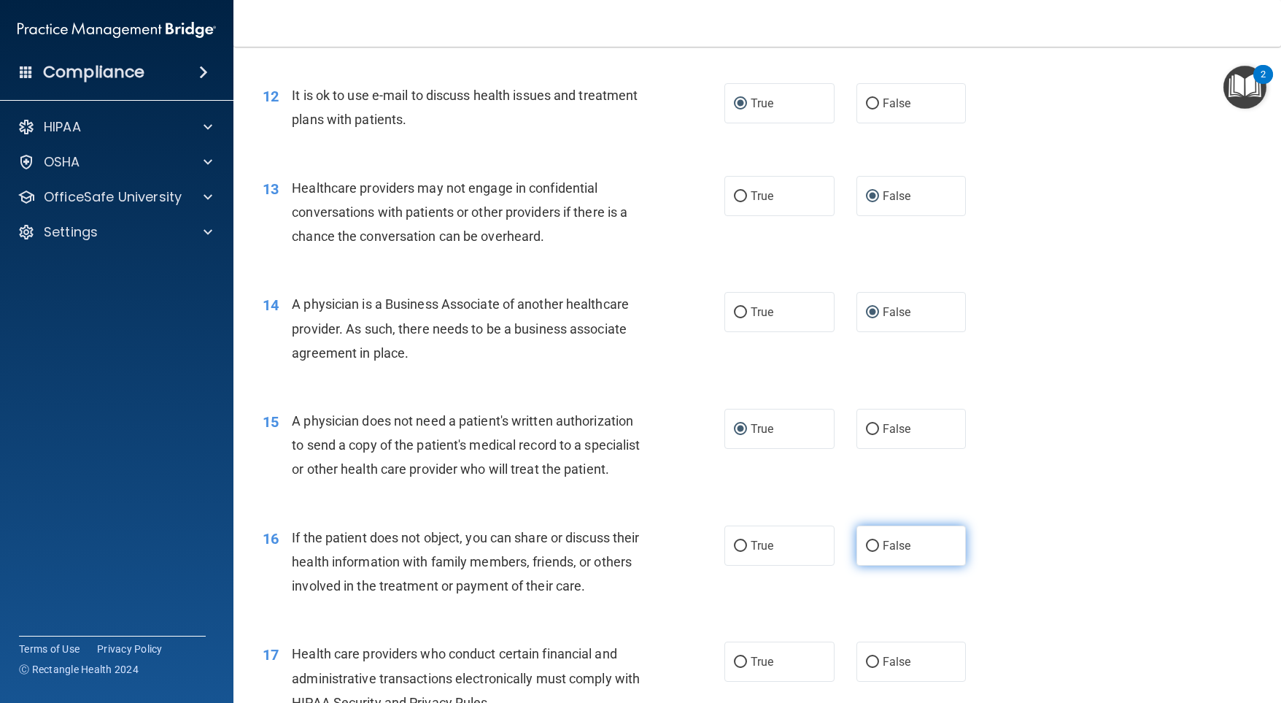
radio input "true"
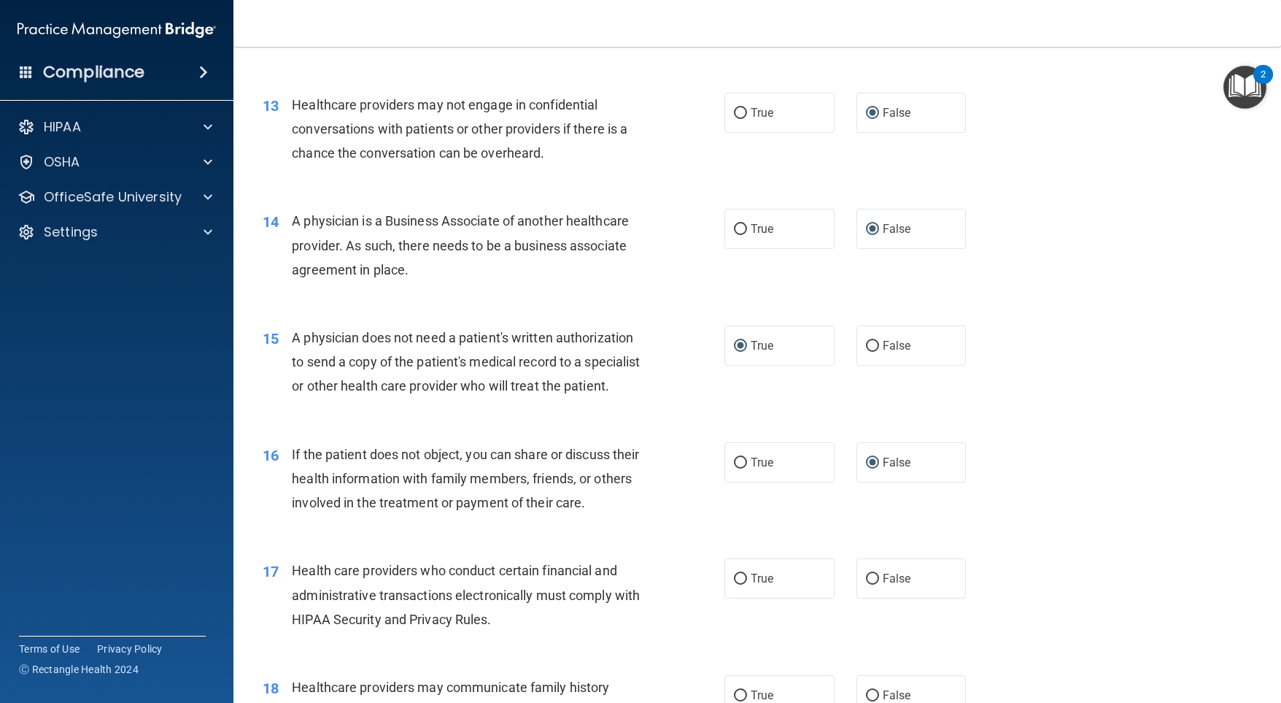
scroll to position [1605, 0]
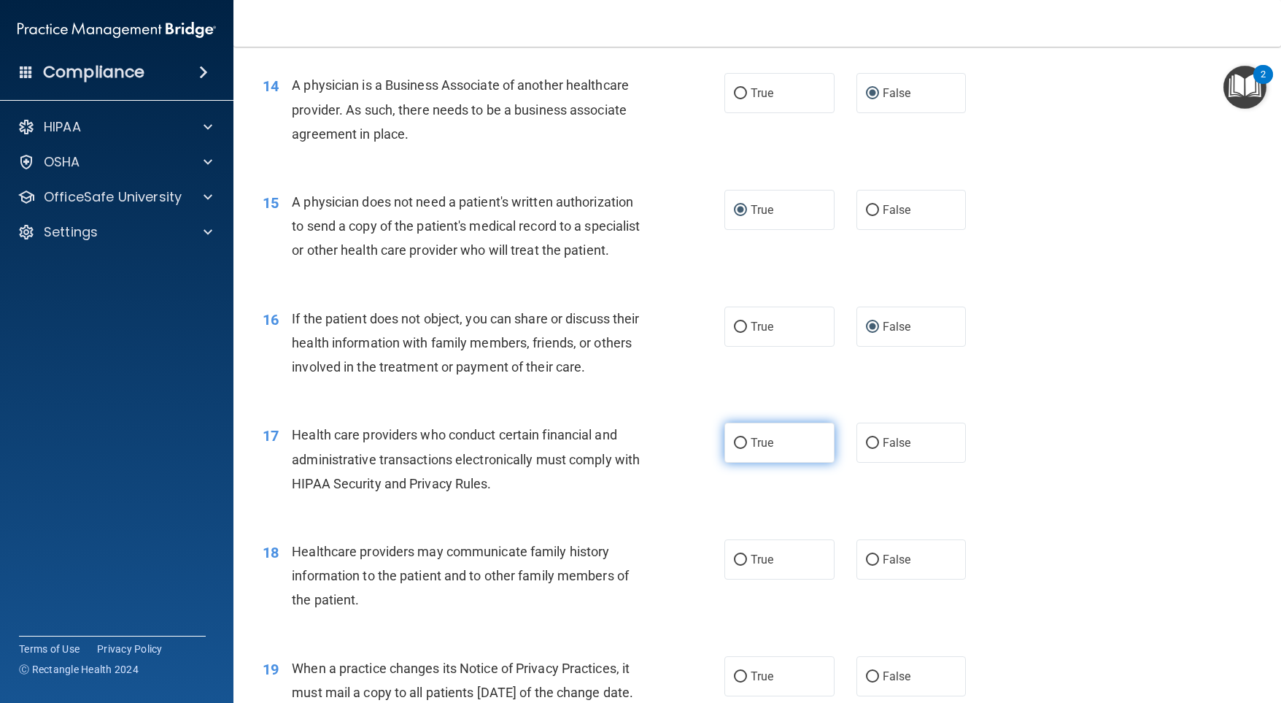
drag, startPoint x: 727, startPoint y: 473, endPoint x: 746, endPoint y: 454, distance: 26.8
click at [727, 463] on label "True" at bounding box center [779, 442] width 110 height 40
click at [734, 449] on input "True" at bounding box center [740, 443] width 13 height 11
radio input "true"
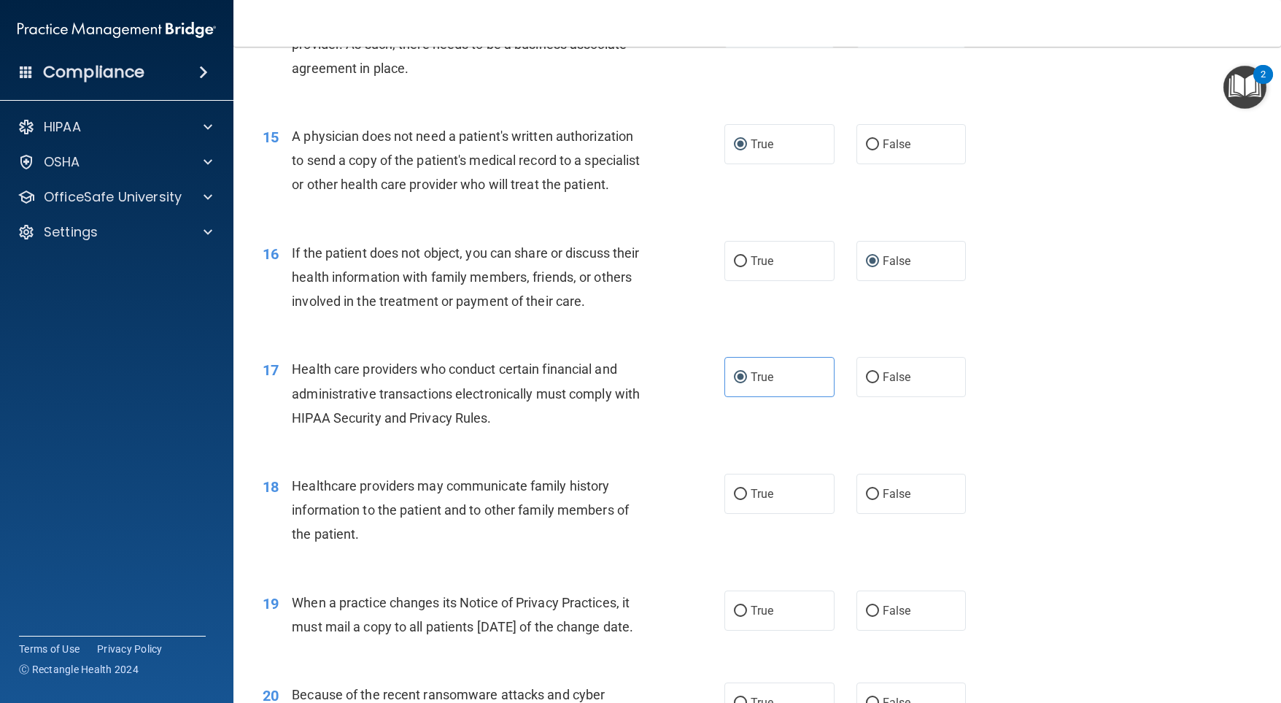
scroll to position [1751, 0]
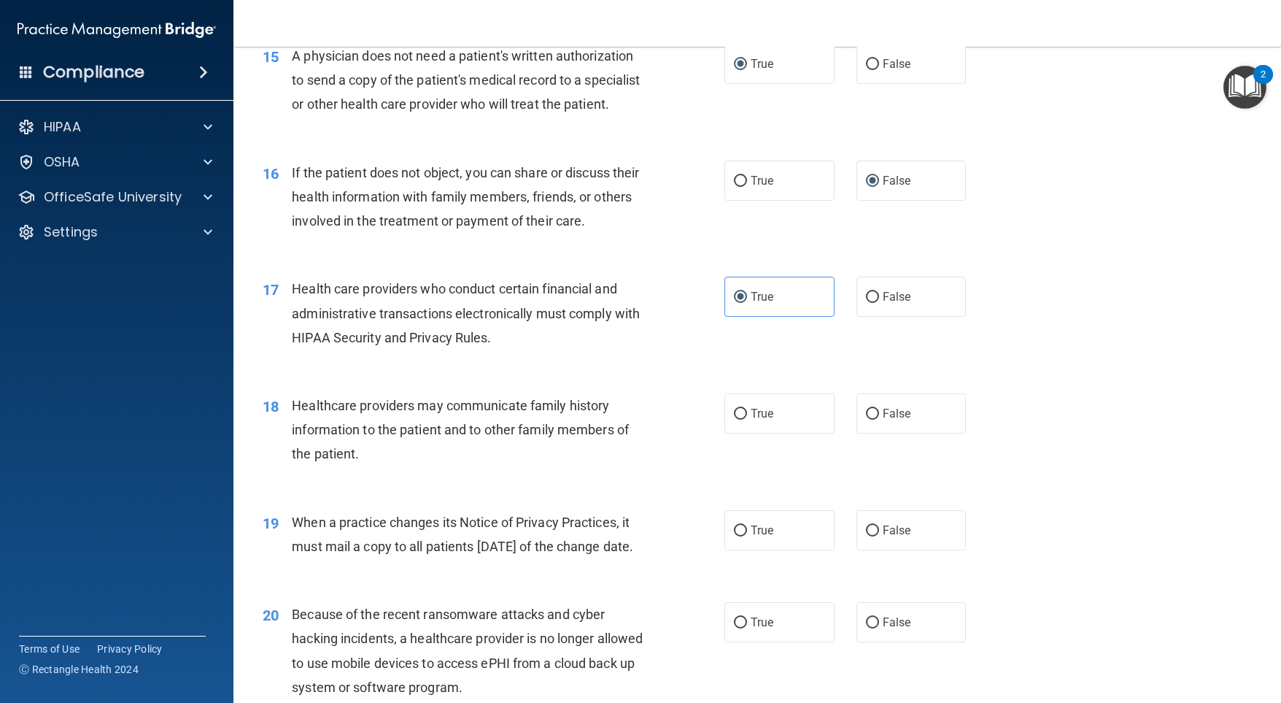
drag, startPoint x: 870, startPoint y: 431, endPoint x: 893, endPoint y: 500, distance: 73.1
click at [870, 432] on label "False" at bounding box center [912, 413] width 110 height 40
click at [870, 419] on input "False" at bounding box center [872, 414] width 13 height 11
radio input "true"
click at [866, 536] on input "False" at bounding box center [872, 530] width 13 height 11
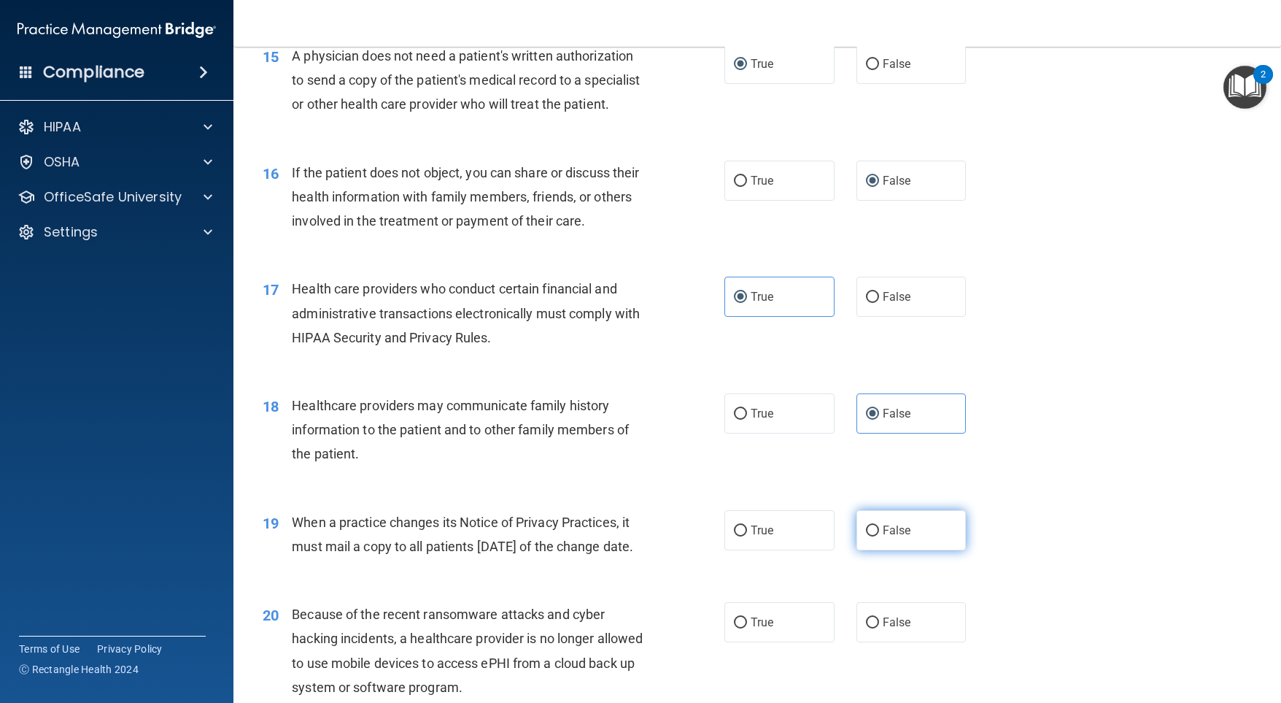
radio input "true"
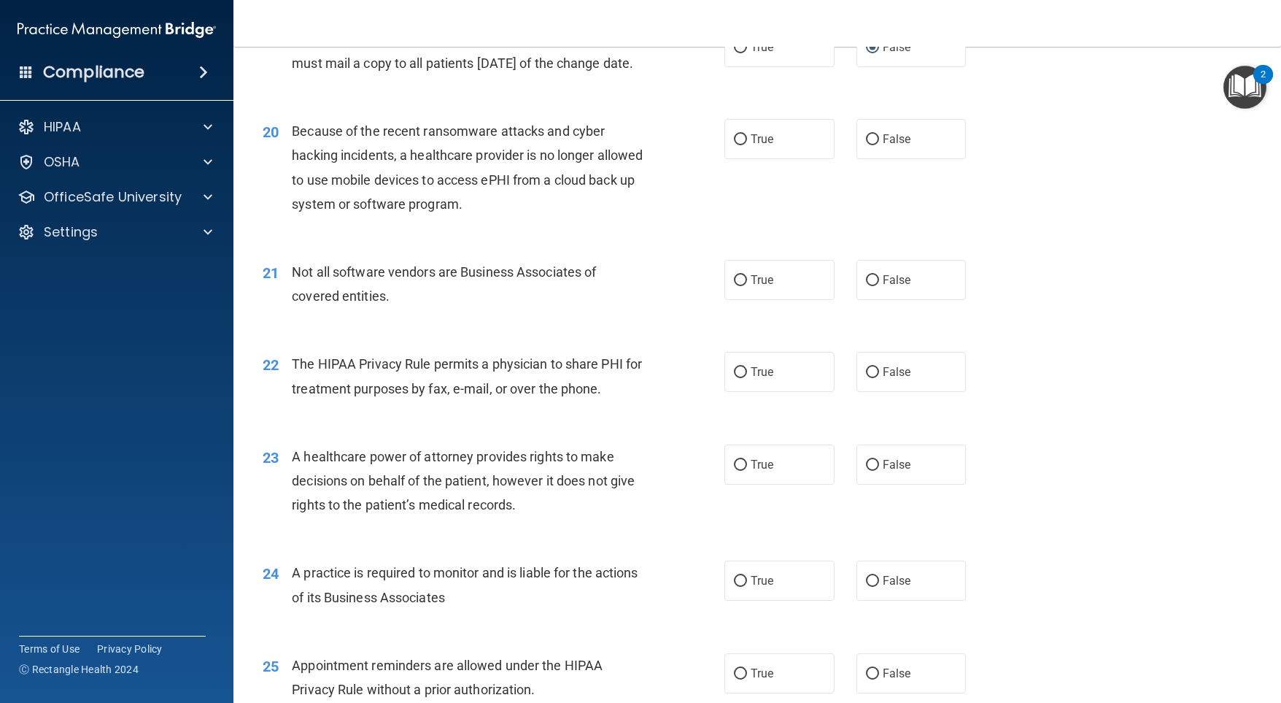
scroll to position [2262, 0]
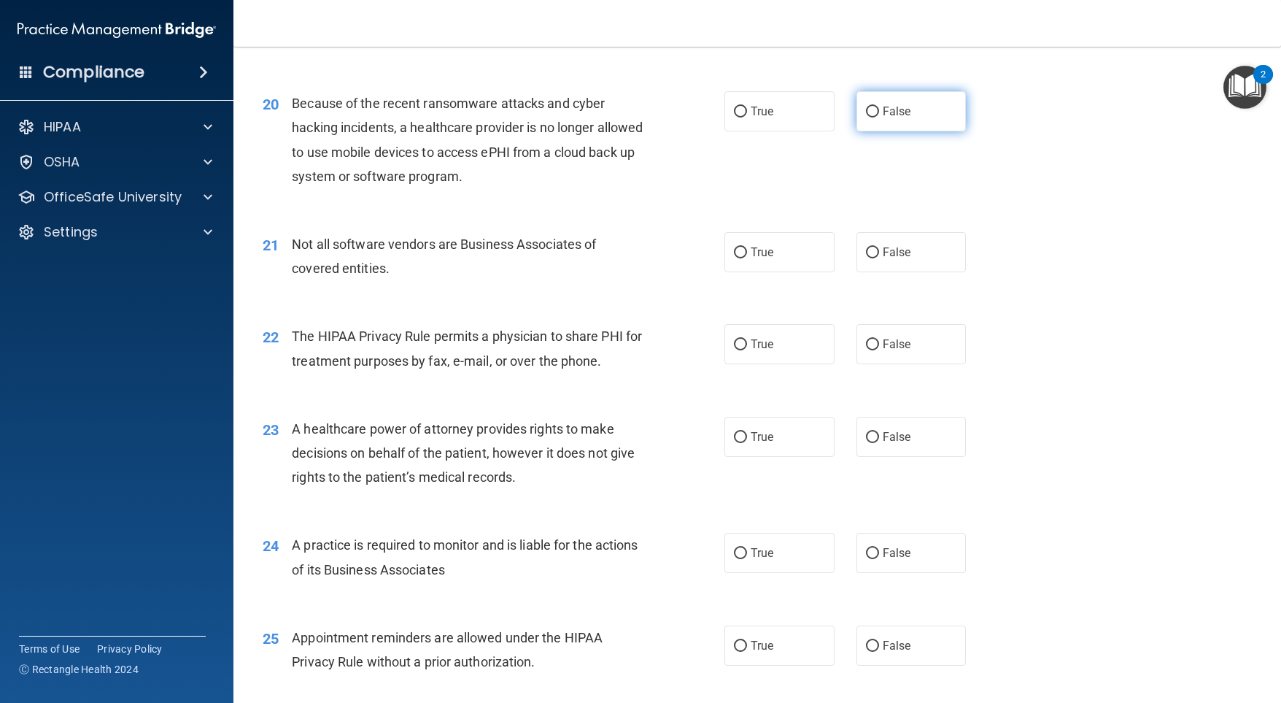
click at [866, 117] on input "False" at bounding box center [872, 112] width 13 height 11
radio input "true"
click at [735, 258] on input "True" at bounding box center [740, 252] width 13 height 11
radio input "true"
click at [736, 350] on input "True" at bounding box center [740, 344] width 13 height 11
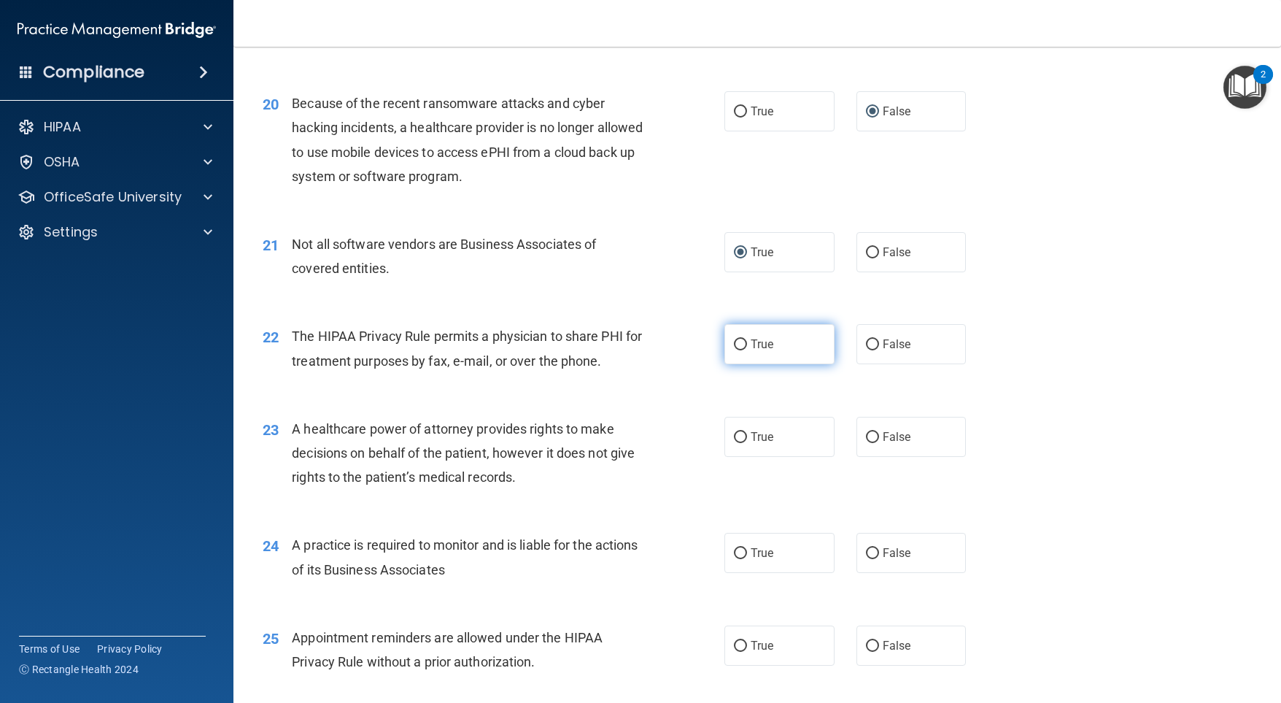
radio input "true"
click at [866, 443] on input "False" at bounding box center [872, 437] width 13 height 11
radio input "true"
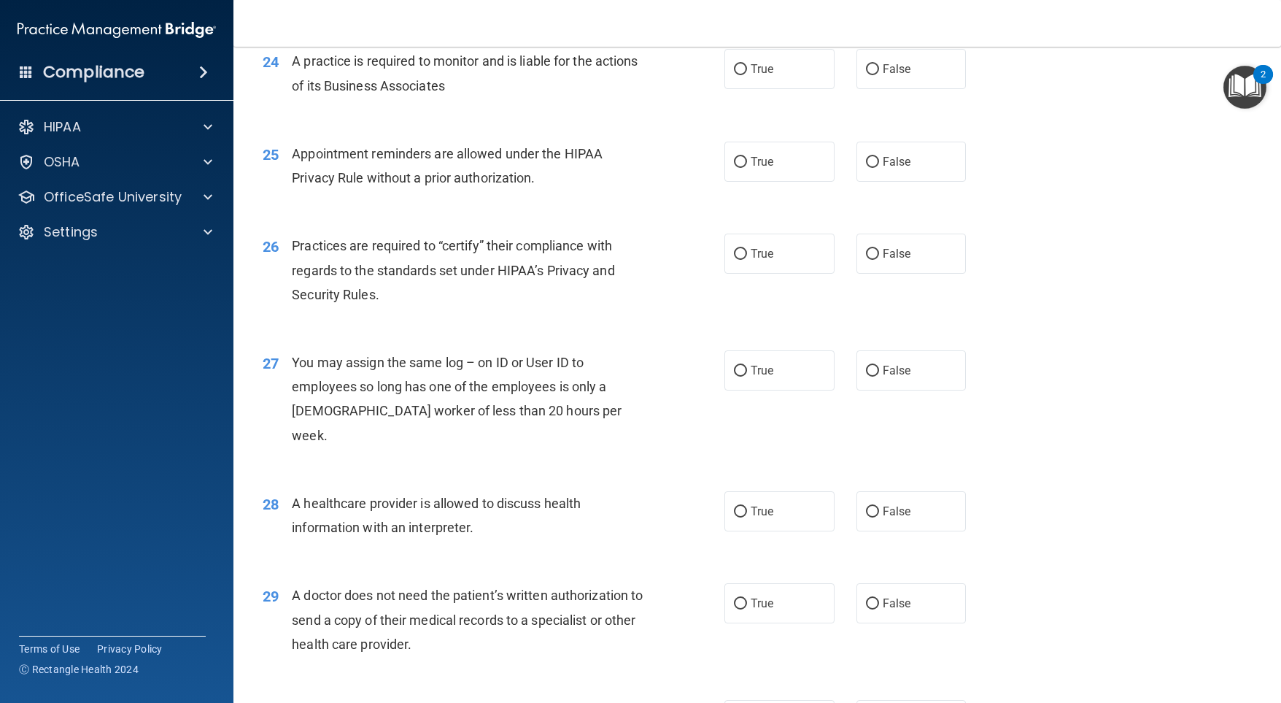
scroll to position [2772, 0]
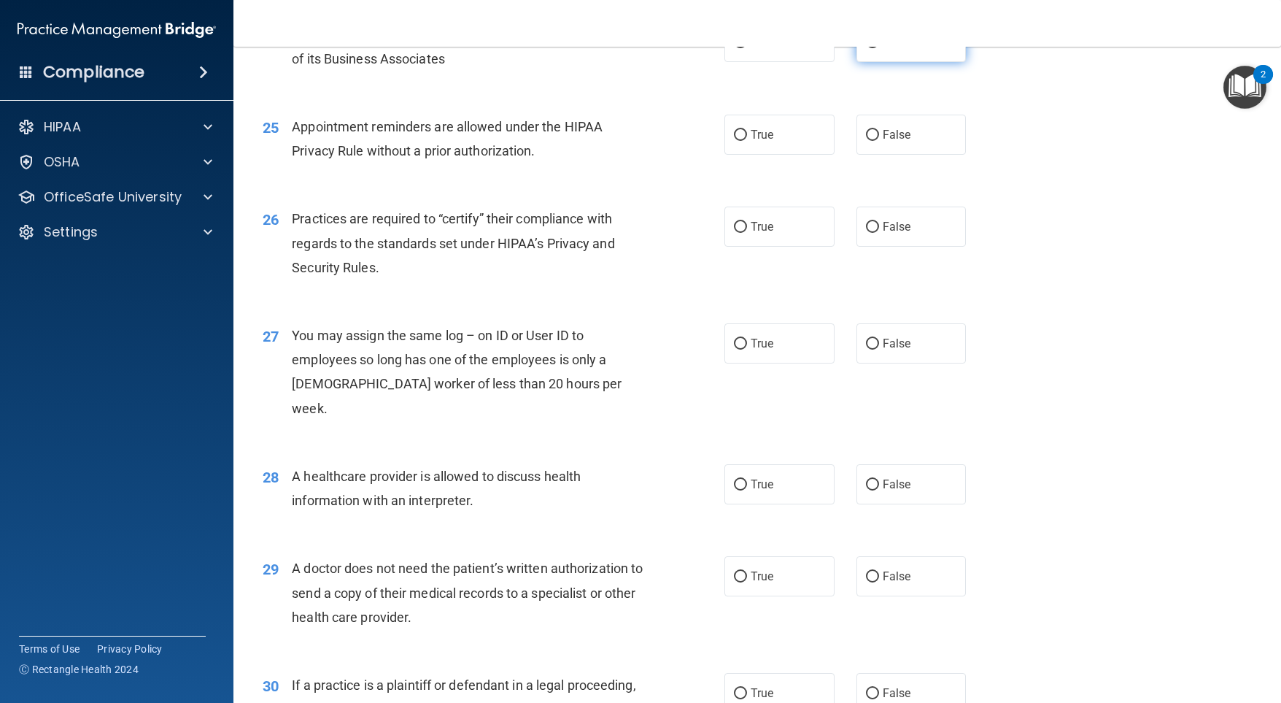
click at [866, 48] on input "False" at bounding box center [872, 42] width 13 height 11
radio input "true"
click at [734, 141] on input "True" at bounding box center [740, 135] width 13 height 11
radio input "true"
click at [867, 233] on input "False" at bounding box center [872, 227] width 13 height 11
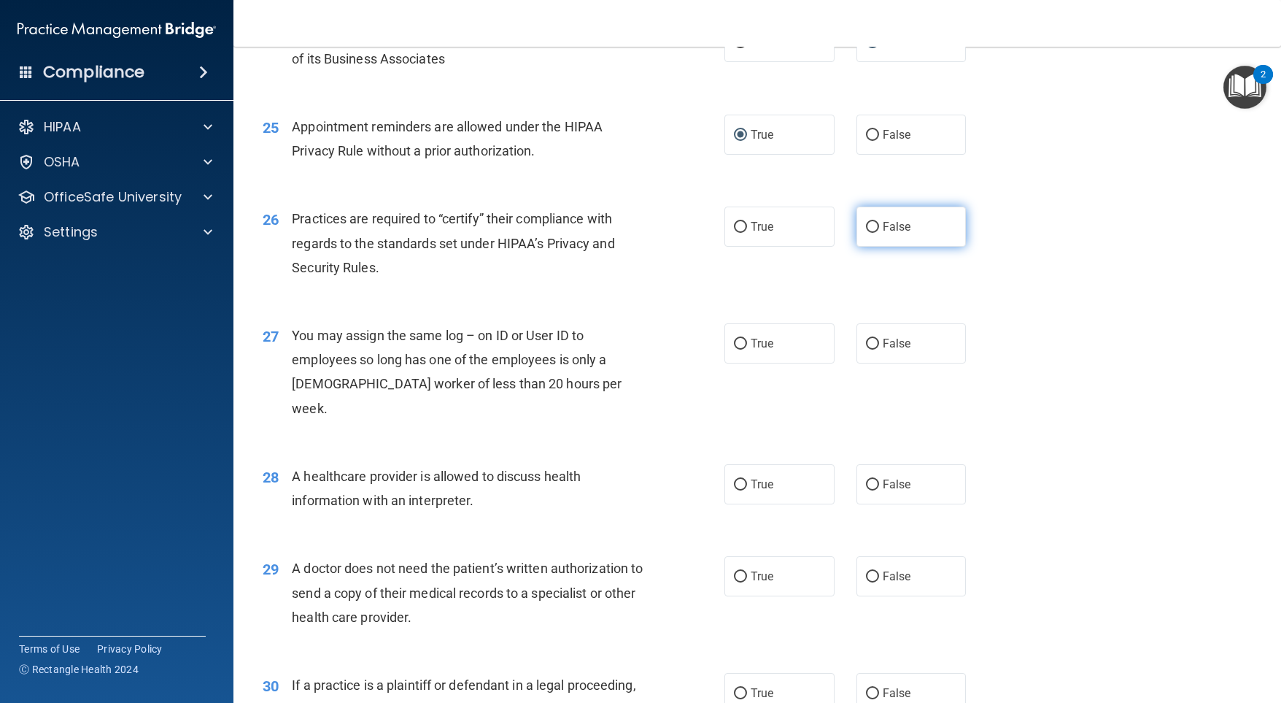
radio input "true"
click at [866, 363] on label "False" at bounding box center [912, 343] width 110 height 40
click at [866, 349] on input "False" at bounding box center [872, 344] width 13 height 11
radio input "true"
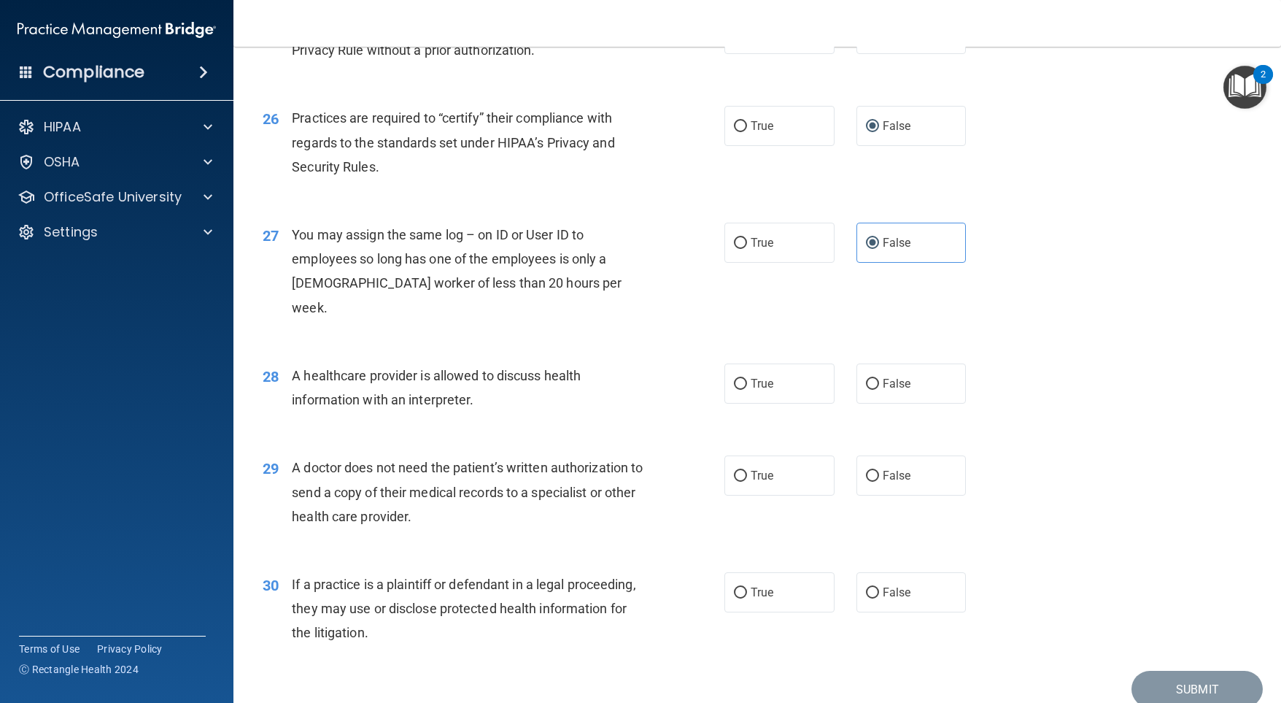
scroll to position [2960, 0]
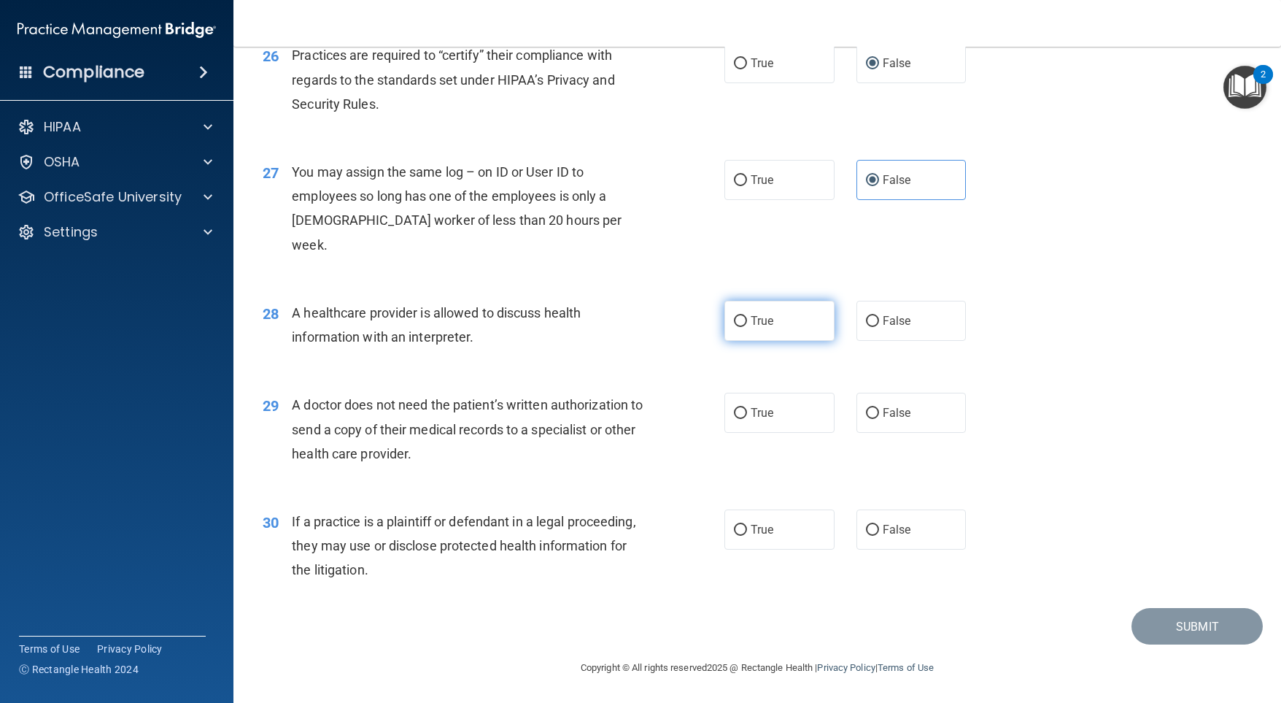
click at [734, 320] on input "True" at bounding box center [740, 321] width 13 height 11
radio input "true"
click at [739, 401] on label "True" at bounding box center [779, 413] width 110 height 40
click at [739, 408] on input "True" at bounding box center [740, 413] width 13 height 11
radio input "true"
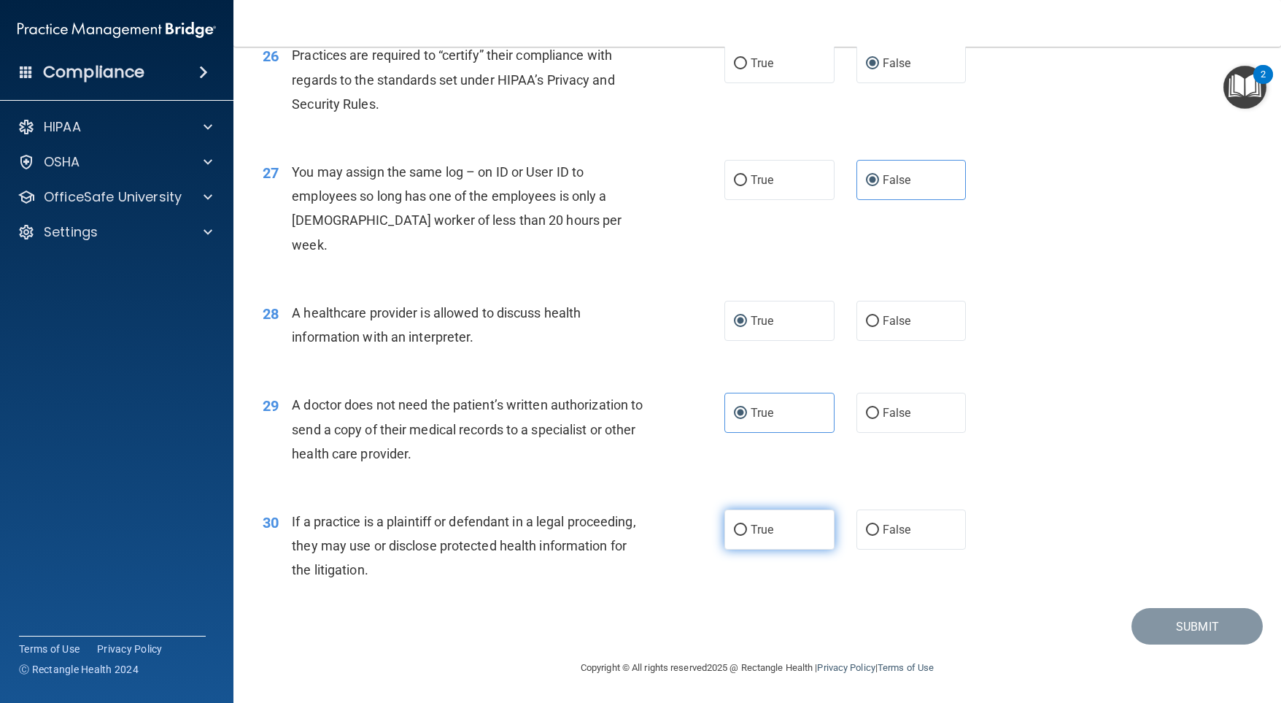
click at [741, 536] on label "True" at bounding box center [779, 529] width 110 height 40
click at [741, 535] on input "True" at bounding box center [740, 530] width 13 height 11
radio input "true"
click at [1191, 625] on button "Submit" at bounding box center [1197, 626] width 131 height 37
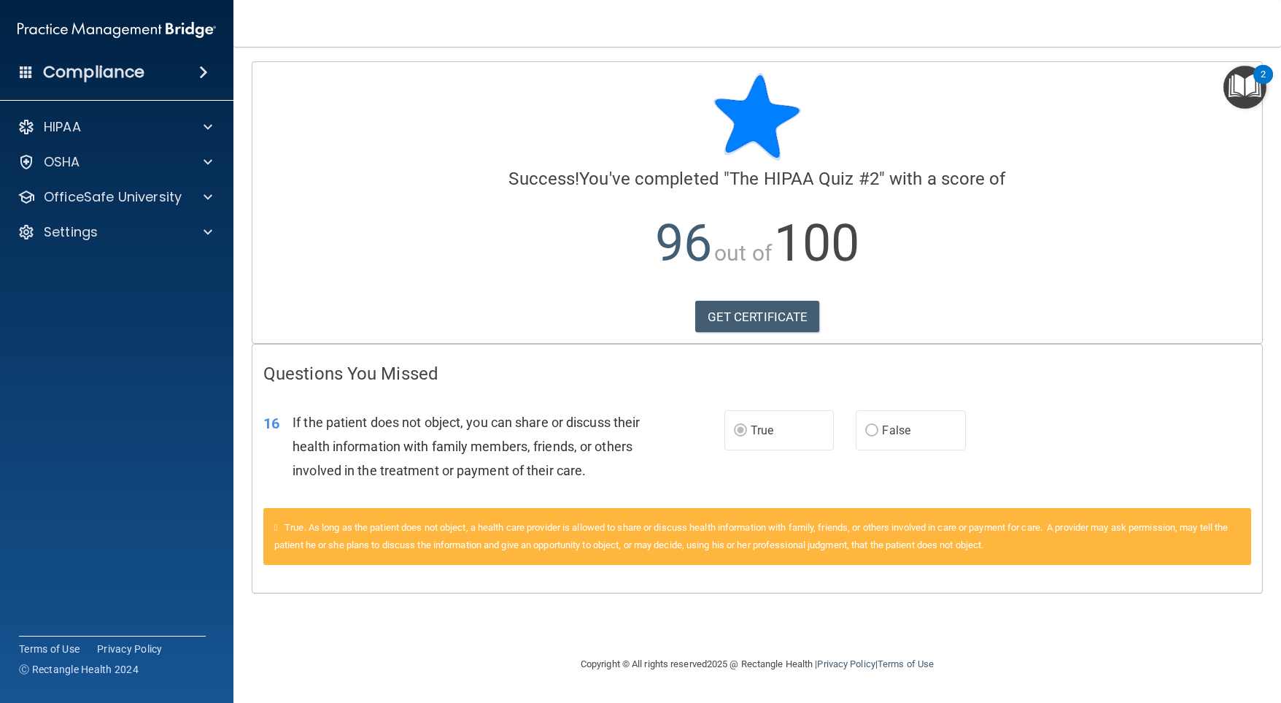
click at [1243, 80] on img "Open Resource Center, 2 new notifications" at bounding box center [1244, 87] width 43 height 43
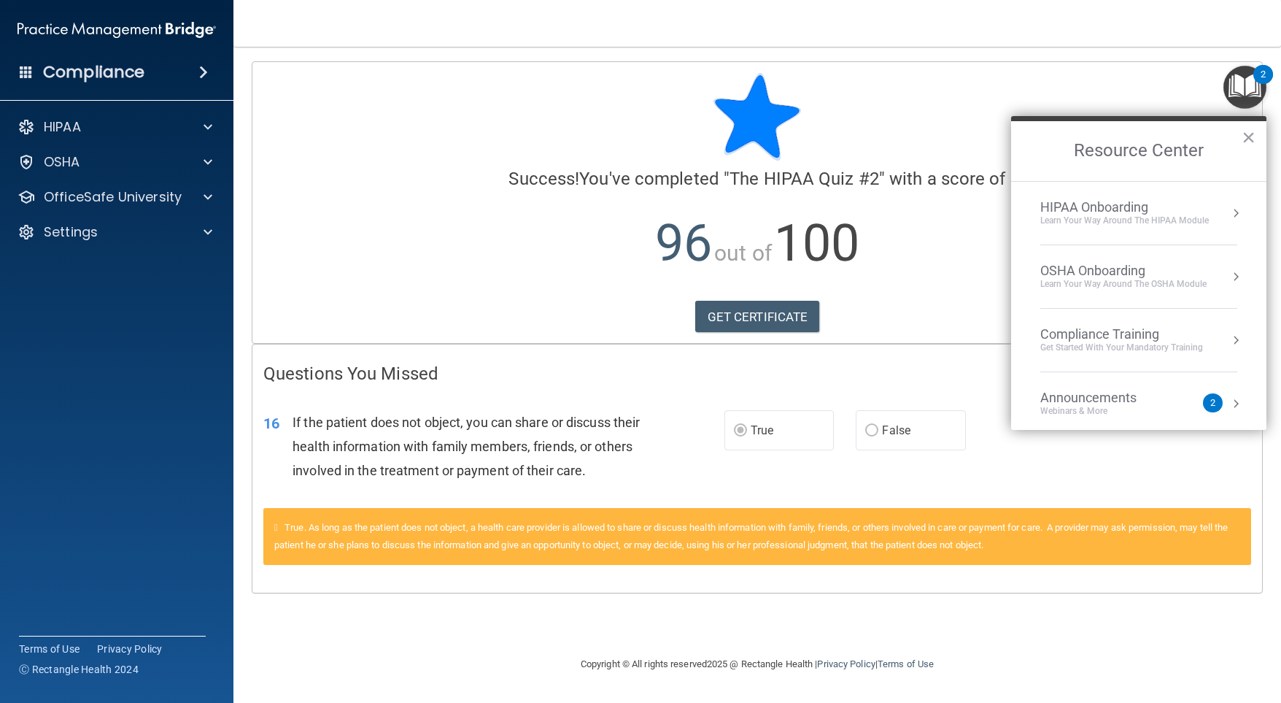
click at [1229, 206] on button "Resource Center" at bounding box center [1236, 213] width 15 height 15
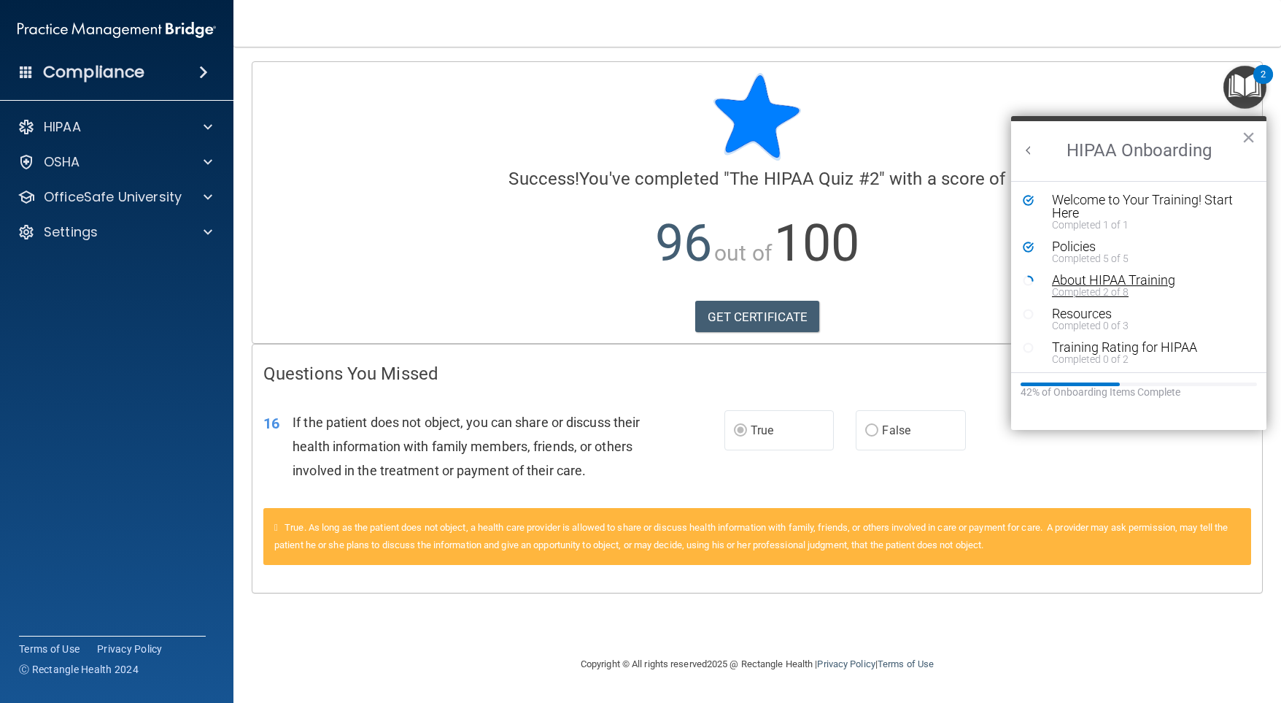
click at [1149, 277] on div "About HIPAA Training" at bounding box center [1144, 280] width 185 height 13
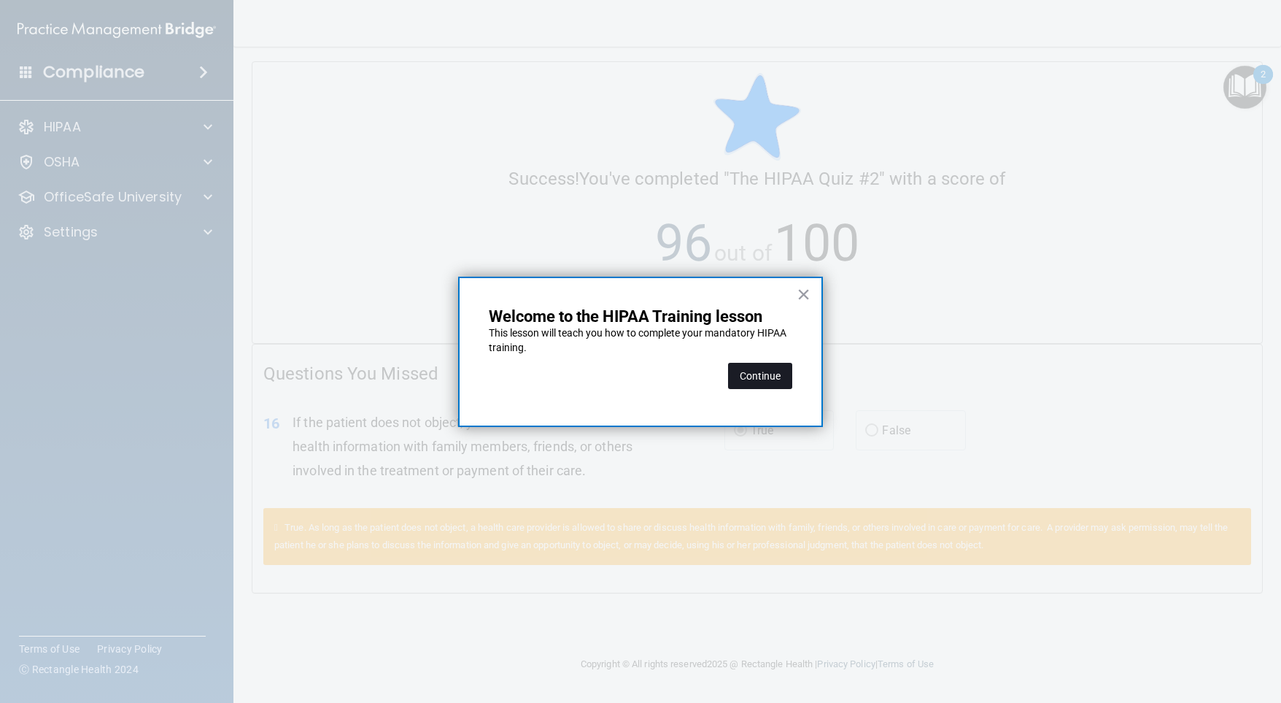
click at [751, 379] on button "Continue" at bounding box center [760, 376] width 64 height 26
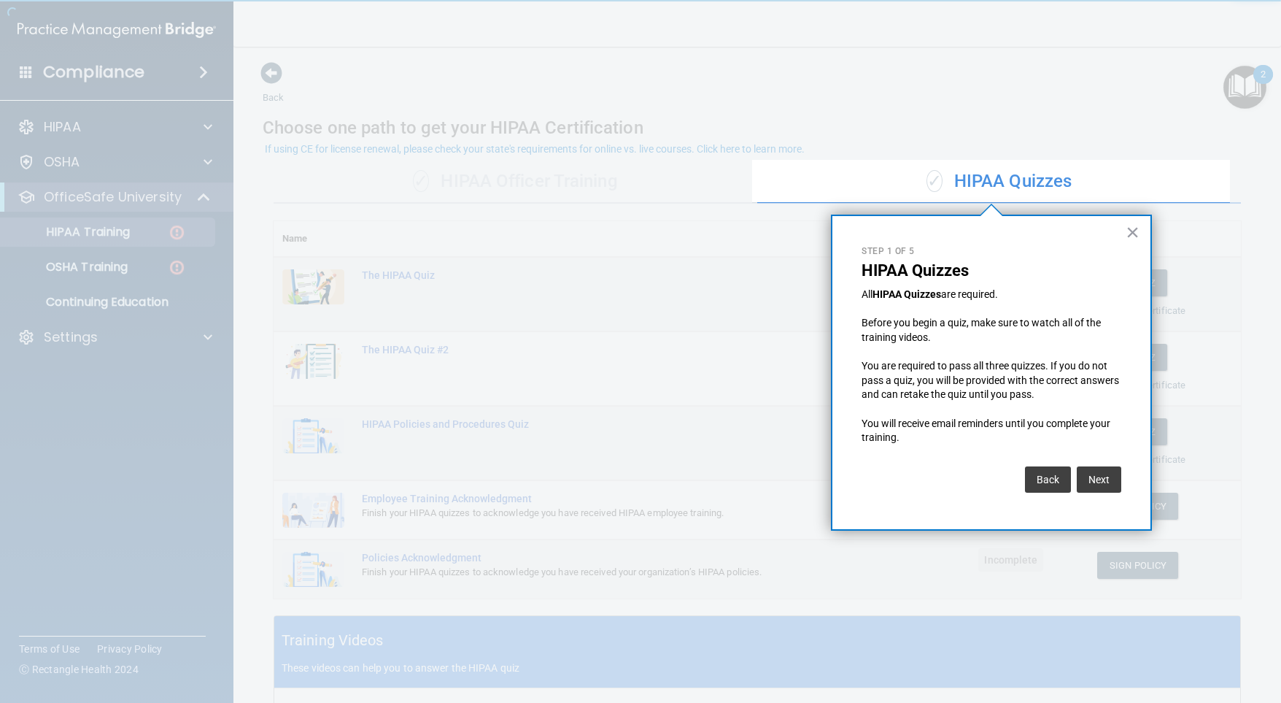
click at [1124, 236] on div "× Step 1 of 5 HIPAA Quizzes All HIPAA Quizzes are required. Before you begin a …" at bounding box center [991, 372] width 321 height 316
click at [1138, 226] on button "×" at bounding box center [1133, 231] width 14 height 23
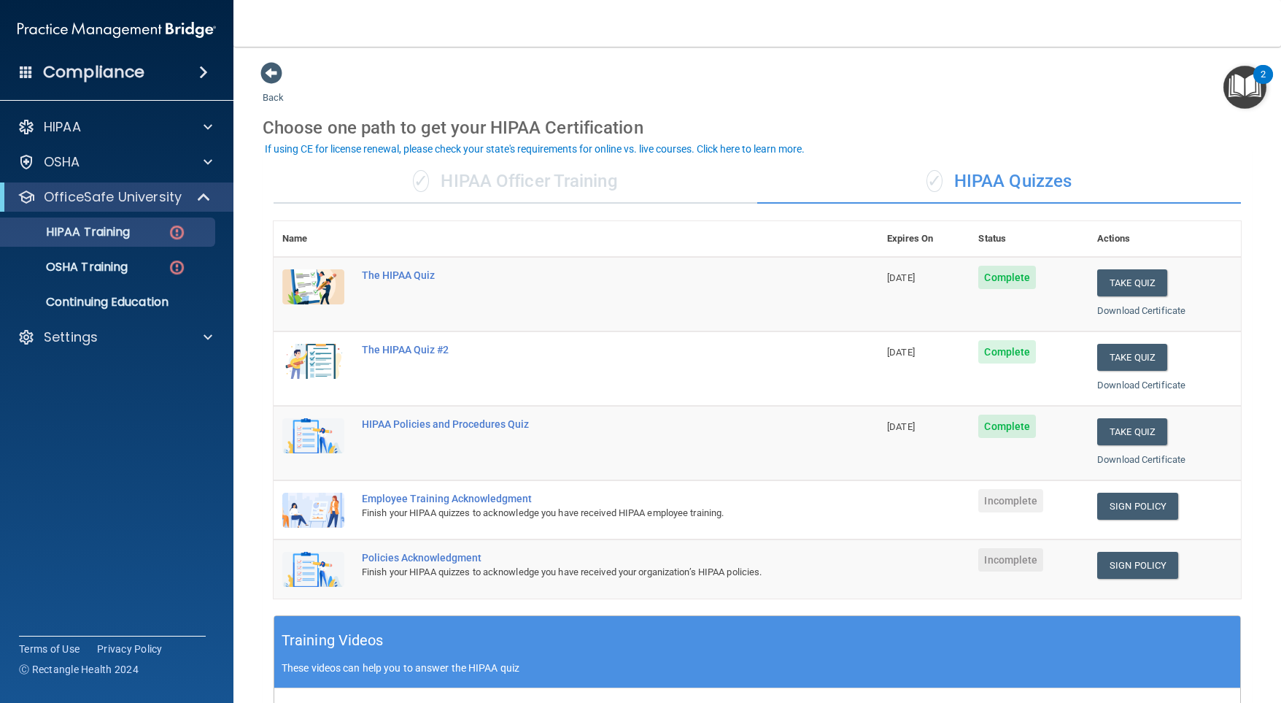
scroll to position [219, 0]
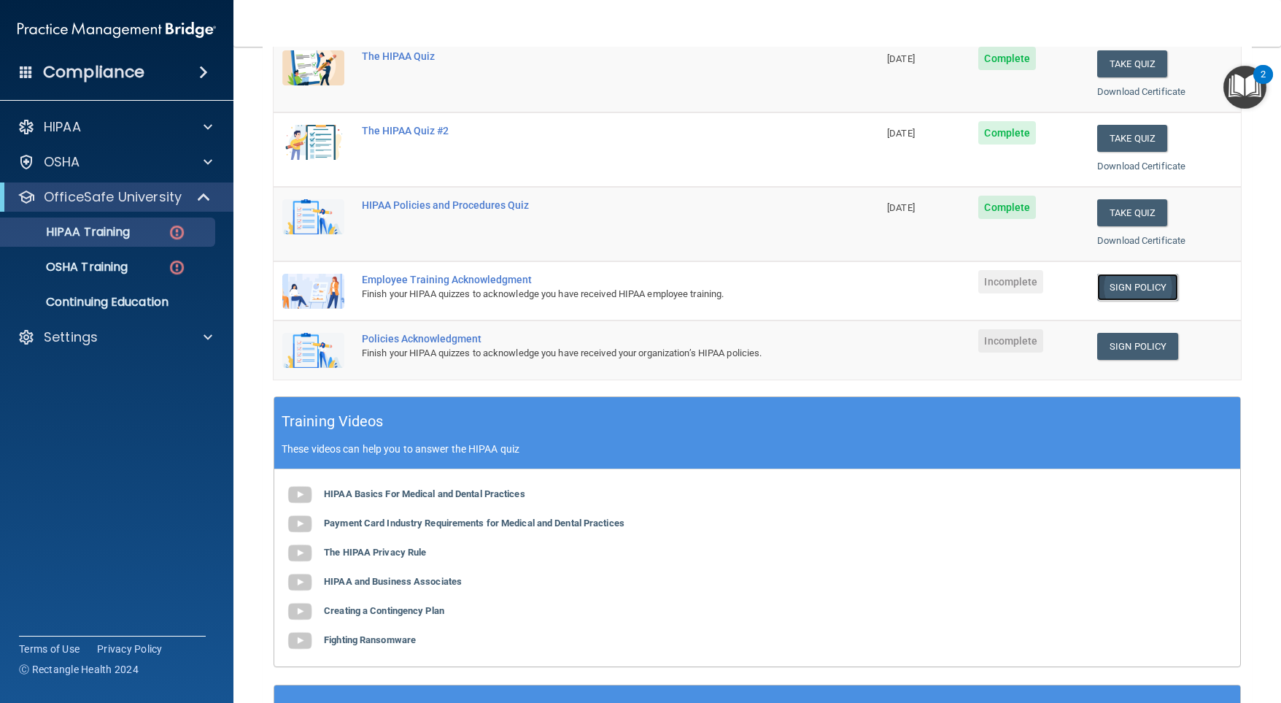
click at [1128, 283] on link "Sign Policy" at bounding box center [1137, 287] width 81 height 27
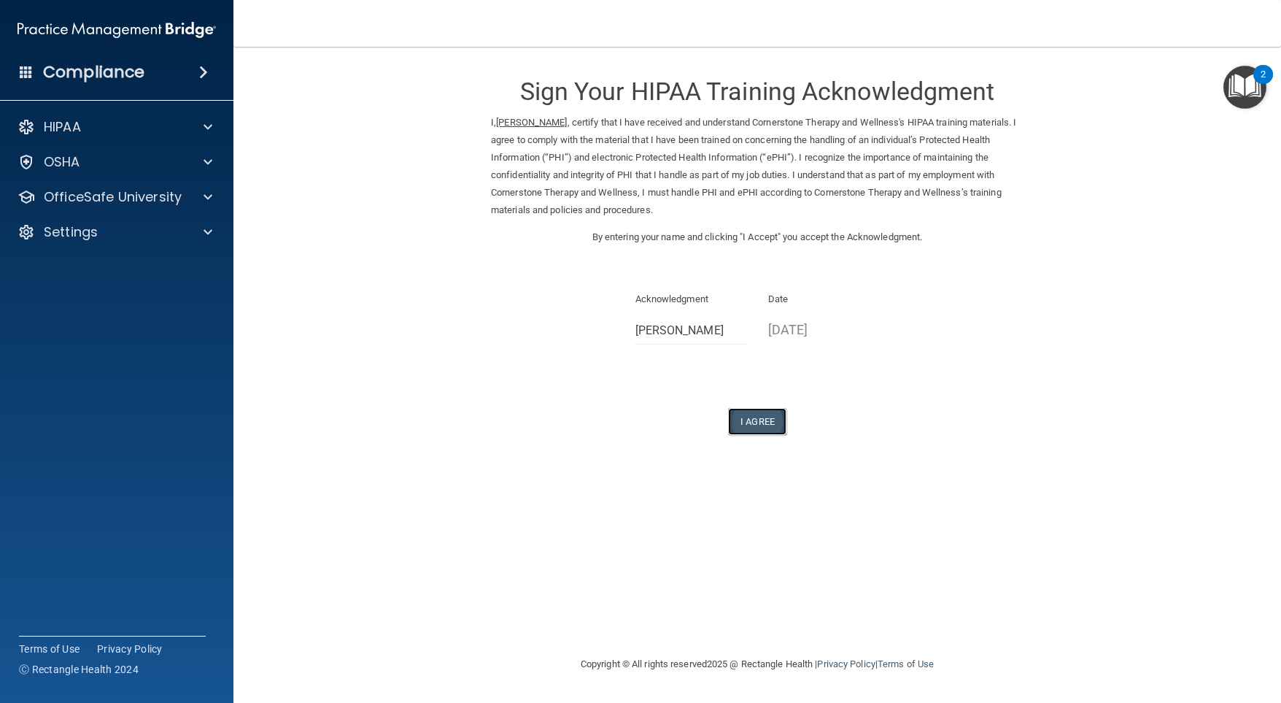
click at [754, 415] on button "I Agree" at bounding box center [757, 421] width 58 height 27
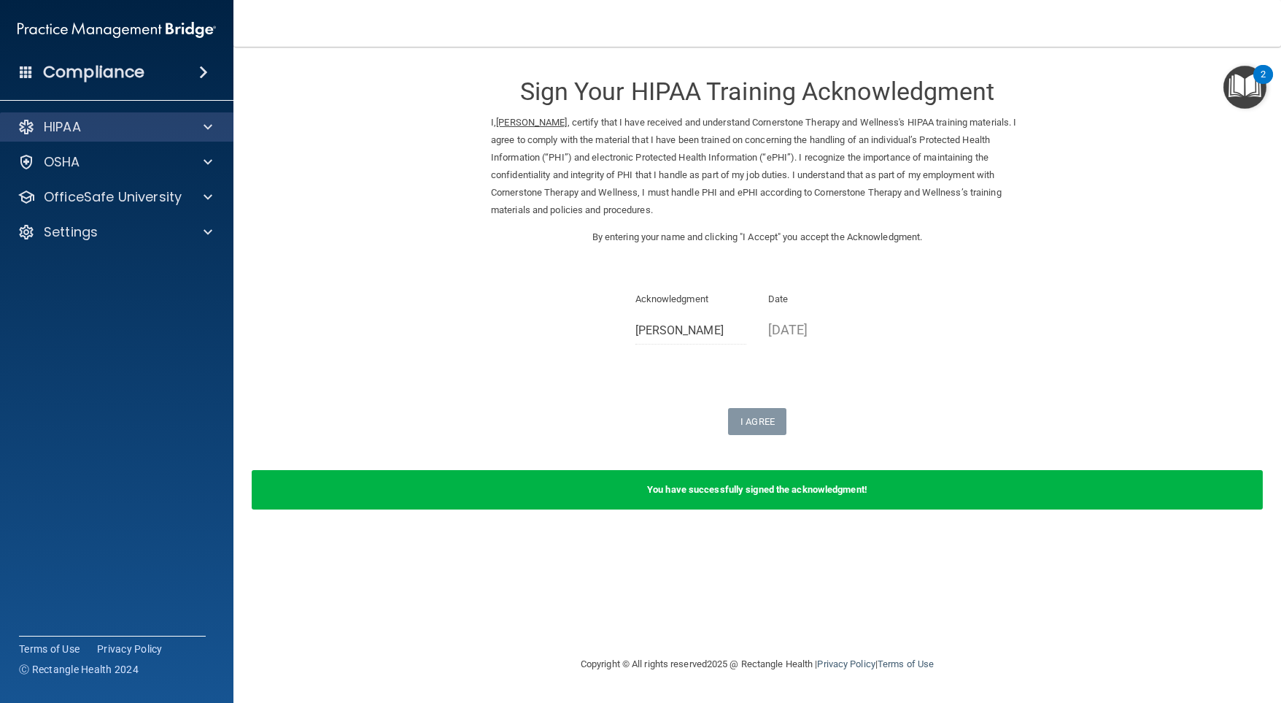
click at [212, 117] on div "HIPAA" at bounding box center [117, 126] width 234 height 29
click at [200, 128] on div at bounding box center [205, 127] width 36 height 18
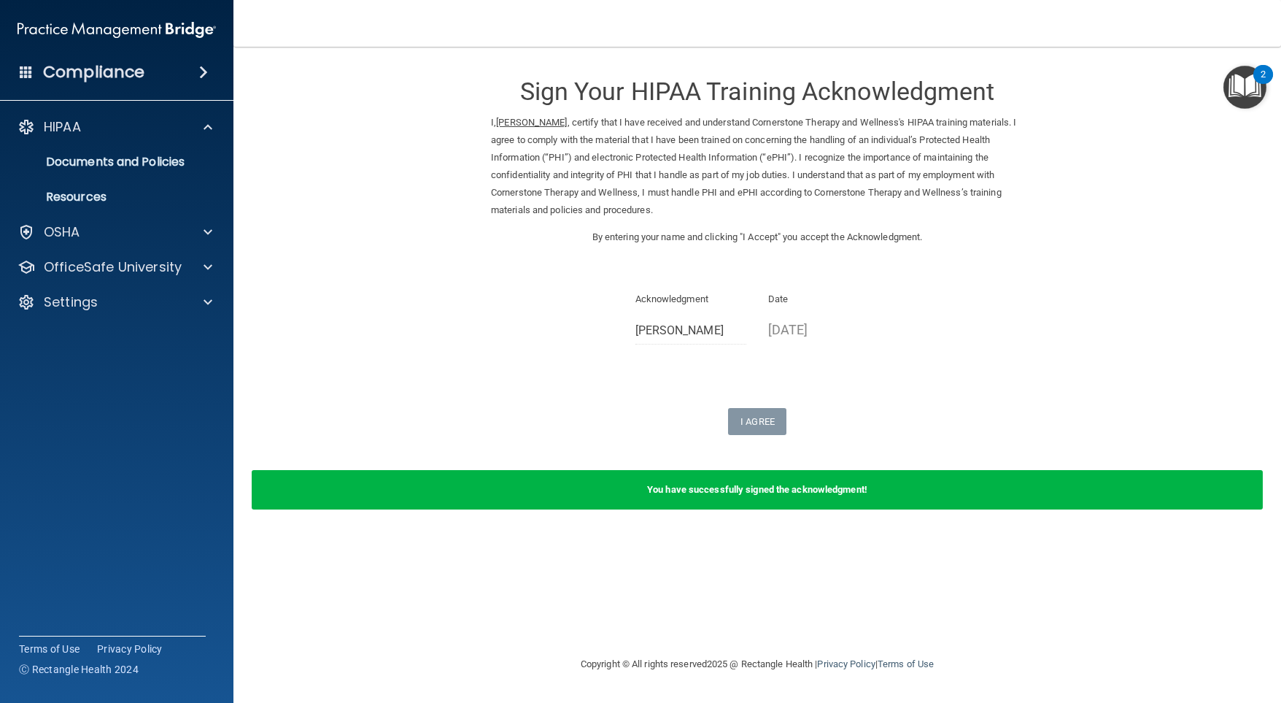
drag, startPoint x: 1270, startPoint y: 75, endPoint x: 1255, endPoint y: 80, distance: 16.1
click at [1270, 76] on div "2" at bounding box center [1263, 74] width 20 height 19
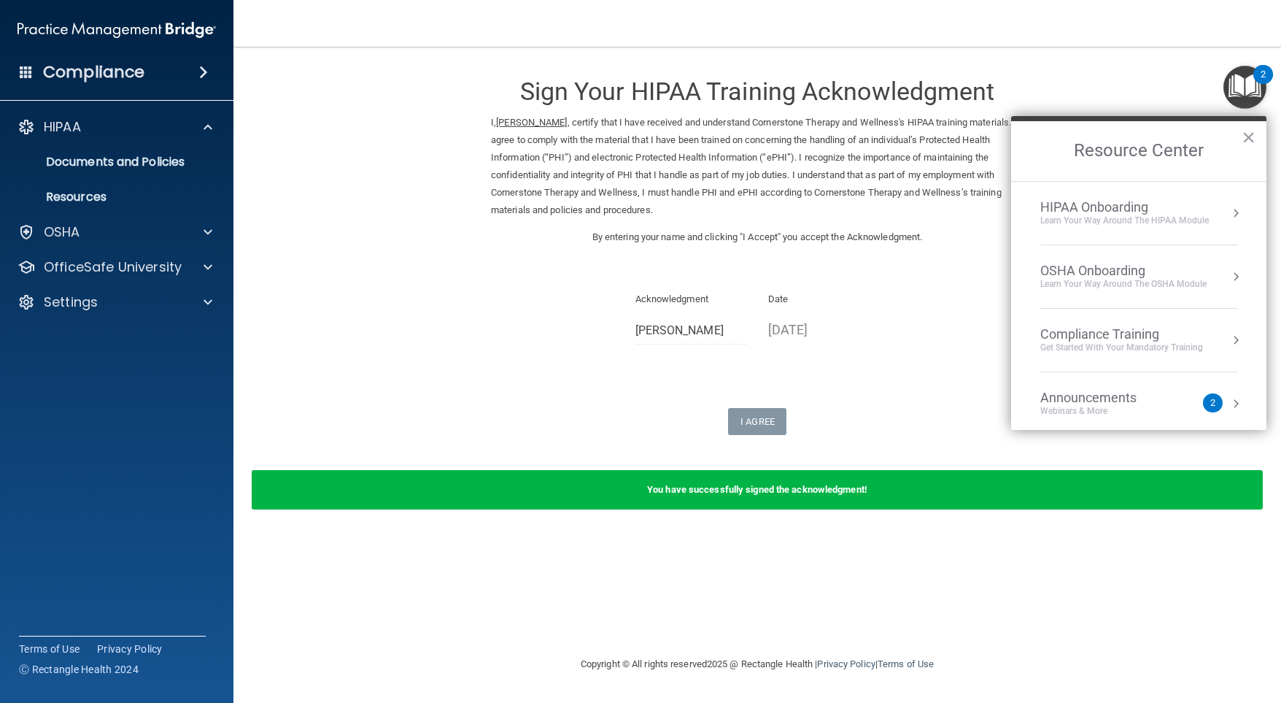
click at [1229, 206] on button "Resource Center" at bounding box center [1236, 213] width 15 height 15
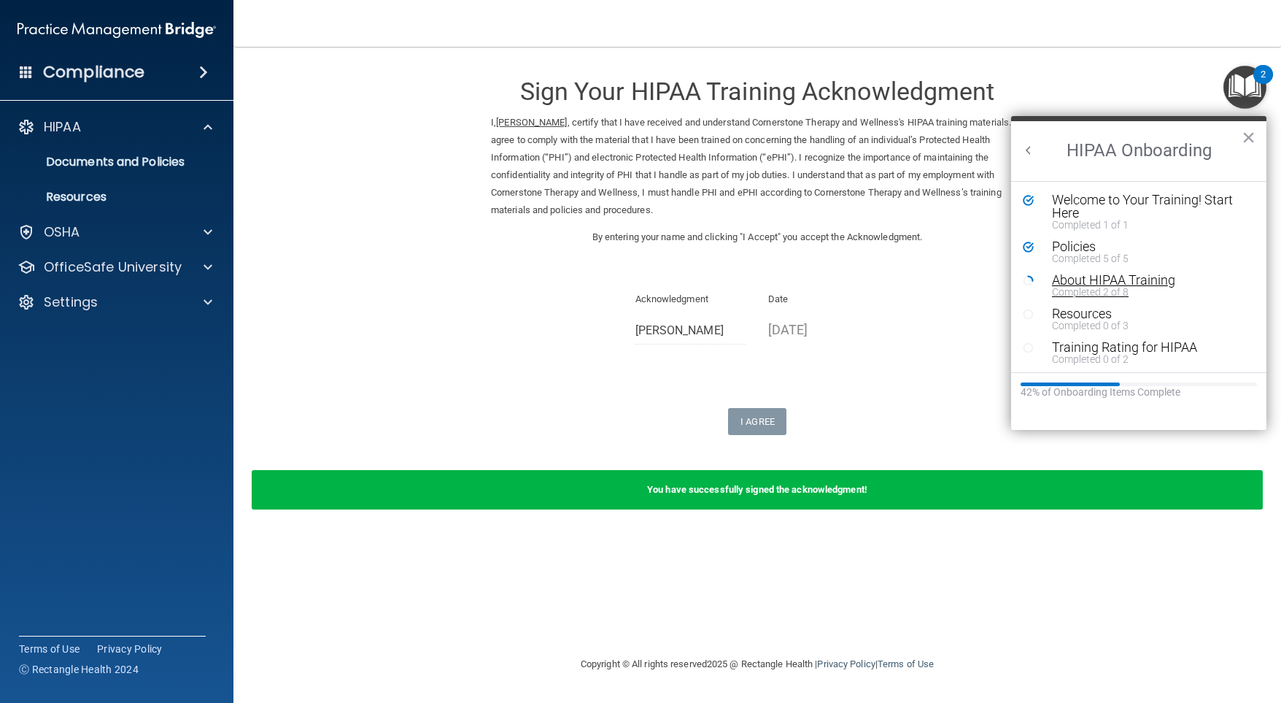
click at [1136, 277] on div "About HIPAA Training" at bounding box center [1144, 280] width 185 height 13
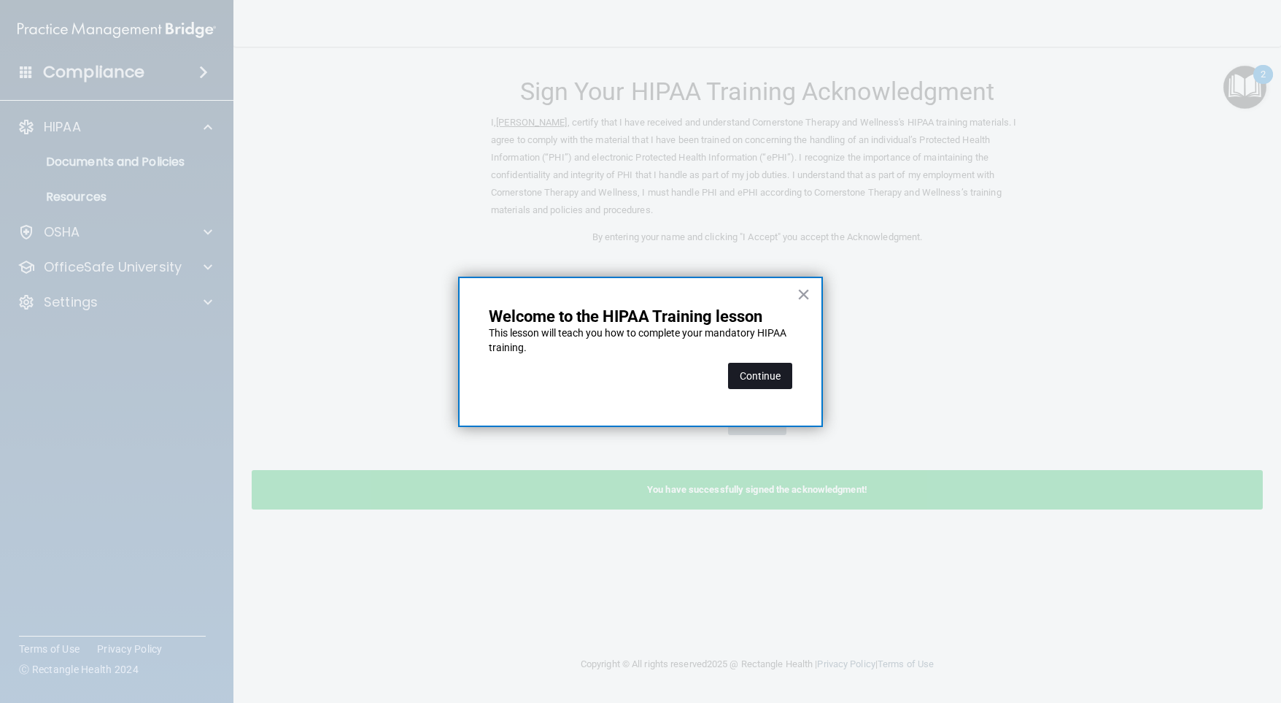
click at [759, 369] on button "Continue" at bounding box center [760, 376] width 64 height 26
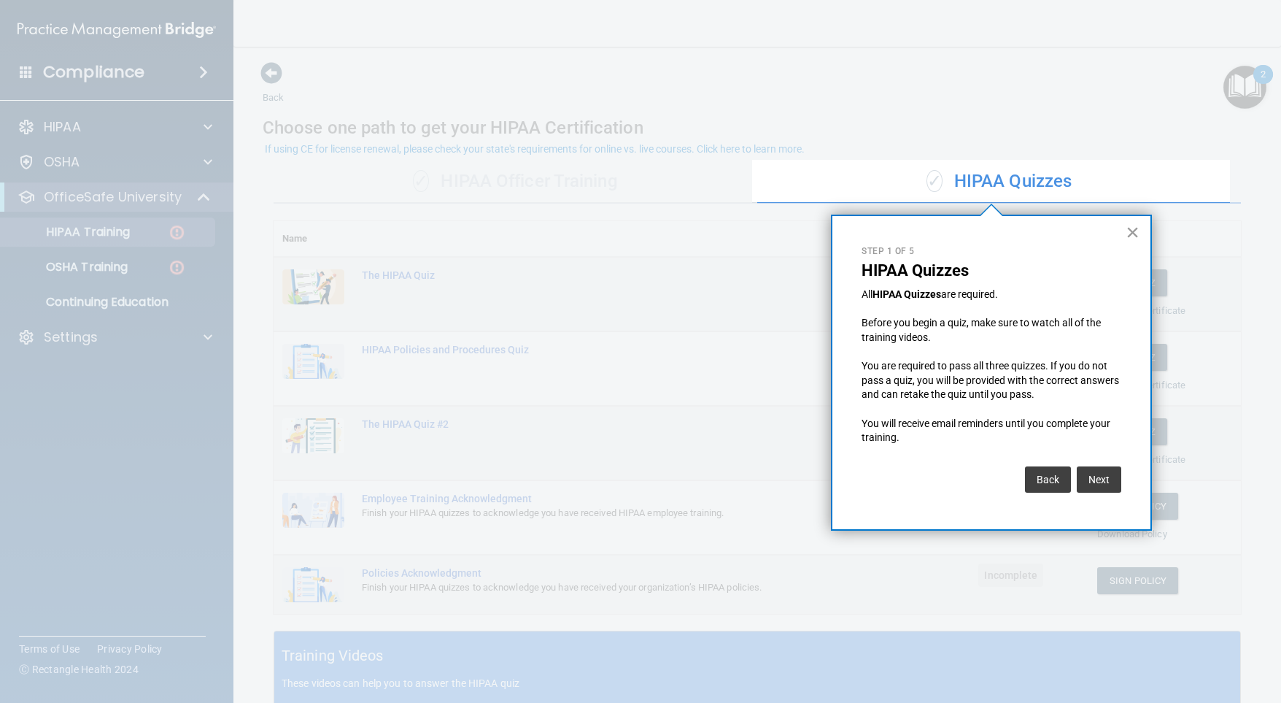
click at [1131, 228] on button "×" at bounding box center [1133, 231] width 14 height 23
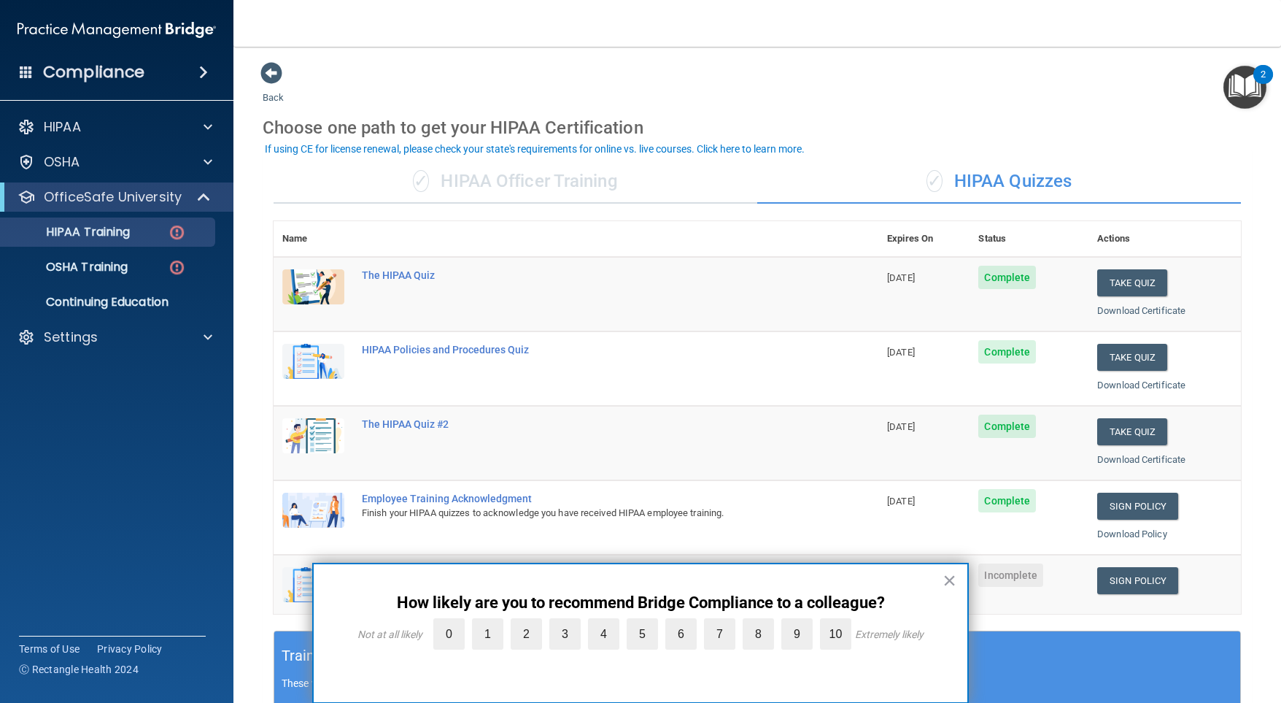
scroll to position [365, 0]
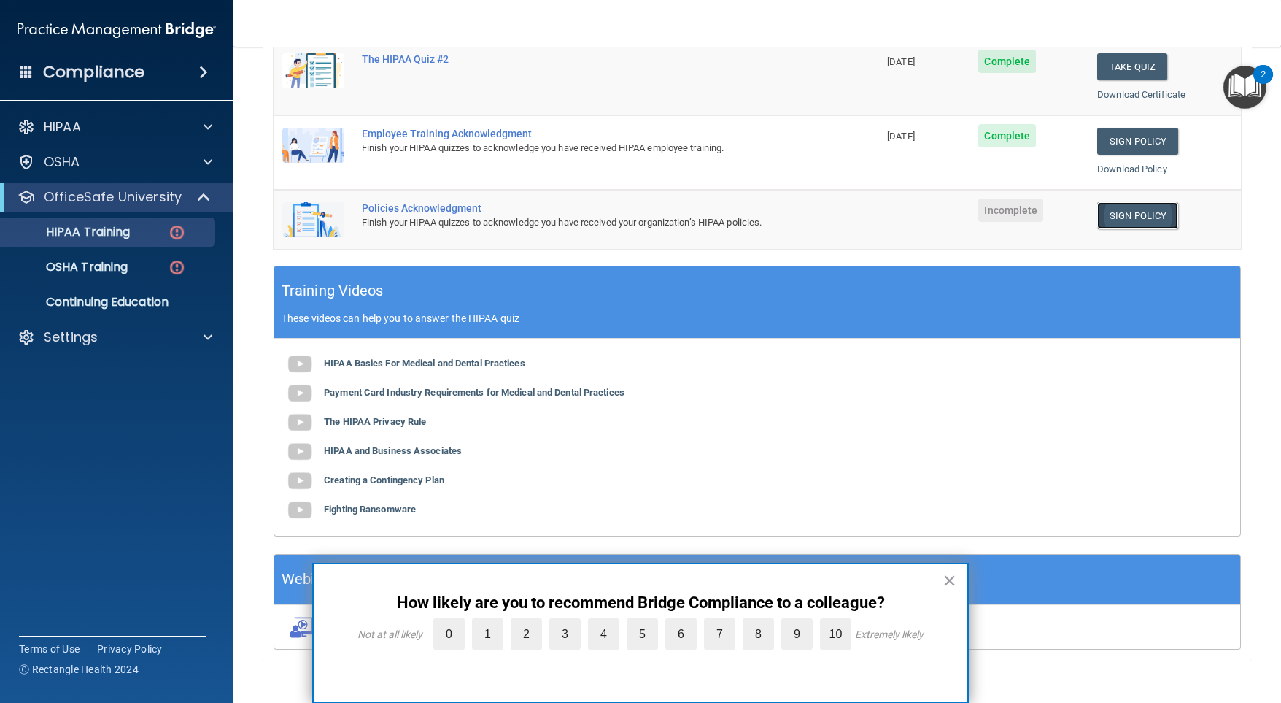
click at [1119, 211] on link "Sign Policy" at bounding box center [1137, 215] width 81 height 27
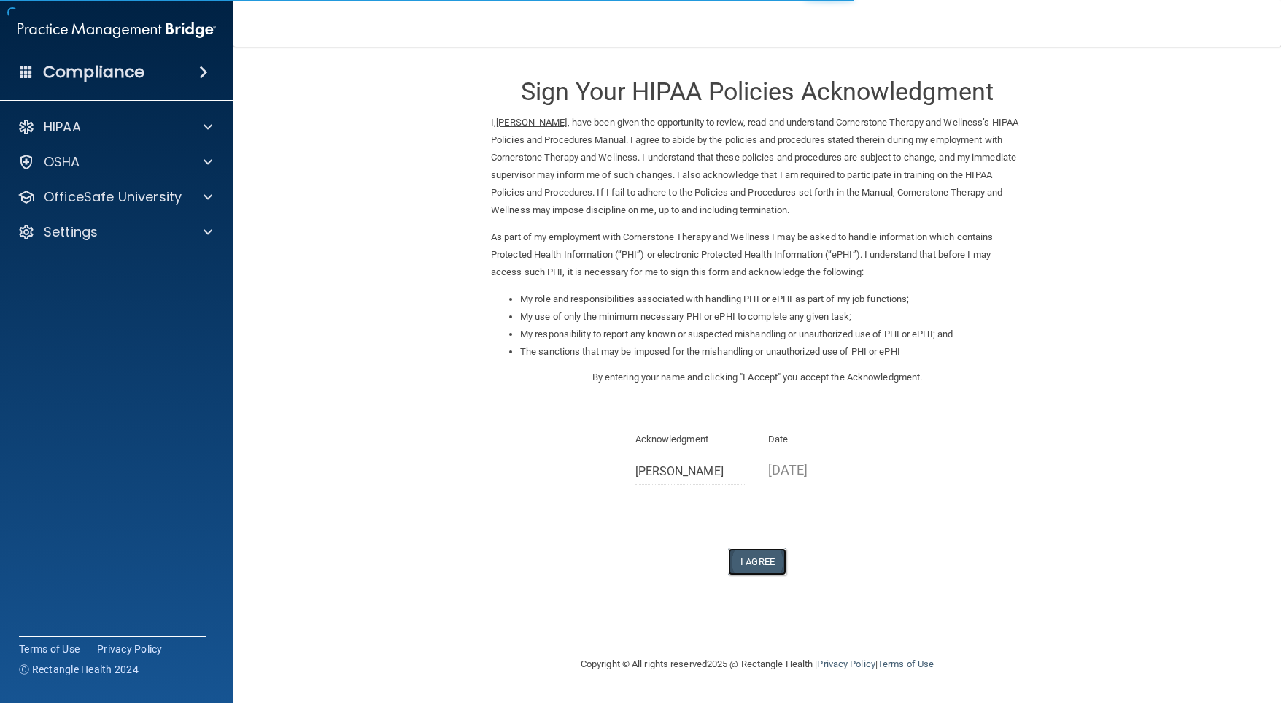
click at [748, 558] on button "I Agree" at bounding box center [757, 561] width 58 height 27
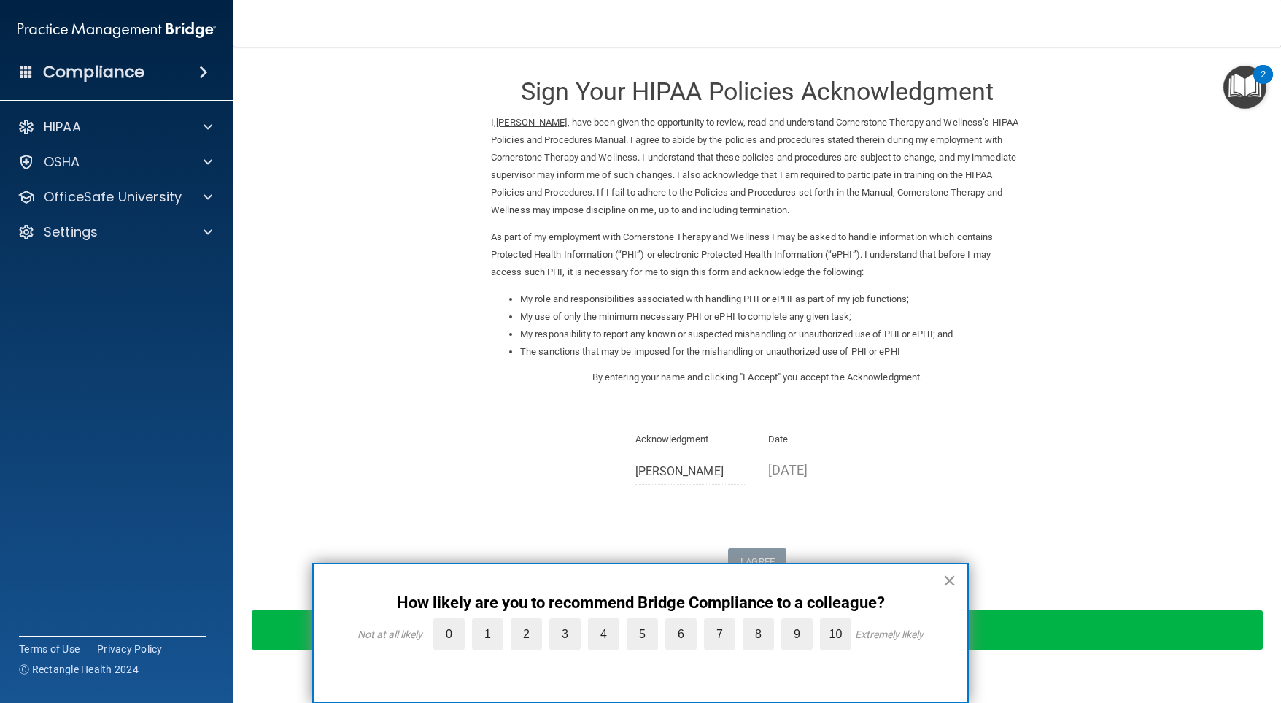
click at [953, 577] on button "×" at bounding box center [950, 579] width 14 height 23
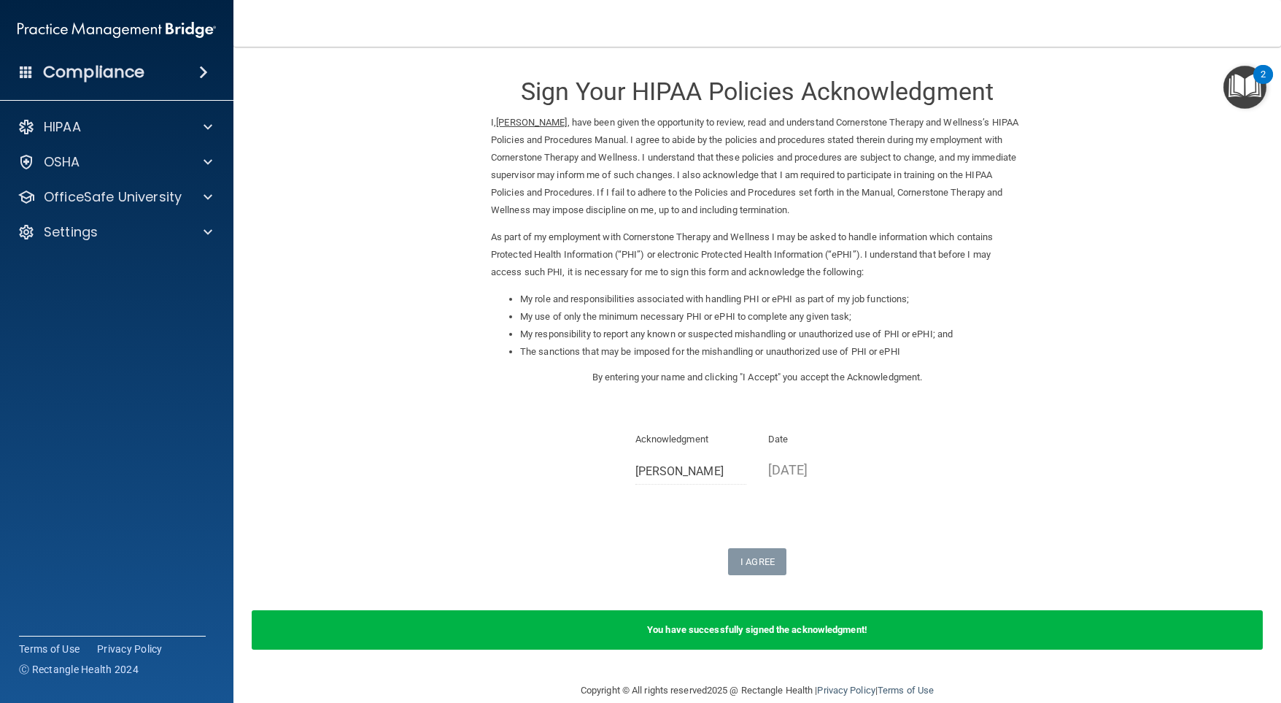
scroll to position [22, 0]
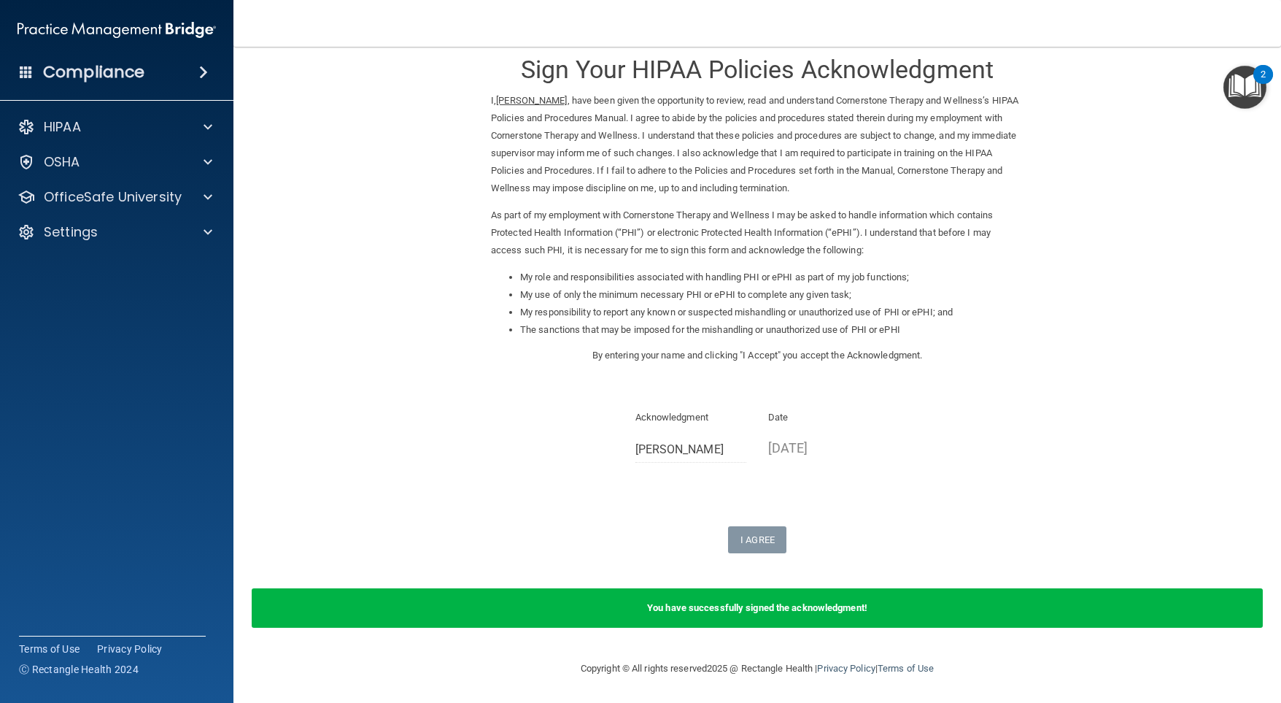
click at [1241, 74] on img "Open Resource Center, 2 new notifications" at bounding box center [1244, 87] width 43 height 43
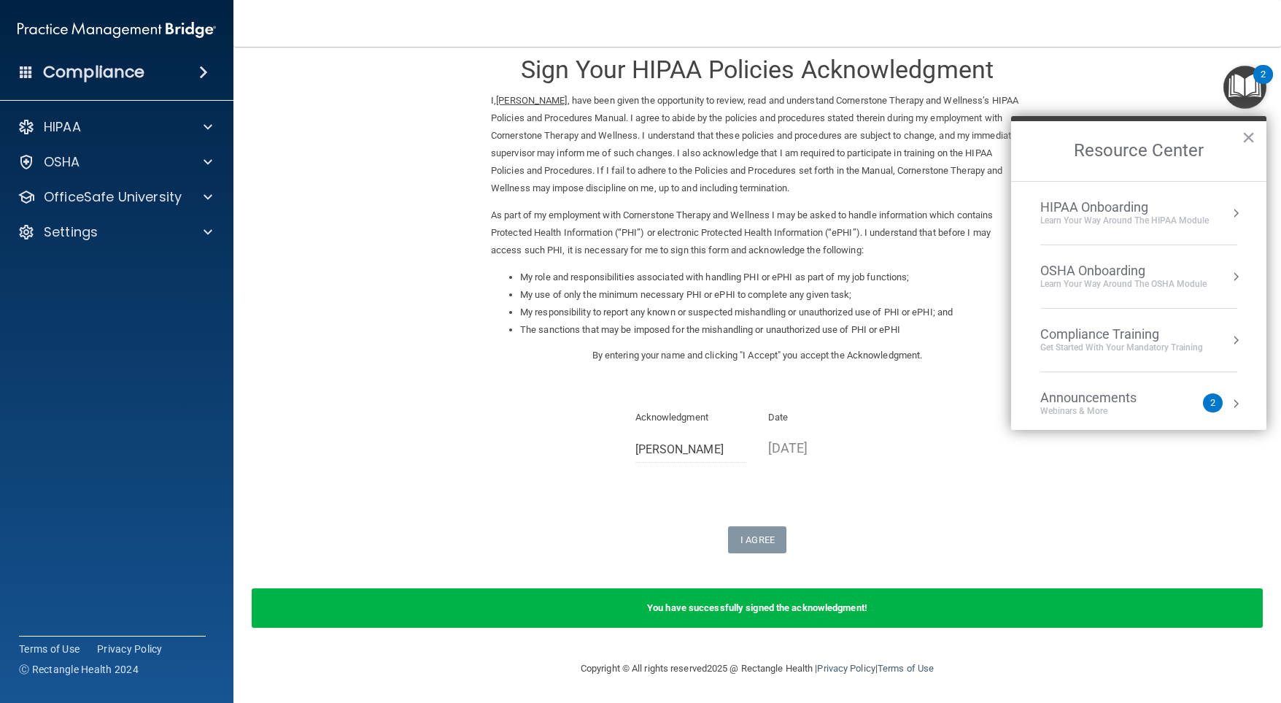
click at [1229, 214] on button "Resource Center" at bounding box center [1236, 213] width 15 height 15
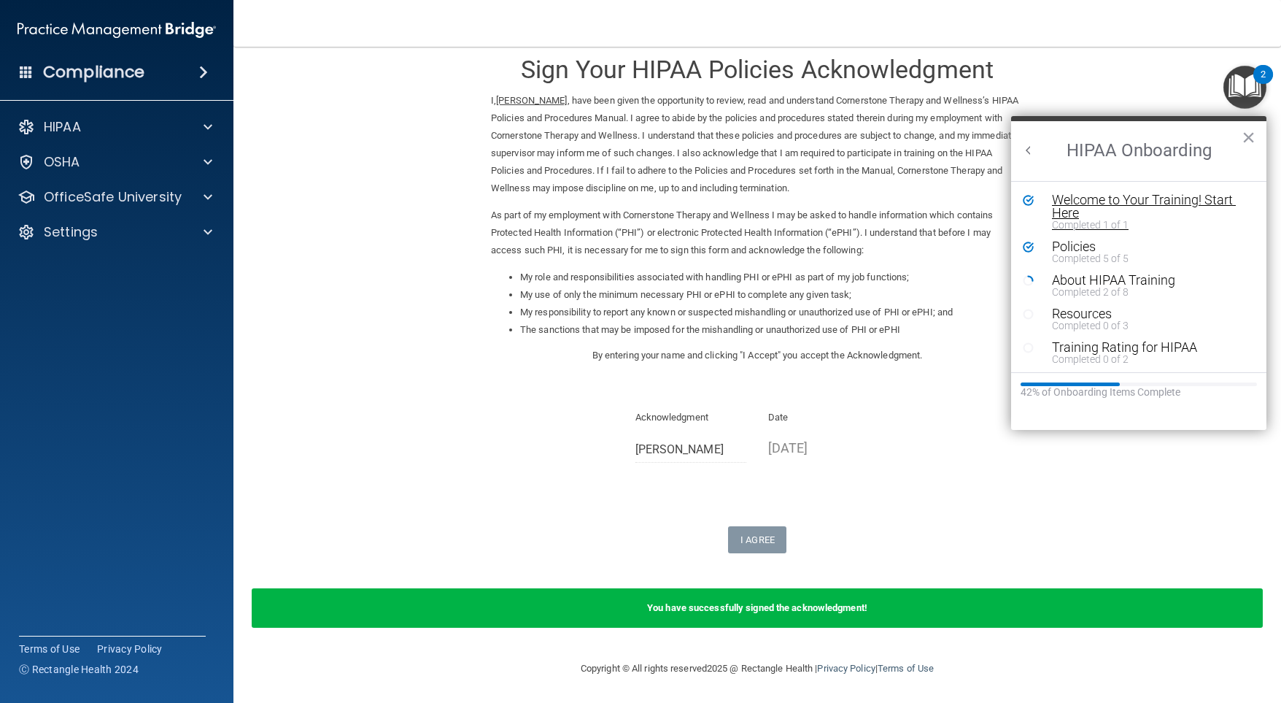
scroll to position [0, 0]
click at [1105, 281] on div "About HIPAA Training" at bounding box center [1144, 280] width 185 height 13
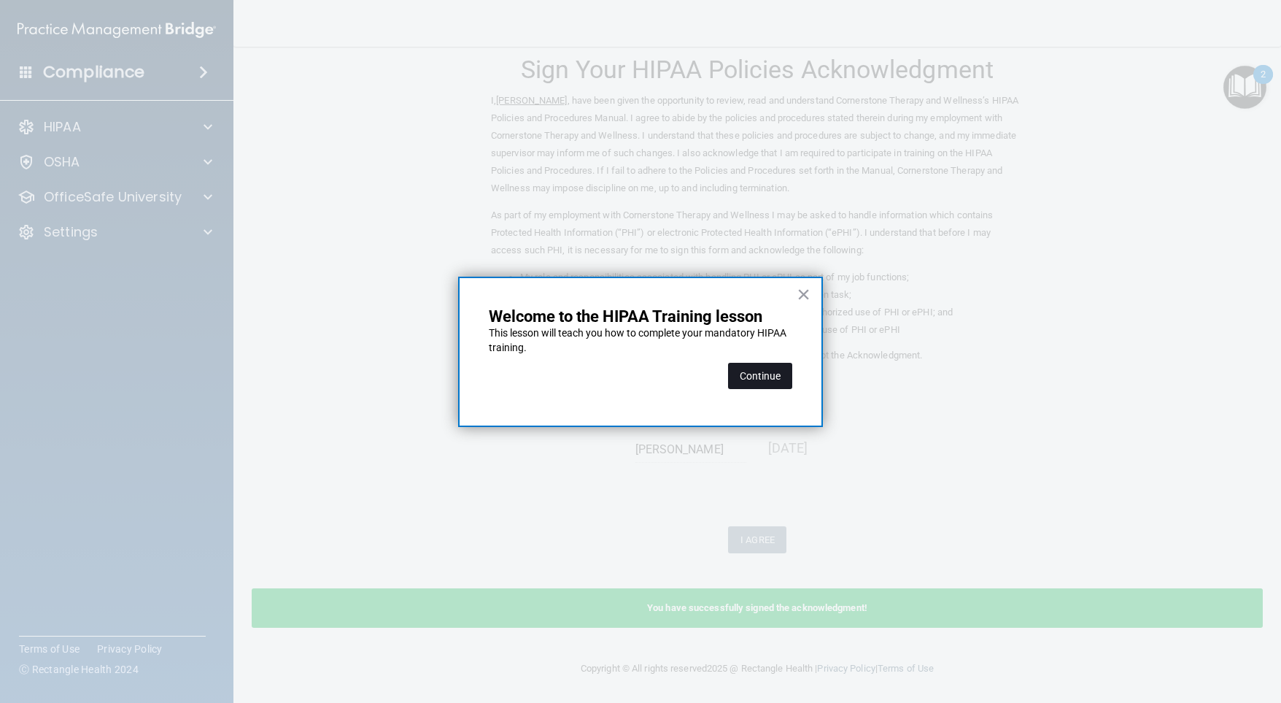
drag, startPoint x: 753, startPoint y: 375, endPoint x: 743, endPoint y: 371, distance: 11.1
click at [752, 375] on button "Continue" at bounding box center [760, 376] width 64 height 26
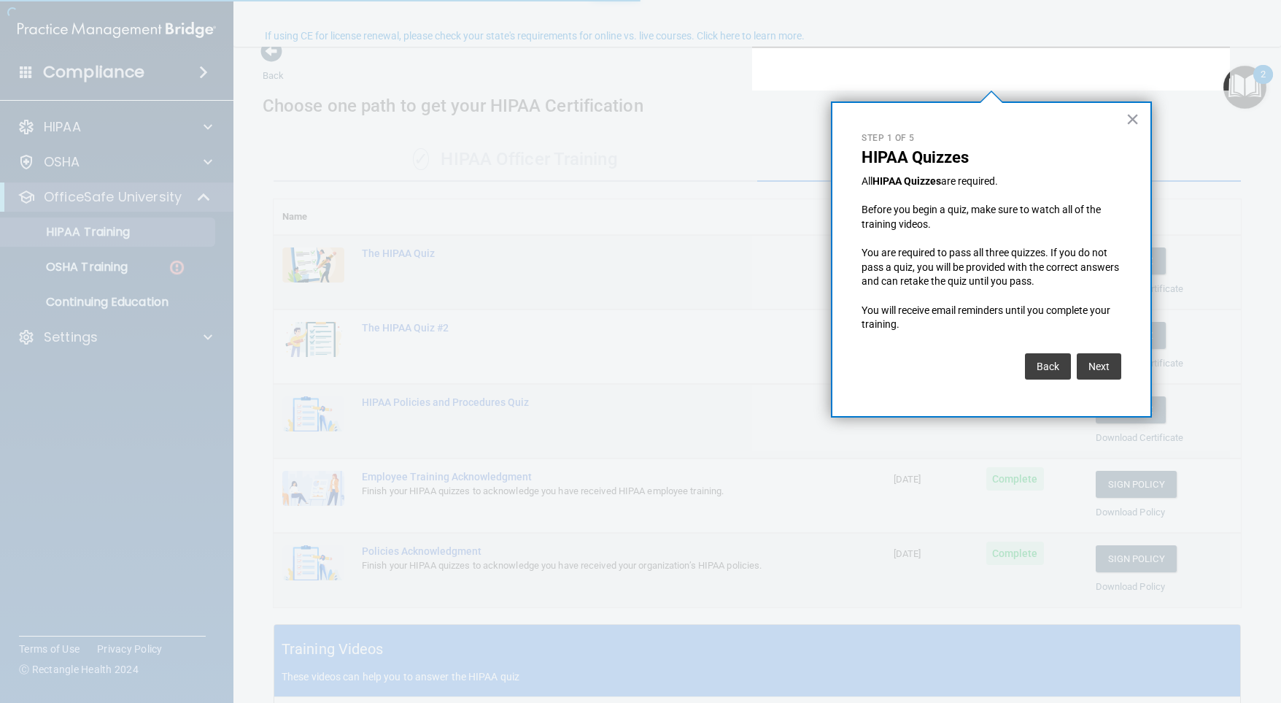
scroll to position [112, 0]
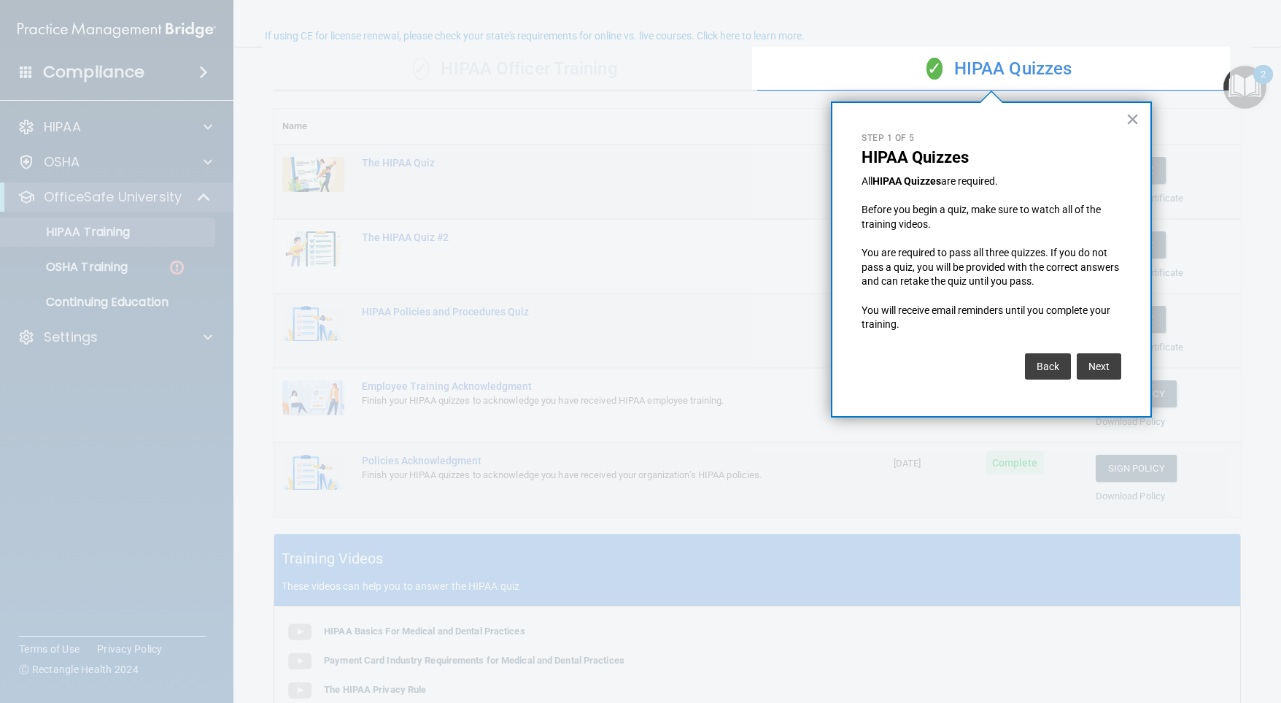
click at [1124, 116] on div "× Step 1 of 5 HIPAA Quizzes All HIPAA Quizzes are required. Before you begin a …" at bounding box center [991, 259] width 321 height 316
click at [1138, 118] on div "× Step 1 of 5 HIPAA Quizzes All HIPAA Quizzes are required. Before you begin a …" at bounding box center [991, 259] width 321 height 316
click at [1128, 115] on button "×" at bounding box center [1133, 118] width 14 height 23
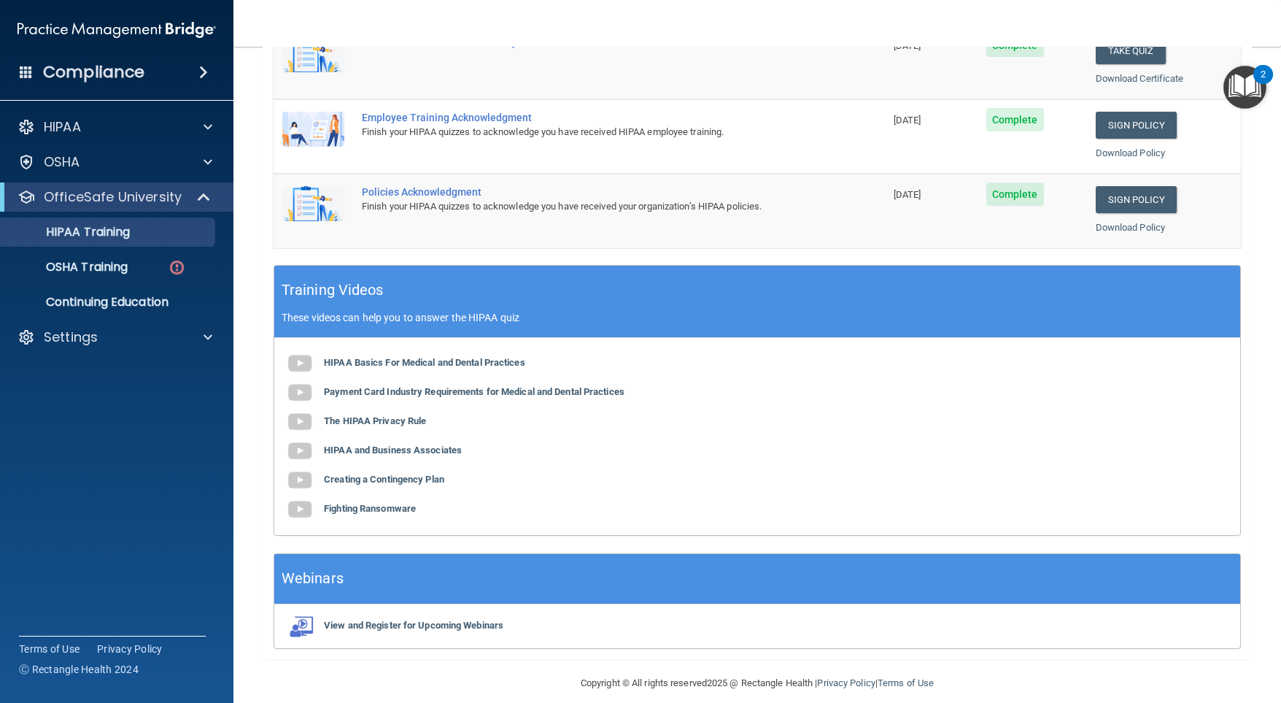
scroll to position [390, 0]
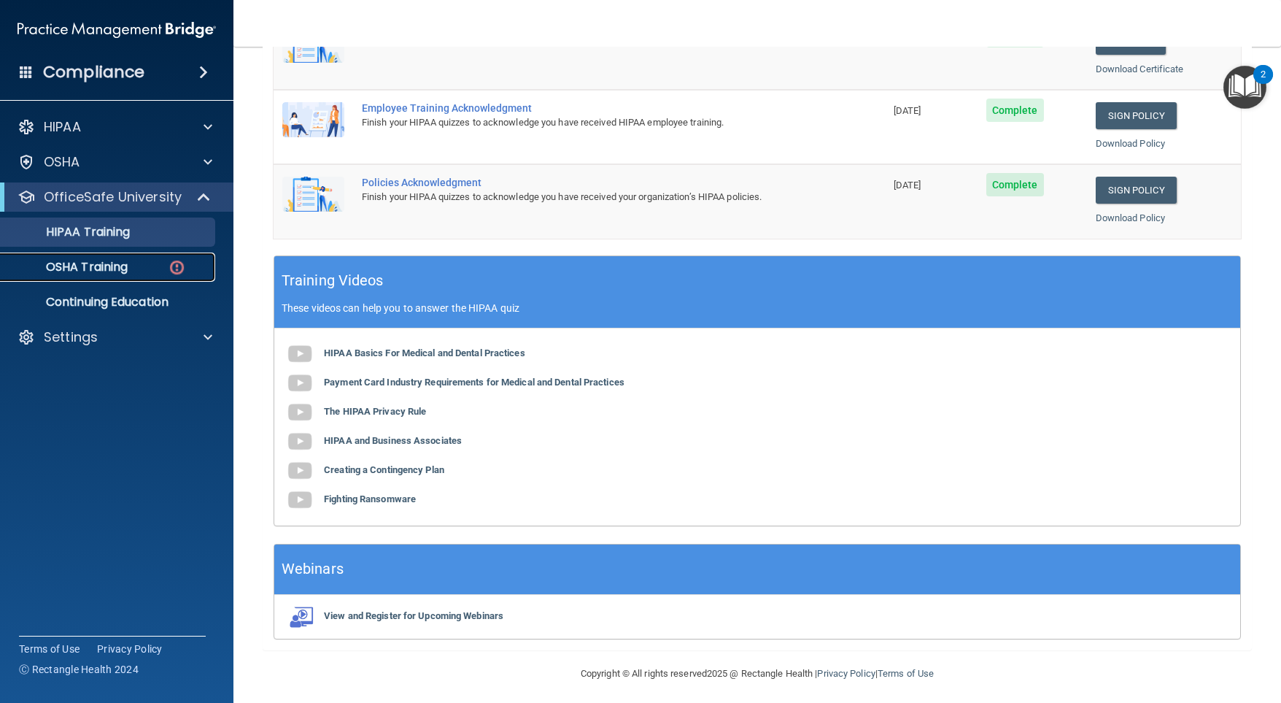
click at [167, 266] on div "OSHA Training" at bounding box center [108, 267] width 199 height 15
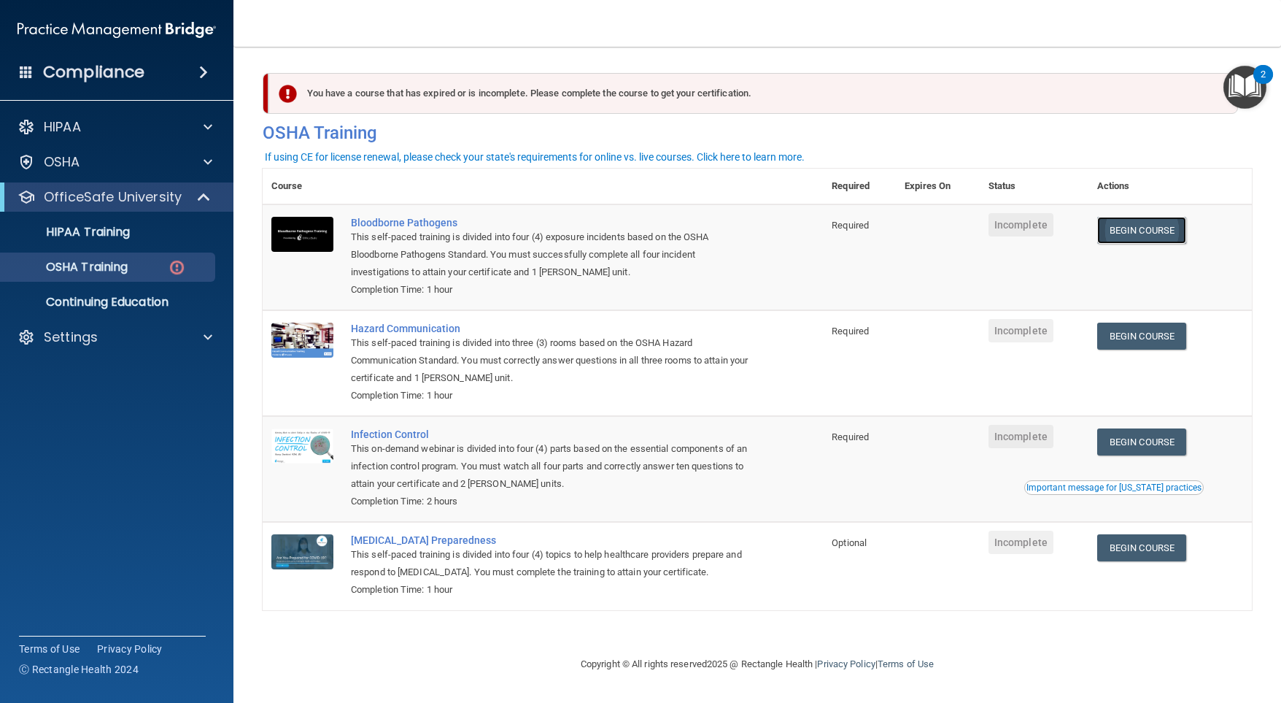
click at [1139, 232] on link "Begin Course" at bounding box center [1141, 230] width 89 height 27
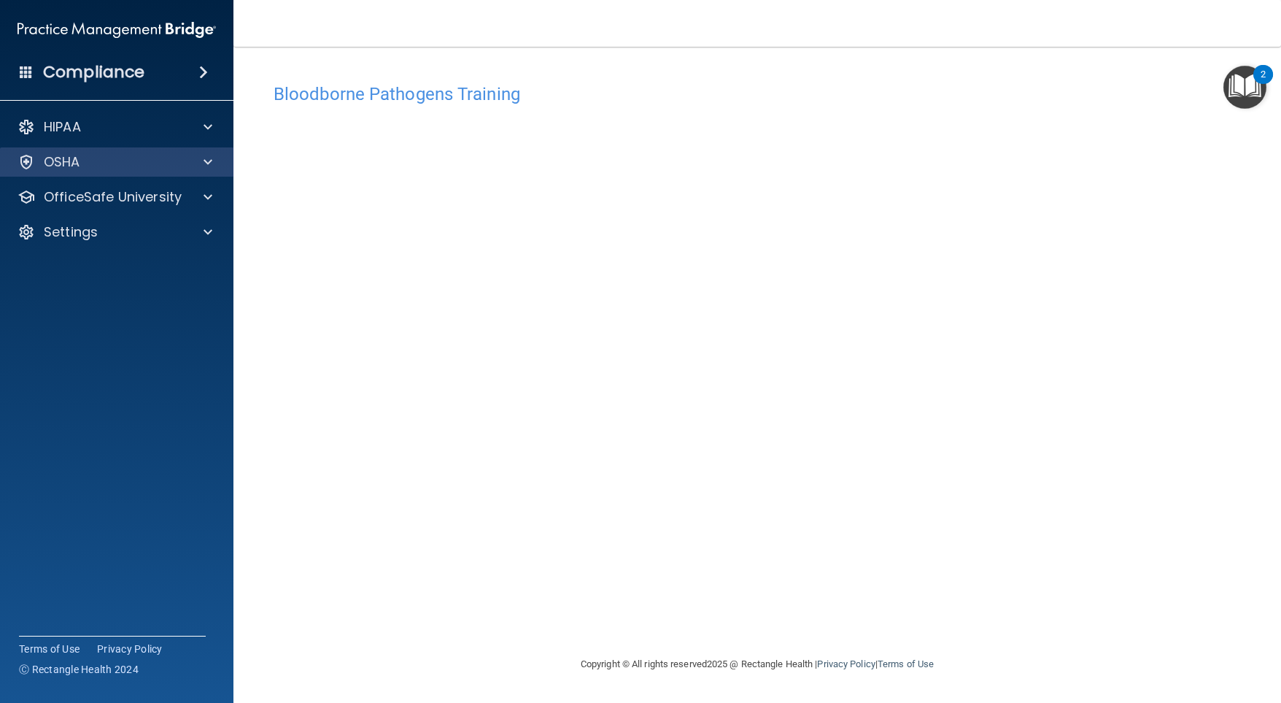
click at [210, 150] on div "OSHA" at bounding box center [117, 161] width 234 height 29
click at [200, 164] on div at bounding box center [205, 162] width 36 height 18
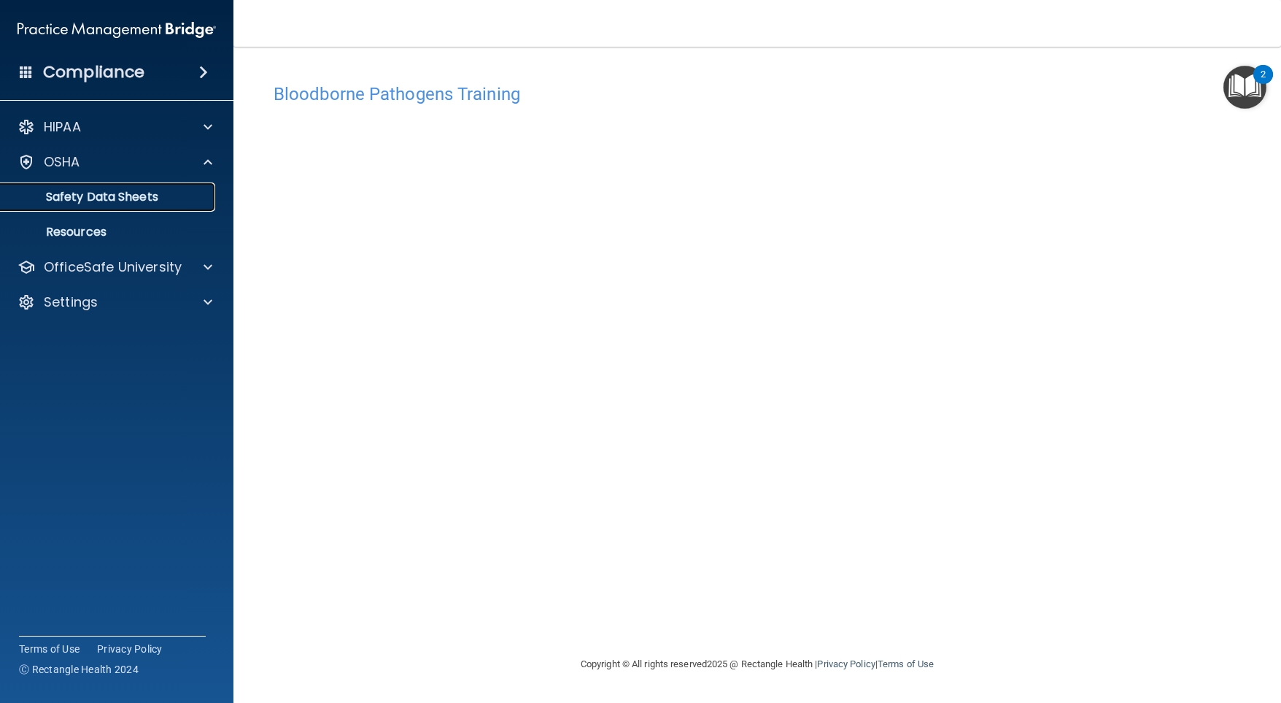
click at [95, 194] on p "Safety Data Sheets" at bounding box center [108, 197] width 199 height 15
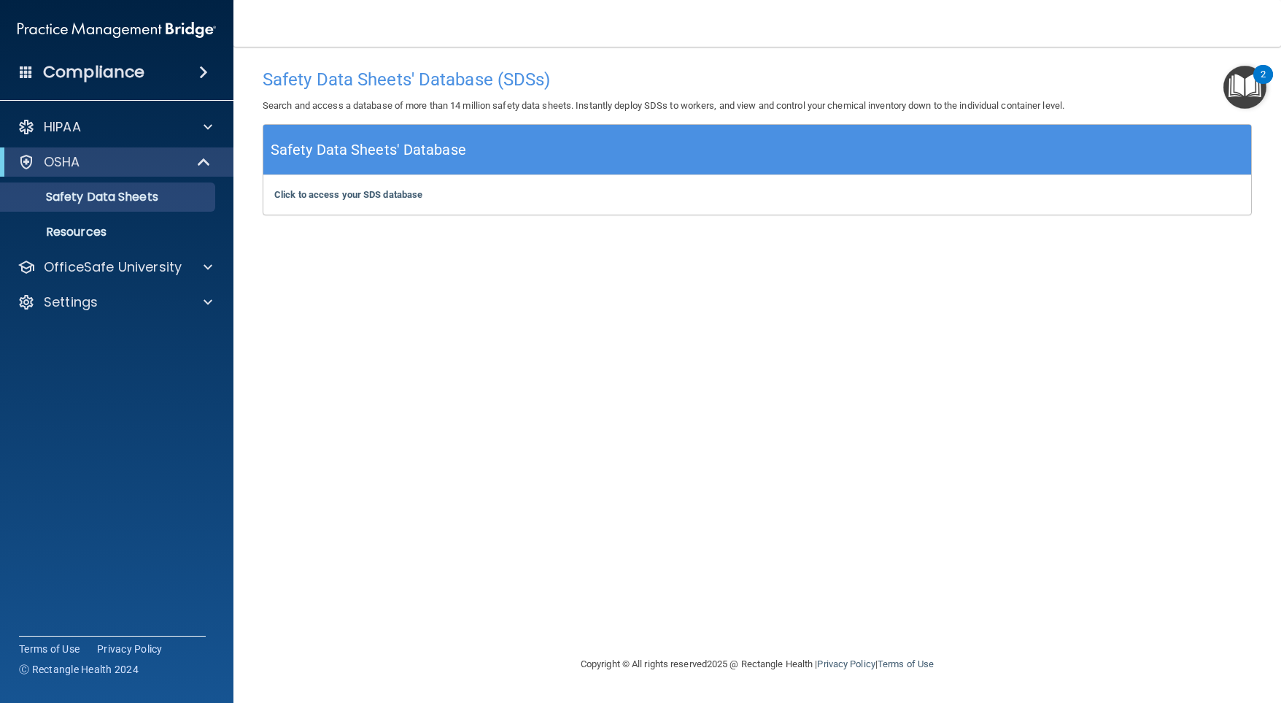
click at [1236, 74] on img "Open Resource Center, 2 new notifications" at bounding box center [1244, 87] width 43 height 43
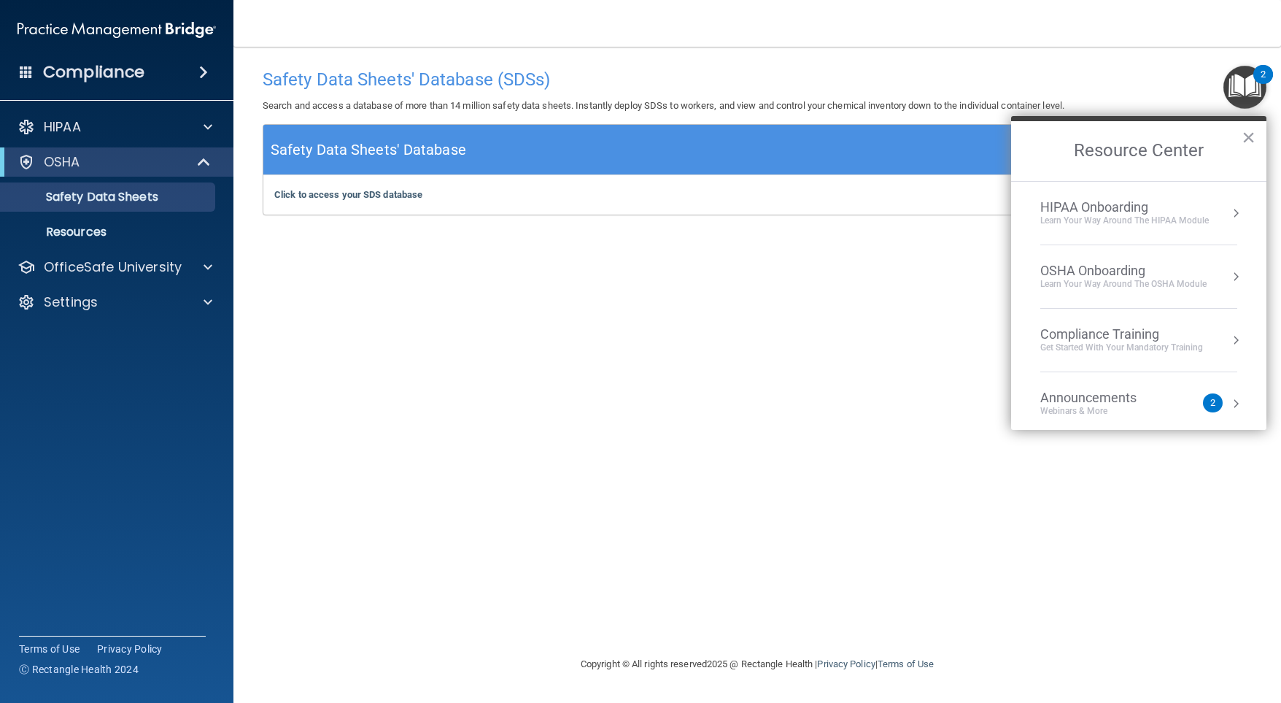
click at [1229, 269] on button "Resource Center" at bounding box center [1236, 276] width 15 height 15
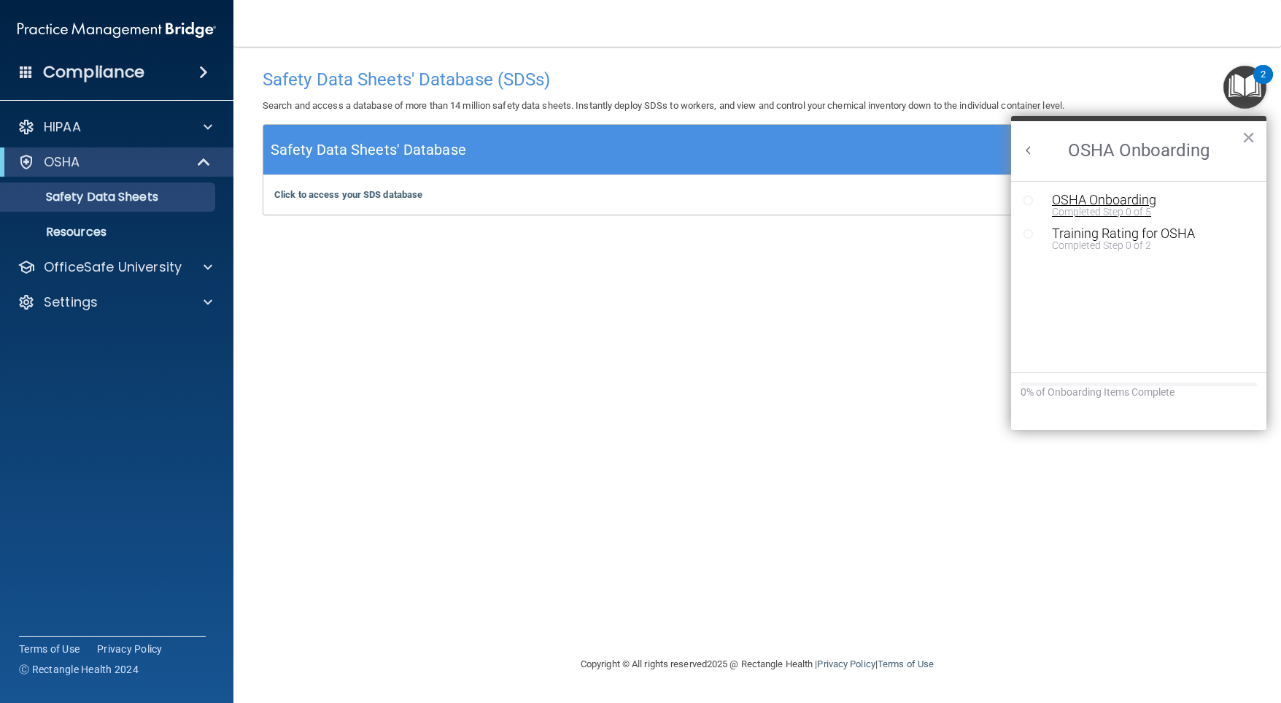
click at [1126, 197] on div "OSHA Onboarding" at bounding box center [1150, 199] width 196 height 13
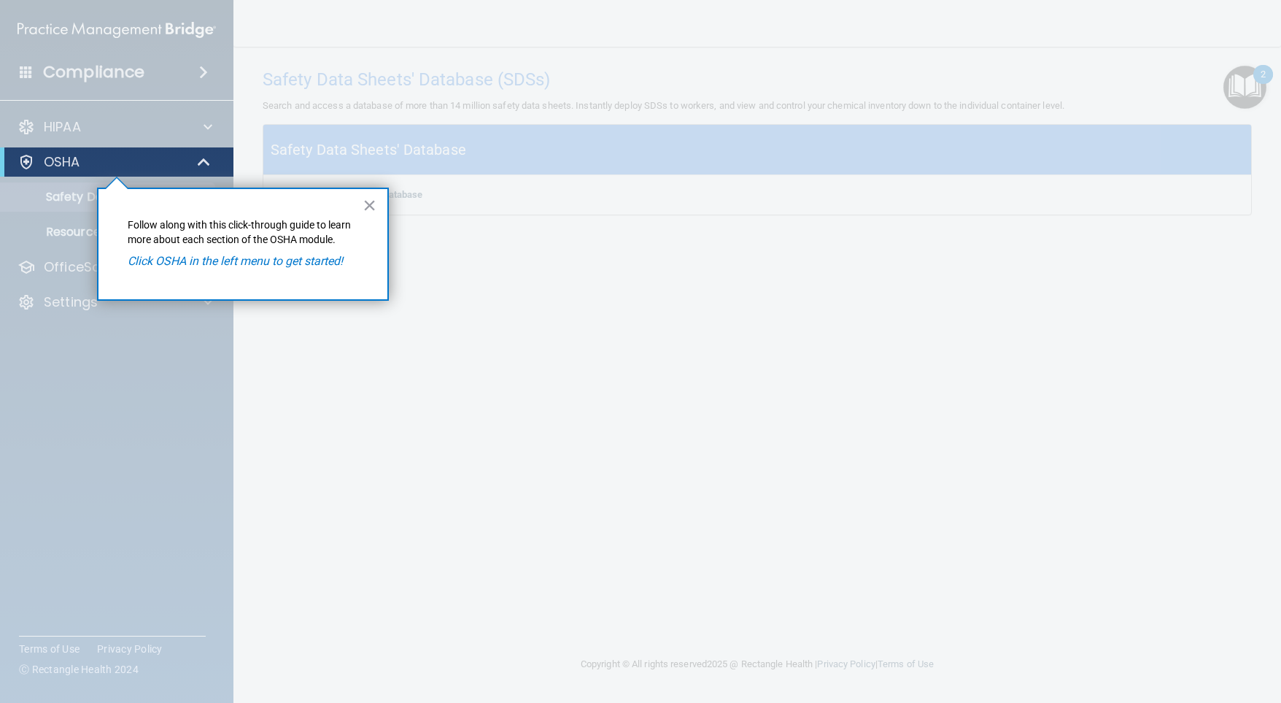
click at [233, 264] on em "Click OSHA in the left menu to get started!" at bounding box center [235, 261] width 215 height 14
click at [370, 201] on button "×" at bounding box center [370, 204] width 14 height 23
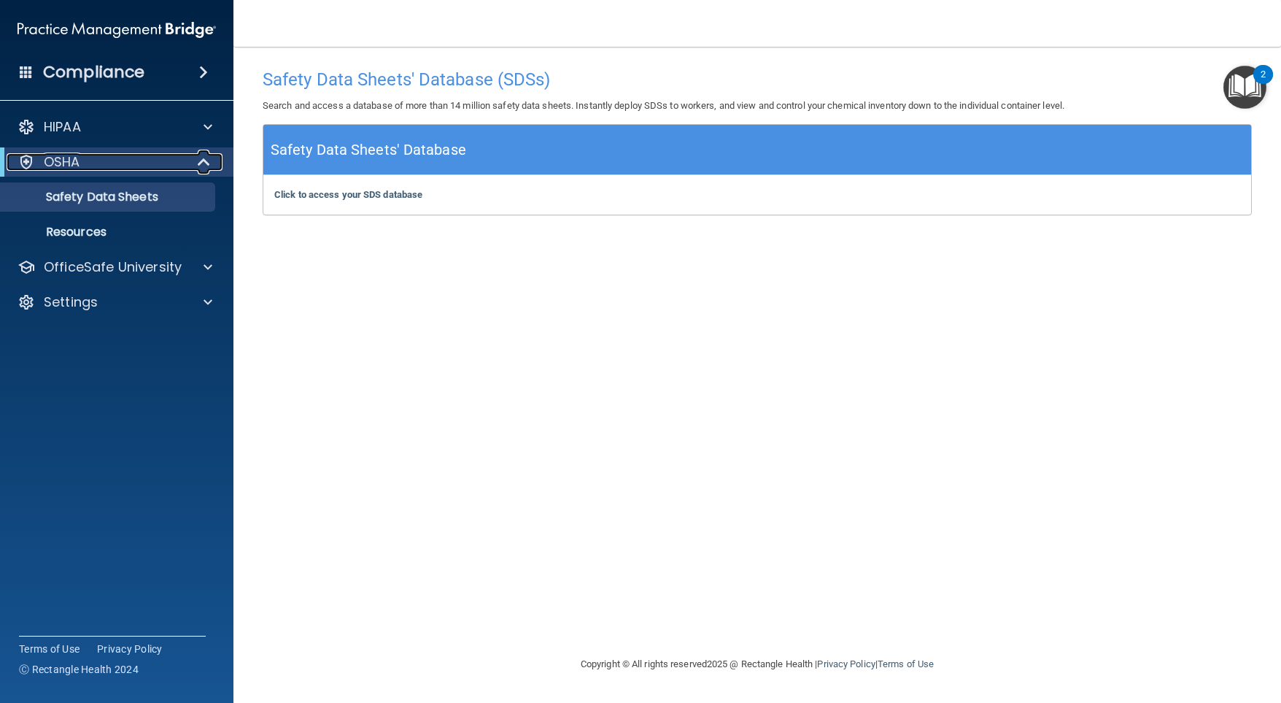
click at [106, 160] on div "OSHA" at bounding box center [97, 162] width 180 height 18
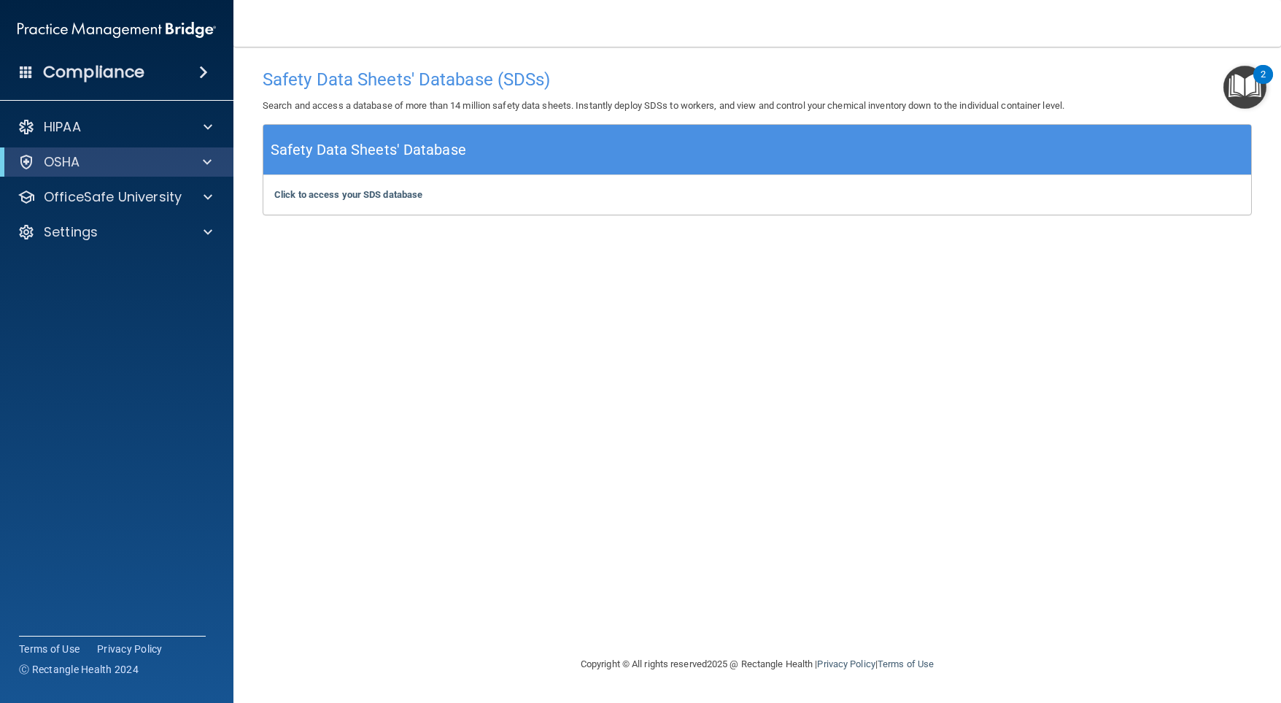
drag, startPoint x: 66, startPoint y: 178, endPoint x: 61, endPoint y: 171, distance: 7.9
click at [65, 178] on div "HIPAA Documents and Policies Report an Incident Business Associates Emergency P…" at bounding box center [117, 183] width 234 height 152
click at [61, 165] on p "OSHA" at bounding box center [62, 162] width 36 height 18
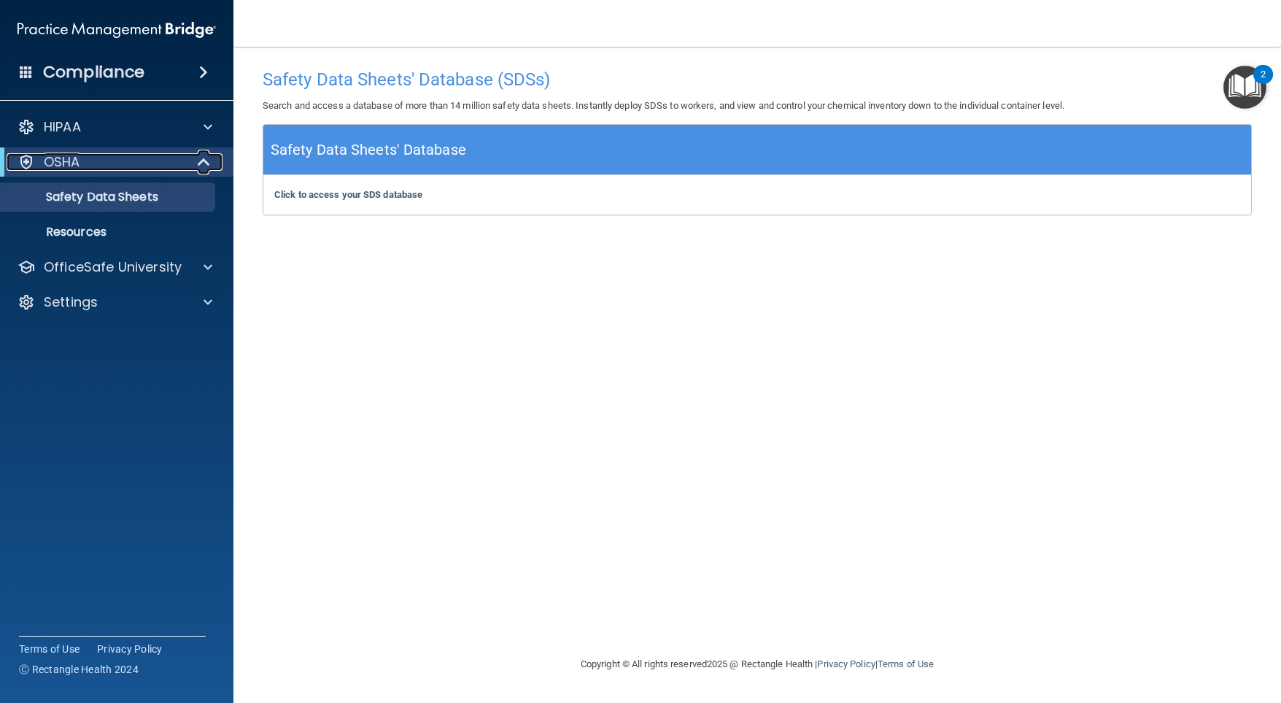
click at [61, 165] on p "OSHA" at bounding box center [62, 162] width 36 height 18
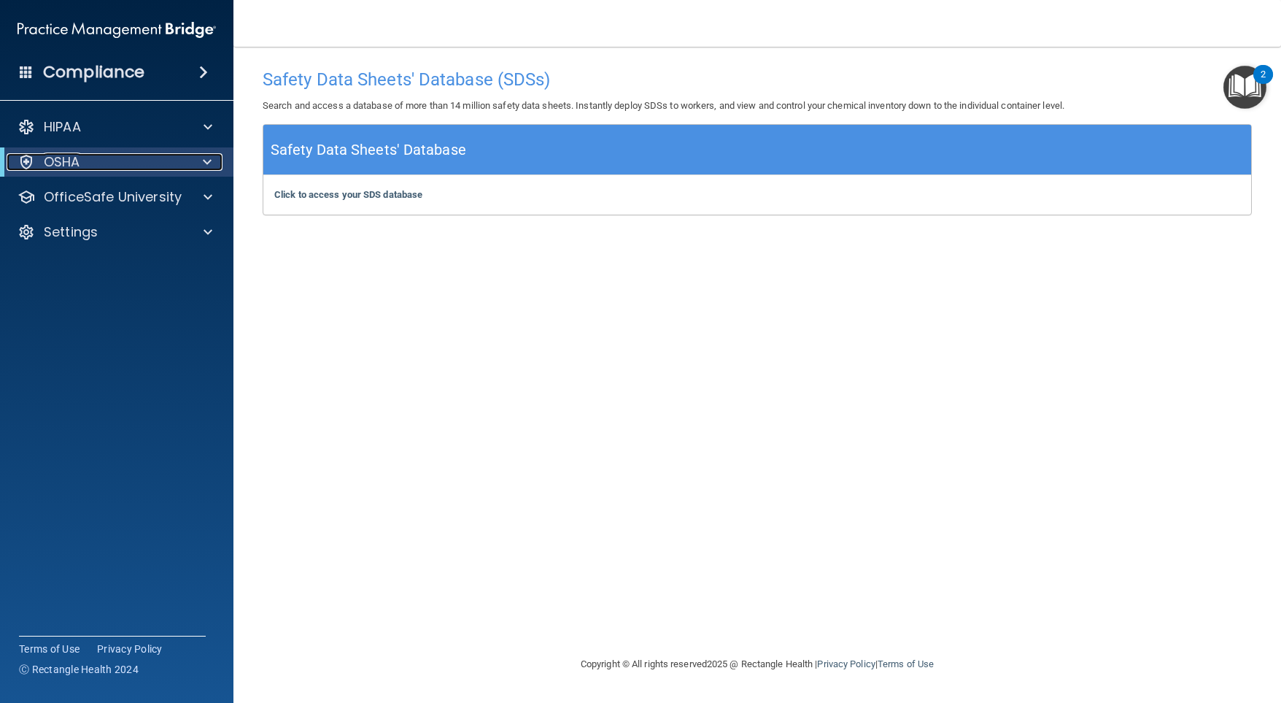
click at [23, 159] on div at bounding box center [27, 162] width 18 height 18
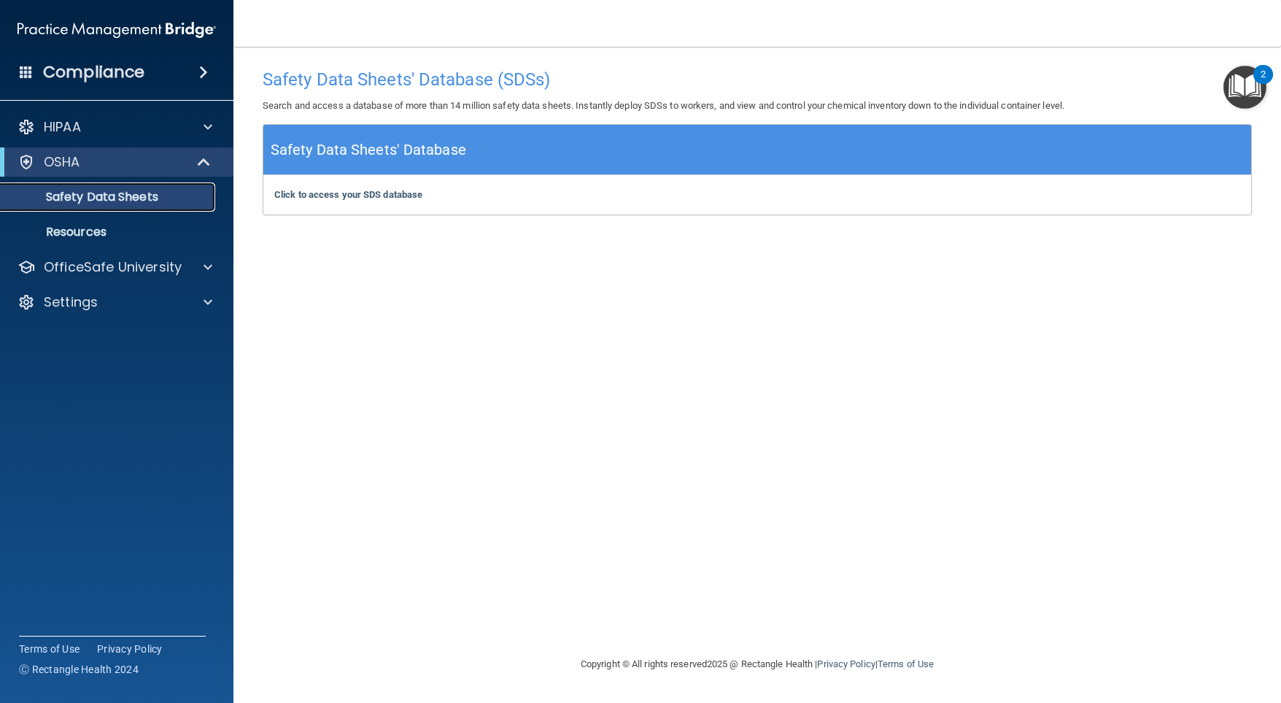
click at [57, 197] on p "Safety Data Sheets" at bounding box center [108, 197] width 199 height 15
click at [394, 186] on div "Click to access your SDS database Click to access your SDS database" at bounding box center [757, 194] width 988 height 39
click at [389, 192] on b "Click to access your SDS database" at bounding box center [348, 194] width 148 height 11
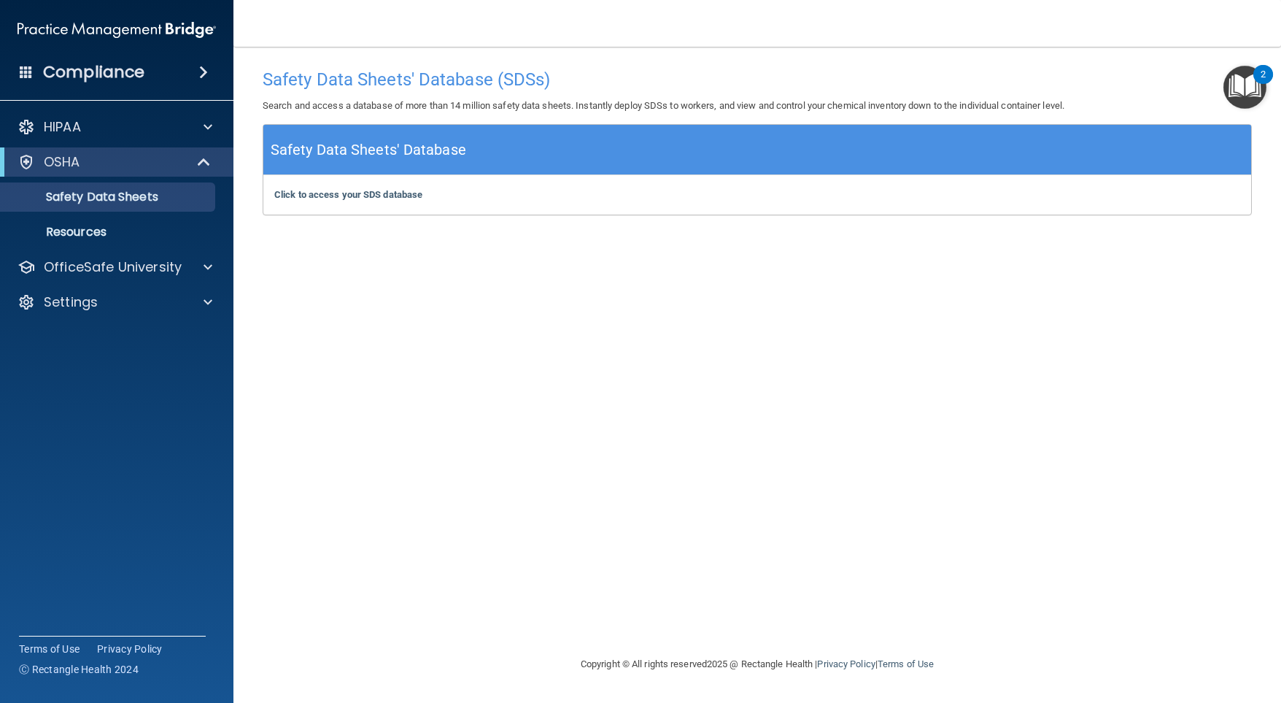
click at [1236, 77] on img "Open Resource Center, 2 new notifications" at bounding box center [1244, 87] width 43 height 43
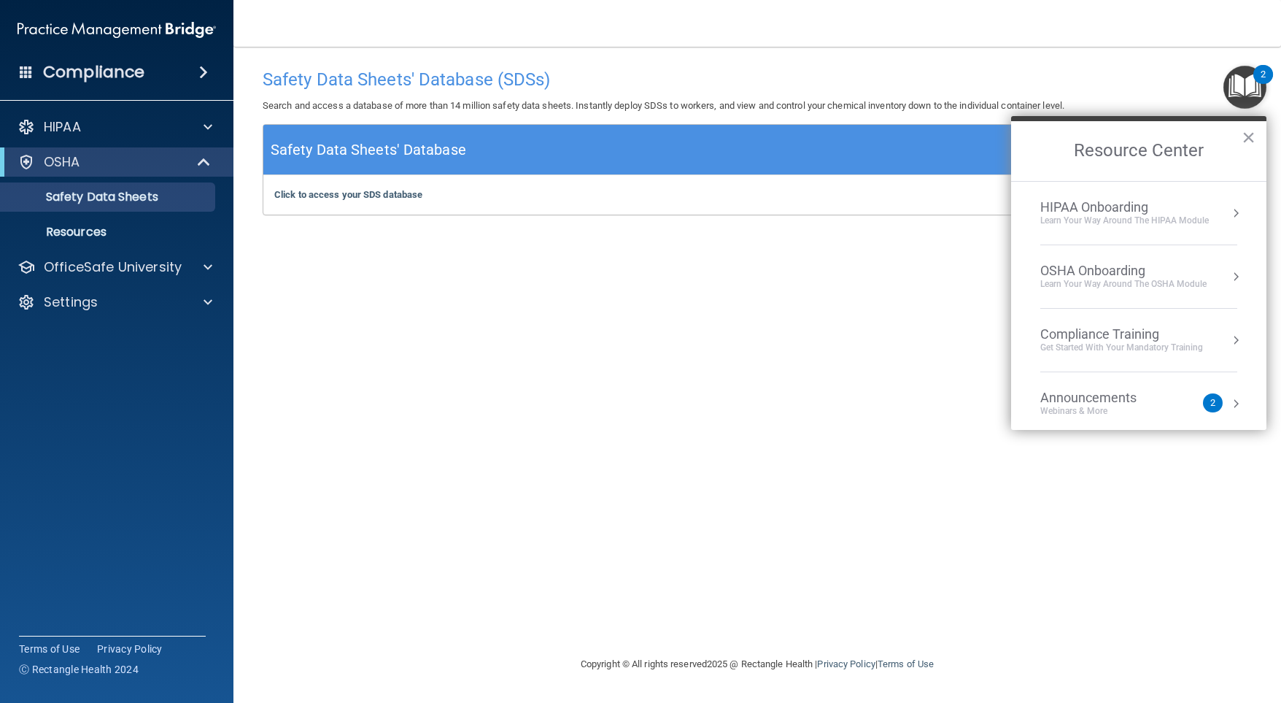
click at [1229, 271] on button "Resource Center" at bounding box center [1236, 276] width 15 height 15
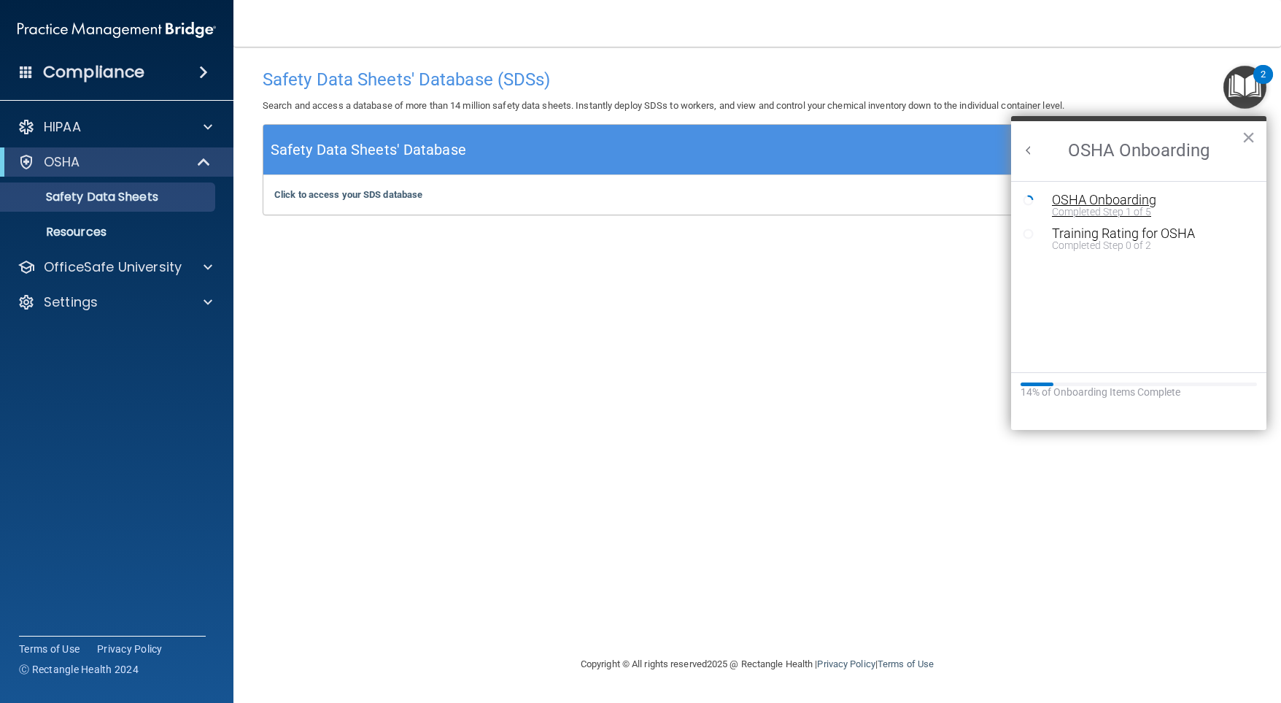
click at [1078, 198] on div "OSHA Onboarding" at bounding box center [1150, 199] width 196 height 13
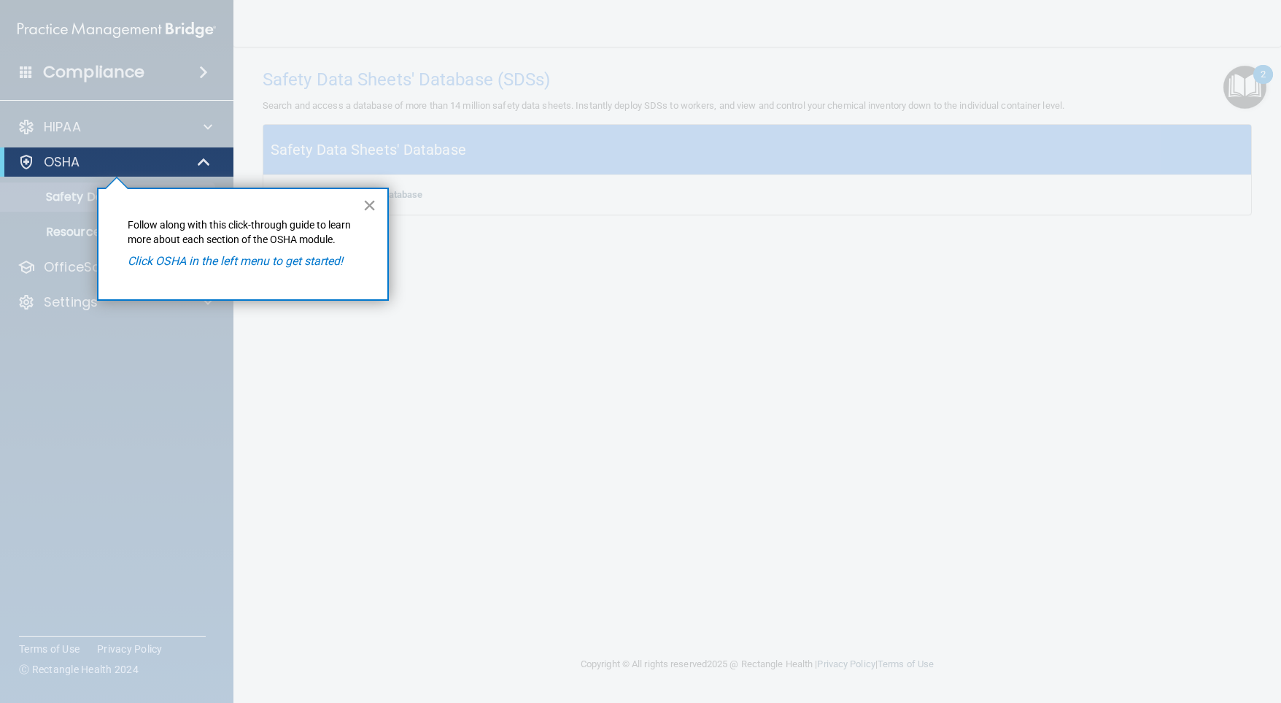
click at [368, 204] on button "×" at bounding box center [370, 204] width 14 height 23
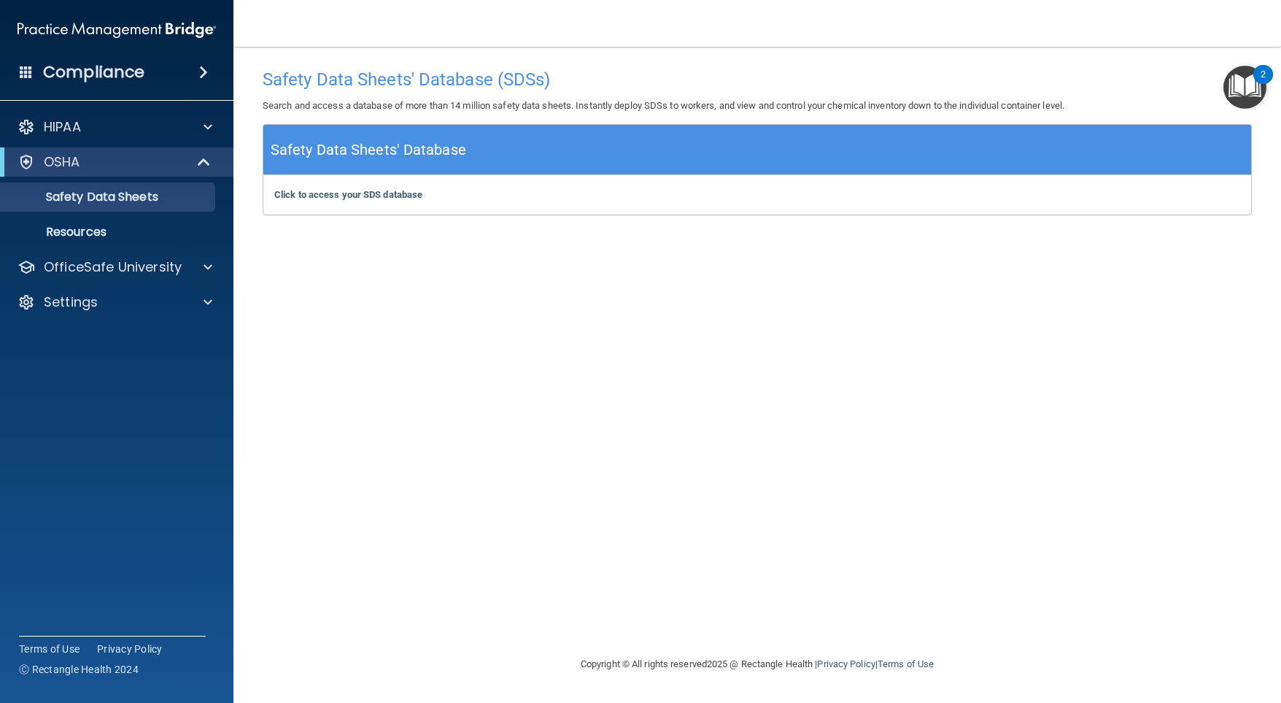
click at [1220, 75] on h4 "Safety Data Sheets' Database (SDSs)" at bounding box center [757, 79] width 989 height 19
click at [1235, 74] on img "Open Resource Center, 2 new notifications" at bounding box center [1244, 87] width 43 height 43
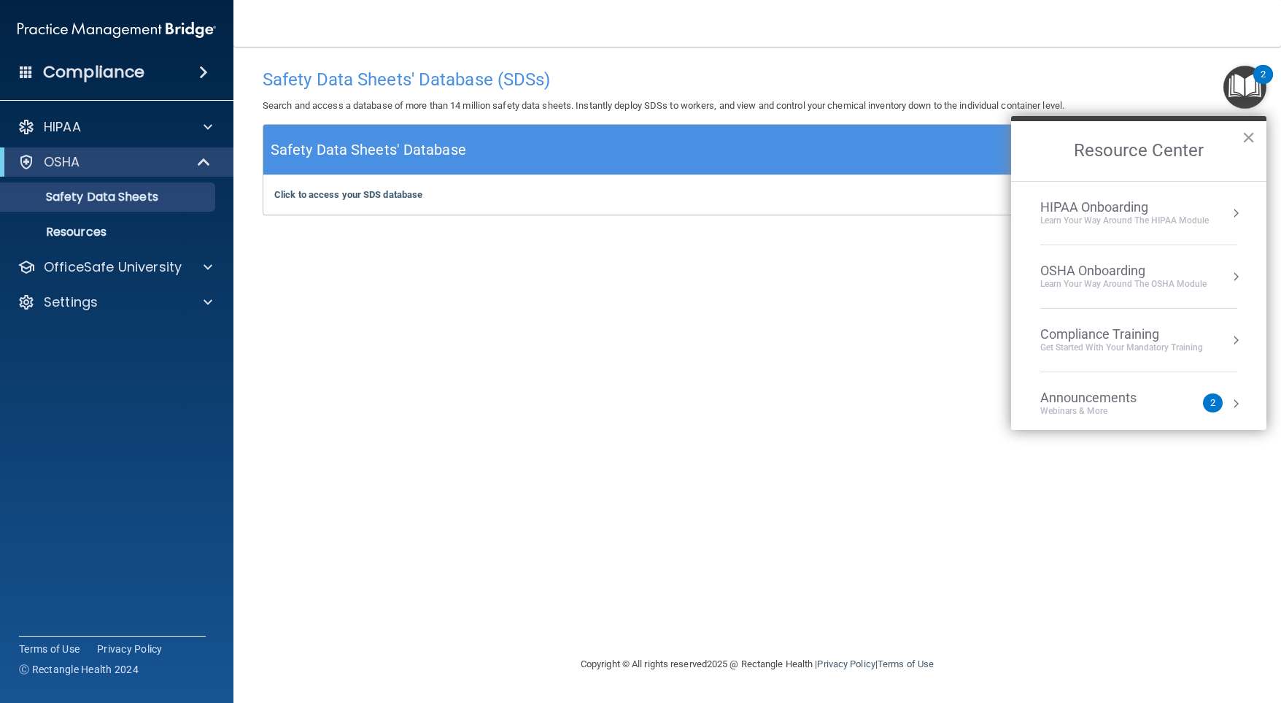
click at [1229, 274] on button "Resource Center" at bounding box center [1236, 276] width 15 height 15
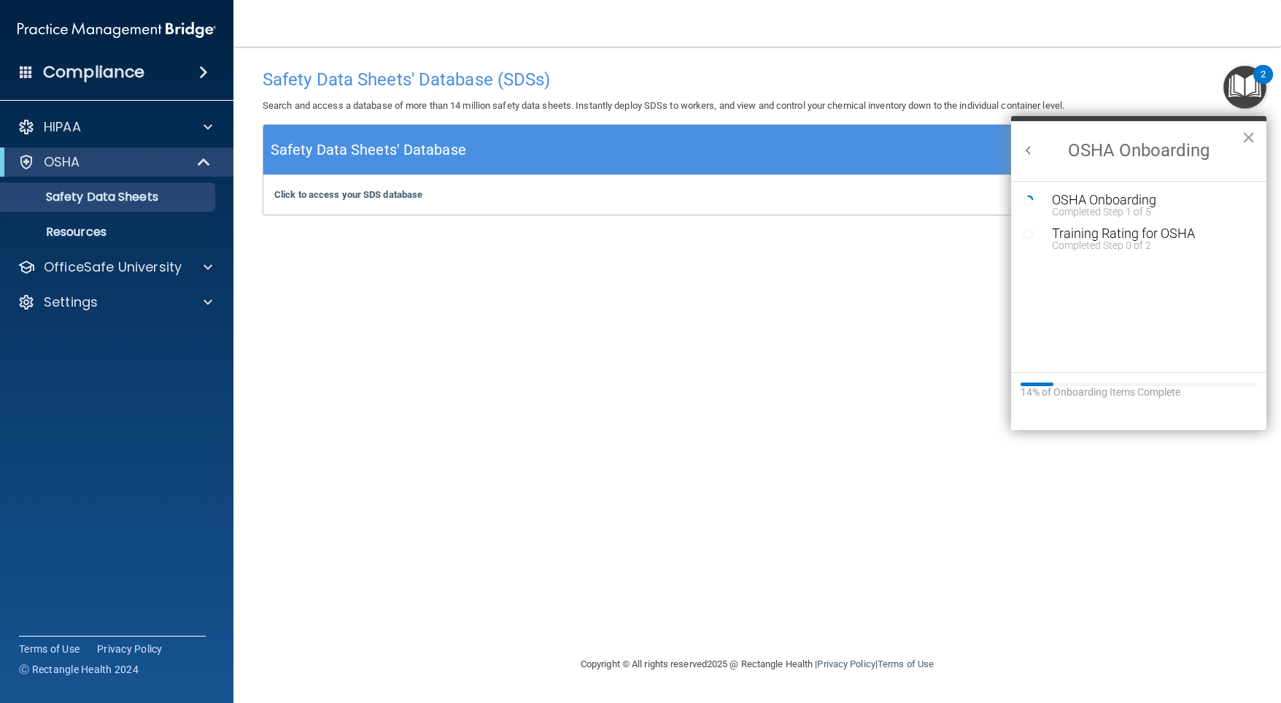
click at [1091, 376] on div "14% of Onboarding Items Complete" at bounding box center [1138, 401] width 255 height 58
click at [1169, 145] on h2 "OSHA Onboarding" at bounding box center [1138, 151] width 255 height 60
click at [1106, 233] on div "Training Rating for OSHA" at bounding box center [1150, 233] width 196 height 13
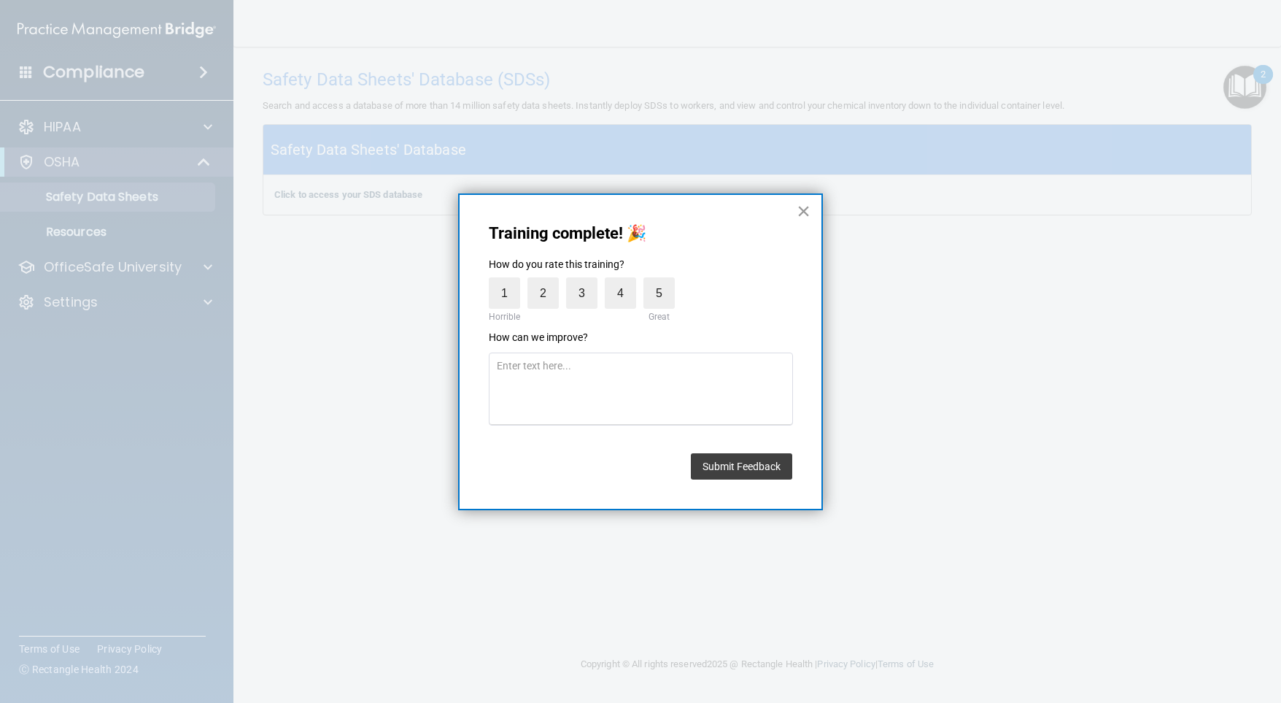
click at [800, 203] on button "×" at bounding box center [804, 210] width 14 height 23
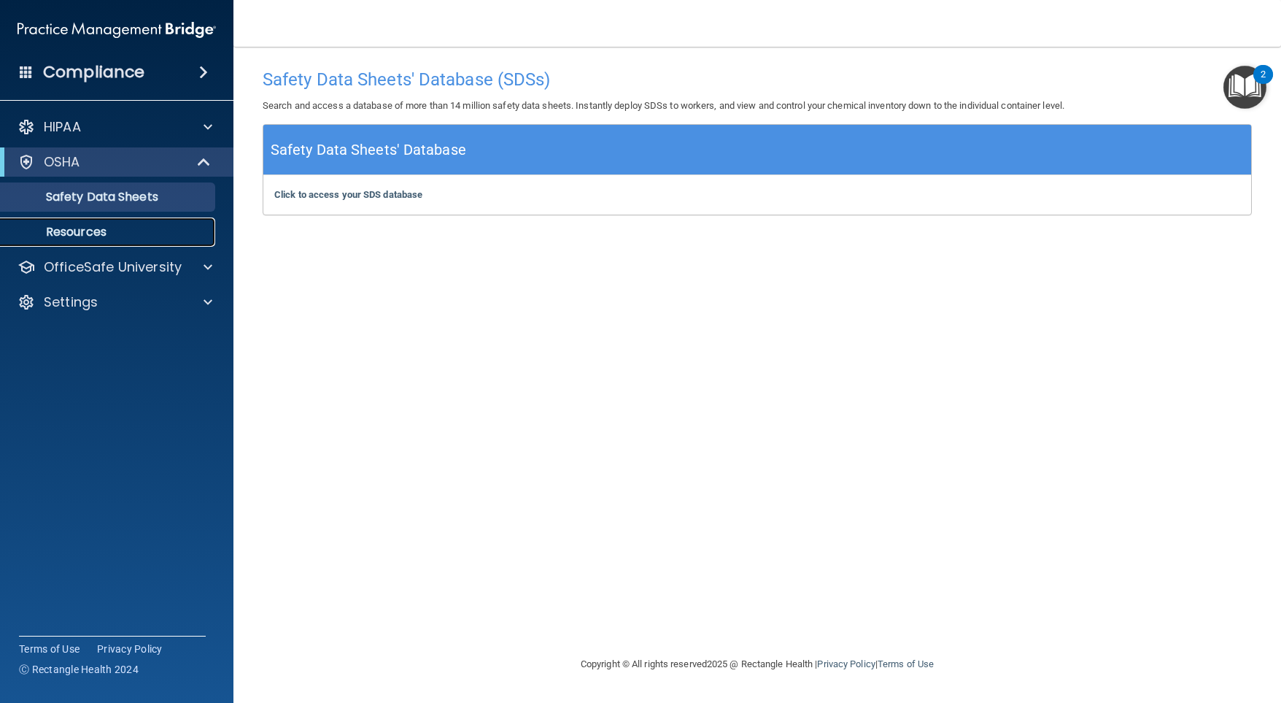
click at [102, 231] on p "Resources" at bounding box center [108, 232] width 199 height 15
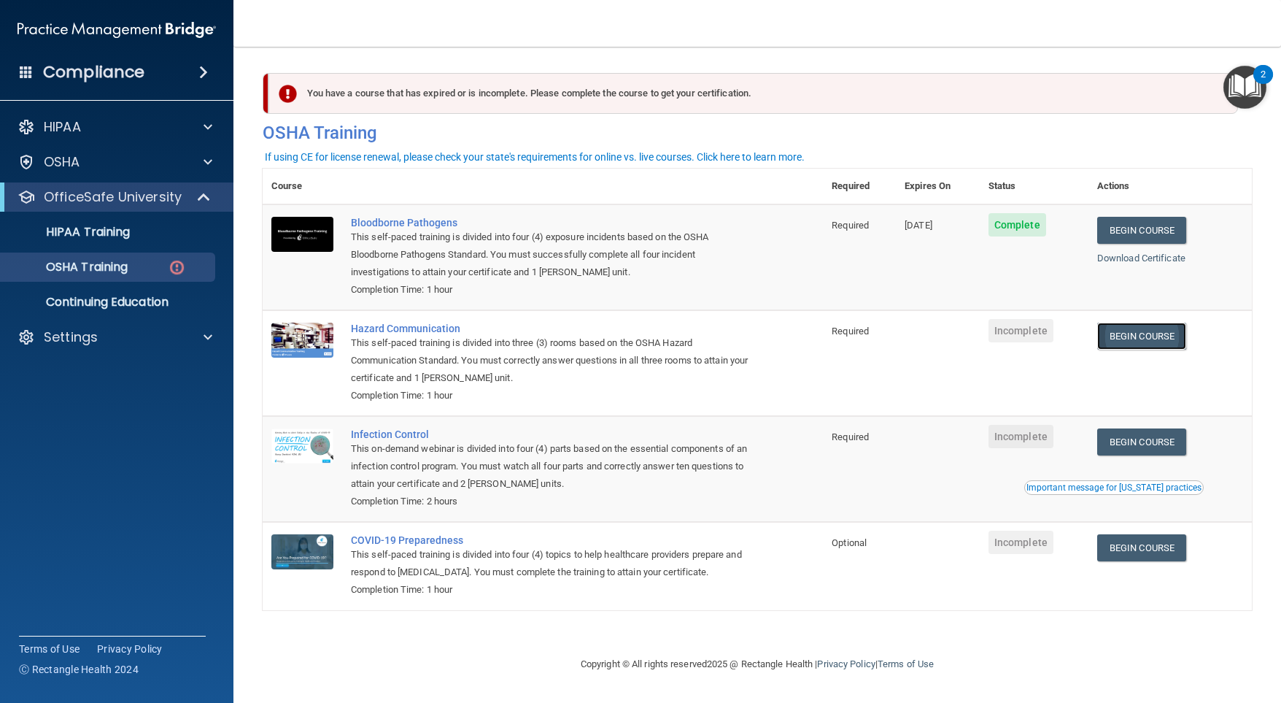
click at [1135, 341] on link "Begin Course" at bounding box center [1141, 335] width 89 height 27
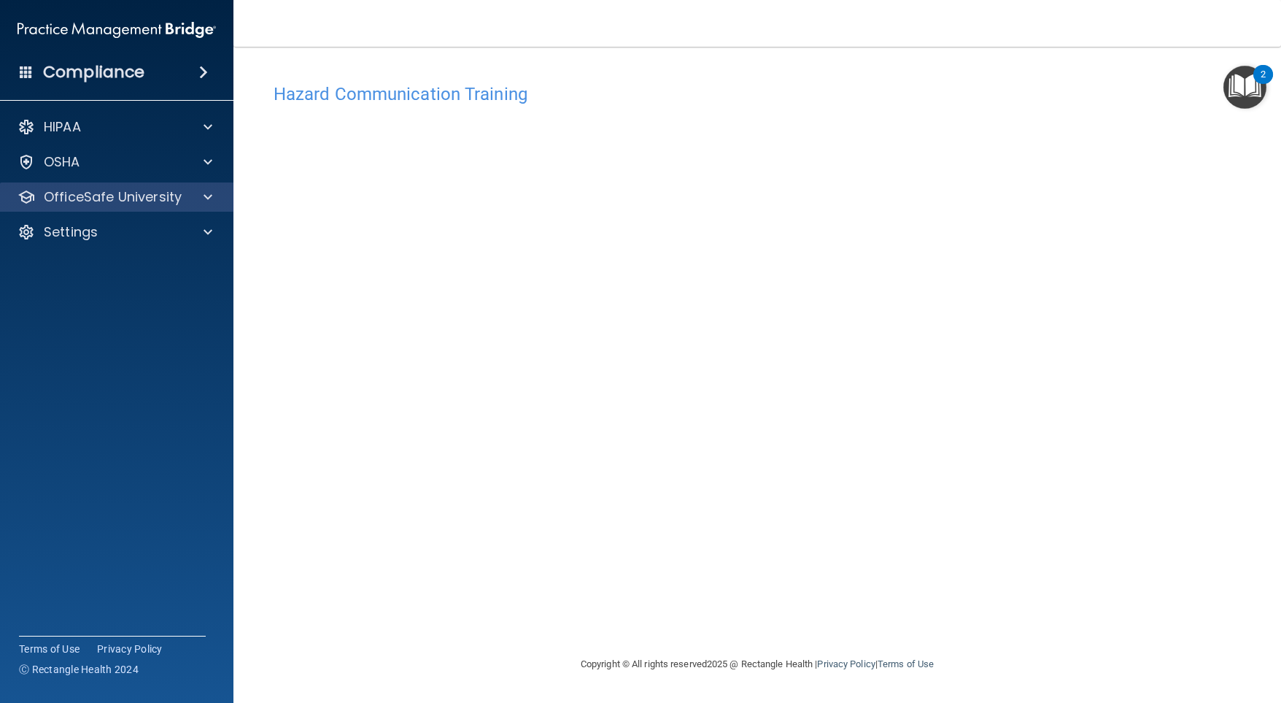
click at [170, 185] on div "OfficeSafe University" at bounding box center [117, 196] width 234 height 29
click at [214, 193] on div at bounding box center [205, 197] width 36 height 18
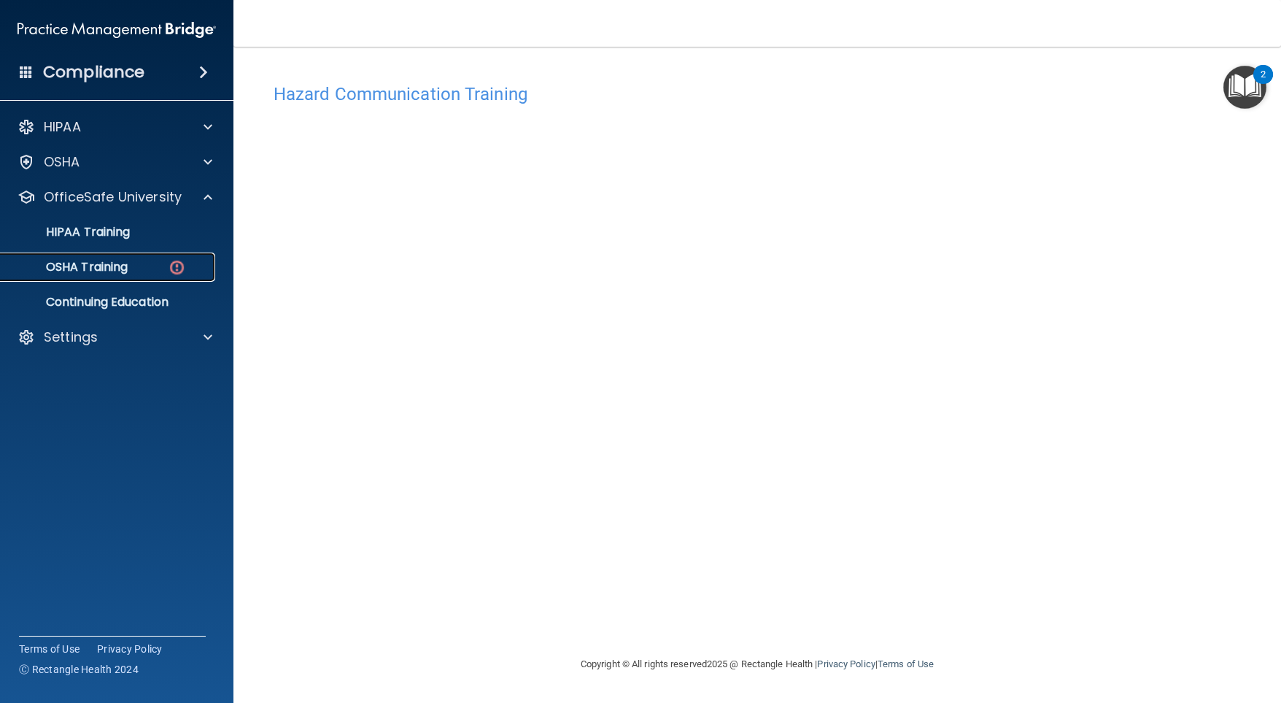
click at [170, 260] on img at bounding box center [177, 267] width 18 height 18
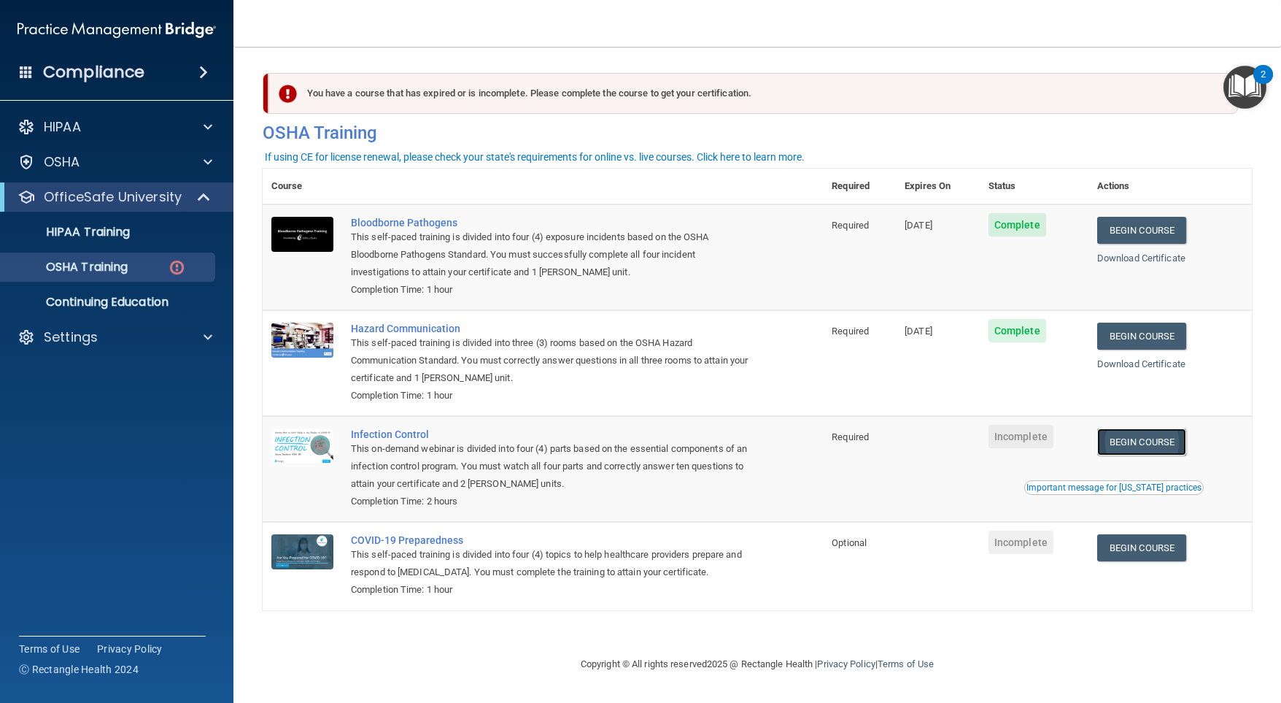
click at [1134, 443] on link "Begin Course" at bounding box center [1141, 441] width 89 height 27
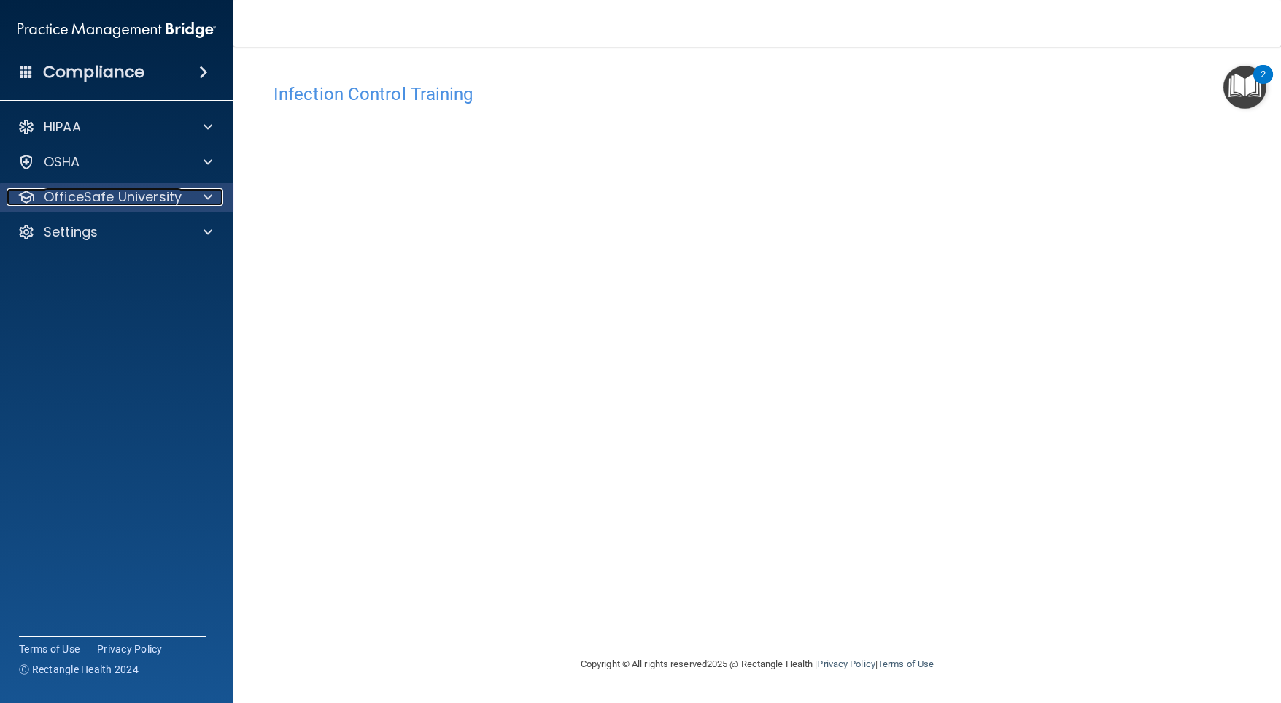
click at [96, 197] on p "OfficeSafe University" at bounding box center [113, 197] width 138 height 18
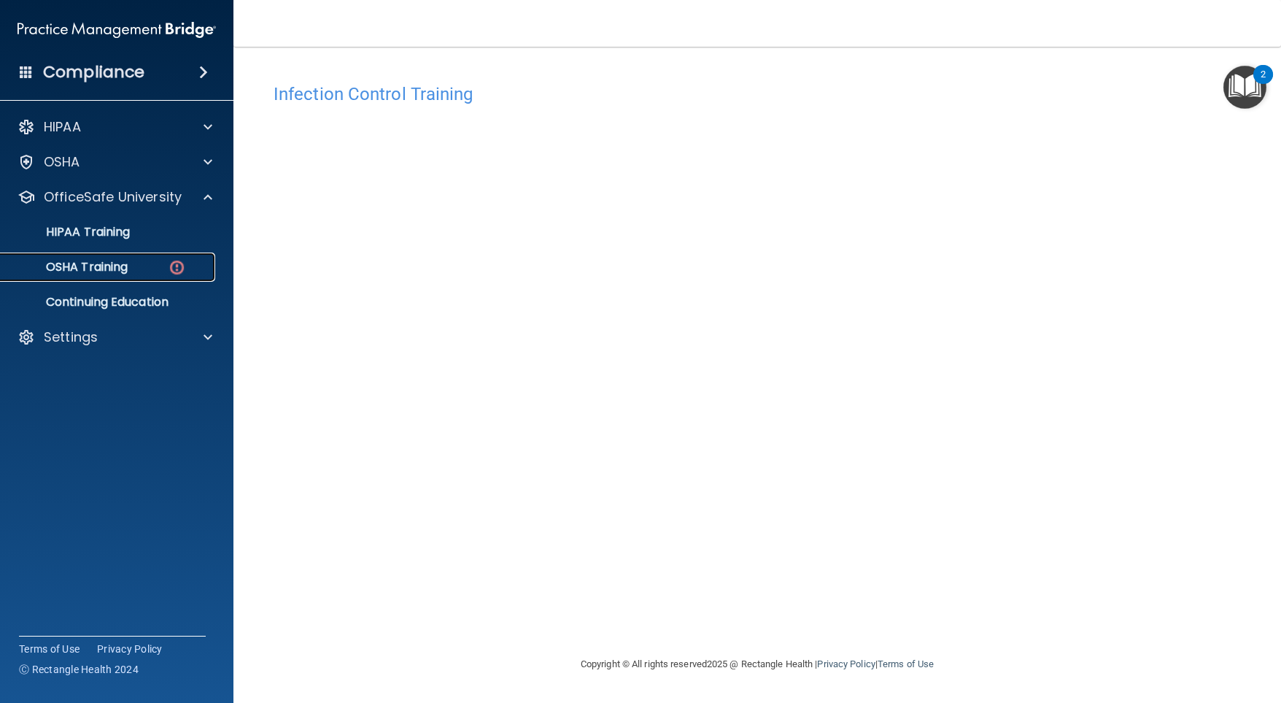
click at [118, 265] on p "OSHA Training" at bounding box center [68, 267] width 118 height 15
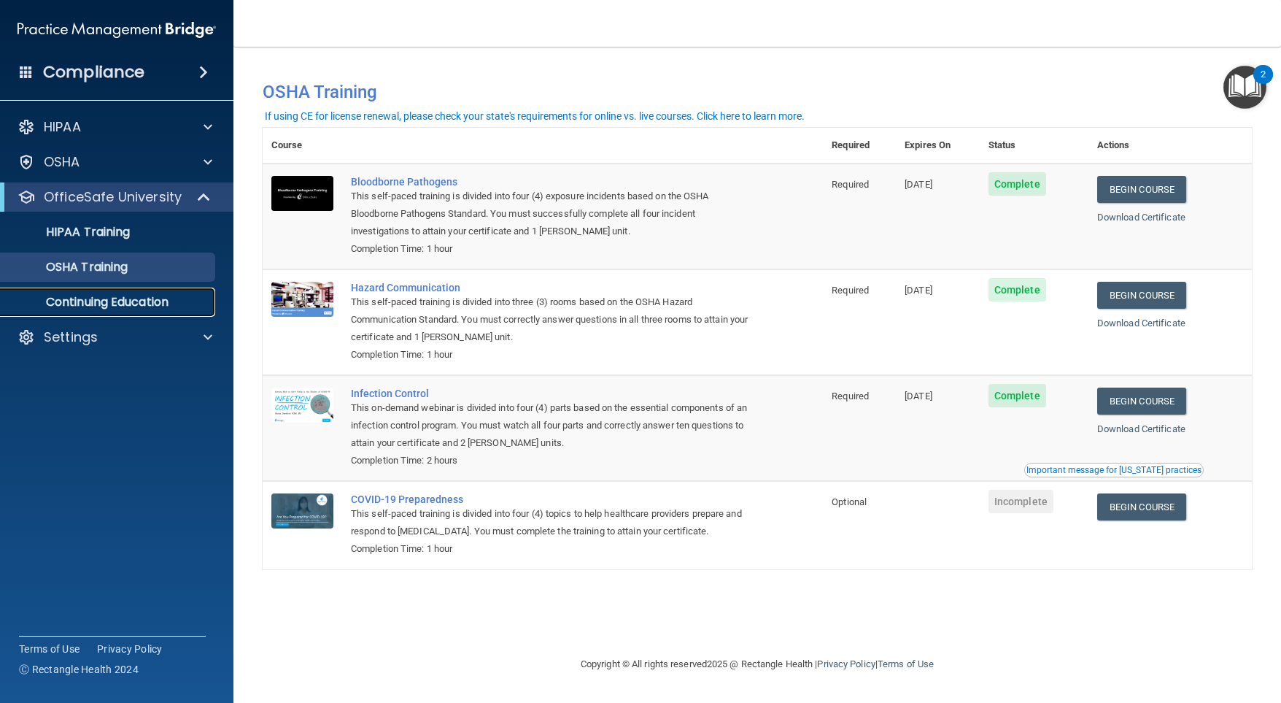
click at [158, 298] on p "Continuing Education" at bounding box center [108, 302] width 199 height 15
